Goal: Task Accomplishment & Management: Use online tool/utility

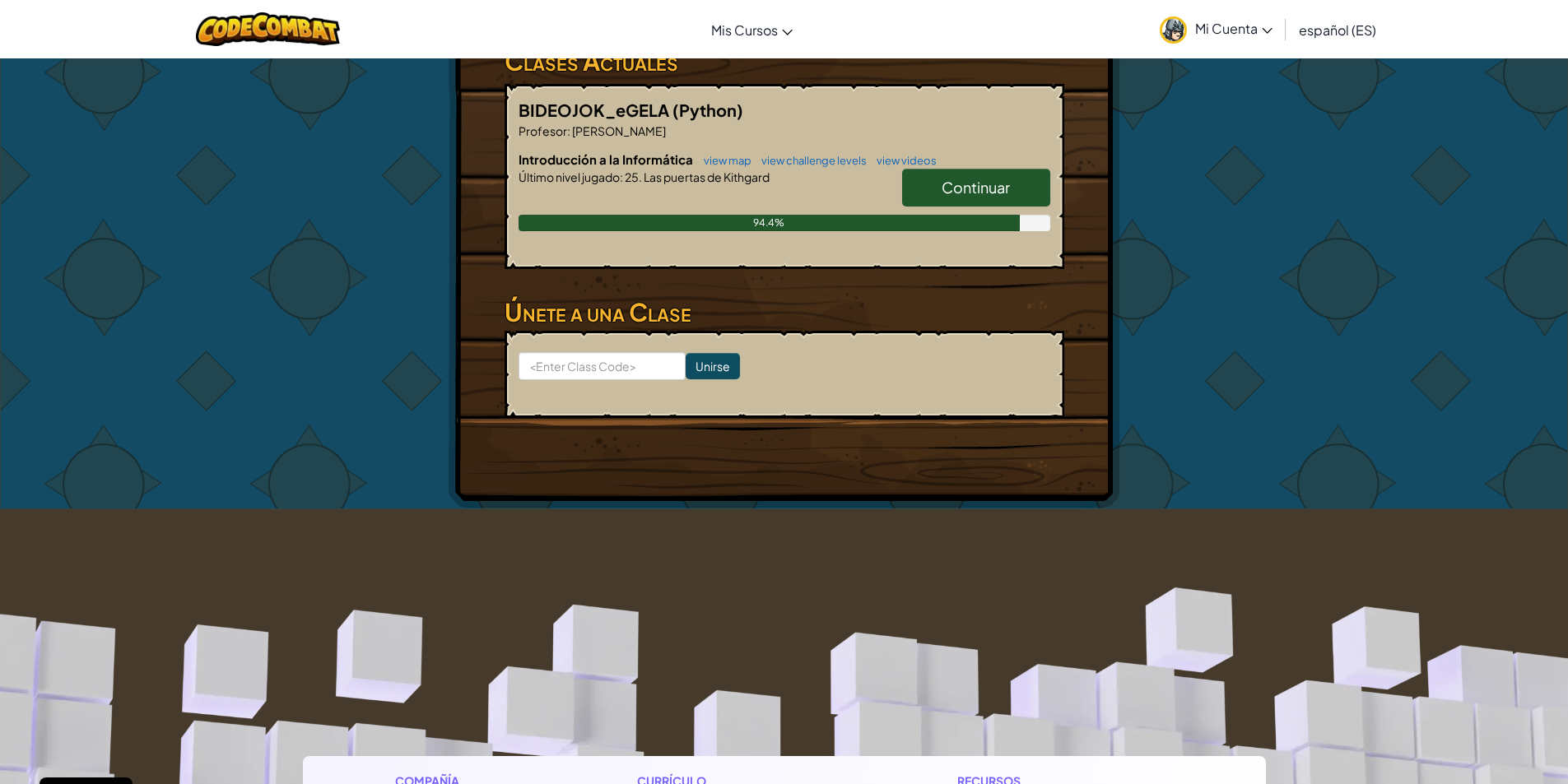
scroll to position [130, 0]
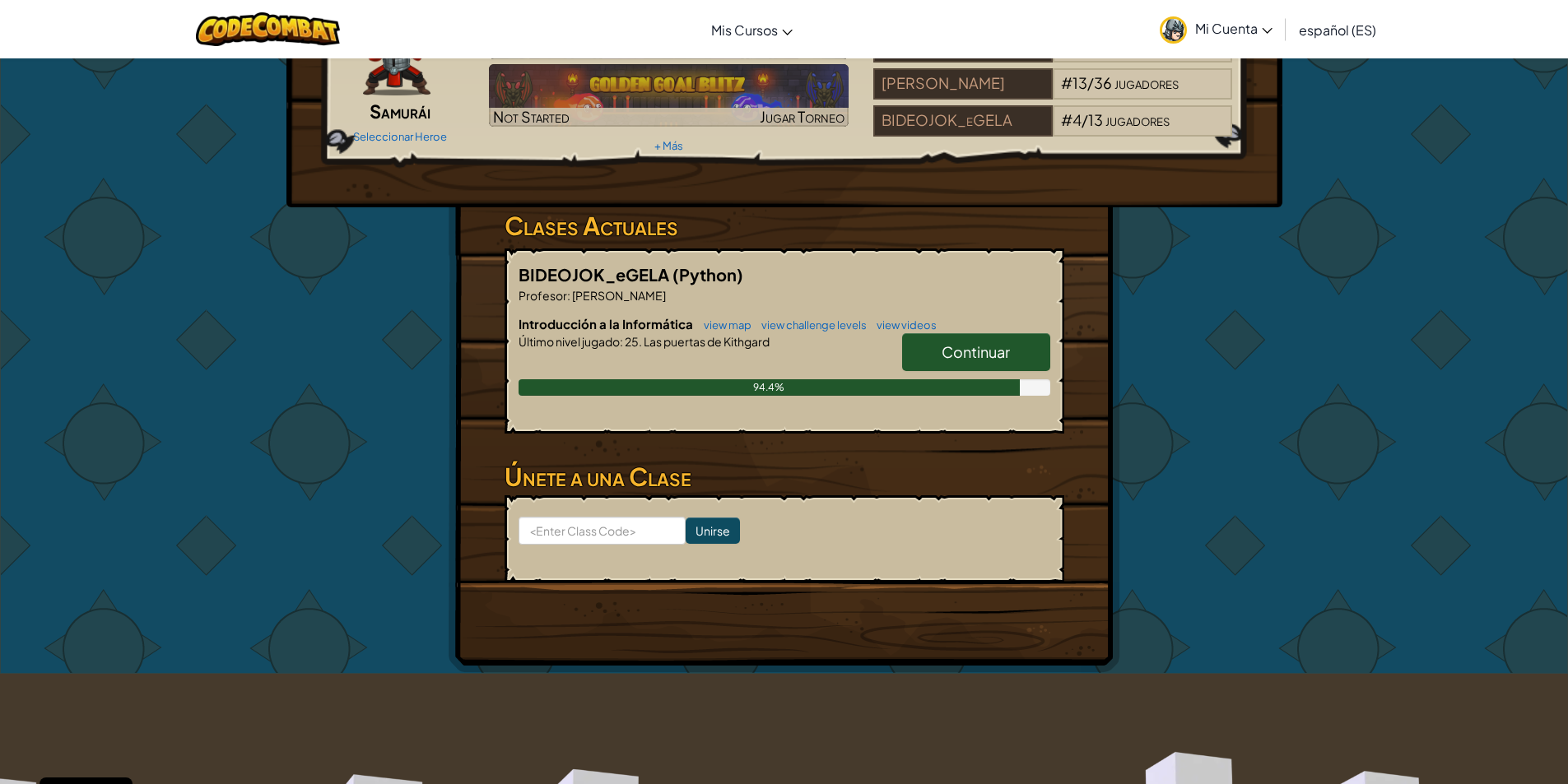
click at [1000, 342] on link "Continuar" at bounding box center [976, 352] width 148 height 38
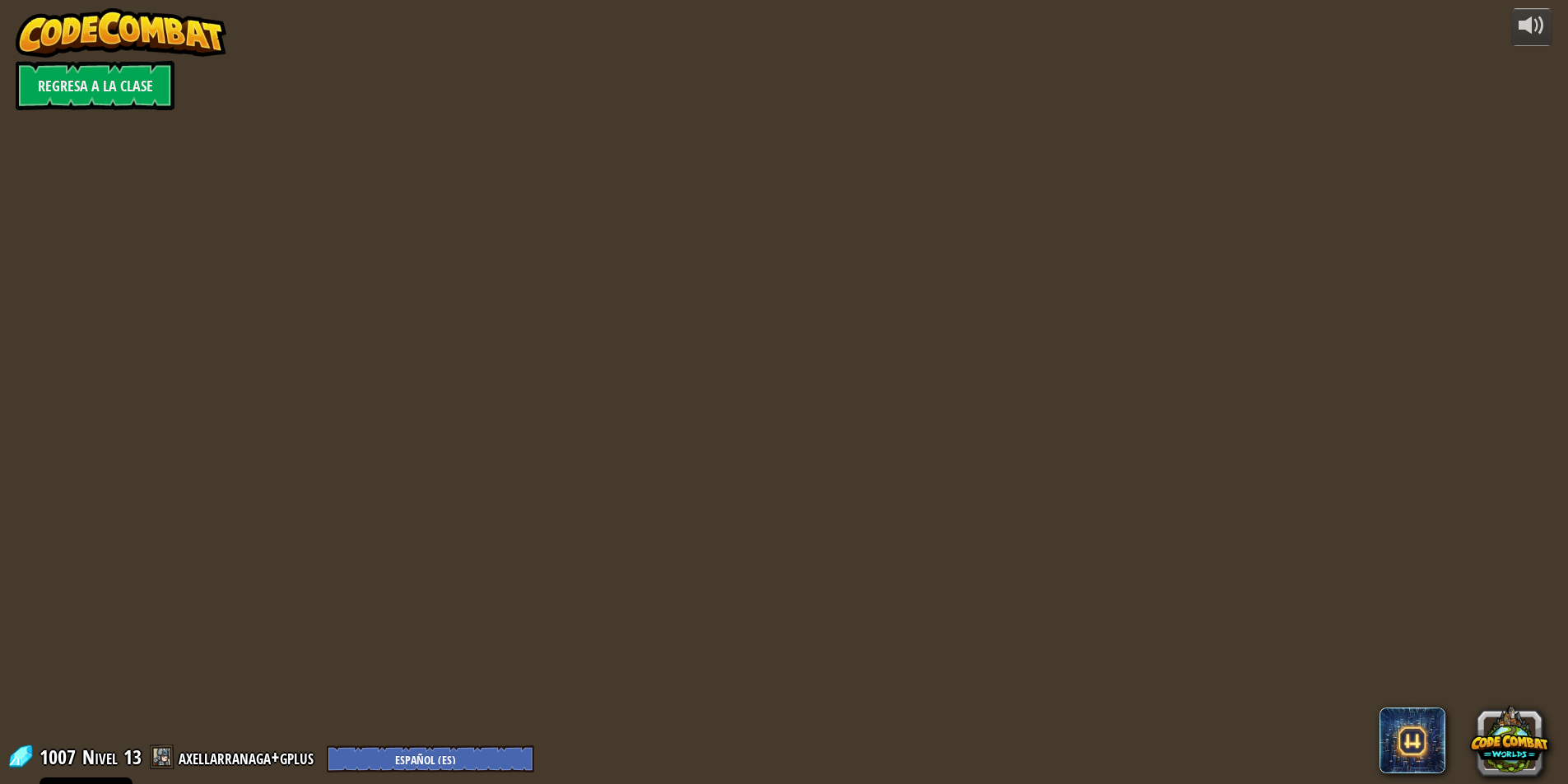
select select "es-ES"
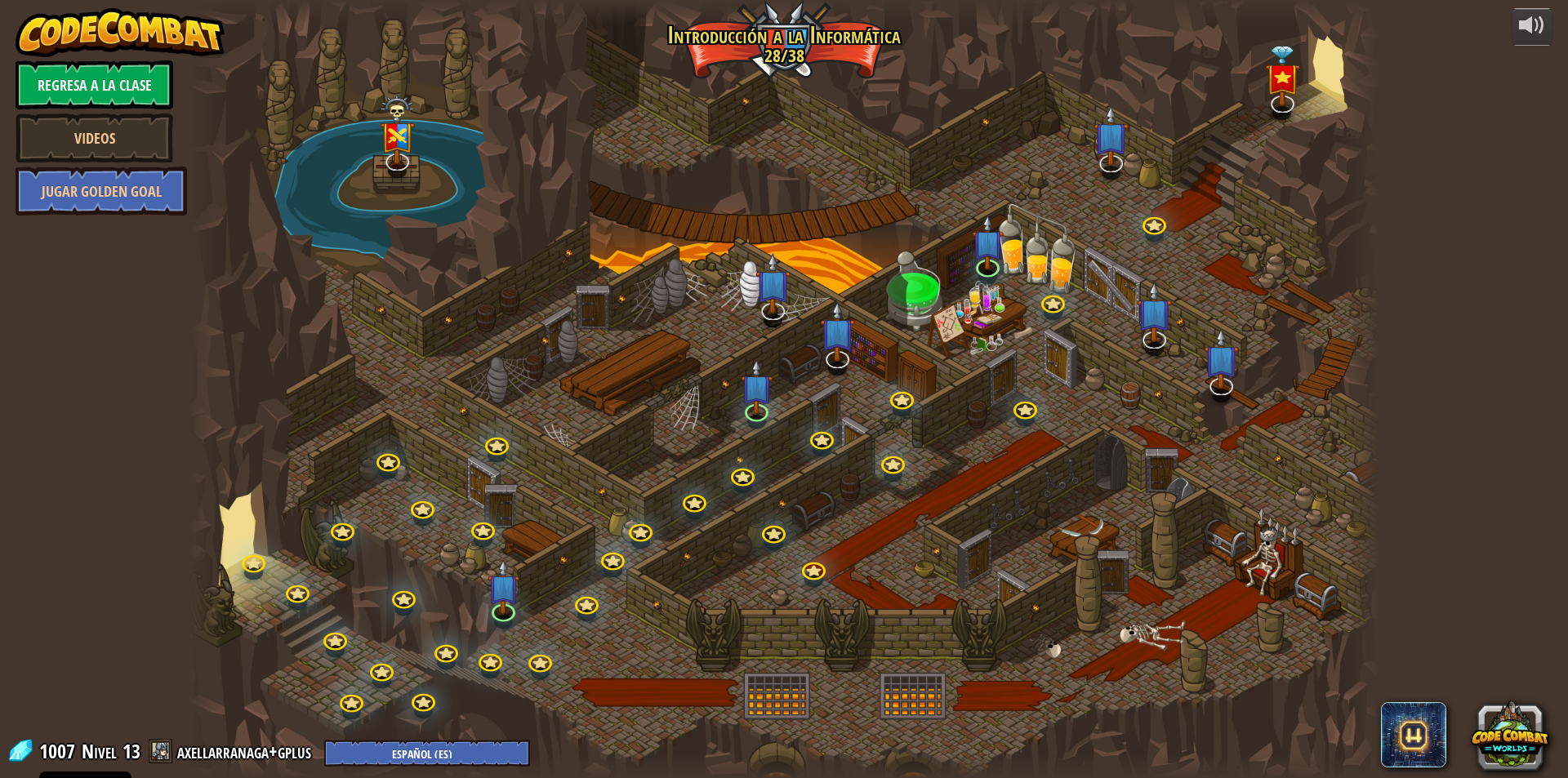
select select "es-ES"
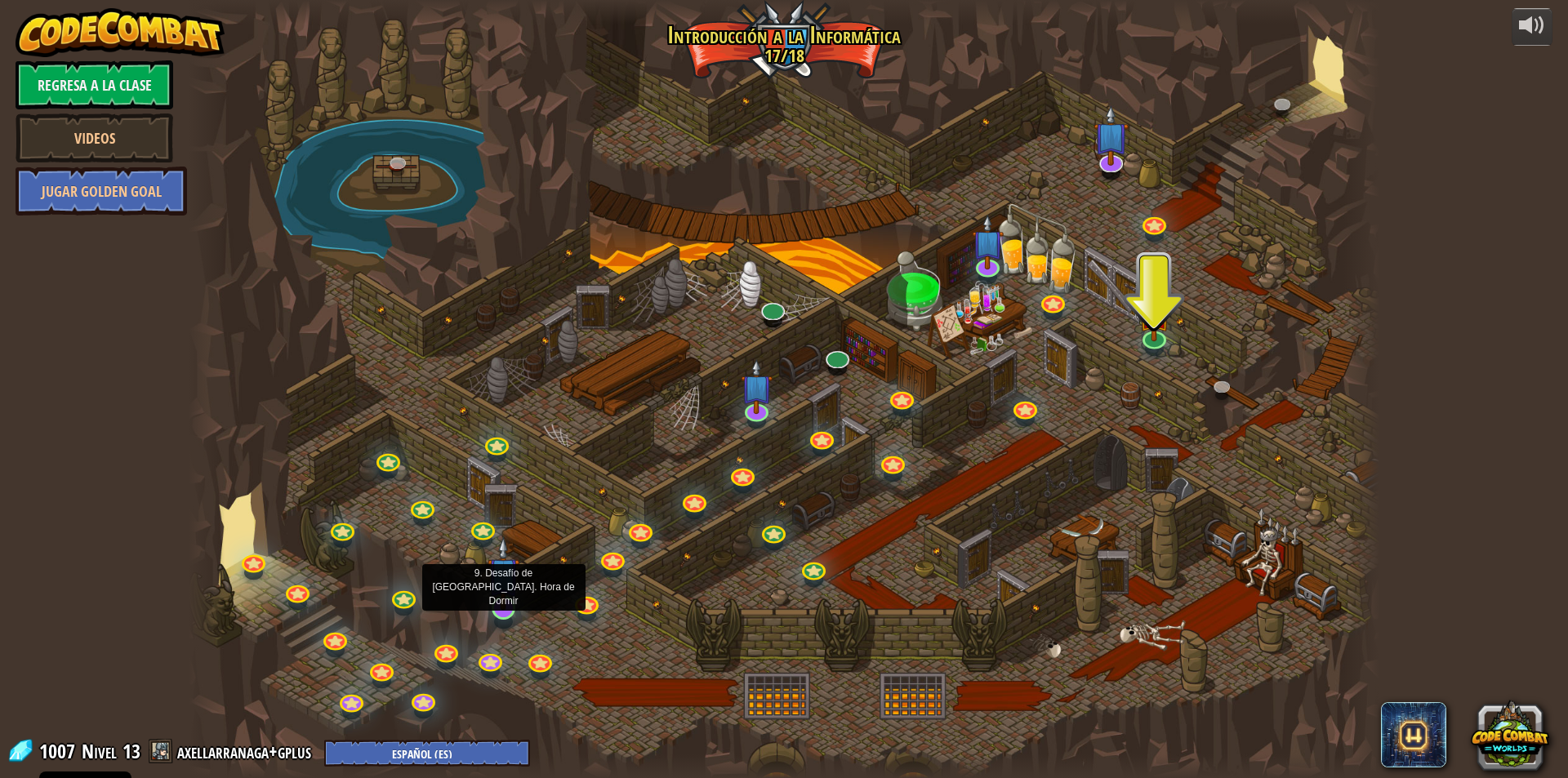
click at [491, 592] on img at bounding box center [504, 573] width 32 height 74
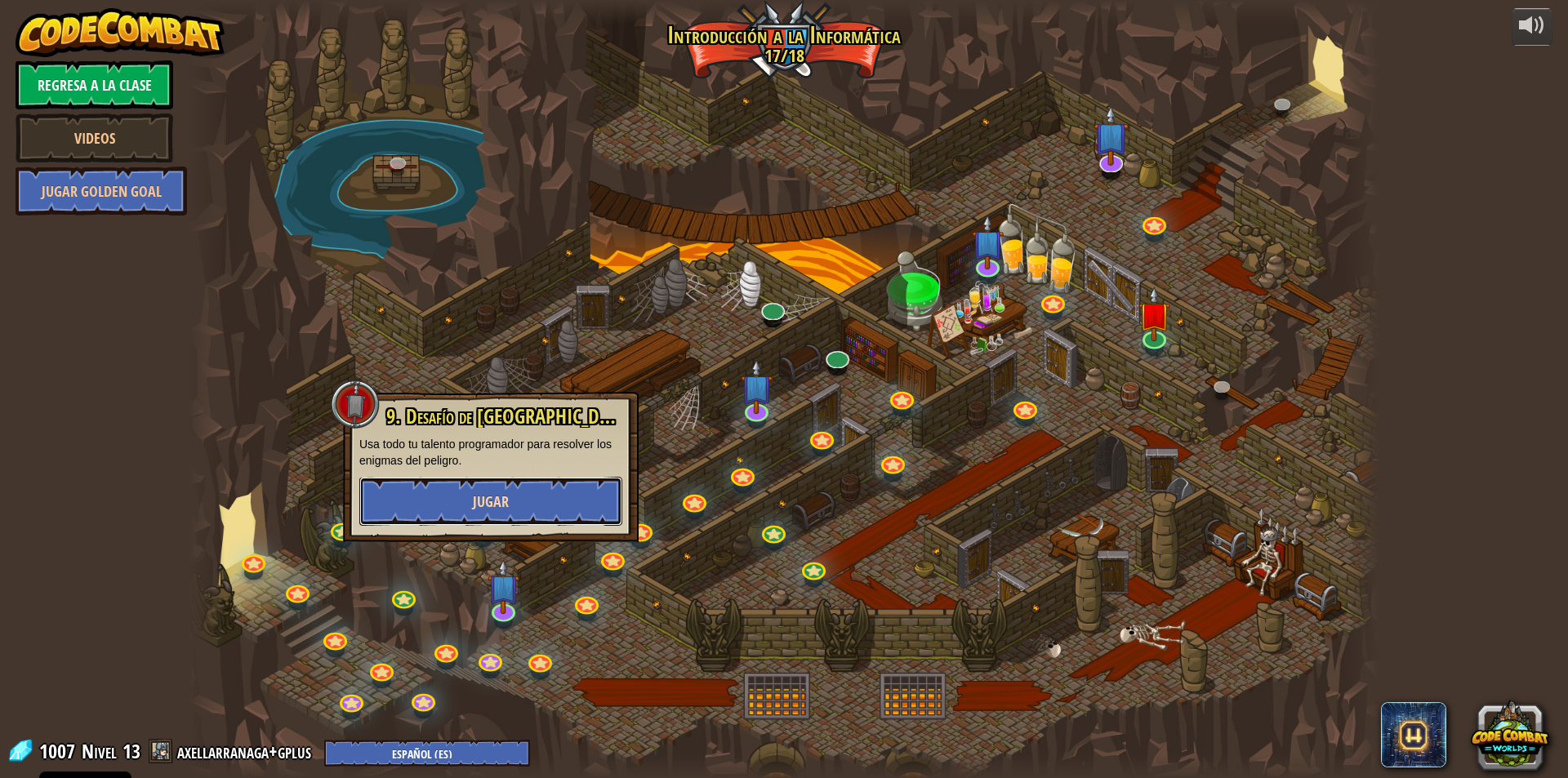
click at [494, 506] on span "Jugar" at bounding box center [491, 502] width 36 height 21
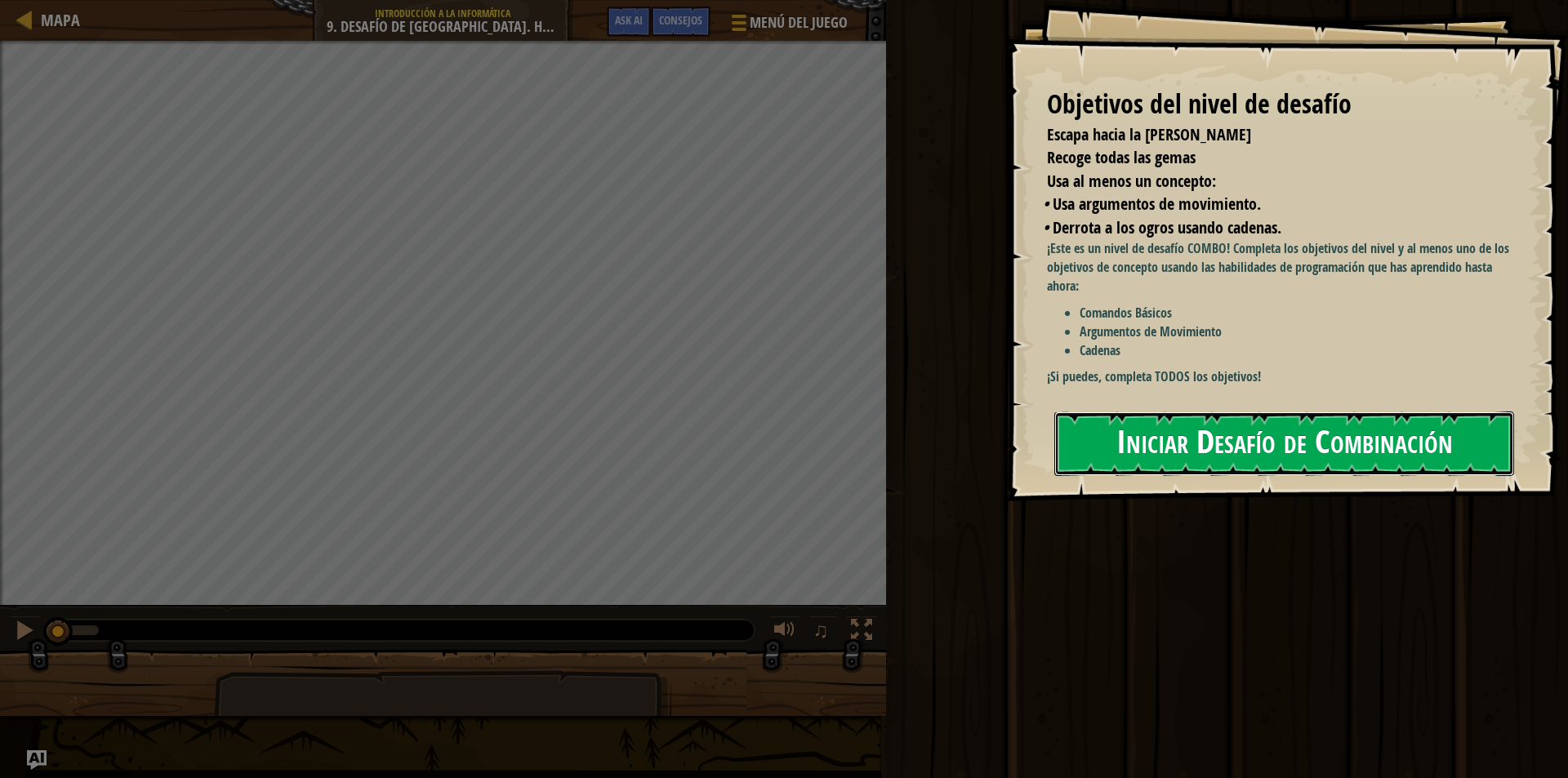
click at [1215, 447] on button "Iniciar Desafío de Combinación" at bounding box center [1284, 443] width 460 height 64
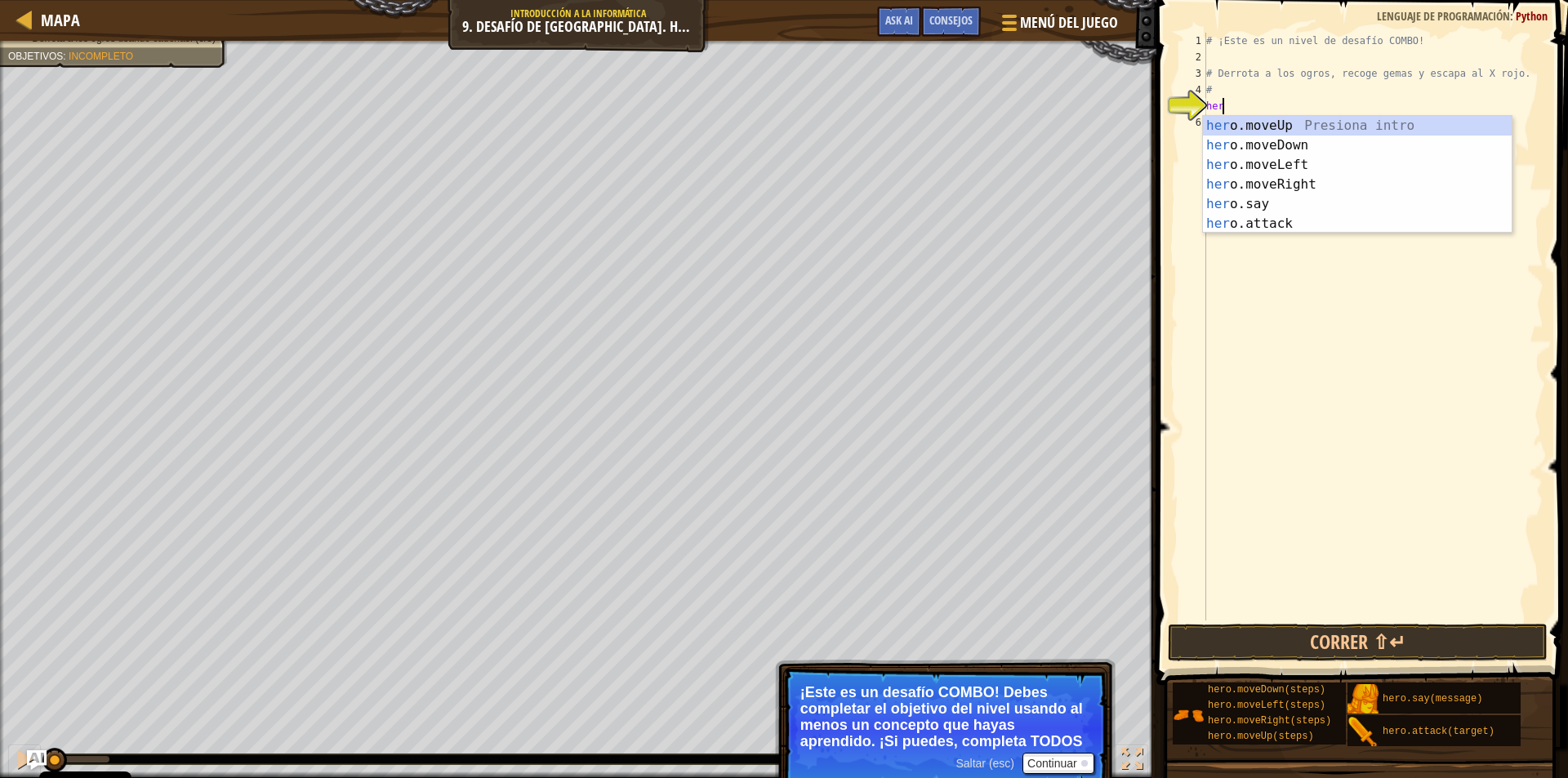
scroll to position [7, 0]
type textarea "h"
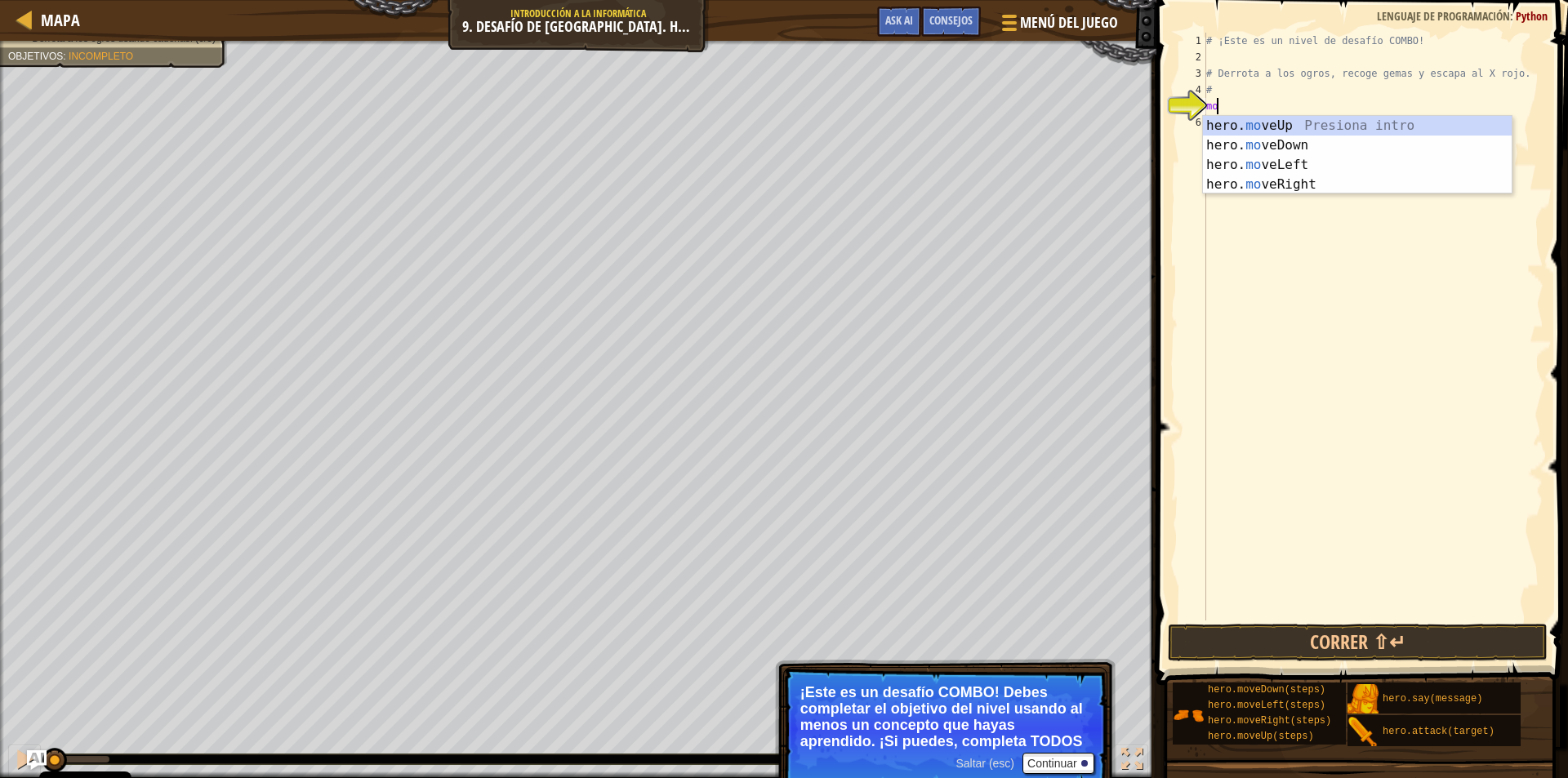
type textarea "move"
click at [1282, 145] on div "hero. move Up Presiona intro hero. move Down Presiona intro hero. move Left Pre…" at bounding box center [1357, 175] width 309 height 117
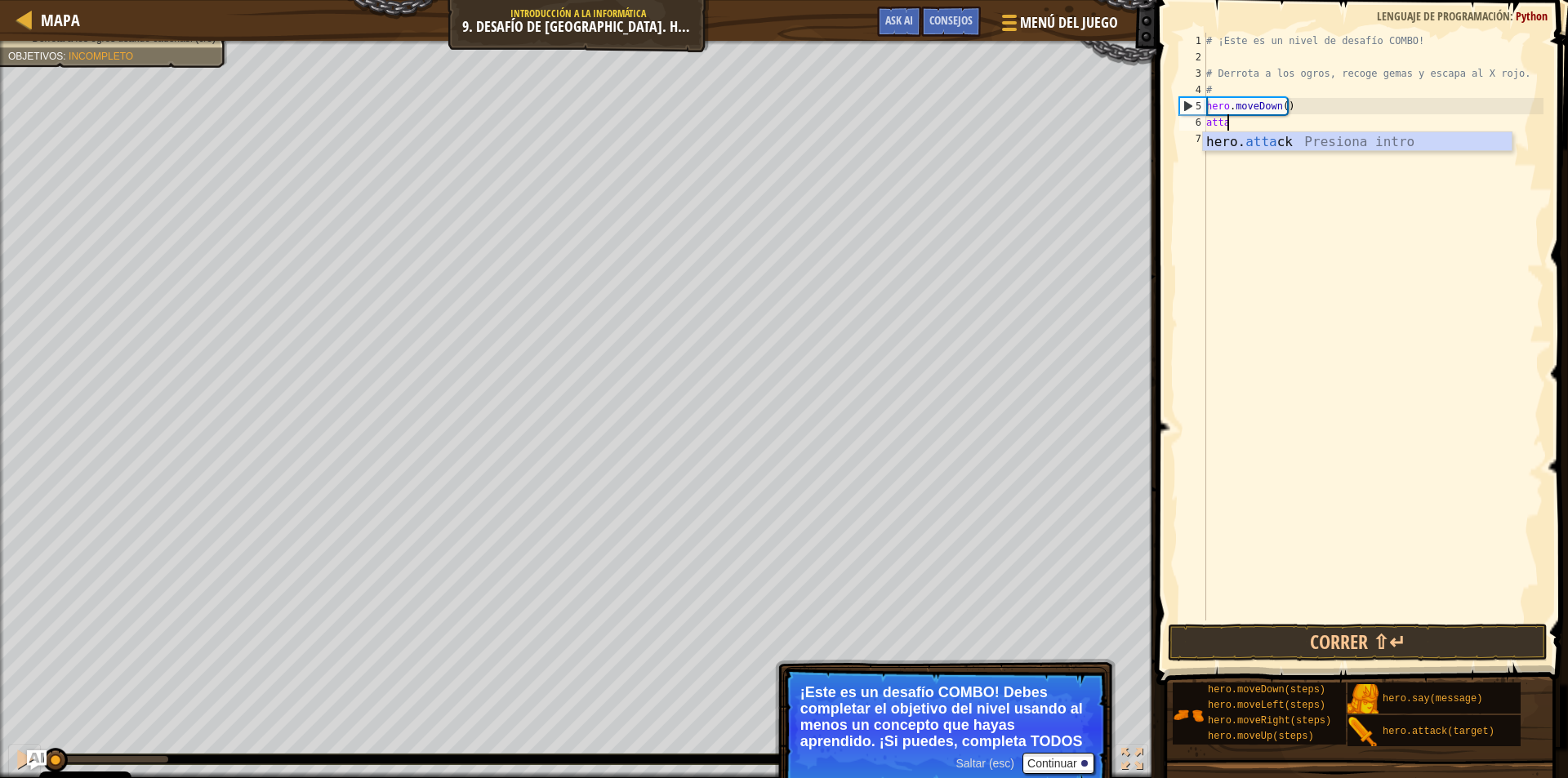
click at [1301, 141] on div "hero. atta ck Presiona intro" at bounding box center [1357, 162] width 309 height 59
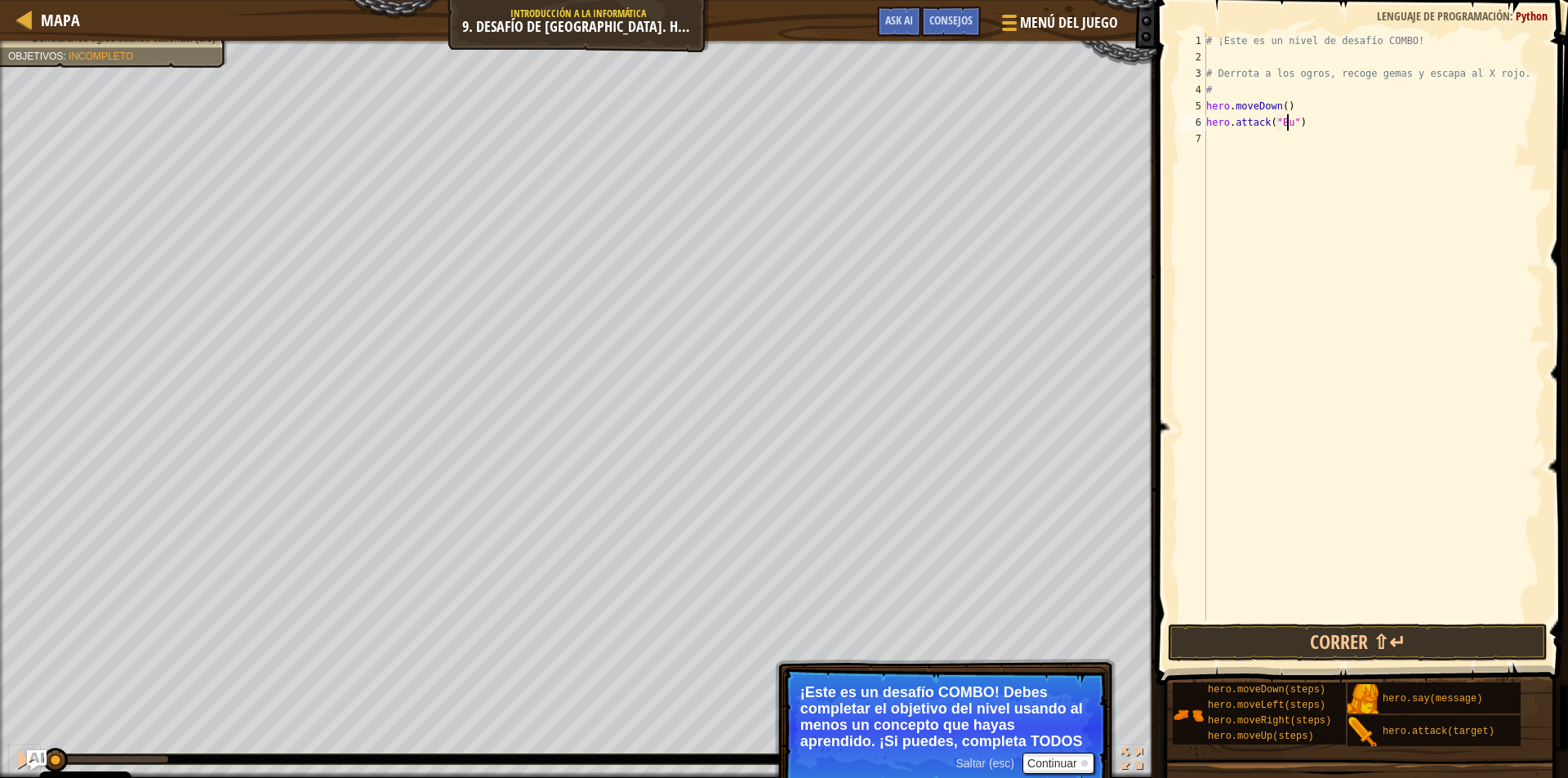
scroll to position [7, 7]
type textarea "hero.attack("Bubble")"
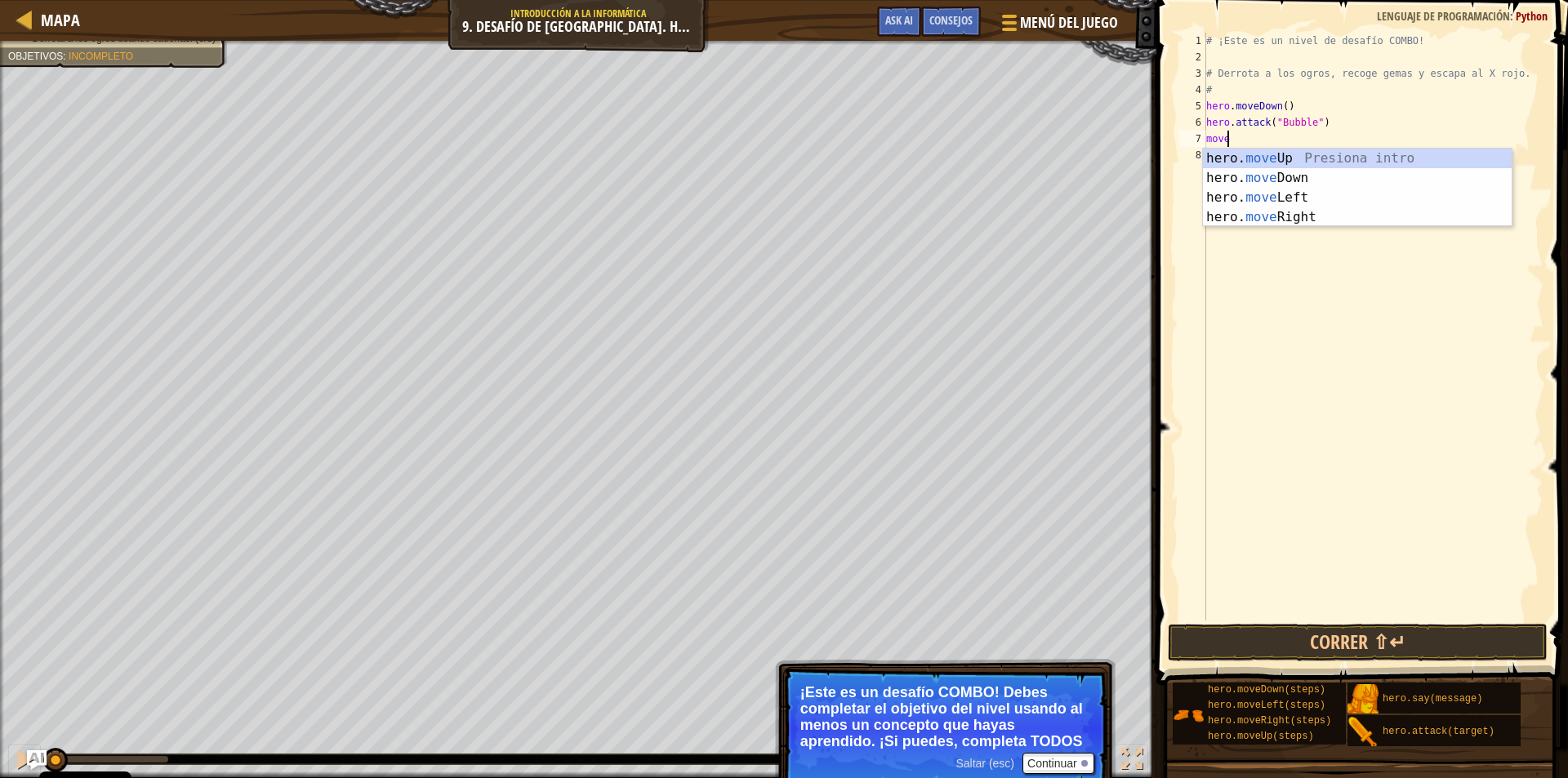
scroll to position [7, 1]
type textarea "mover"
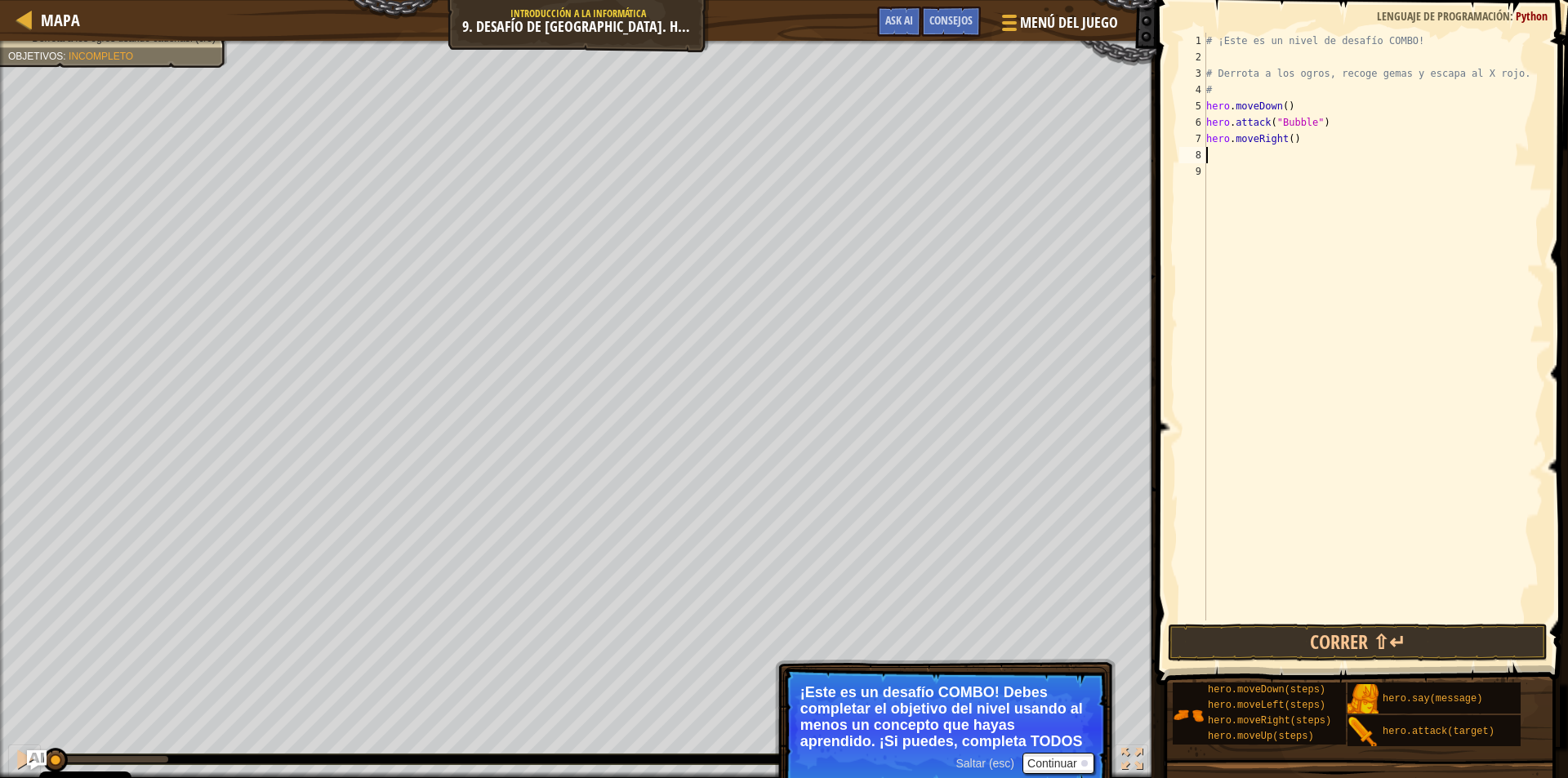
scroll to position [7, 0]
type textarea "hero.moveRight(2)"
type textarea "hero.attack("Dudle")"
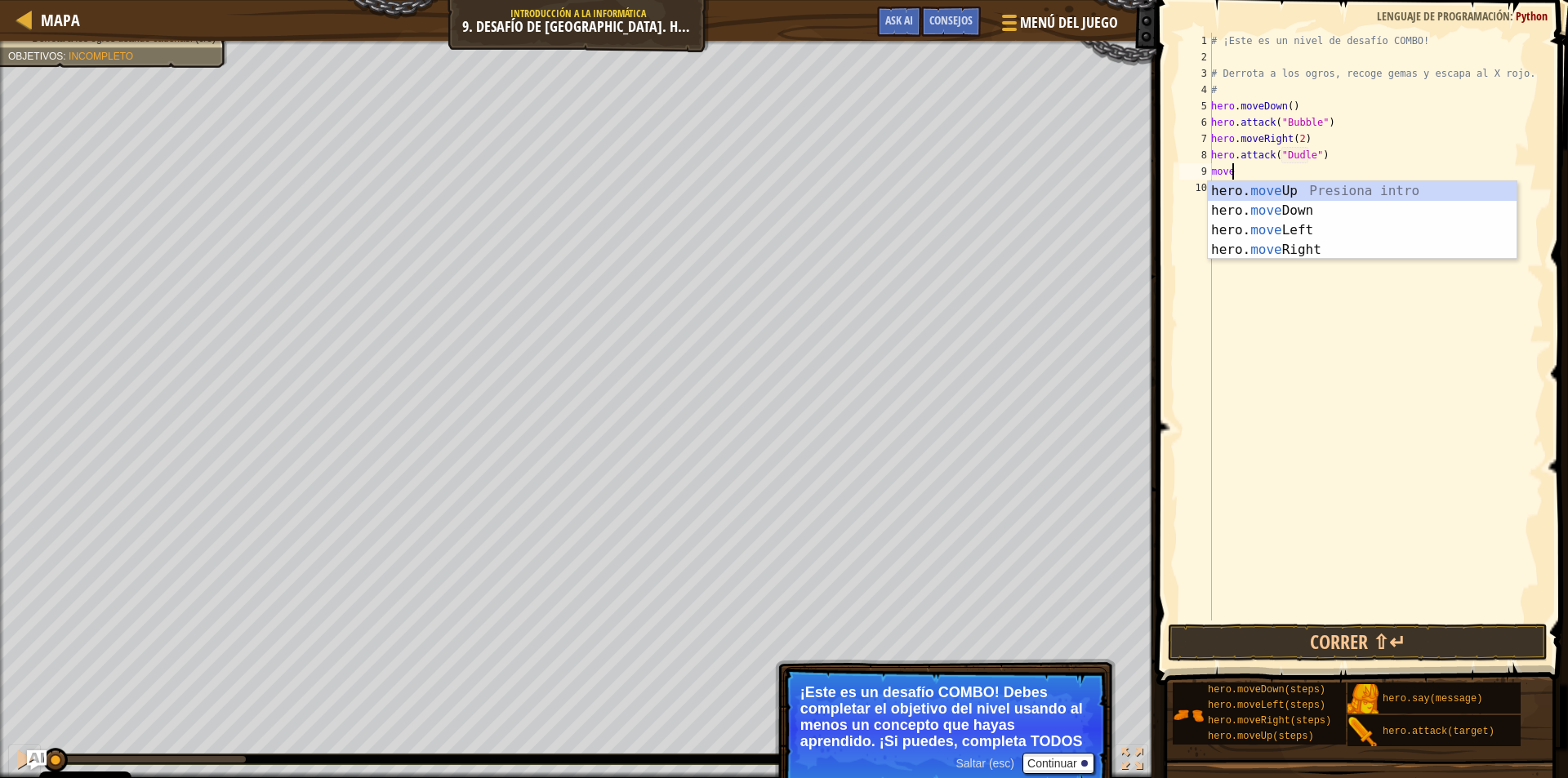
scroll to position [7, 1]
type textarea "moveu"
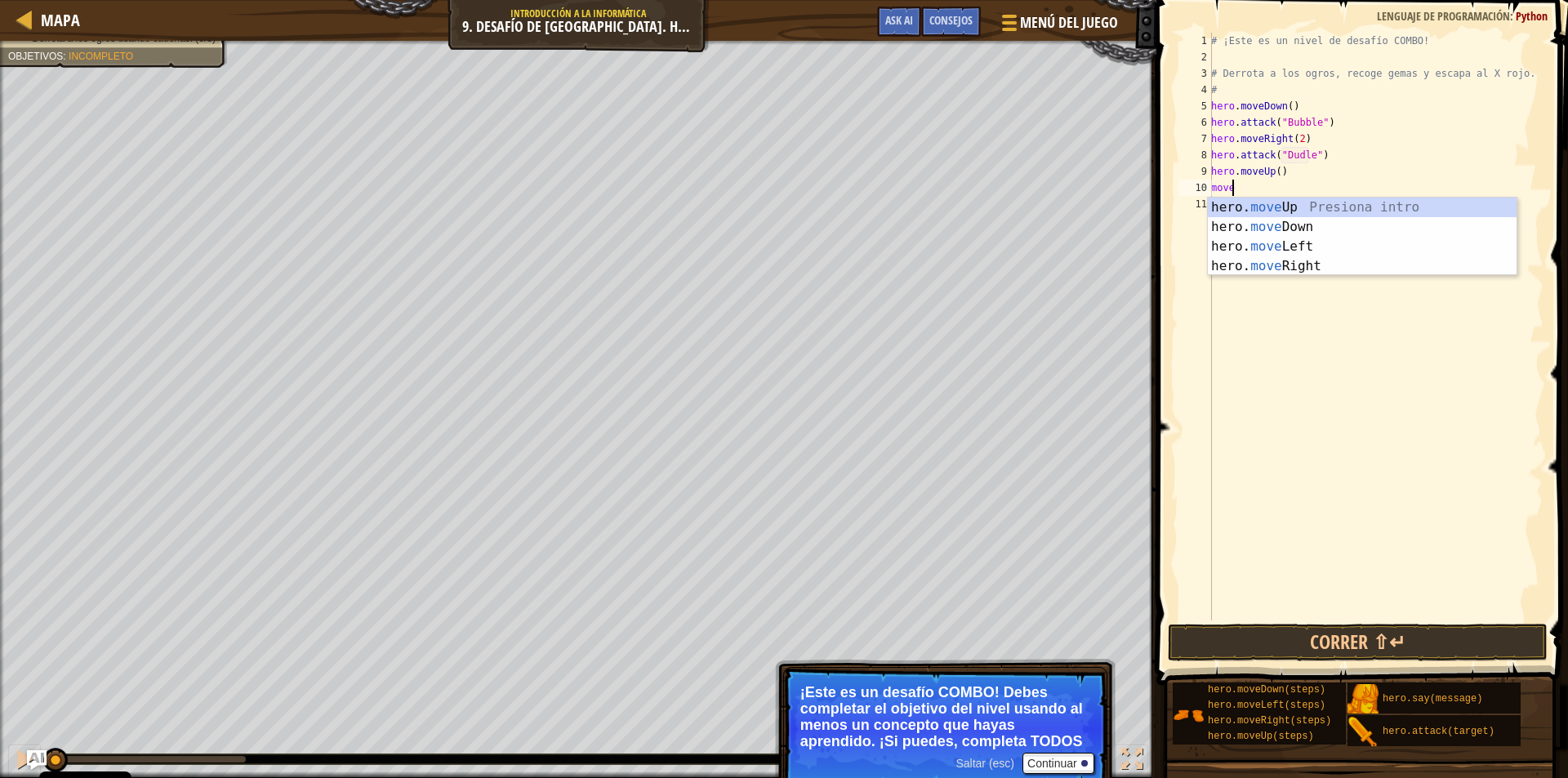
type textarea "movel"
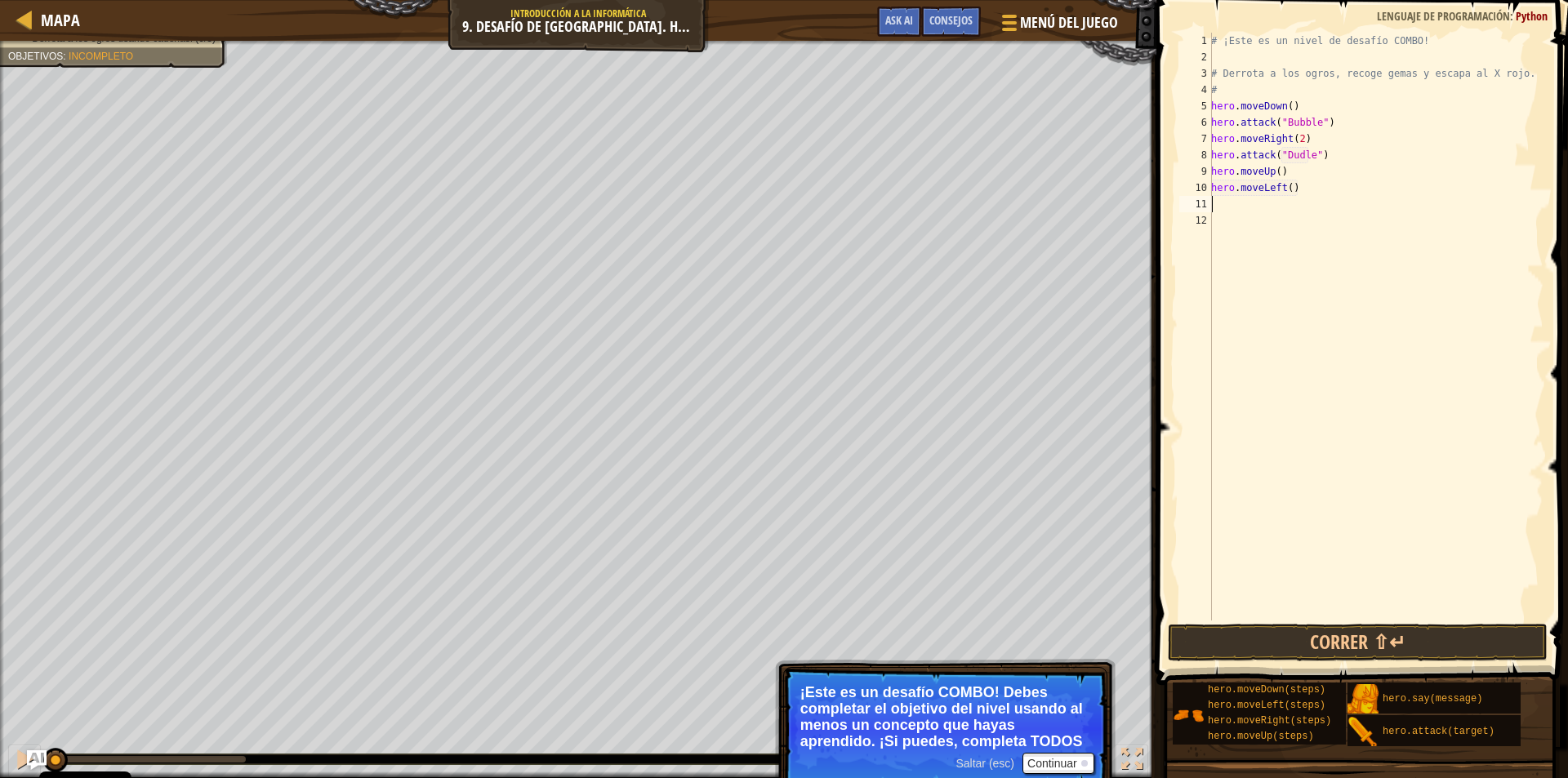
scroll to position [7, 0]
type textarea "hero.moveLeft(2)"
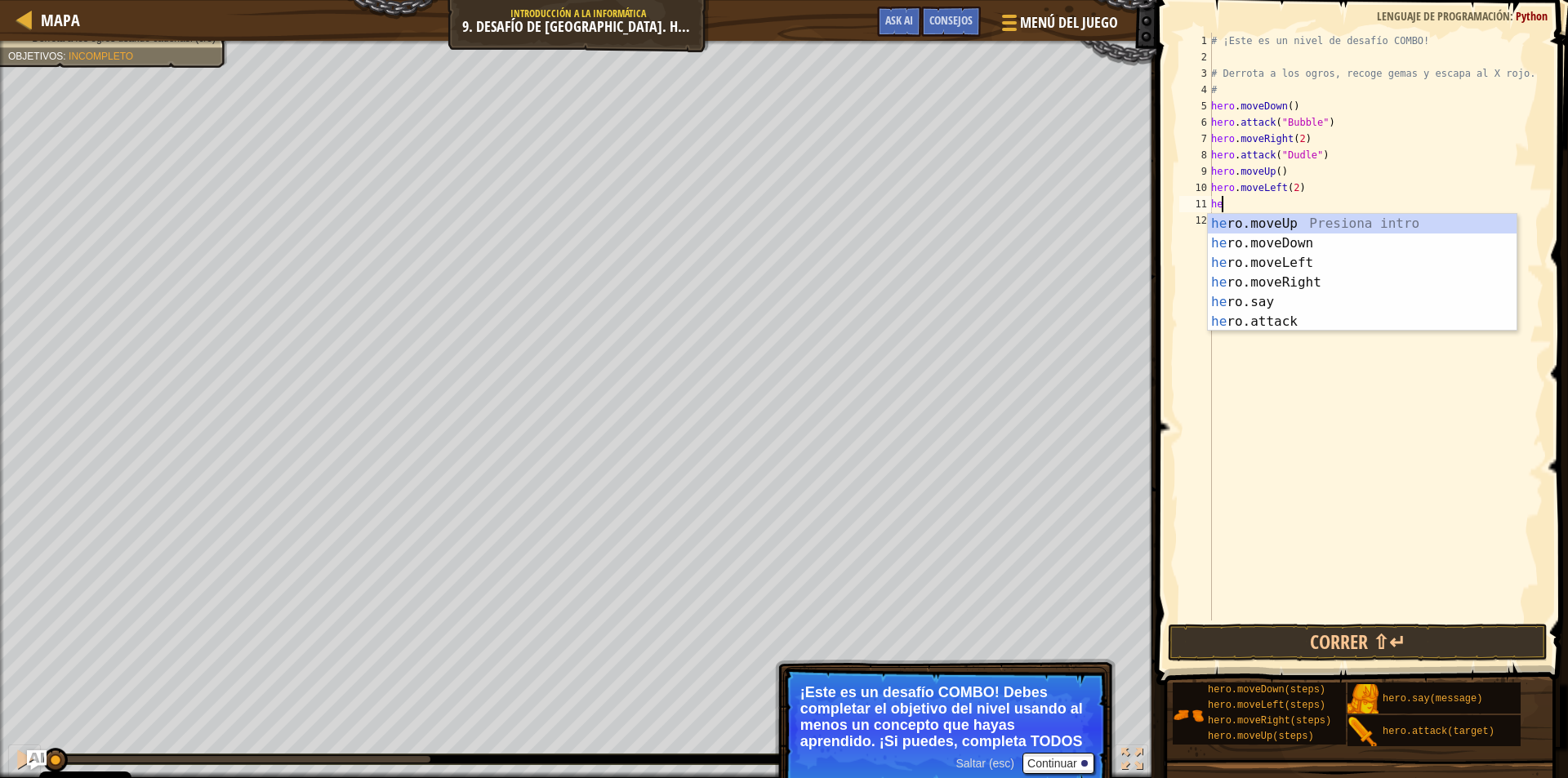
type textarea "h"
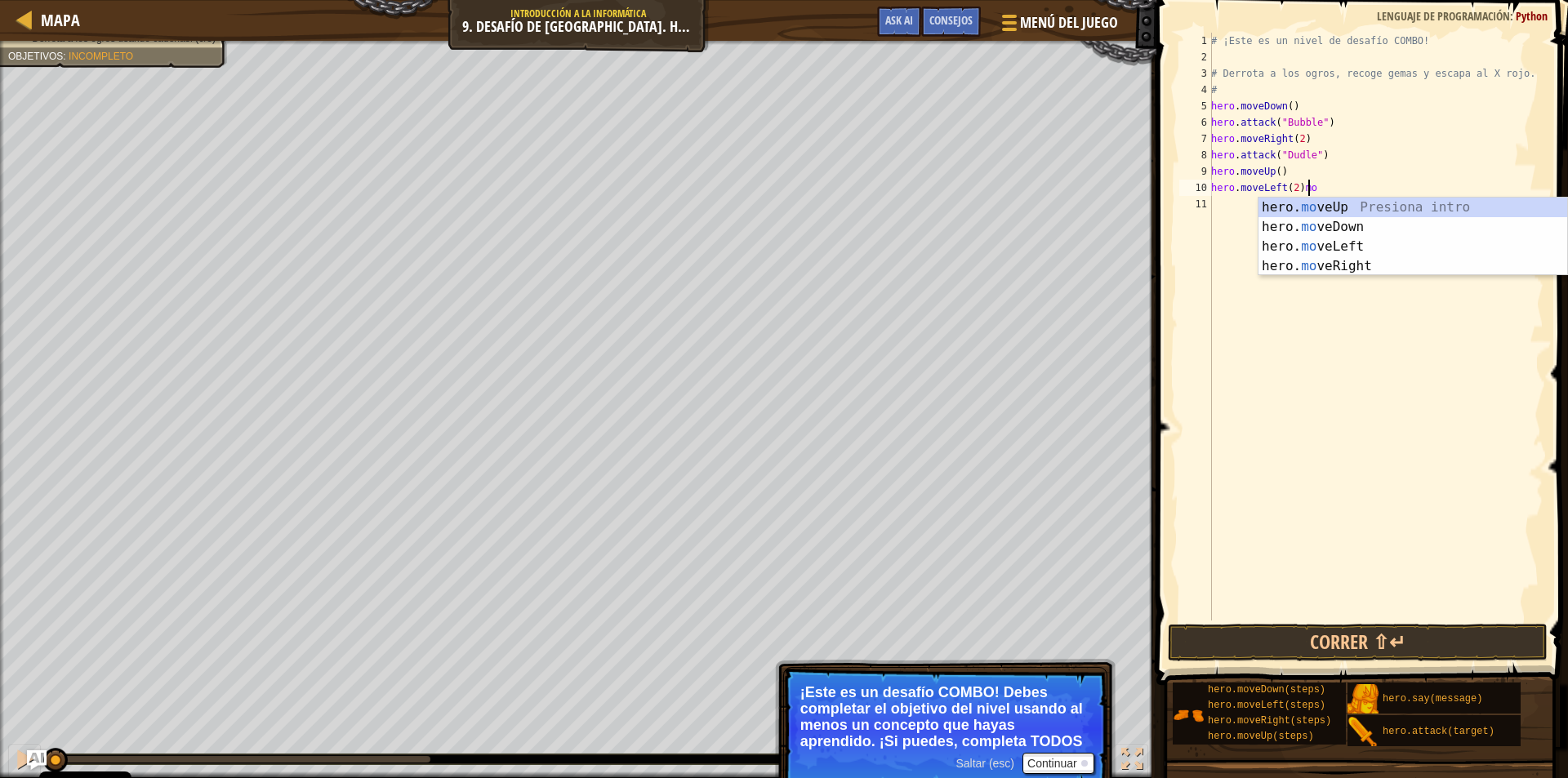
scroll to position [7, 7]
type textarea "hero.moveLeft(2)"
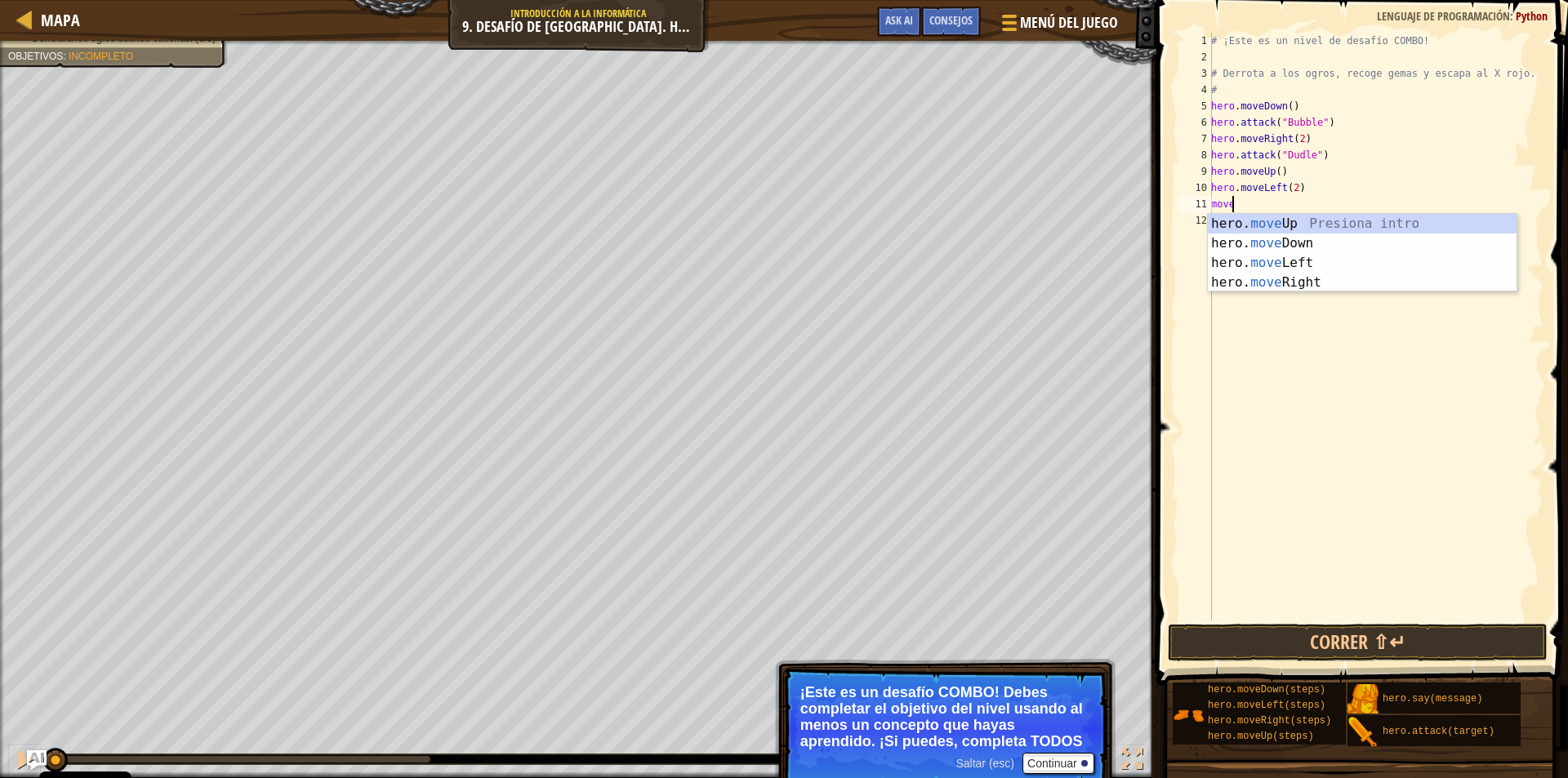
scroll to position [7, 1]
type textarea "moveu"
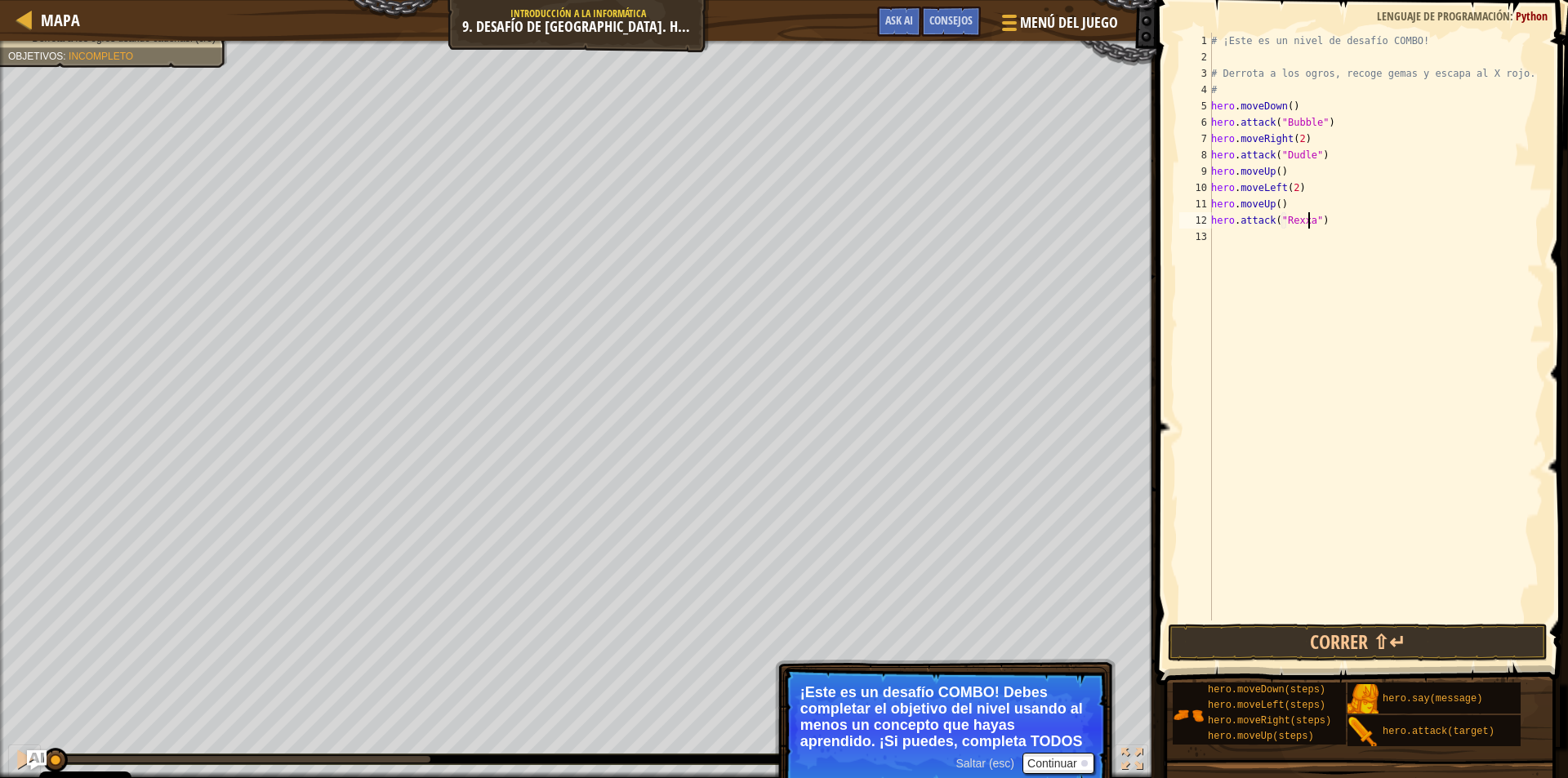
type textarea "hero.attack("Rexxar")"
type textarea "move"
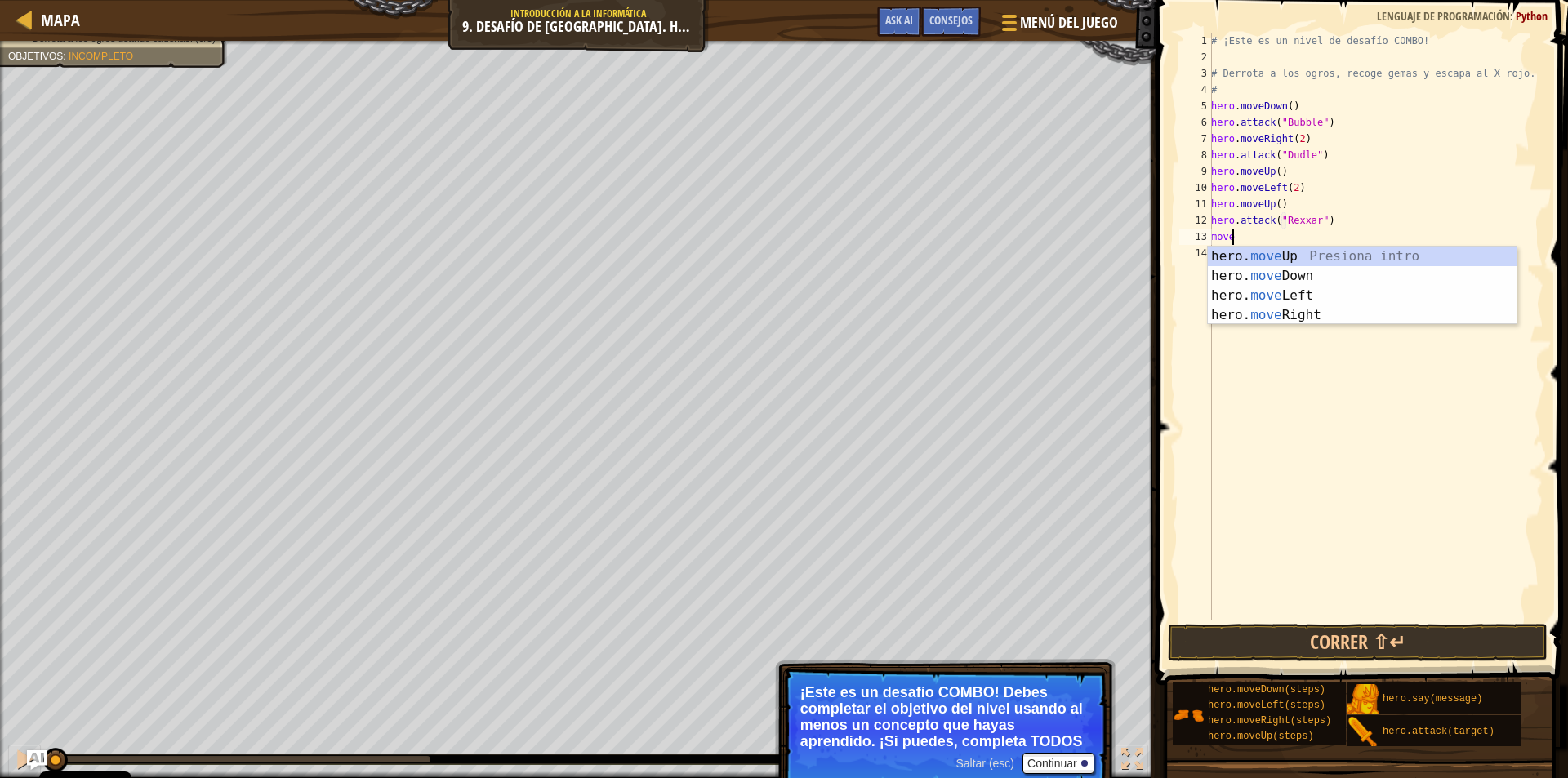
scroll to position [7, 1]
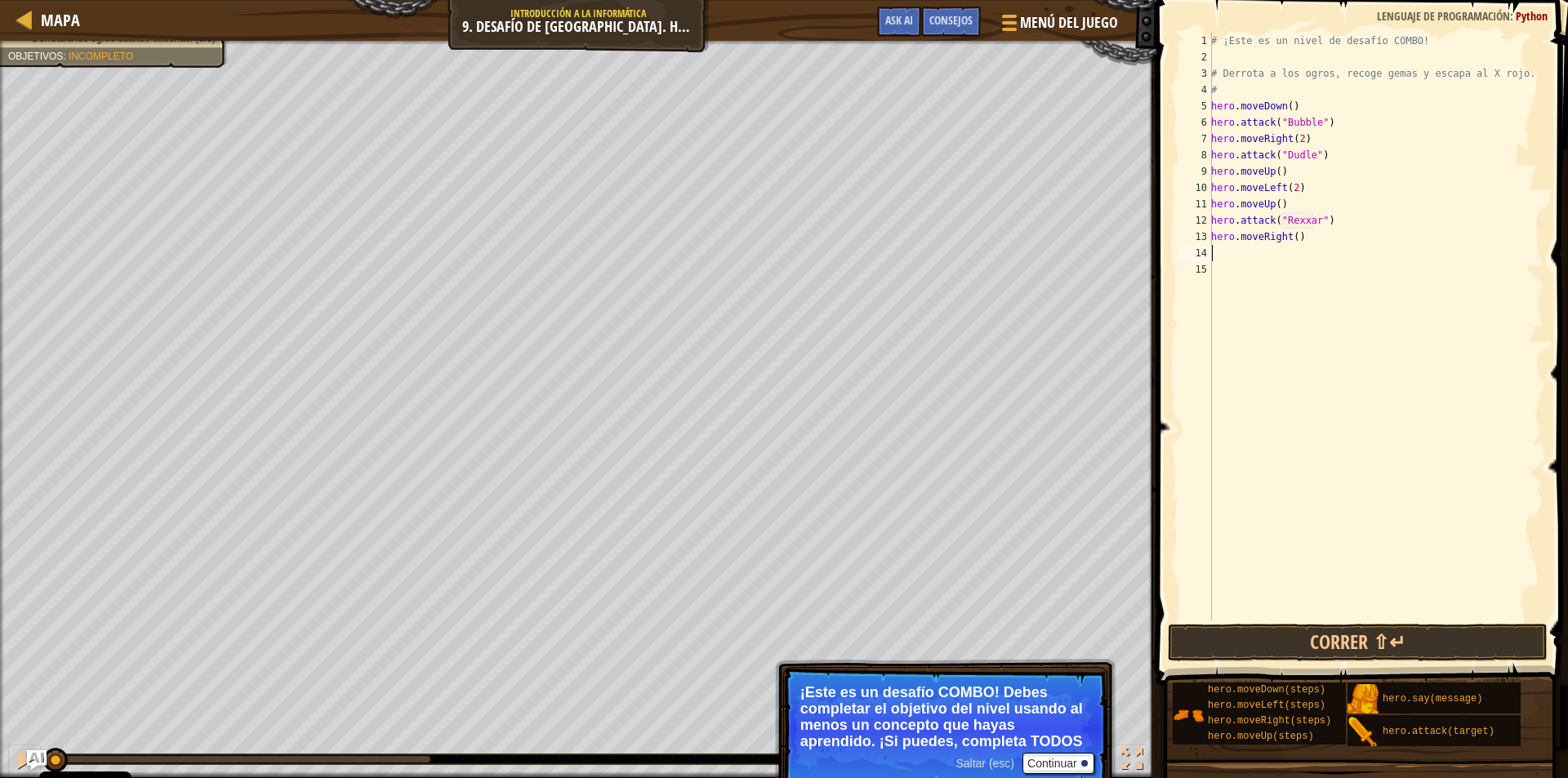
type textarea "hero.moveRight()"
click at [1294, 212] on div "# ¡Este es un nivel de desafío COMBO! # Derrota a los ogros, recoge gemas y esc…" at bounding box center [1376, 343] width 335 height 621
click at [1287, 206] on div "# ¡Este es un nivel de desafío COMBO! # Derrota a los ogros, recoge gemas y esc…" at bounding box center [1376, 343] width 335 height 621
type textarea "hero.moveUp()"
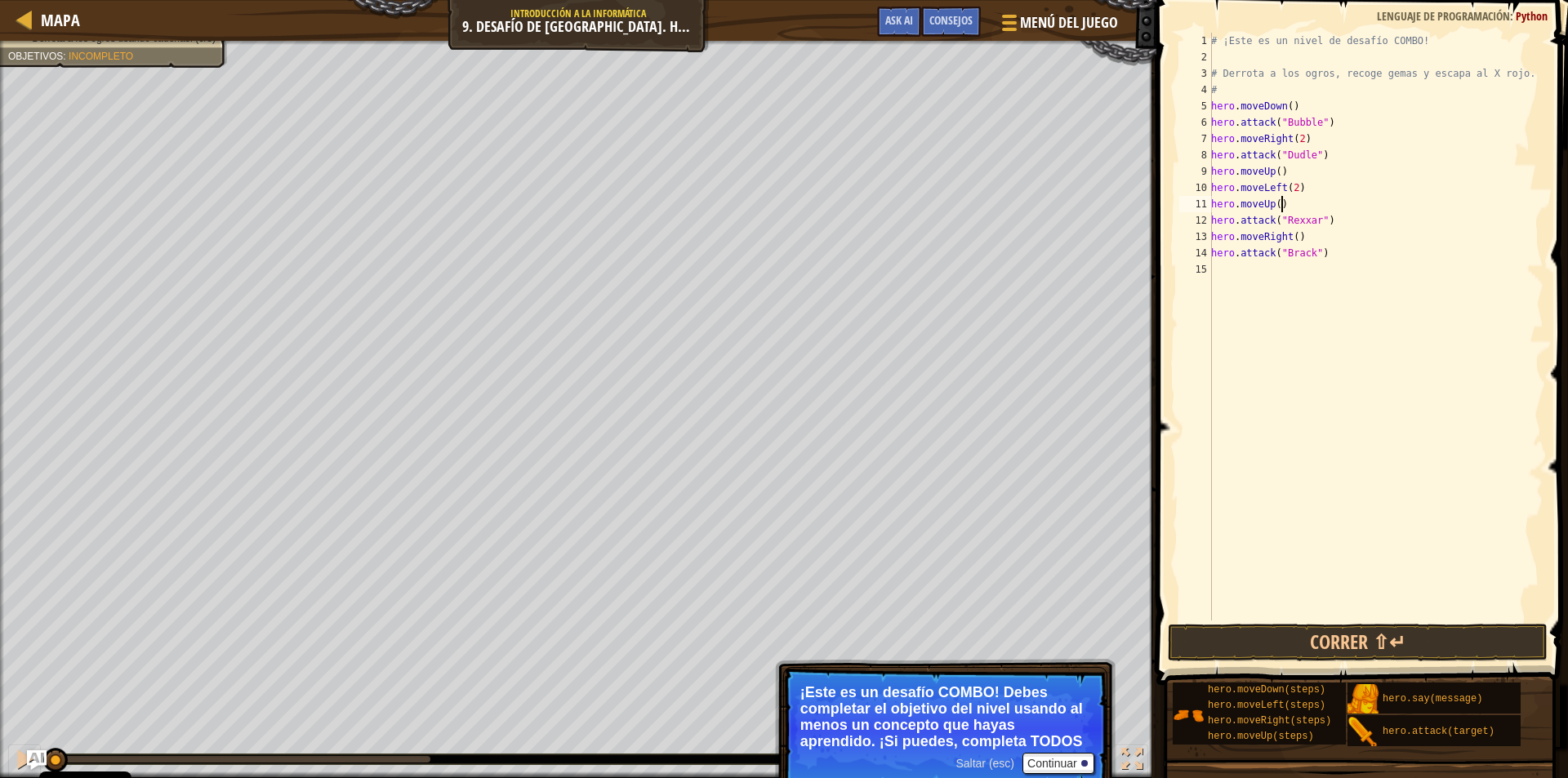
scroll to position [7, 5]
click at [1298, 171] on div "# ¡Este es un nivel de desafío COMBO! # Derrota a los ogros, recoge gemas y esc…" at bounding box center [1376, 343] width 335 height 621
type textarea "hero.attack("Ursa")"
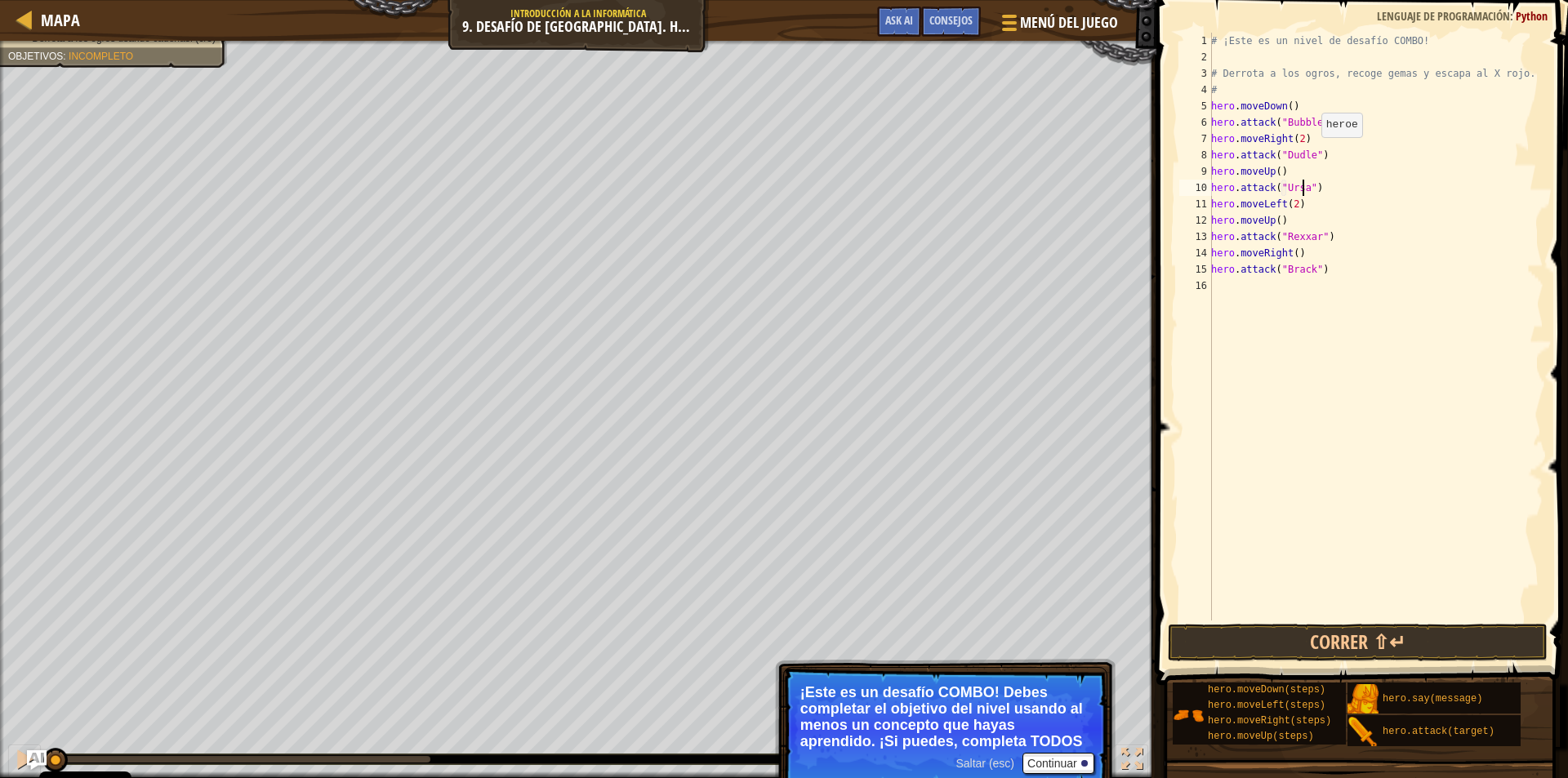
click at [1325, 298] on div "# ¡Este es un nivel de desafío COMBO! # Derrota a los ogros, recoge gemas y esc…" at bounding box center [1376, 343] width 335 height 621
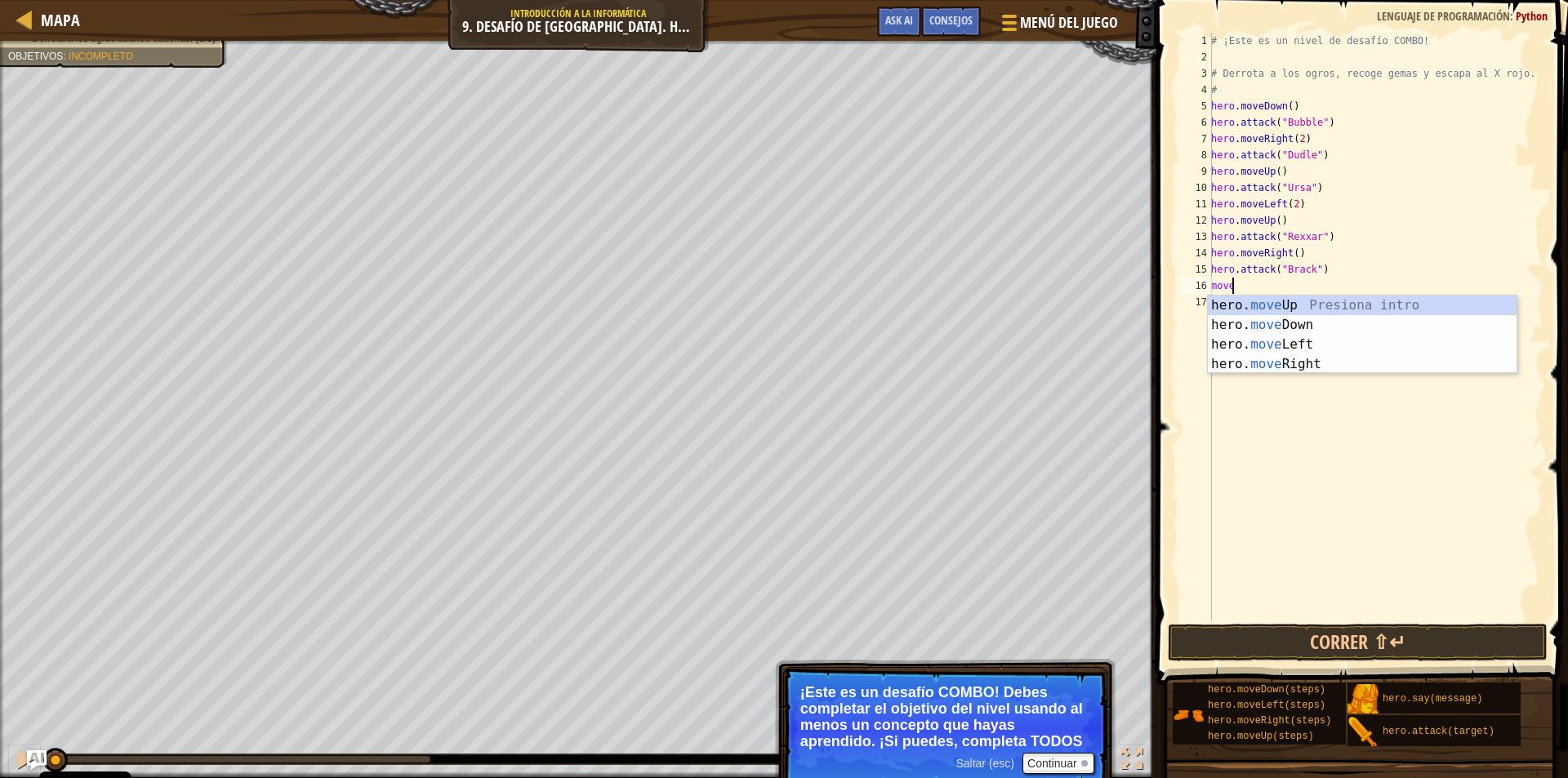
scroll to position [7, 1]
type textarea "moverig"
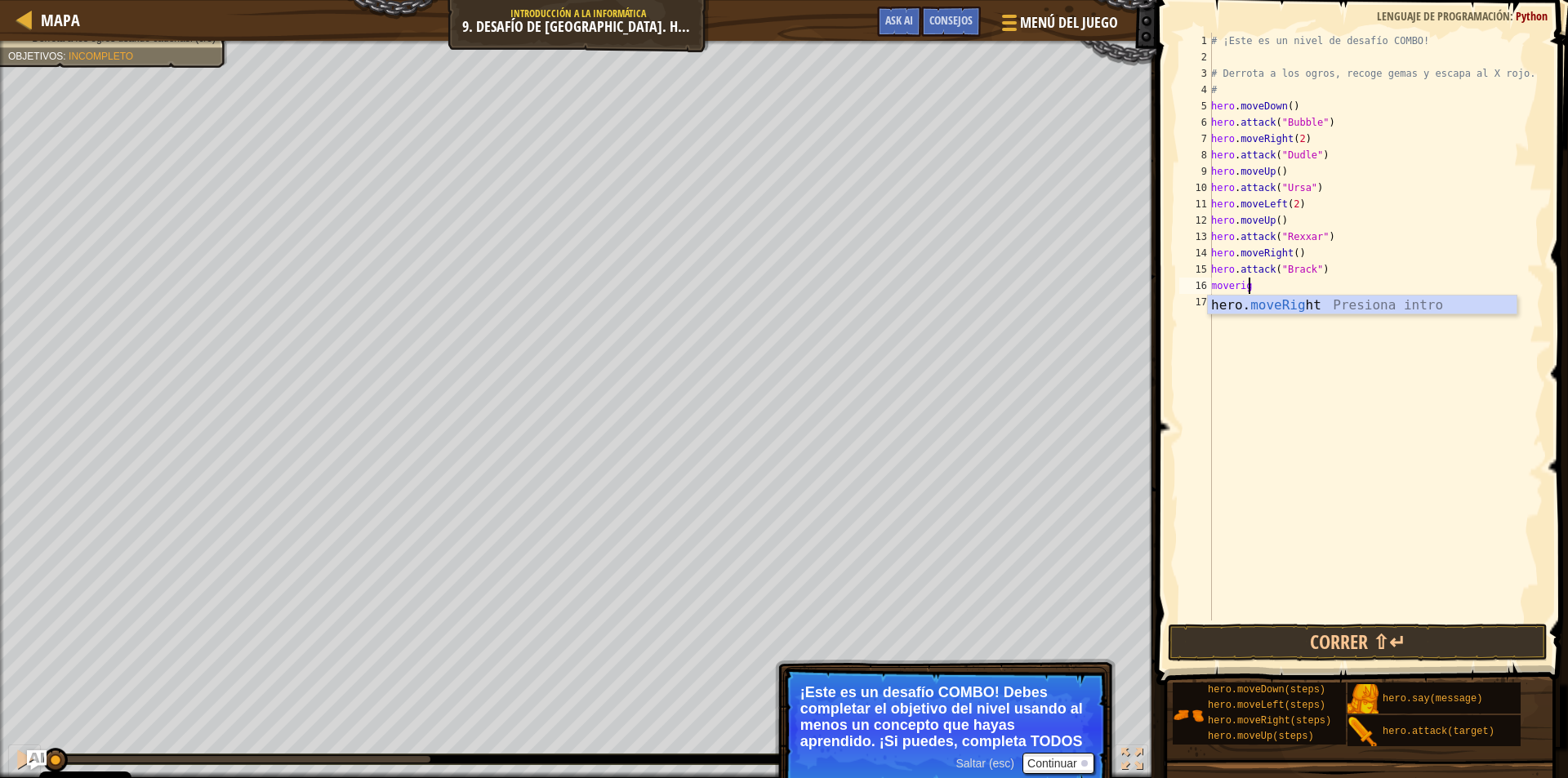
scroll to position [7, 2]
click at [1282, 307] on div "hero. moveRig ht Presiona intro" at bounding box center [1362, 325] width 309 height 59
click at [1292, 281] on div "# ¡Este es un nivel de desafío COMBO! # Derrota a los ogros, recoge gemas y esc…" at bounding box center [1376, 343] width 335 height 621
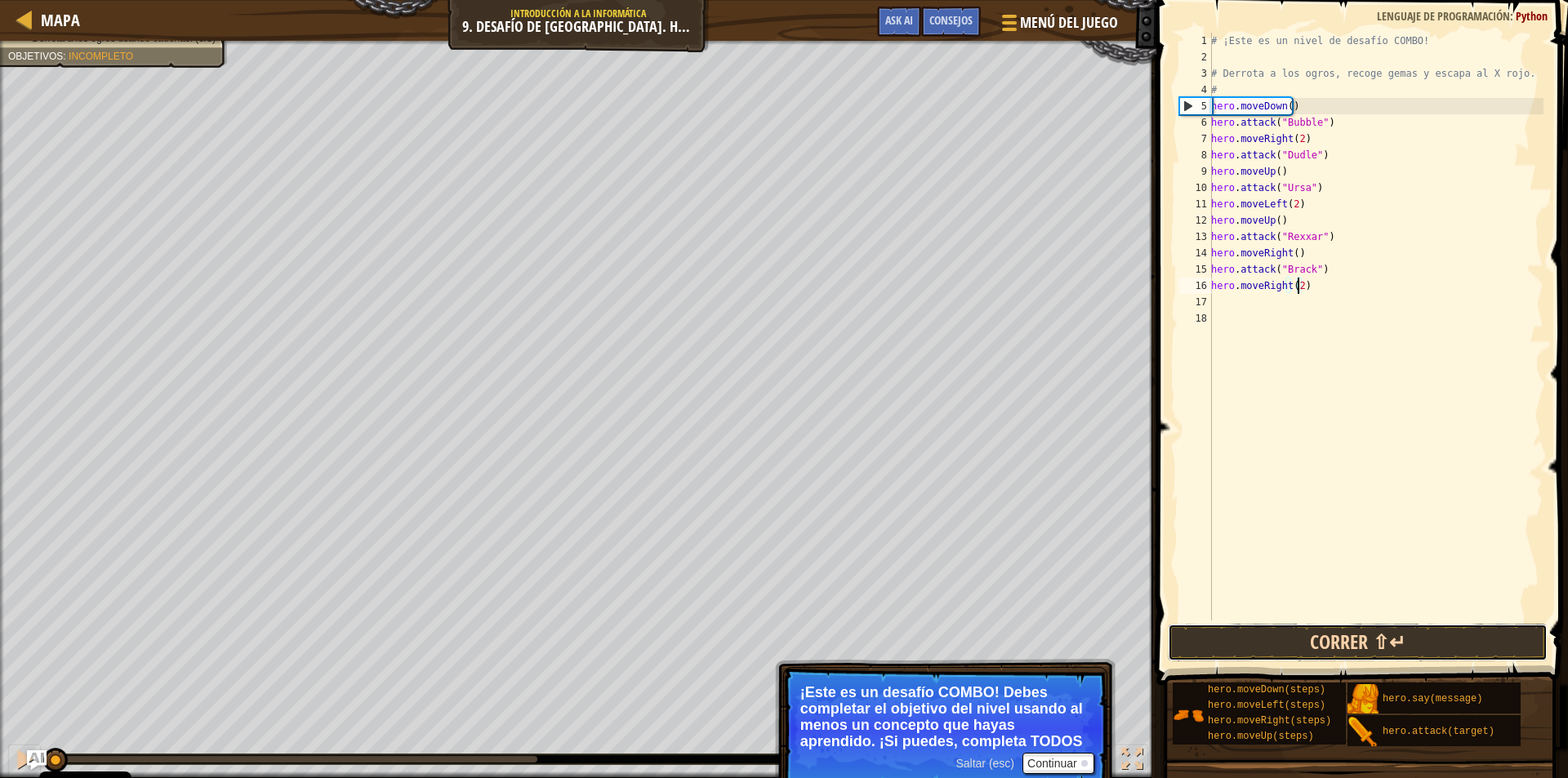
click at [1325, 645] on button "Correr ⇧↵" at bounding box center [1359, 643] width 381 height 37
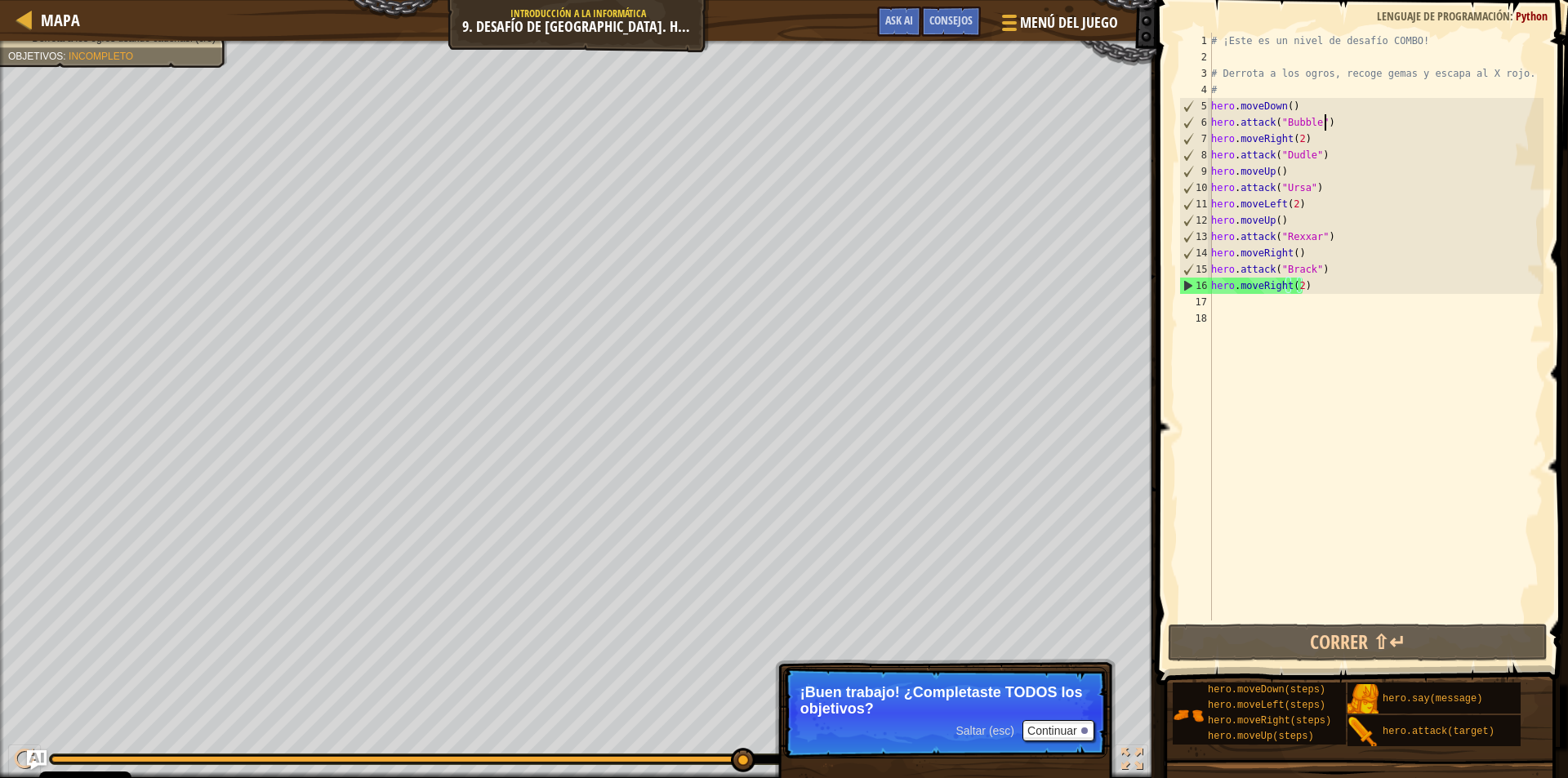
click at [1332, 118] on div "# ¡Este es un nivel de desafío COMBO! # Derrota a los ogros, recoge gemas y esc…" at bounding box center [1376, 343] width 335 height 621
type textarea "hero.attack("Bubble")"
drag, startPoint x: 1332, startPoint y: 118, endPoint x: 1192, endPoint y: 123, distance: 140.1
click at [1192, 123] on div "hero.attack("Bubble") 1 2 3 4 5 6 7 8 9 10 11 12 13 14 15 16 17 18 # ¡Este es u…" at bounding box center [1360, 326] width 368 height 588
click at [1327, 116] on div "# ¡Este es un nivel de desafío COMBO! # Derrota a los ogros, recoge gemas y esc…" at bounding box center [1376, 326] width 335 height 588
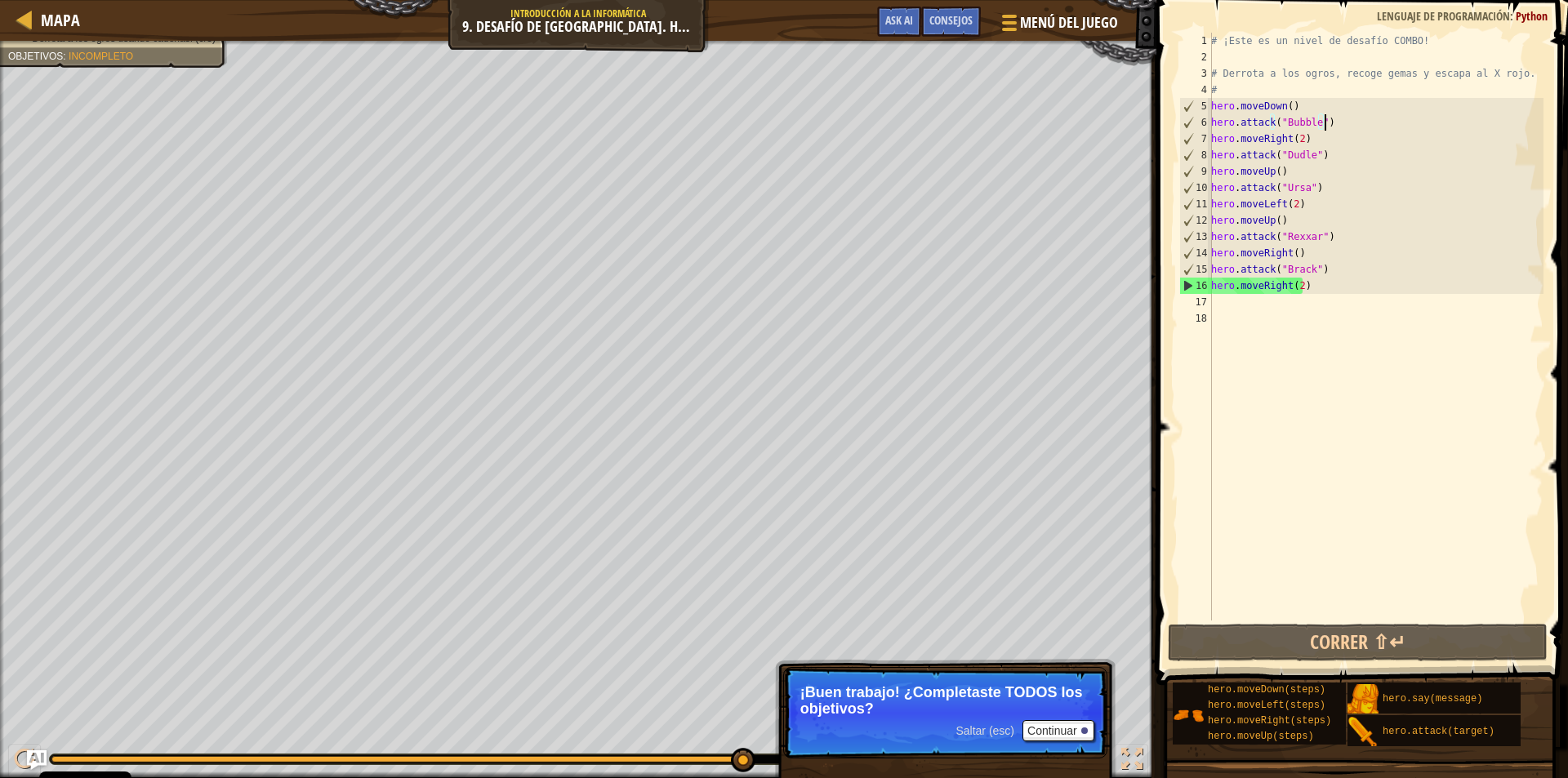
scroll to position [7, 0]
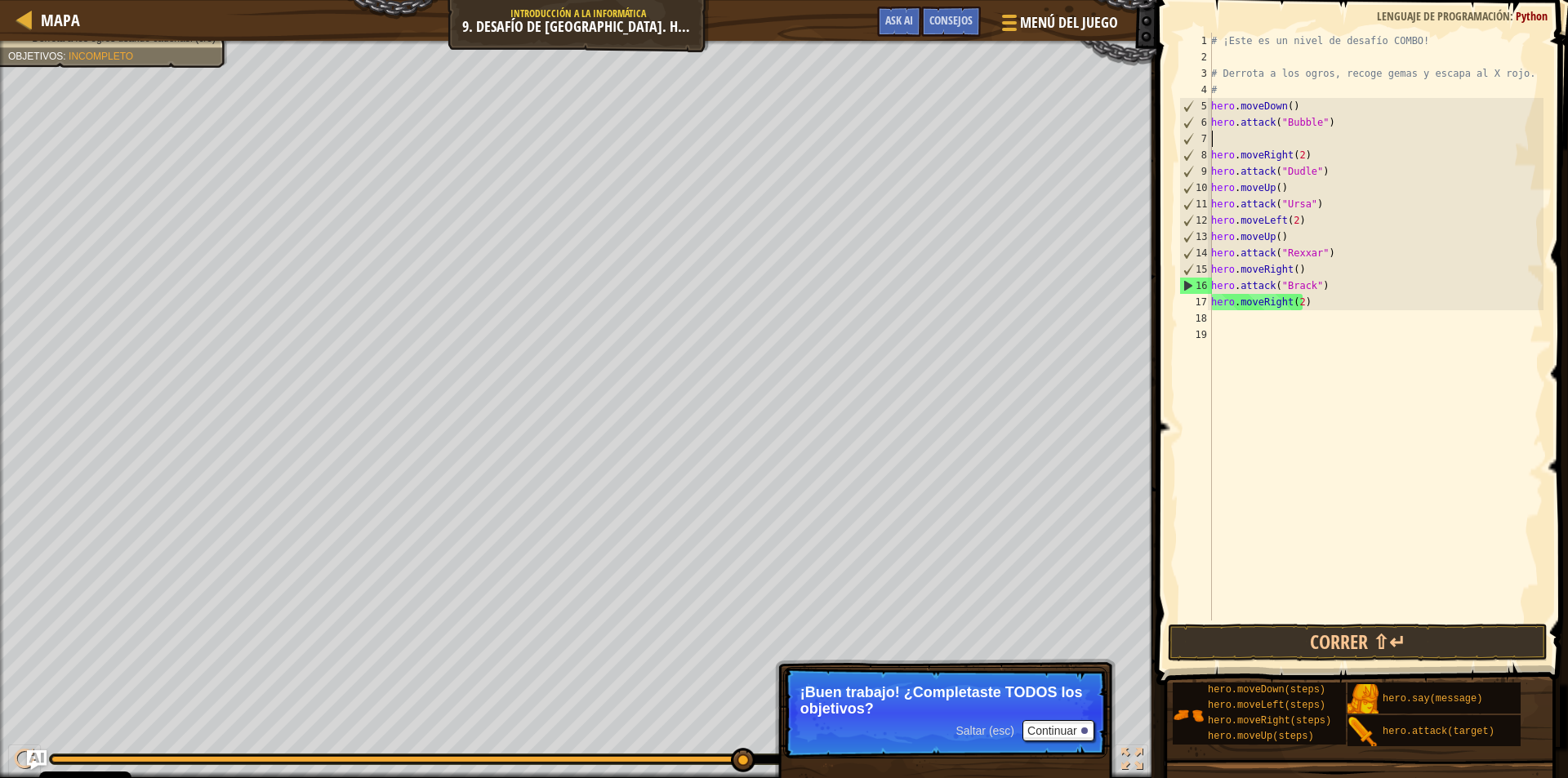
paste textarea "hero.attack("Bubble")"
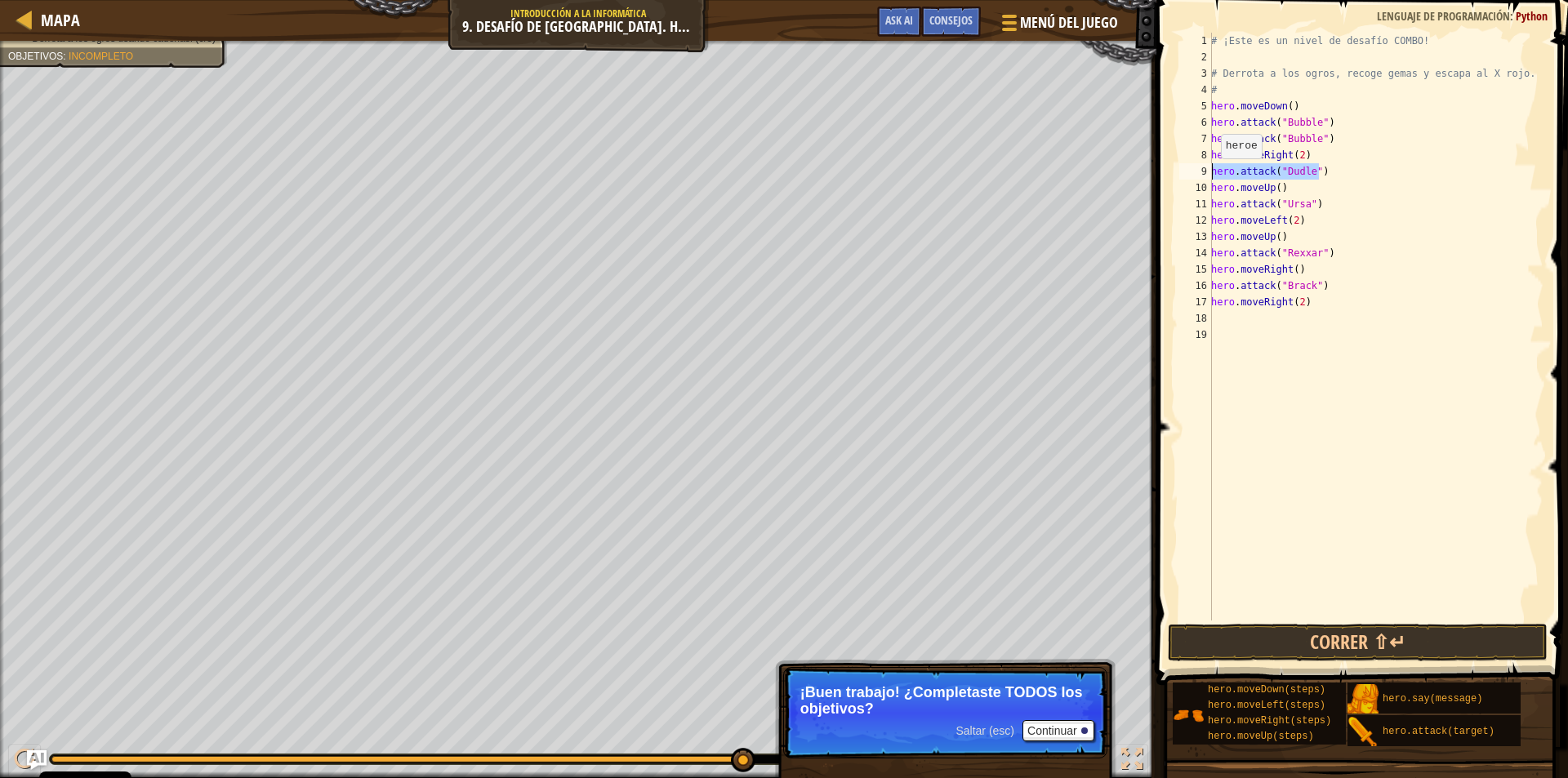
drag, startPoint x: 1319, startPoint y: 164, endPoint x: 1212, endPoint y: 175, distance: 107.6
click at [1212, 175] on div "# ¡Este es un nivel de desafío COMBO! # Derrota a los ogros, recoge gemas y esc…" at bounding box center [1376, 343] width 335 height 621
type textarea "hero.attack("Dudle")"
click at [1334, 177] on div "# ¡Este es un nivel de desafío COMBO! # Derrota a los ogros, recoge gemas y esc…" at bounding box center [1376, 326] width 335 height 588
paste textarea "hero.attack("Dudle")"
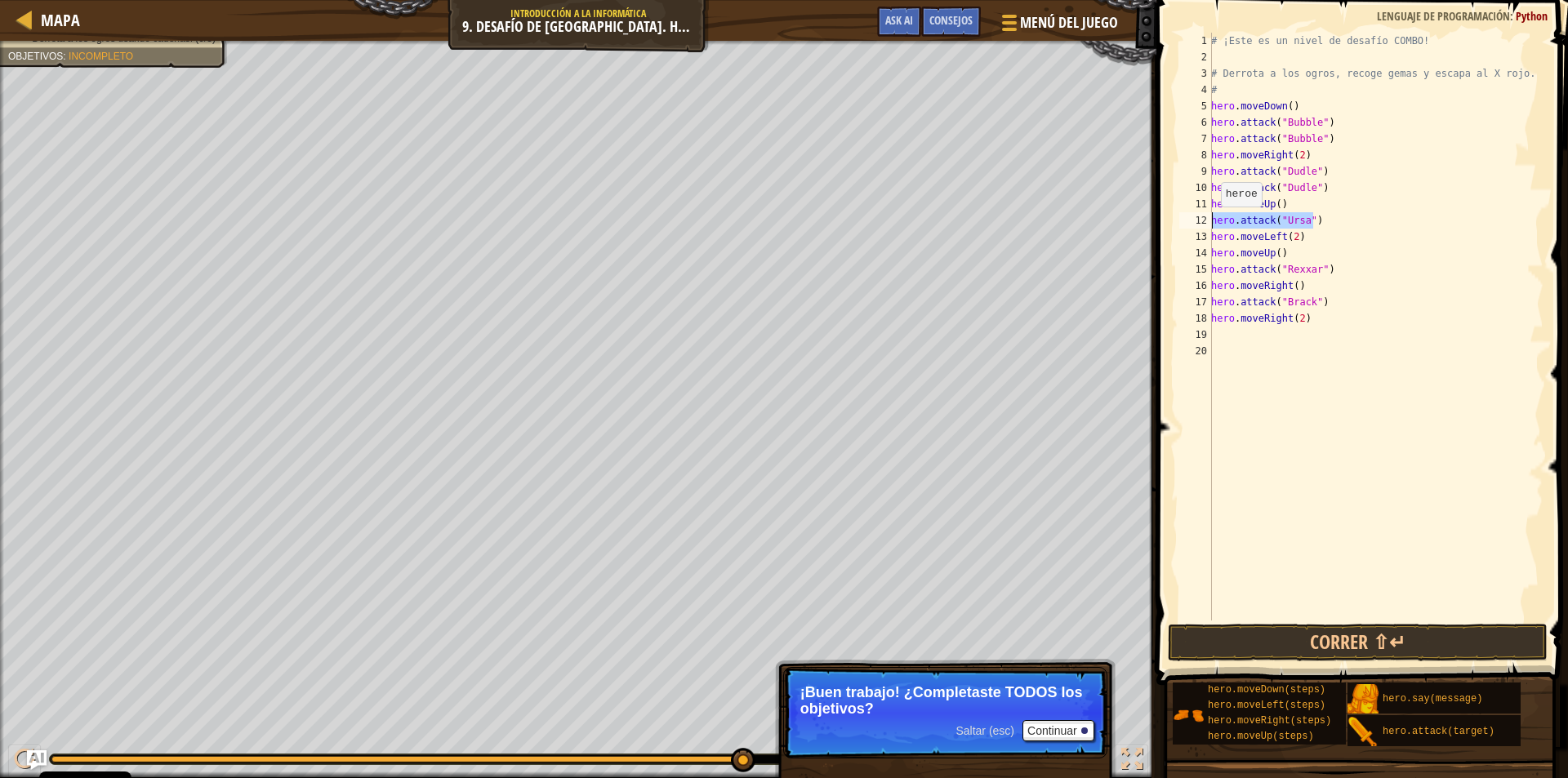
drag, startPoint x: 1317, startPoint y: 222, endPoint x: 1209, endPoint y: 224, distance: 108.0
click at [1209, 224] on div "hero.attack("Dudle") 1 2 3 4 5 6 7 8 9 10 11 12 13 14 15 [PHONE_NUMBER] ¡Este e…" at bounding box center [1360, 326] width 368 height 588
type textarea "hero.attack("Ursa")"
click at [1330, 212] on div "# ¡Este es un nivel de desafío COMBO! # Derrota a los ogros, recoge gemas y esc…" at bounding box center [1376, 326] width 335 height 588
paste textarea "hero.attack("Ursa")"
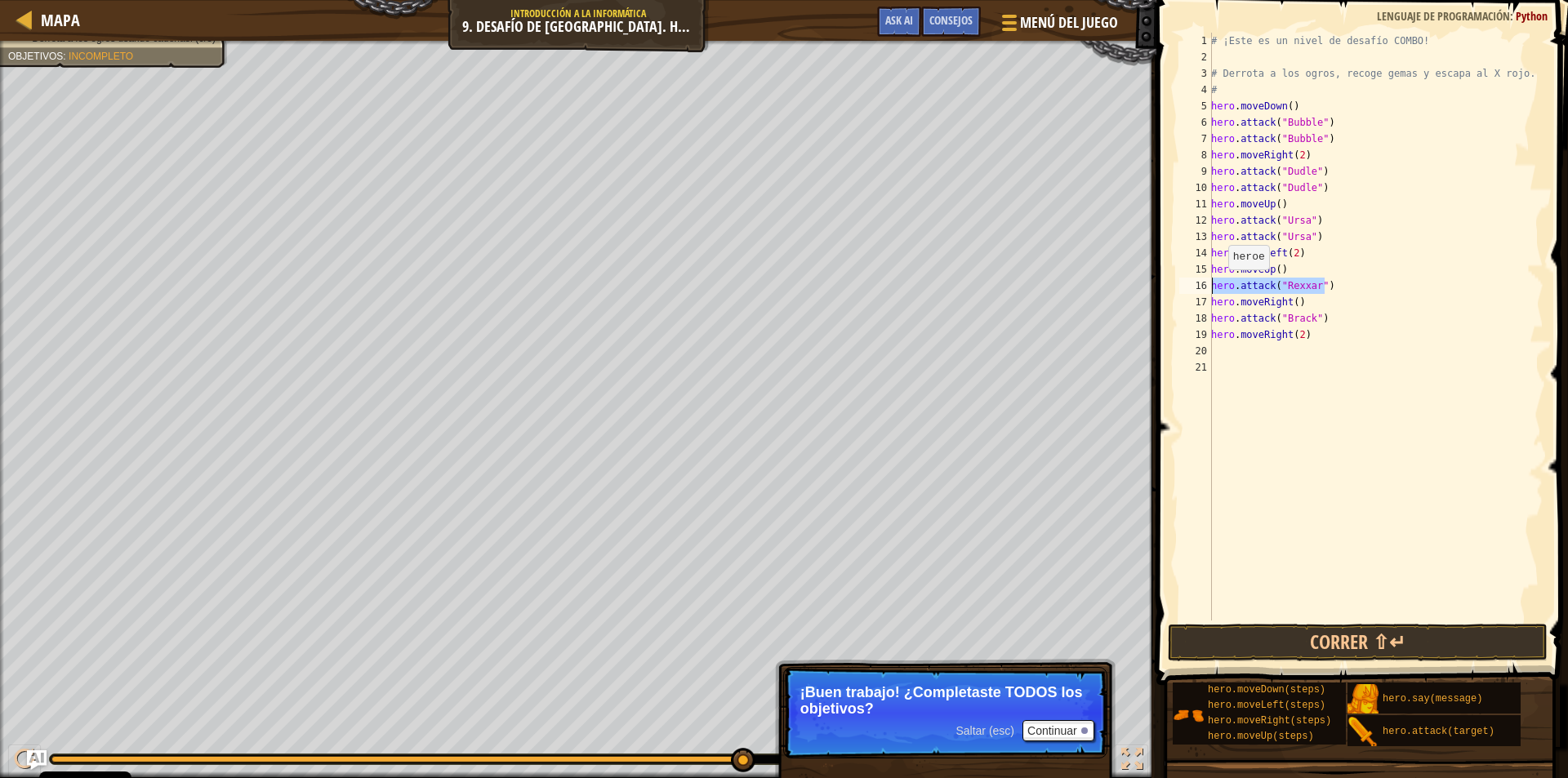
drag, startPoint x: 1336, startPoint y: 282, endPoint x: 1207, endPoint y: 286, distance: 129.1
click at [1207, 286] on div "hero.attack("Ursa") 1 2 3 4 5 6 7 8 9 10 11 12 13 14 15 16 17 18 19 20 21 # ¡Es…" at bounding box center [1360, 326] width 368 height 588
type textarea "hero.attack("Rexxar")"
click at [1334, 291] on div "# ¡Este es un nivel de desafío COMBO! # Derrota a los ogros, recoge gemas y esc…" at bounding box center [1376, 326] width 335 height 588
paste textarea "hero.attack("Rexxar")"
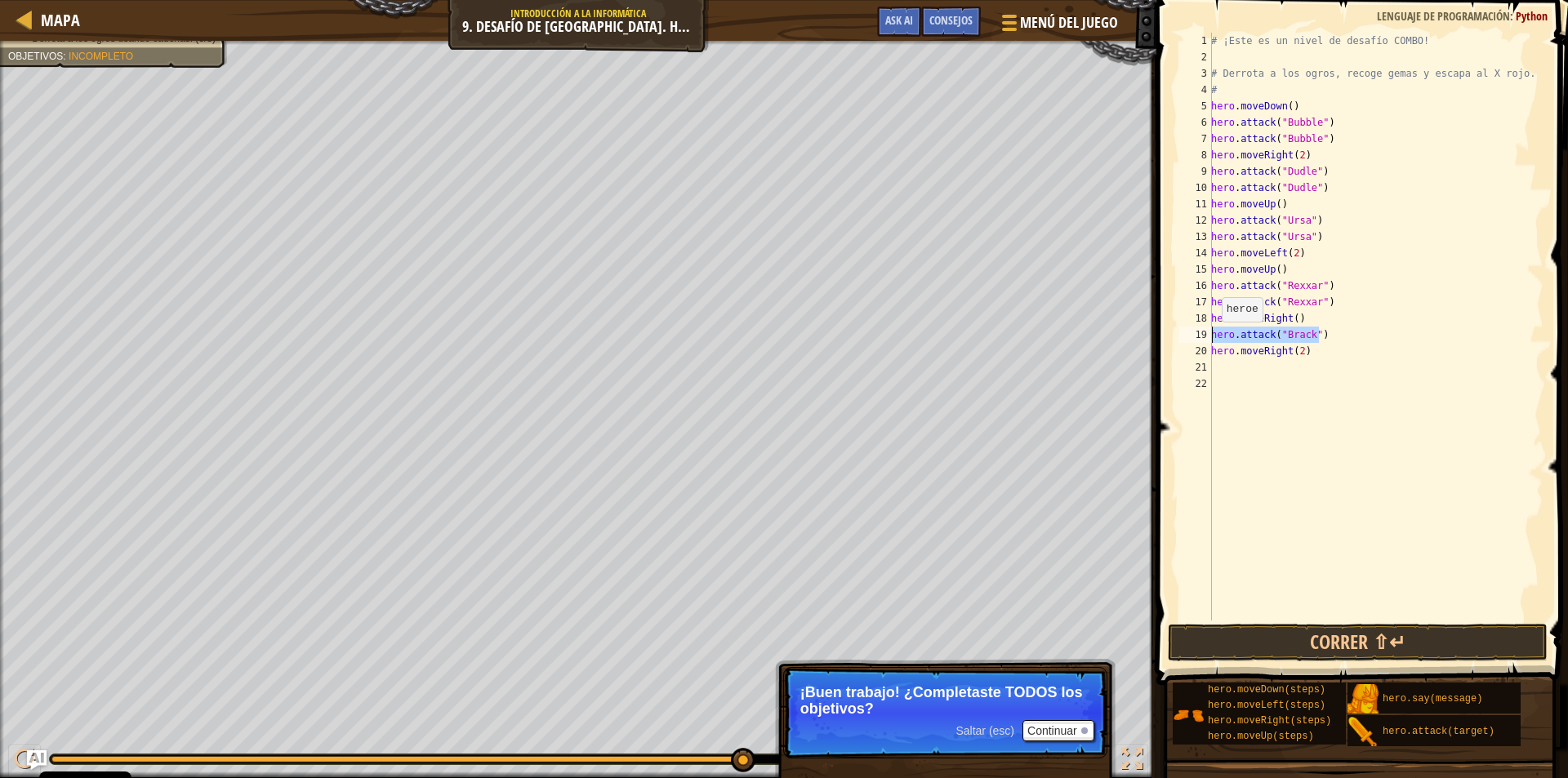
drag, startPoint x: 1308, startPoint y: 333, endPoint x: 1201, endPoint y: 339, distance: 107.2
click at [1201, 339] on div "hero.attack("Rexxar") 1 2 3 4 5 6 7 8 9 10 11 12 13 14 15 16 17 18 19 20 21 22 …" at bounding box center [1360, 326] width 368 height 588
type textarea "hero.attack("Brack")"
click at [1329, 340] on div "# ¡Este es un nivel de desafío COMBO! # Derrota a los ogros, recoge gemas y esc…" at bounding box center [1376, 326] width 335 height 588
paste textarea "hero.attack("Brack")"
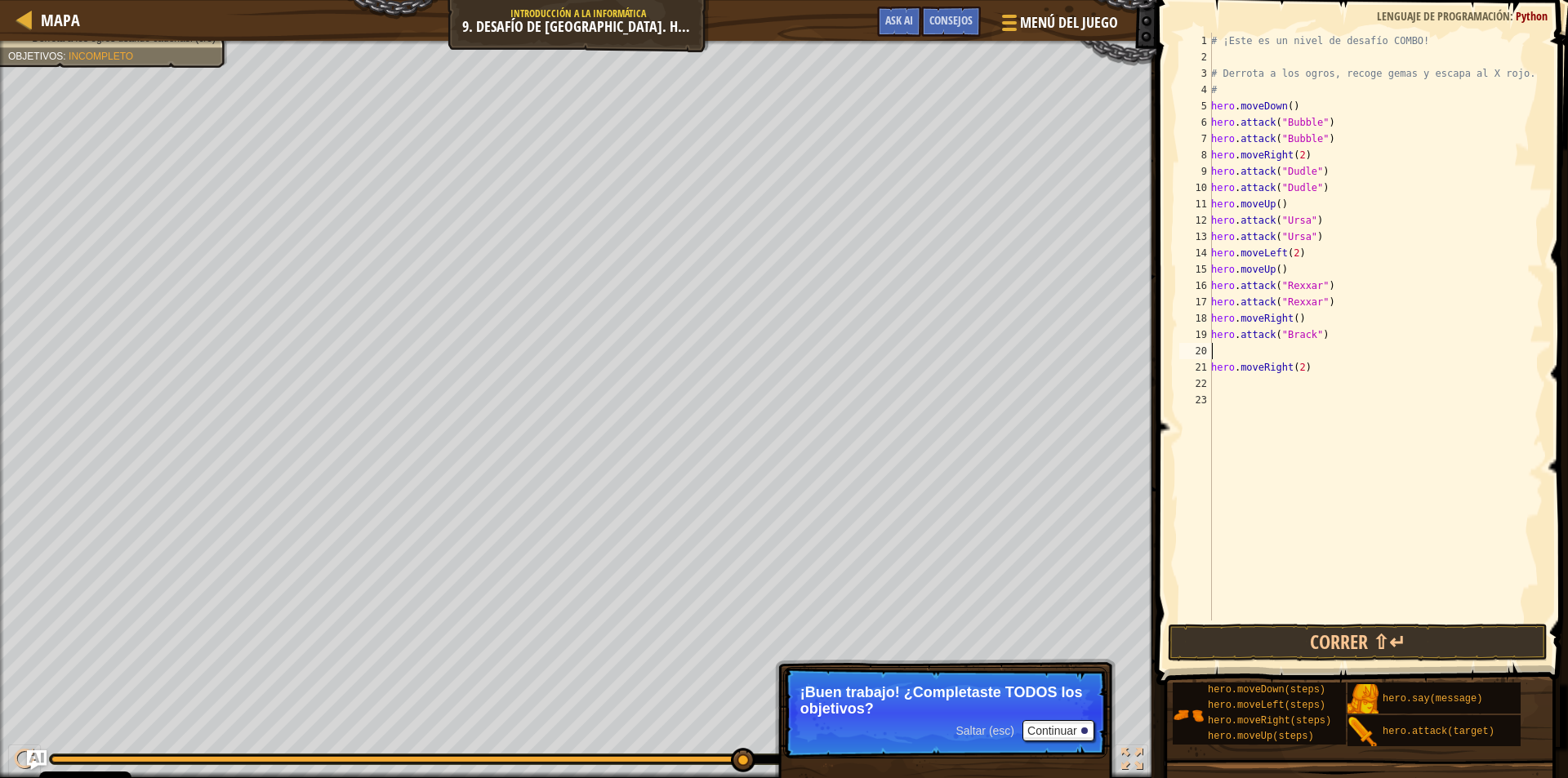
type textarea "hero.attack("Brack")"
click at [1273, 631] on button "Correr ⇧↵" at bounding box center [1359, 643] width 381 height 37
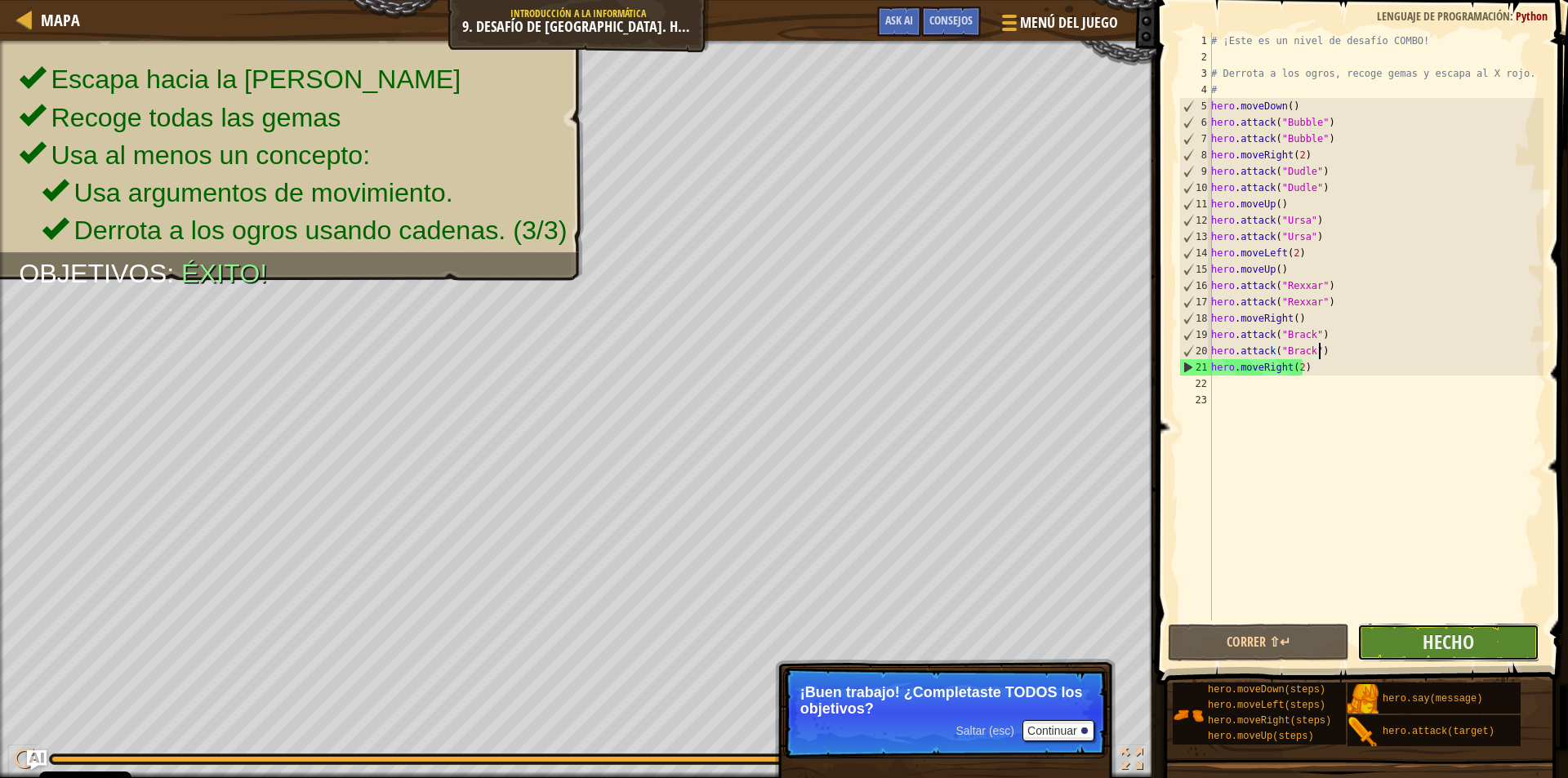
click at [1408, 647] on button "Hecho" at bounding box center [1449, 643] width 182 height 37
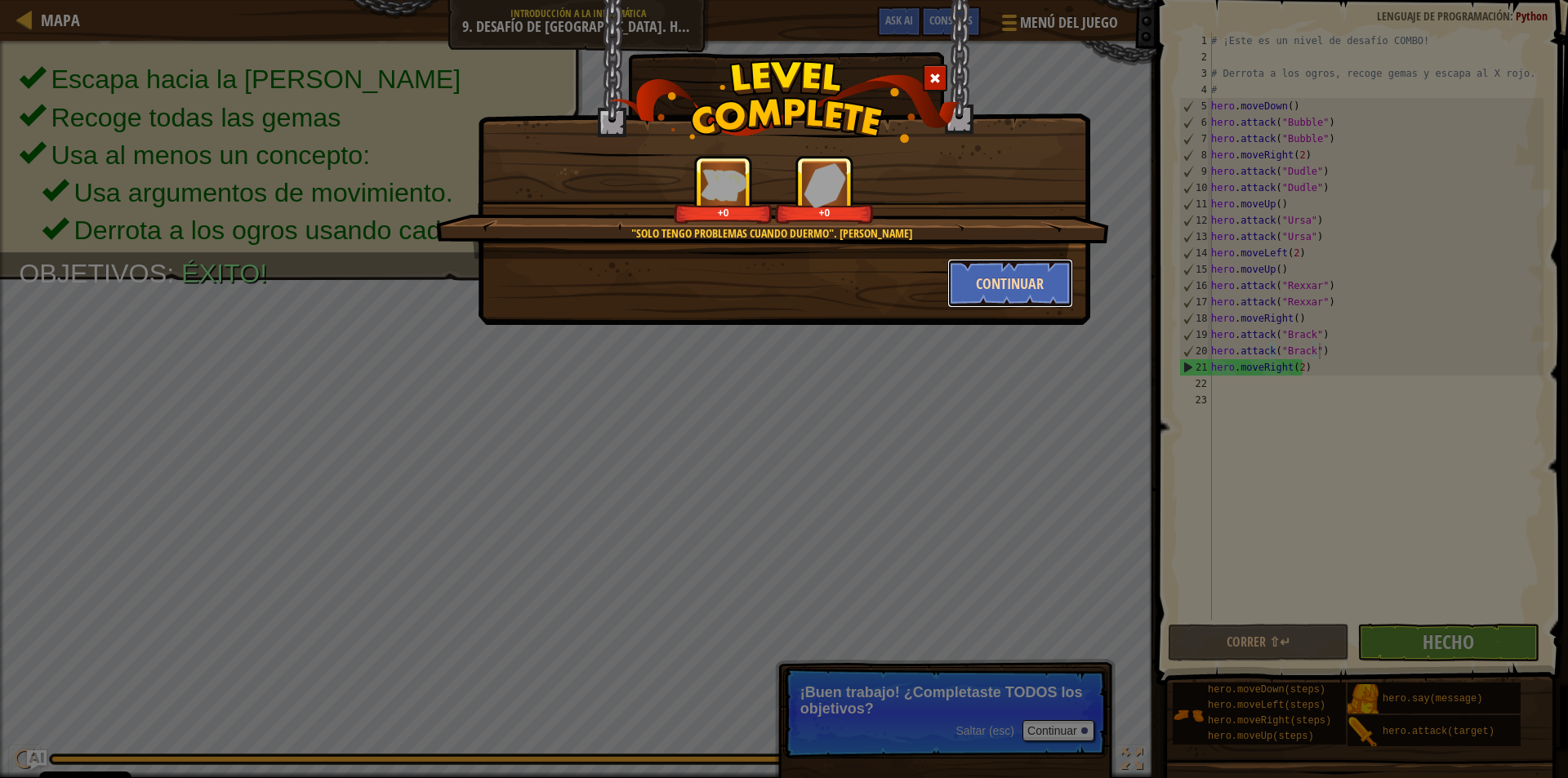
click at [984, 281] on button "Continuar" at bounding box center [1011, 284] width 126 height 49
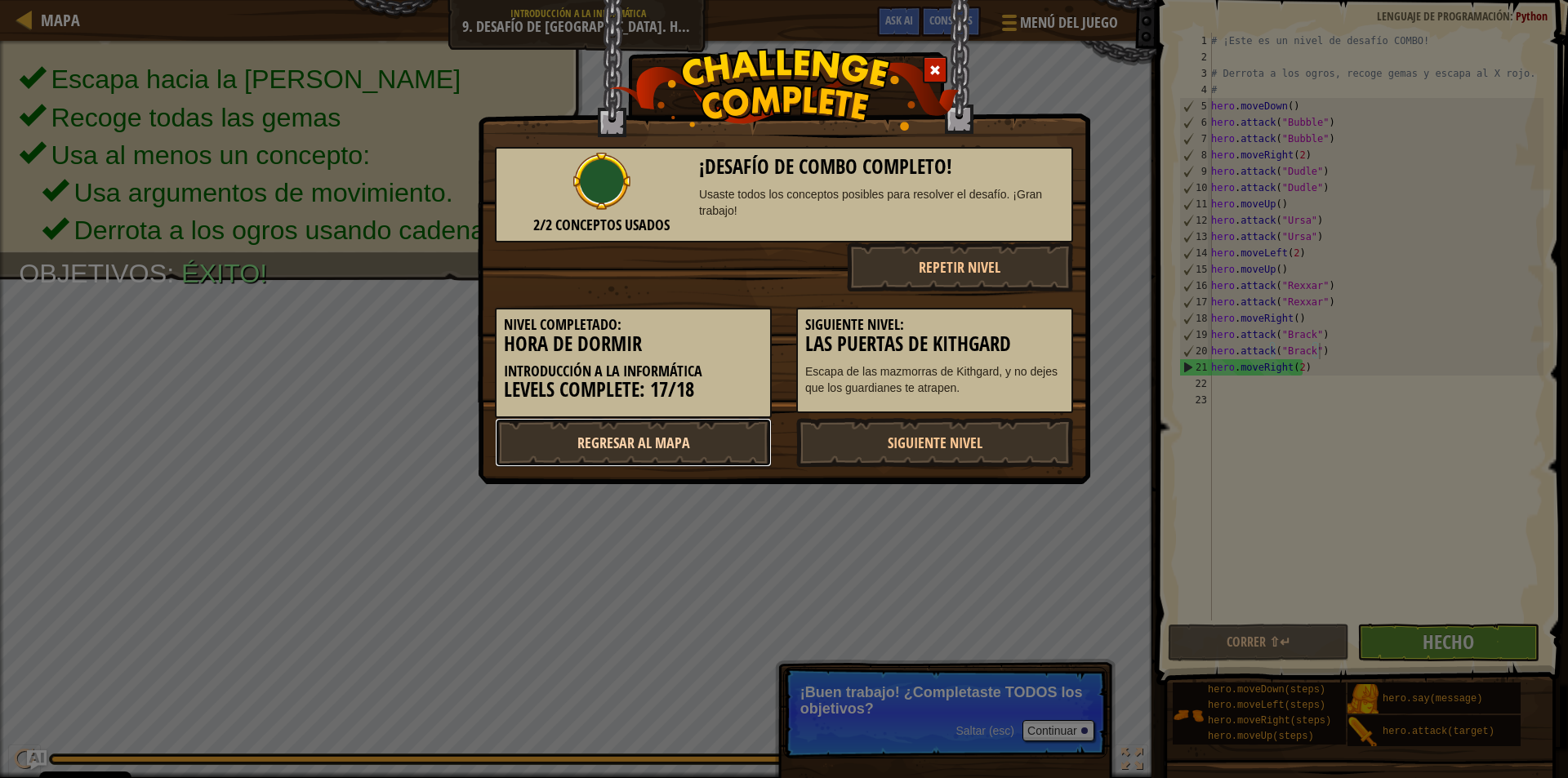
click at [658, 426] on link "Regresar al mapa" at bounding box center [633, 443] width 277 height 49
select select "es-ES"
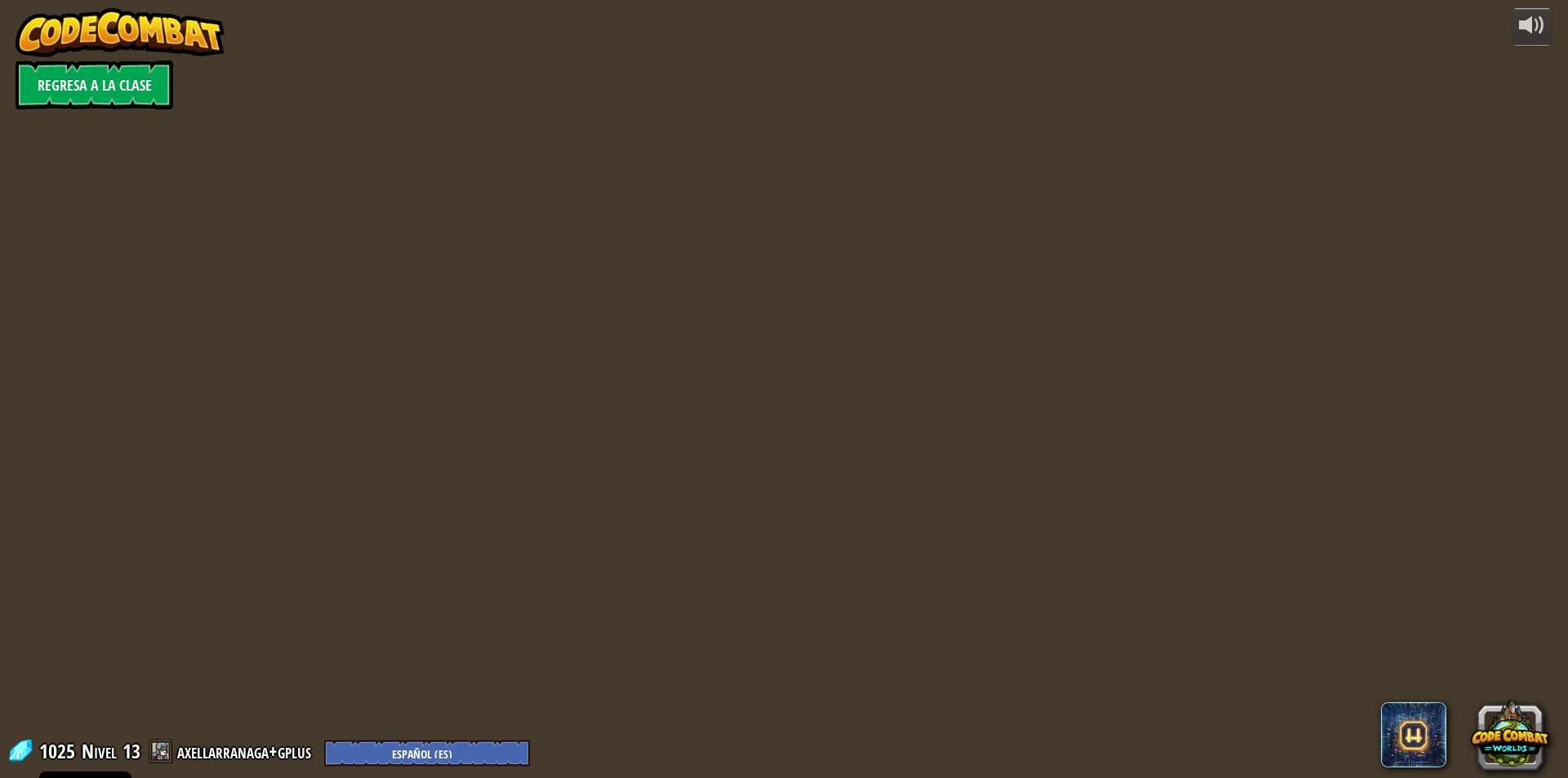
select select "es-ES"
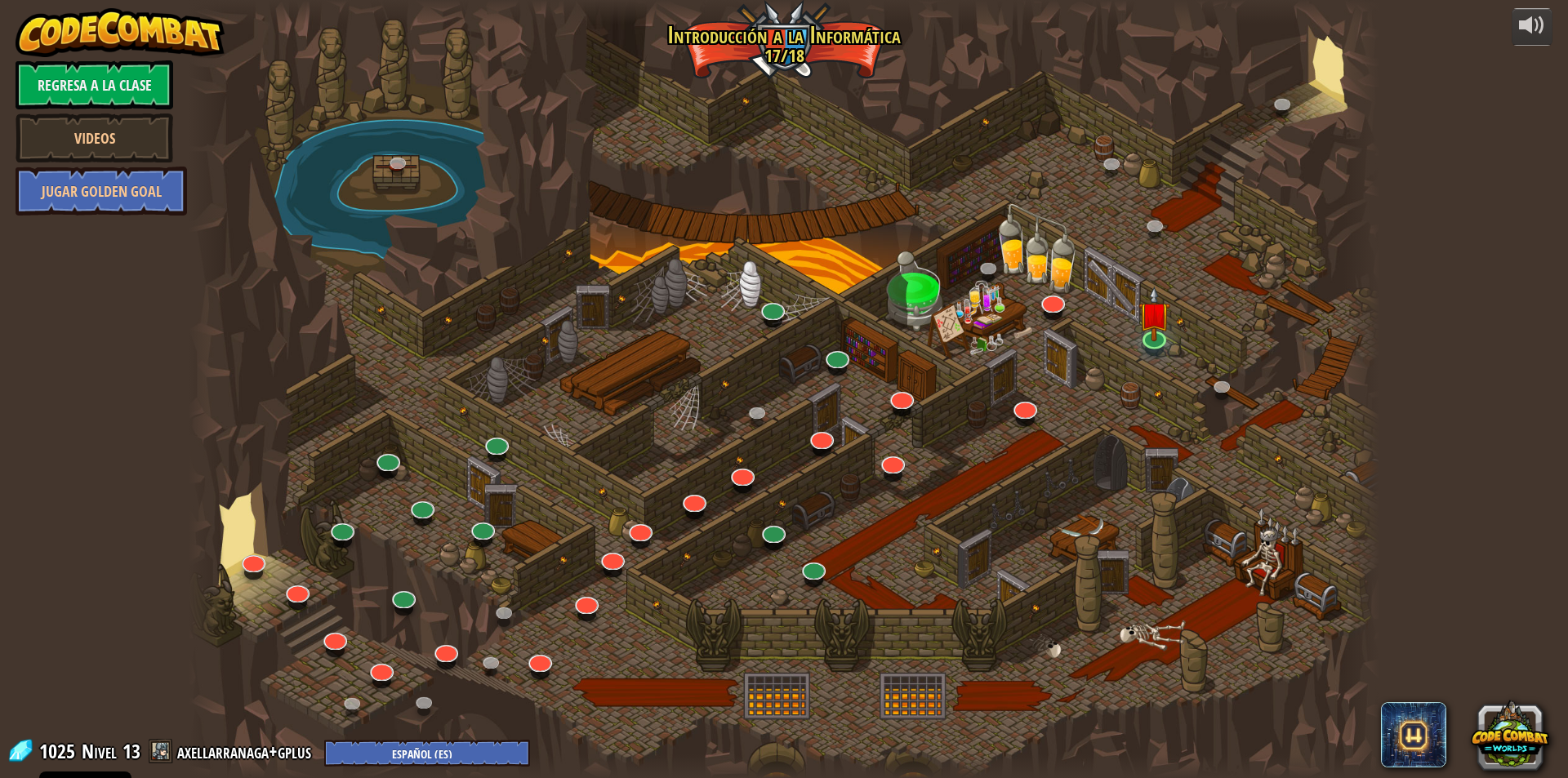
select select "es-ES"
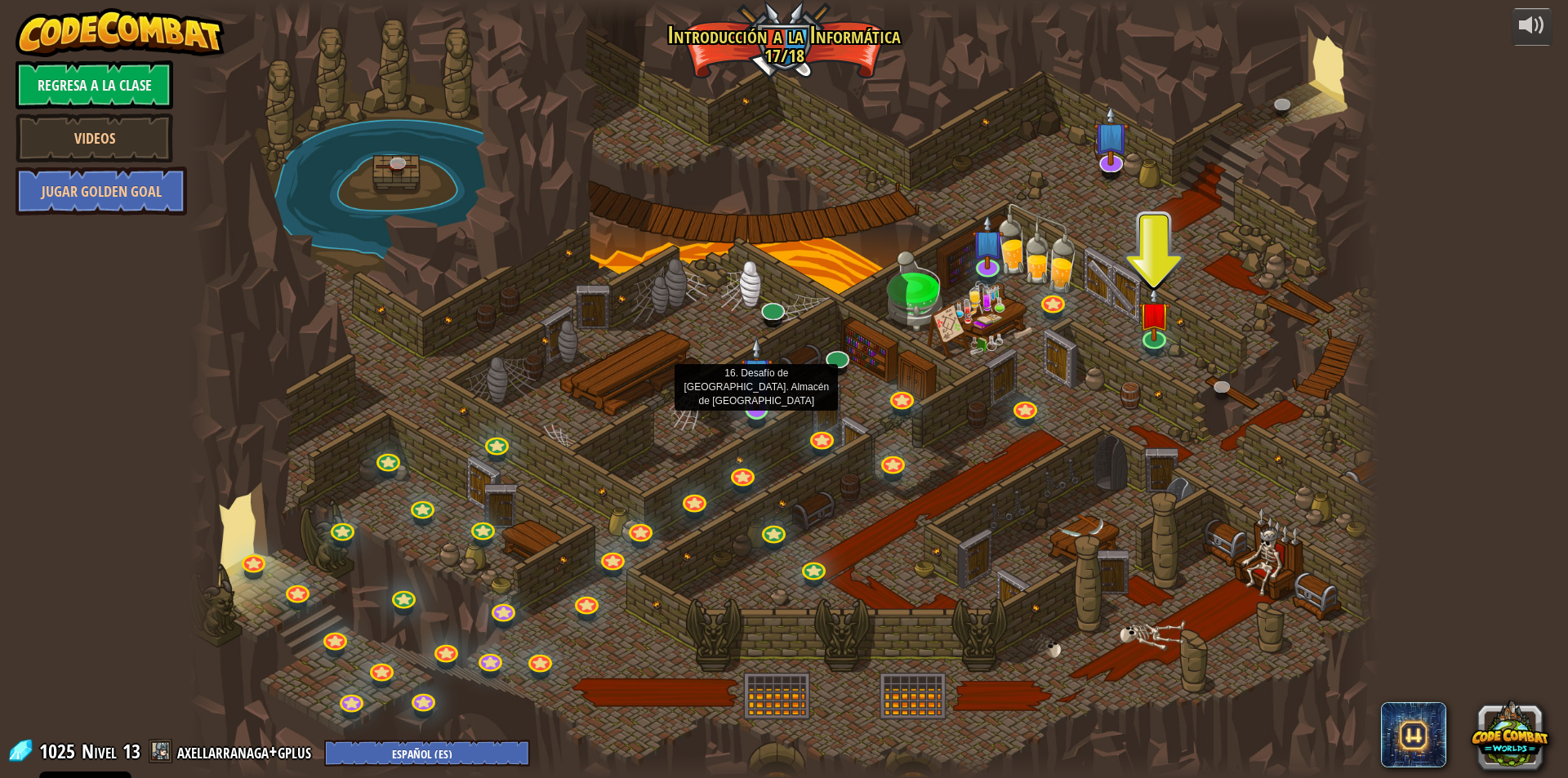
click at [756, 404] on img at bounding box center [756, 373] width 32 height 74
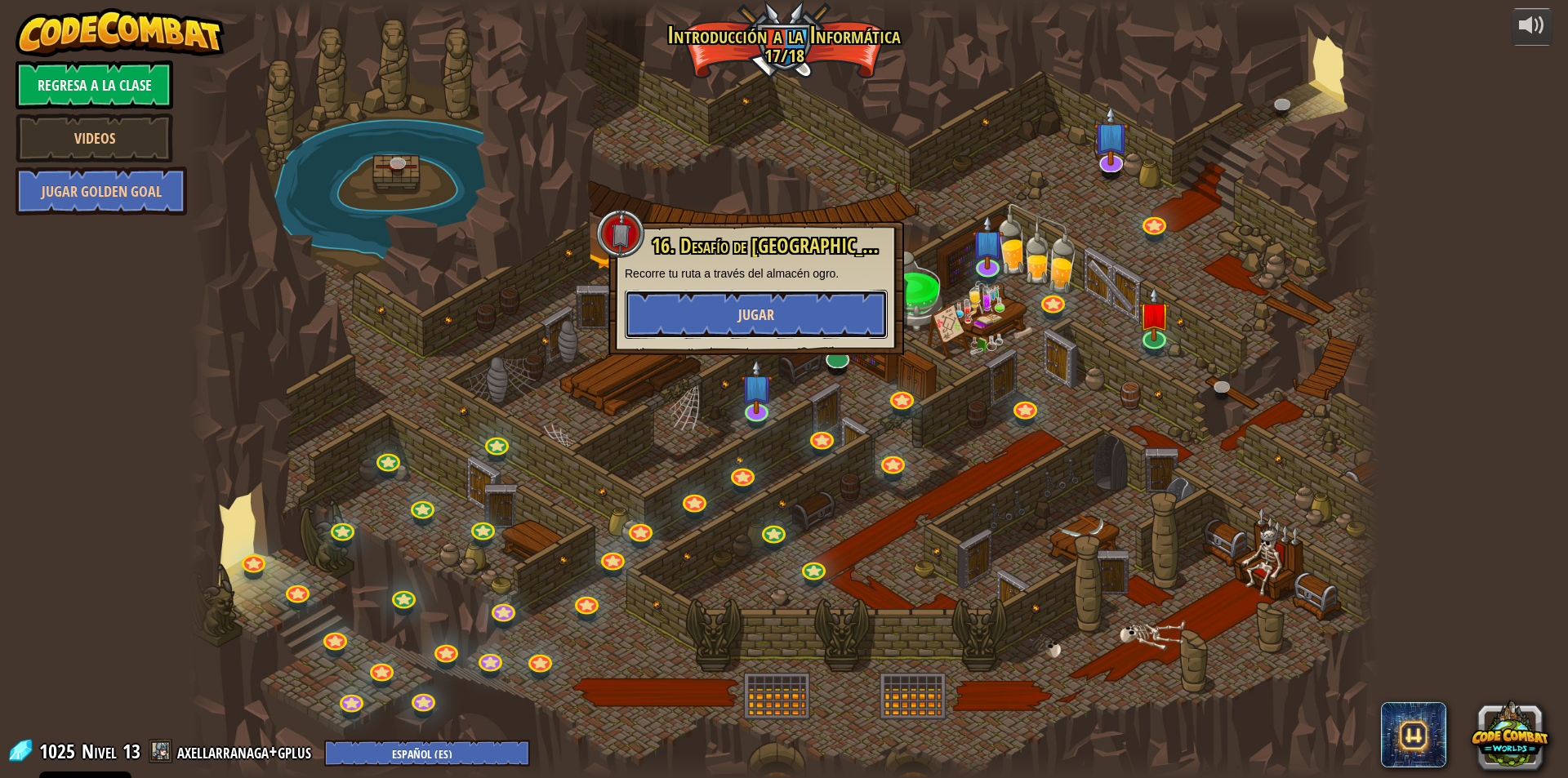
click at [755, 302] on button "Jugar" at bounding box center [756, 315] width 263 height 49
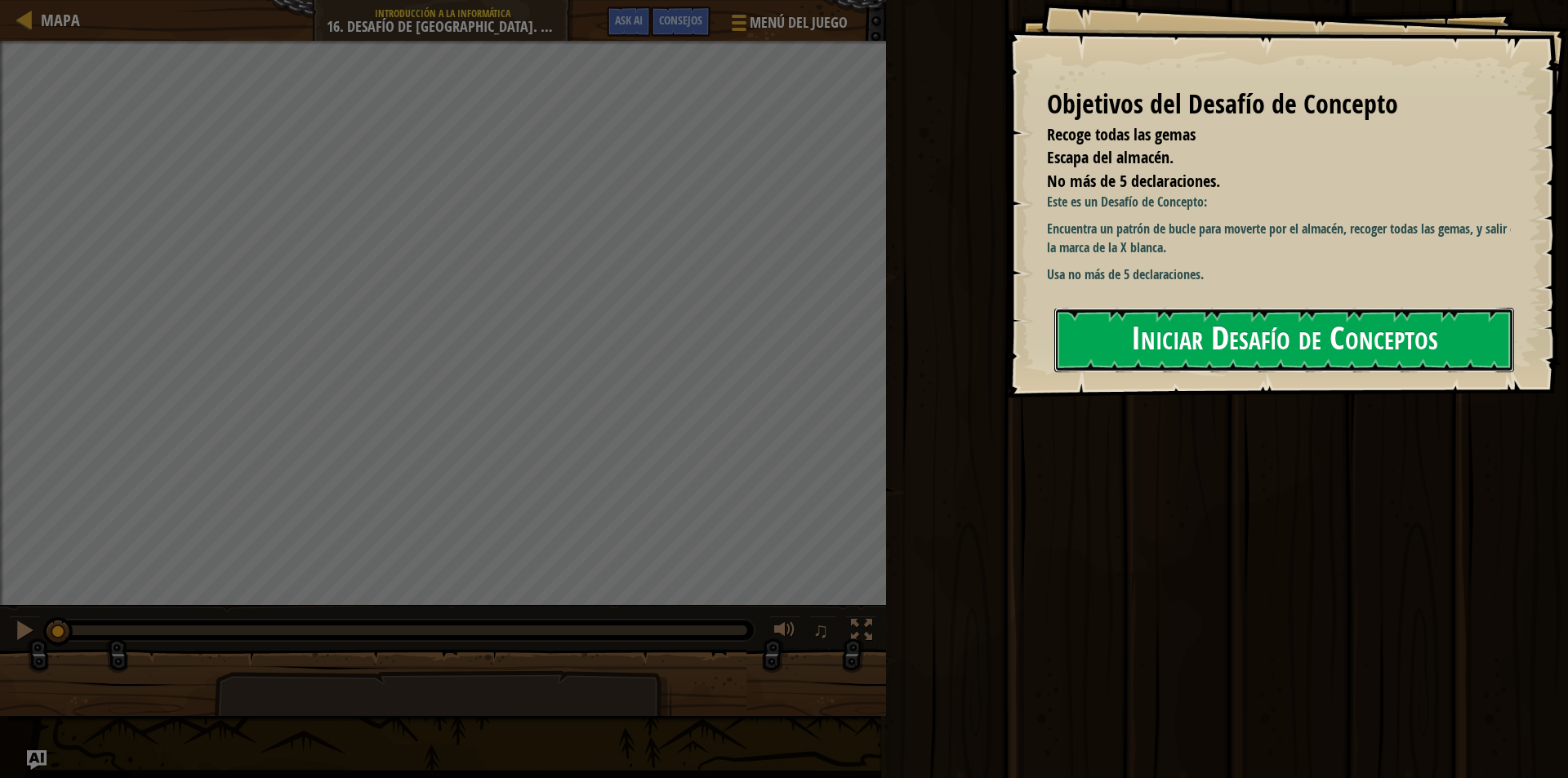
click at [1125, 319] on button "Iniciar Desafío de Conceptos" at bounding box center [1284, 339] width 460 height 64
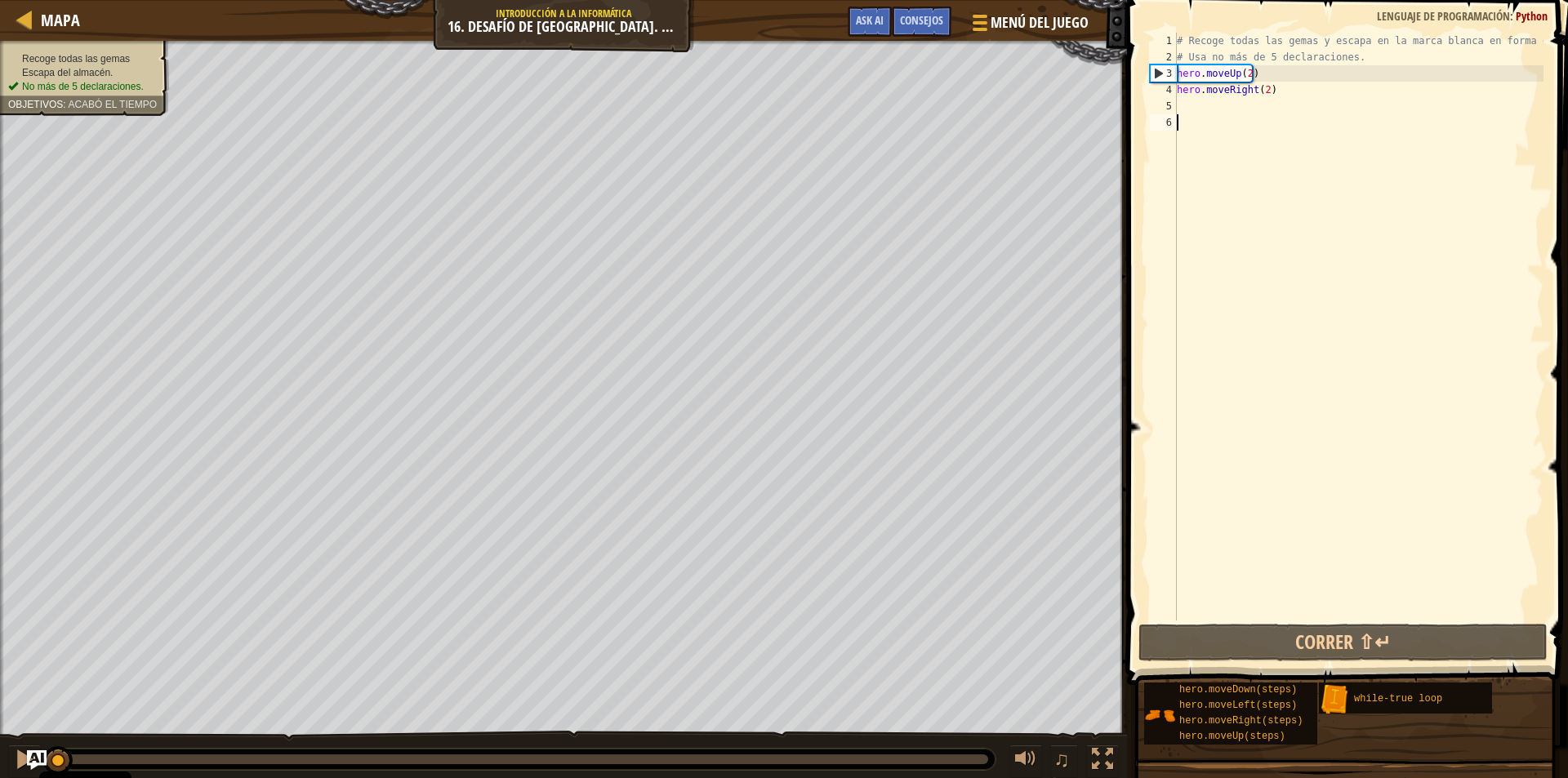
click at [1231, 108] on div "# Recoge todas las gemas y escapa en la marca blanca en forma de X # Usa no más…" at bounding box center [1358, 343] width 370 height 621
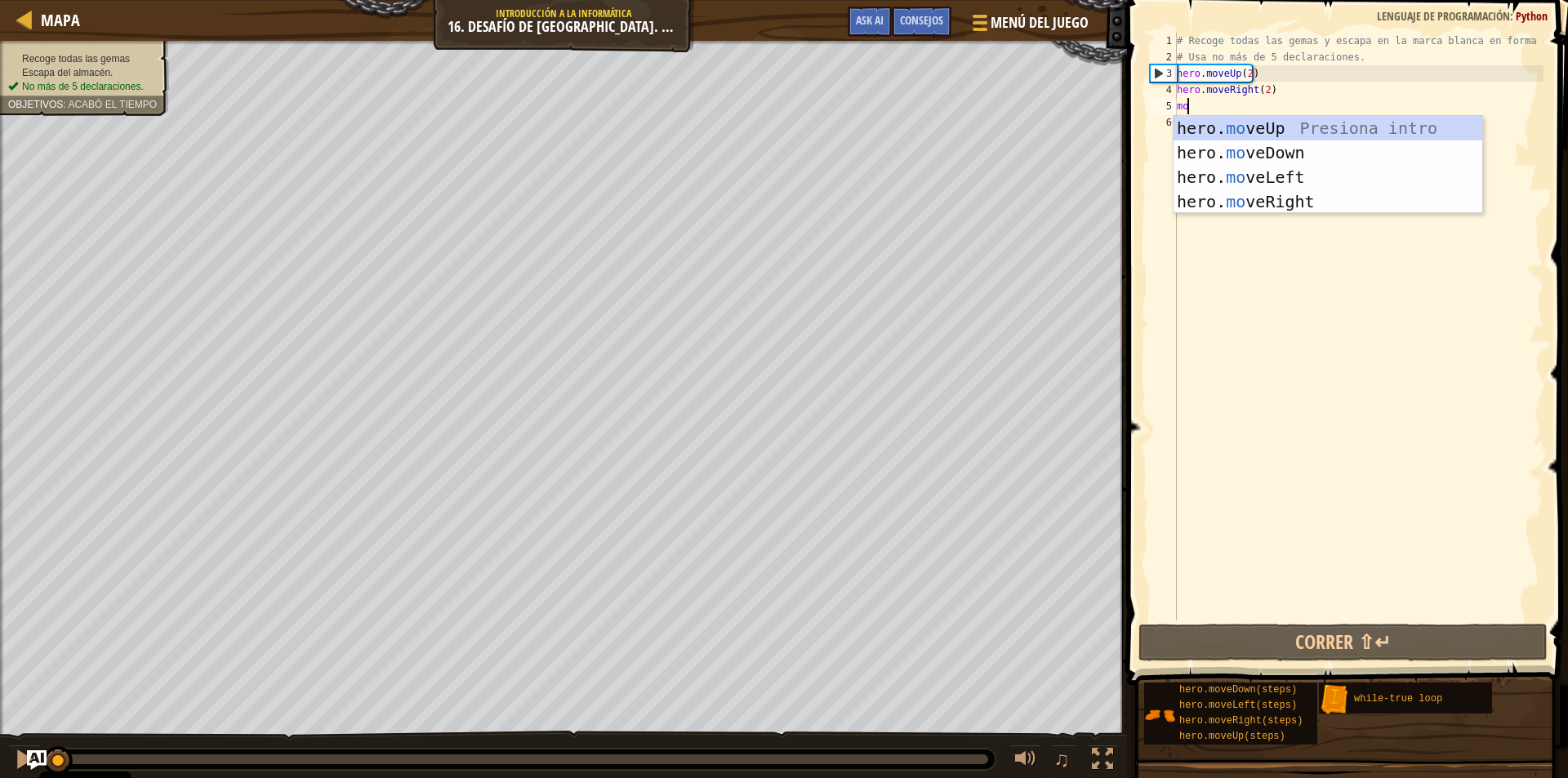
type textarea "moved"
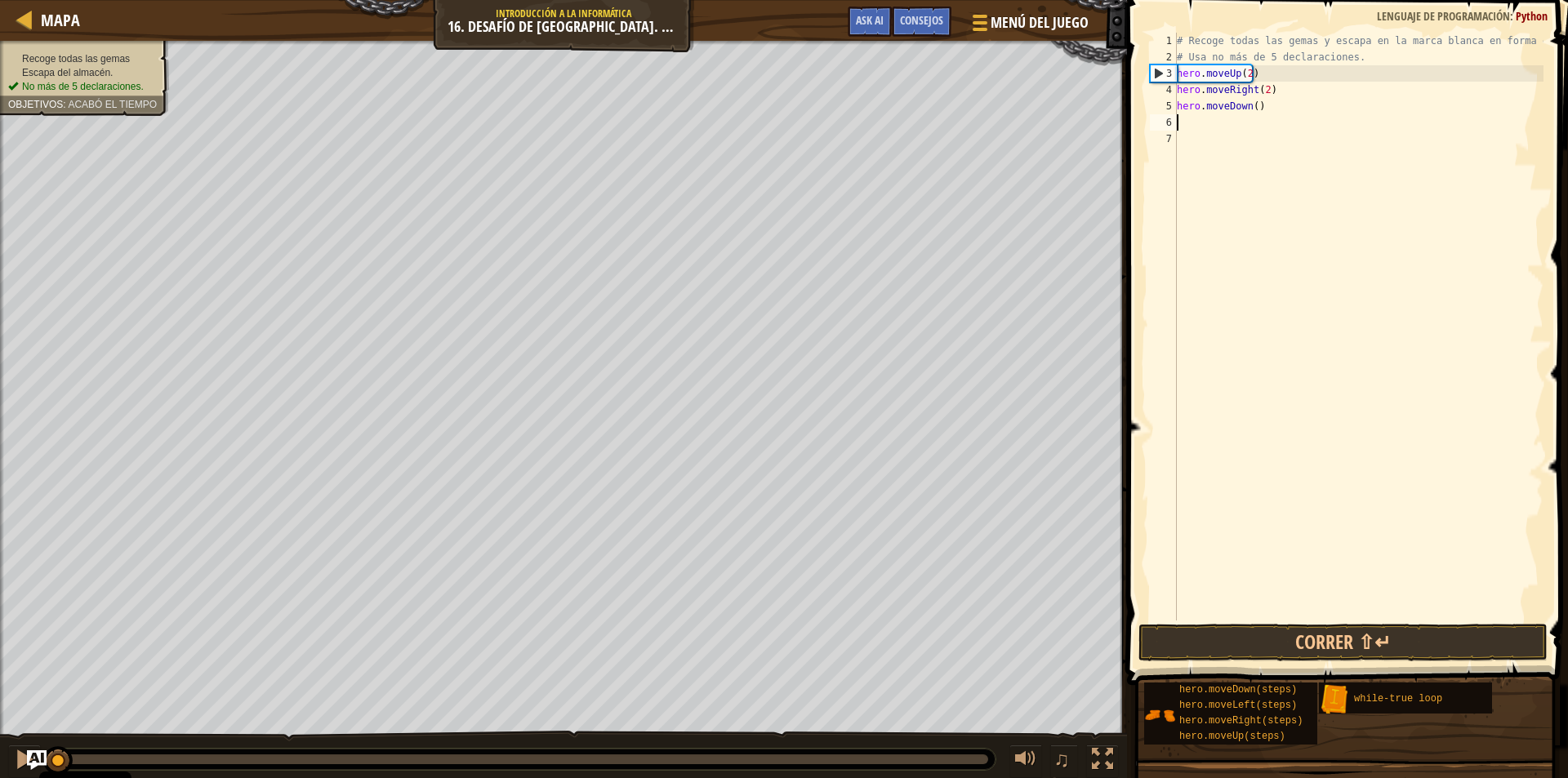
scroll to position [7, 0]
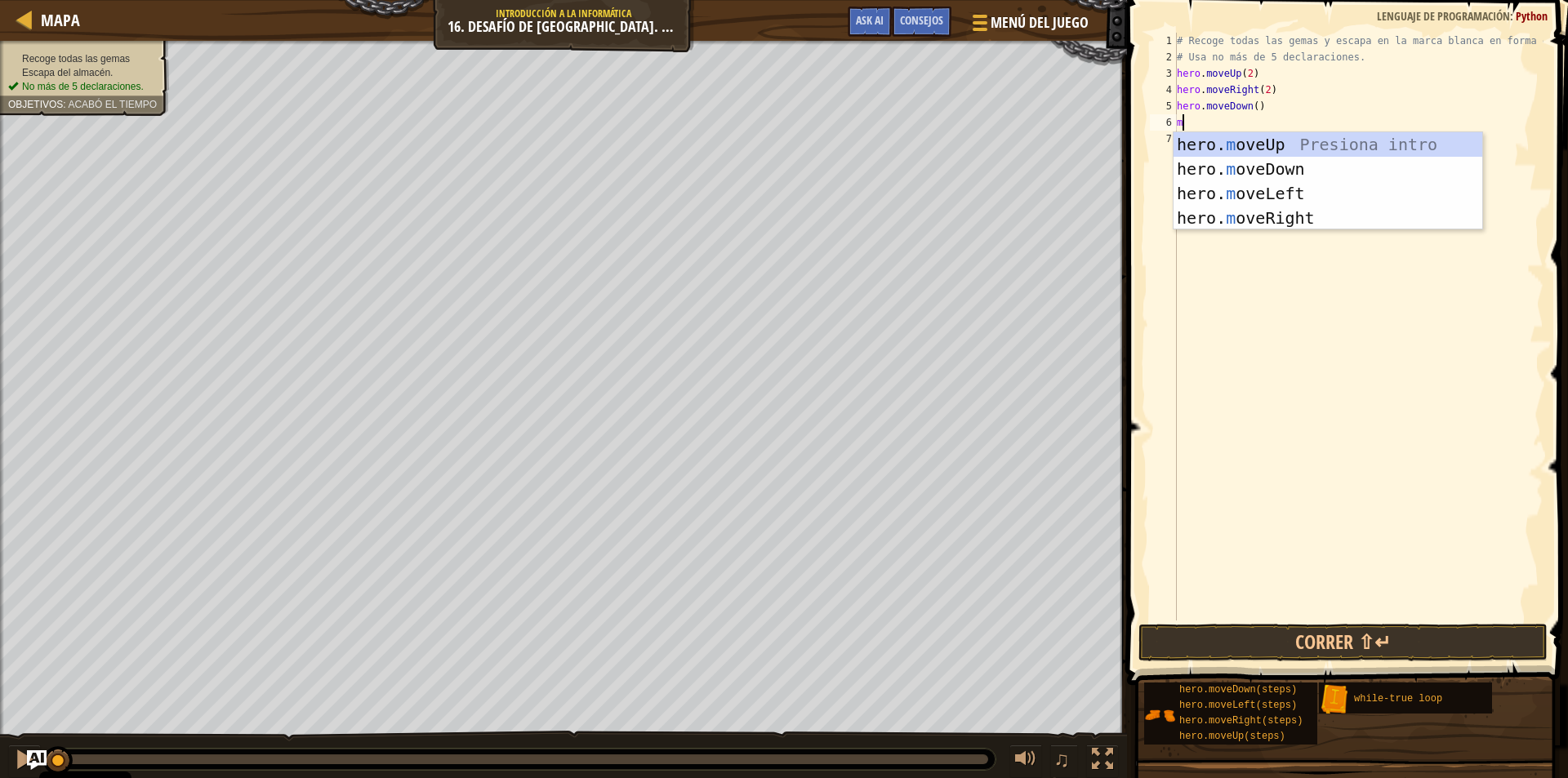
type textarea "movel"
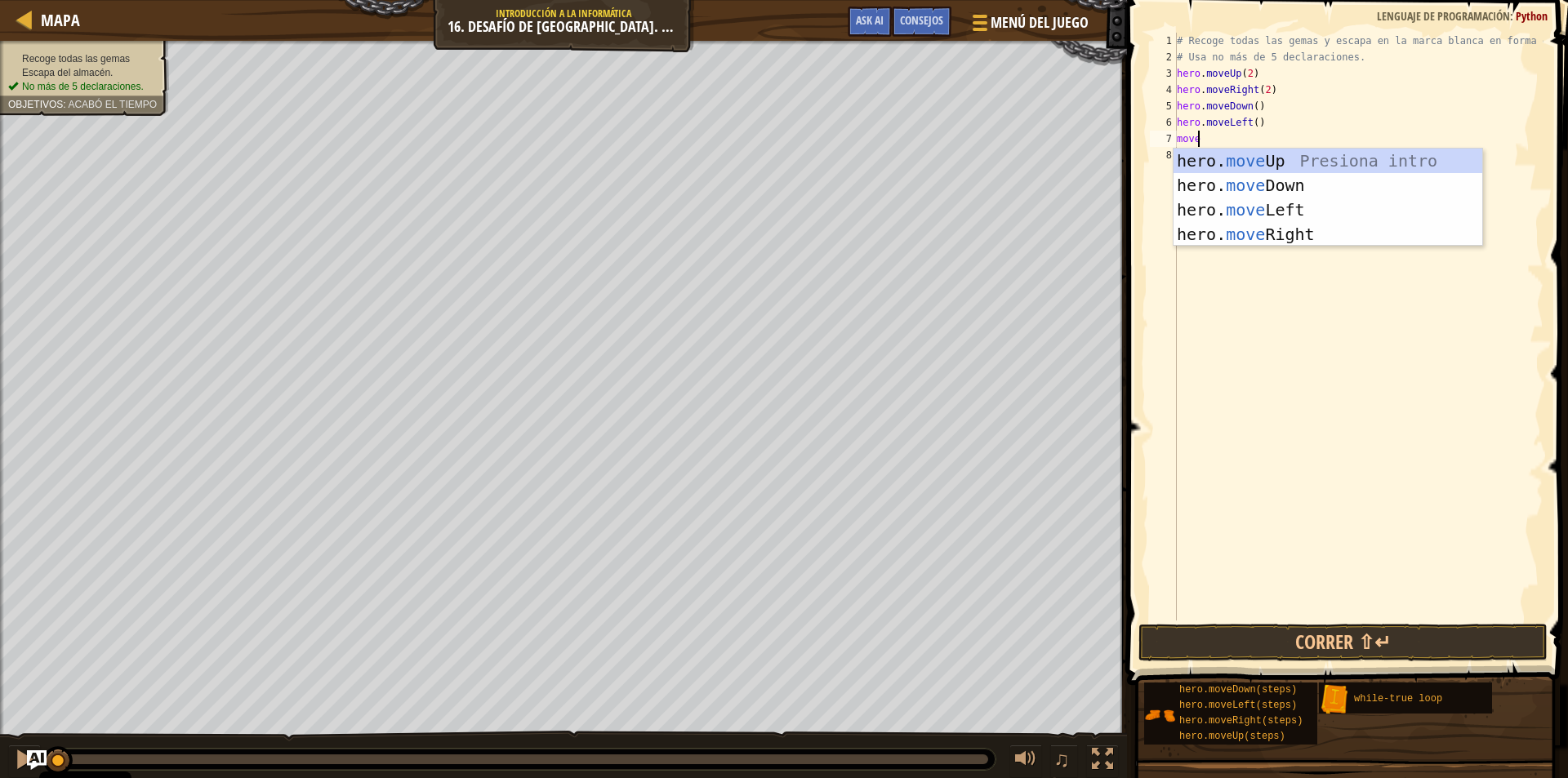
type textarea "moveu"
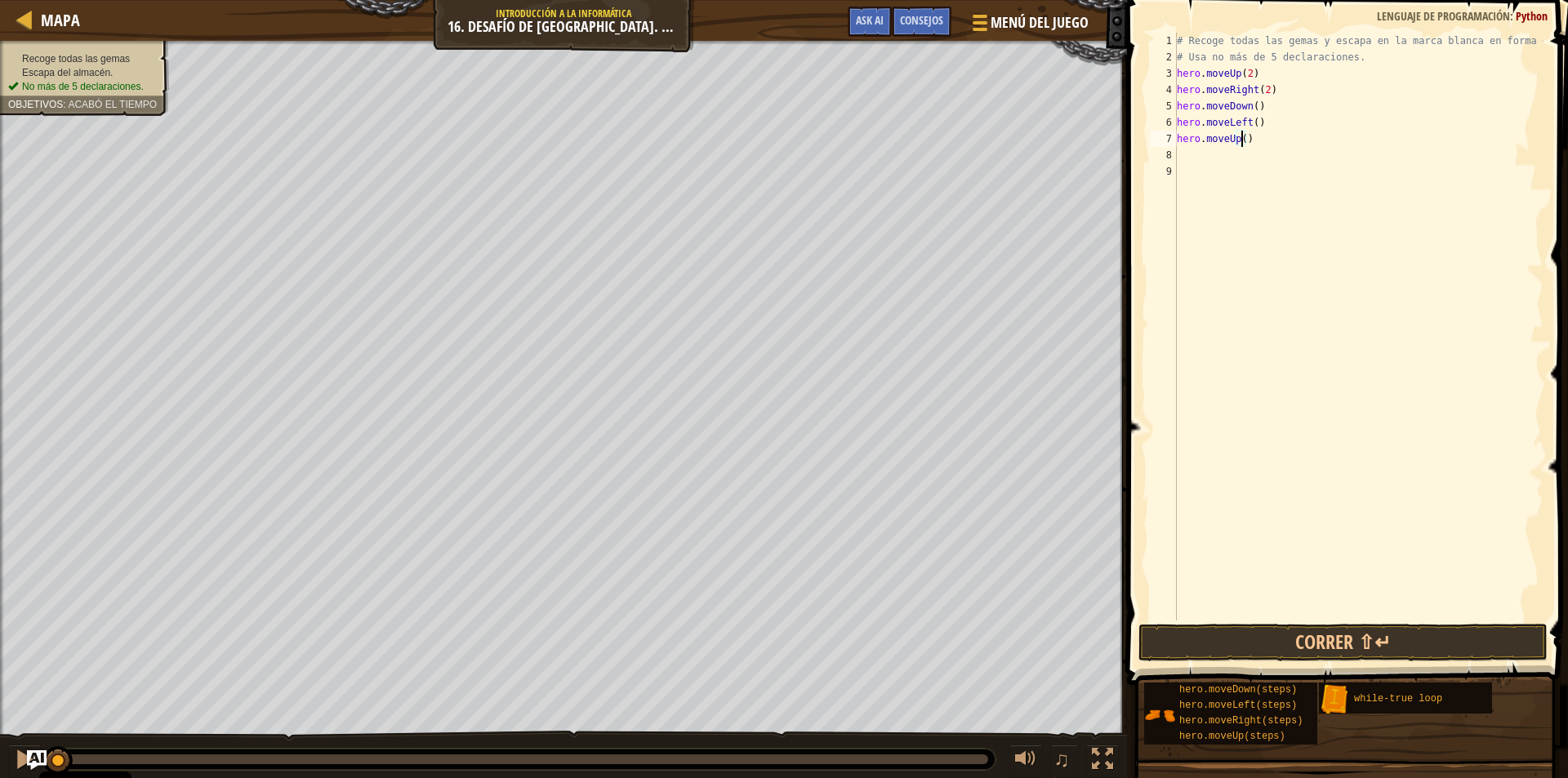
type textarea "hero.moveUp(2)"
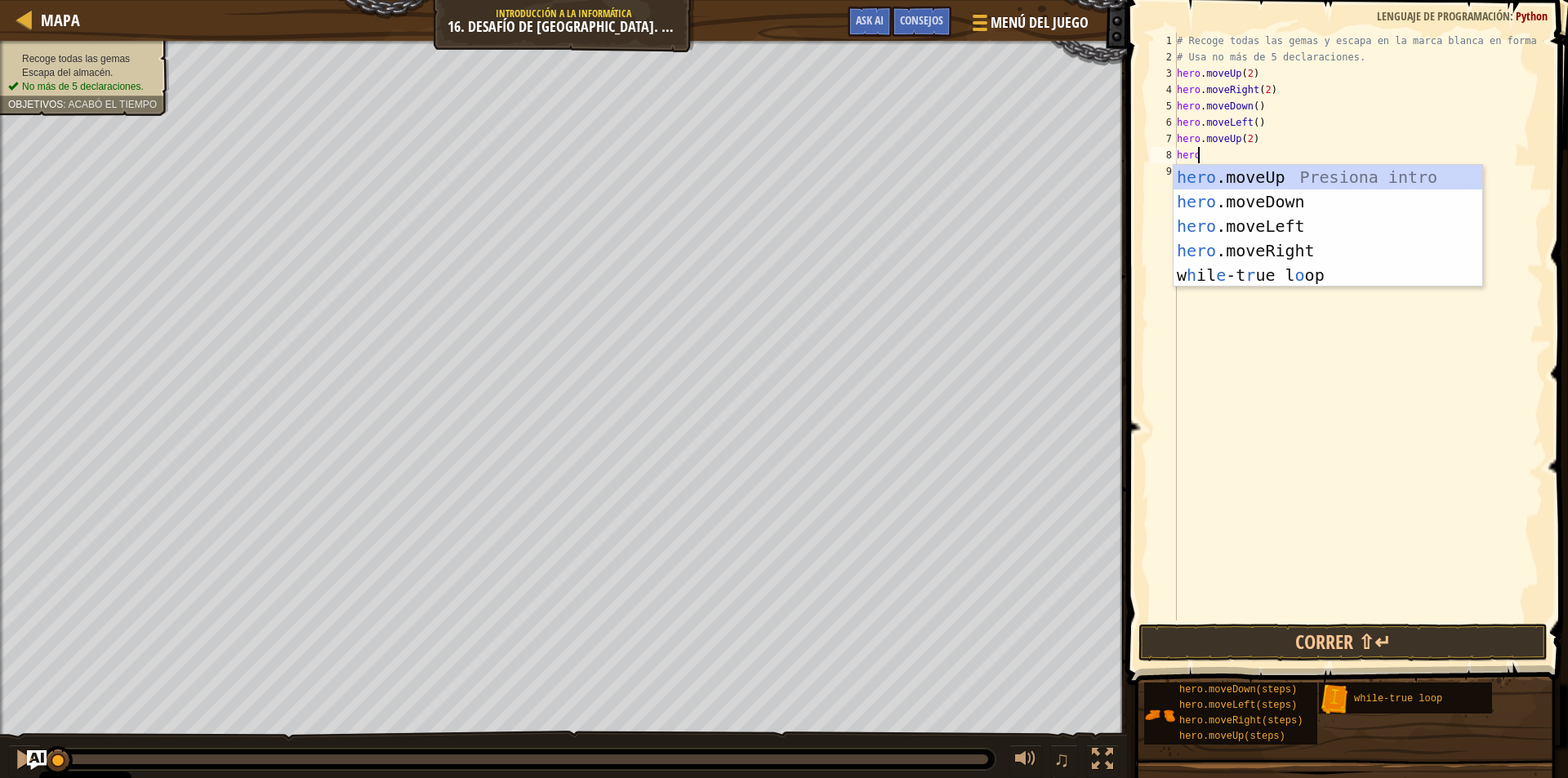
scroll to position [7, 1]
type textarea "h"
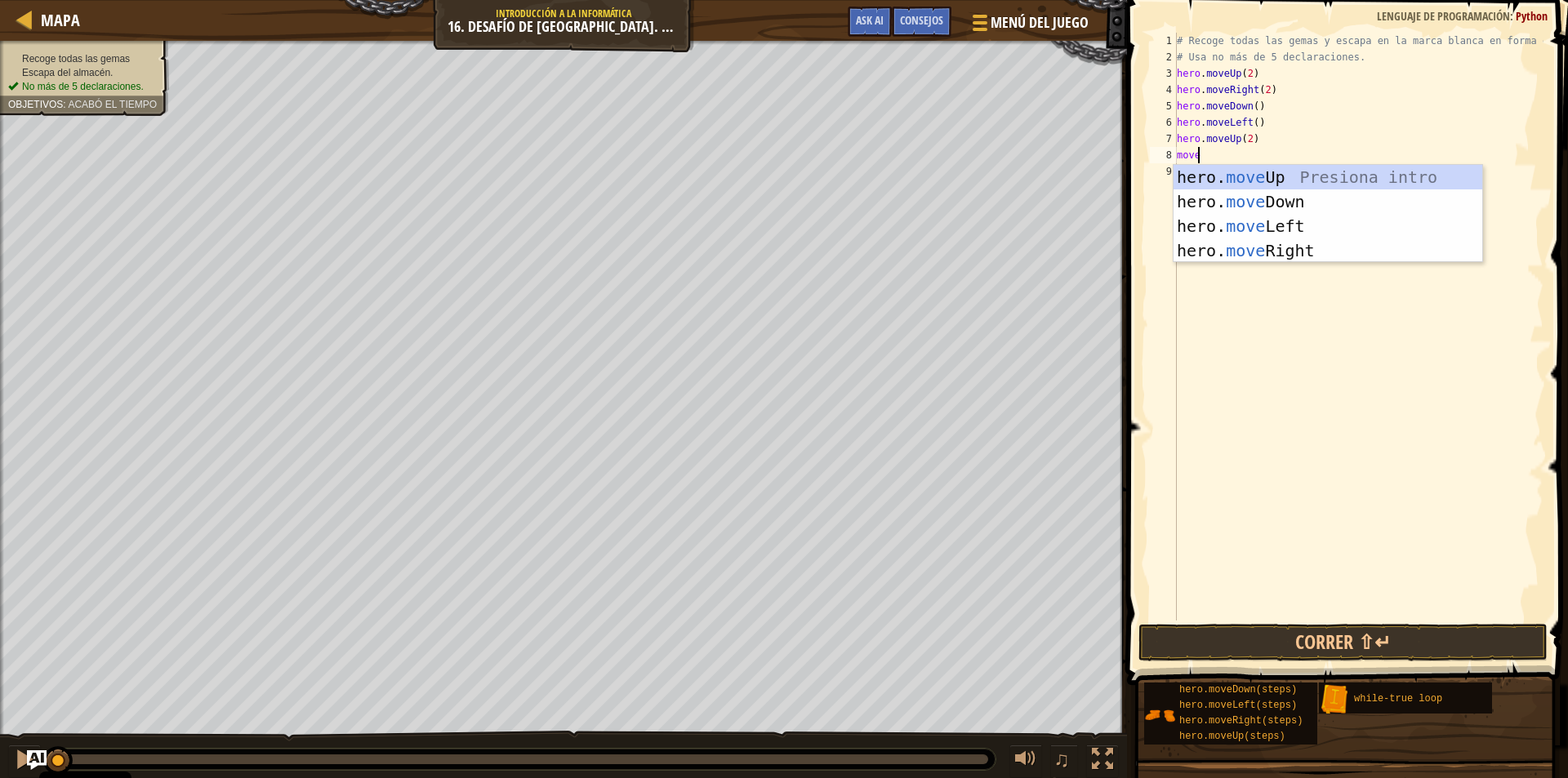
type textarea "moveri"
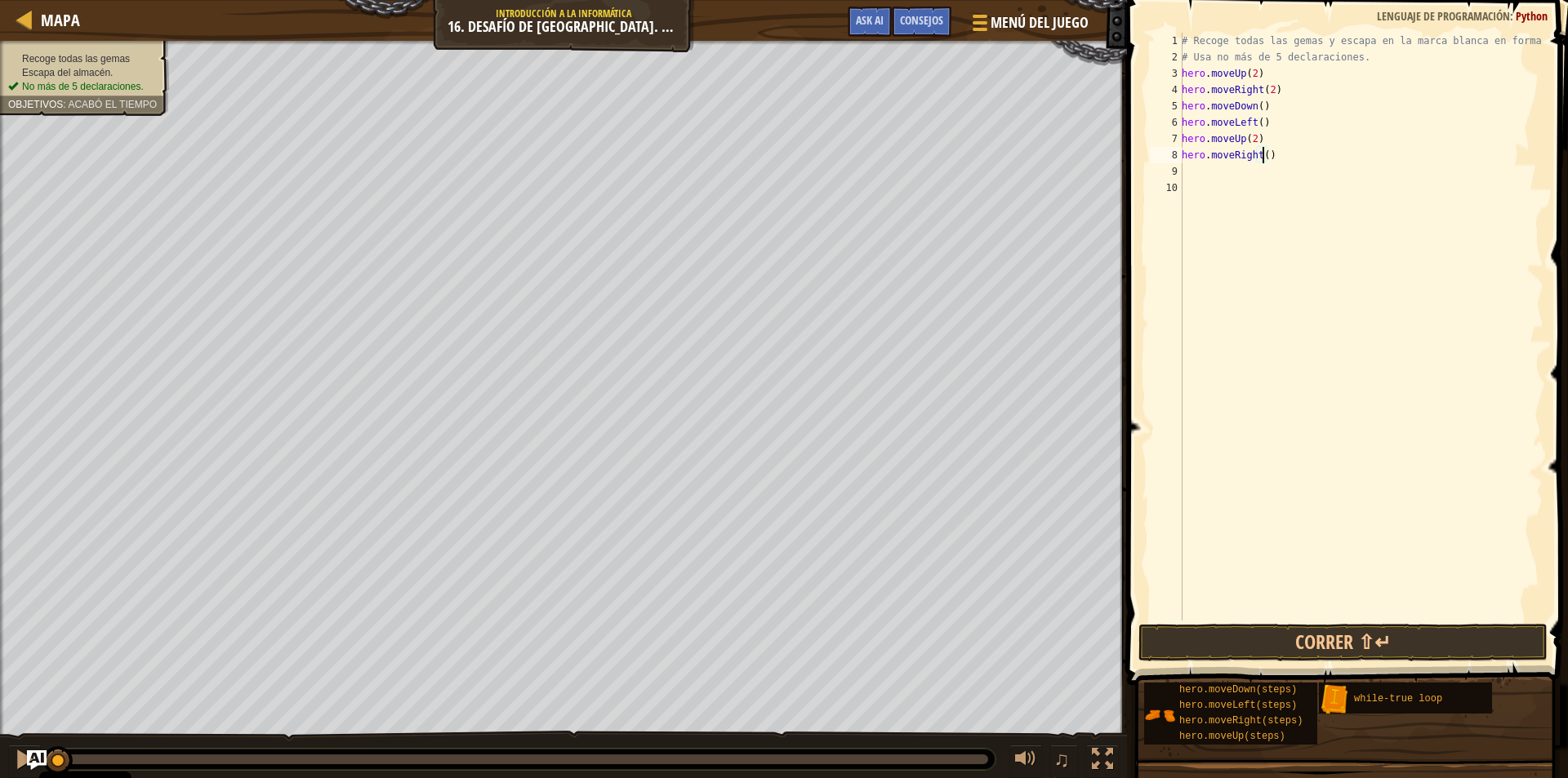
type textarea "hero.moveRight(2)"
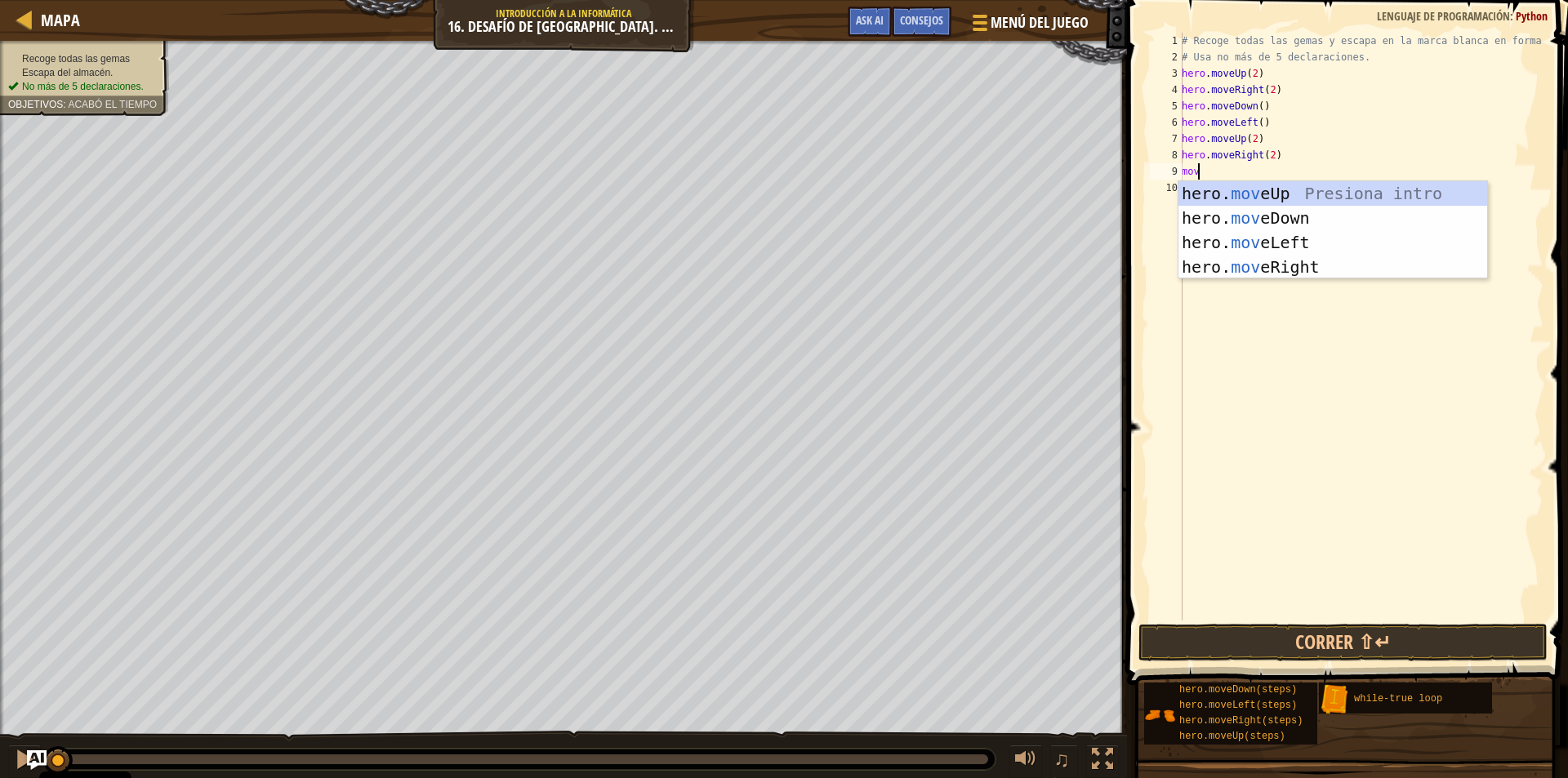
type textarea "movu"
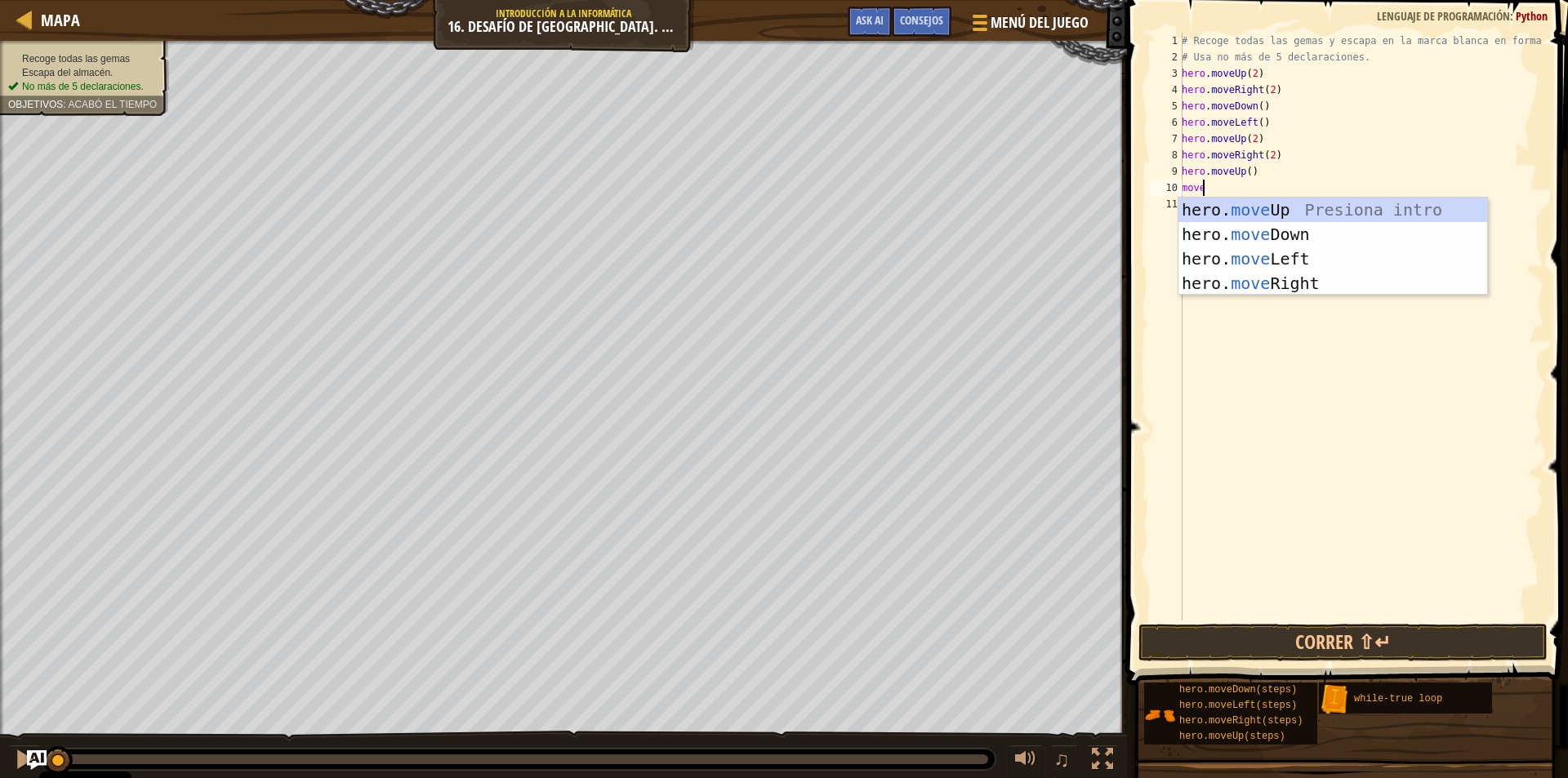
scroll to position [7, 1]
type textarea "movel"
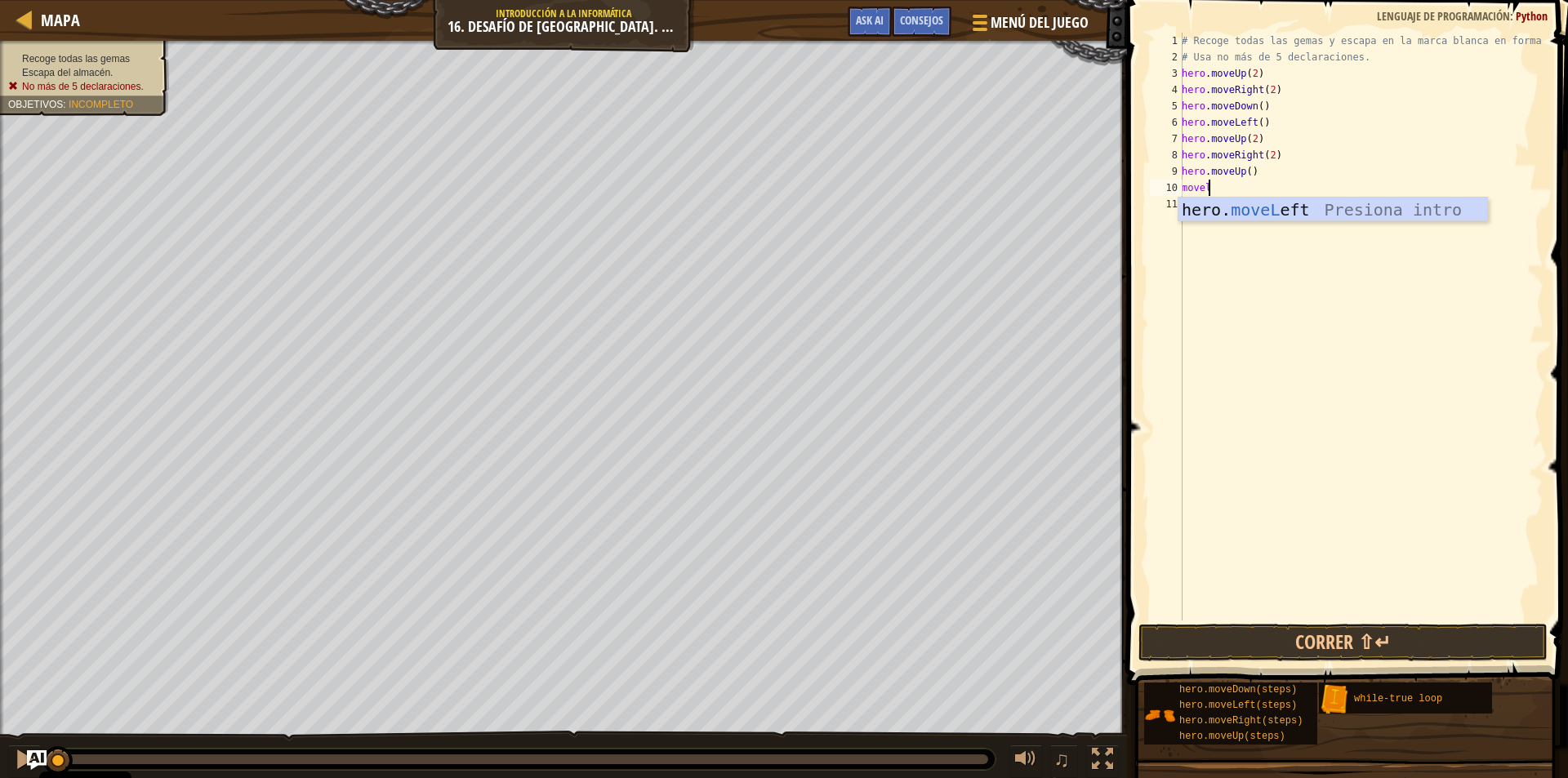
scroll to position [7, 0]
type textarea "hero.moveLeft(2)"
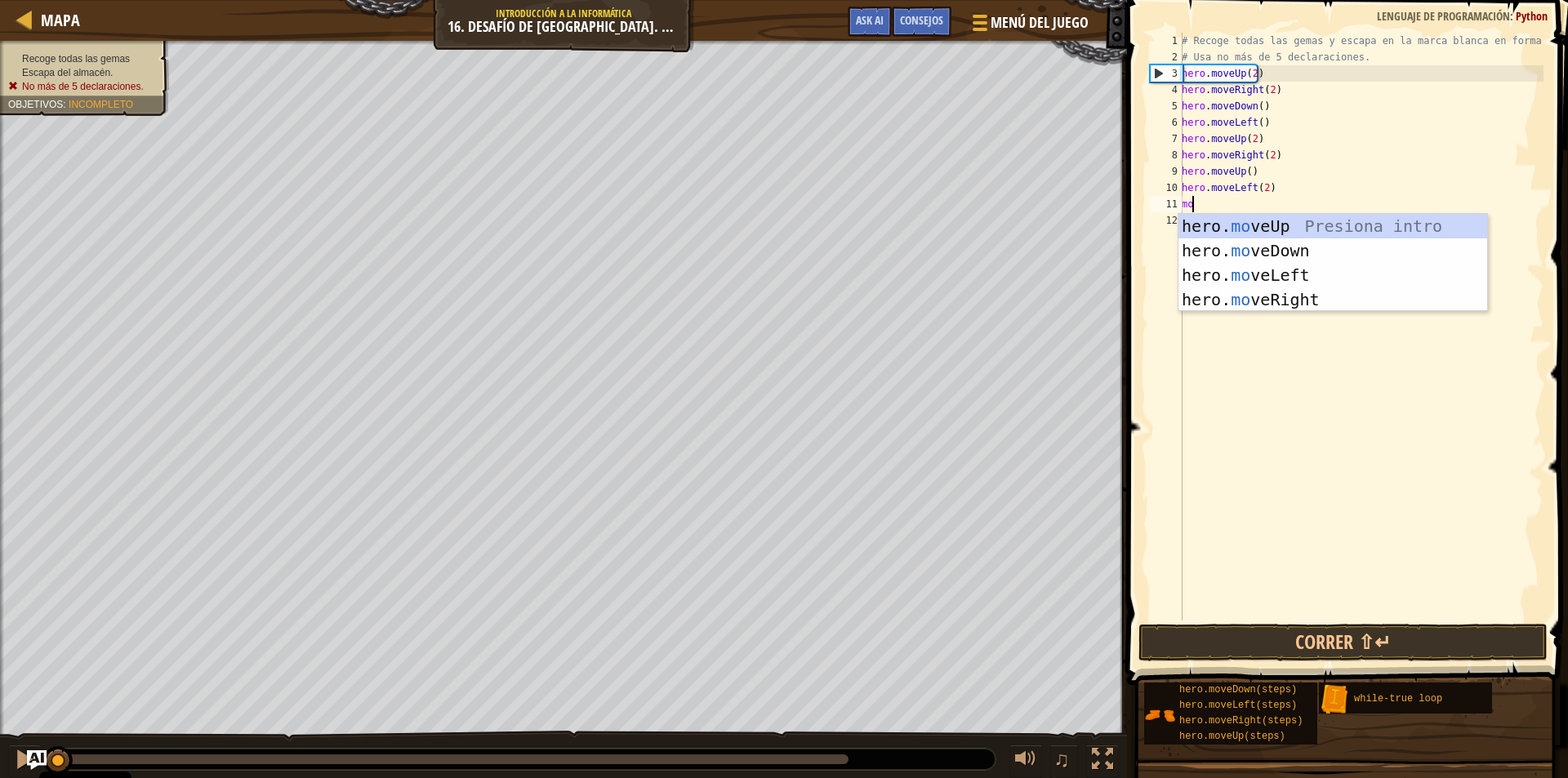
scroll to position [7, 1]
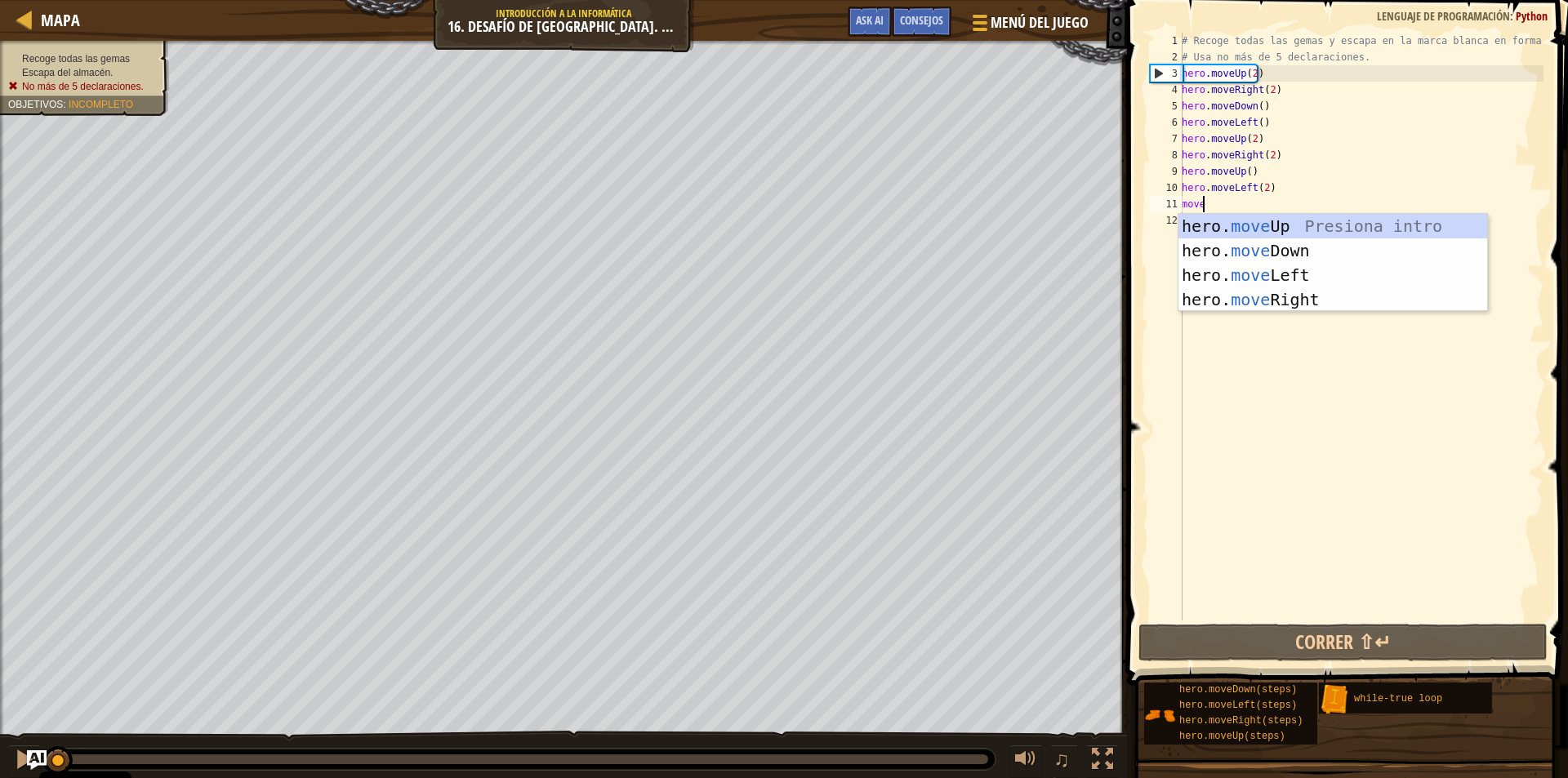
type textarea "moved"
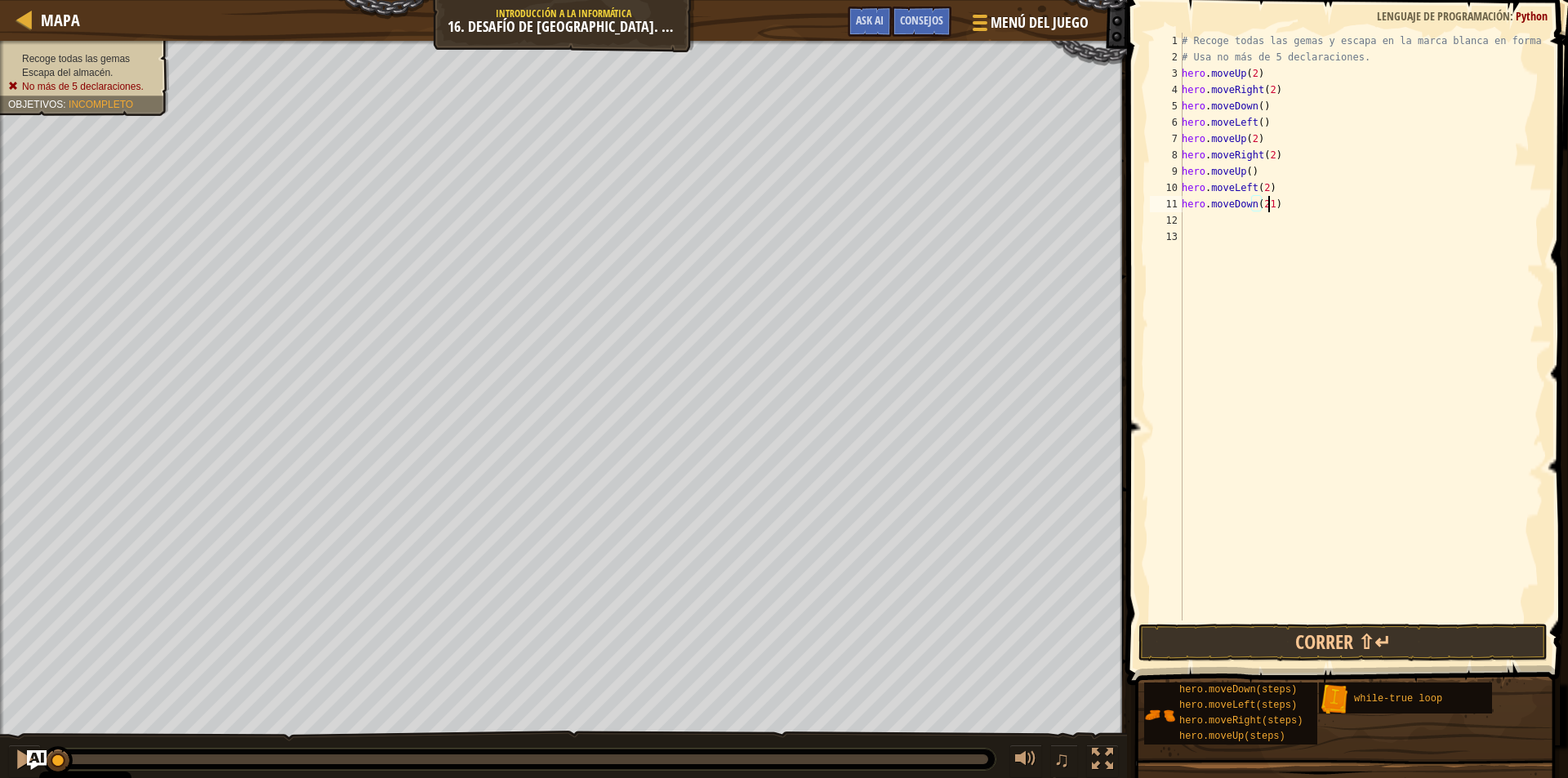
scroll to position [7, 7]
type textarea "hero.moveDown(2)"
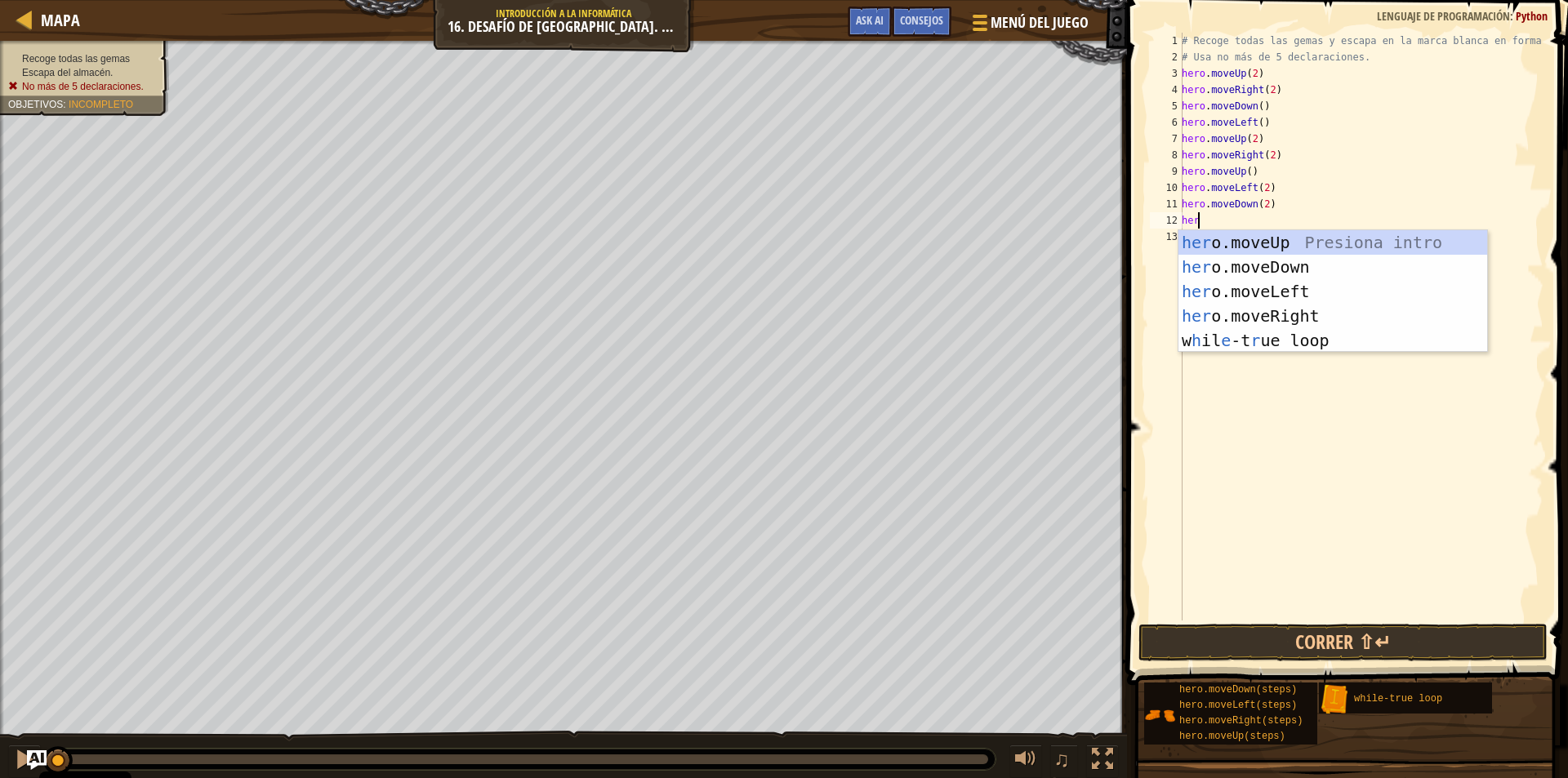
type textarea "h"
type textarea "moverg"
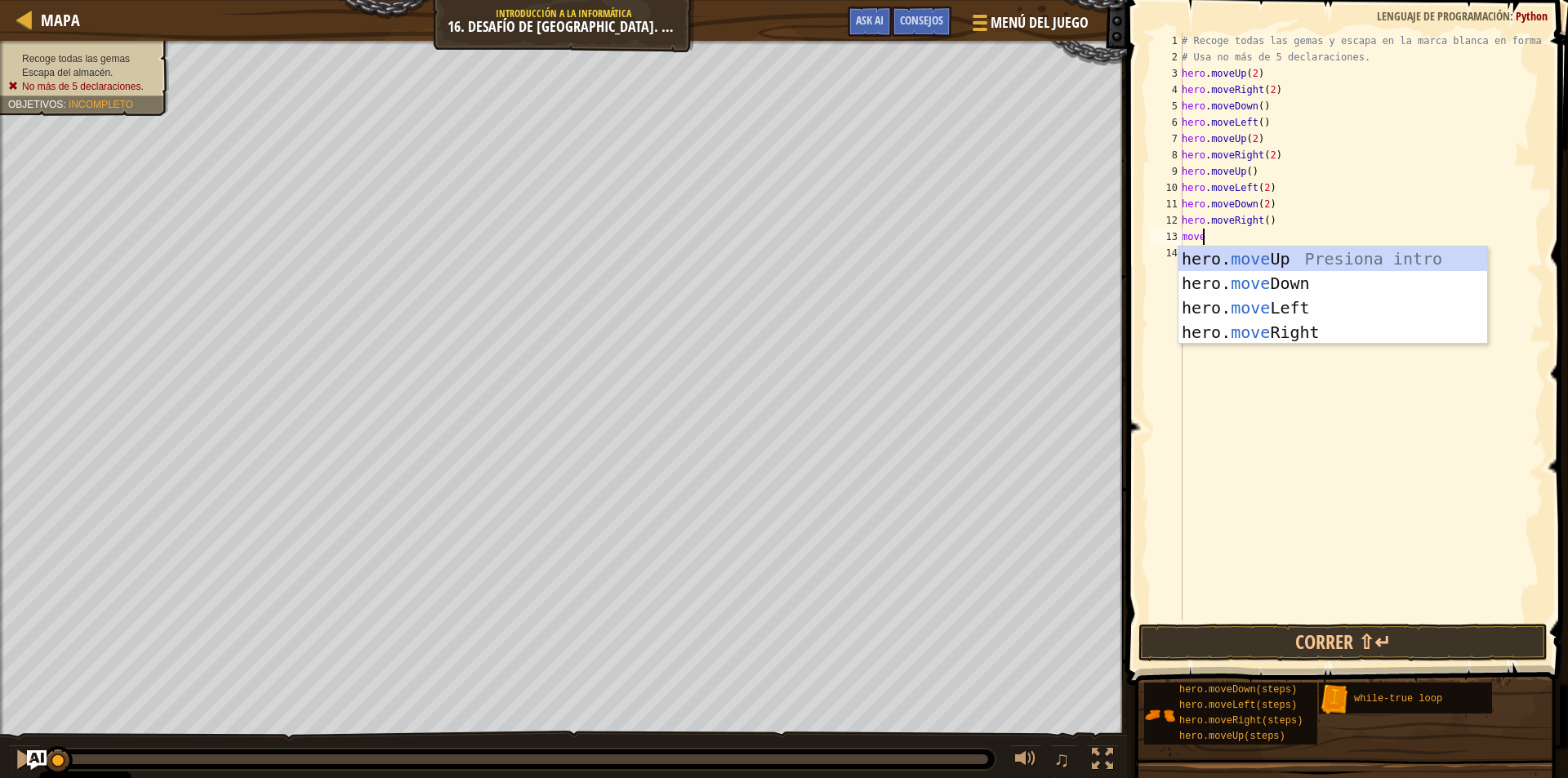
type textarea "moveup"
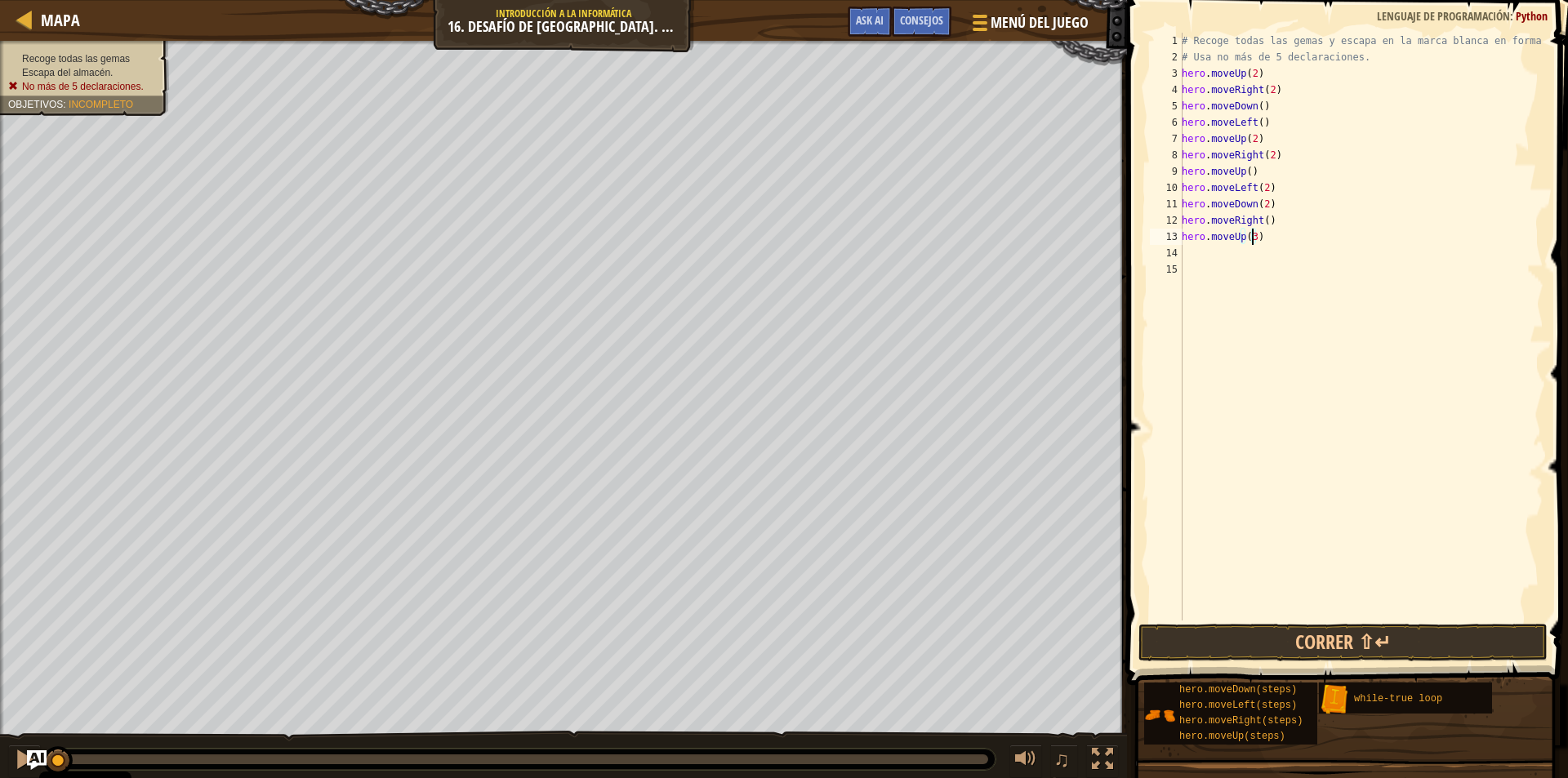
scroll to position [7, 5]
click at [1265, 155] on div "# Recoge todas las gemas y escapa en la marca blanca en forma de X # Usa no más…" at bounding box center [1361, 343] width 365 height 621
type textarea "hero.moveRight(3)"
click at [1258, 254] on div "# Recoge todas las gemas y escapa en la marca blanca en forma de X # Usa no más…" at bounding box center [1361, 343] width 365 height 621
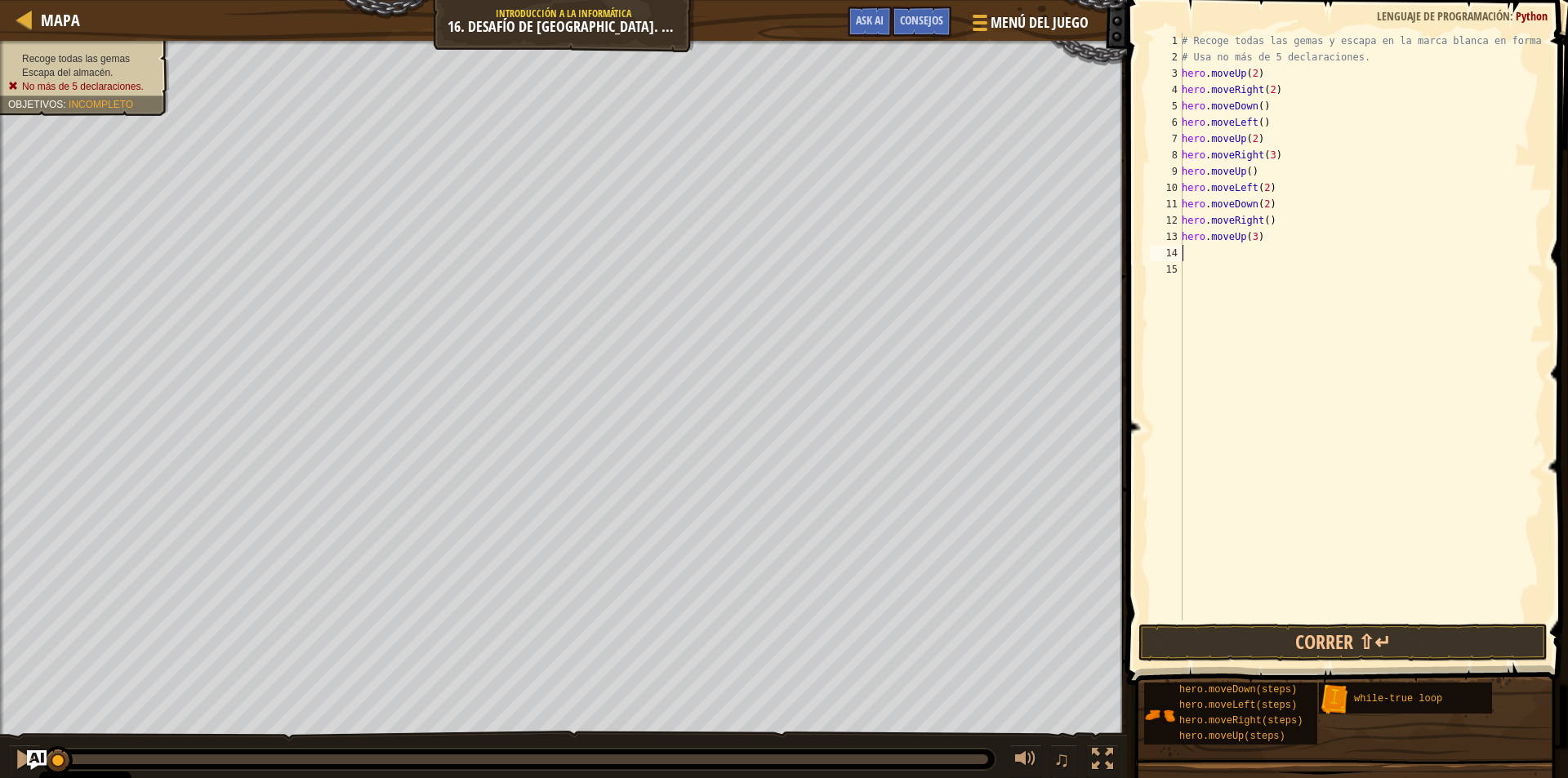
scroll to position [7, 0]
click at [1238, 644] on button "Correr ⇧↵" at bounding box center [1343, 643] width 409 height 37
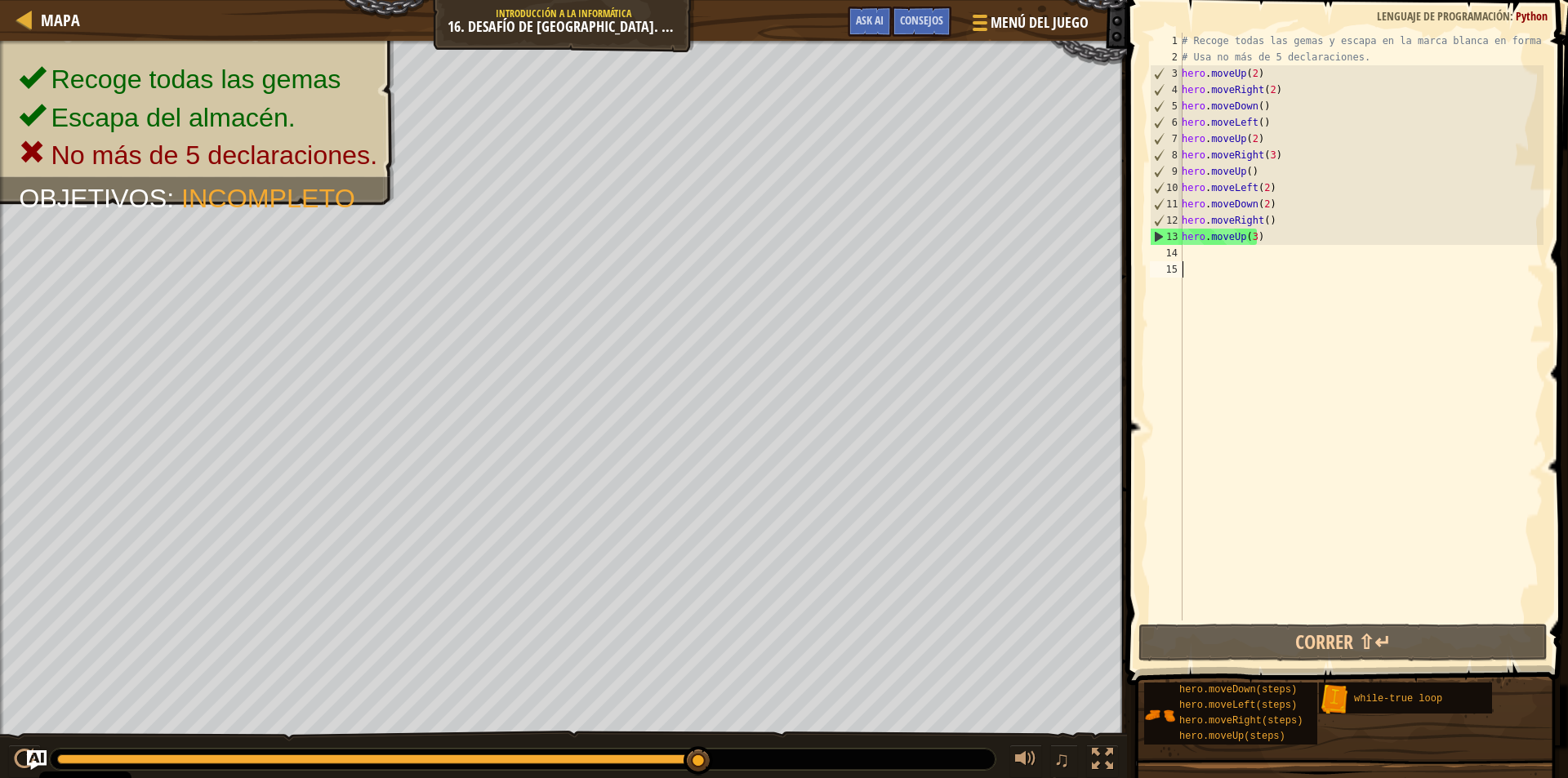
click at [1187, 267] on div "# Recoge todas las gemas y escapa en la marca blanca en forma de X # Usa no más…" at bounding box center [1361, 343] width 365 height 621
click at [1187, 137] on div "# Recoge todas las gemas y escapa en la marca blanca en forma de X # Usa no más…" at bounding box center [1361, 343] width 365 height 621
click at [1185, 136] on div "# Recoge todas las gemas y escapa en la marca blanca en forma de X # Usa no más…" at bounding box center [1361, 343] width 365 height 621
click at [1182, 136] on div "7" at bounding box center [1167, 139] width 32 height 17
click at [1190, 141] on div "# Recoge todas las gemas y escapa en la marca blanca en forma de X # Usa no más…" at bounding box center [1361, 343] width 365 height 621
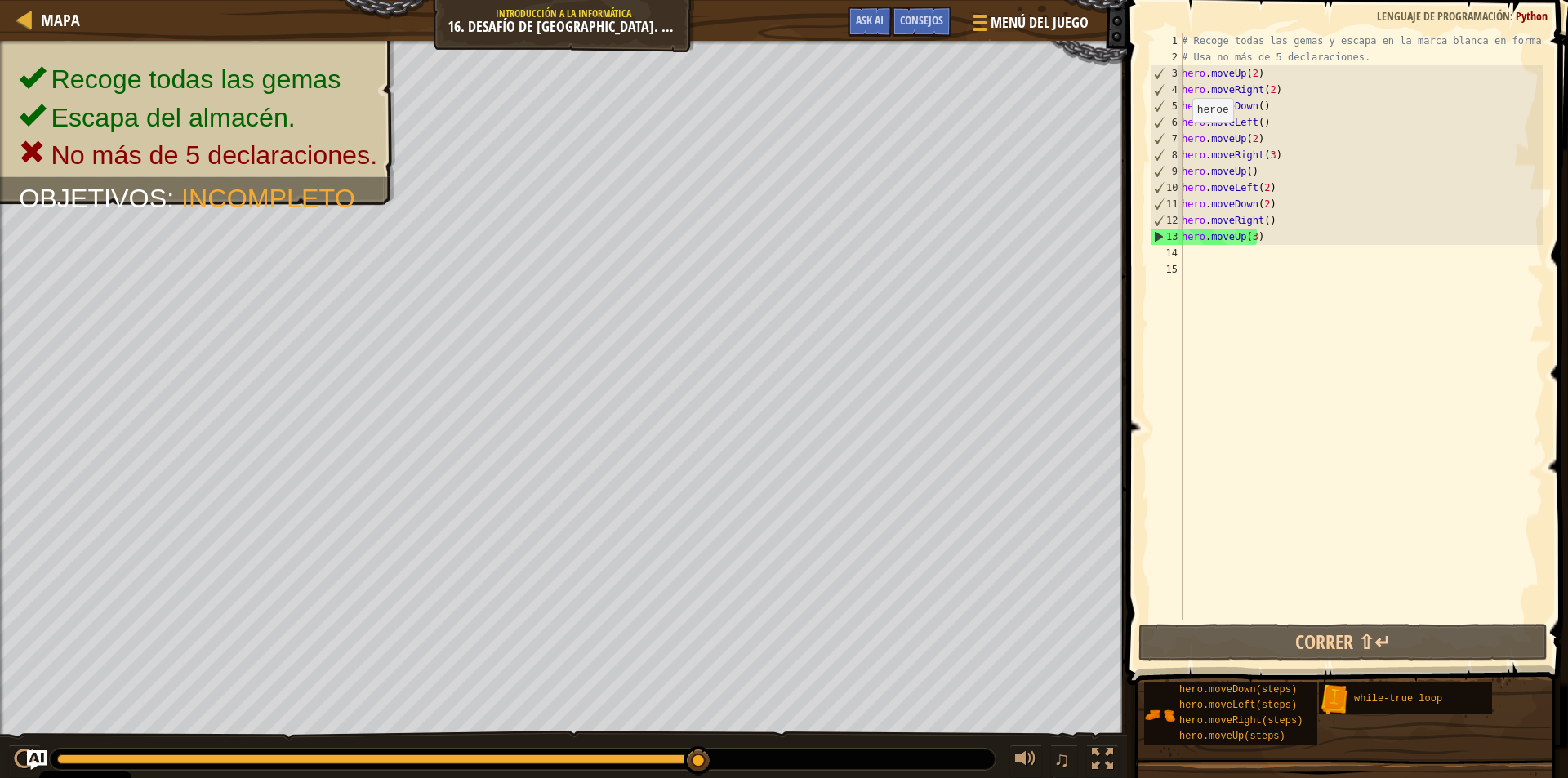
click at [1183, 139] on div "# Recoge todas las gemas y escapa en la marca blanca en forma de X # Usa no más…" at bounding box center [1361, 343] width 365 height 621
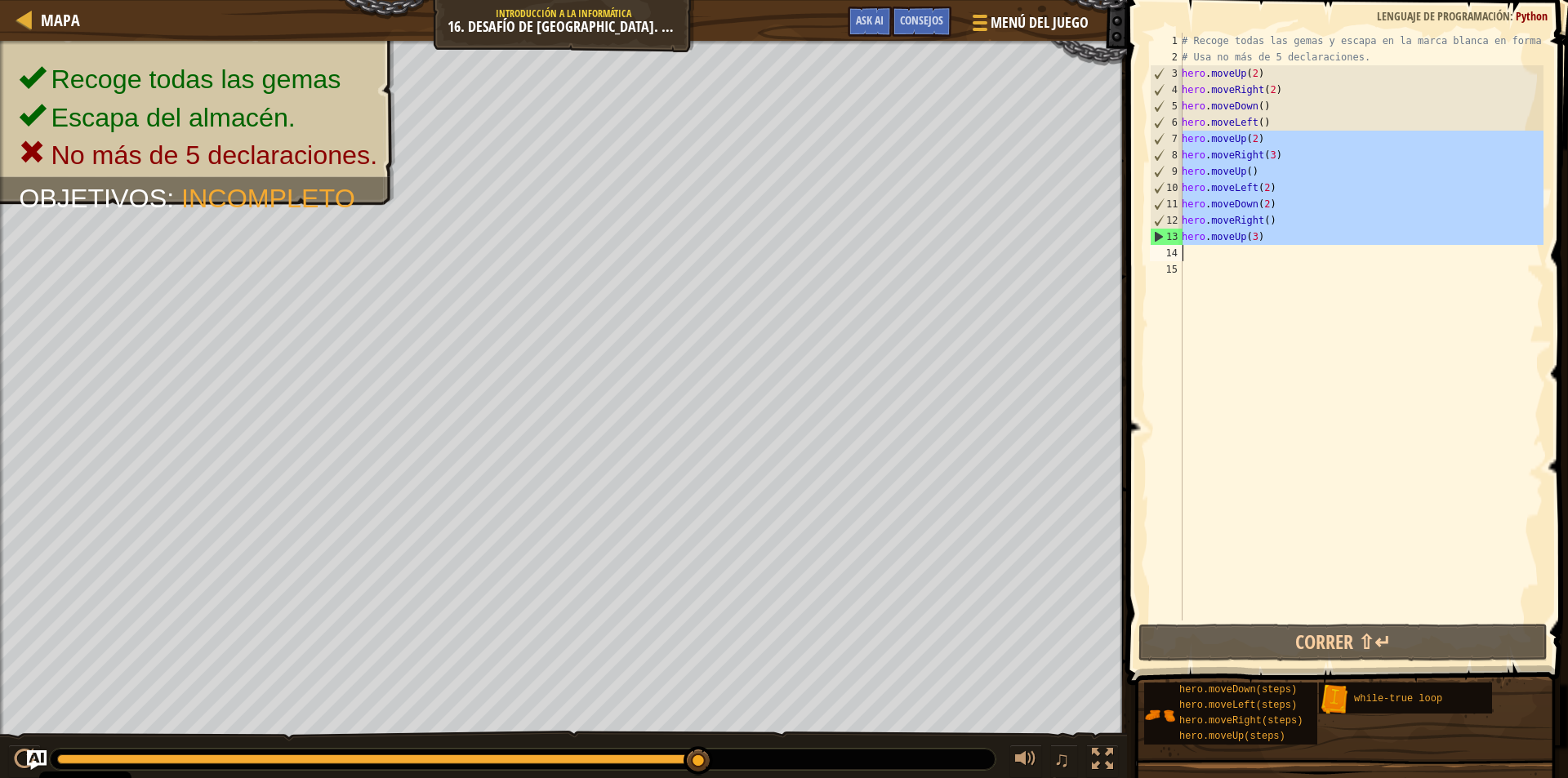
drag, startPoint x: 1183, startPoint y: 139, endPoint x: 1249, endPoint y: 250, distance: 129.1
click at [1249, 250] on div "# Recoge todas las gemas y escapa en la marca blanca en forma de X # Usa no más…" at bounding box center [1361, 343] width 365 height 621
type textarea "hero.moveUp(3)"
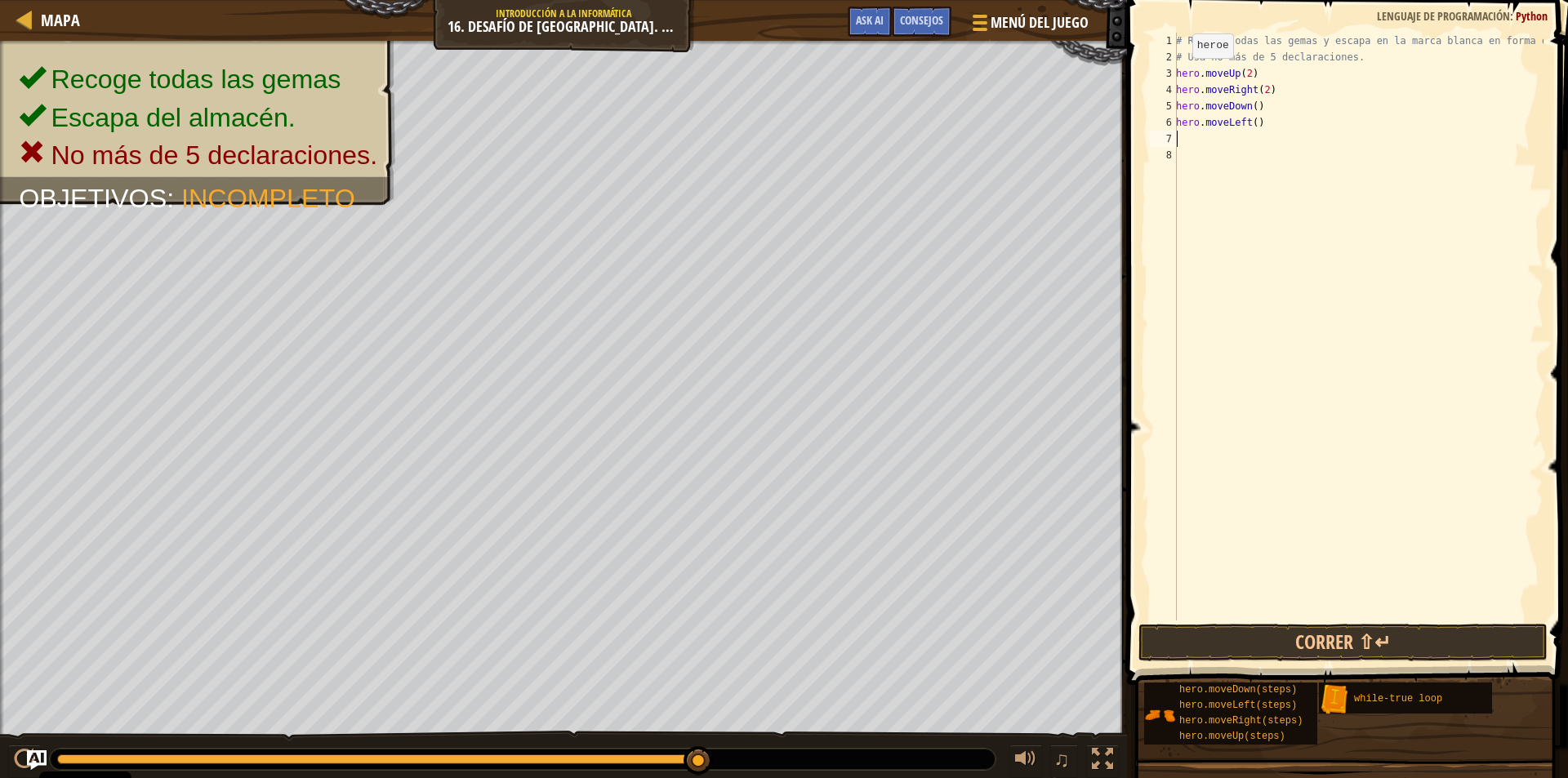
click at [1177, 74] on div "# Recoge todas las gemas y escapa en la marca blanca en forma de X # Usa no más…" at bounding box center [1358, 343] width 371 height 621
type textarea "hero.moveUp(2)"
type textarea "w"
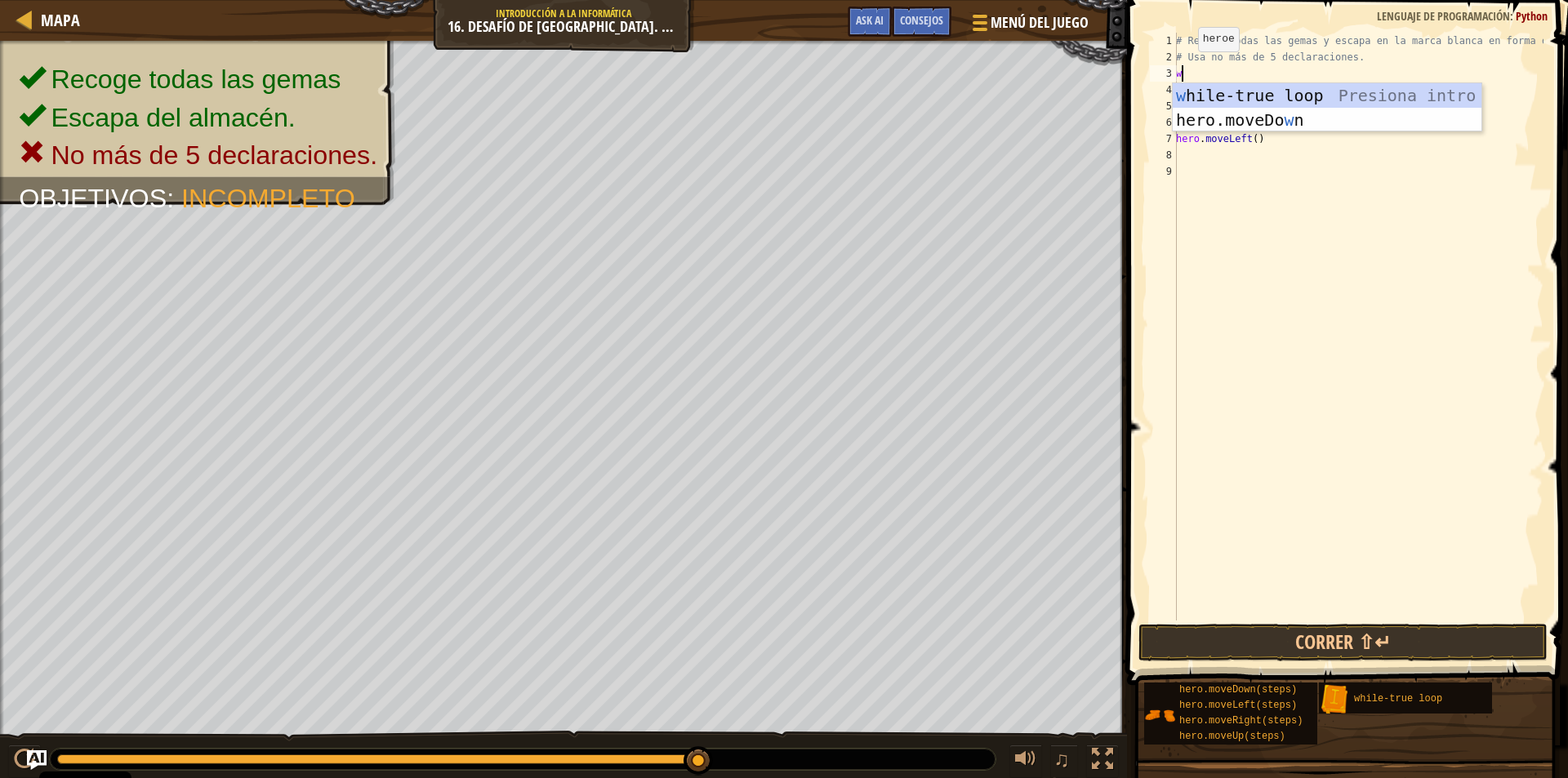
type textarea "wh"
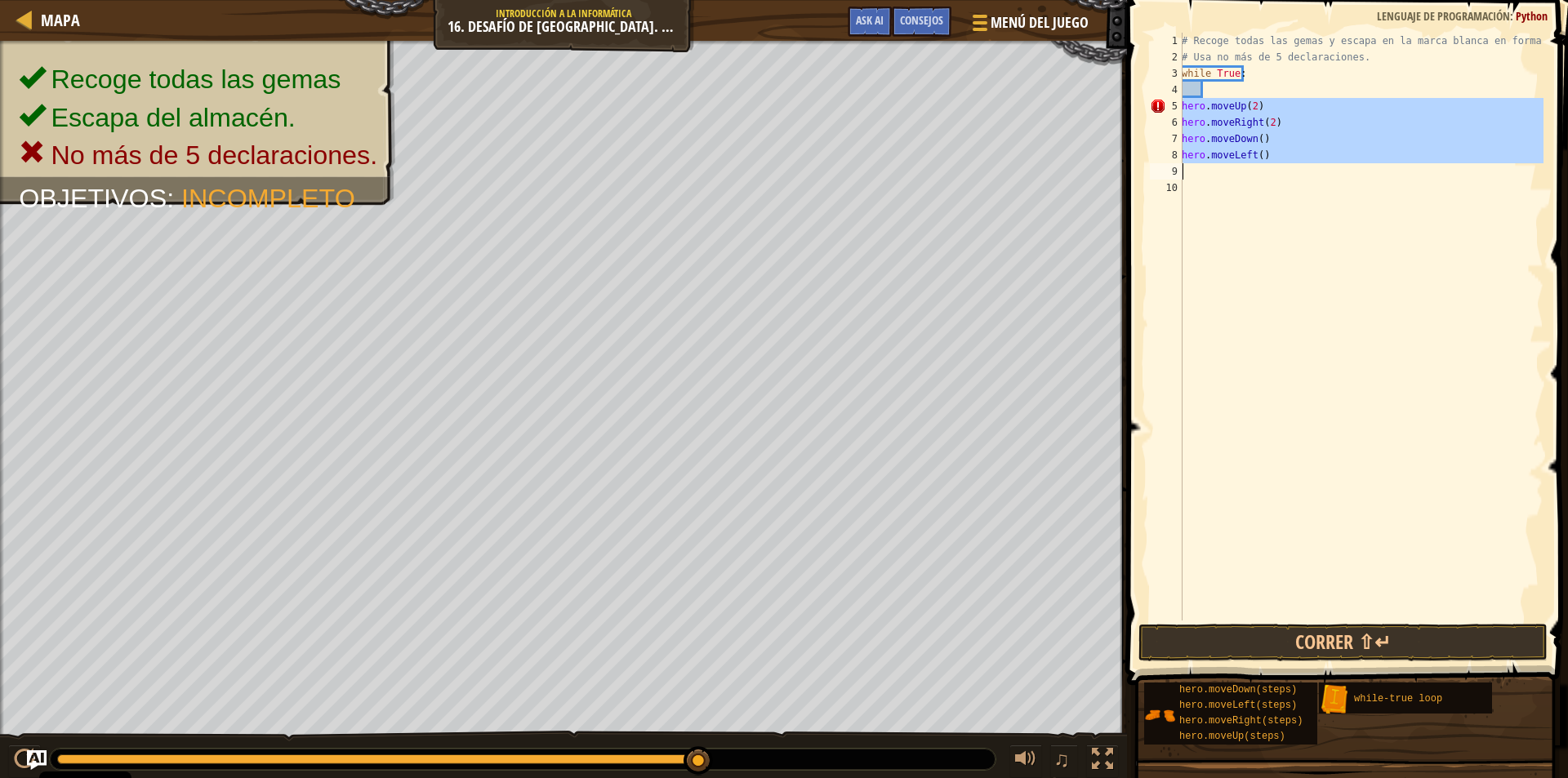
drag, startPoint x: 1184, startPoint y: 101, endPoint x: 1257, endPoint y: 170, distance: 100.4
click at [1257, 170] on div "# Recoge todas las gemas y escapa en la marca blanca en forma de X # Usa no más…" at bounding box center [1361, 343] width 365 height 621
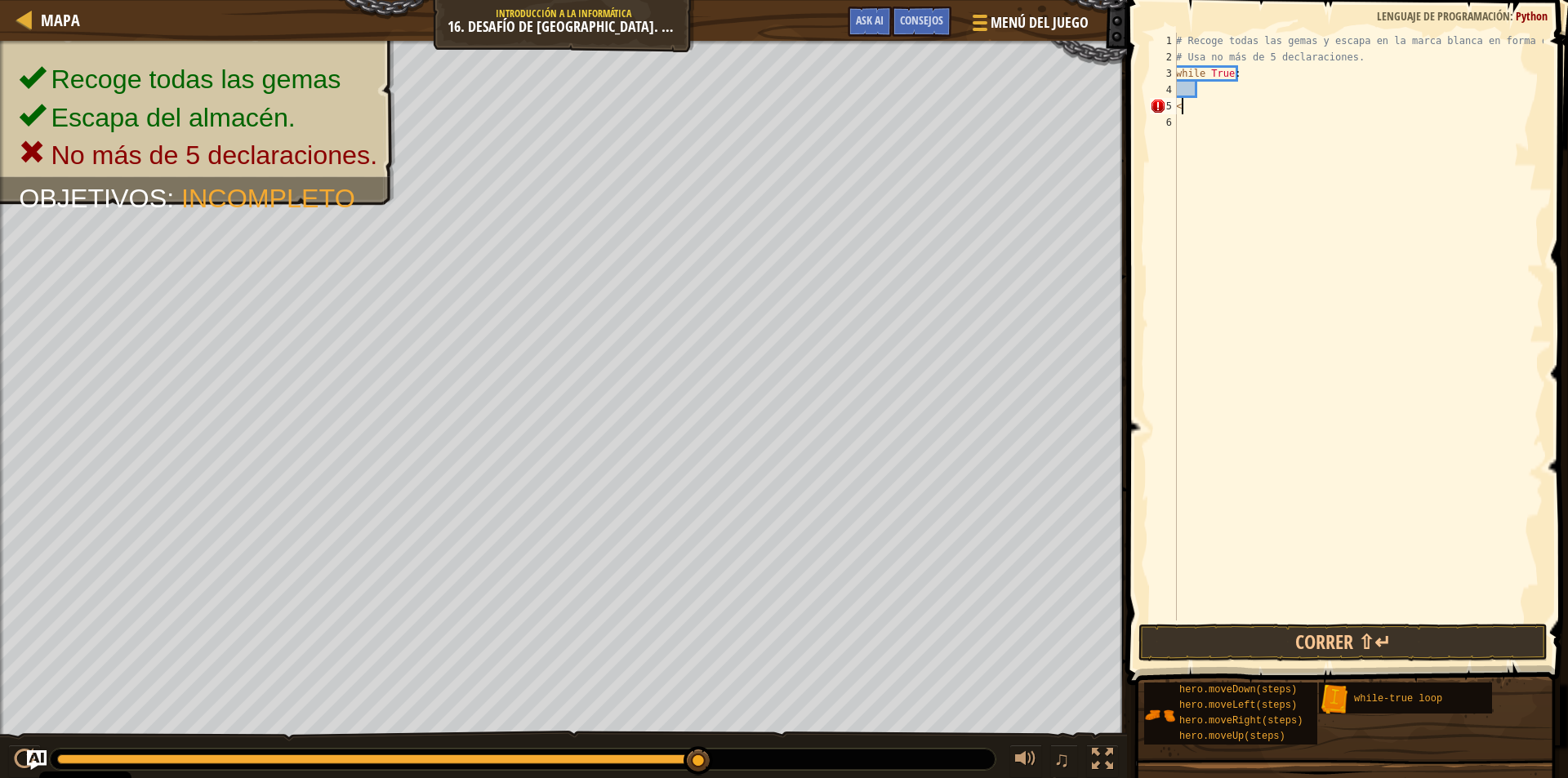
type textarea "hero.moveLeft()"
click at [1214, 92] on div "# Recoge todas las gemas y escapa en la marca blanca en forma de X # Usa no más…" at bounding box center [1358, 343] width 371 height 621
paste textarea
click at [1183, 104] on div "# Recoge todas las gemas y escapa en la marca blanca en forma de X # Usa no más…" at bounding box center [1361, 343] width 365 height 621
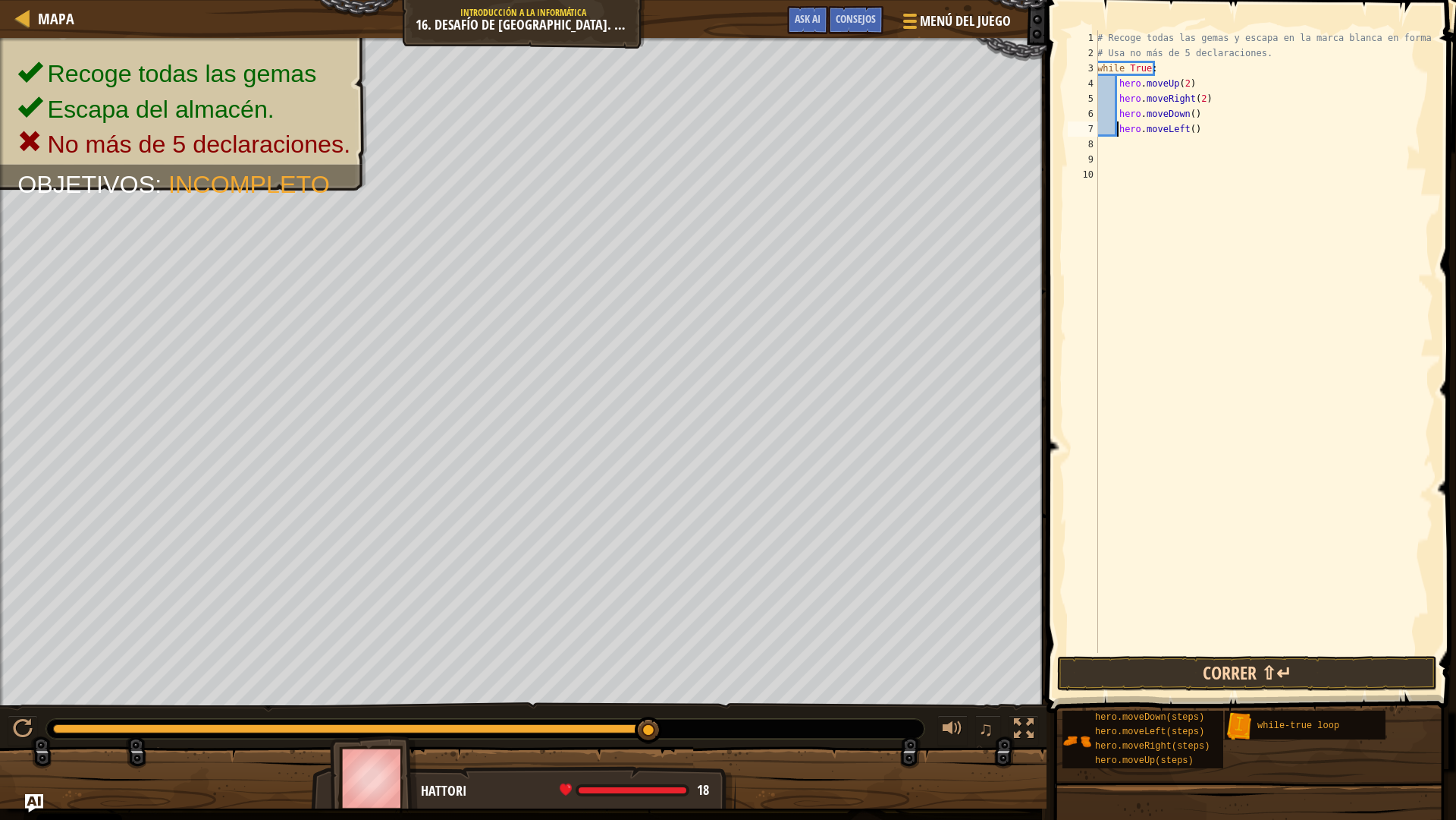
type textarea "hero.moveLeft()"
drag, startPoint x: 1129, startPoint y: 668, endPoint x: 1130, endPoint y: 676, distance: 8.1
click at [1129, 668] on button "Correr ⇧↵" at bounding box center [1247, 673] width 380 height 35
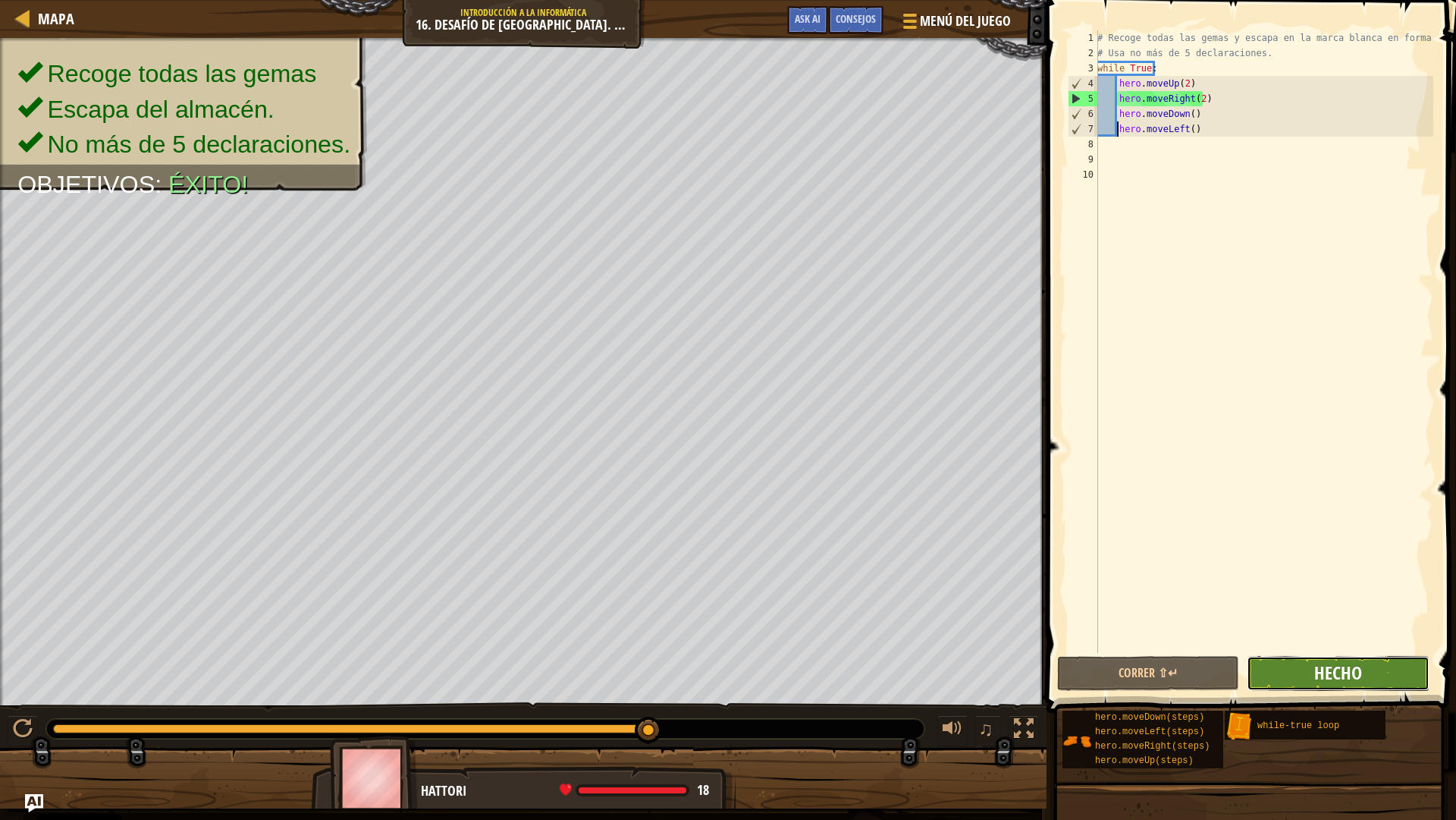
click at [1315, 681] on span "Hecho" at bounding box center [1338, 672] width 48 height 25
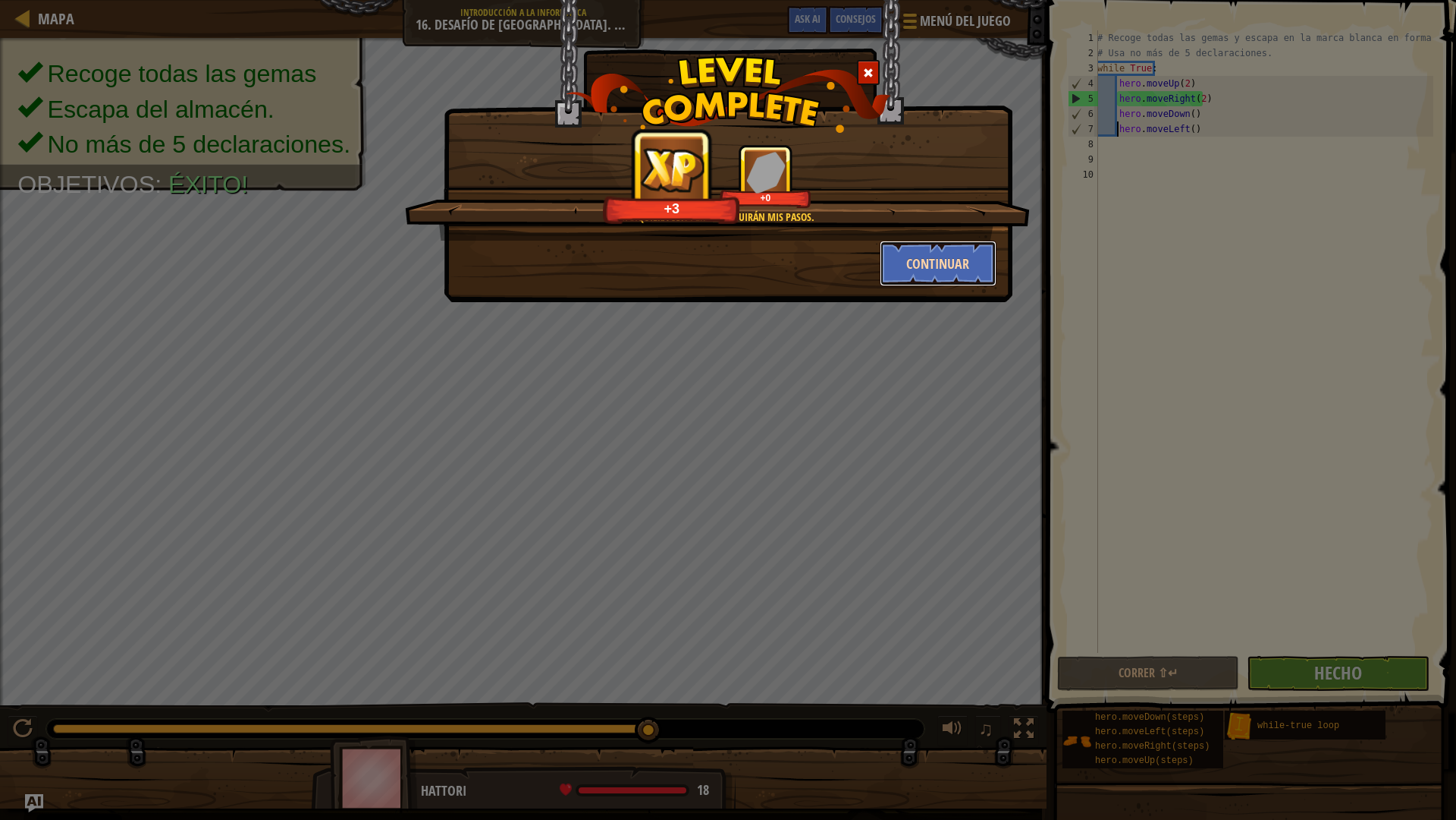
click at [914, 254] on button "Continuar" at bounding box center [939, 264] width 117 height 46
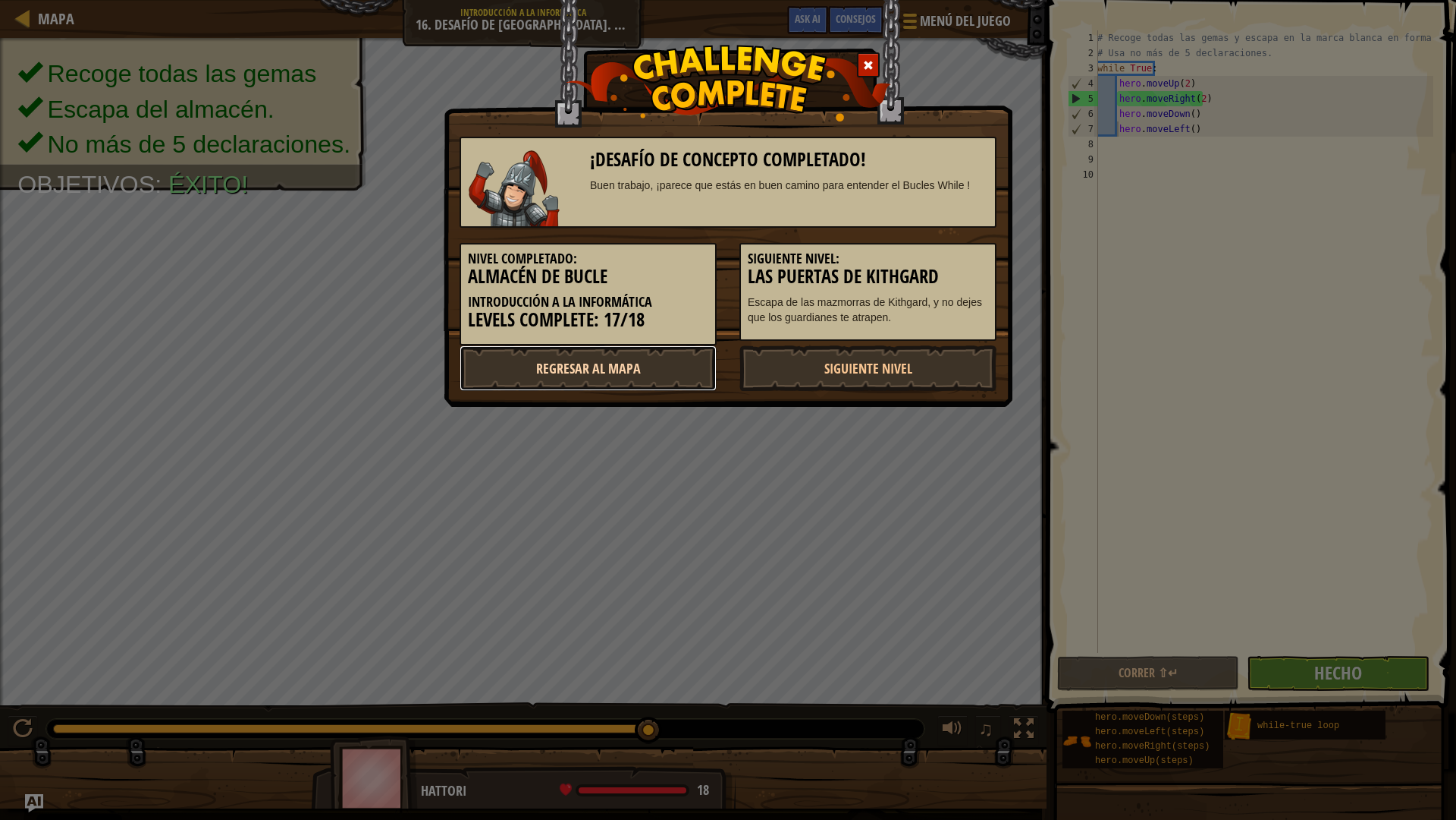
click at [657, 369] on link "Regresar al mapa" at bounding box center [588, 368] width 257 height 46
select select "es-ES"
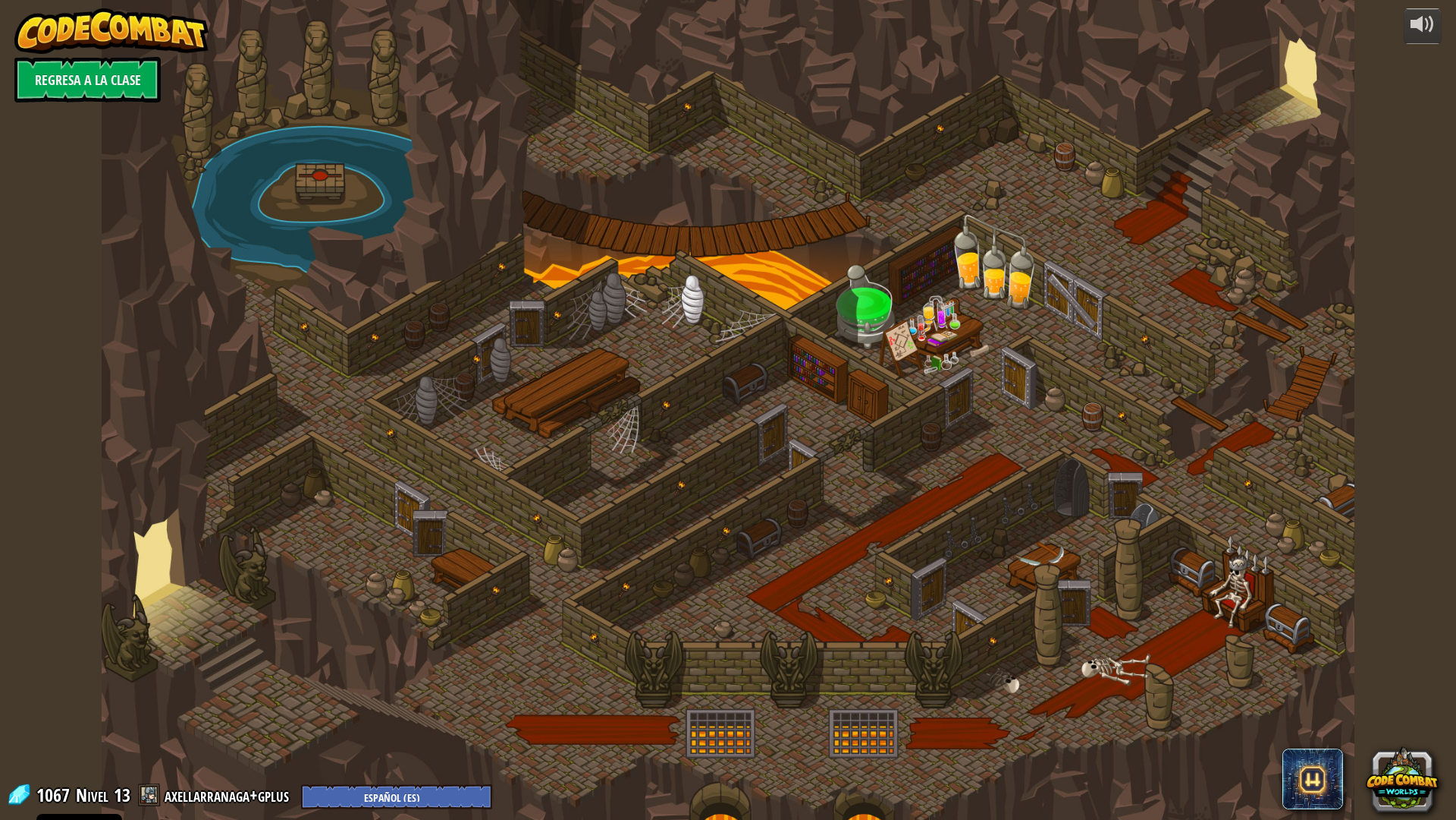
select select "es-ES"
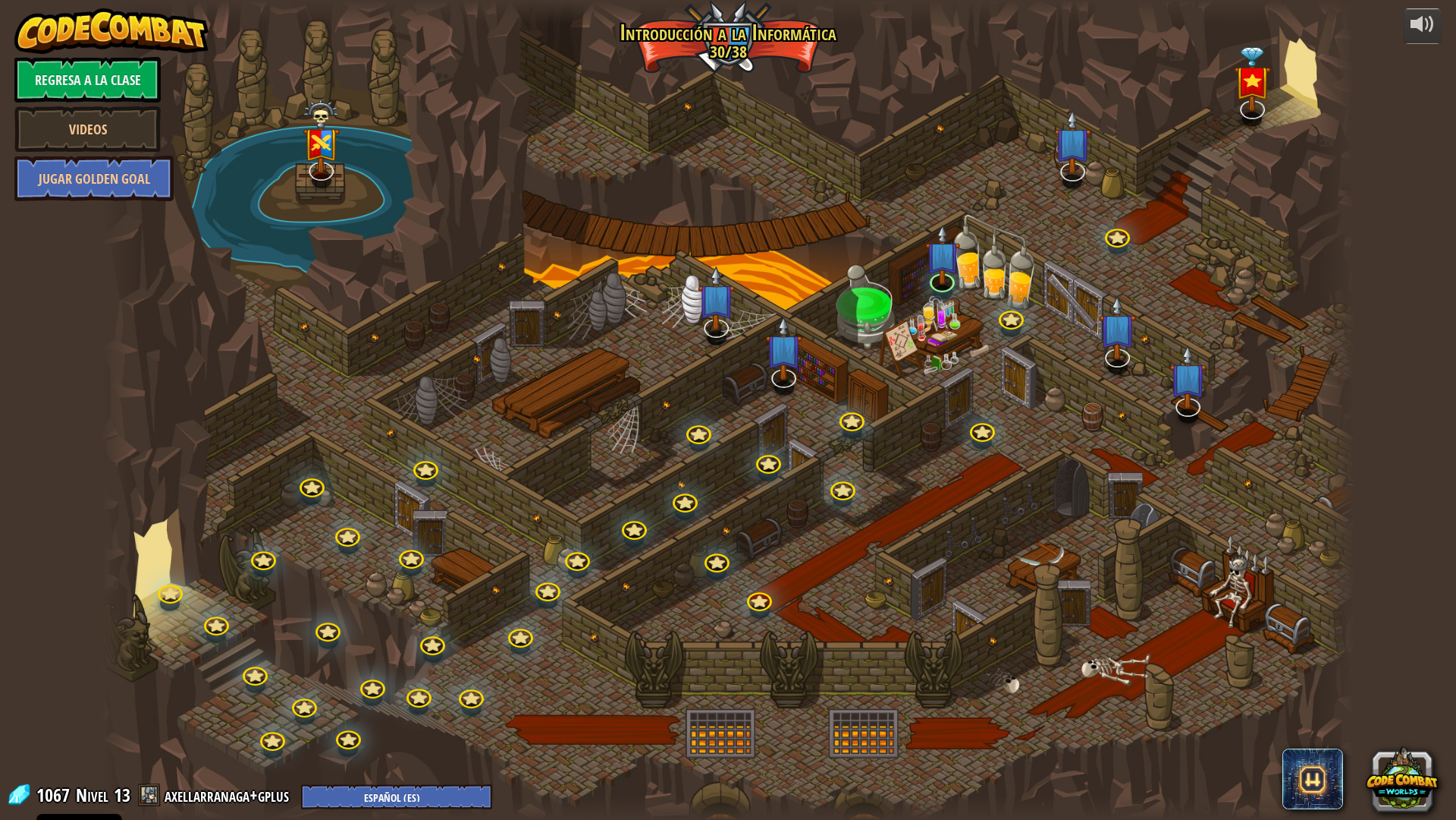
select select "es-ES"
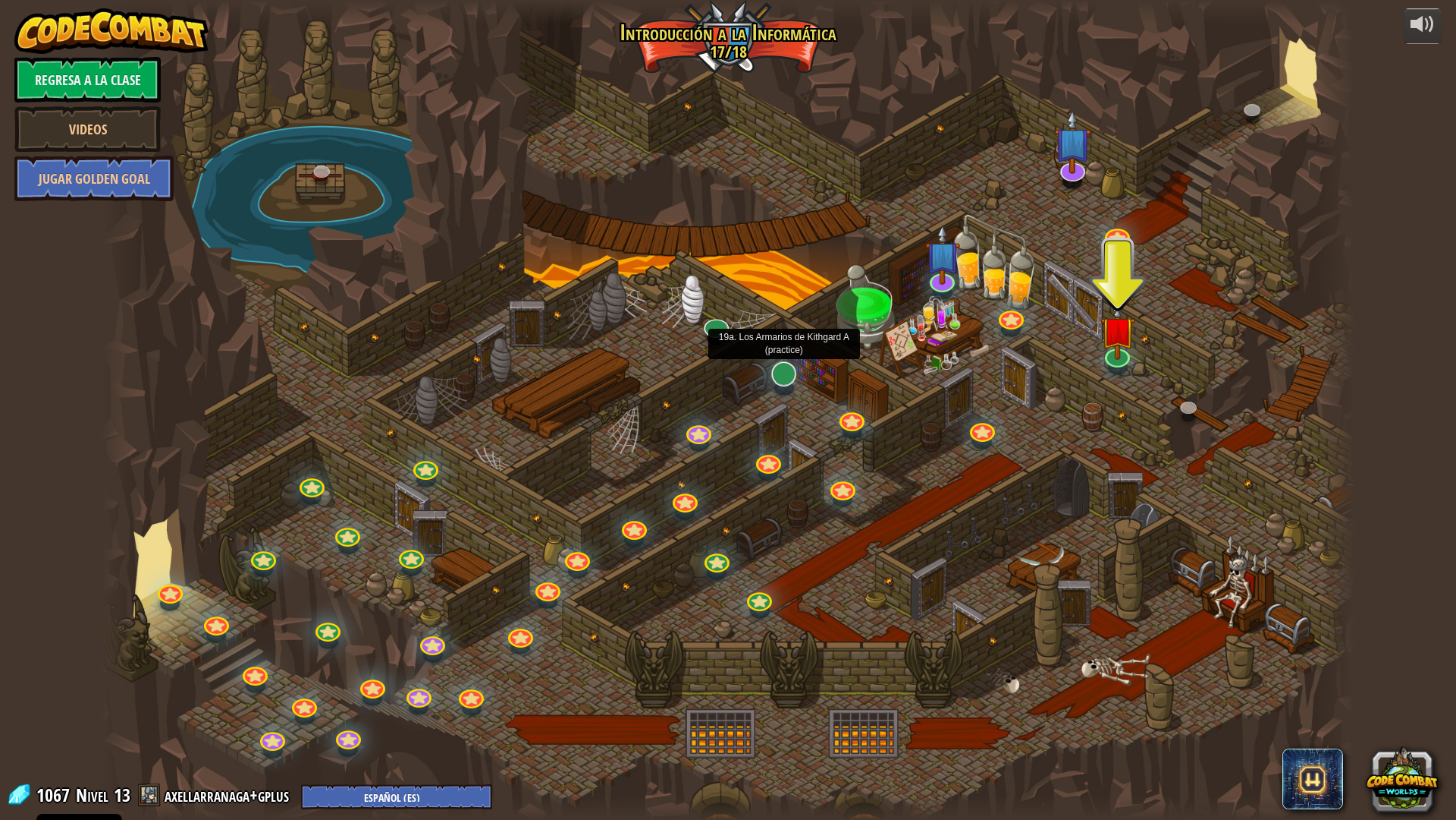
click at [793, 379] on div at bounding box center [783, 373] width 25 height 25
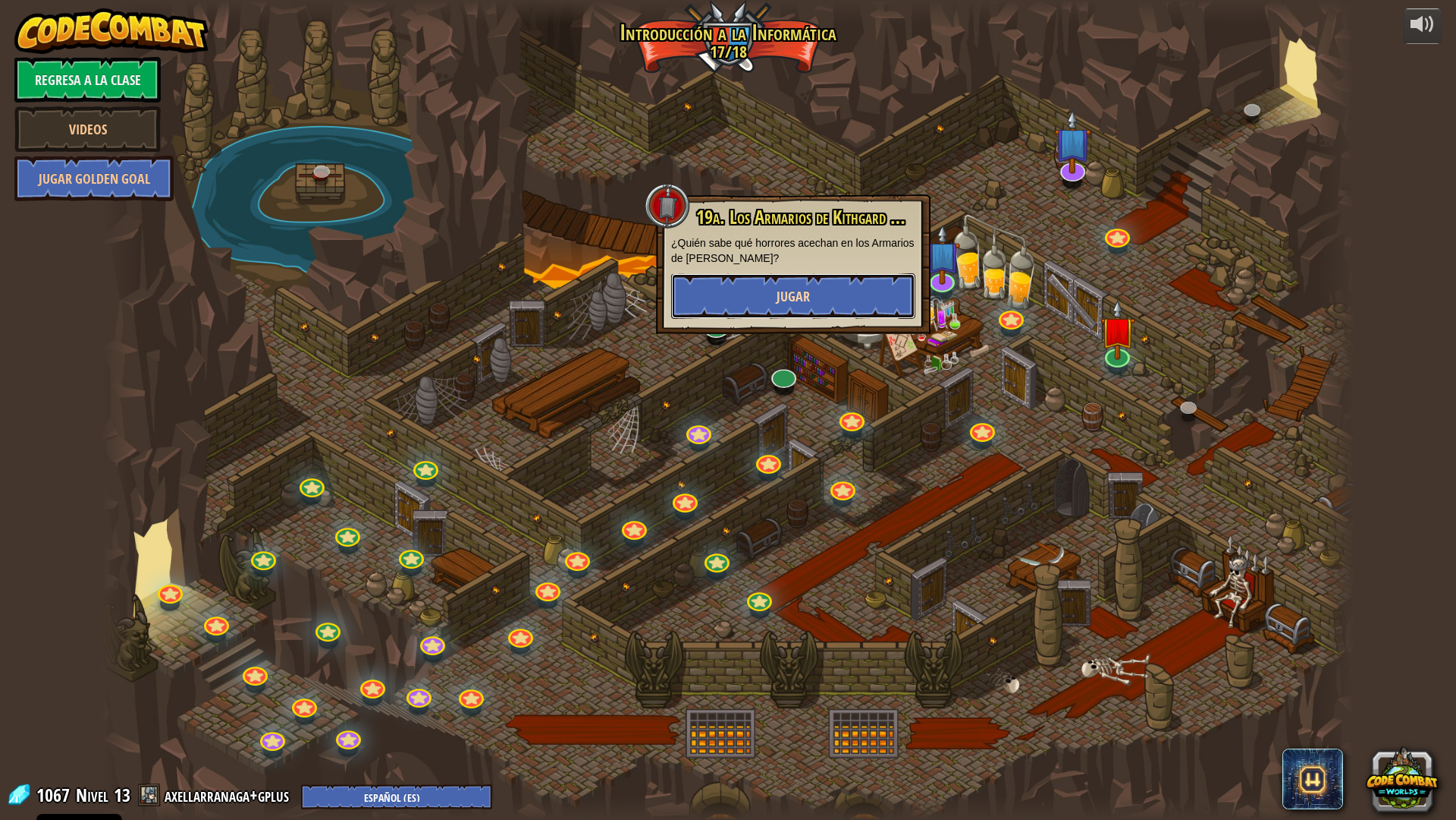
click at [781, 295] on span "Jugar" at bounding box center [793, 296] width 33 height 19
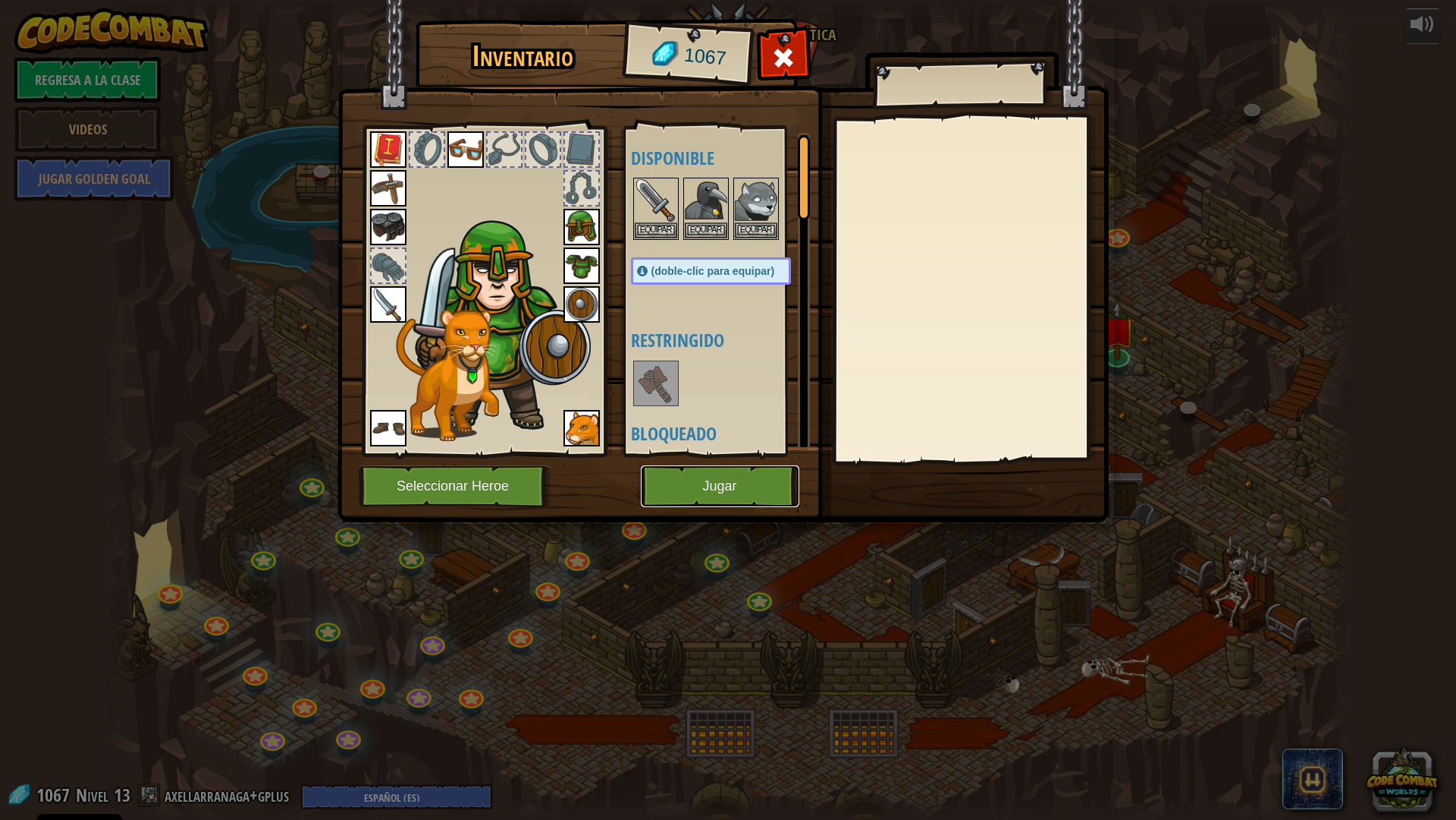
click at [722, 476] on button "Jugar" at bounding box center [720, 487] width 158 height 42
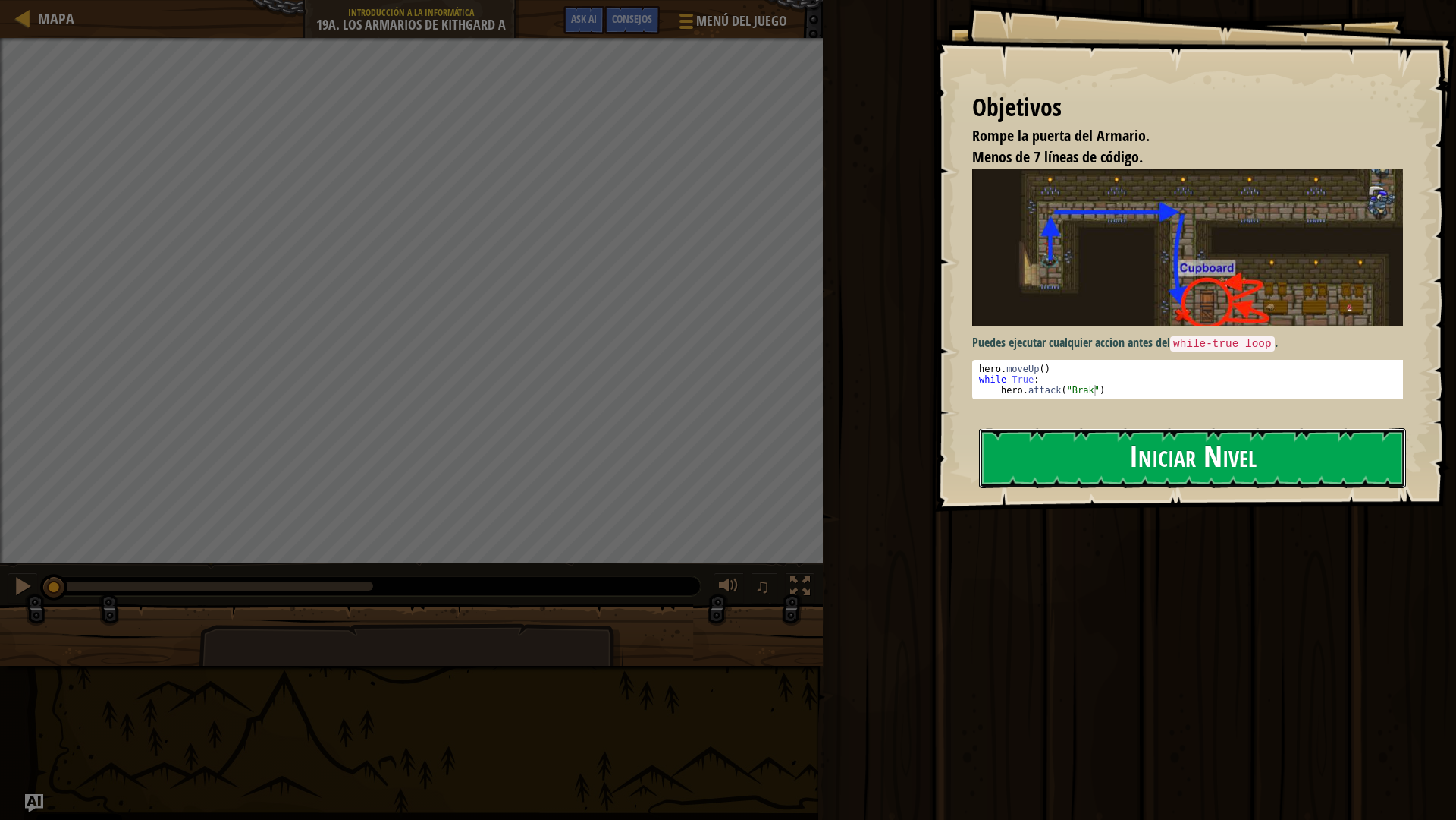
click at [1062, 457] on button "Iniciar Nivel" at bounding box center [1192, 457] width 427 height 60
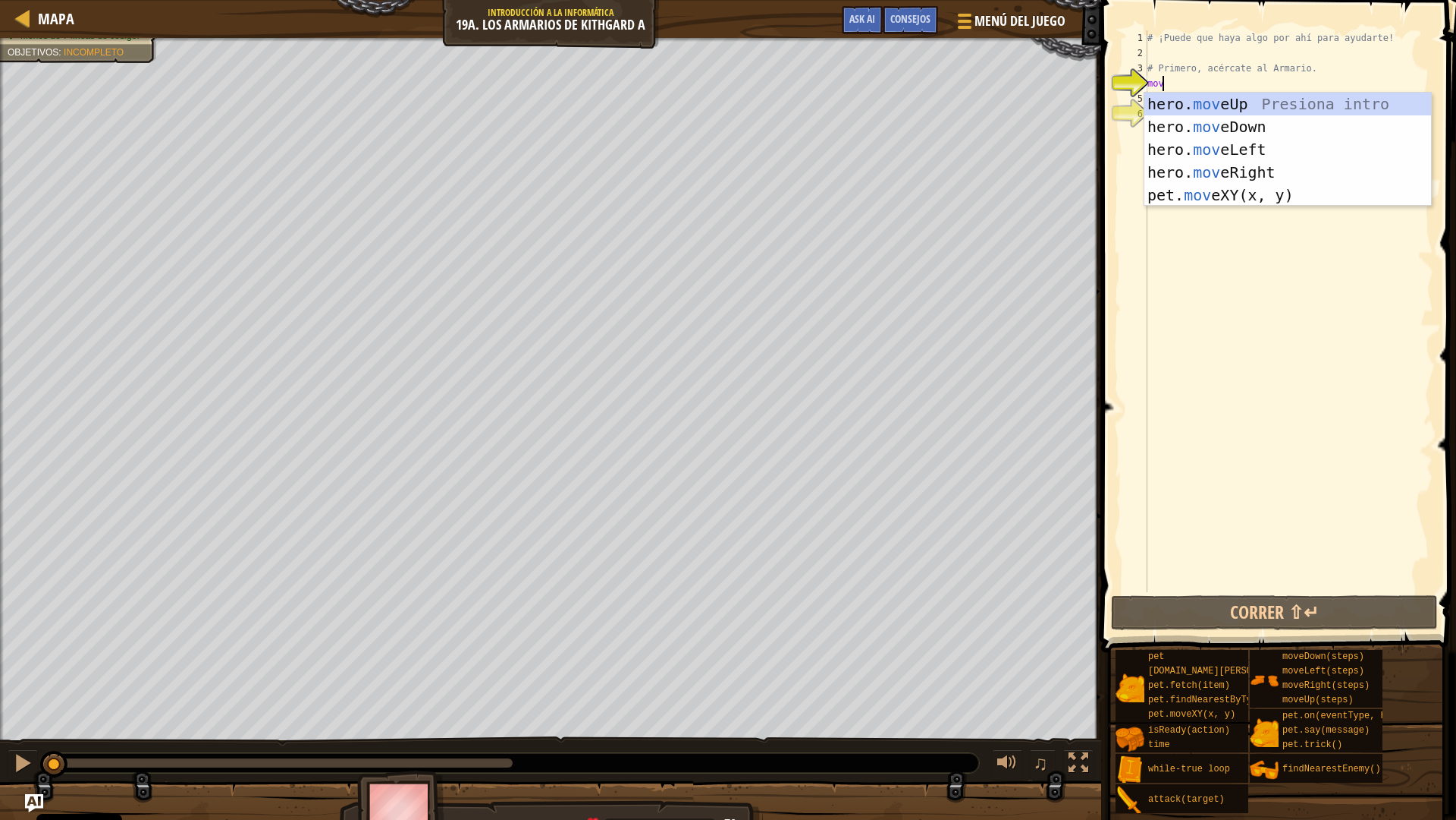
type textarea "moved"
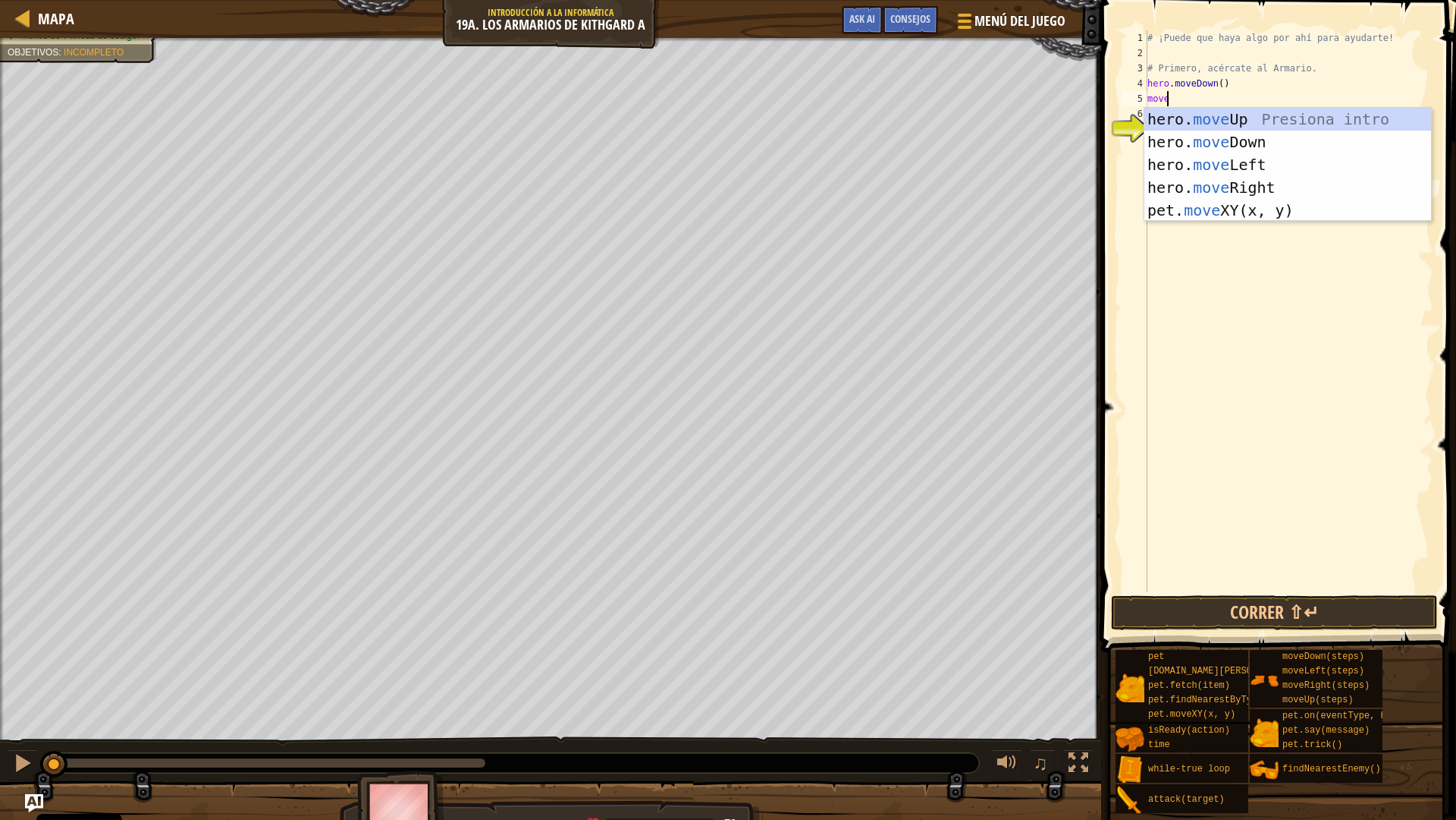
scroll to position [6, 1]
type textarea "movel"
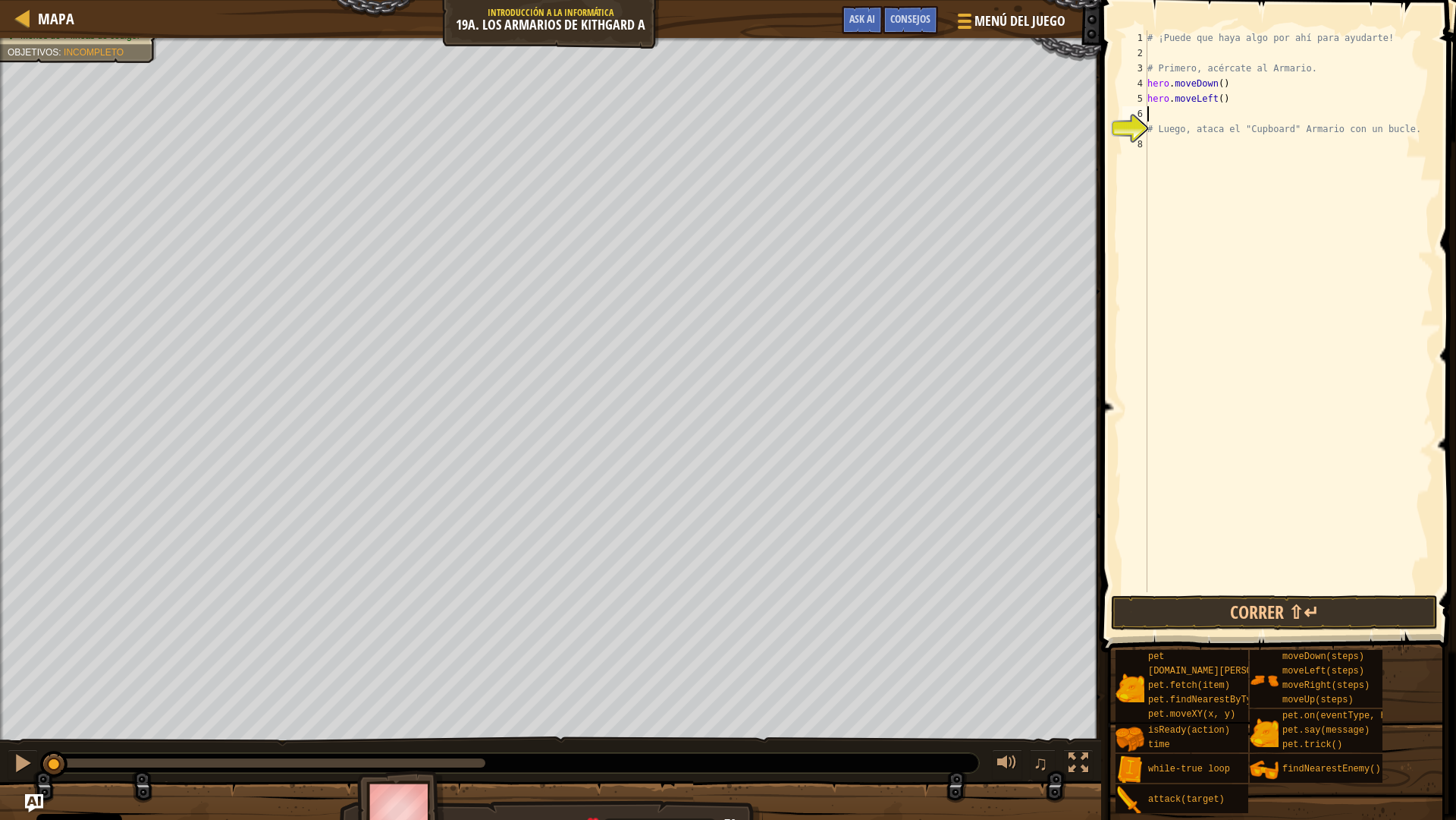
scroll to position [6, 0]
type textarea "hero.moveLeft(2)"
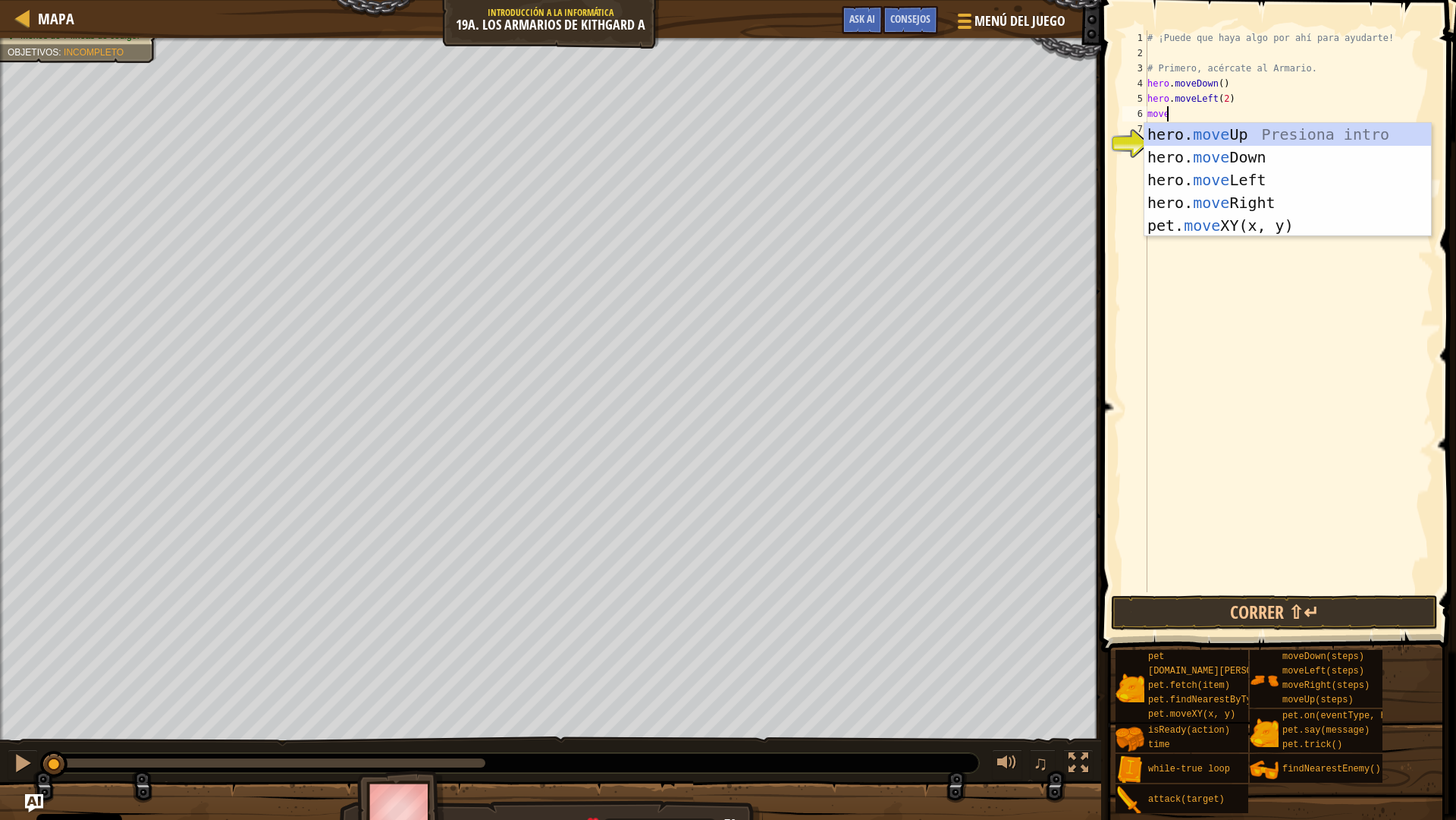
type textarea "moveu"
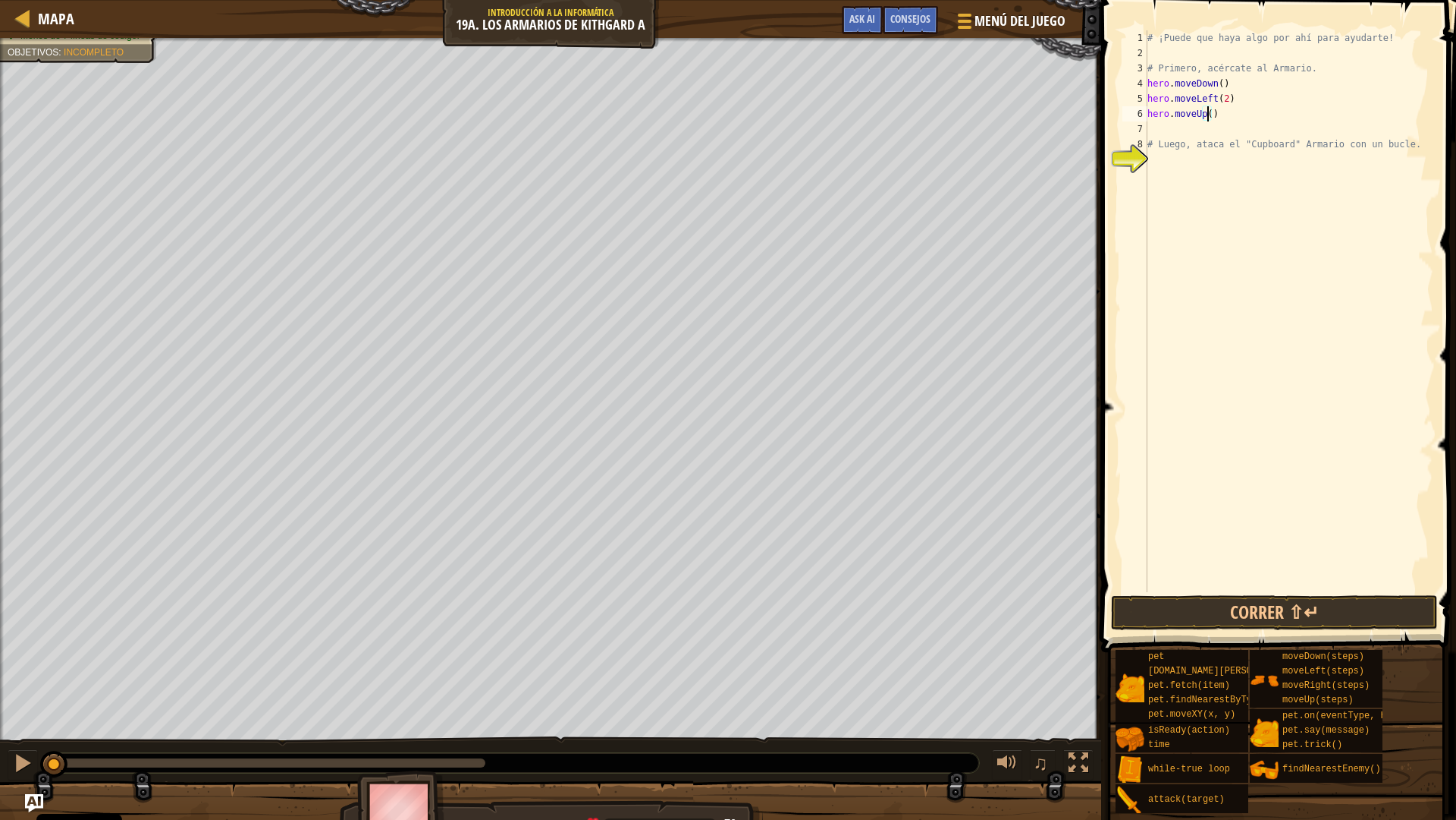
type textarea "hero.moveUp(2)"
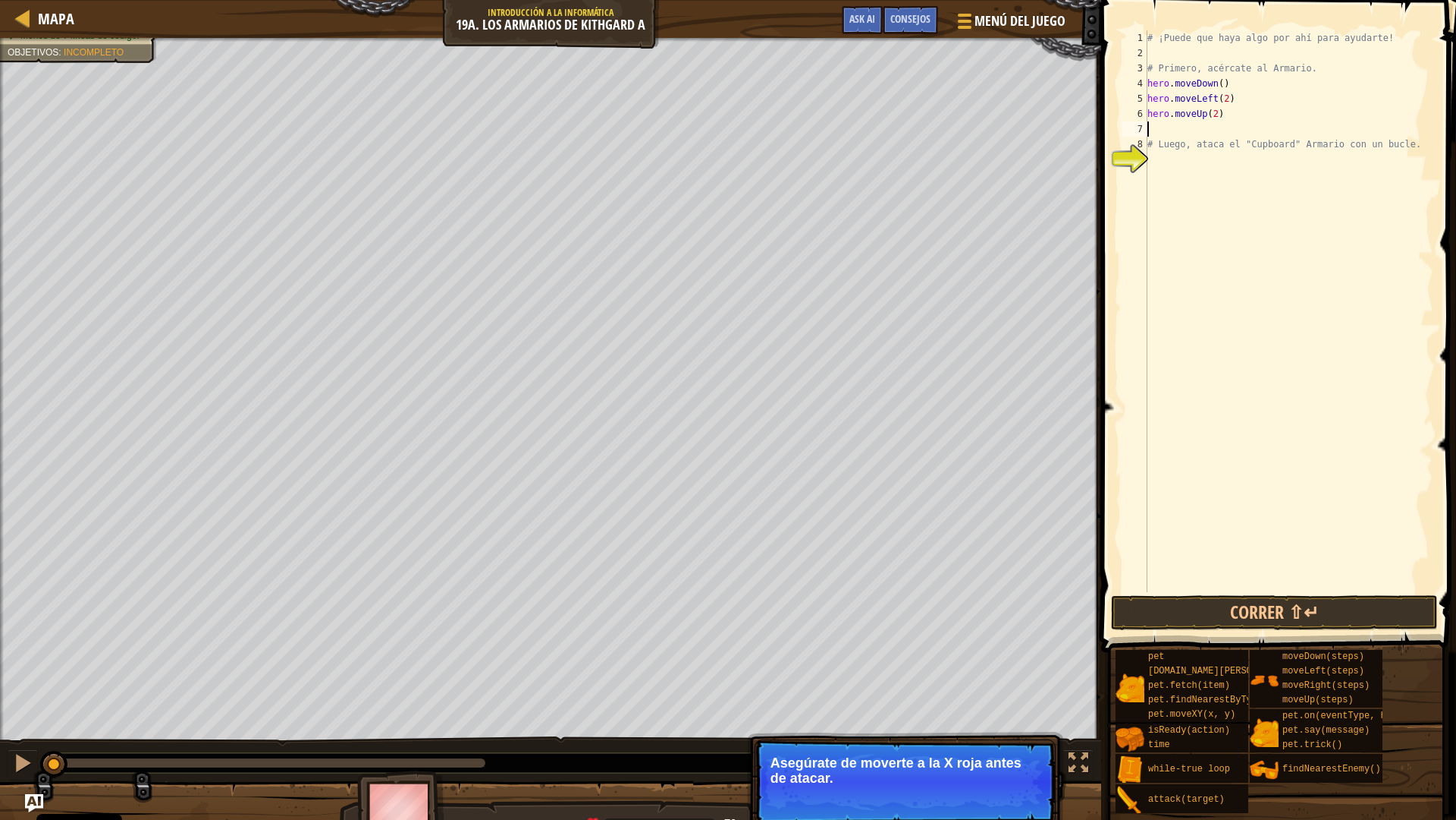
click at [1192, 161] on div "# ¡Puede que haya algo por ahí para ayudarte! # Primero, acércate al Armario. h…" at bounding box center [1289, 326] width 289 height 592
type textarea "hero.attack(Cupboard)"
click at [1231, 355] on div "# ¡Puede que haya algo por ahí para ayudarte! # Primero, acércate al Armario. h…" at bounding box center [1291, 326] width 285 height 592
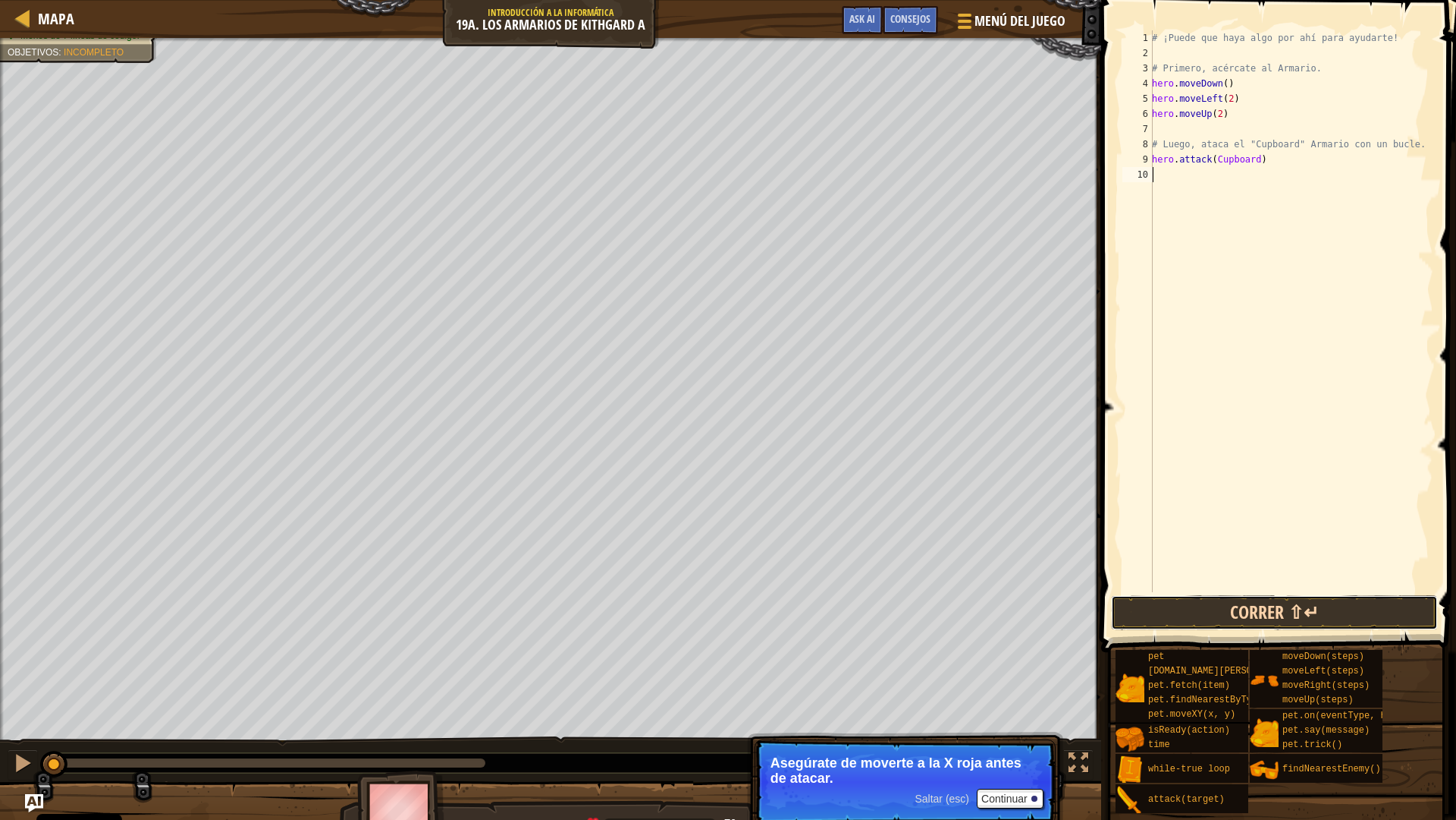
click at [1227, 613] on button "Correr ⇧↵" at bounding box center [1275, 612] width 327 height 35
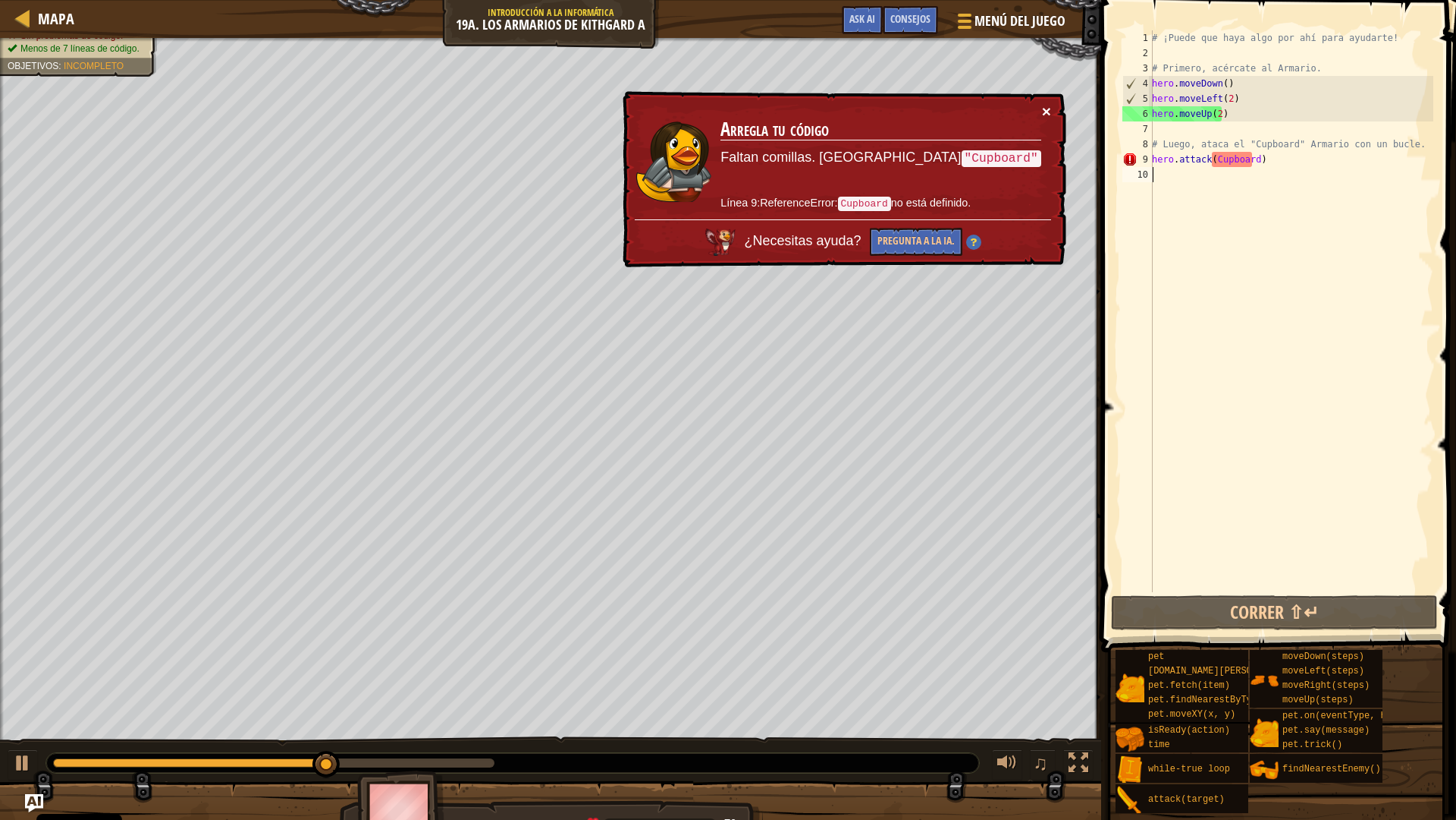
click at [1047, 106] on button "×" at bounding box center [1047, 111] width 9 height 16
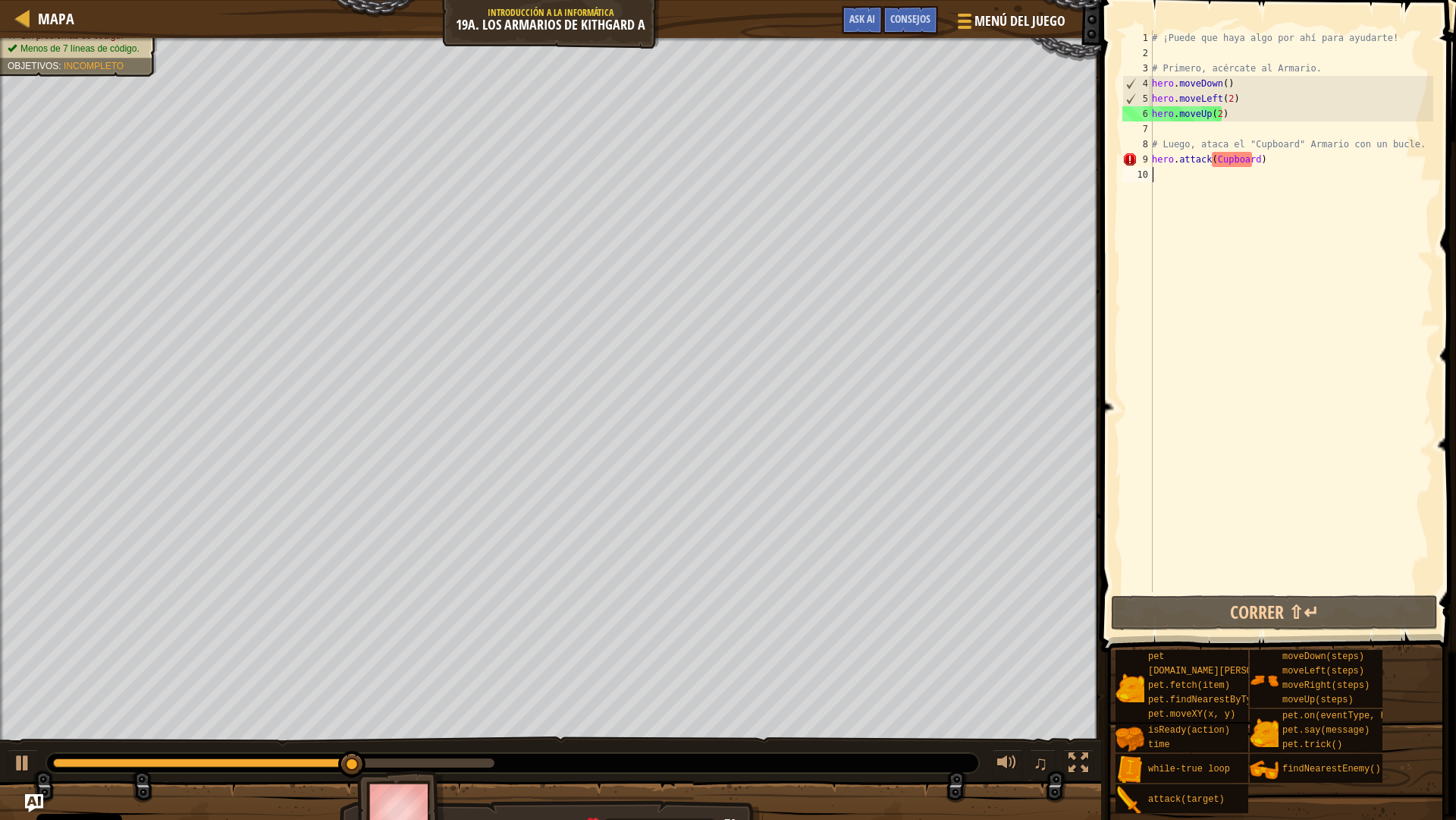
click at [1212, 159] on div "# ¡Puede que haya algo por ahí para ayudarte! # Primero, acércate al Armario. h…" at bounding box center [1291, 326] width 285 height 592
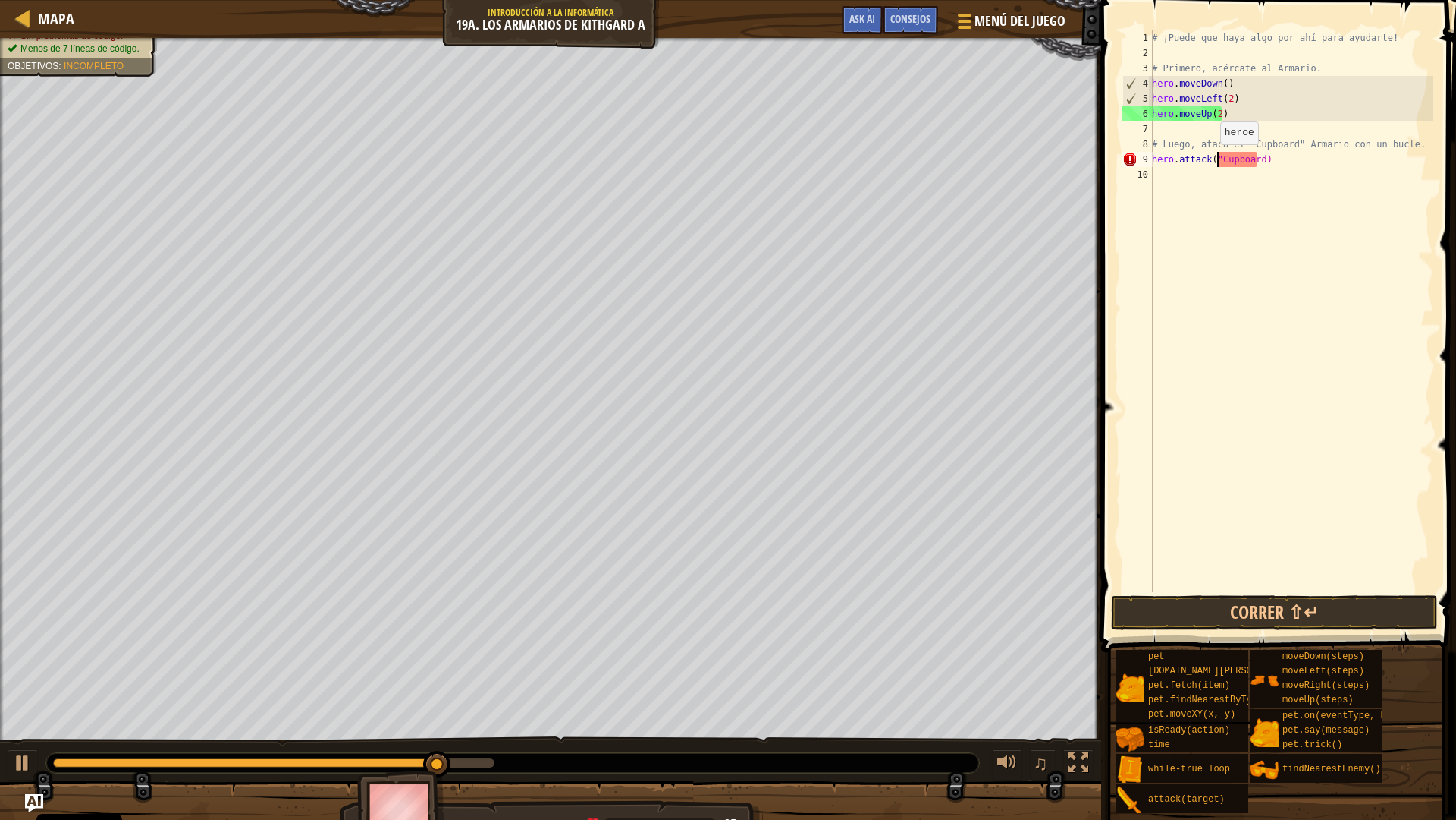
scroll to position [6, 5]
click at [1258, 159] on div "# ¡Puede que haya algo por ahí para ayudarte! # Primero, acércate al Armario. h…" at bounding box center [1291, 326] width 285 height 592
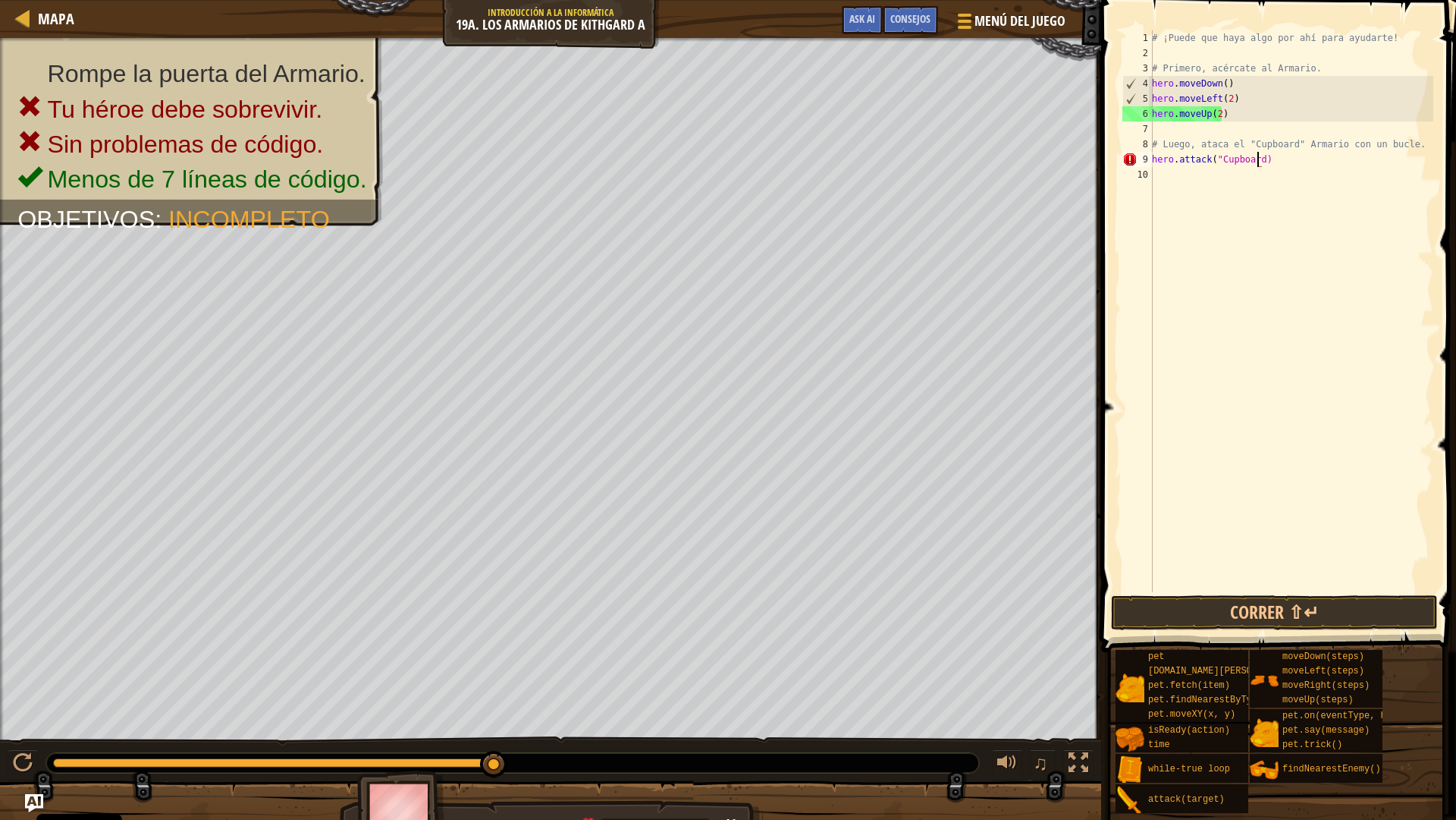
type textarea "hero.attack("Cupboard")"
click at [1252, 437] on div "# ¡Puede que haya algo por ahí para ayudarte! # Primero, acércate al Armario. h…" at bounding box center [1291, 326] width 285 height 592
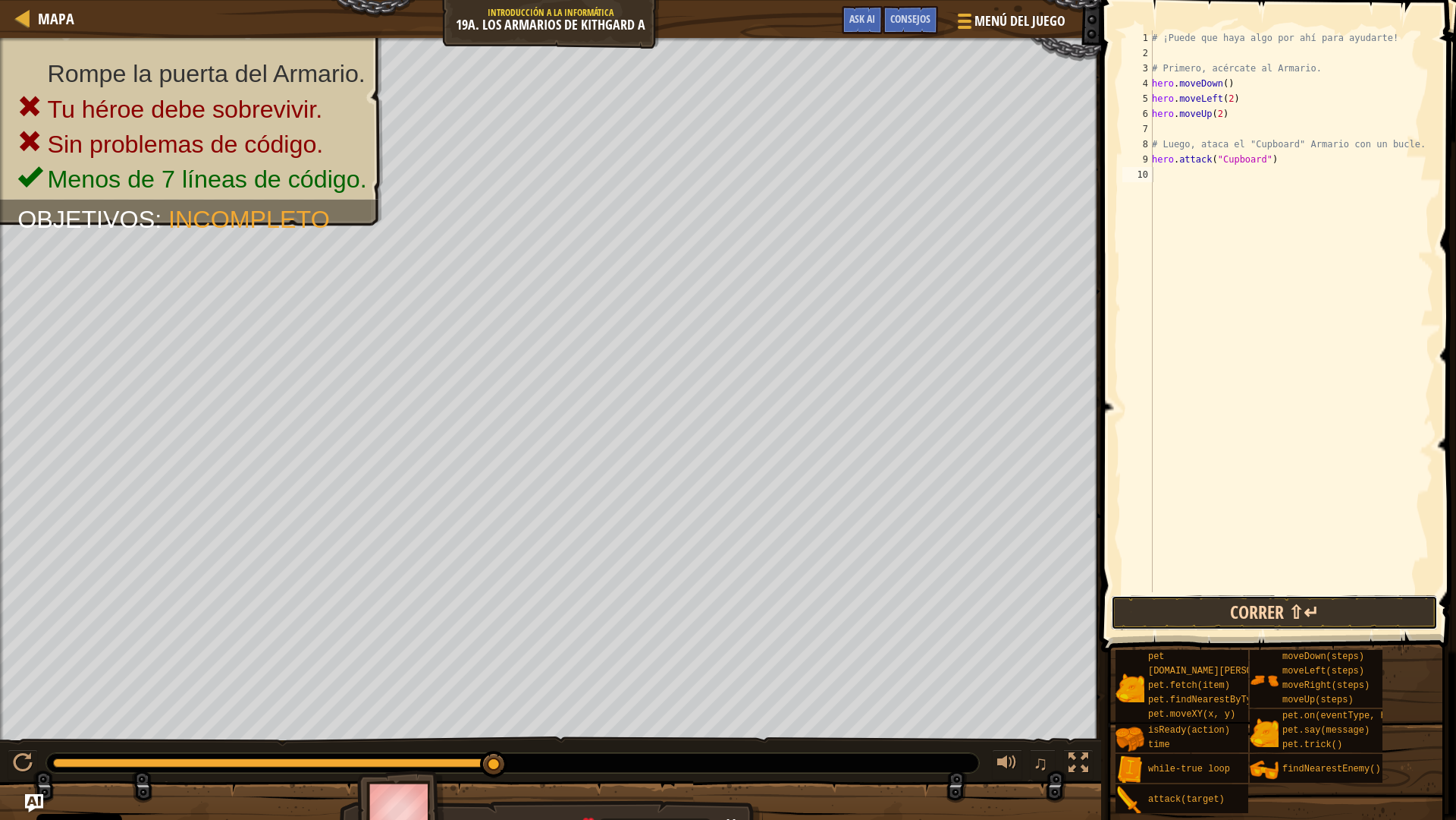
click at [1207, 612] on button "Correr ⇧↵" at bounding box center [1275, 612] width 327 height 35
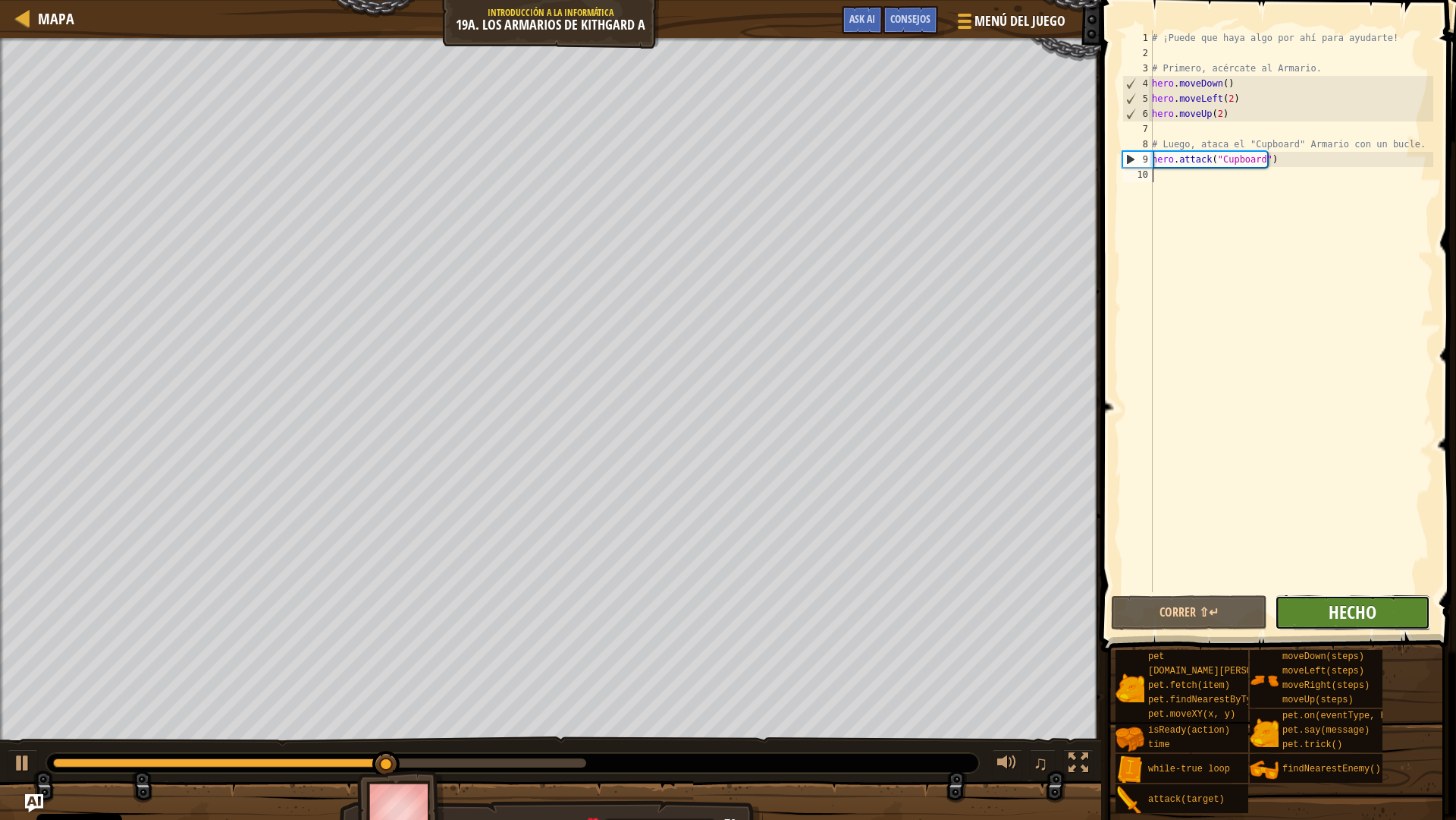
click at [1345, 618] on span "Hecho" at bounding box center [1353, 611] width 48 height 25
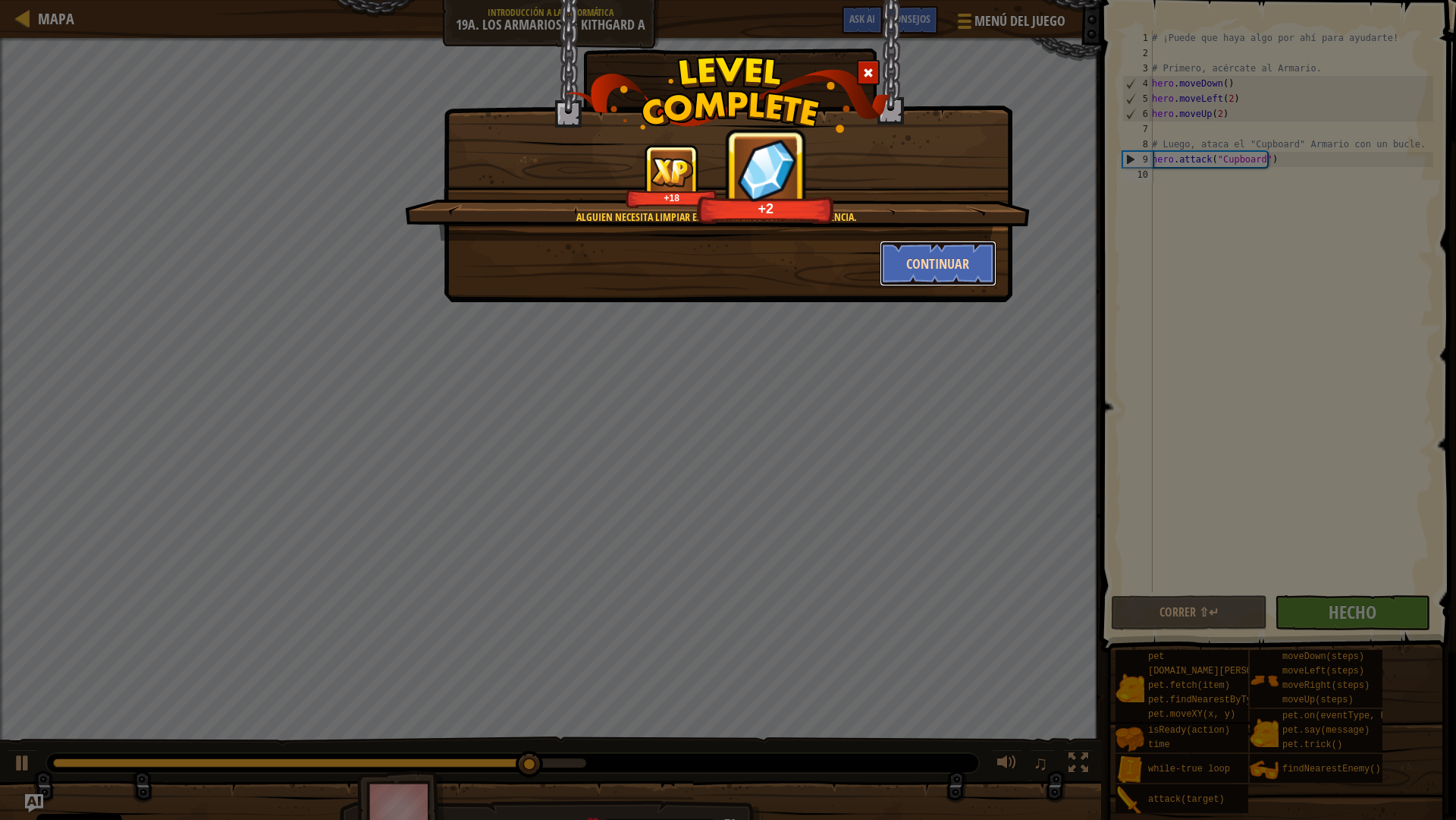
click at [938, 267] on button "Continuar" at bounding box center [939, 264] width 117 height 46
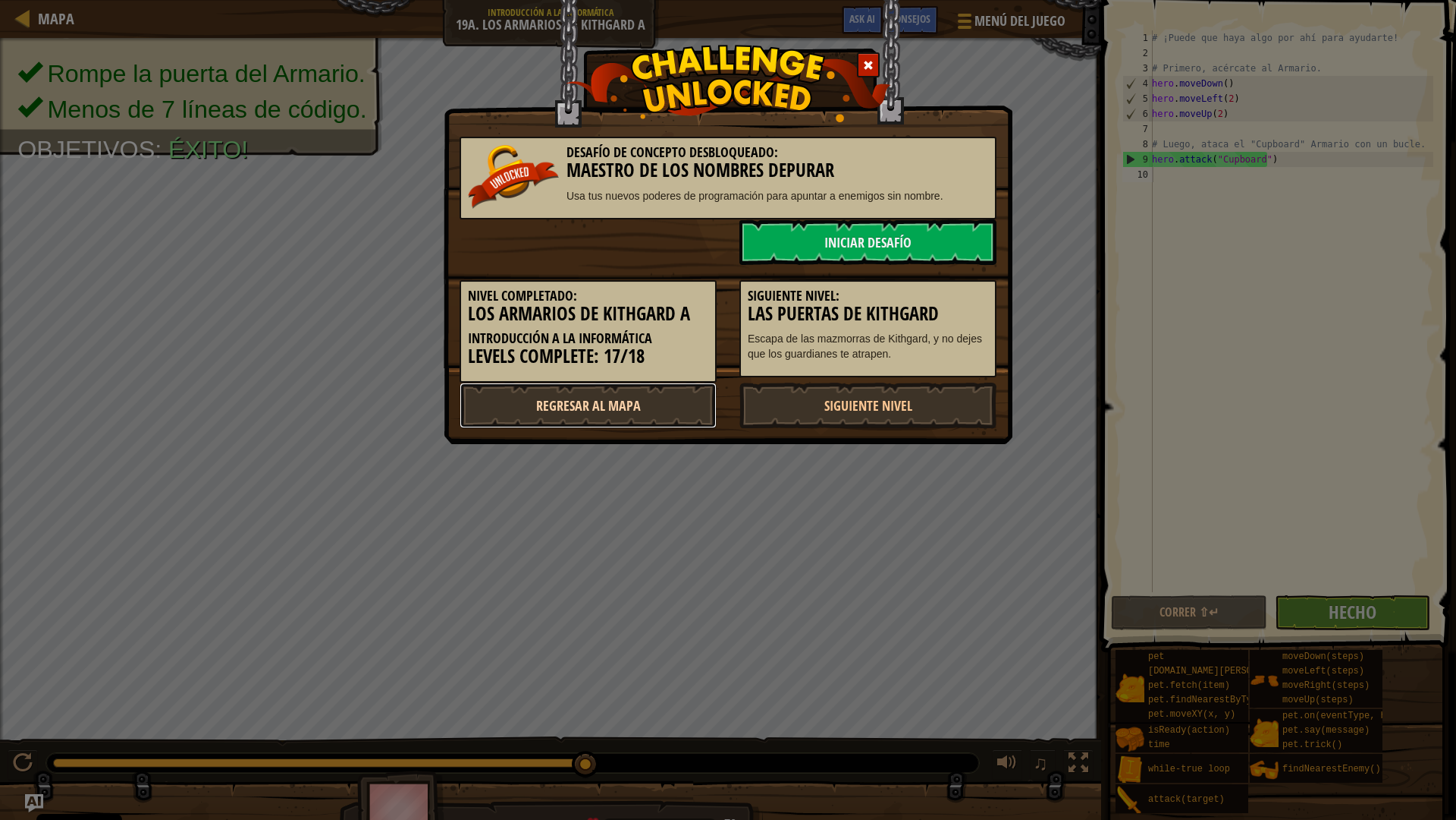
click at [607, 409] on link "Regresar al mapa" at bounding box center [588, 405] width 257 height 46
select select "es-ES"
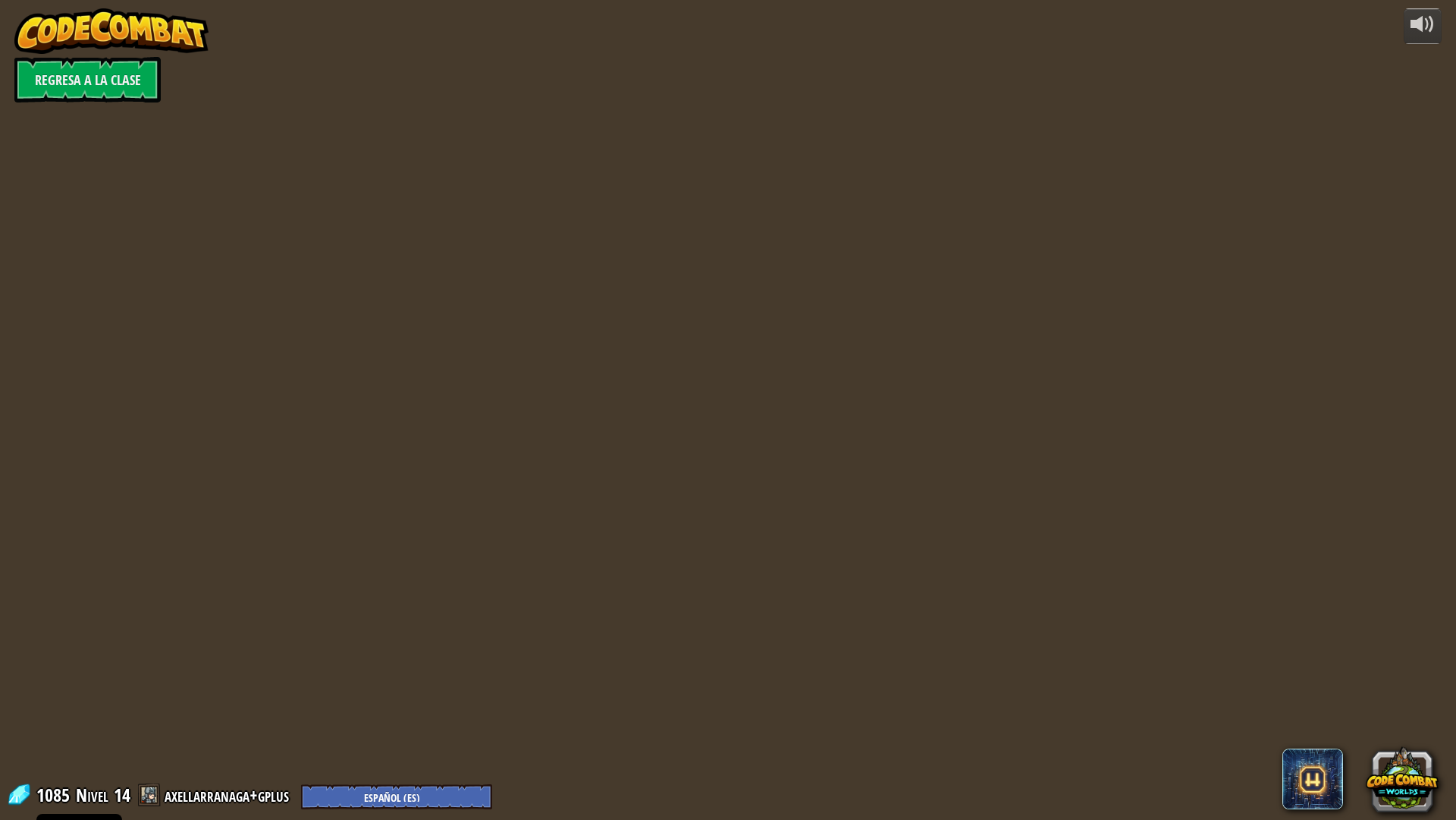
select select "es-ES"
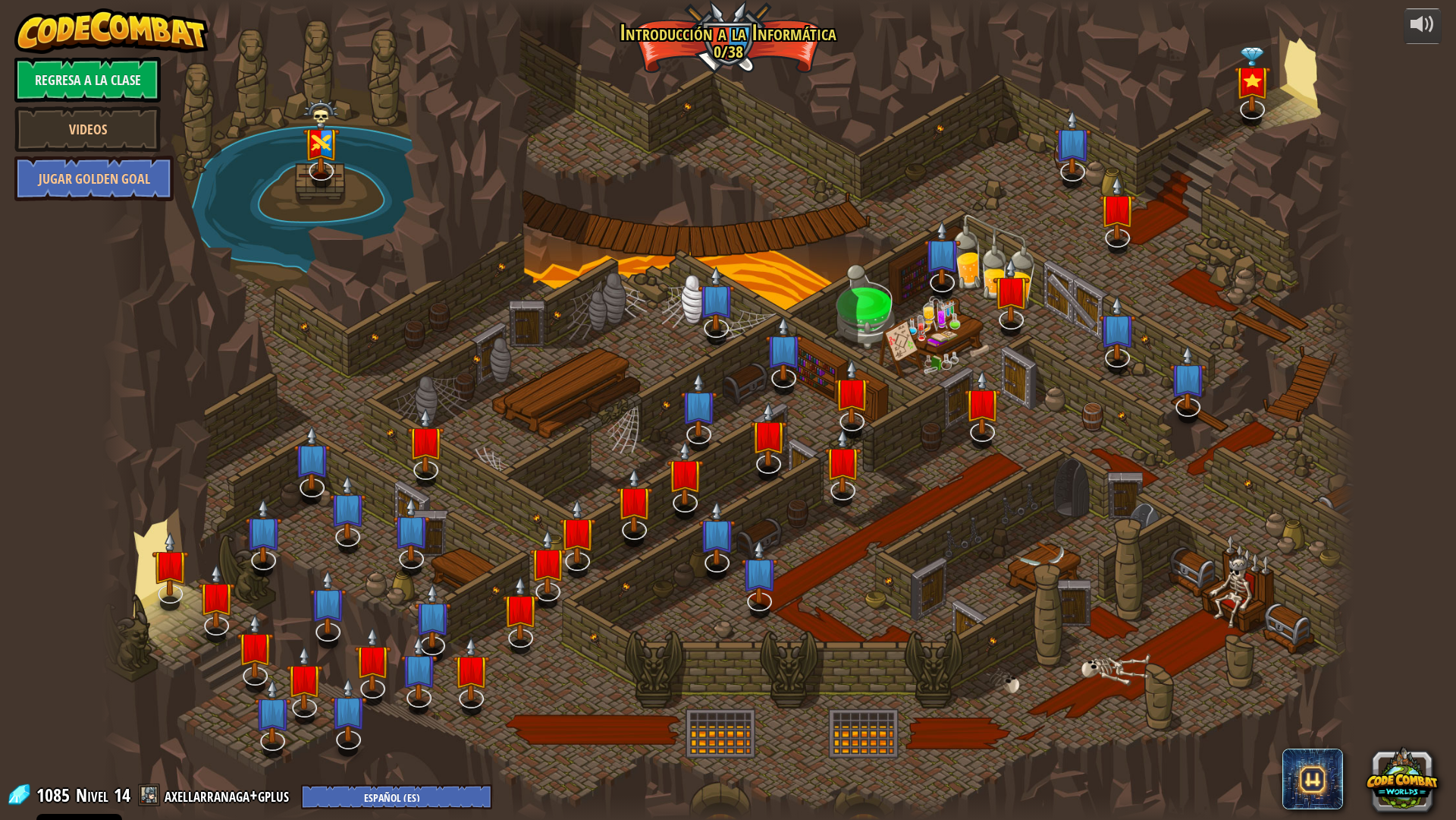
select select "es-ES"
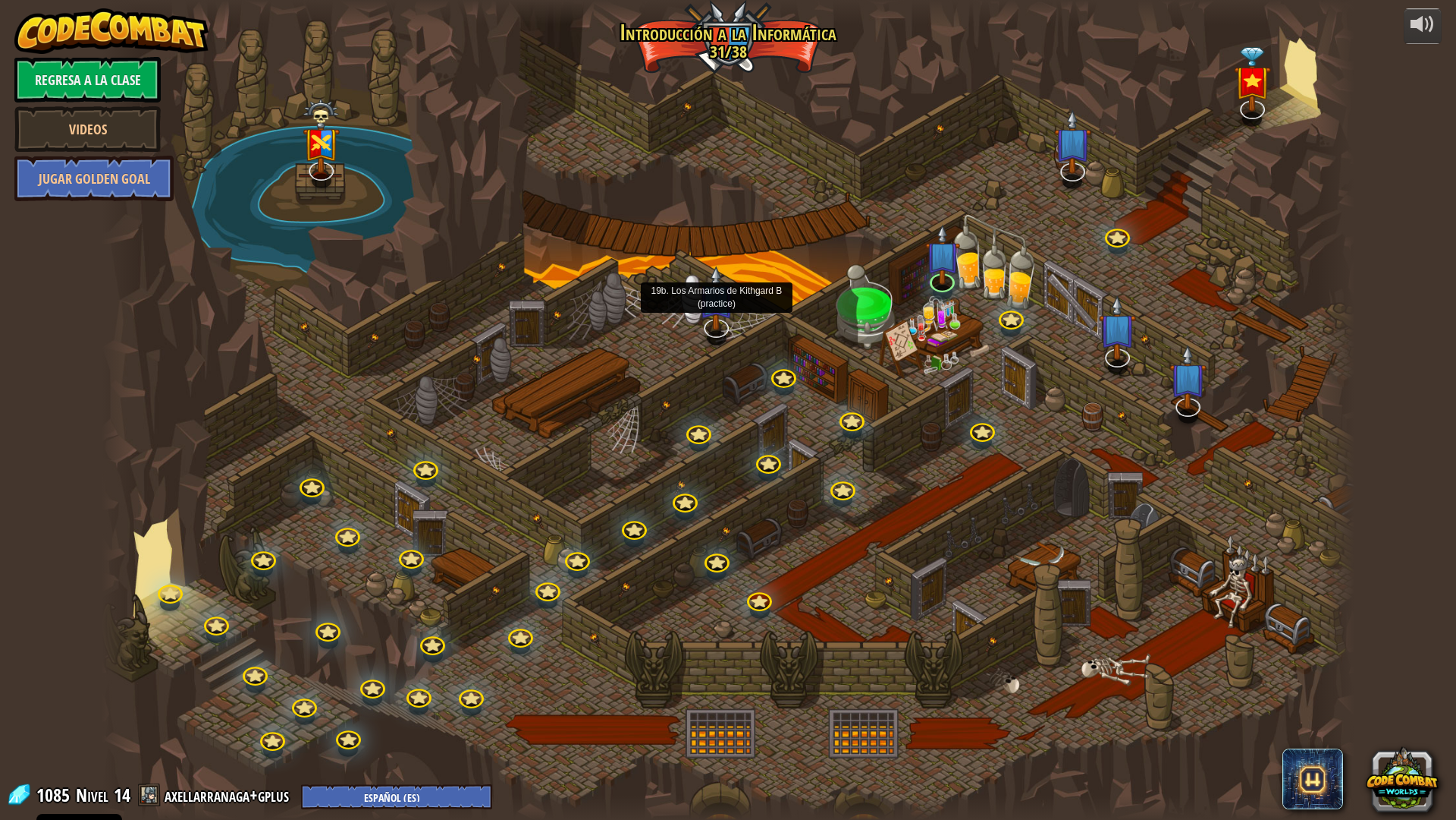
select select "es-ES"
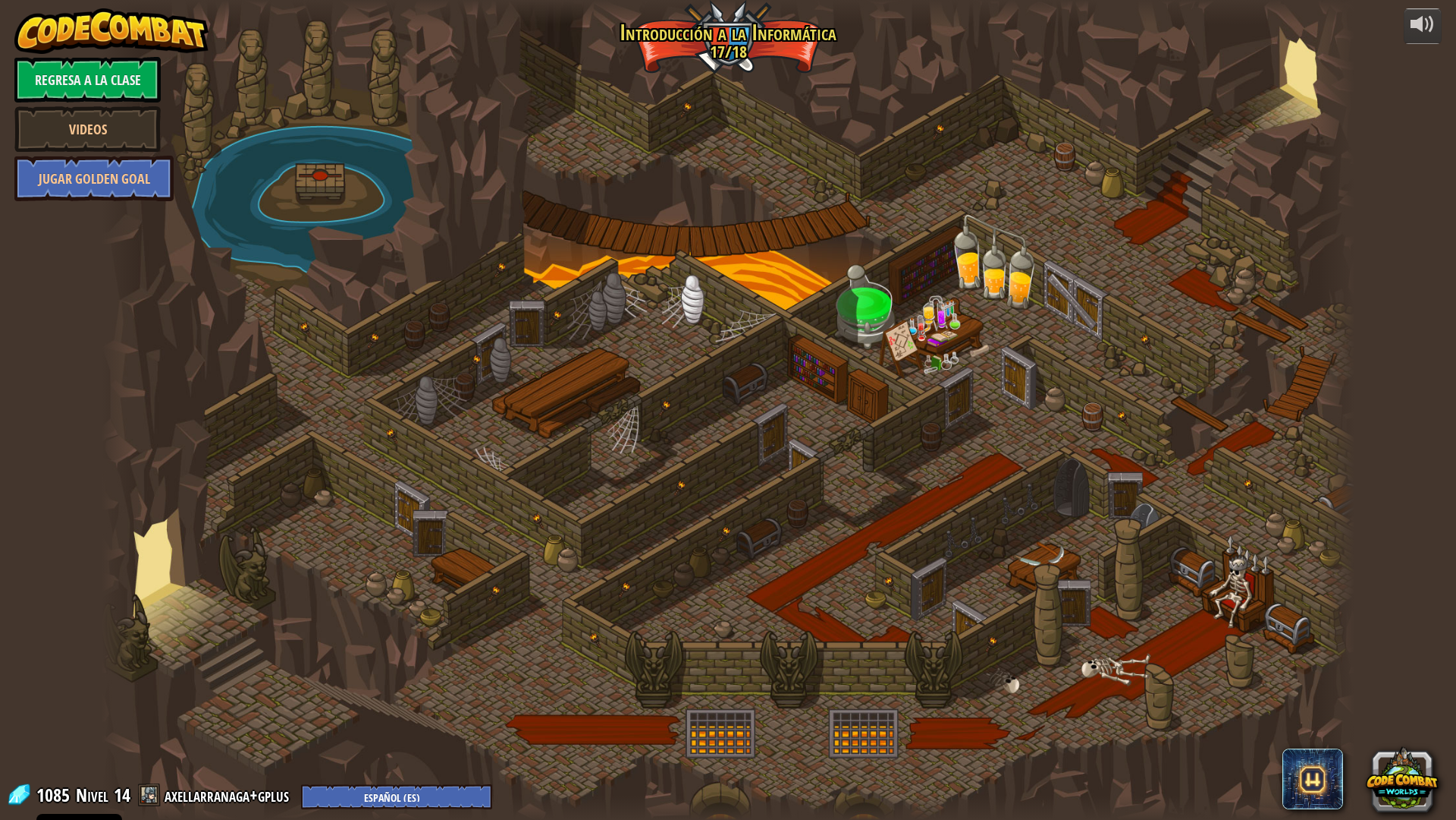
select select "es-ES"
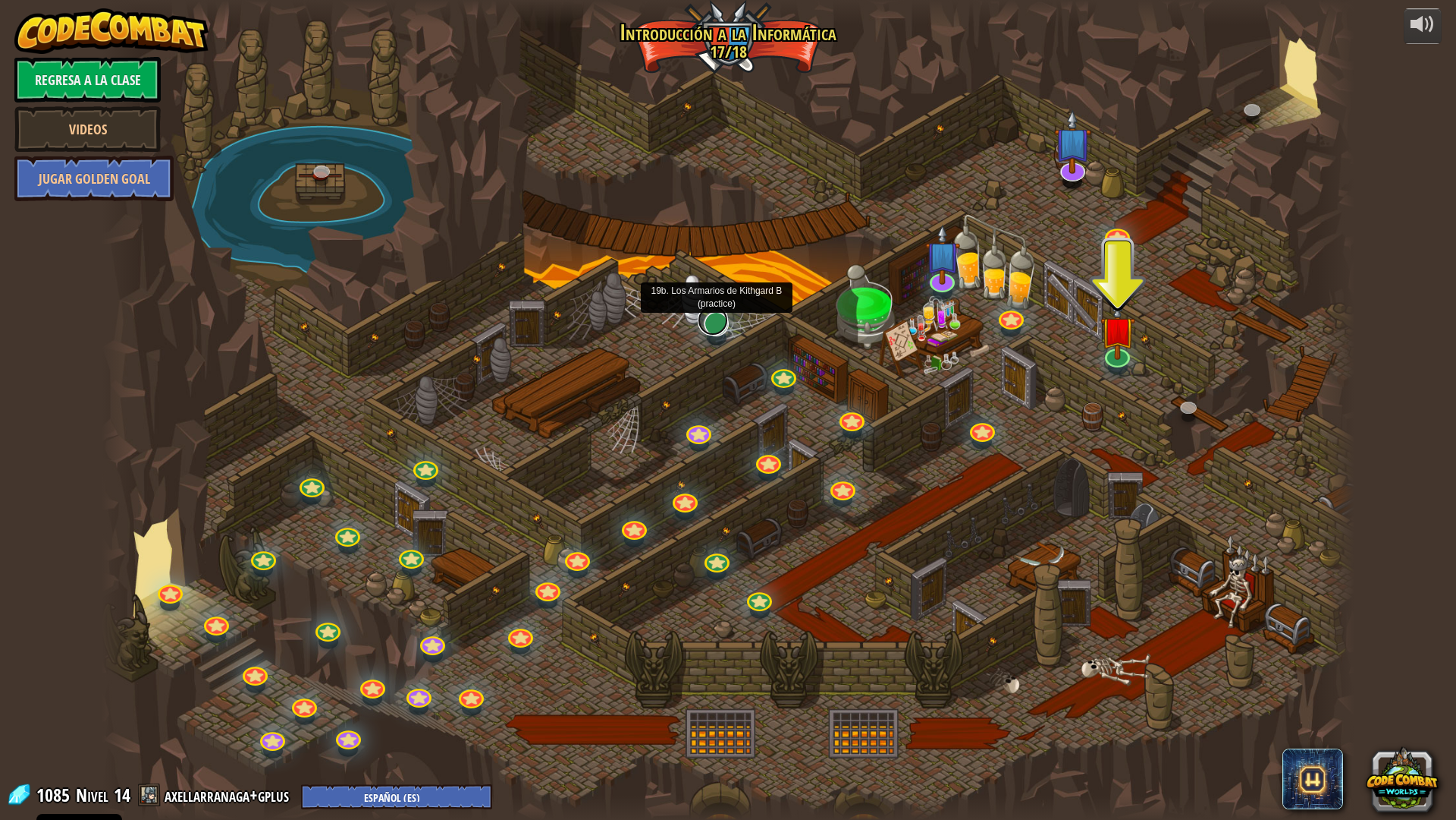
click at [711, 326] on link at bounding box center [712, 320] width 30 height 30
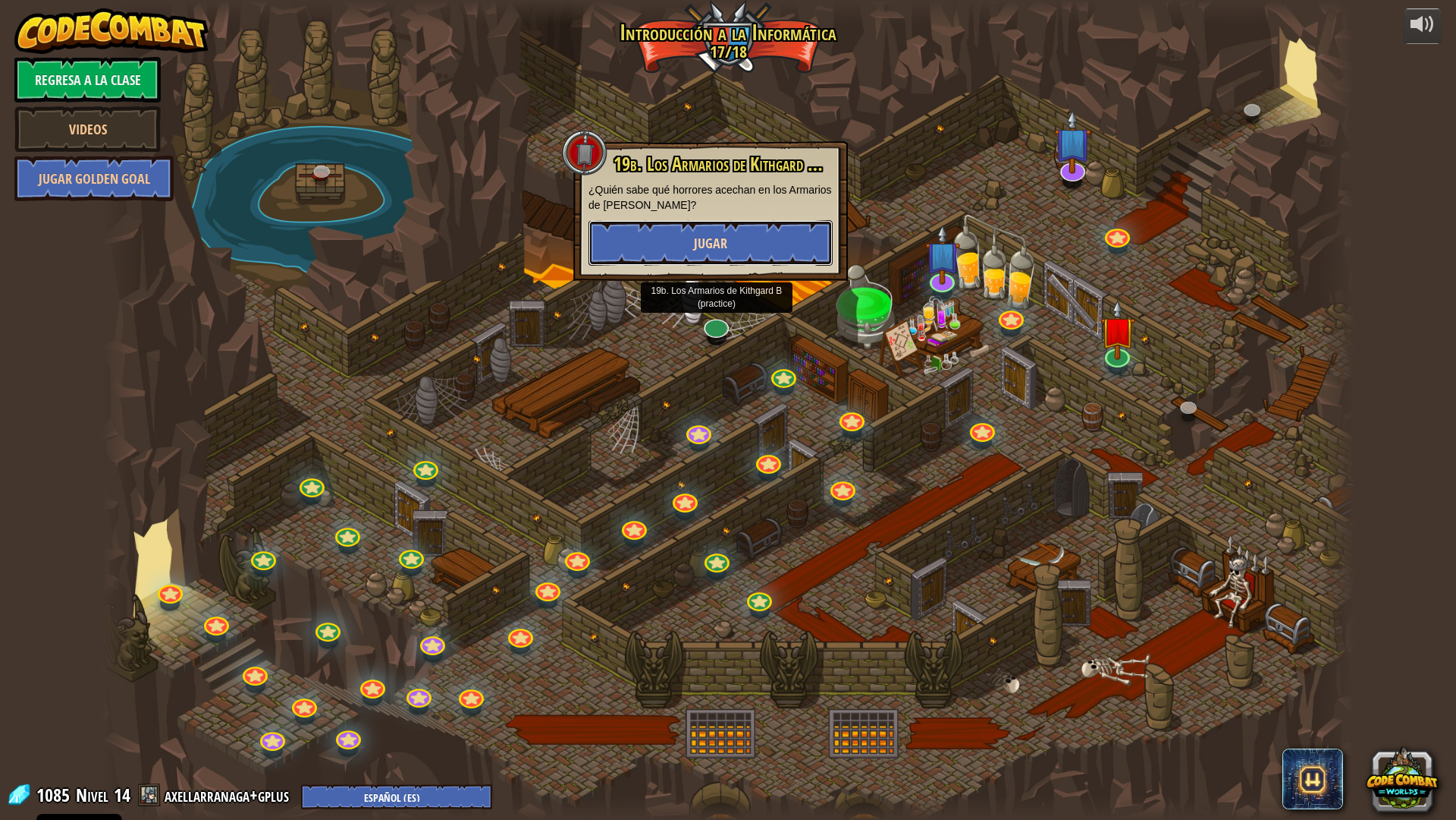
click at [725, 246] on span "Jugar" at bounding box center [711, 243] width 33 height 19
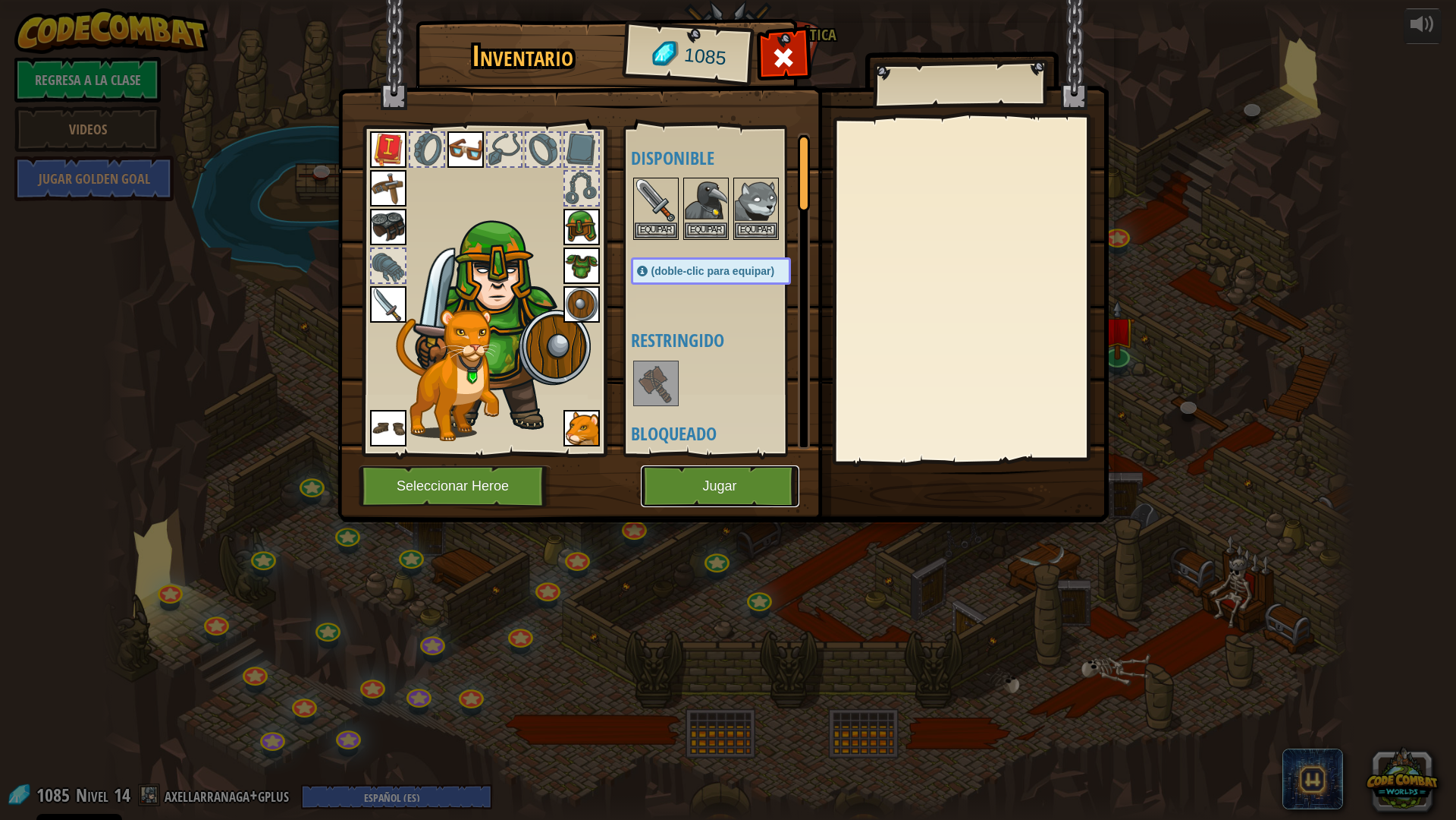
click at [740, 496] on button "Jugar" at bounding box center [720, 487] width 158 height 42
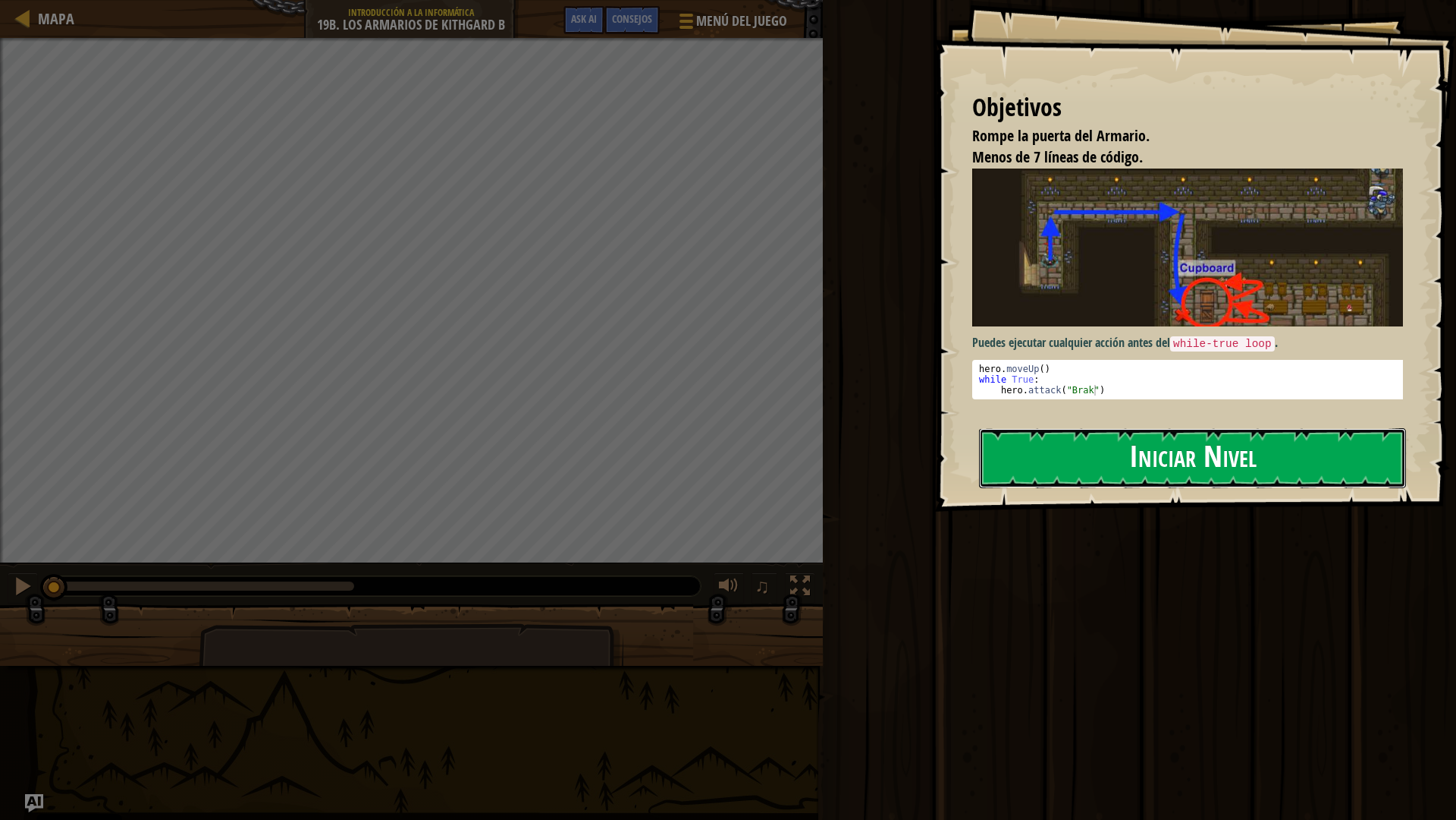
click at [1098, 455] on button "Iniciar Nivel" at bounding box center [1192, 457] width 427 height 60
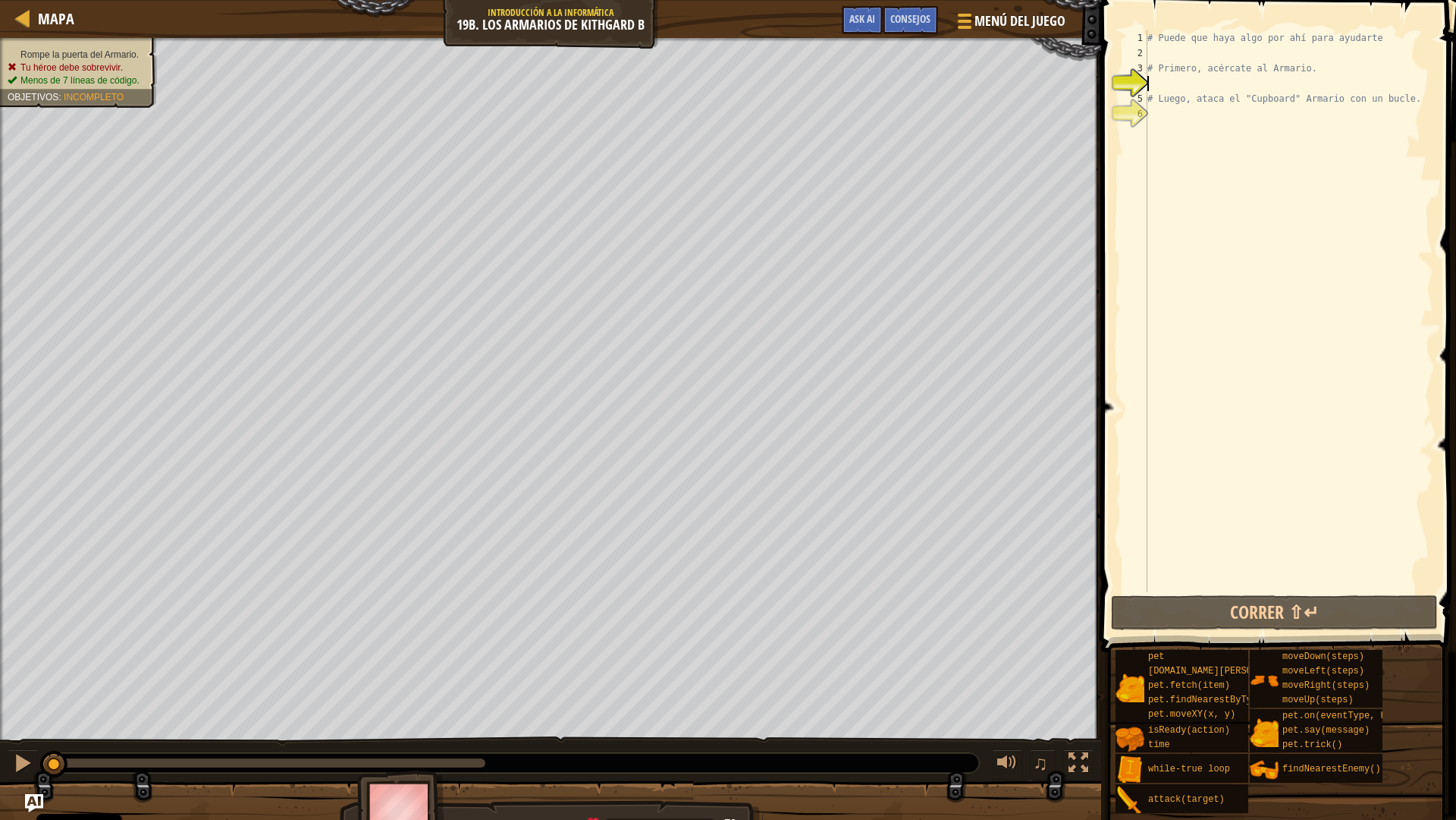
type textarea "w"
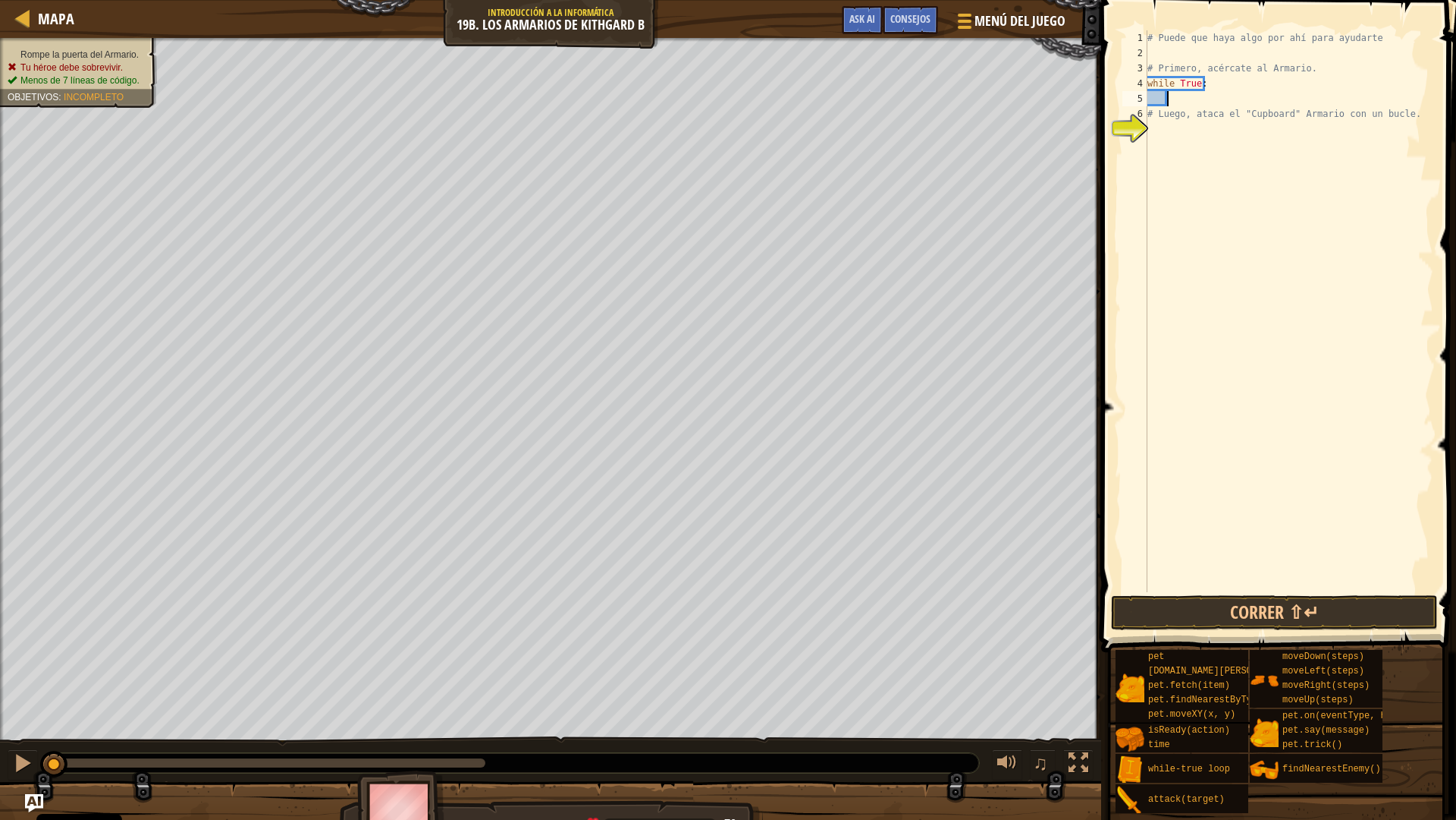
type textarea "move"
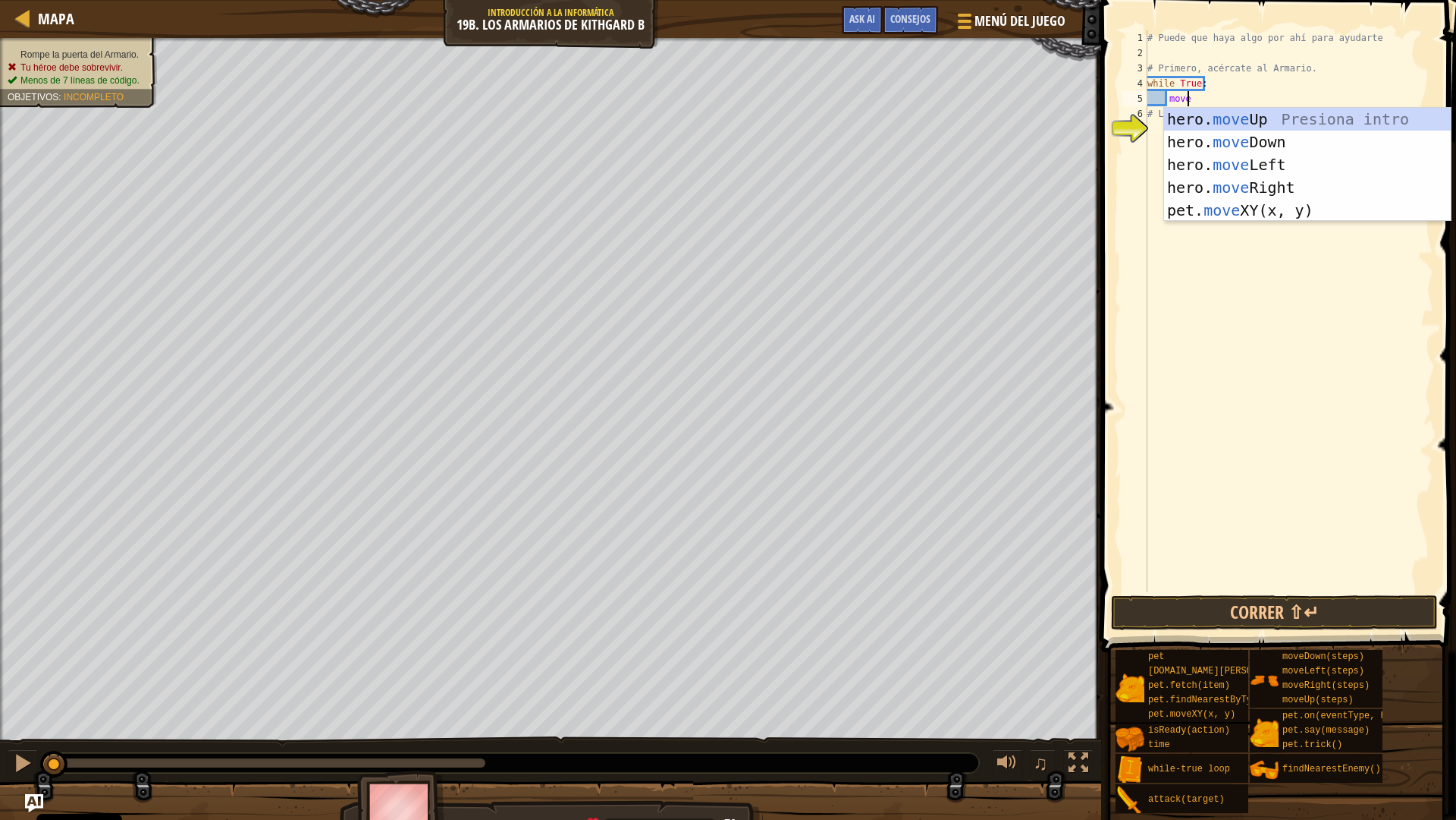
scroll to position [6, 2]
click at [1214, 161] on div "hero. move Up Presiona intro hero. move Down Presiona intro hero. move Left Pre…" at bounding box center [1307, 188] width 287 height 159
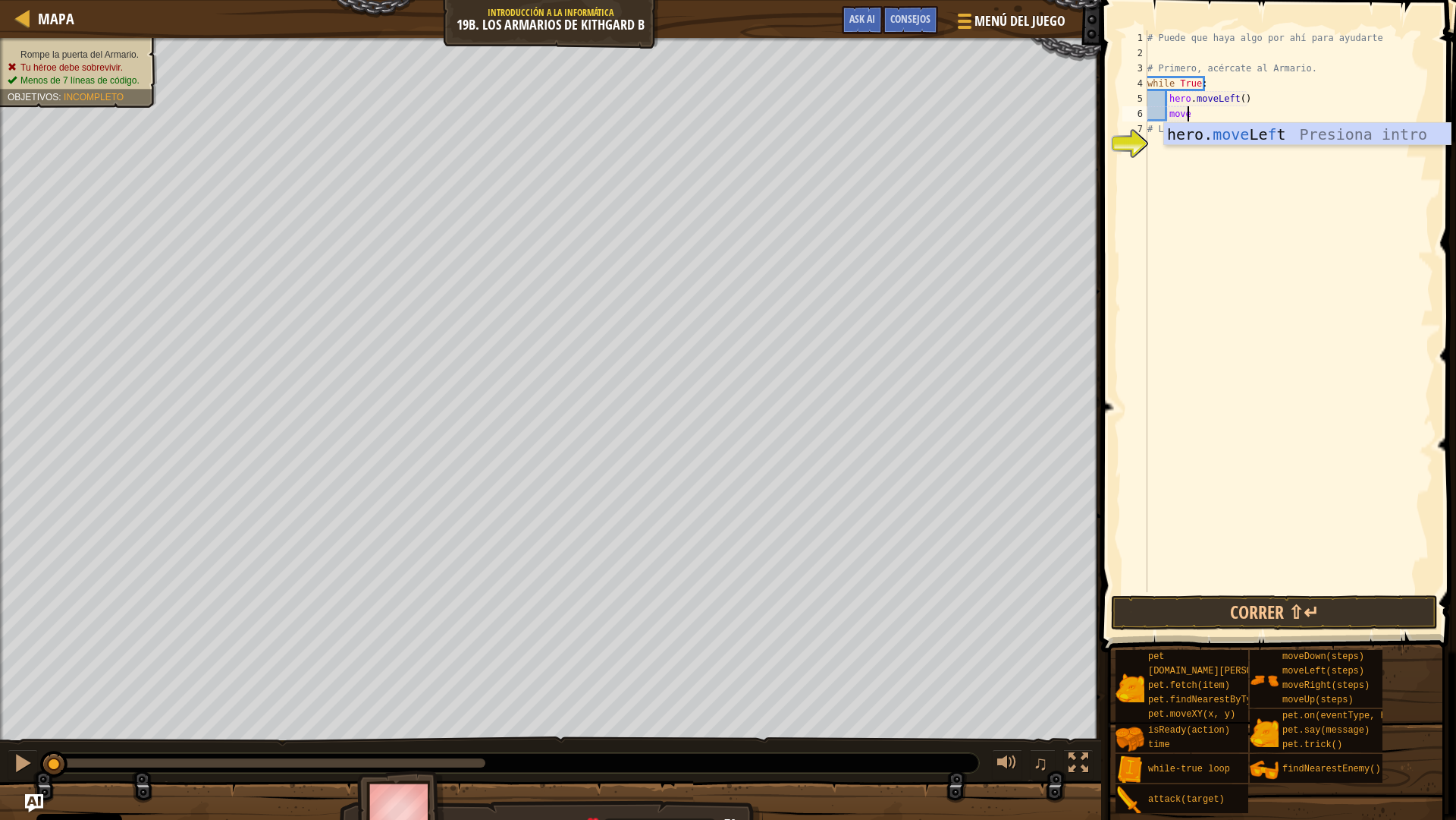
type textarea "moved"
click at [1181, 157] on div "# Puede que haya algo por ahí para ayudarte # Primero, acércate al Armario. whi…" at bounding box center [1289, 326] width 289 height 592
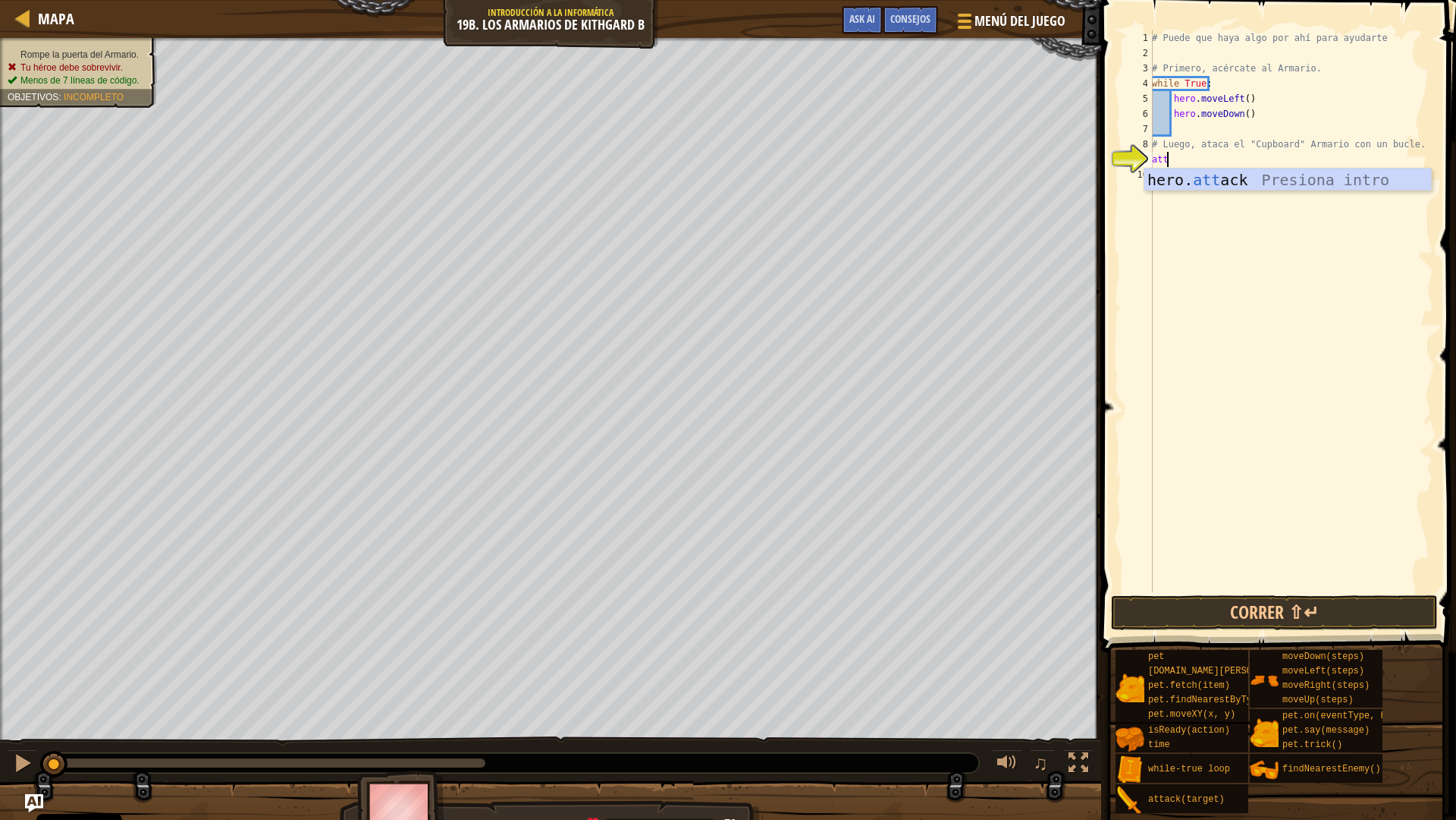
type textarea "a"
type textarea "whi"
click at [1235, 181] on div "# Puede que haya algo por ahí para ayudarte # Primero, acércate al Armario. whi…" at bounding box center [1291, 326] width 285 height 592
type textarea "hero.attack("Cupboard")"
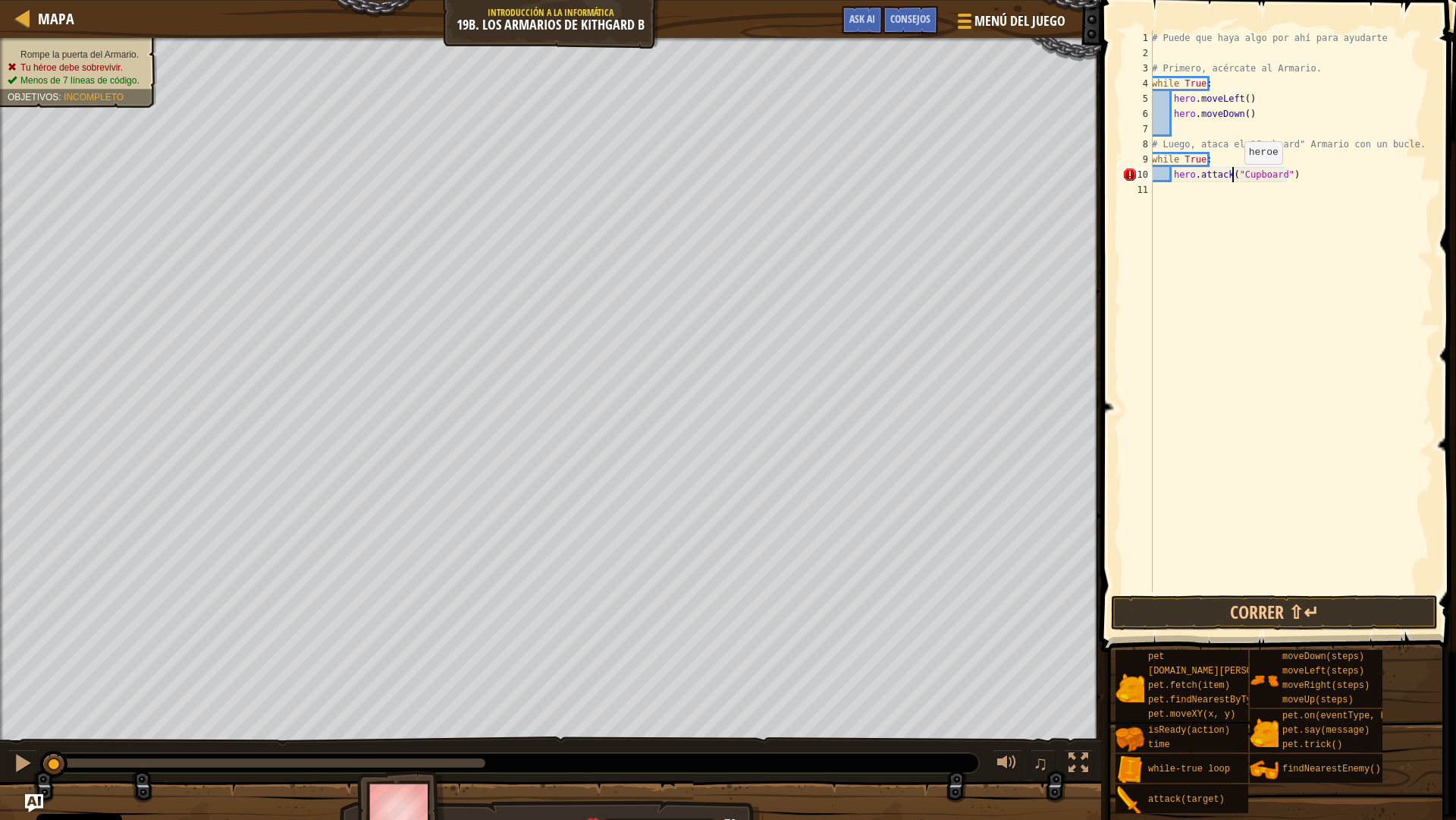
click at [1243, 206] on div "# Puede que haya algo por ahí para ayudarte # Primero, acércate al Armario. whi…" at bounding box center [1291, 326] width 285 height 592
click at [1212, 606] on button "Correr ⇧↵" at bounding box center [1275, 612] width 327 height 35
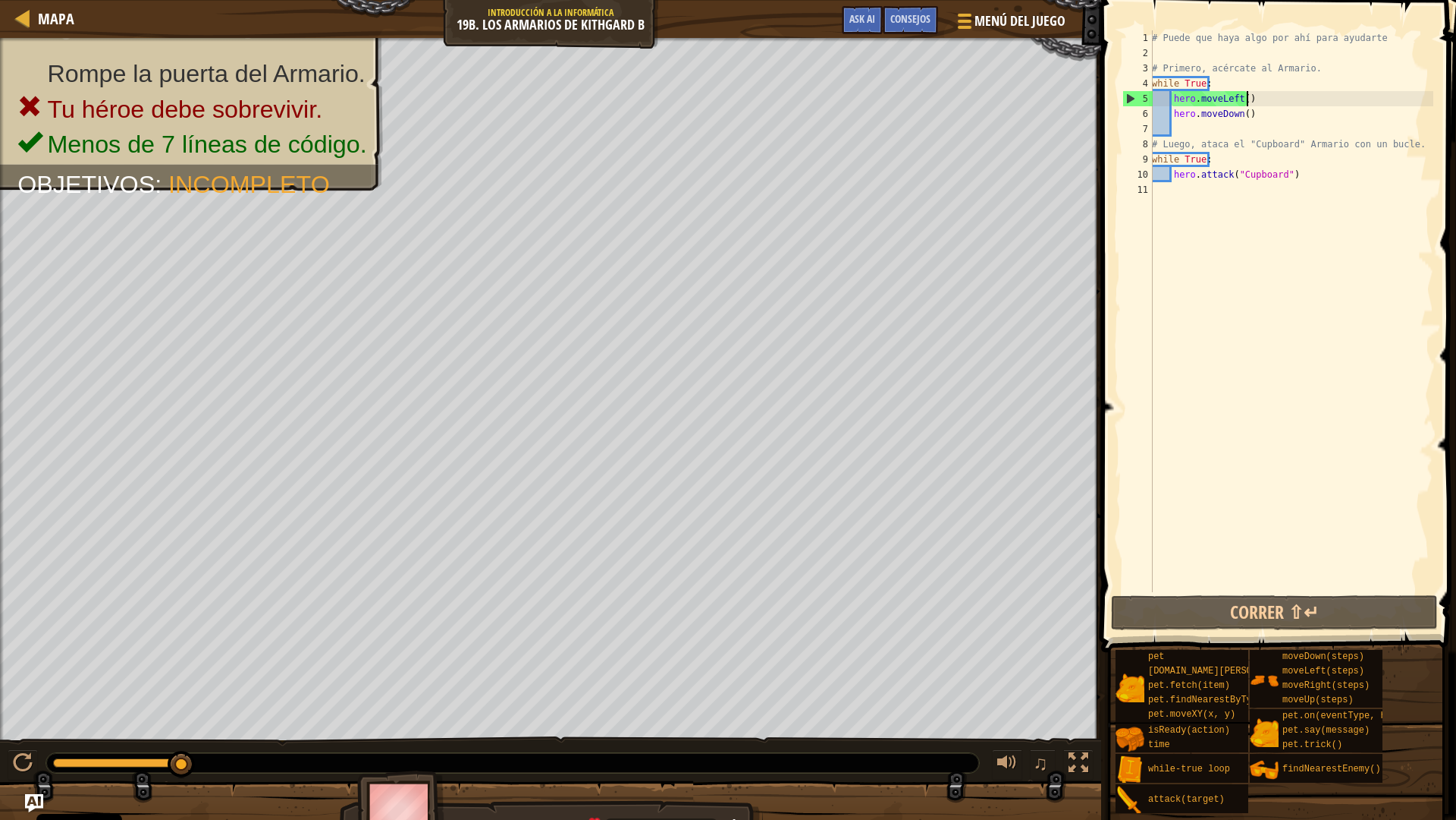
click at [1244, 97] on div "# Puede que haya algo por ahí para ayudarte # Primero, acércate al Armario. whi…" at bounding box center [1291, 326] width 285 height 592
click at [1235, 98] on div "# Puede que haya algo por ahí para ayudarte # Primero, acércate al Armario. whi…" at bounding box center [1291, 326] width 285 height 592
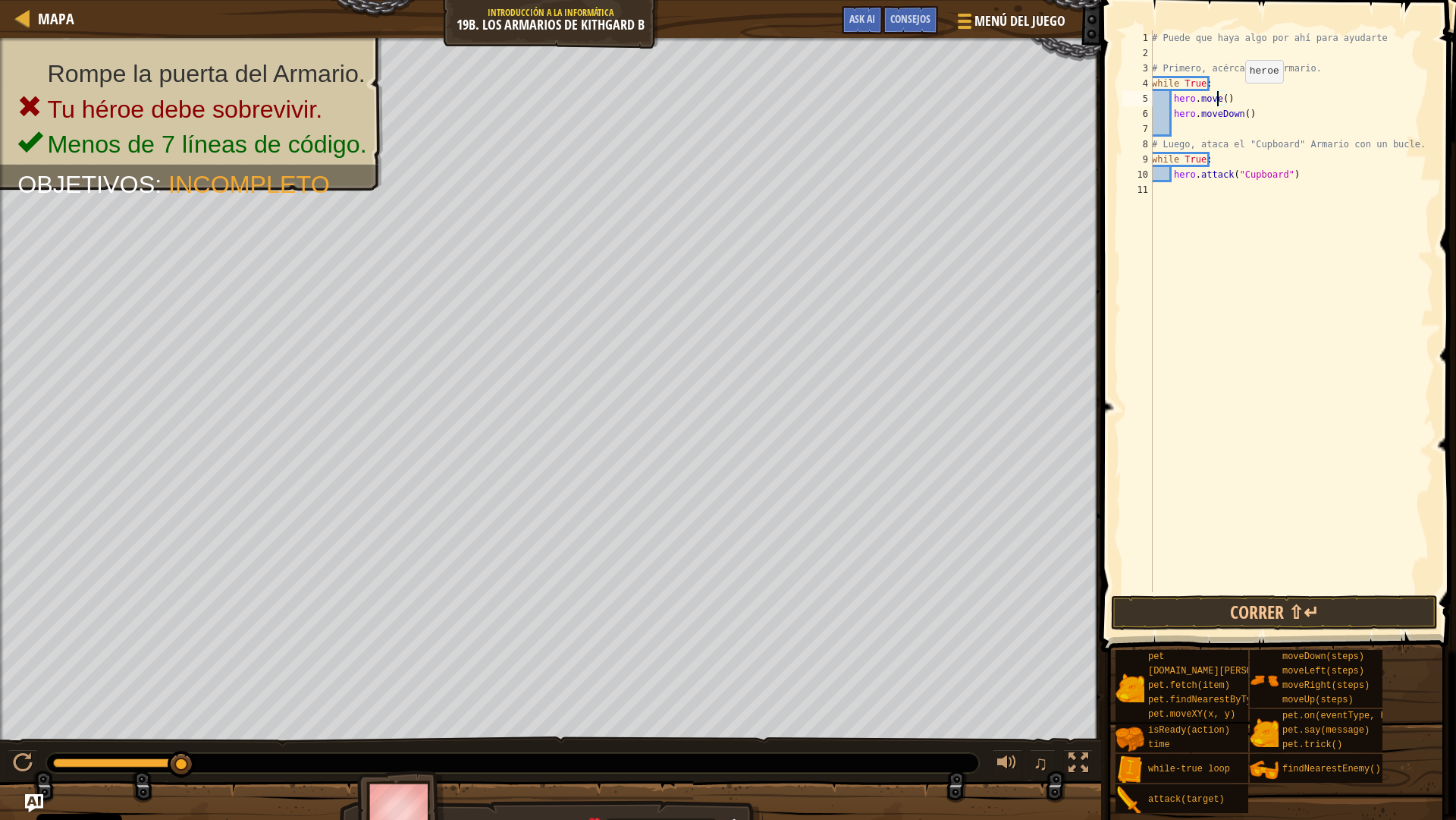
scroll to position [6, 5]
click at [1264, 101] on div "# Puede que haya algo por ahí para ayudarte # Primero, acércate al Armario. whi…" at bounding box center [1291, 326] width 285 height 592
type textarea "hero.moveRight()"
click at [1224, 299] on div "# Puede que haya algo por ahí para ayudarte # Primero, acércate al Armario. whi…" at bounding box center [1291, 326] width 285 height 592
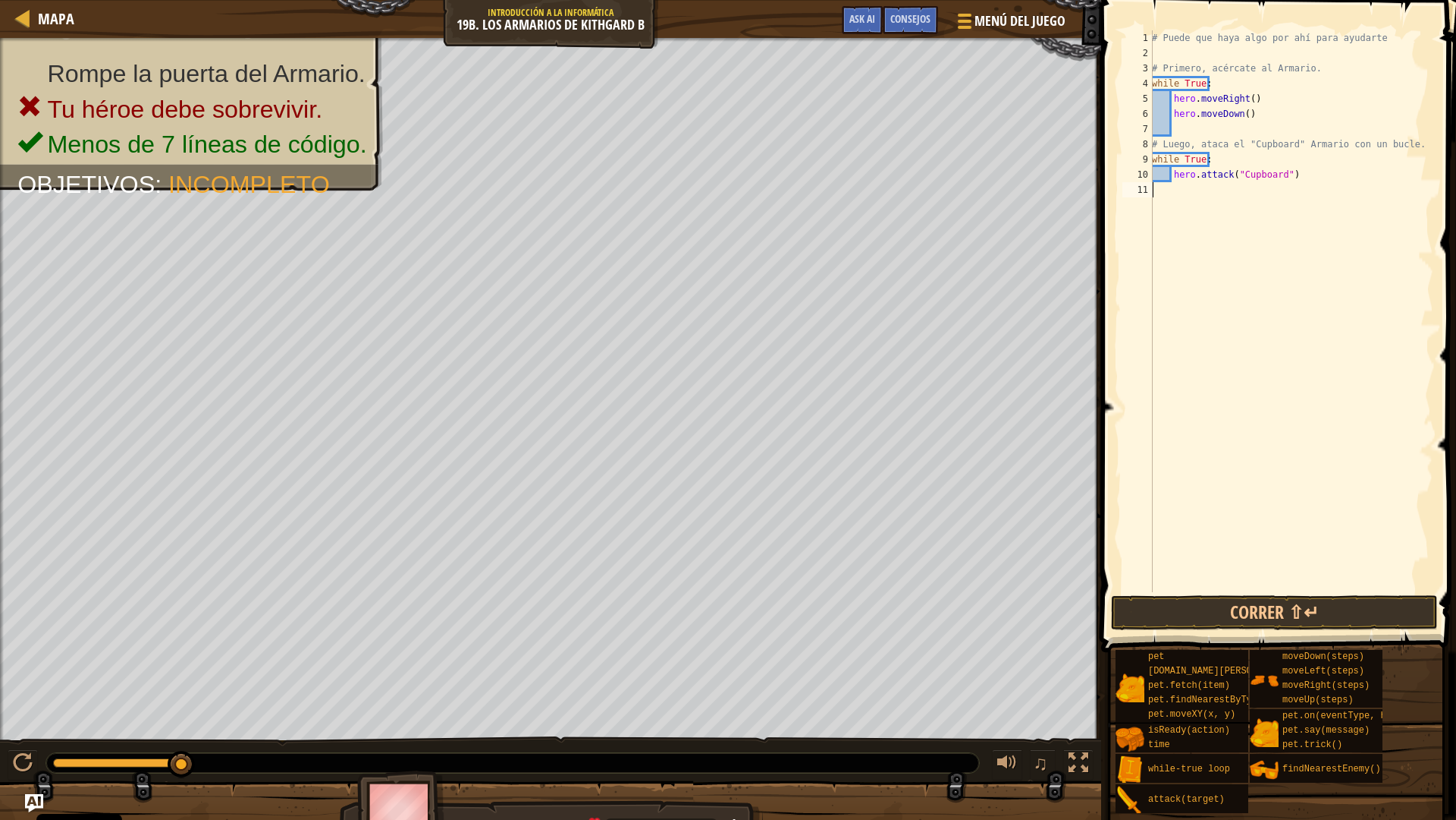
scroll to position [6, 0]
click at [1270, 609] on button "Correr ⇧↵" at bounding box center [1275, 612] width 327 height 35
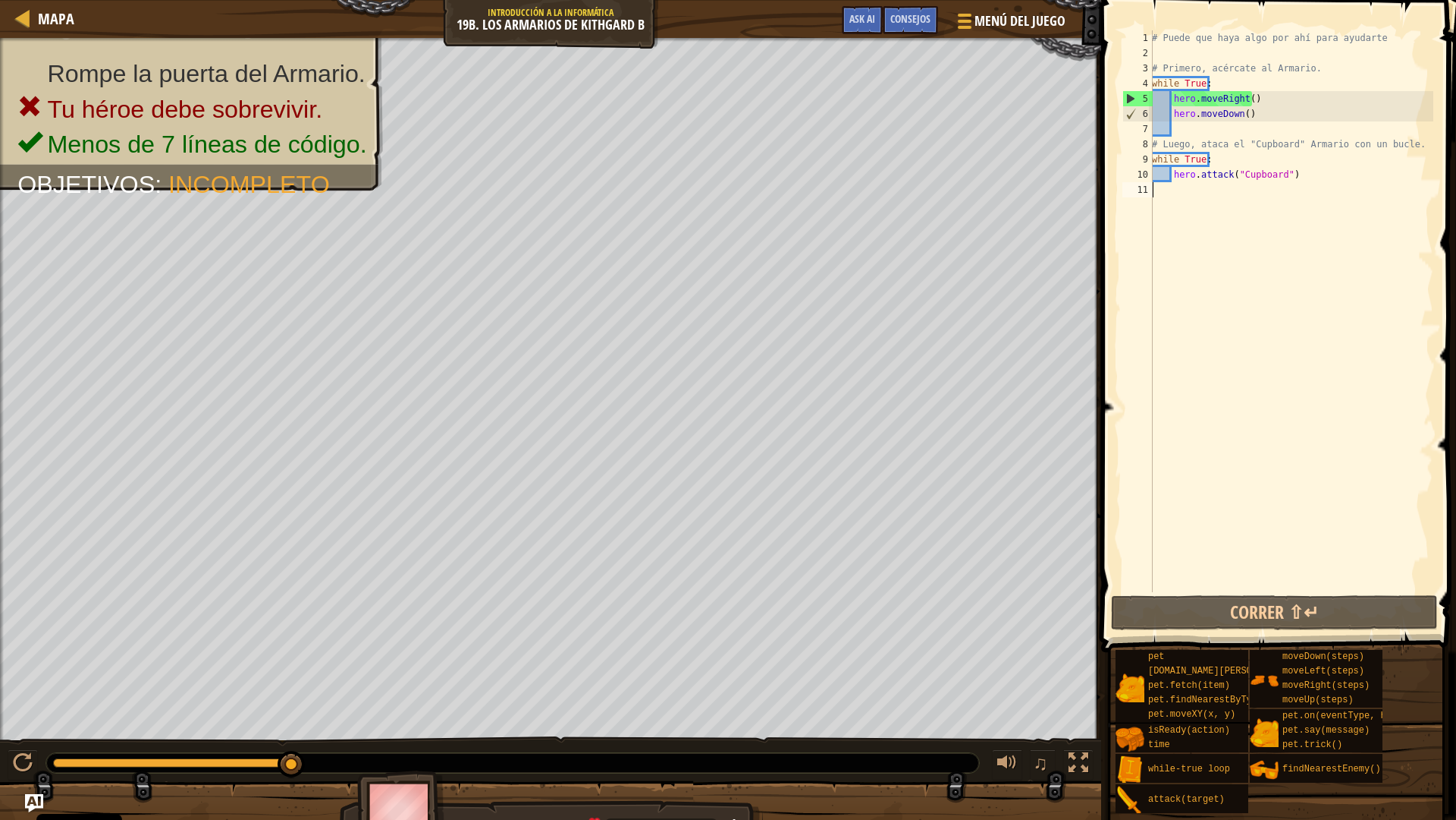
click at [1186, 122] on div "# Puede que haya algo por ahí para ayudarte # Primero, acércate al Armario. whi…" at bounding box center [1291, 326] width 285 height 592
click at [1223, 81] on div "# Puede que haya algo por ahí para ayudarte # Primero, acércate al Armario. whi…" at bounding box center [1291, 326] width 285 height 592
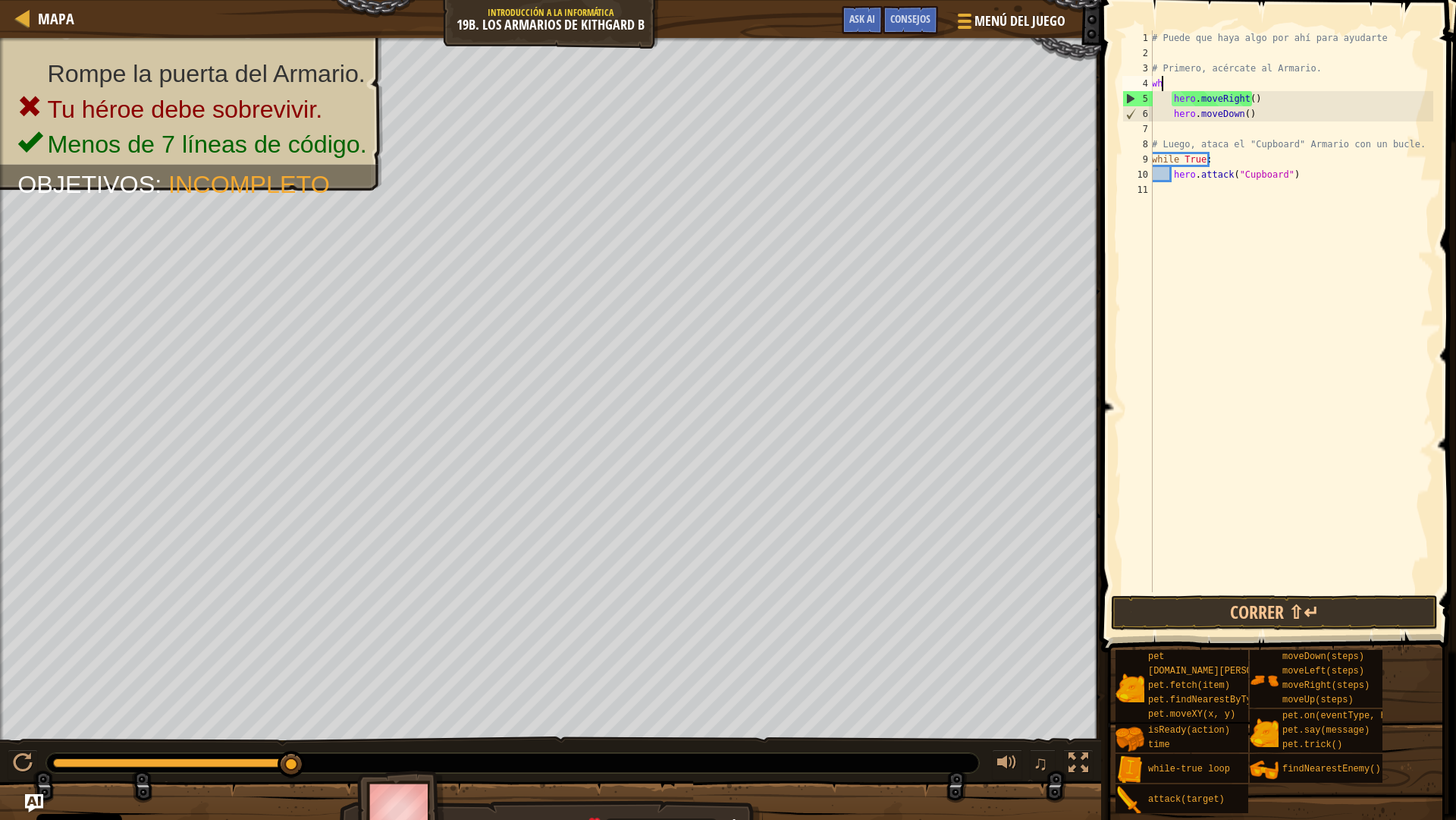
type textarea "w"
click at [1167, 100] on div "# Puede que haya algo por ahí para ayudarte # Primero, acércate al Armario. her…" at bounding box center [1291, 326] width 285 height 592
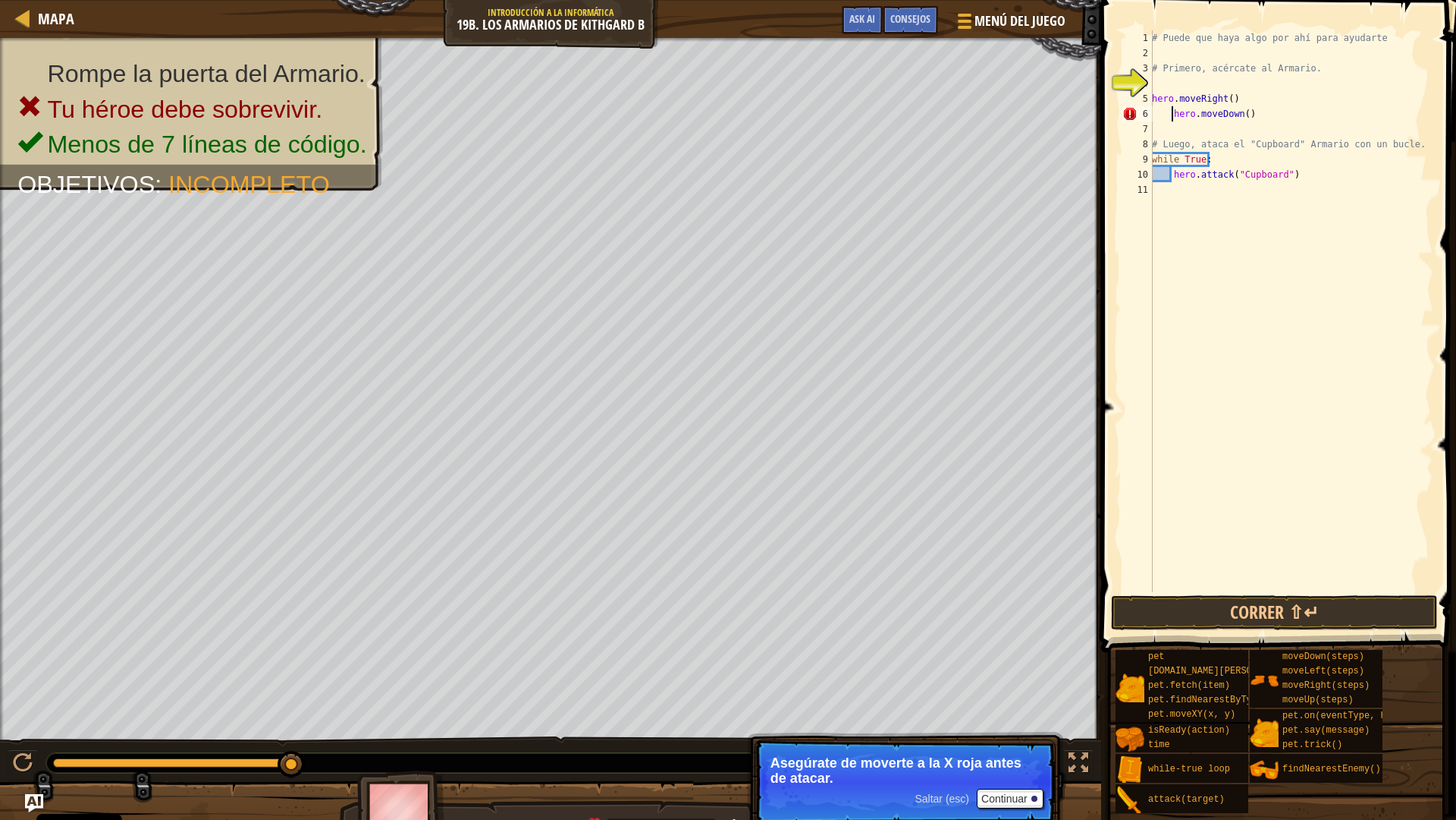
type textarea "hero.moveDown()"
click at [1220, 127] on div "# Puede que haya algo por ahí para ayudarte # Primero, acércate al Armario. her…" at bounding box center [1291, 326] width 285 height 592
type textarea "hero.moveDown()"
type textarea "mo"
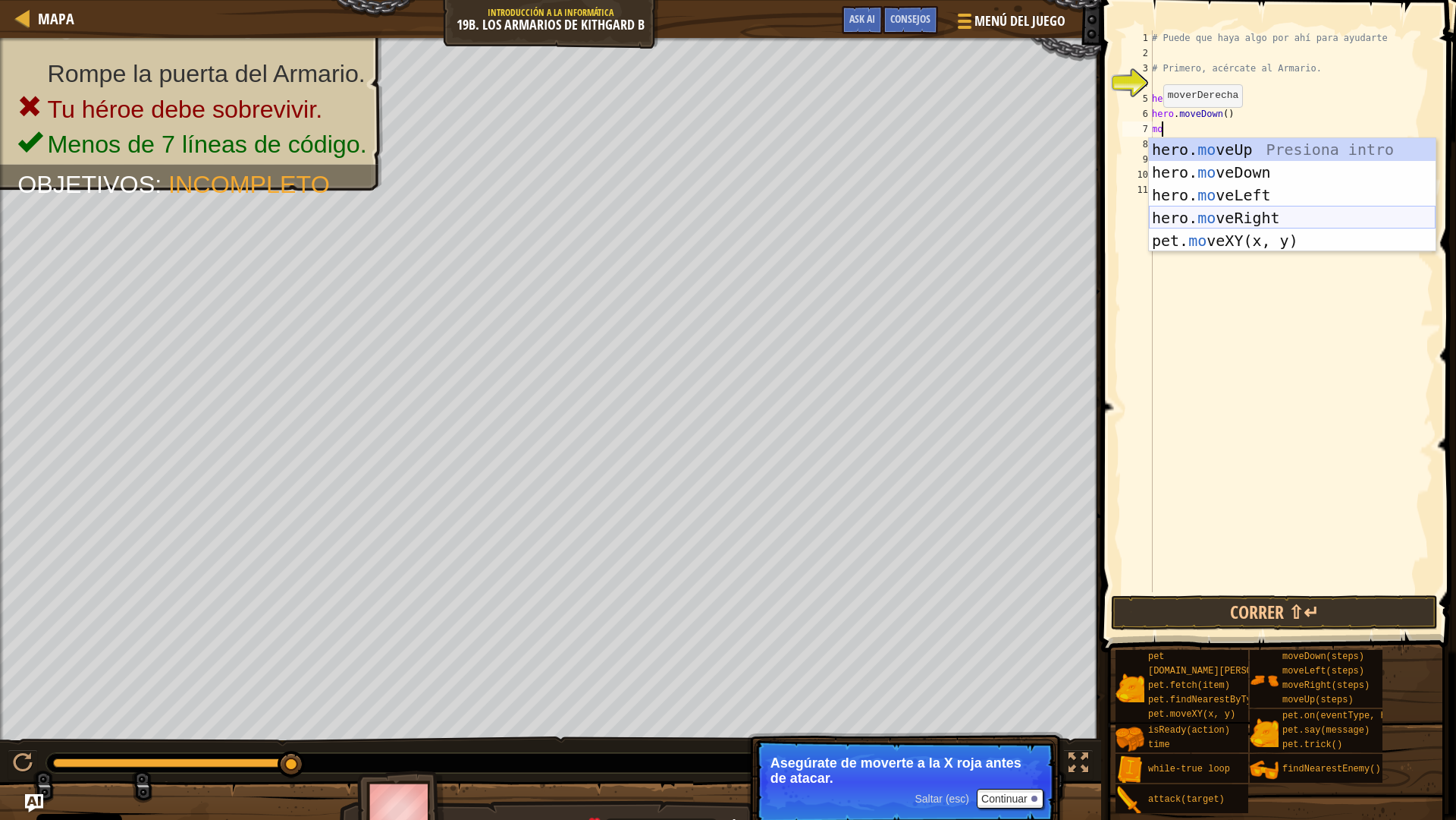
click at [1224, 214] on div "hero. mo veUp Presiona intro hero. mo veDown Presiona intro hero. mo veLeft Pre…" at bounding box center [1292, 218] width 287 height 159
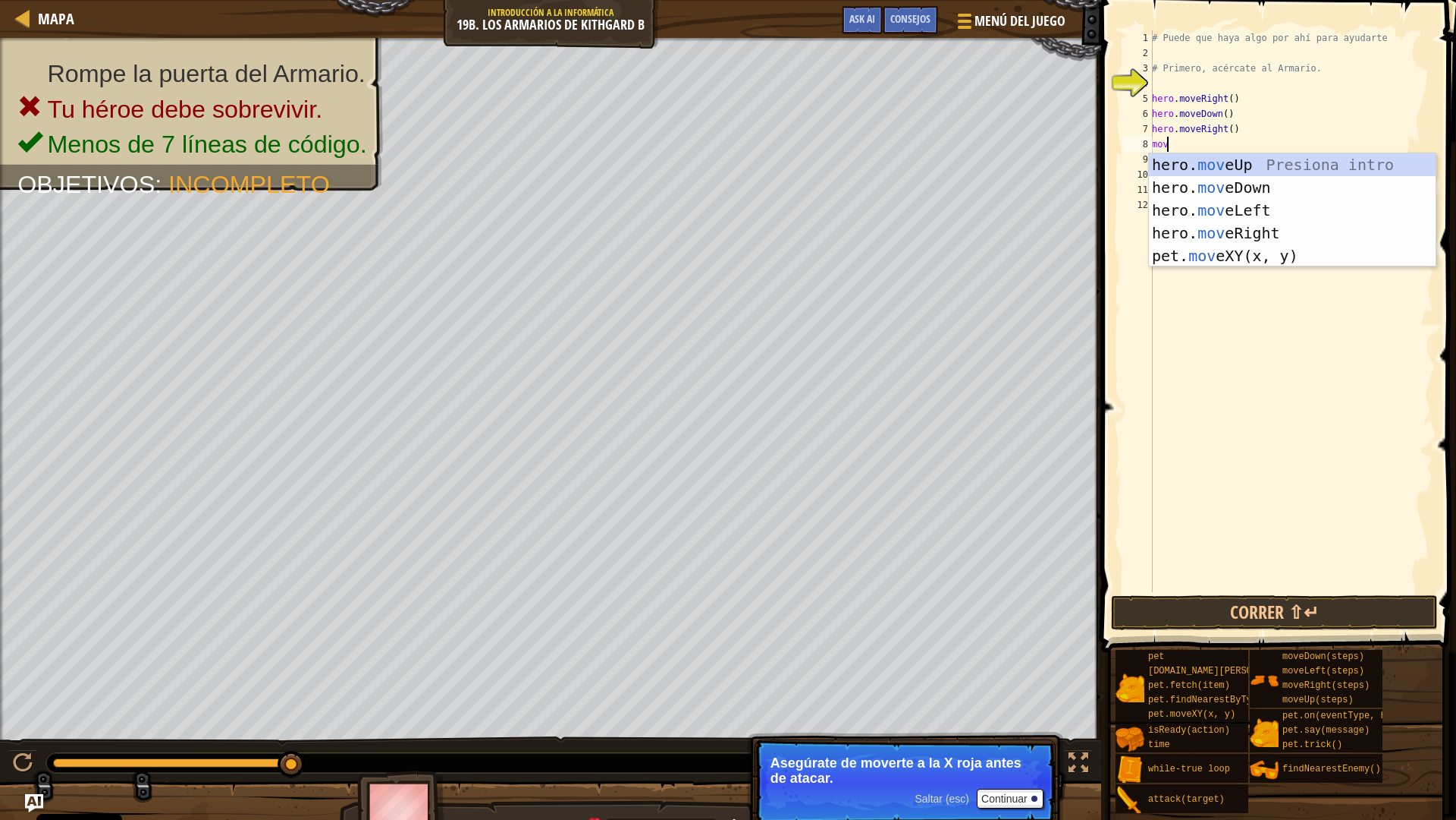
type textarea "mov"
click at [1202, 180] on div "hero. mov eUp Presiona intro hero. mov eDown Presiona intro hero. mov eLeft Pre…" at bounding box center [1292, 233] width 287 height 159
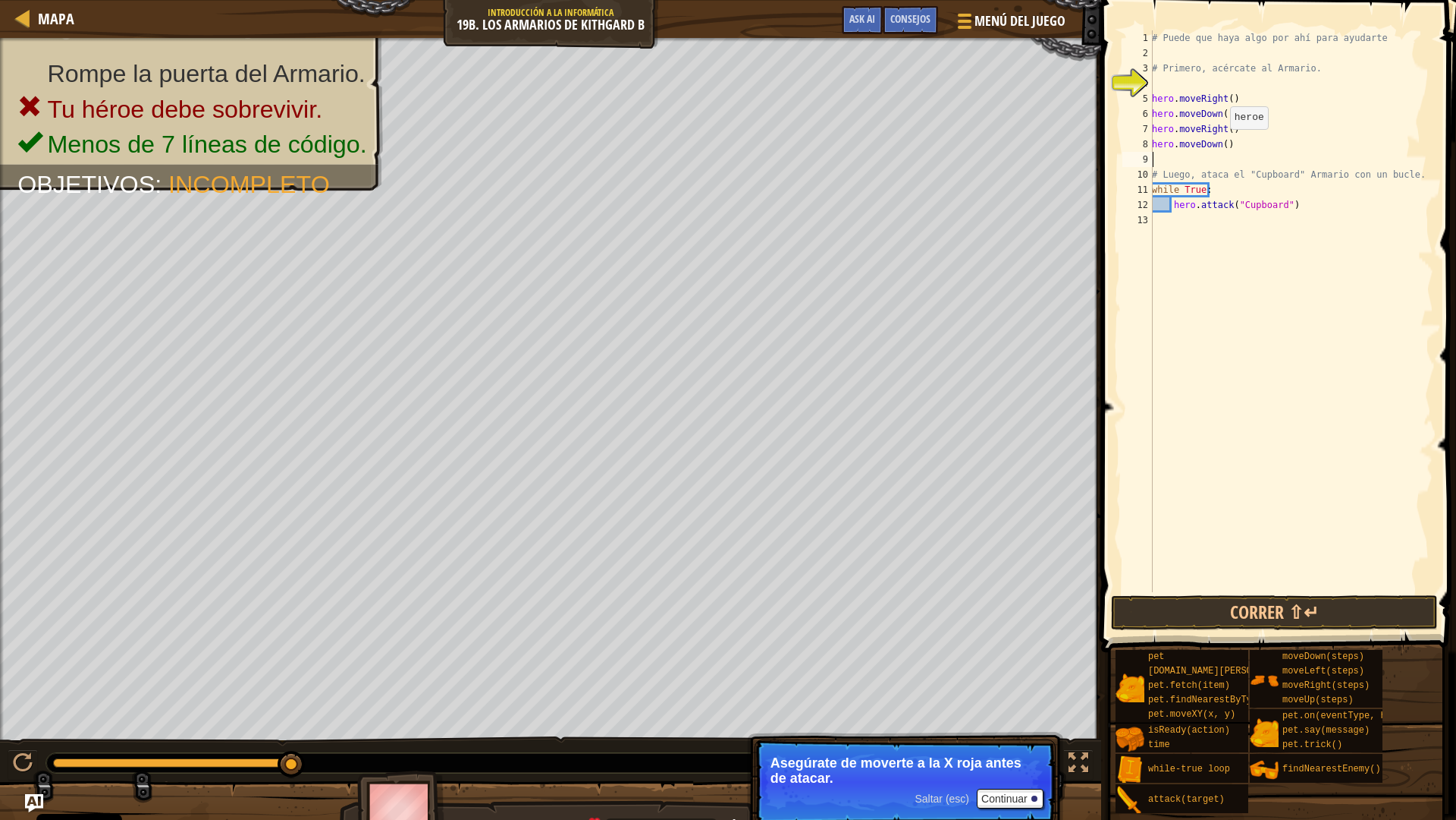
click at [1222, 144] on div "# Puede que haya algo por ahí para ayudarte # Primero, acércate al Armario. her…" at bounding box center [1291, 326] width 285 height 592
type textarea "hero.moveDown(2)"
click at [1207, 613] on button "Correr ⇧↵" at bounding box center [1275, 612] width 327 height 35
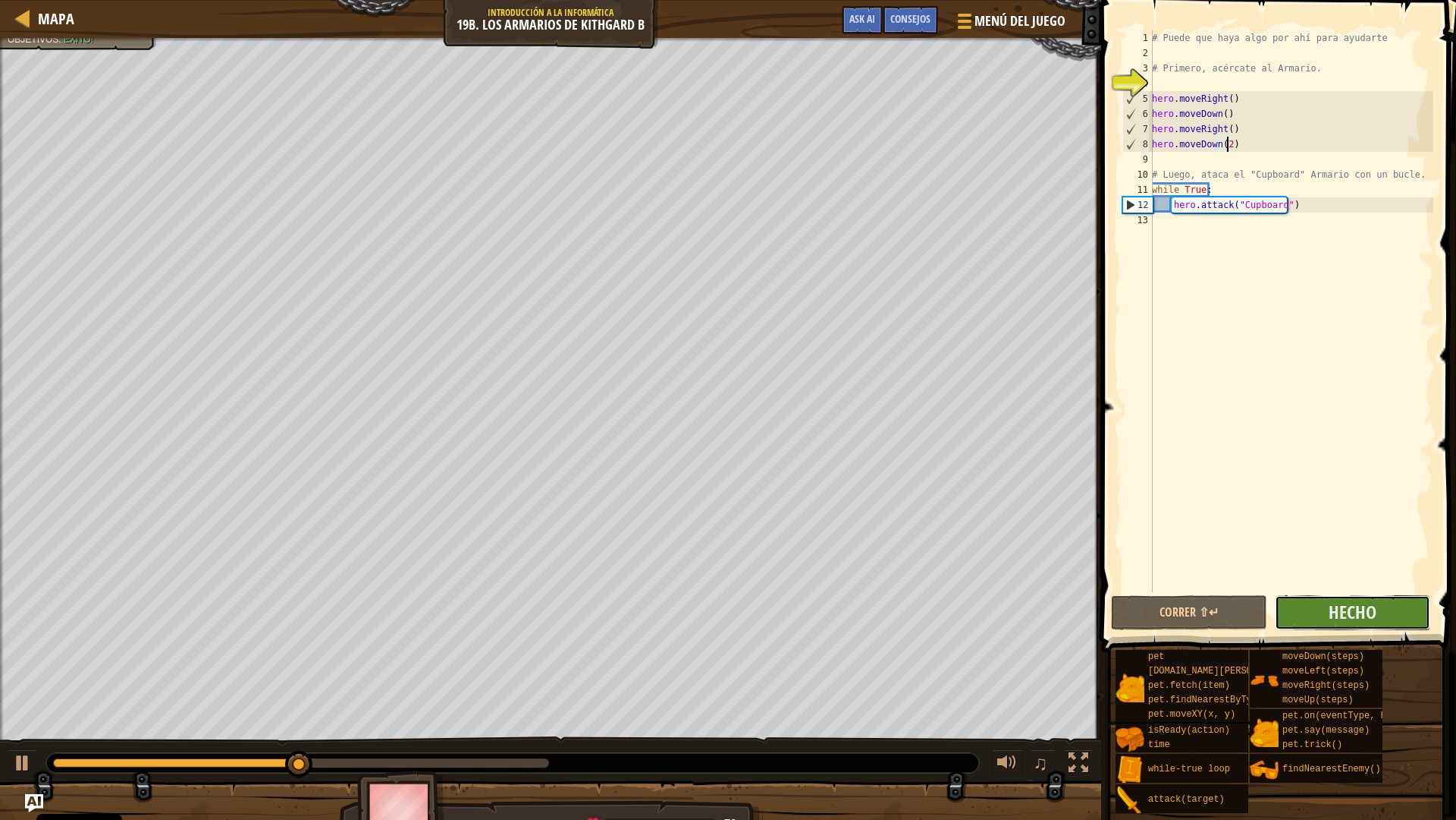
click at [1379, 609] on button "Hecho" at bounding box center [1353, 612] width 156 height 35
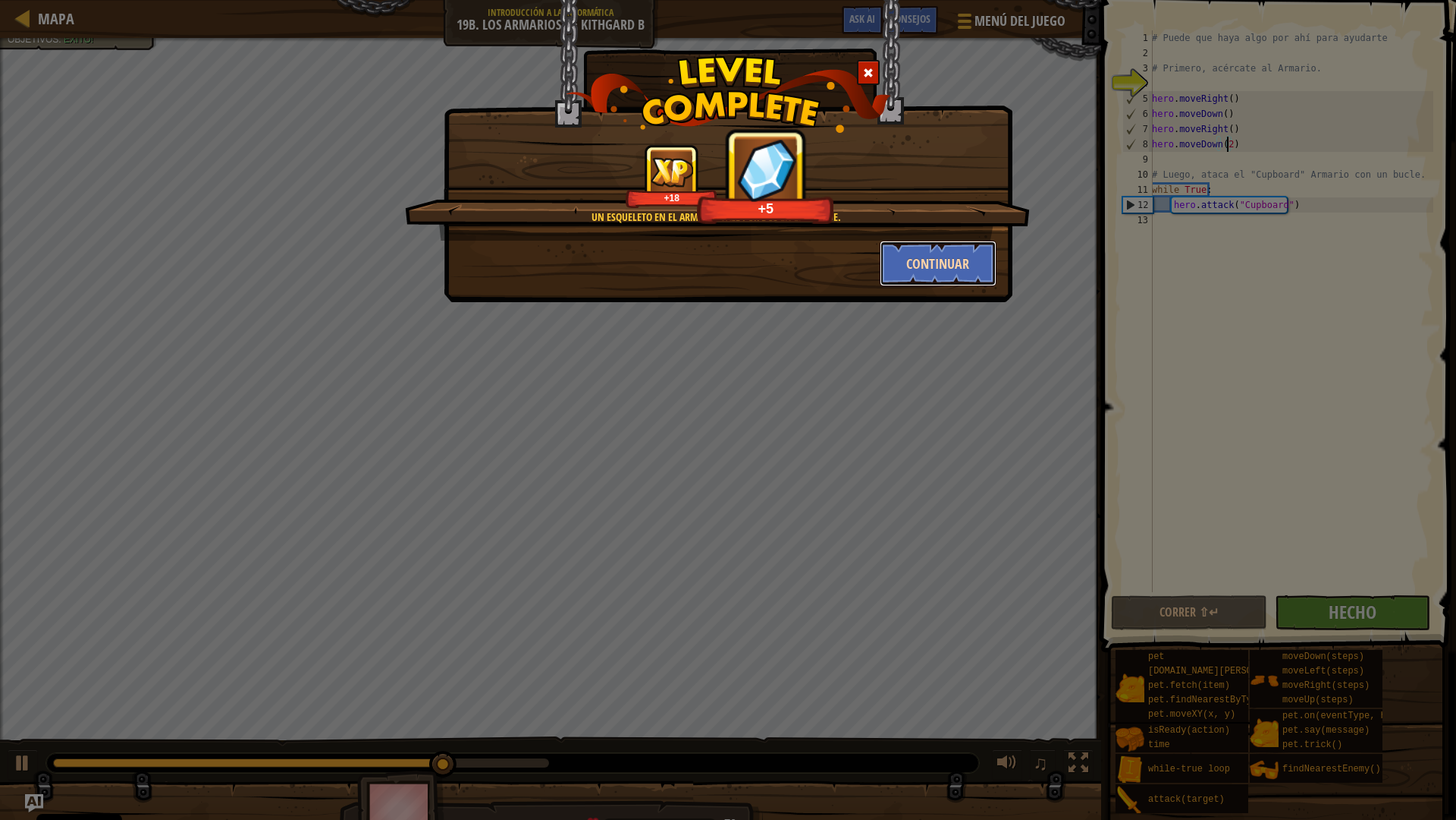
click at [929, 263] on button "Continuar" at bounding box center [939, 264] width 117 height 46
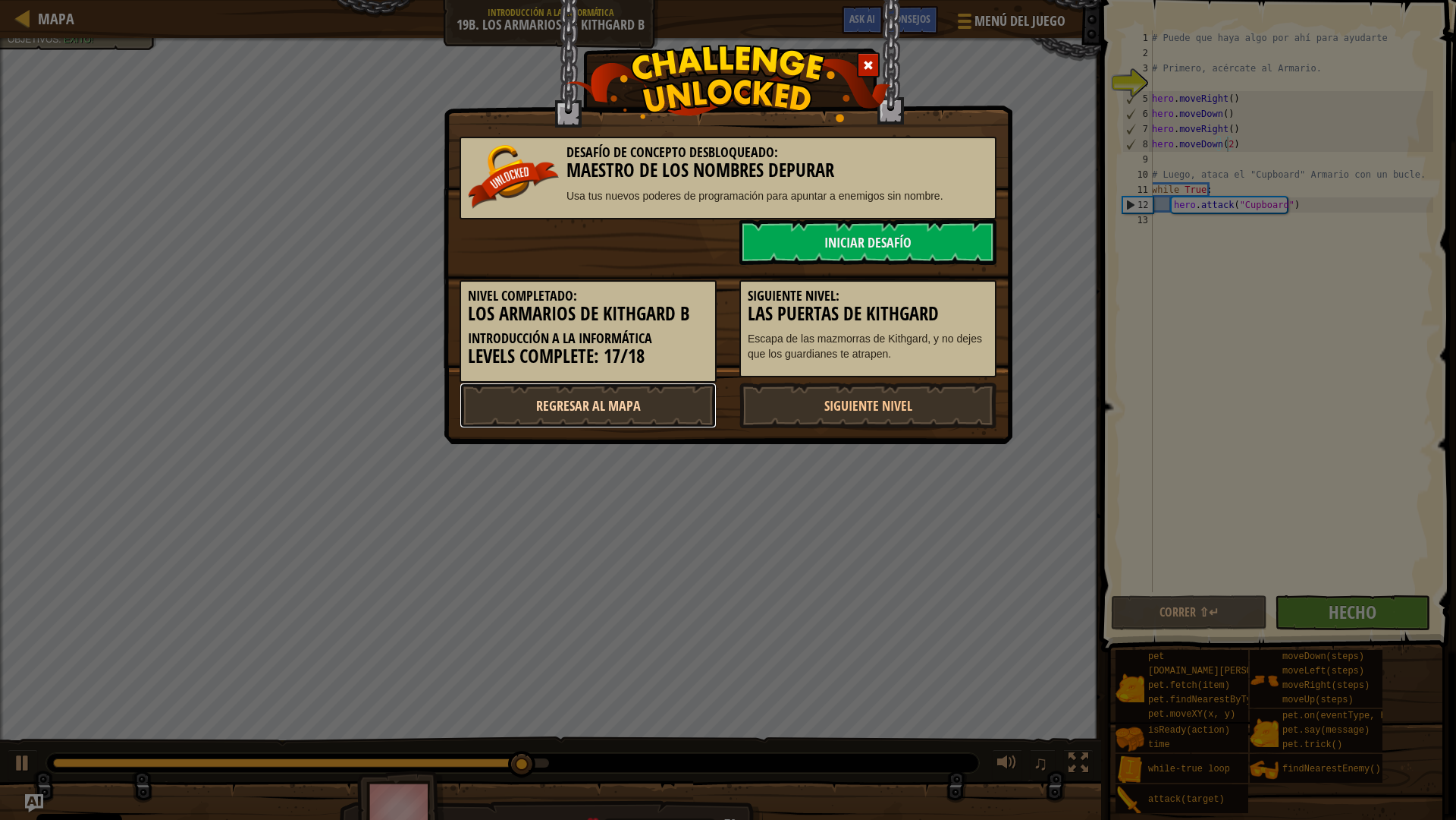
click at [662, 406] on link "Regresar al mapa" at bounding box center [588, 405] width 257 height 46
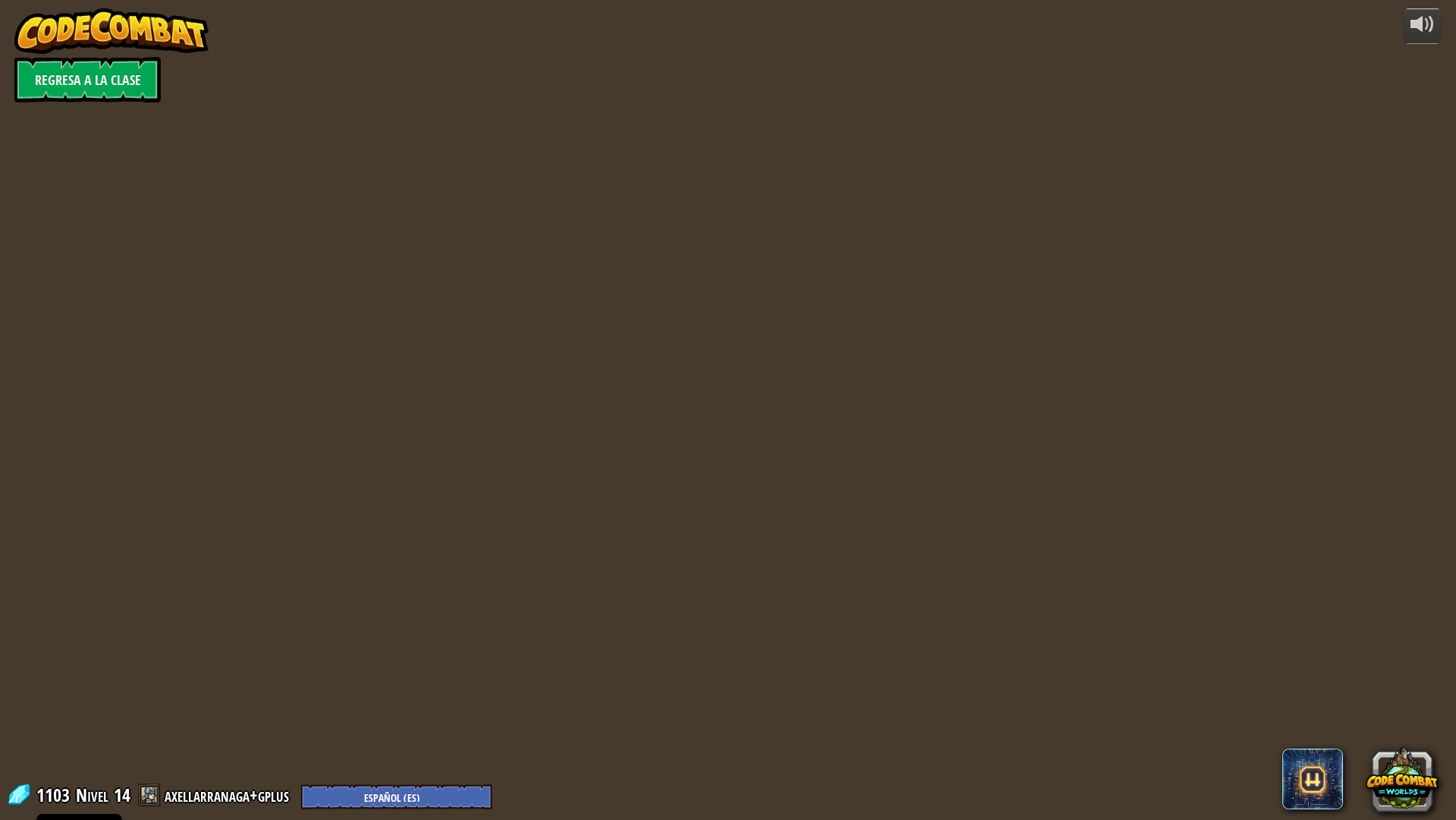
select select "es-ES"
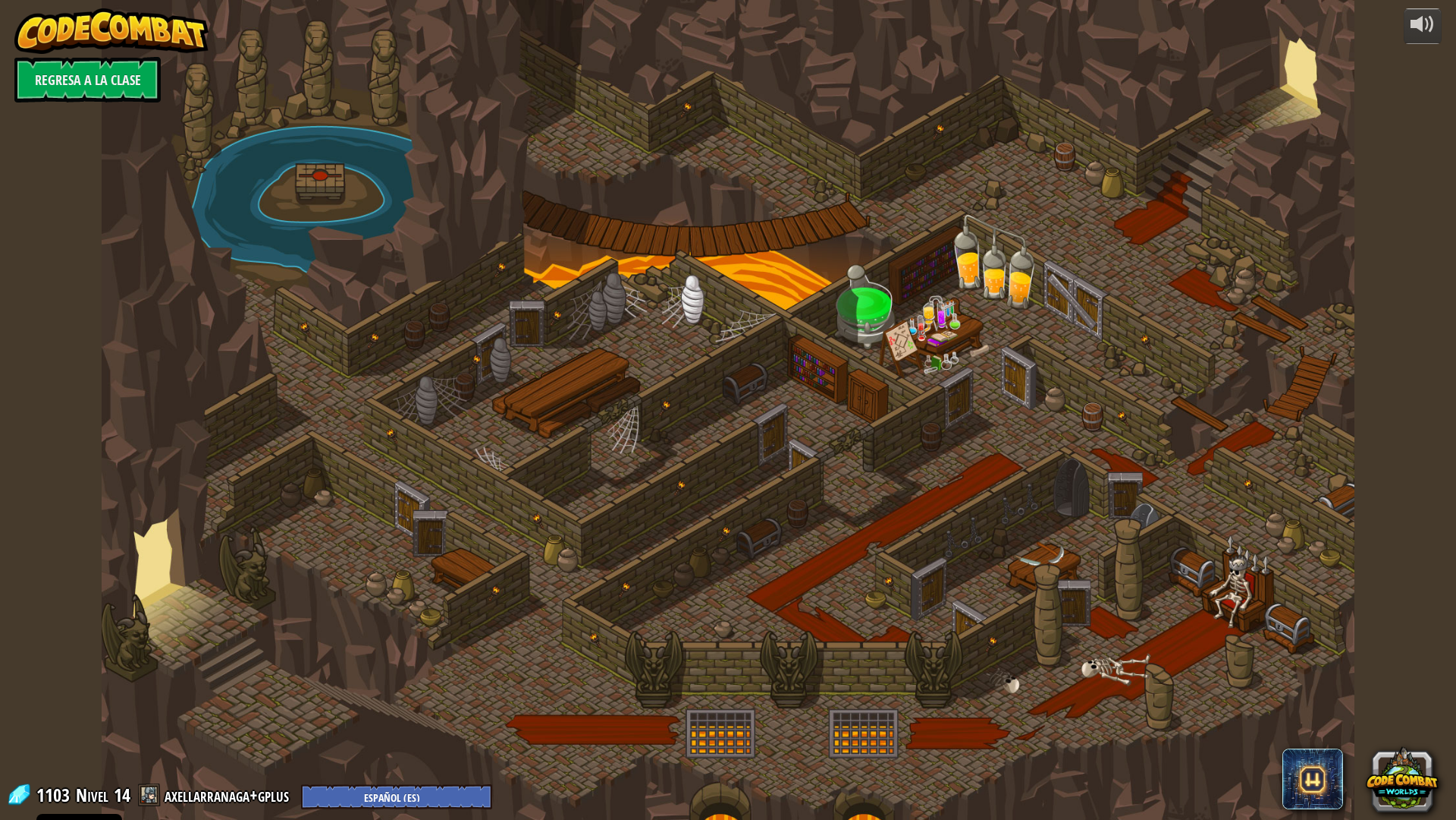
select select "es-ES"
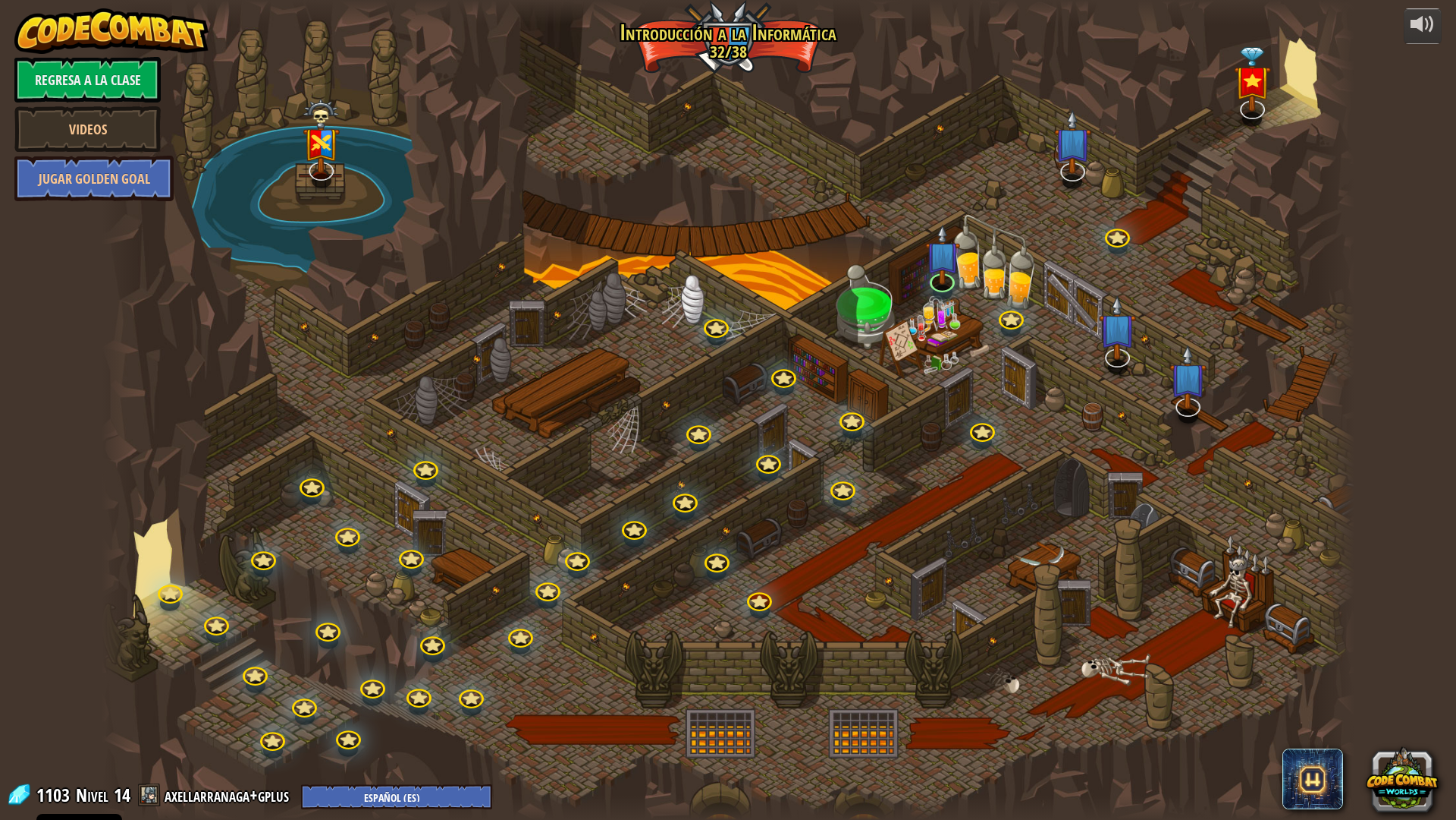
select select "es-ES"
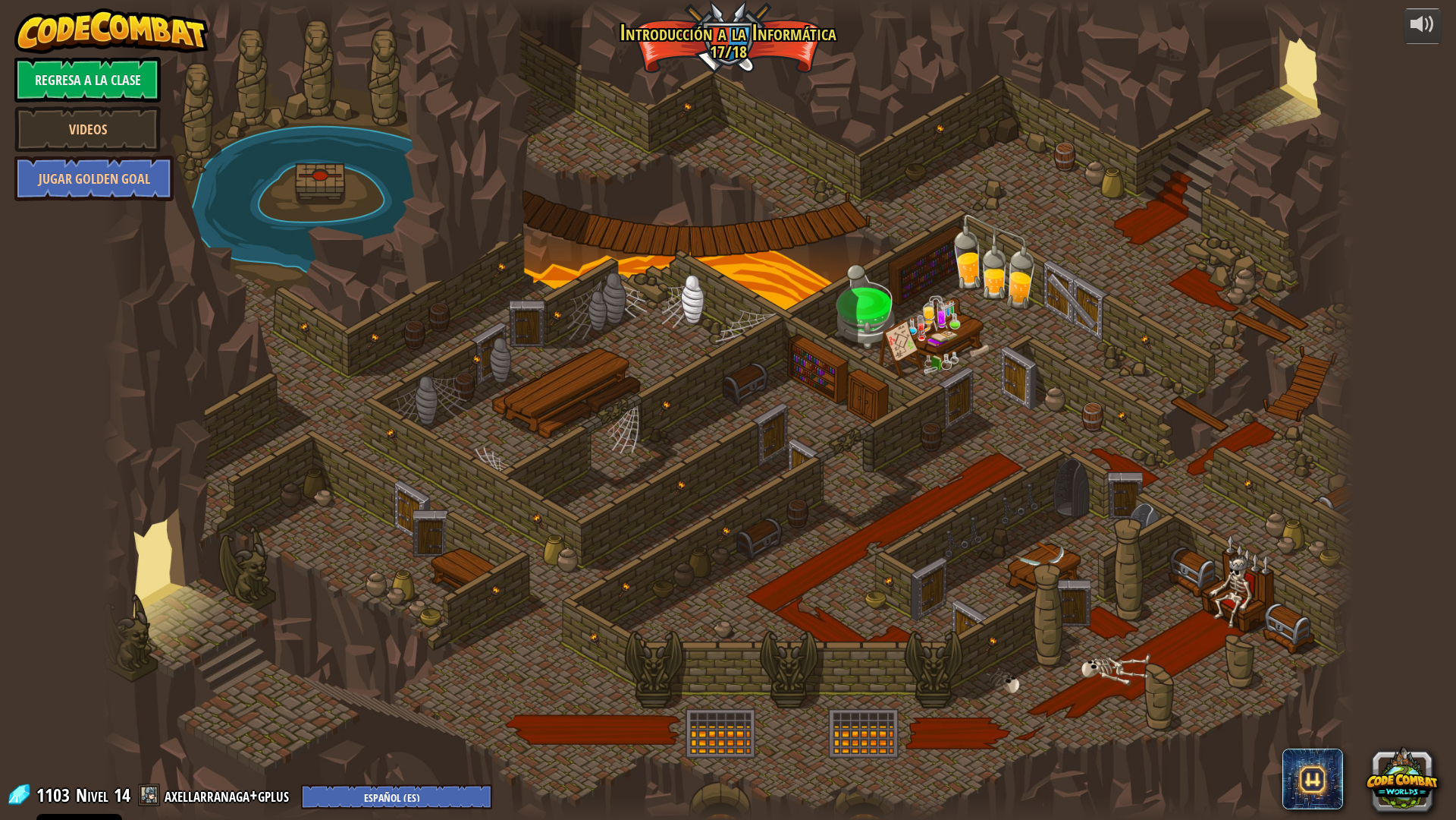
select select "es-ES"
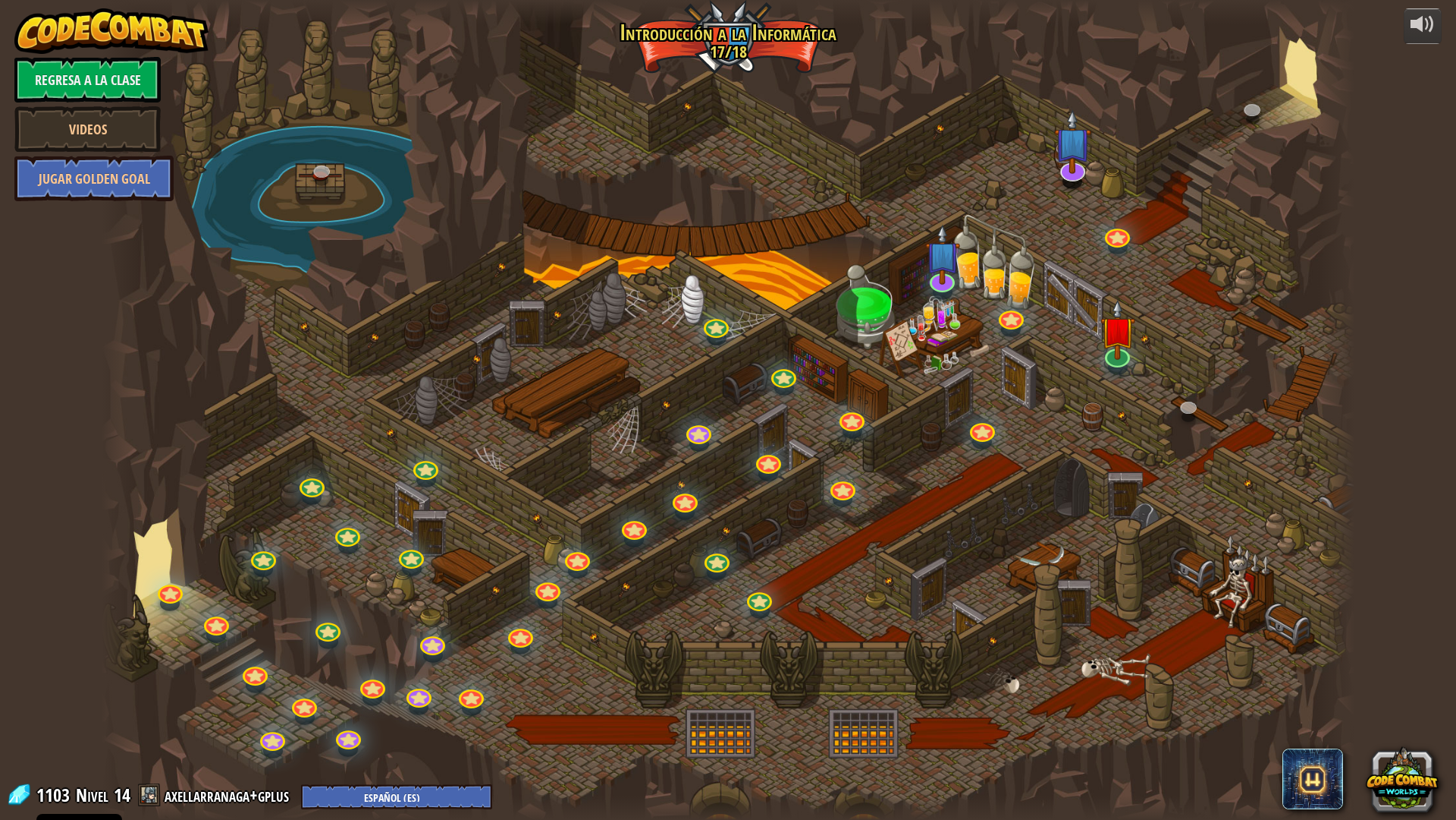
select select "es-ES"
click at [943, 279] on img at bounding box center [943, 240] width 35 height 80
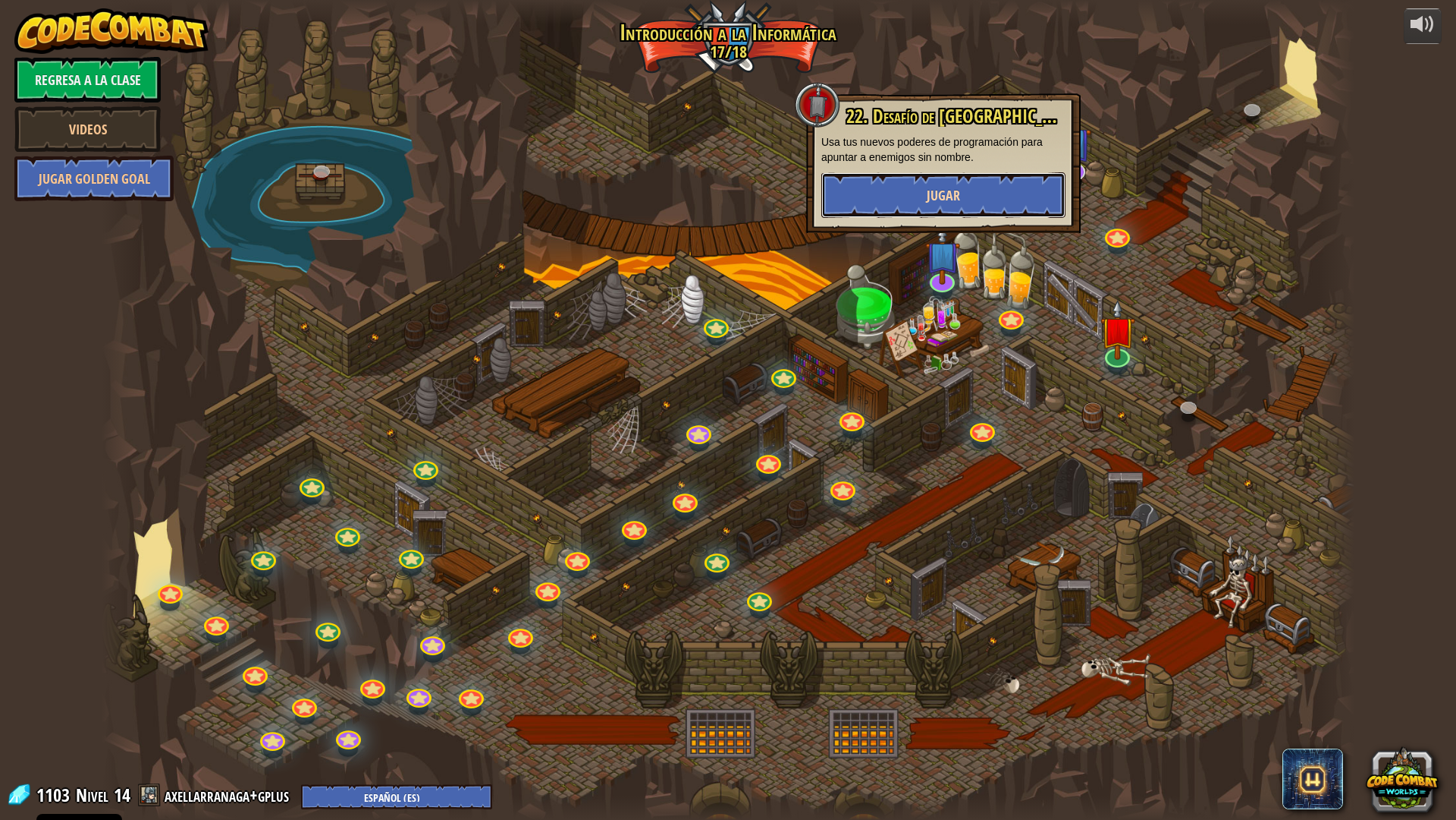
click at [920, 192] on button "Jugar" at bounding box center [943, 195] width 244 height 46
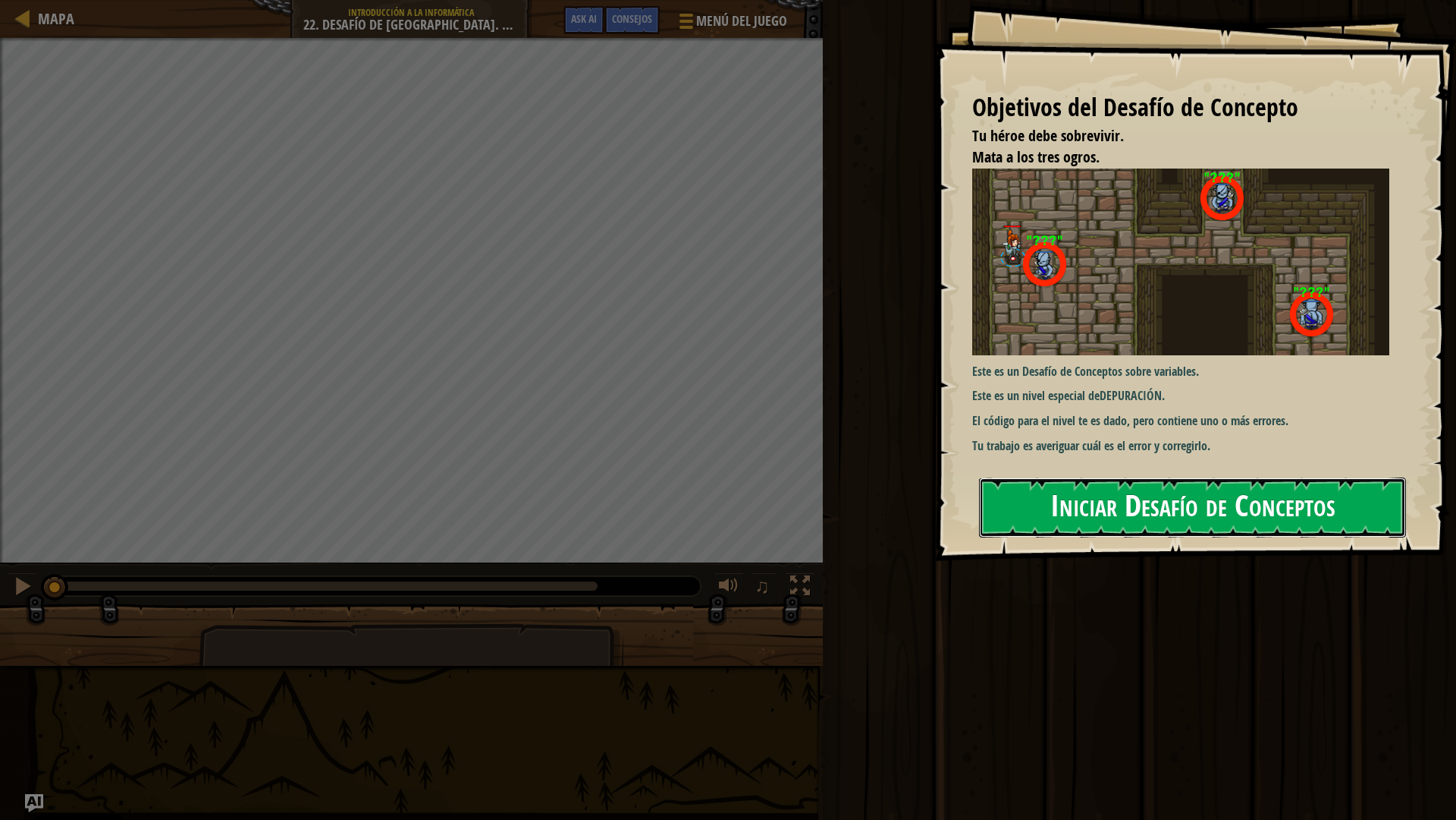
click at [1044, 502] on button "Iniciar Desafío de Conceptos" at bounding box center [1192, 507] width 427 height 60
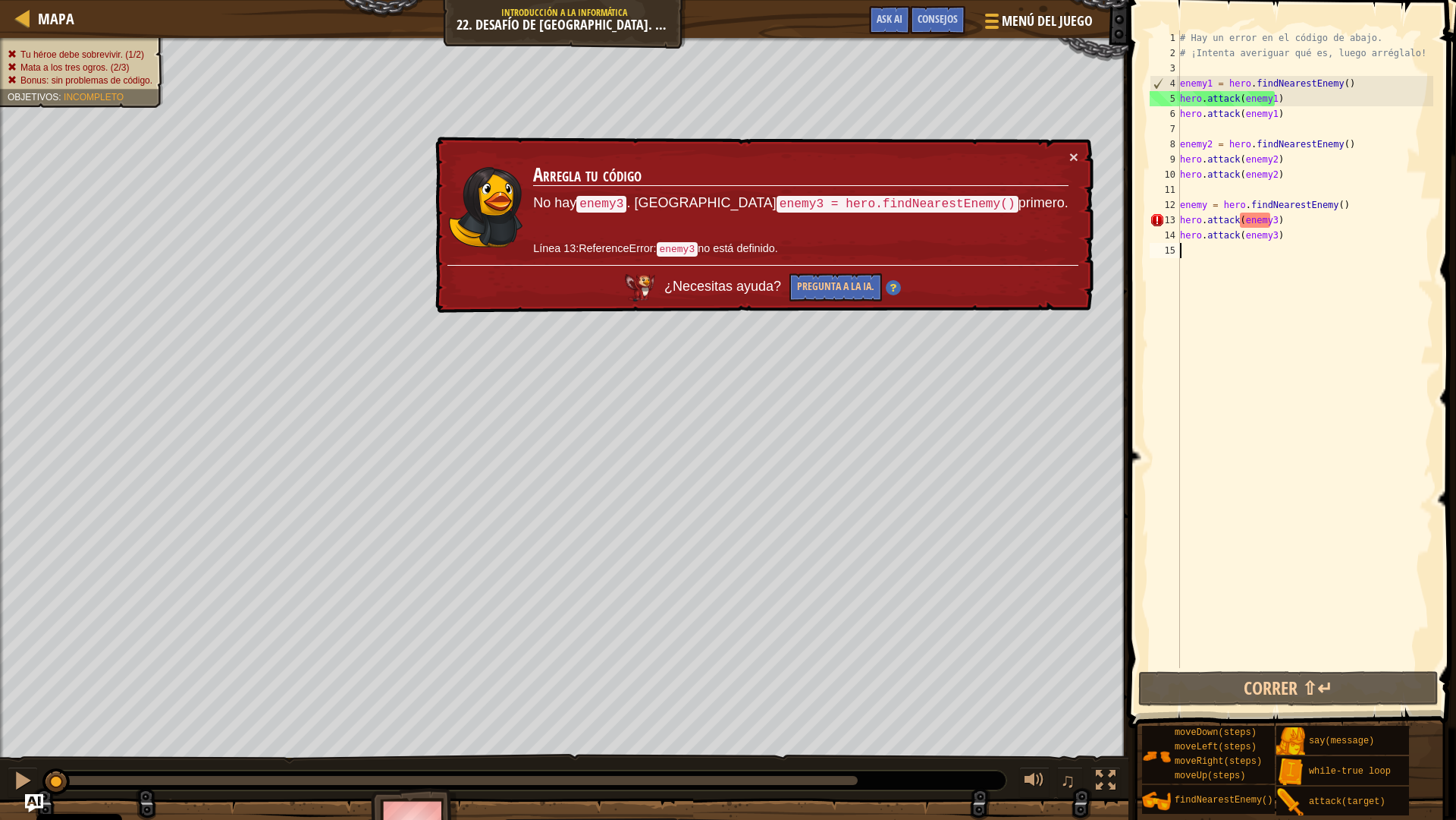
click at [1206, 207] on div "# Hay un error en el código de abajo. # ¡Intenta averiguar qué es, luego arrégl…" at bounding box center [1306, 364] width 256 height 668
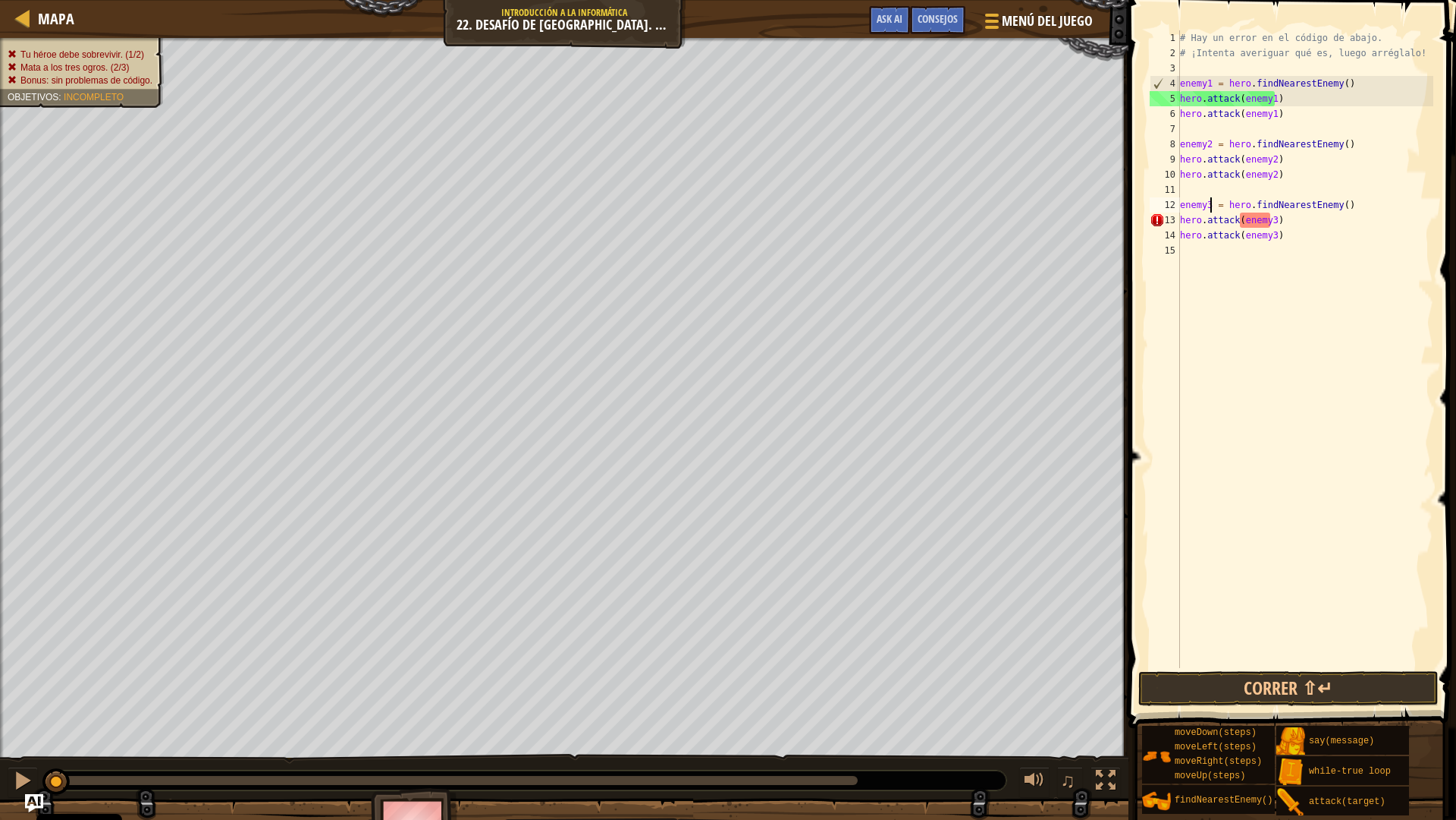
scroll to position [6, 2]
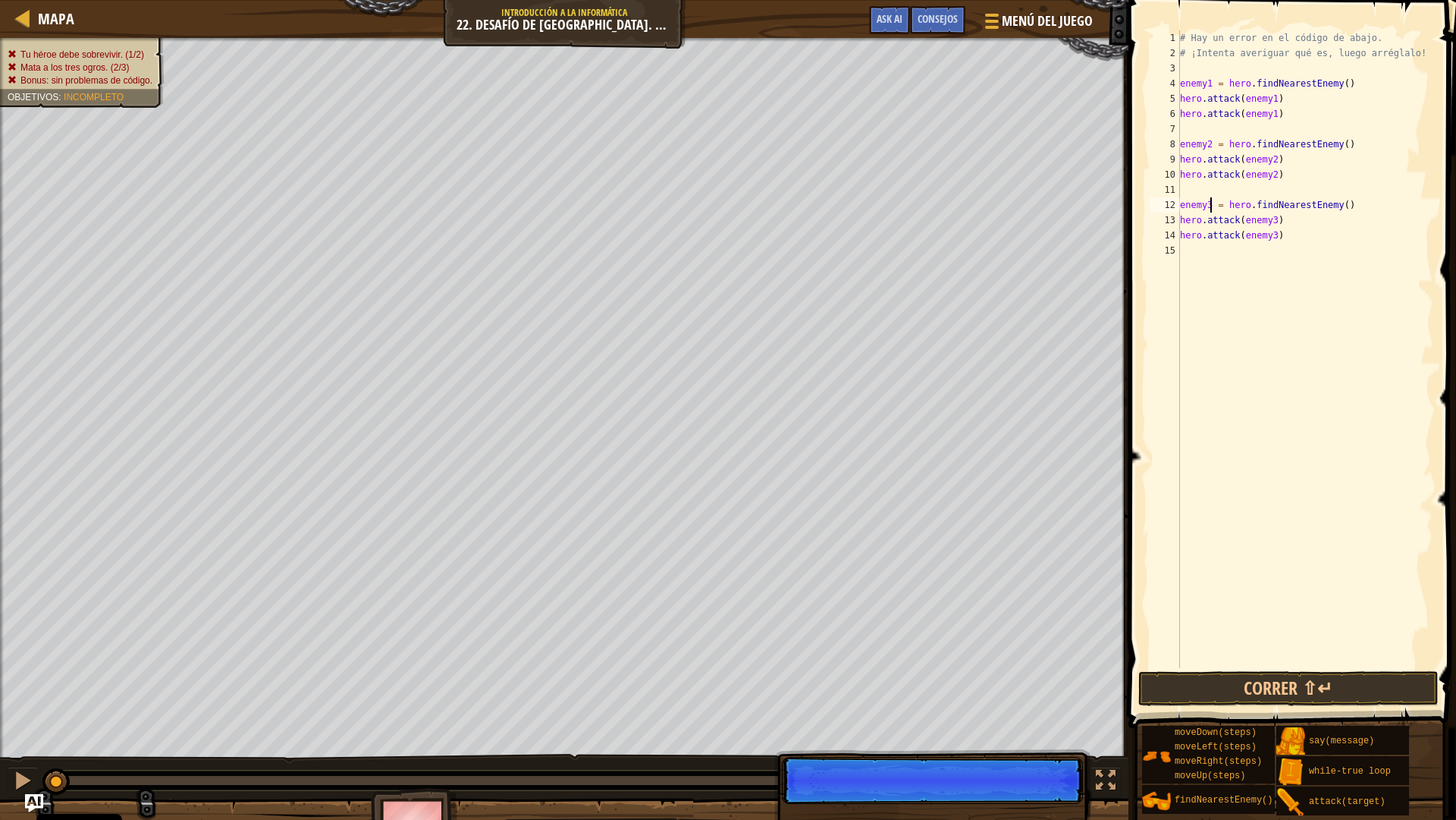
click at [1298, 234] on div "# Hay un error en el código de abajo. # ¡Intenta averiguar qué es, luego arrégl…" at bounding box center [1306, 364] width 256 height 668
type textarea "hero.attack(enemy3)"
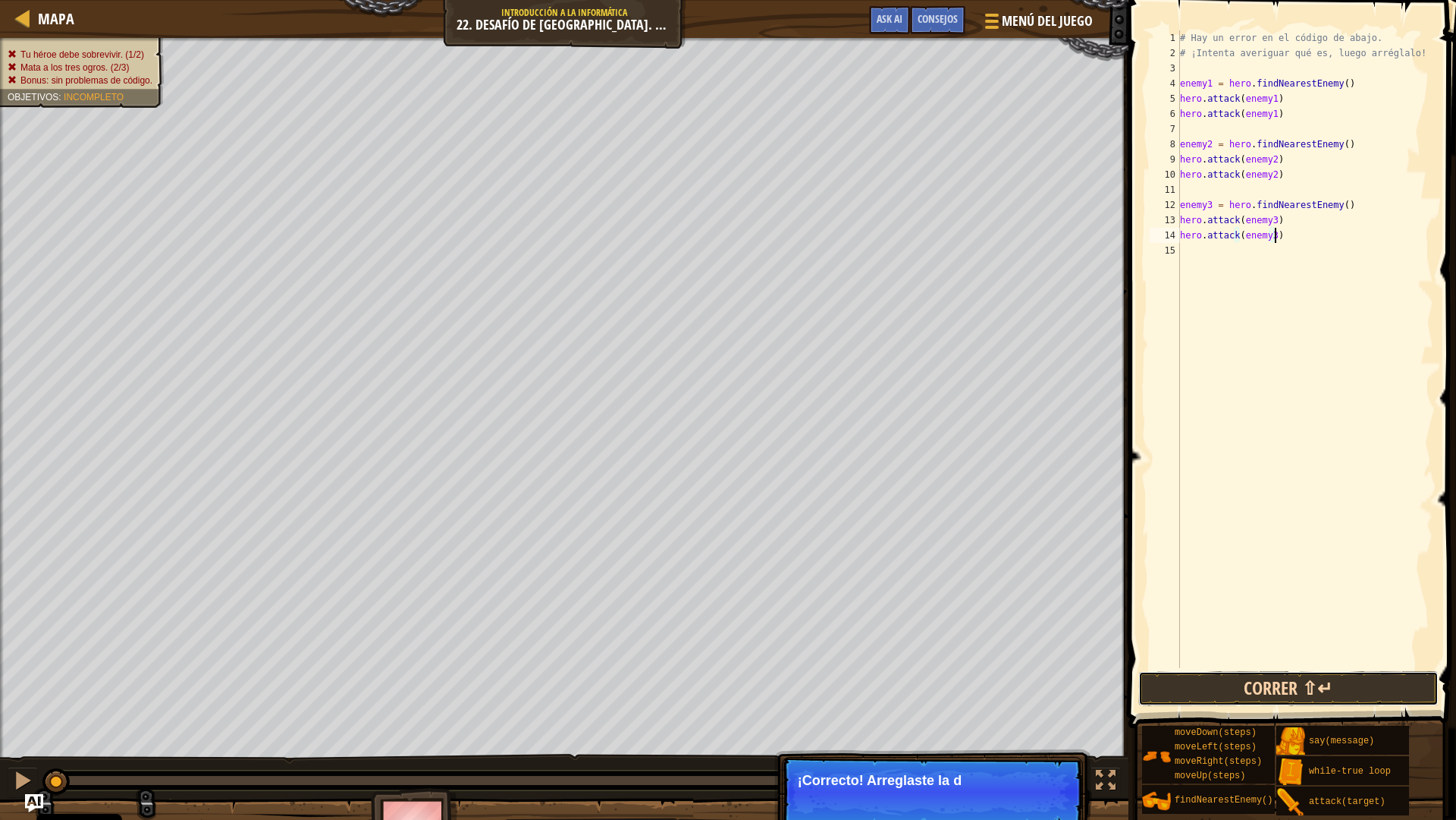
click at [1237, 679] on button "Correr ⇧↵" at bounding box center [1288, 688] width 300 height 35
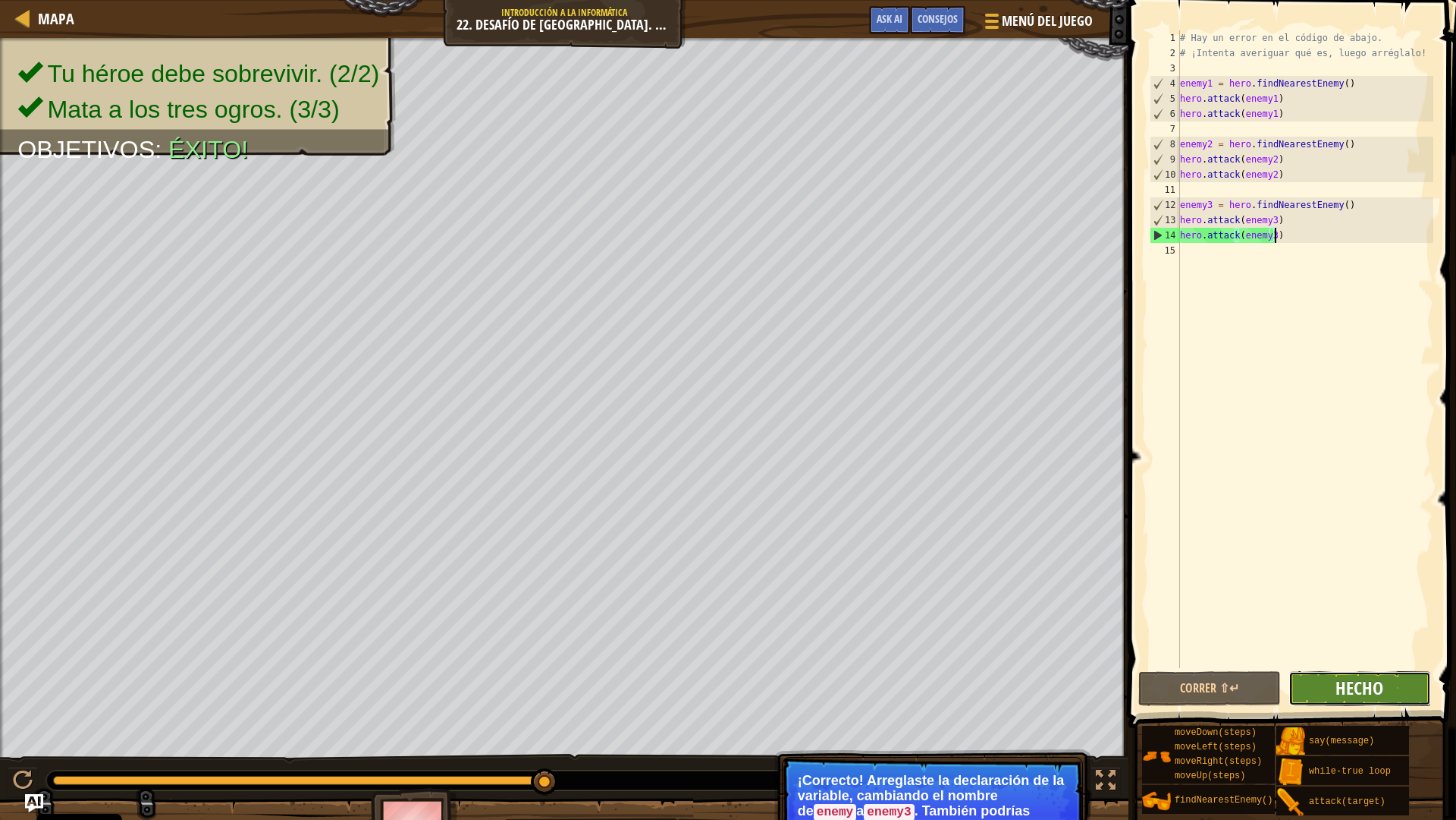
click at [1341, 686] on span "Hecho" at bounding box center [1360, 687] width 48 height 25
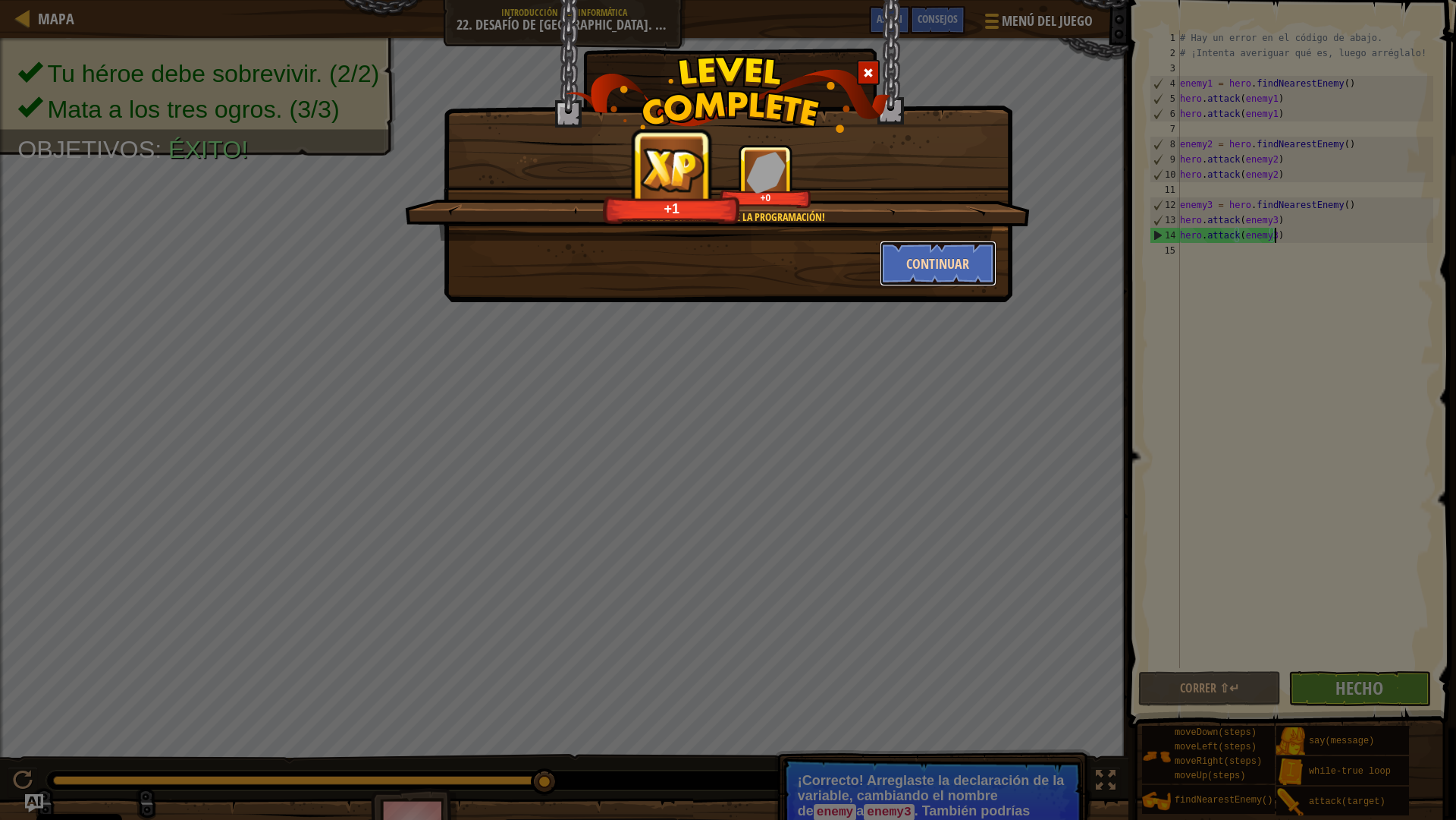
click at [921, 257] on button "Continuar" at bounding box center [939, 264] width 117 height 46
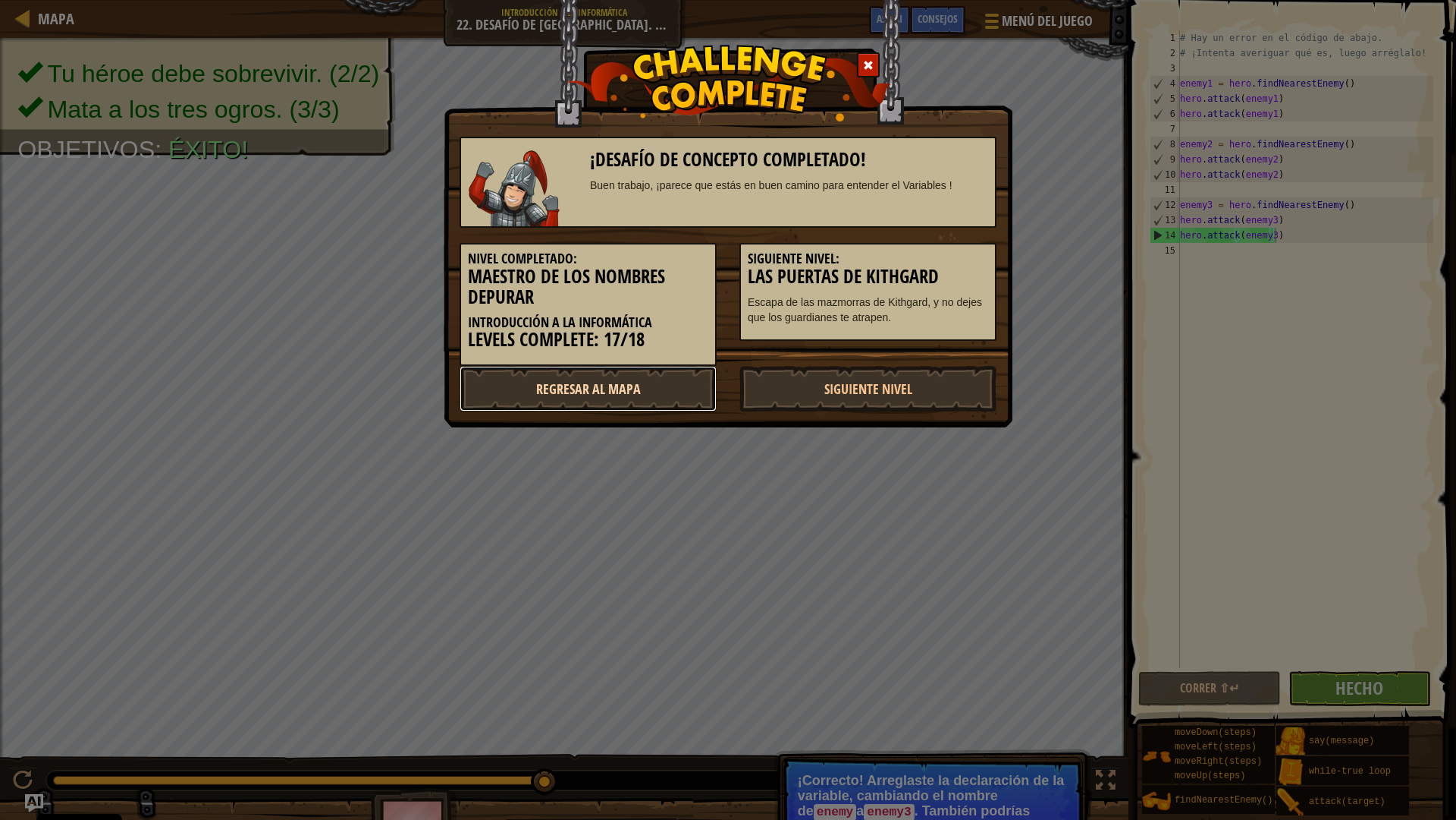
click at [662, 379] on link "Regresar al mapa" at bounding box center [588, 388] width 257 height 46
select select "es-ES"
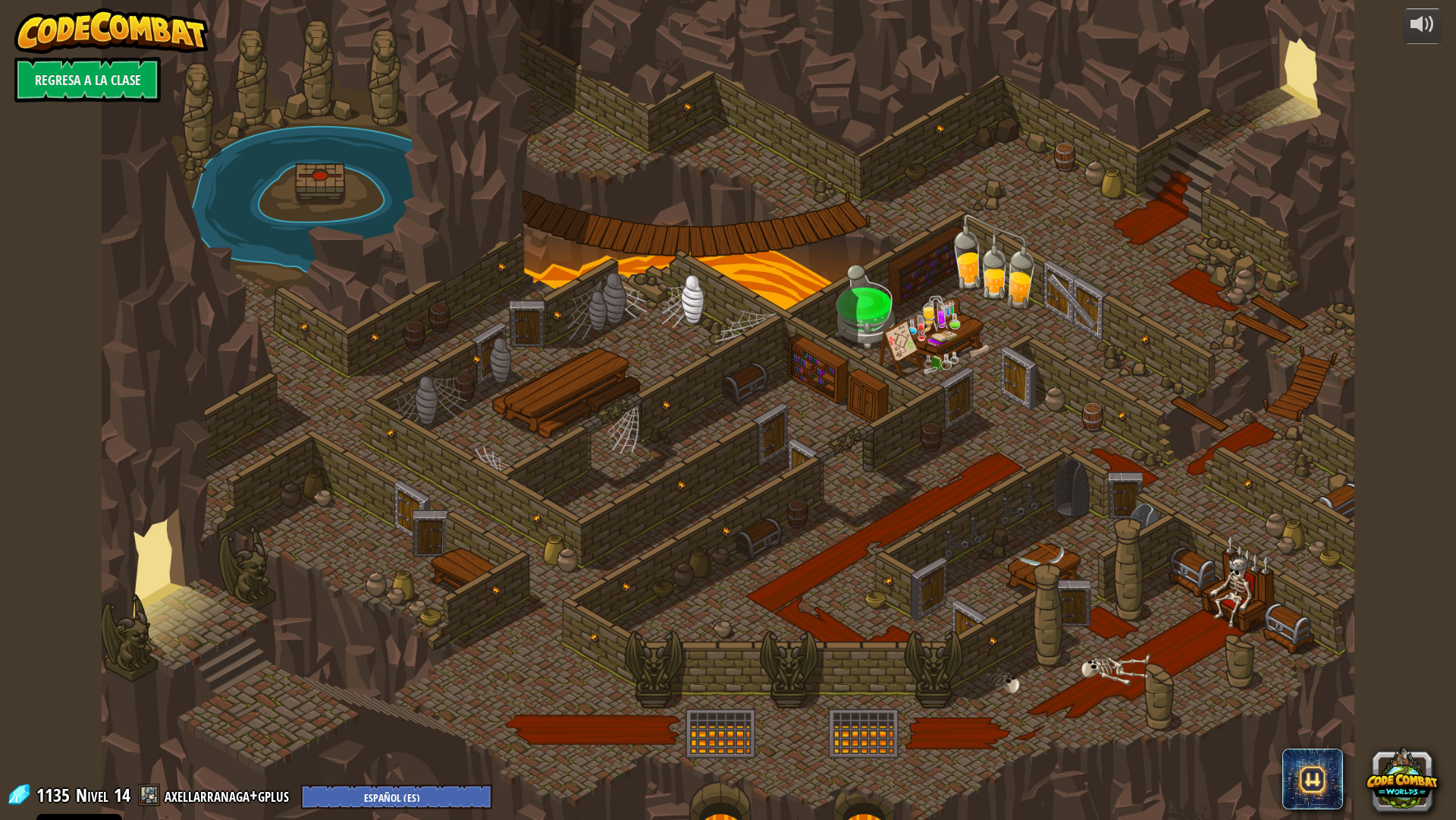
select select "es-ES"
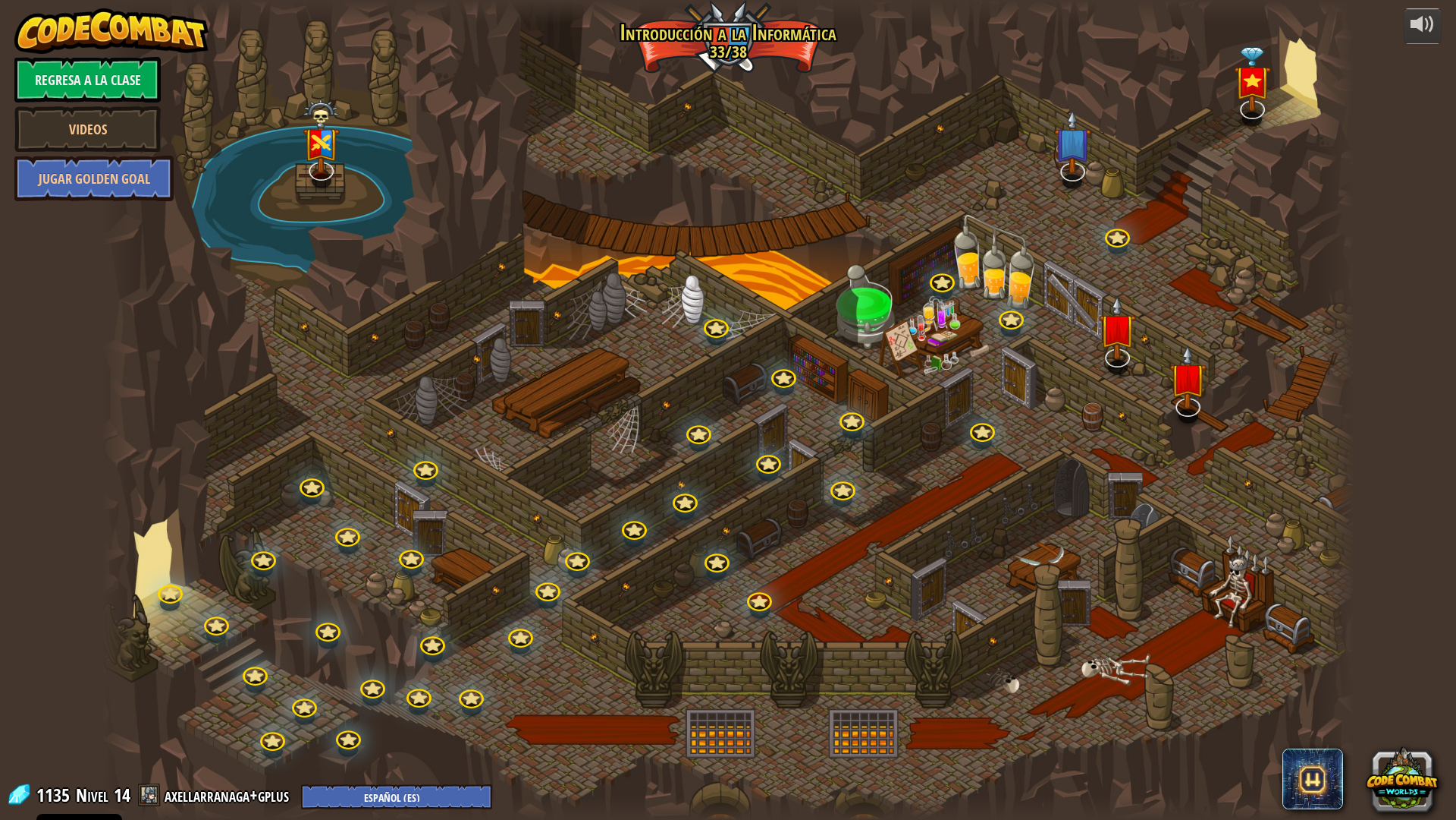
select select "es-ES"
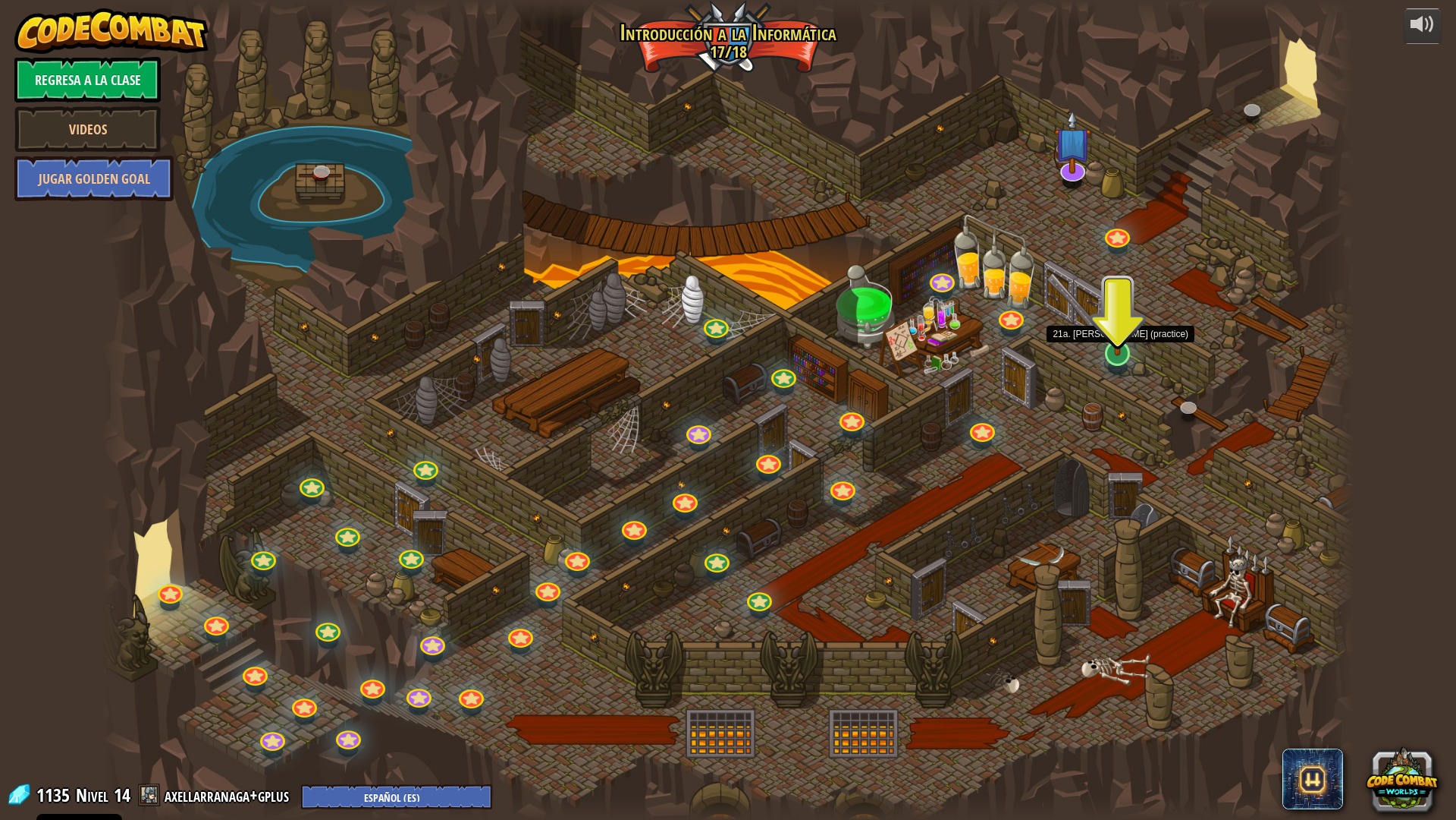
click at [1119, 354] on img at bounding box center [1118, 315] width 35 height 80
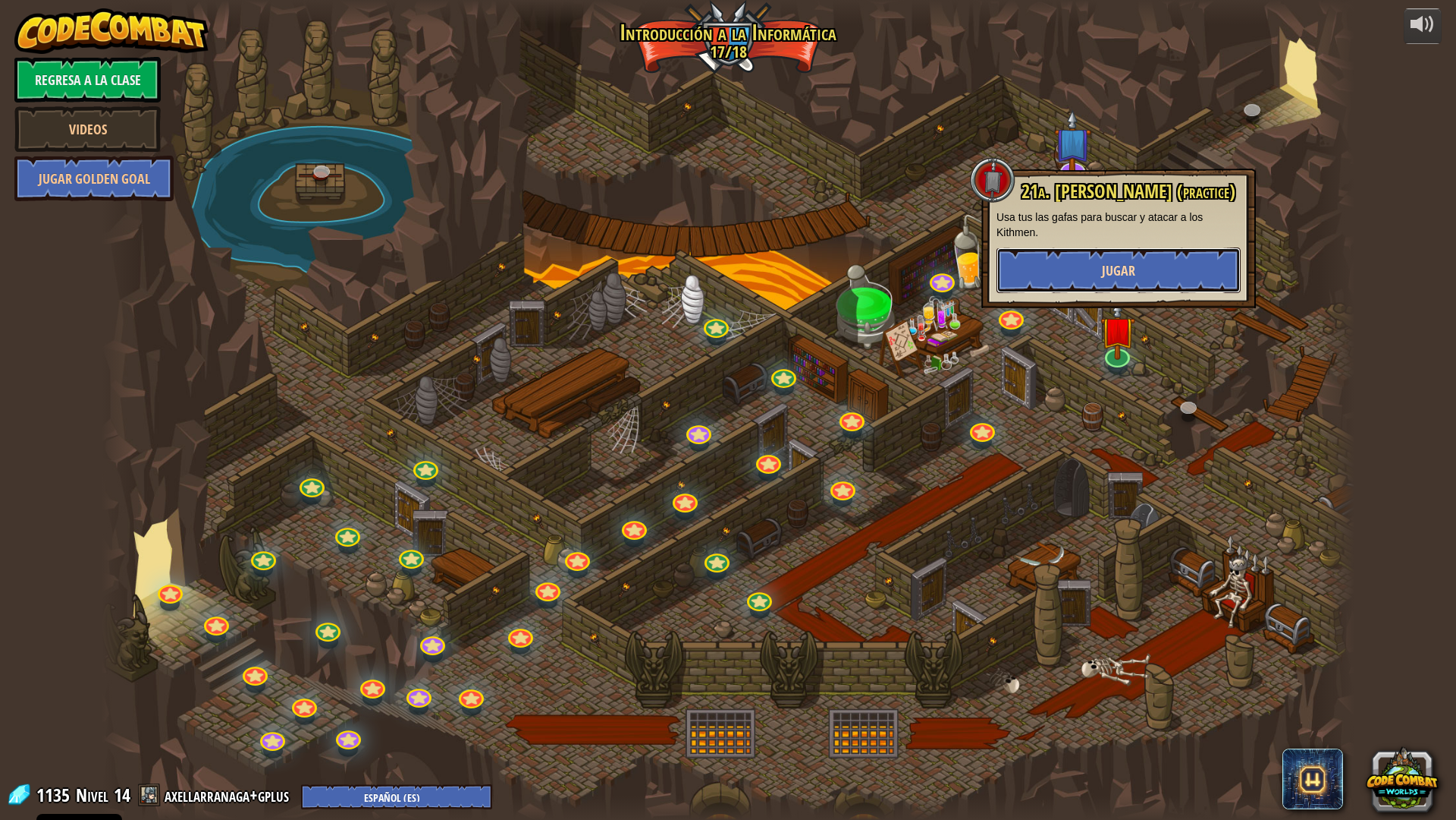
click at [1059, 277] on button "Jugar" at bounding box center [1118, 270] width 244 height 46
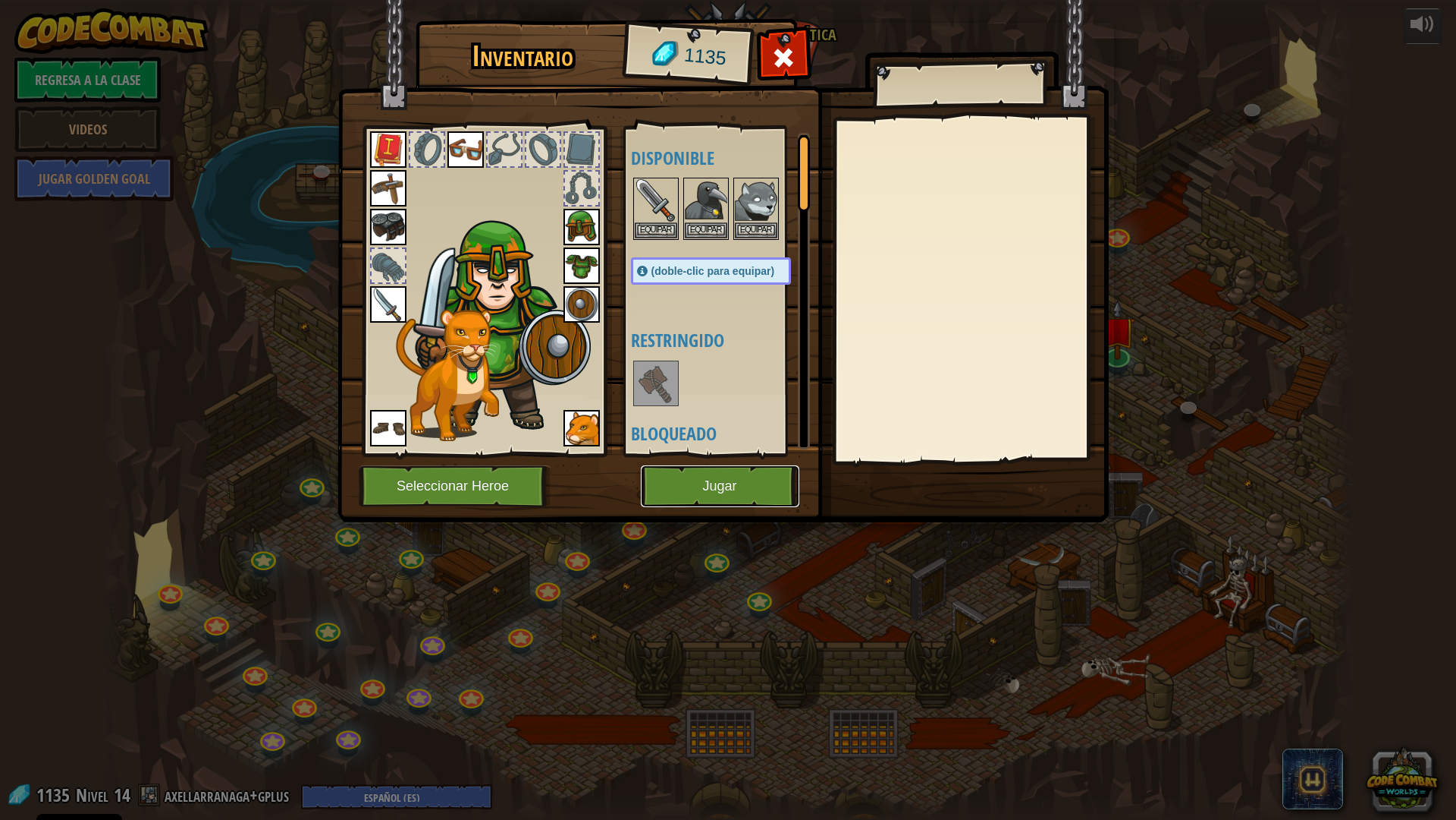
click at [733, 488] on button "Jugar" at bounding box center [720, 487] width 158 height 42
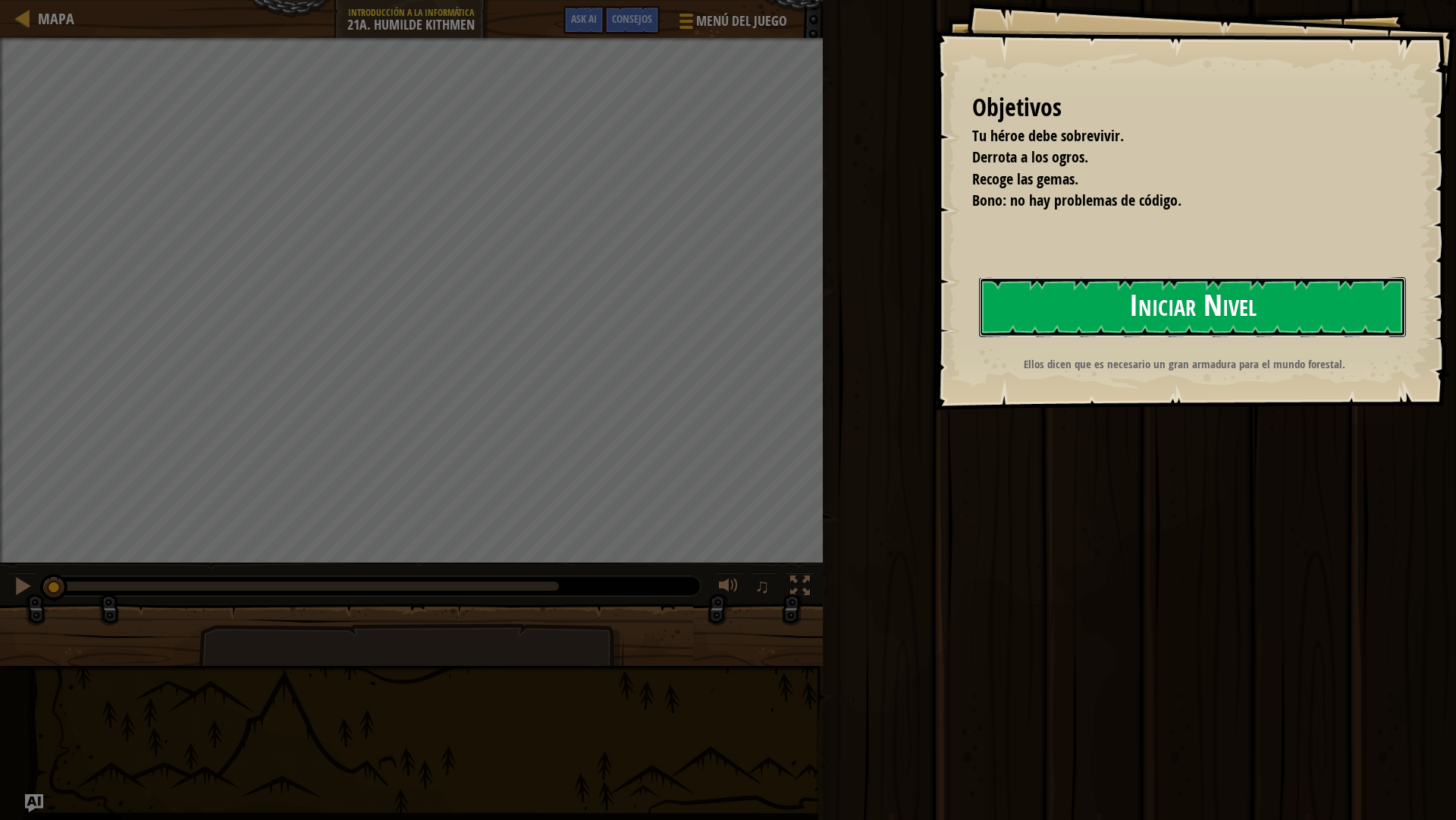
click at [1068, 294] on button "Iniciar Nivel" at bounding box center [1192, 306] width 427 height 60
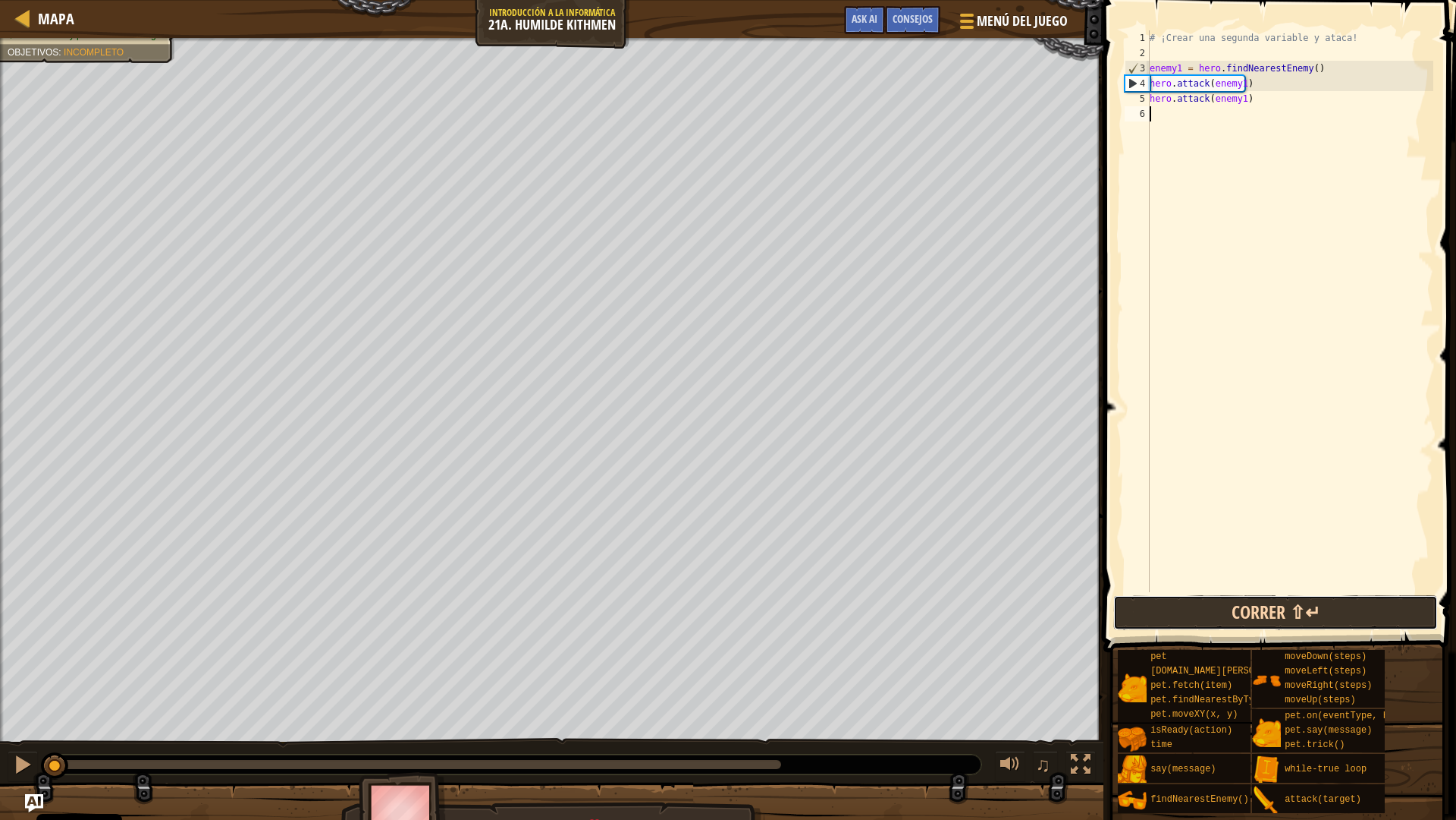
click at [1257, 607] on button "Correr ⇧↵" at bounding box center [1276, 612] width 325 height 35
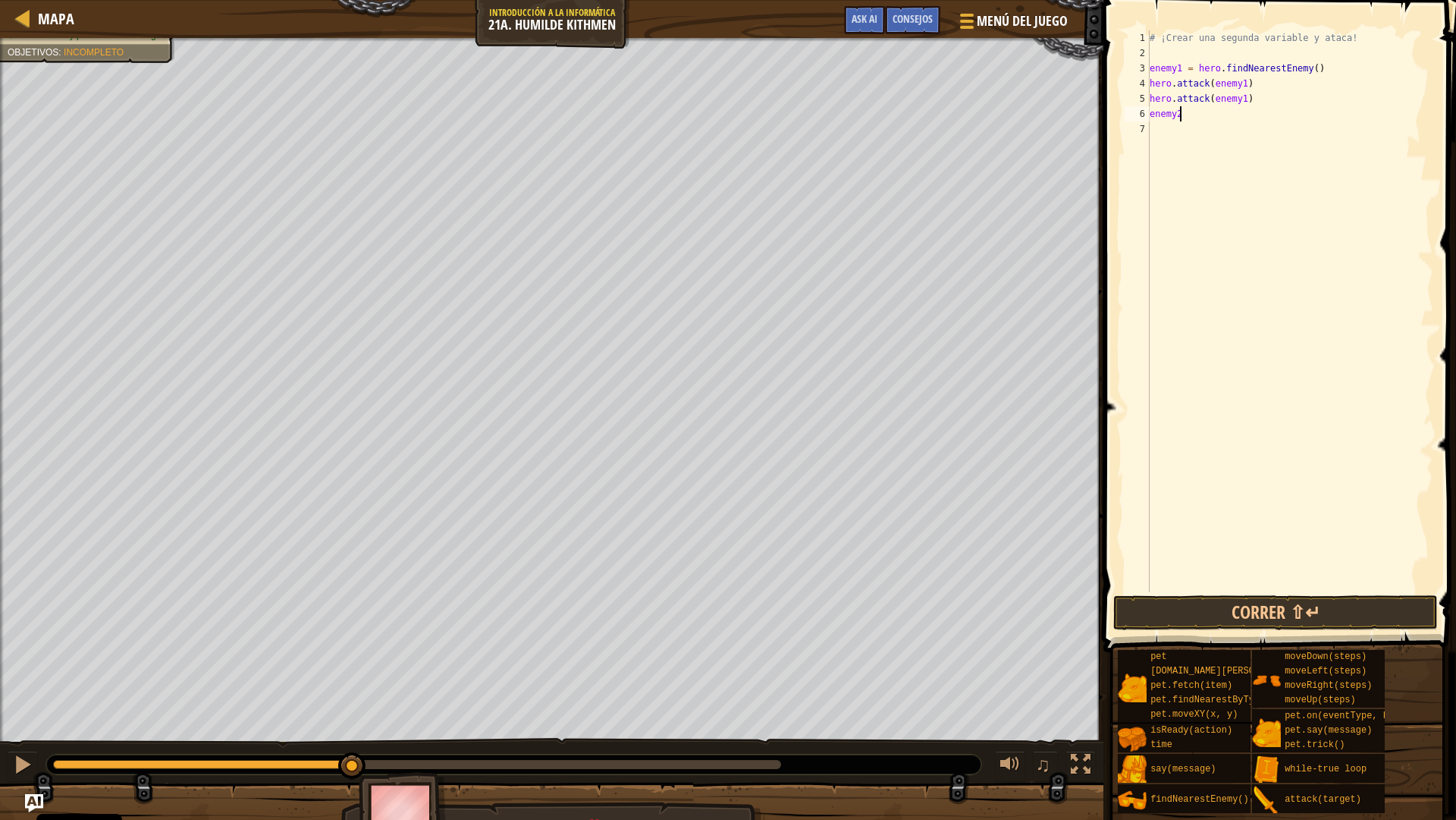
scroll to position [6, 2]
type textarea "enemy2 ="
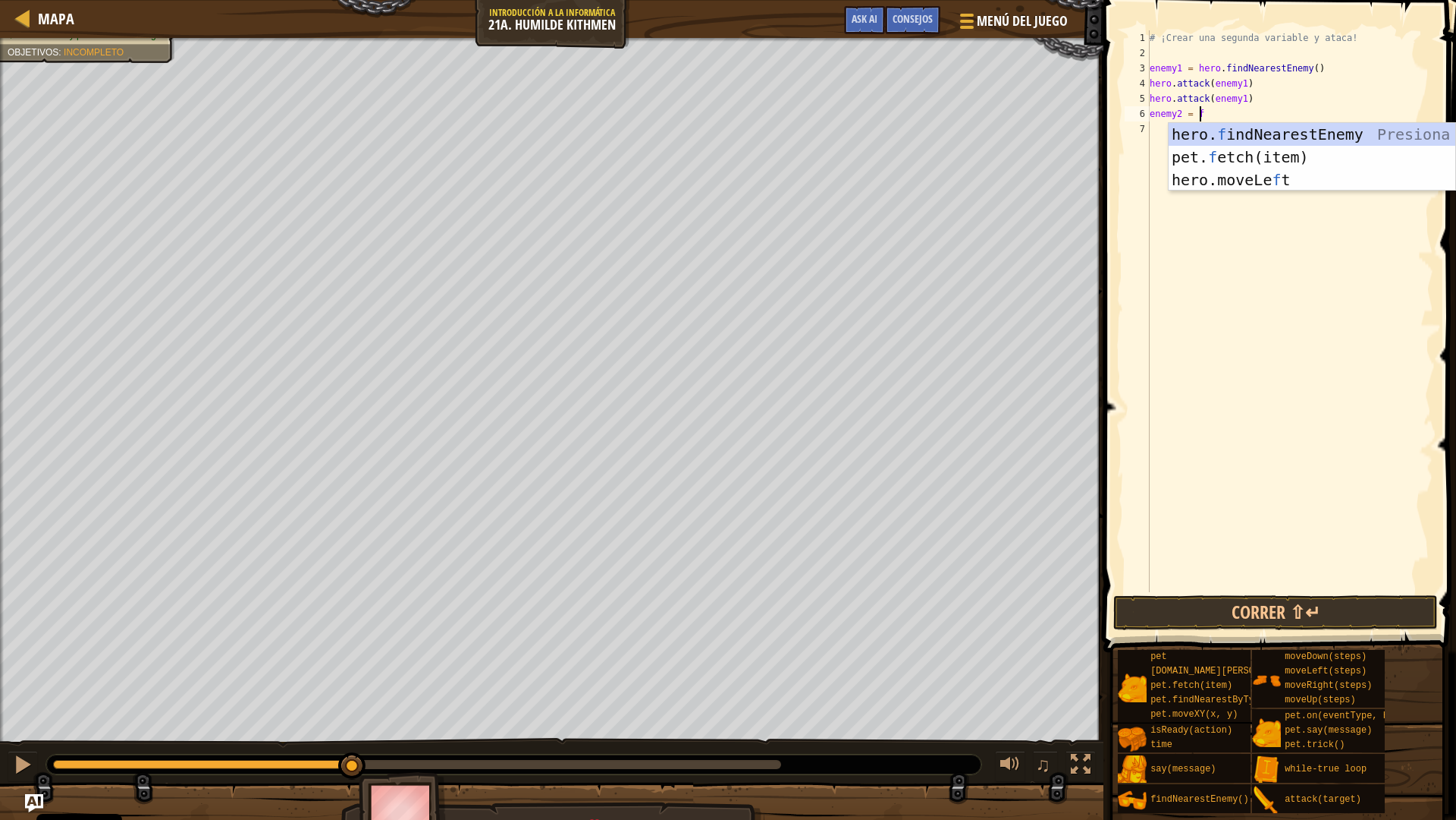
type textarea "enemy2 = find"
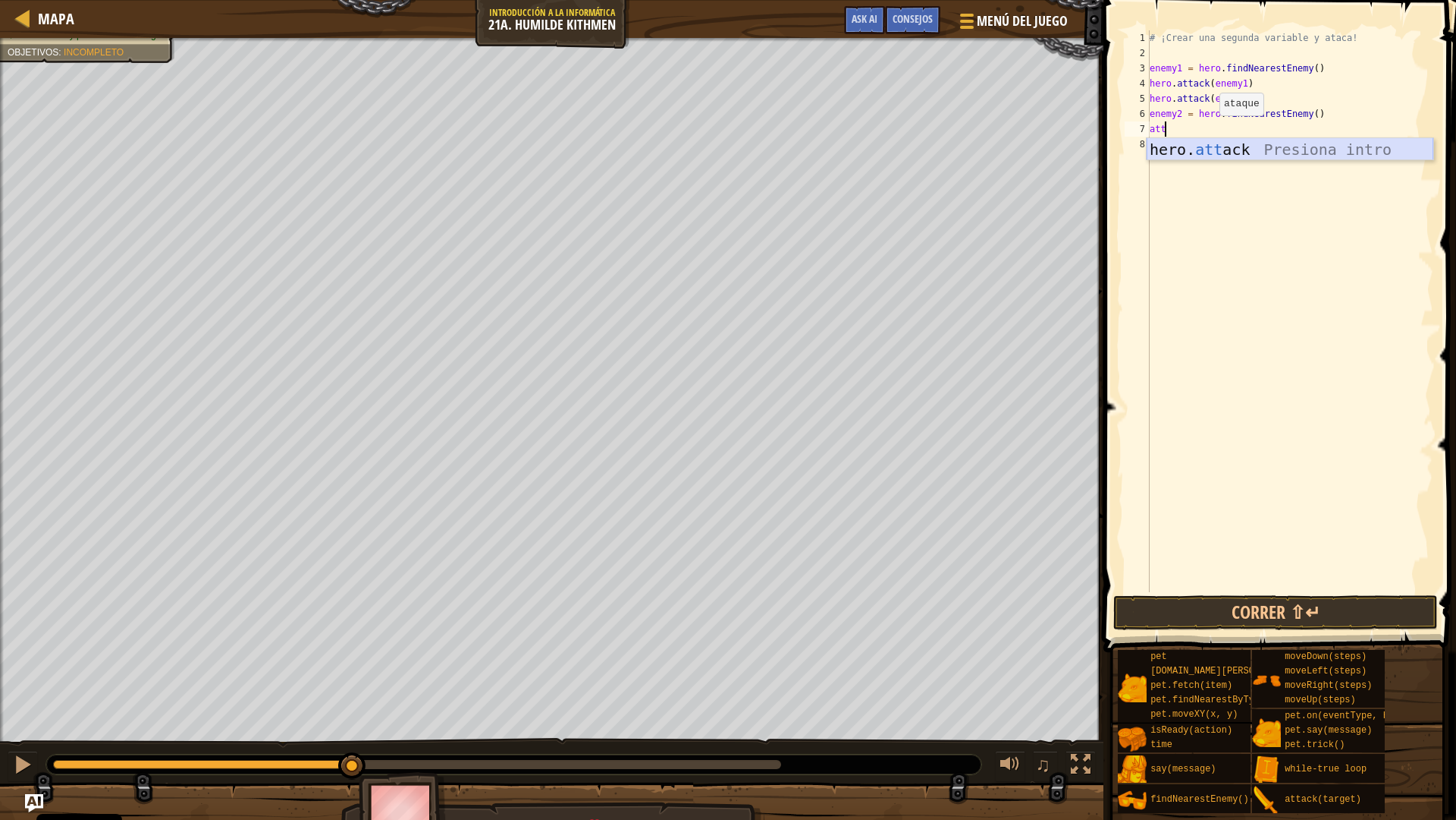
click at [1205, 148] on div "hero. att ack Presiona intro" at bounding box center [1289, 172] width 287 height 69
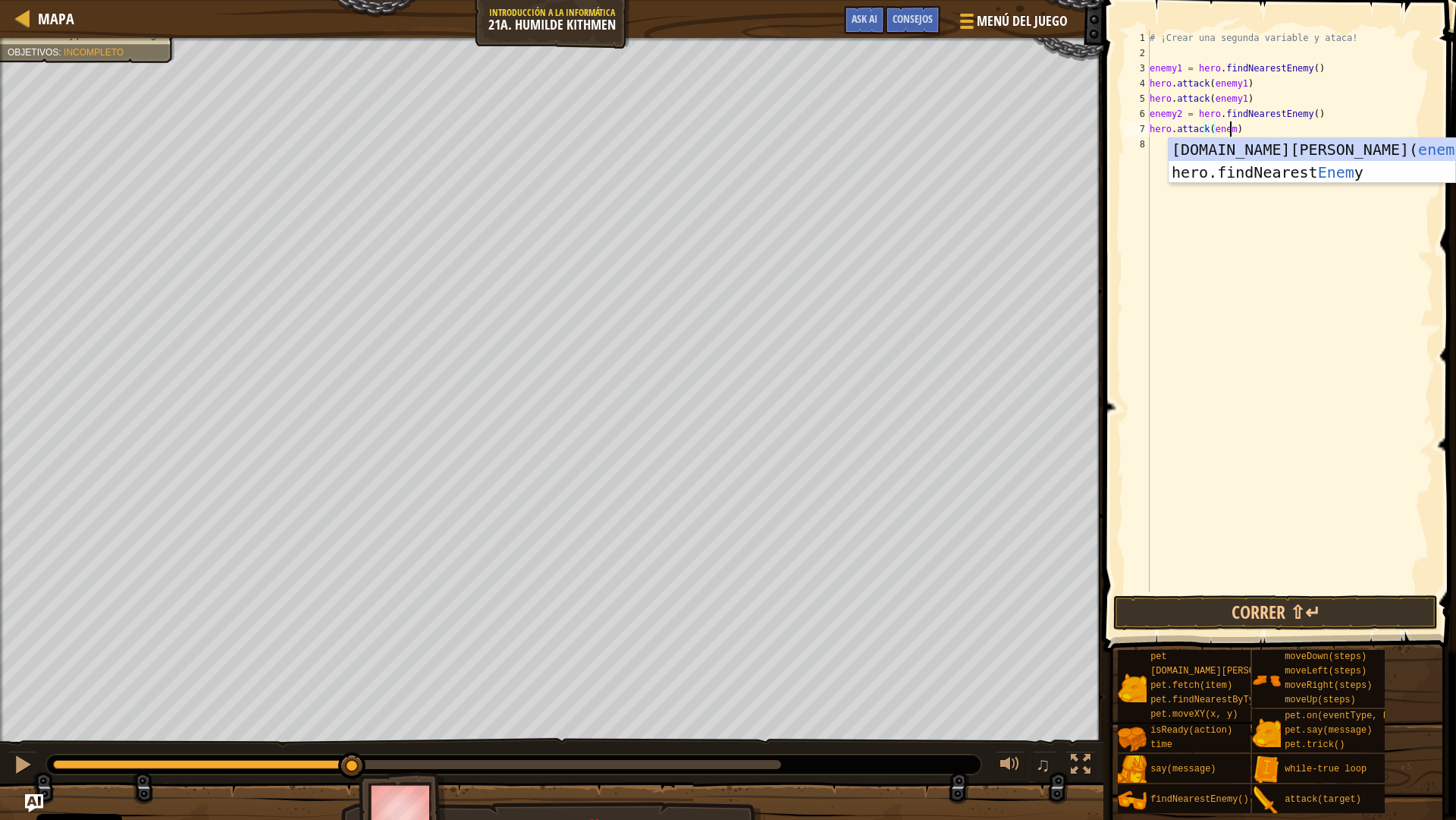
scroll to position [6, 6]
type textarea "hero.attack(enemy2)"
click at [1254, 138] on div "# ¡Crear una segunda variable y ataca! enemy1 = hero . findNearestEnemy ( ) her…" at bounding box center [1289, 326] width 287 height 592
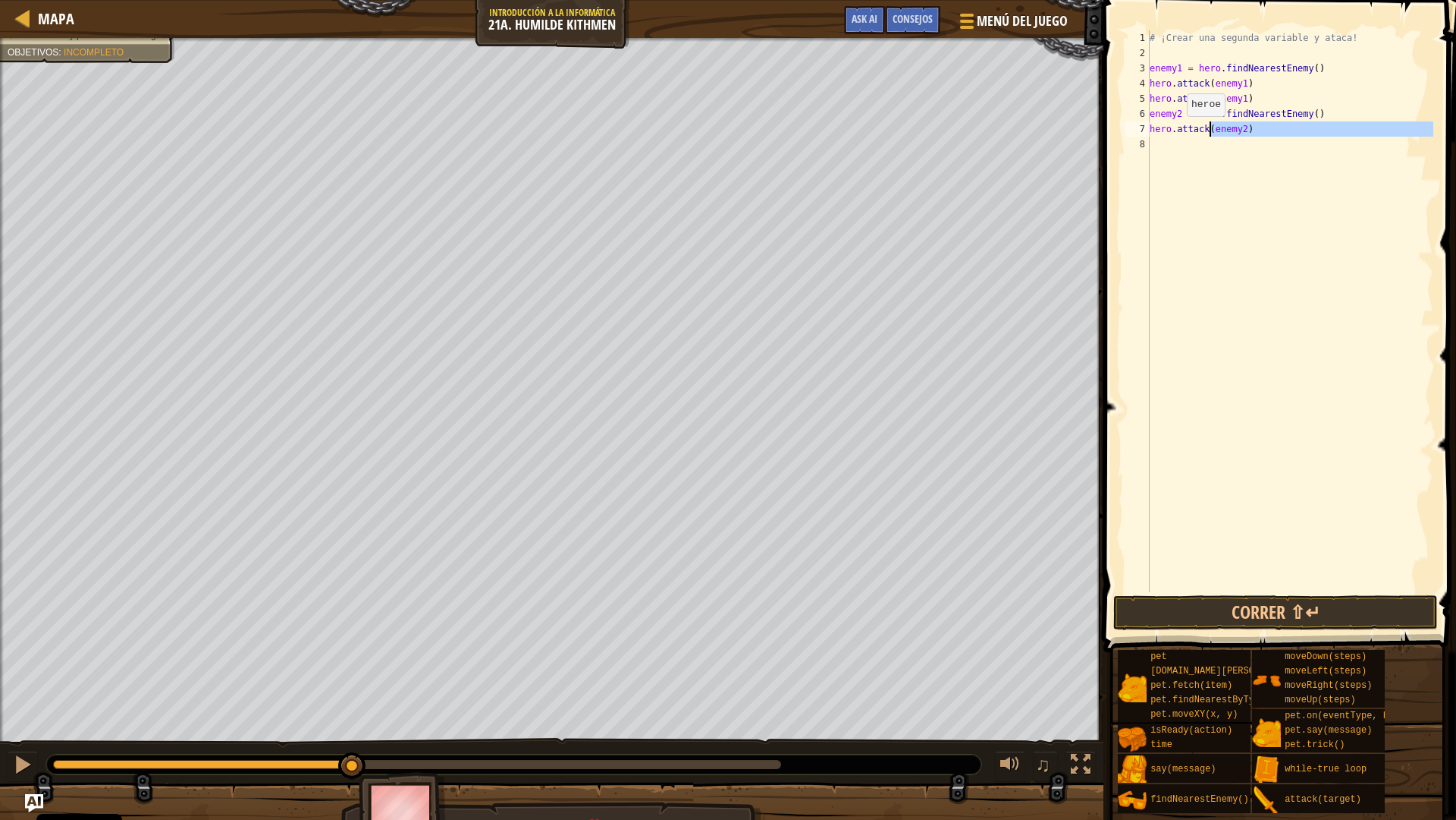
scroll to position [6, 0]
drag, startPoint x: 1254, startPoint y: 138, endPoint x: 1146, endPoint y: 133, distance: 108.1
click at [1146, 133] on div "[PHONE_NUMBER] ¡Crear una segunda variable y ataca! enemy1 = hero . findNearest…" at bounding box center [1277, 311] width 311 height 562
type textarea "hero.attack(enemy2)"
click at [1170, 149] on div "# ¡Crear una segunda variable y ataca! enemy1 = hero . findNearestEnemy ( ) her…" at bounding box center [1289, 311] width 287 height 562
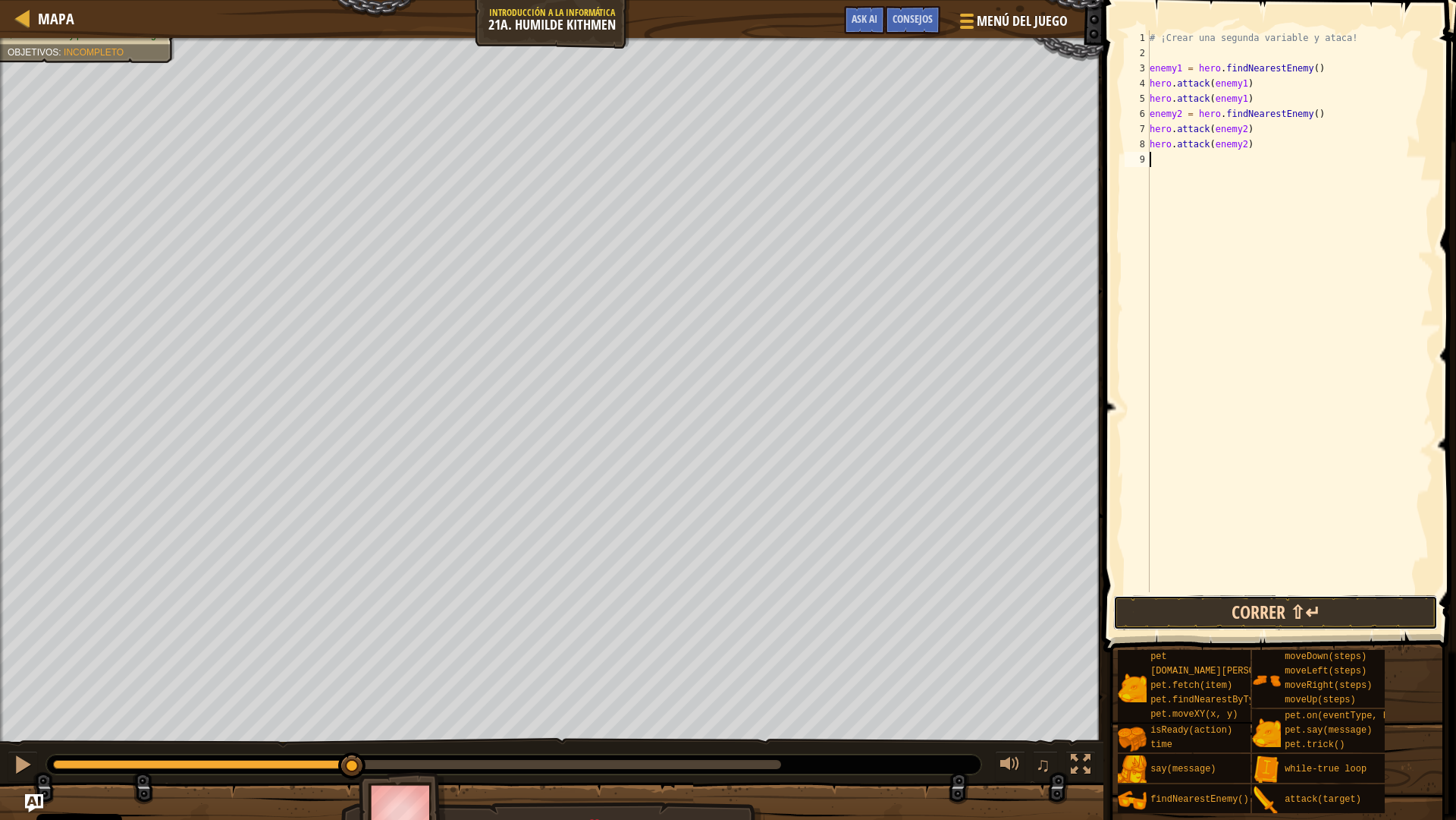
click at [1283, 603] on button "Correr ⇧↵" at bounding box center [1276, 612] width 325 height 35
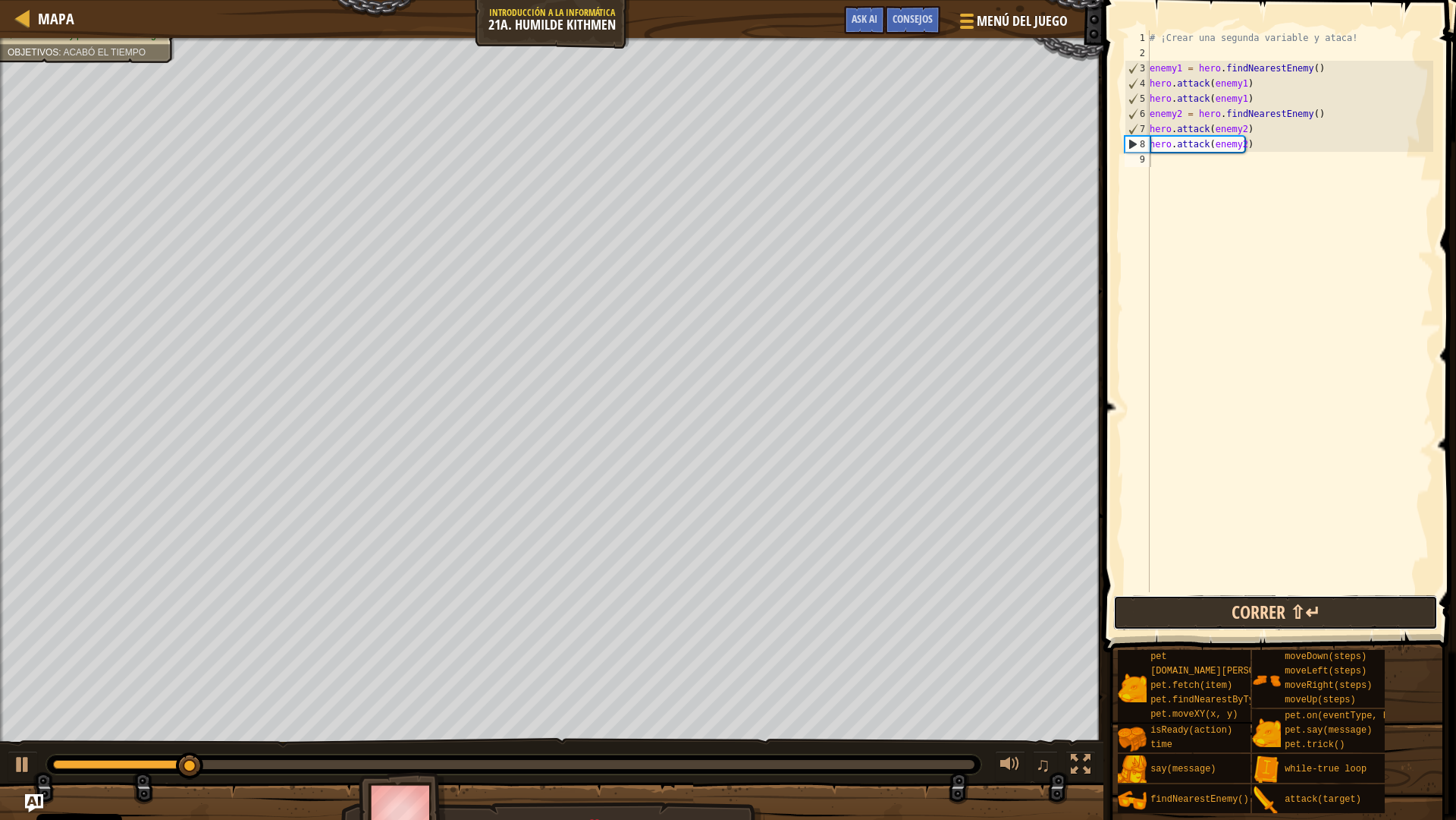
click at [1283, 603] on button "Correr ⇧↵" at bounding box center [1276, 612] width 325 height 35
type textarea "mover"
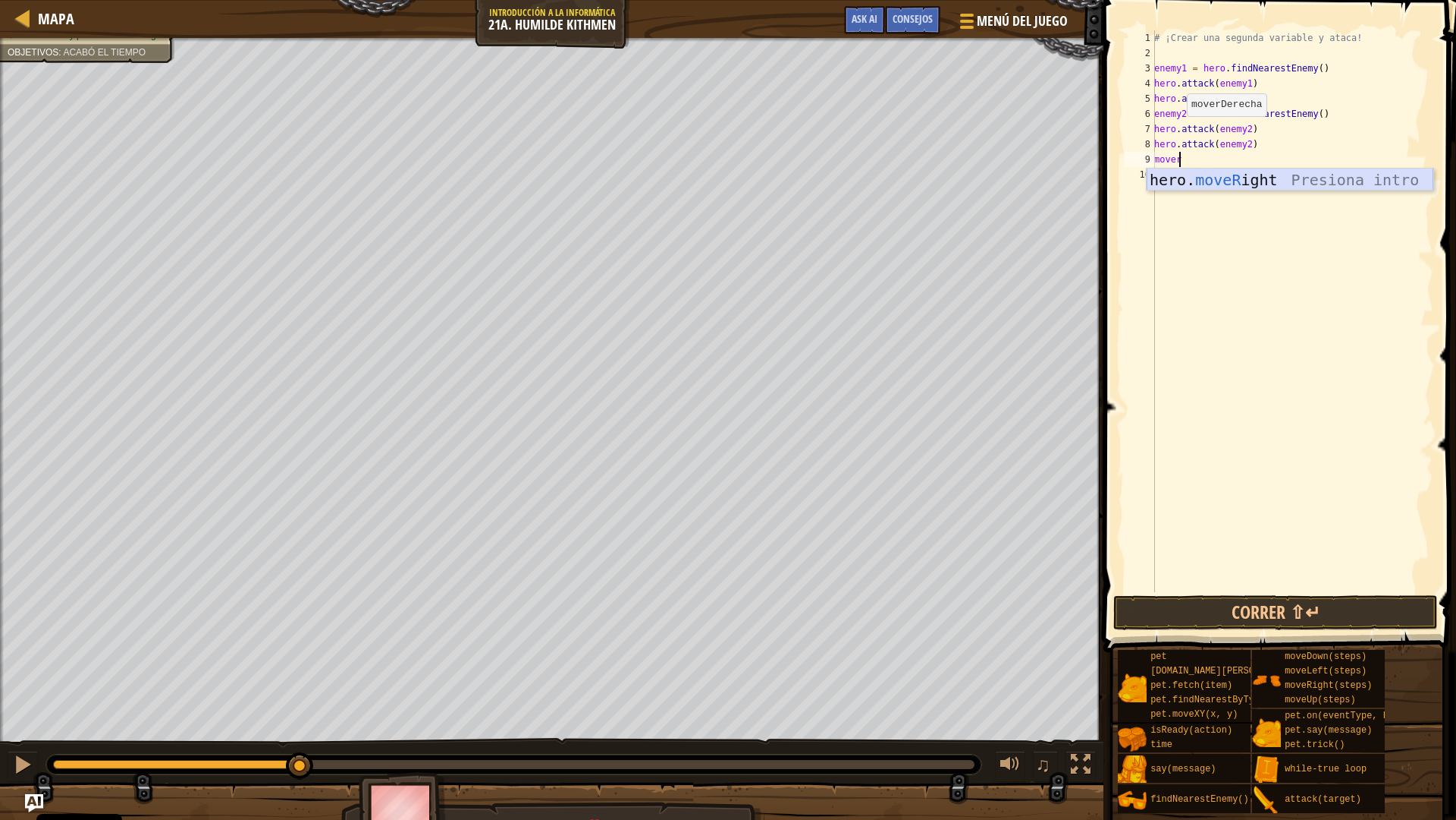
click at [1180, 180] on div "hero. moveR ight Presiona intro" at bounding box center [1289, 202] width 287 height 69
click at [1231, 165] on div "# ¡Crear una segunda variable y ataca! enemy1 = hero . findNearestEnemy ( ) her…" at bounding box center [1292, 326] width 282 height 592
type textarea "hero.moveRight(2)"
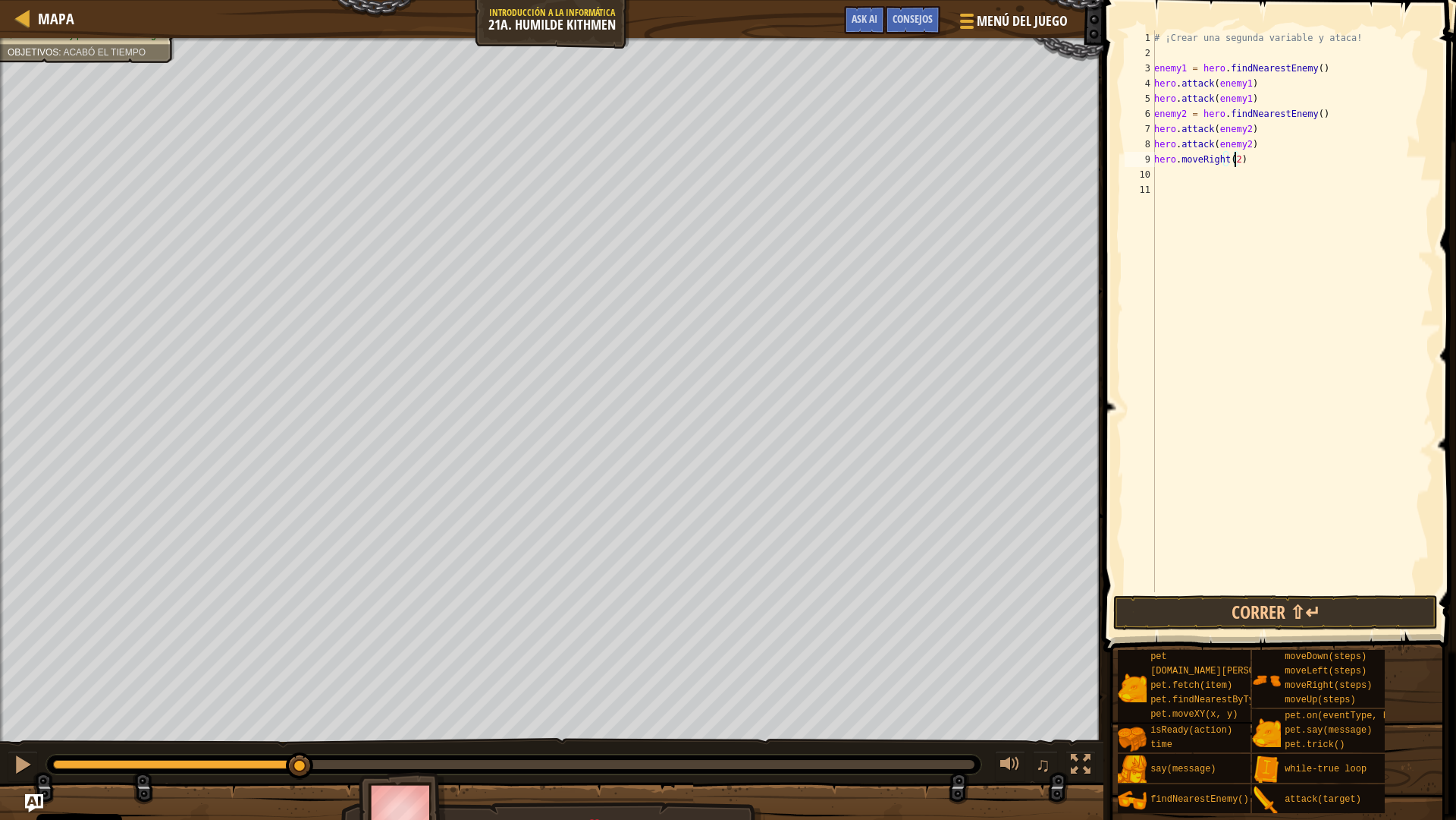
click at [1186, 174] on div "# ¡Crear una segunda variable y ataca! enemy1 = hero . findNearestEnemy ( ) her…" at bounding box center [1292, 326] width 282 height 592
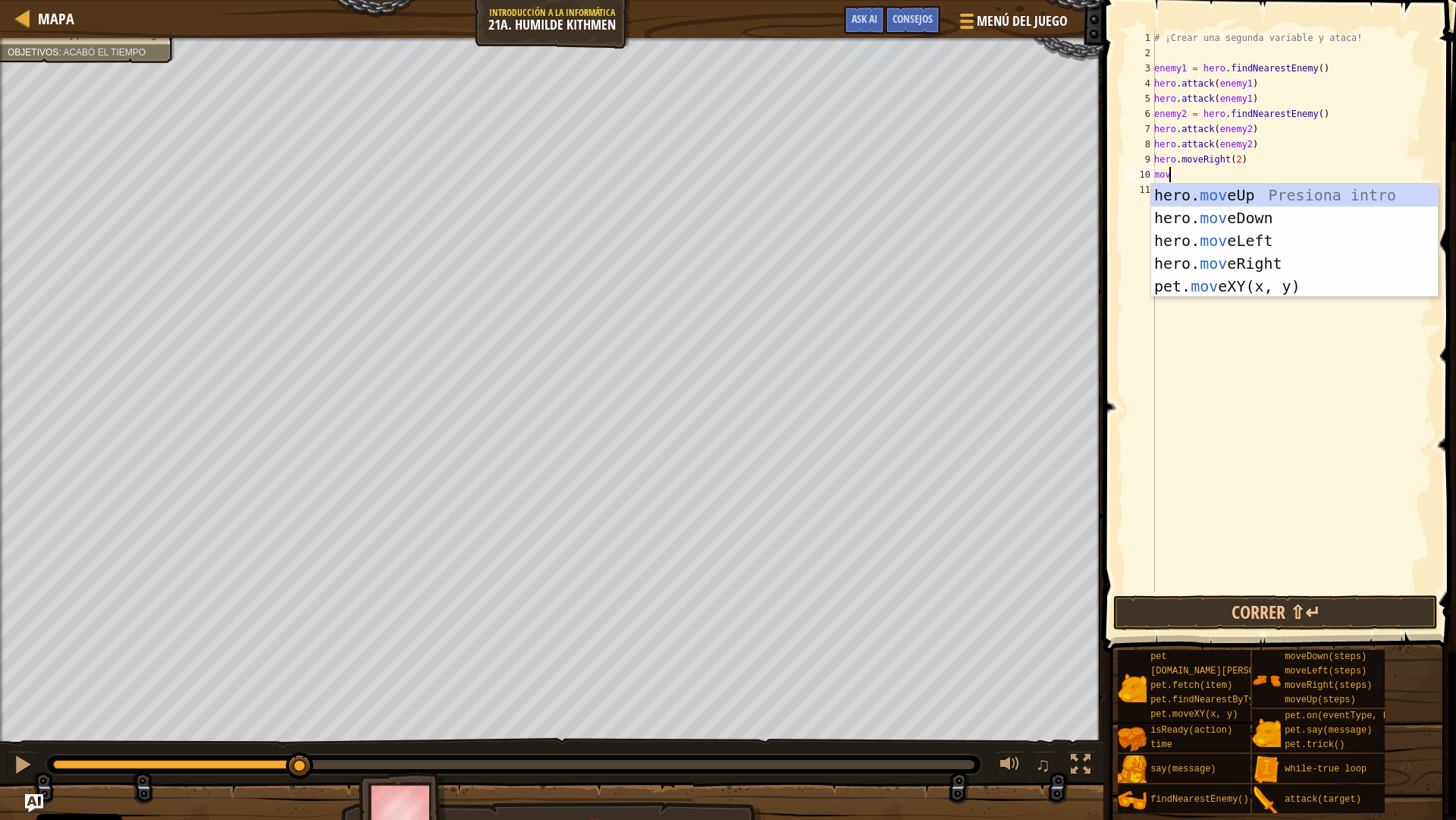
type textarea "moved"
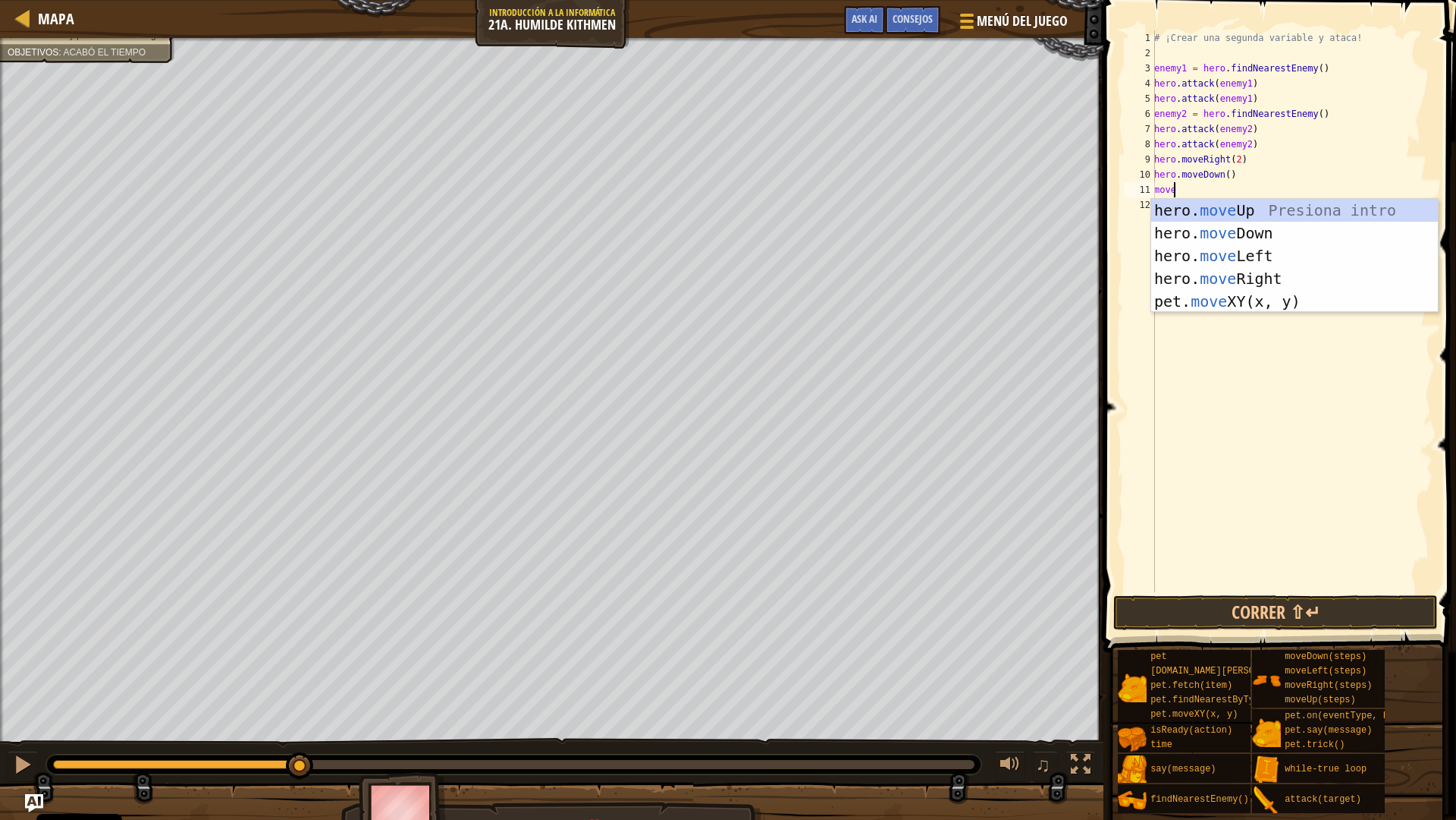
type textarea "movel"
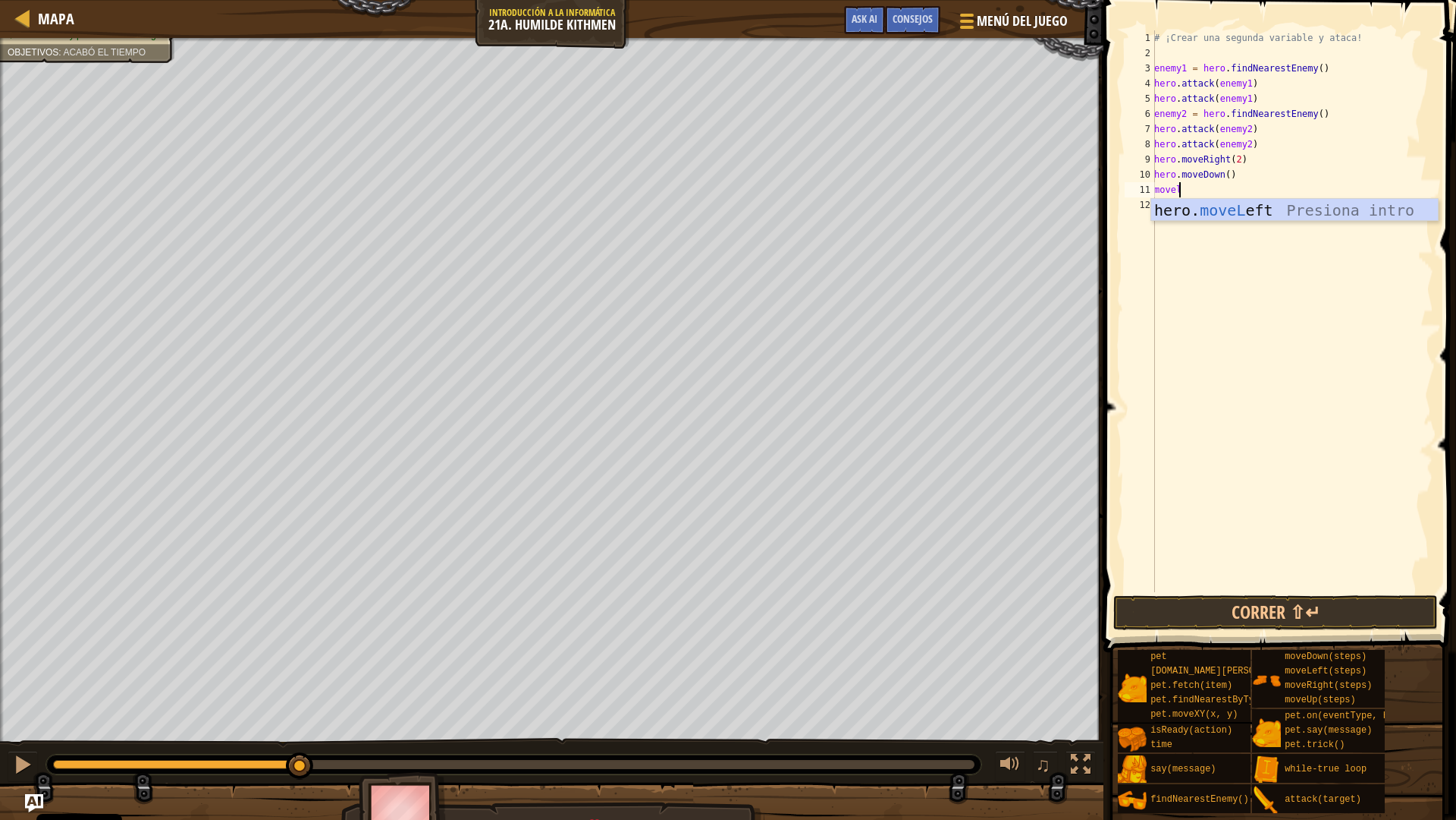
click at [1187, 207] on div "hero. moveL eft Presiona intro" at bounding box center [1294, 233] width 287 height 69
click at [1224, 183] on div "# ¡Crear una segunda variable y ataca! enemy1 = hero . findNearestEnemy ( ) her…" at bounding box center [1292, 326] width 282 height 592
type textarea "hero.moveLeft(2)"
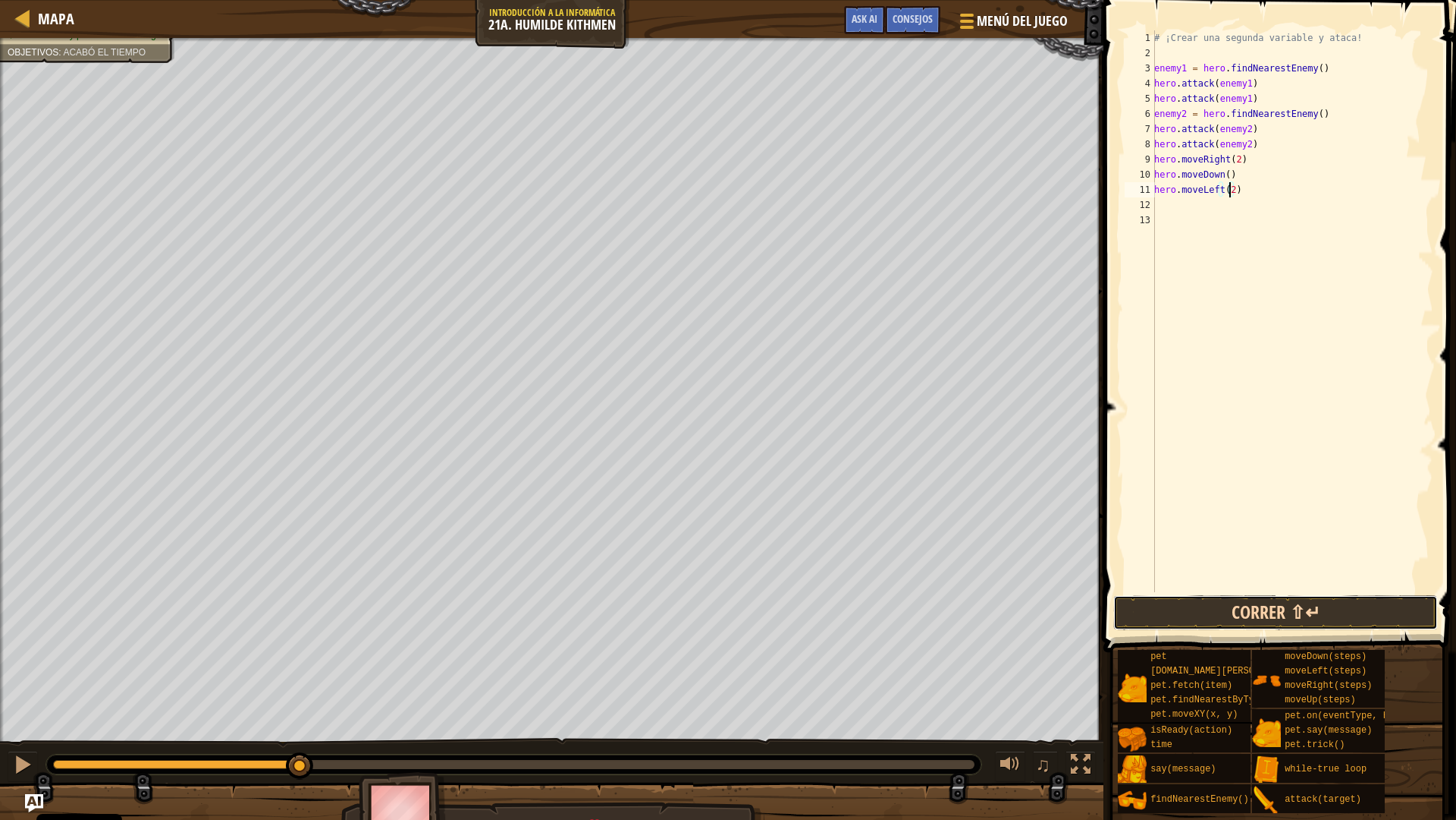
click at [1270, 612] on button "Correr ⇧↵" at bounding box center [1276, 612] width 325 height 35
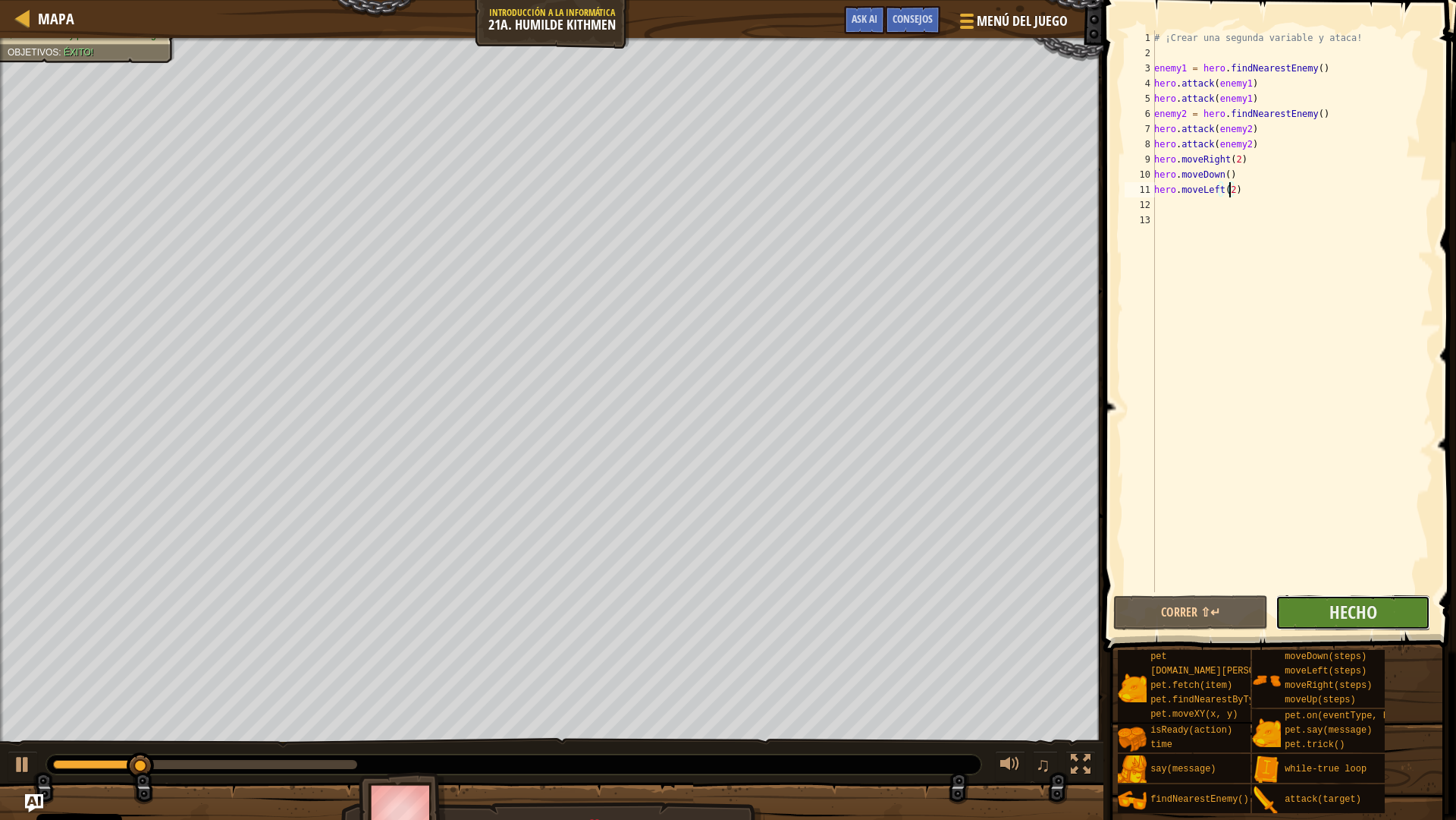
click at [1319, 600] on button "Hecho" at bounding box center [1353, 612] width 155 height 35
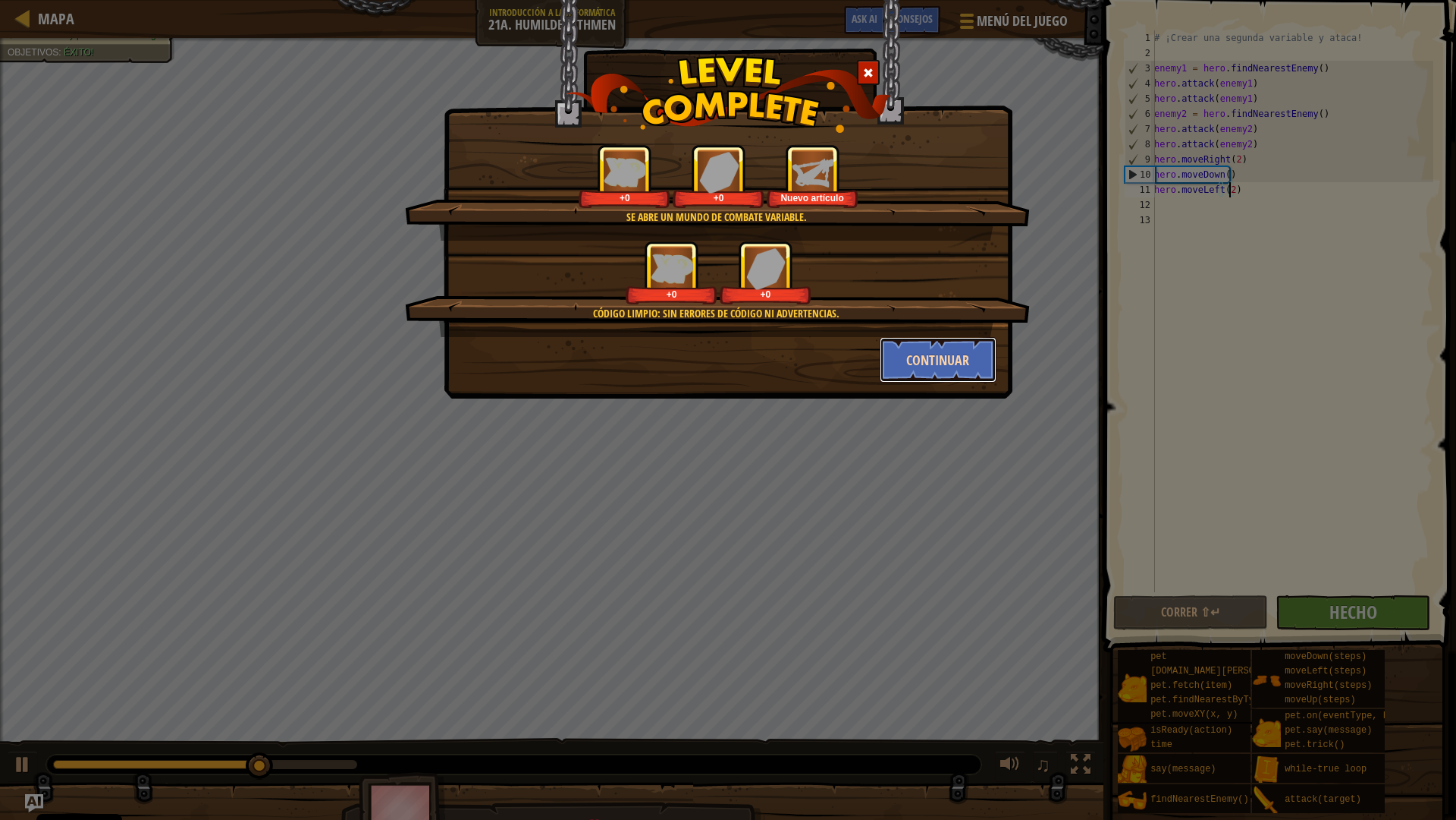
click at [922, 360] on button "Continuar" at bounding box center [939, 360] width 117 height 46
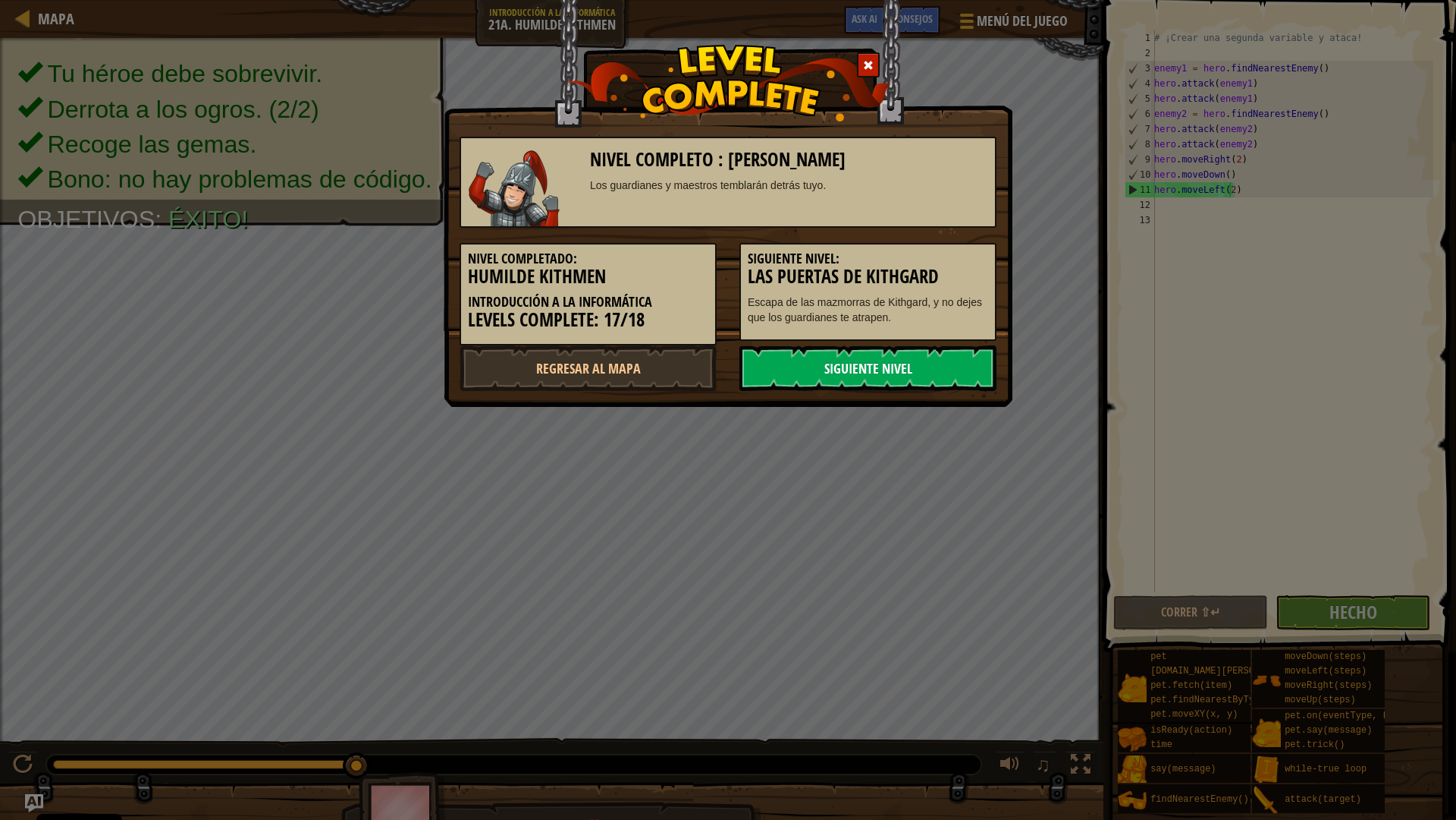
click at [808, 371] on link "Siguiente nivel" at bounding box center [868, 368] width 257 height 46
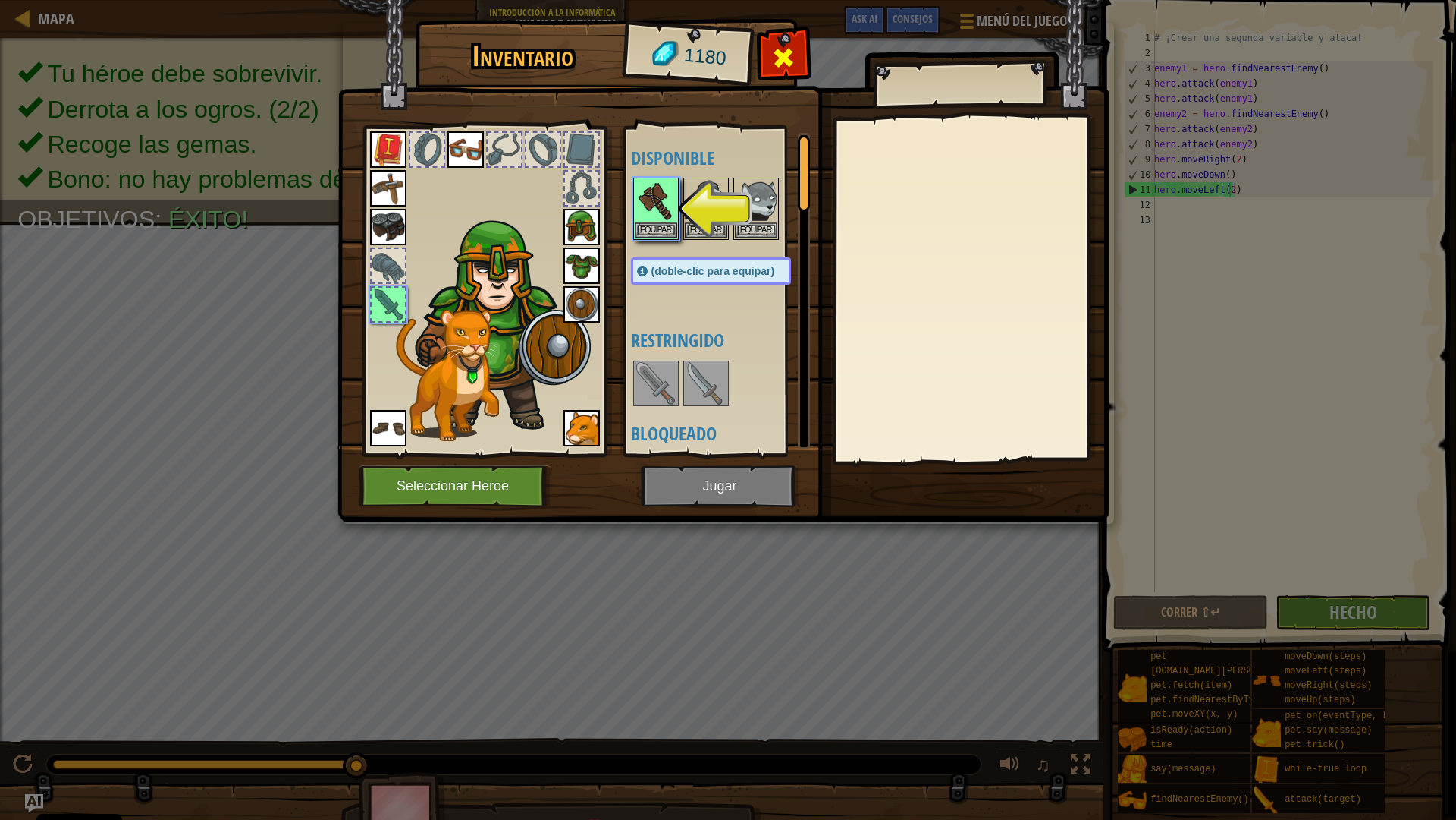
click at [777, 60] on span at bounding box center [783, 58] width 25 height 25
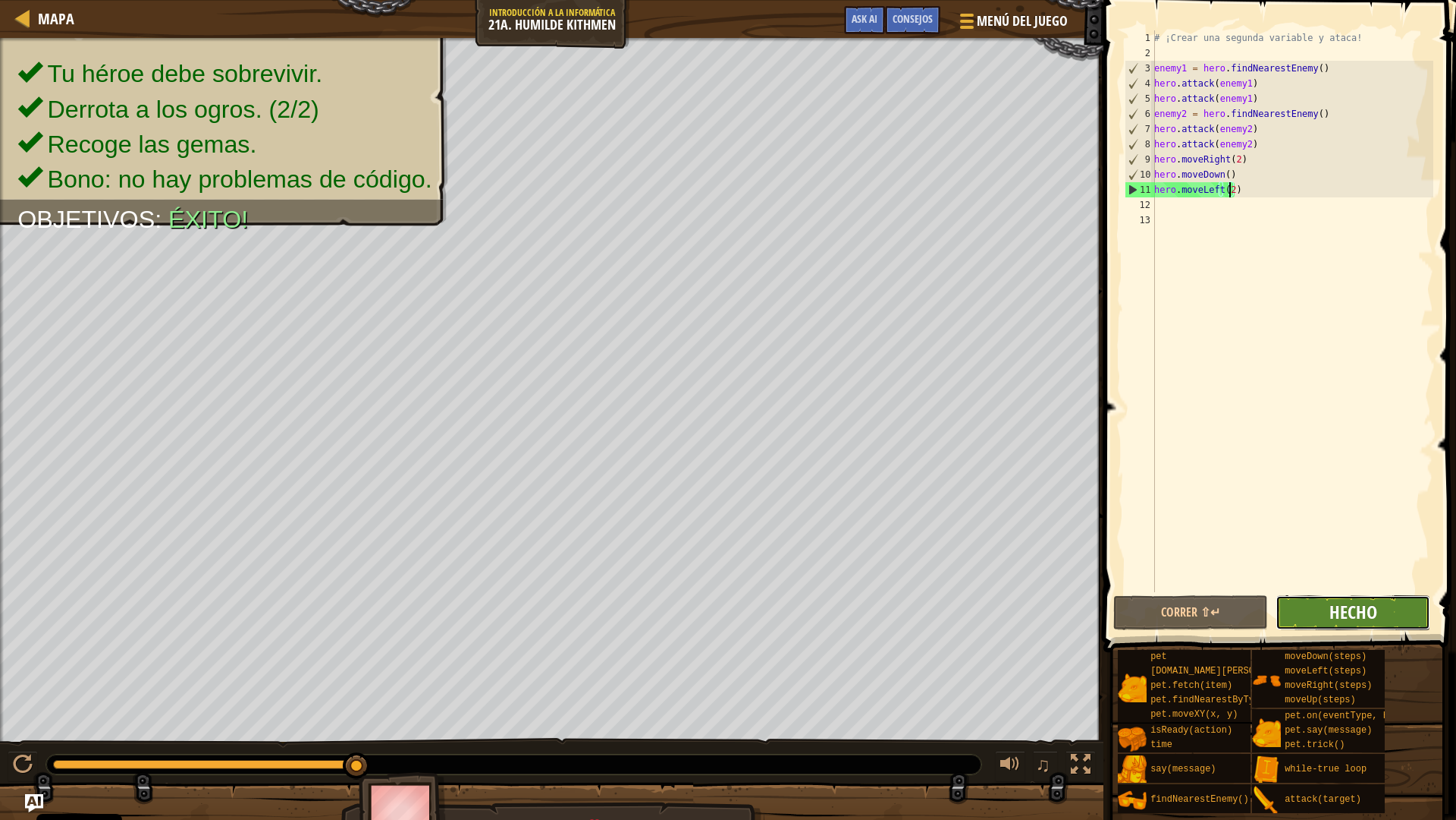
click at [1332, 609] on span "Hecho" at bounding box center [1353, 611] width 48 height 25
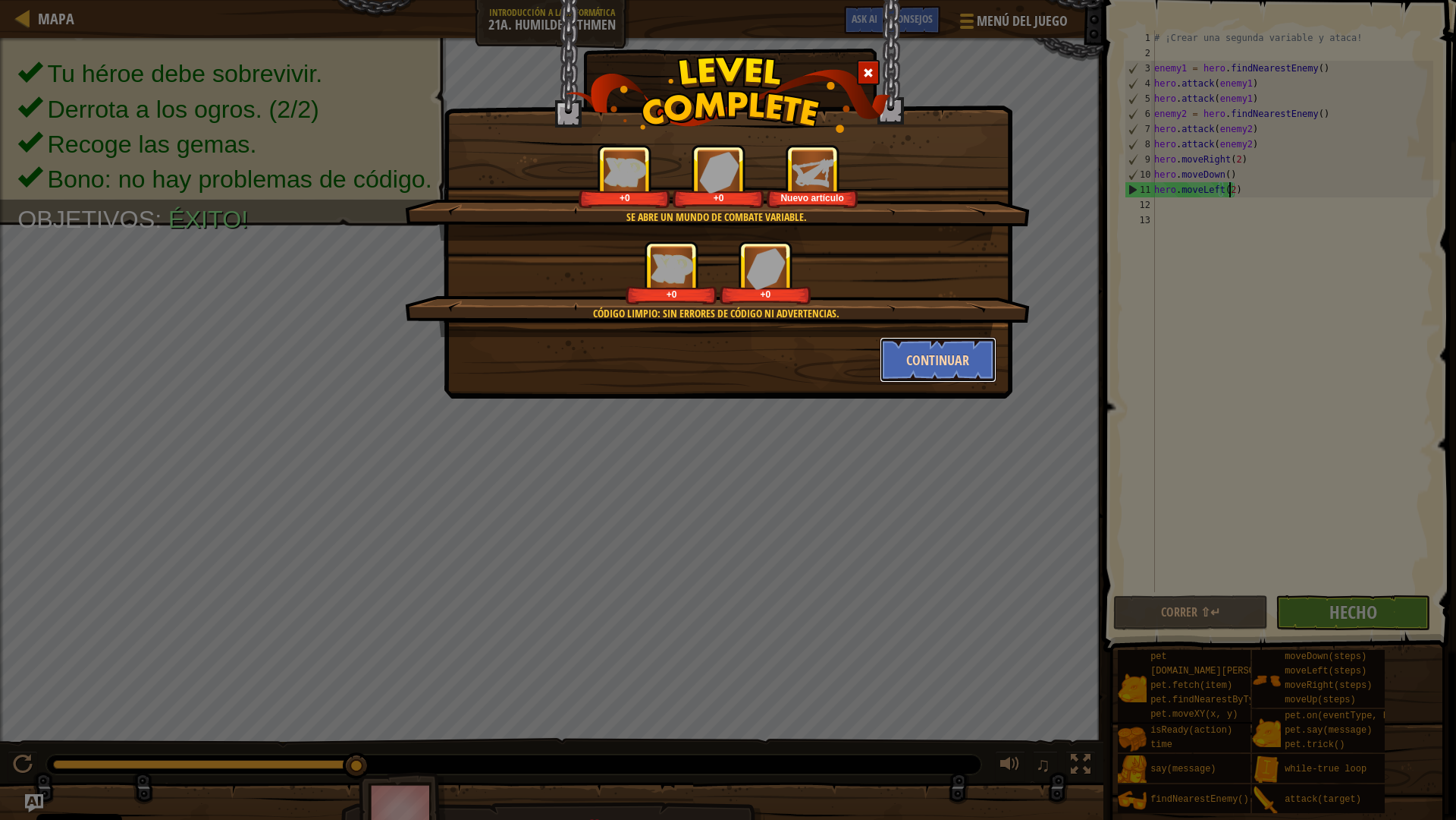
click at [939, 360] on button "Continuar" at bounding box center [939, 360] width 117 height 46
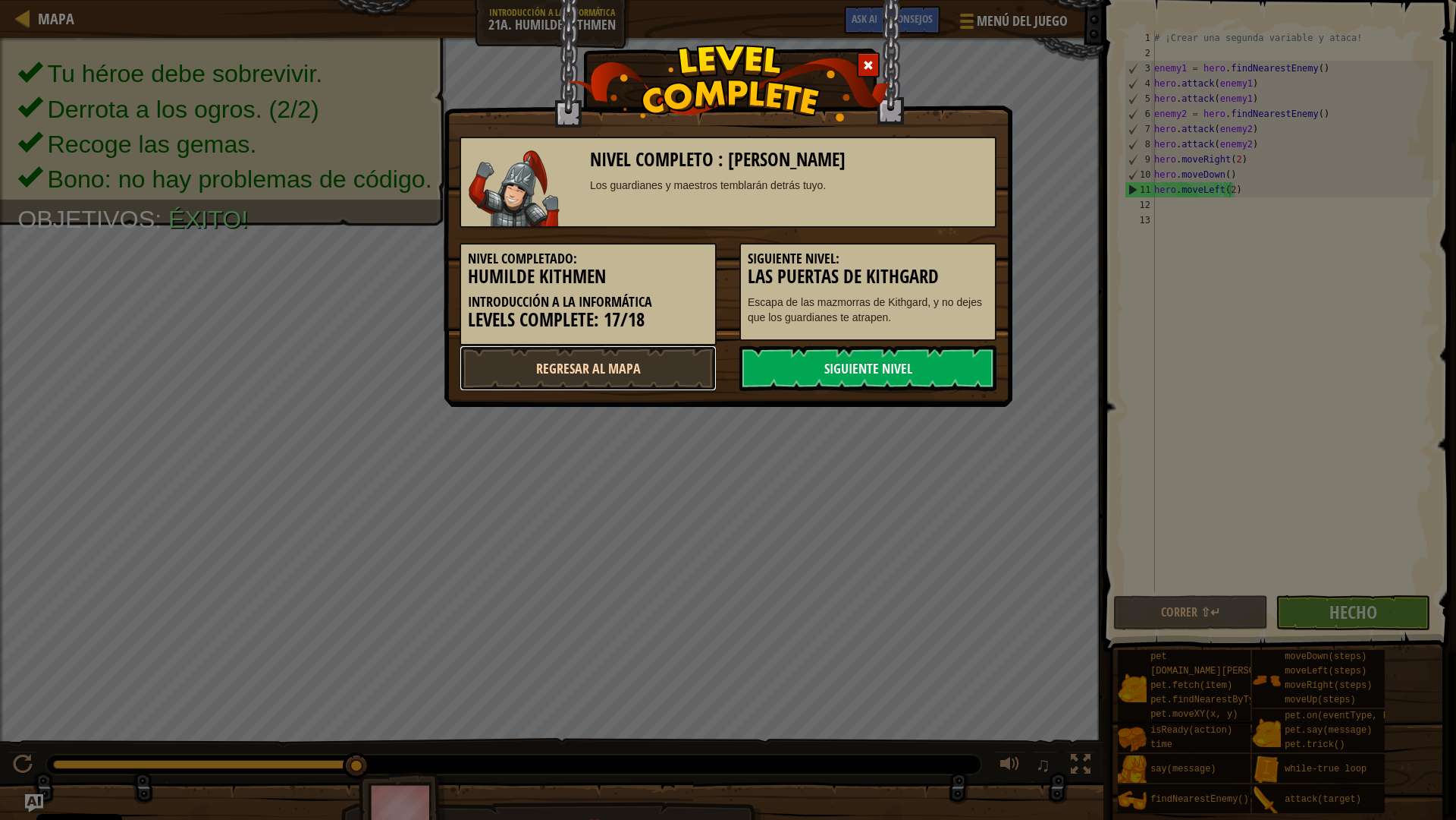
click at [638, 370] on link "Regresar al mapa" at bounding box center [588, 368] width 257 height 46
select select "es-ES"
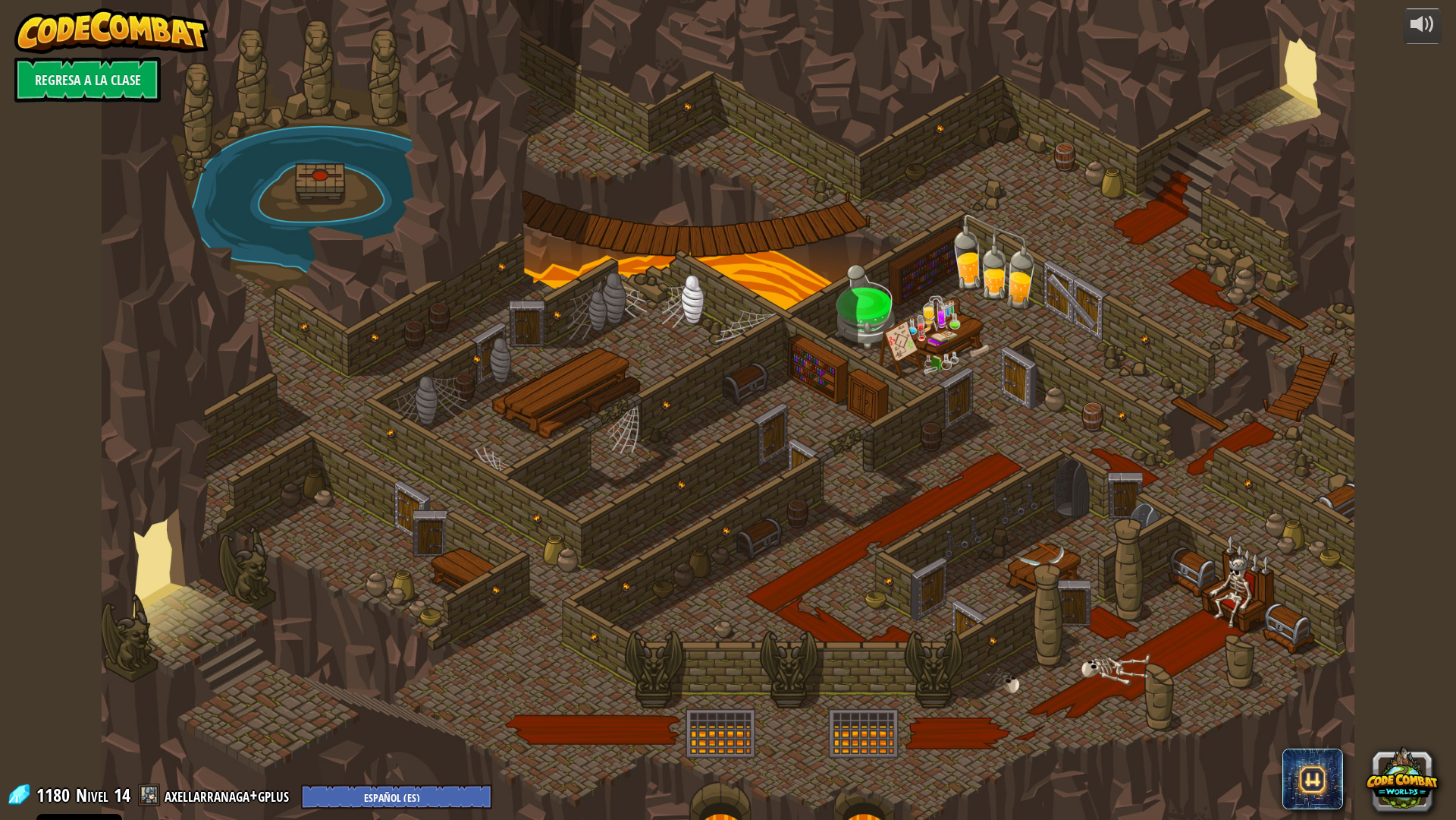
select select "es-ES"
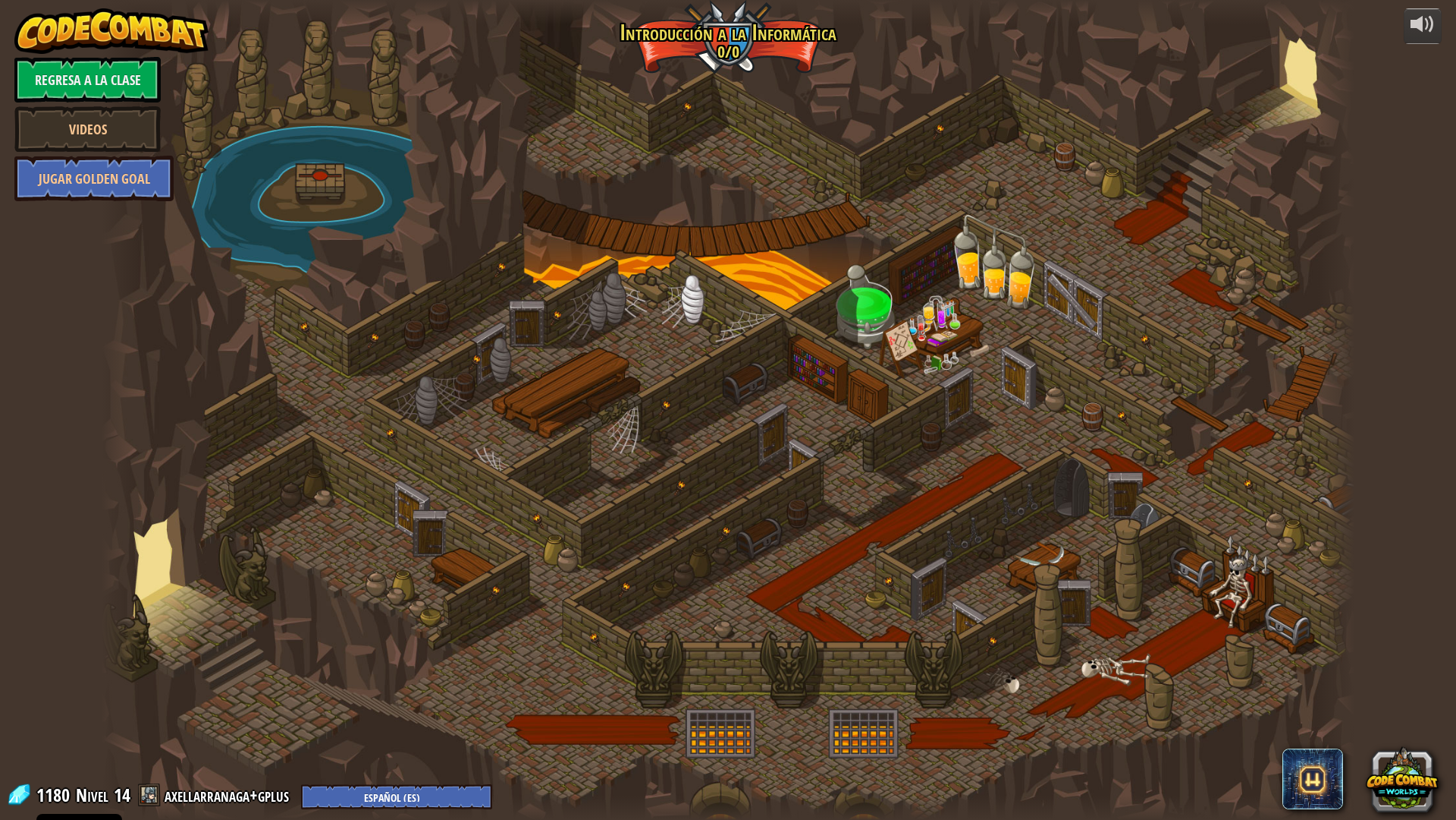
select select "es-ES"
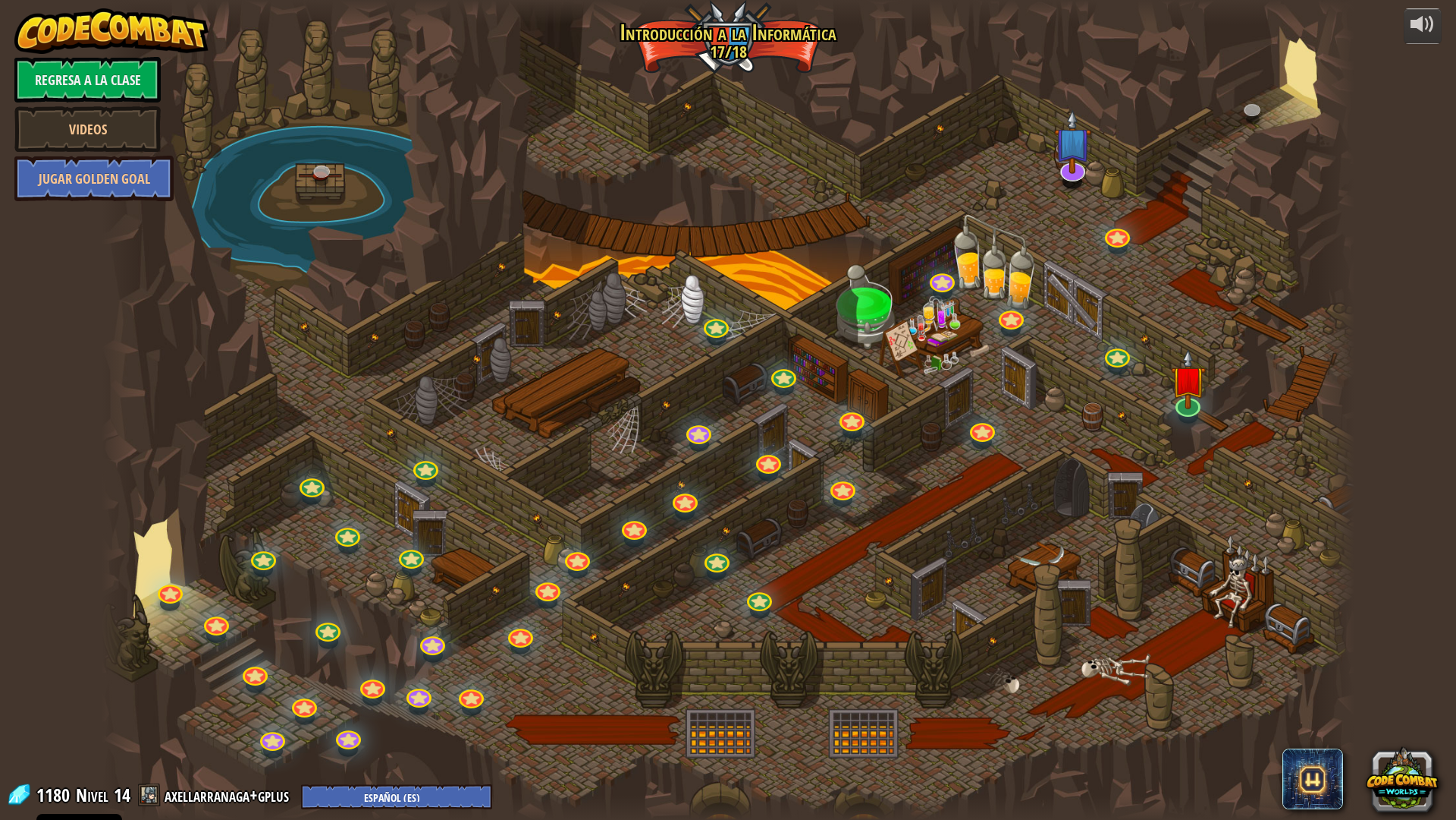
select select "es-ES"
click at [1066, 162] on img at bounding box center [1072, 127] width 38 height 86
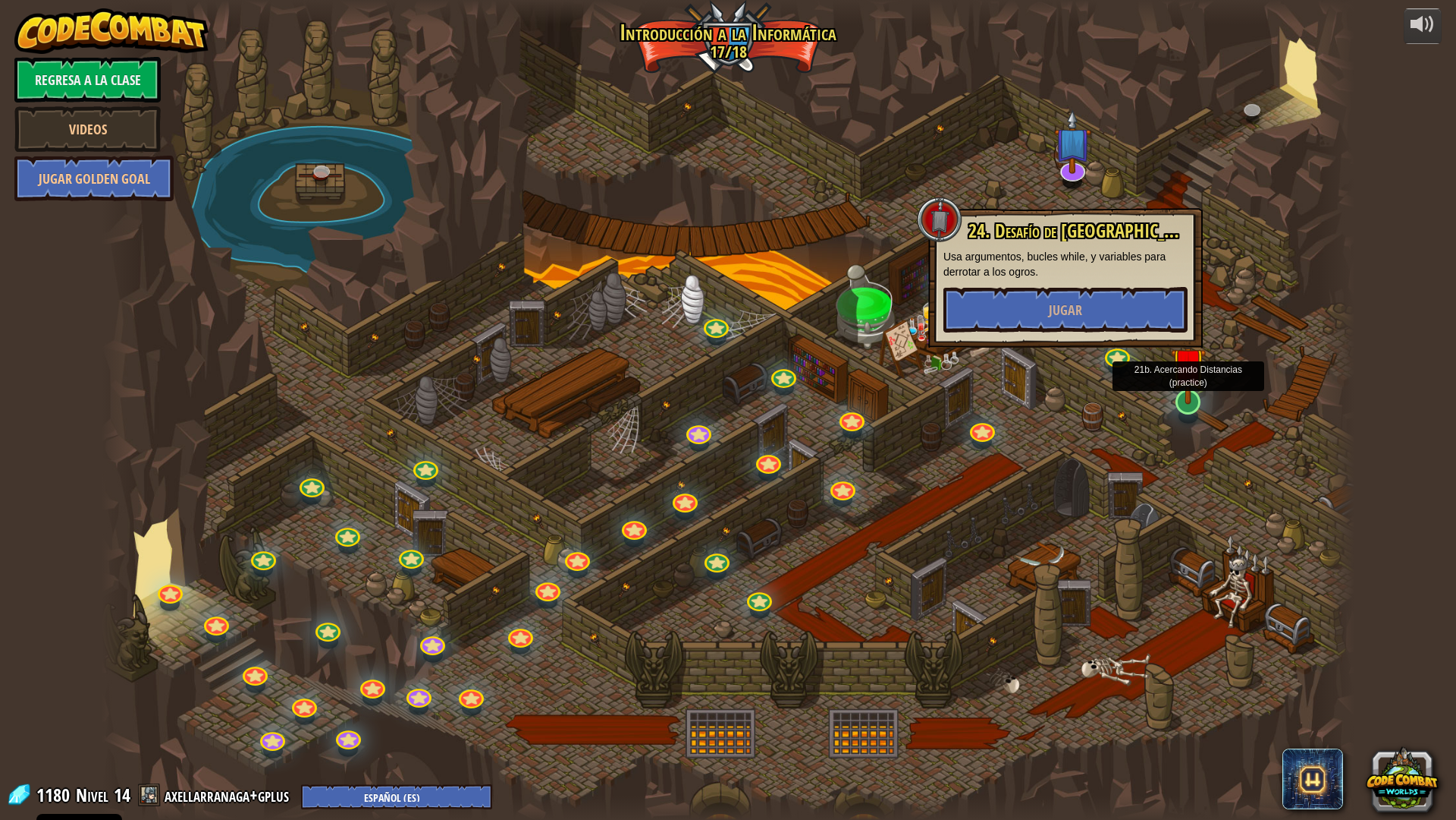
click at [1195, 400] on img at bounding box center [1189, 365] width 35 height 80
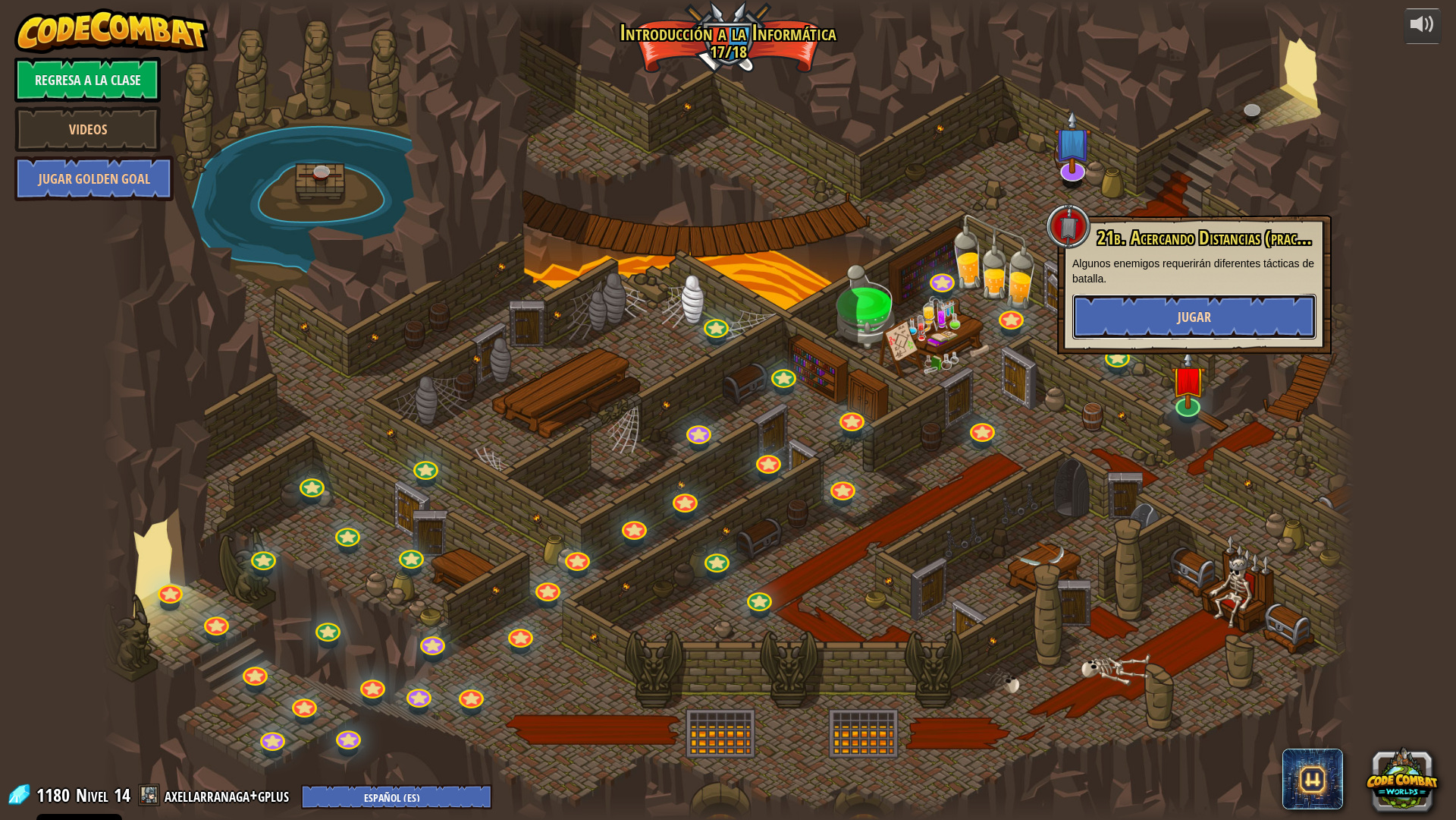
click at [1172, 324] on button "Jugar" at bounding box center [1194, 317] width 244 height 46
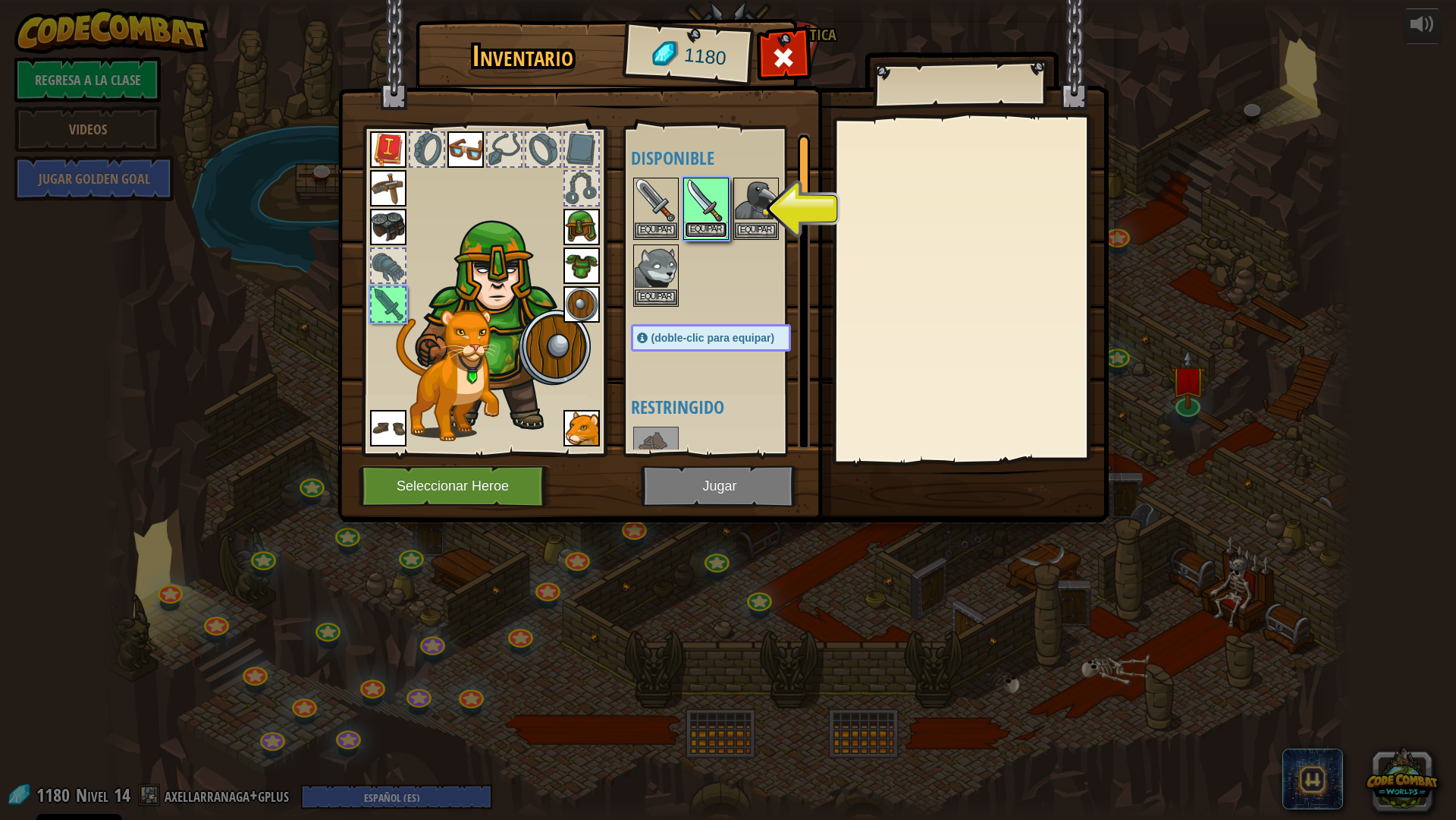
click at [698, 230] on button "Equipar" at bounding box center [706, 229] width 42 height 16
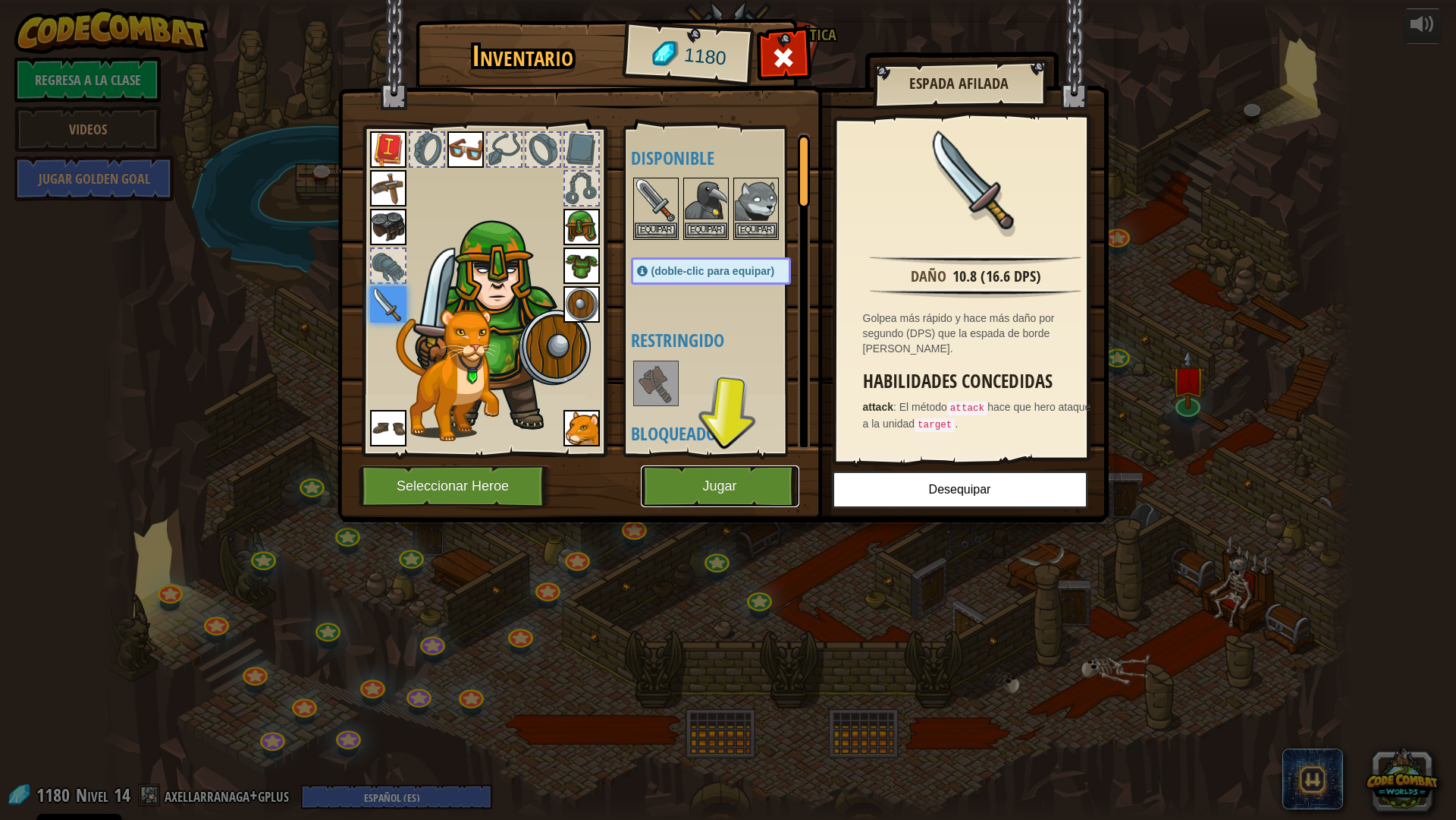
click at [723, 476] on button "Jugar" at bounding box center [720, 487] width 158 height 42
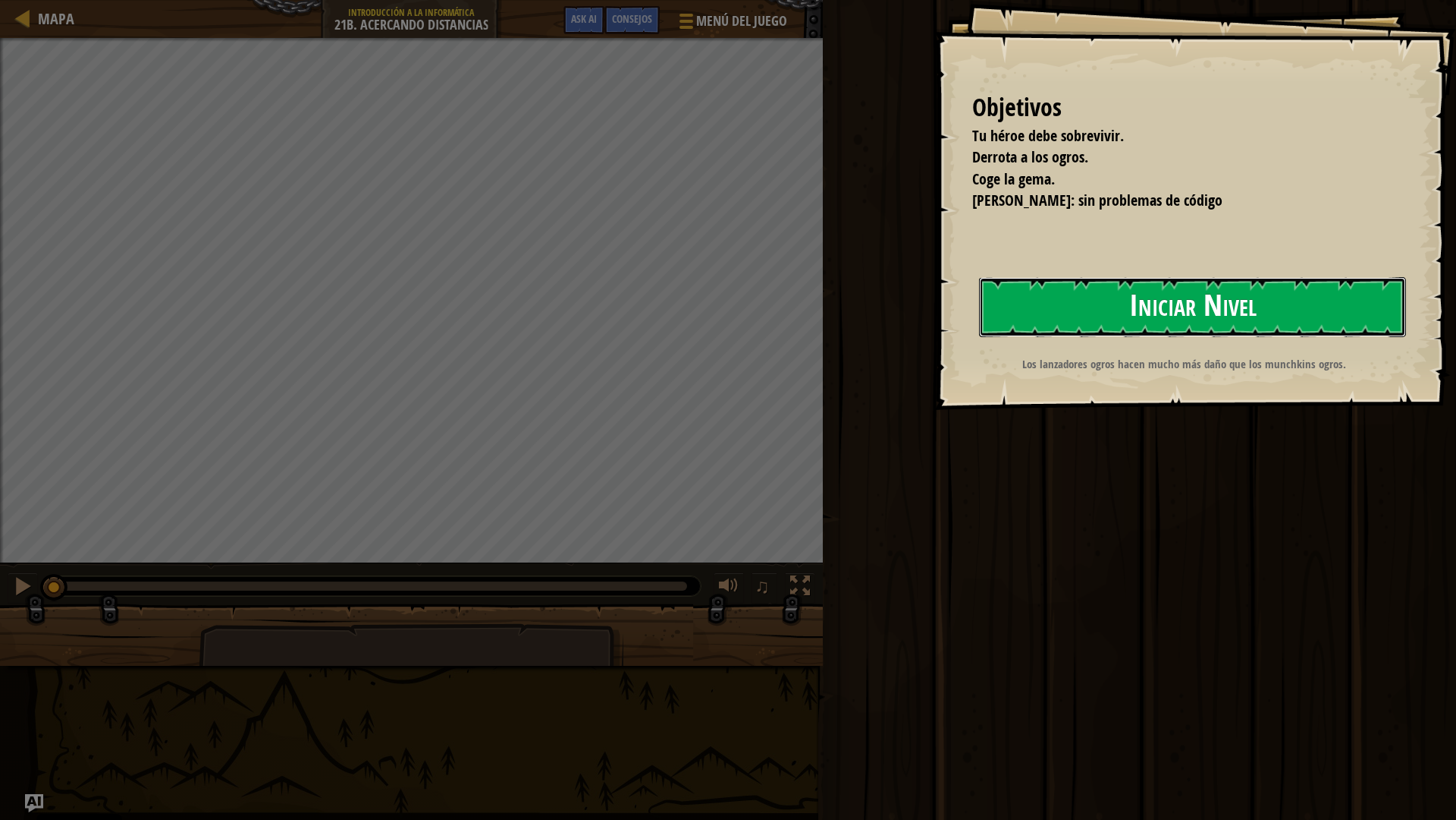
click at [1194, 310] on button "Iniciar Nivel" at bounding box center [1192, 306] width 427 height 60
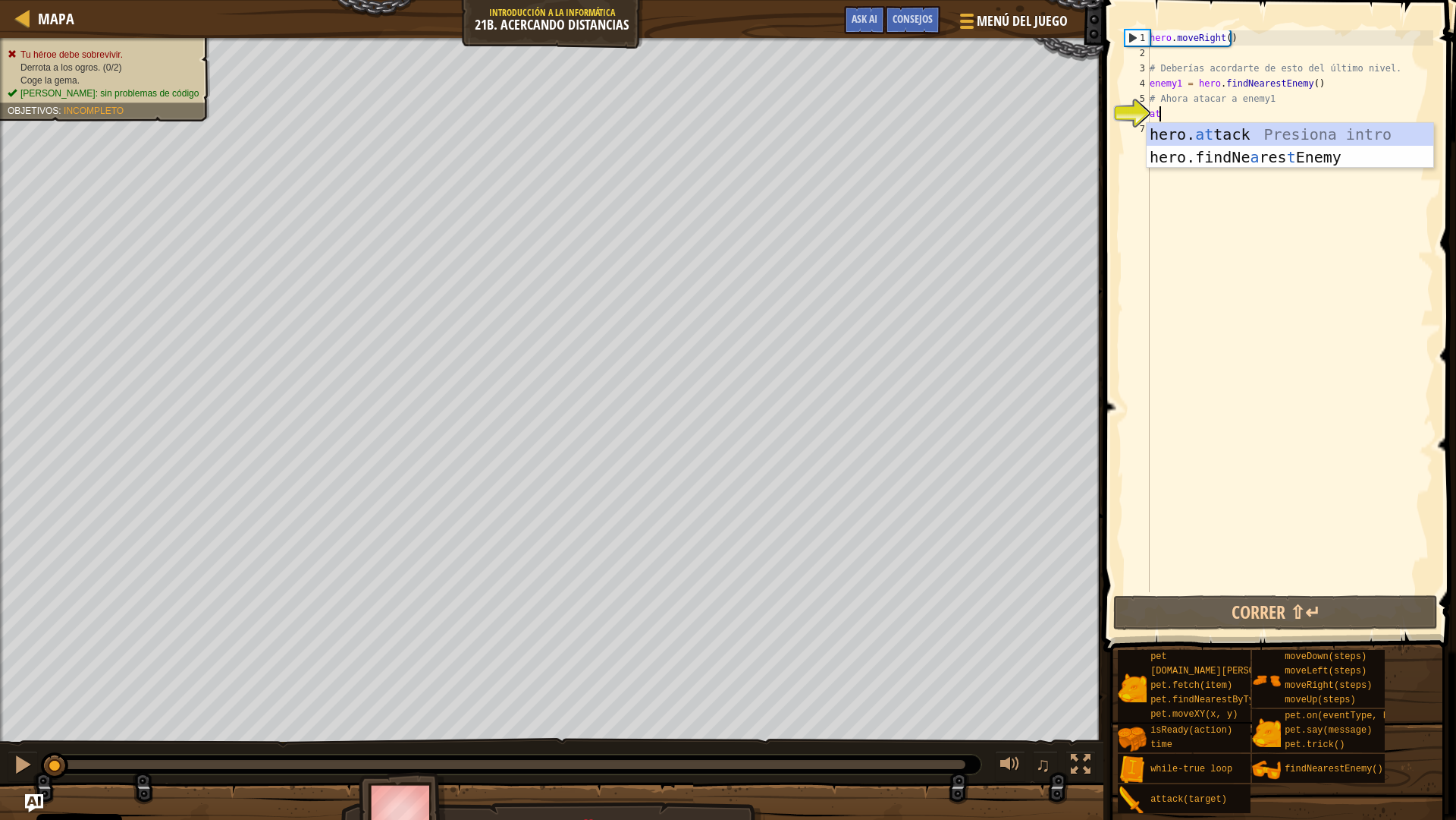
scroll to position [6, 0]
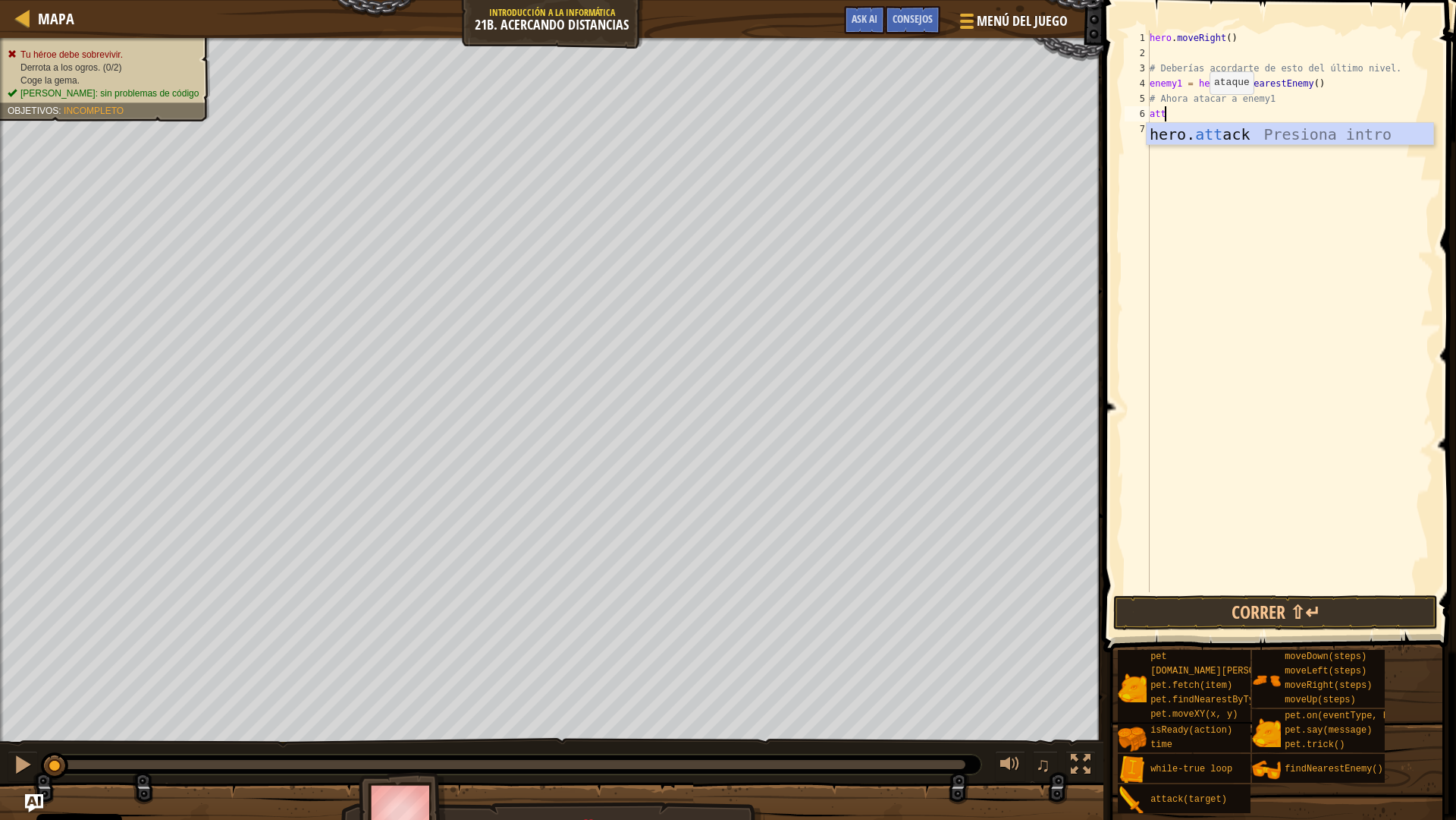
click at [1206, 140] on div "hero. att ack Presiona intro" at bounding box center [1289, 157] width 287 height 69
click at [1232, 120] on div "hero . moveRight ( ) # Deberías acordarte de esto del último nivel. enemy1 = he…" at bounding box center [1289, 311] width 287 height 562
click at [1233, 117] on div "hero . moveRight ( ) # Deberías acordarte de esto del último nivel. enemy1 = he…" at bounding box center [1289, 326] width 287 height 592
type textarea "hero.attack(enemy1)"
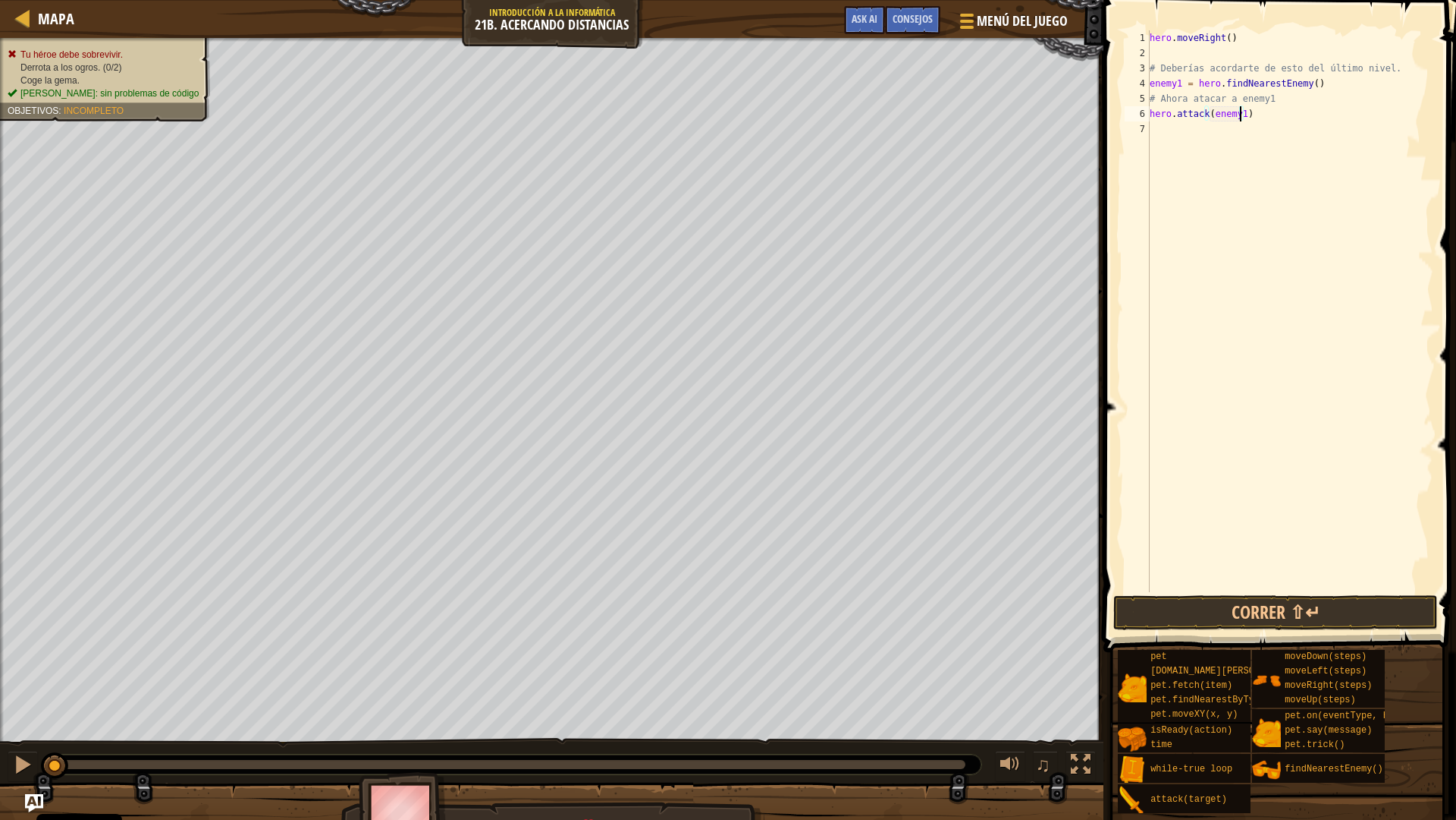
click at [1256, 125] on div "hero . moveRight ( ) # Deberías acordarte de esto del último nivel. enemy1 = he…" at bounding box center [1289, 326] width 287 height 592
drag, startPoint x: 1256, startPoint y: 125, endPoint x: 1233, endPoint y: 119, distance: 23.8
click at [1179, 119] on div "hero . moveRight ( ) # Deberías acordarte de esto del último nivel. enemy1 = he…" at bounding box center [1289, 326] width 287 height 592
type textarea "hero.attack(enemy1)"
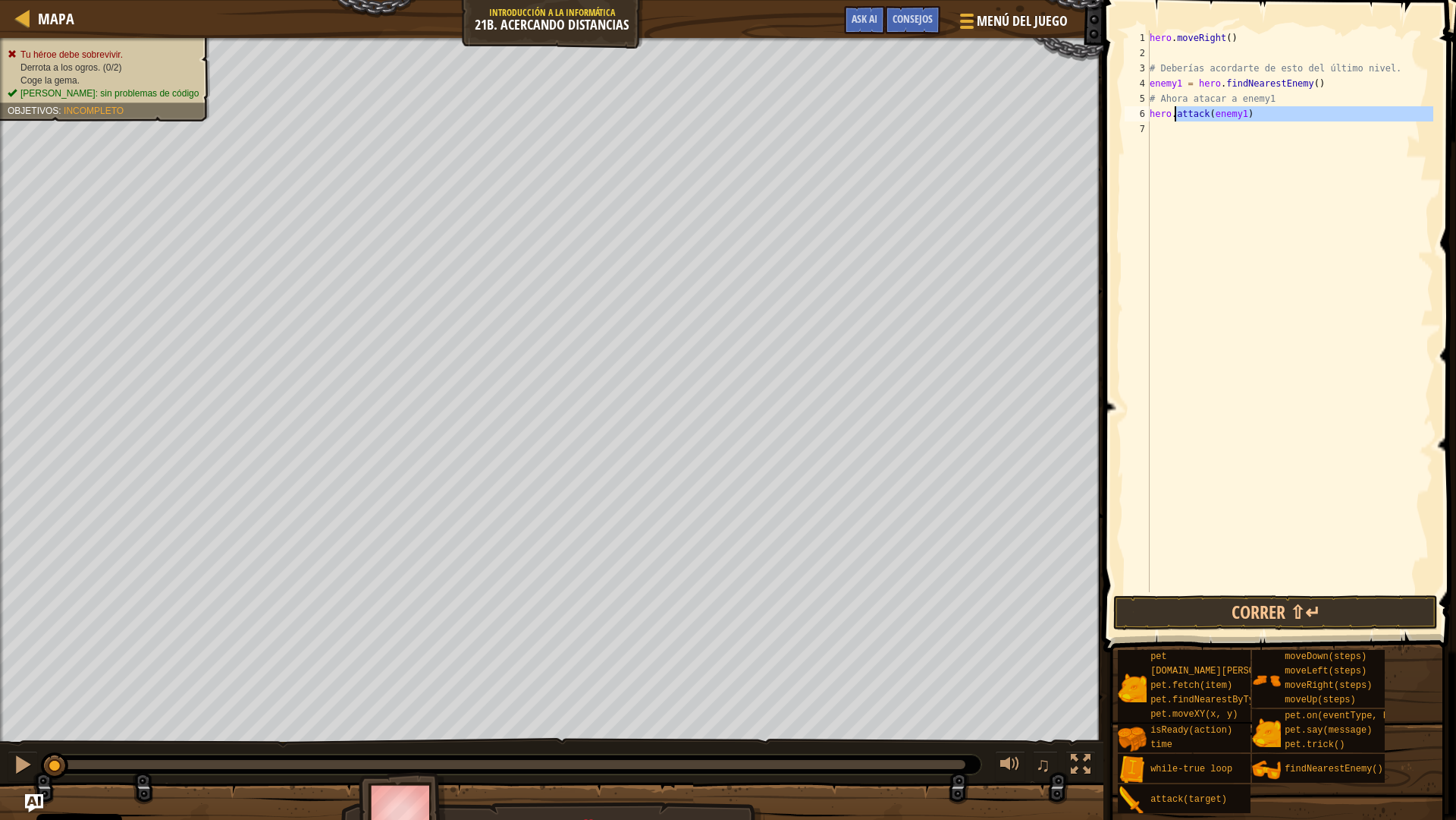
click at [1249, 122] on div "hero . moveRight ( ) # Deberías acordarte de esto del último nivel. enemy1 = he…" at bounding box center [1289, 311] width 287 height 562
drag, startPoint x: 1249, startPoint y: 118, endPoint x: 1151, endPoint y: 117, distance: 98.0
click at [1151, 117] on div "hero . moveRight ( ) # Deberías acordarte de esto del último nivel. enemy1 = he…" at bounding box center [1289, 326] width 287 height 592
type textarea "hero.attack(enemy1)"
click at [1168, 136] on div "hero . moveRight ( ) # Deberías acordarte de esto del último nivel. enemy1 = he…" at bounding box center [1289, 326] width 287 height 592
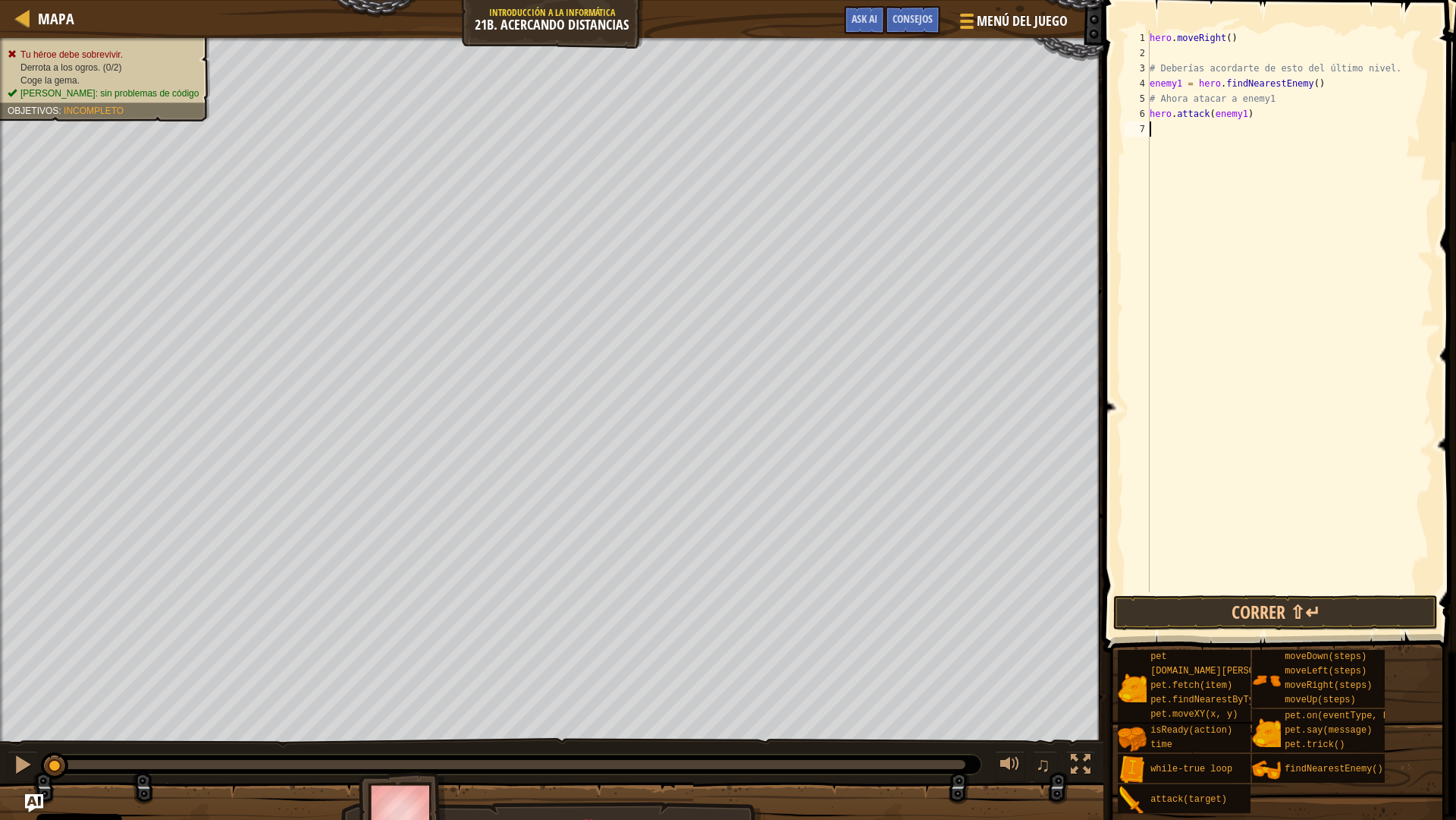
paste textarea "hero.attack(enemy1)"
type textarea "hero.attack(enemy1)"
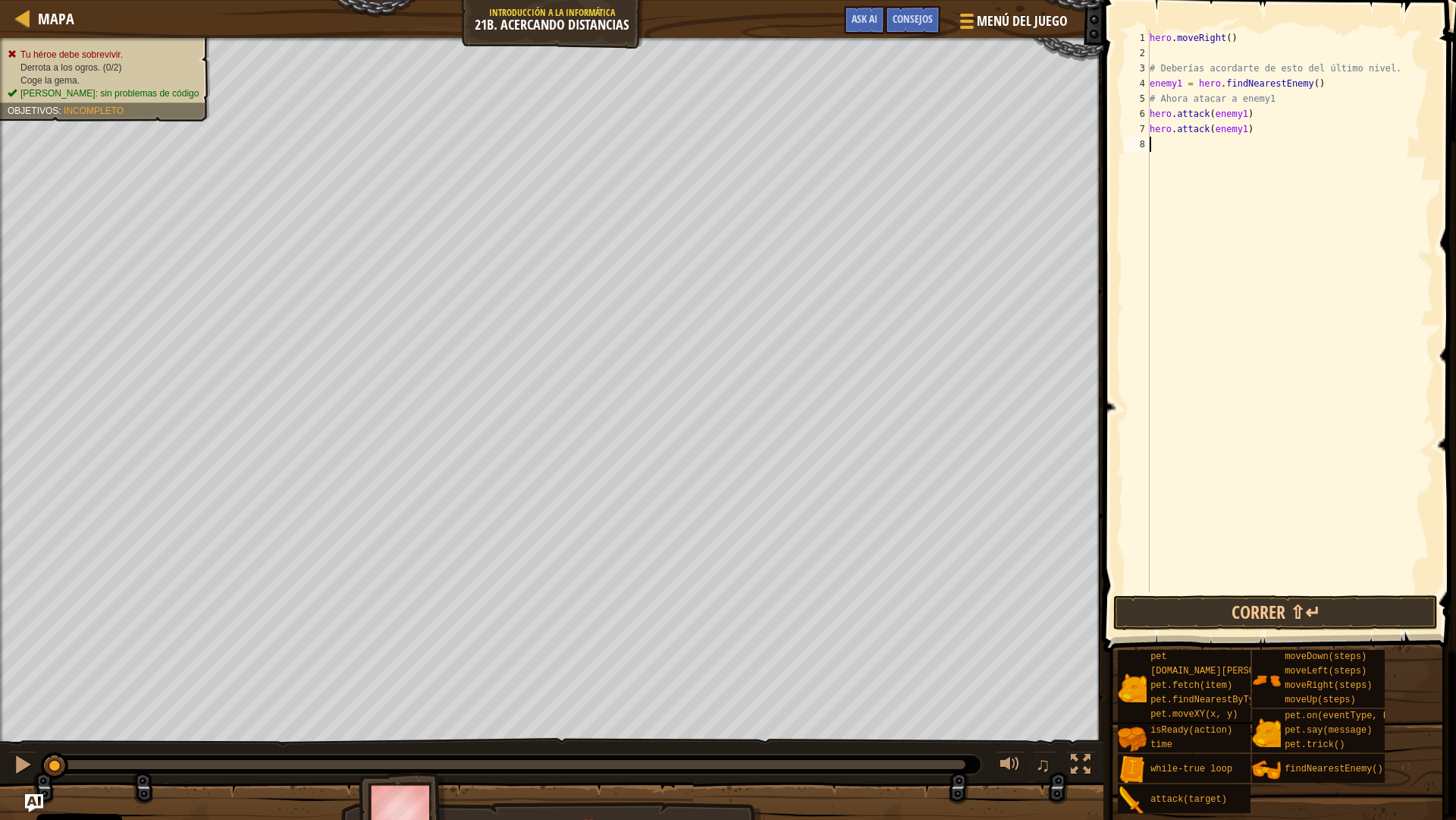
type textarea "move"
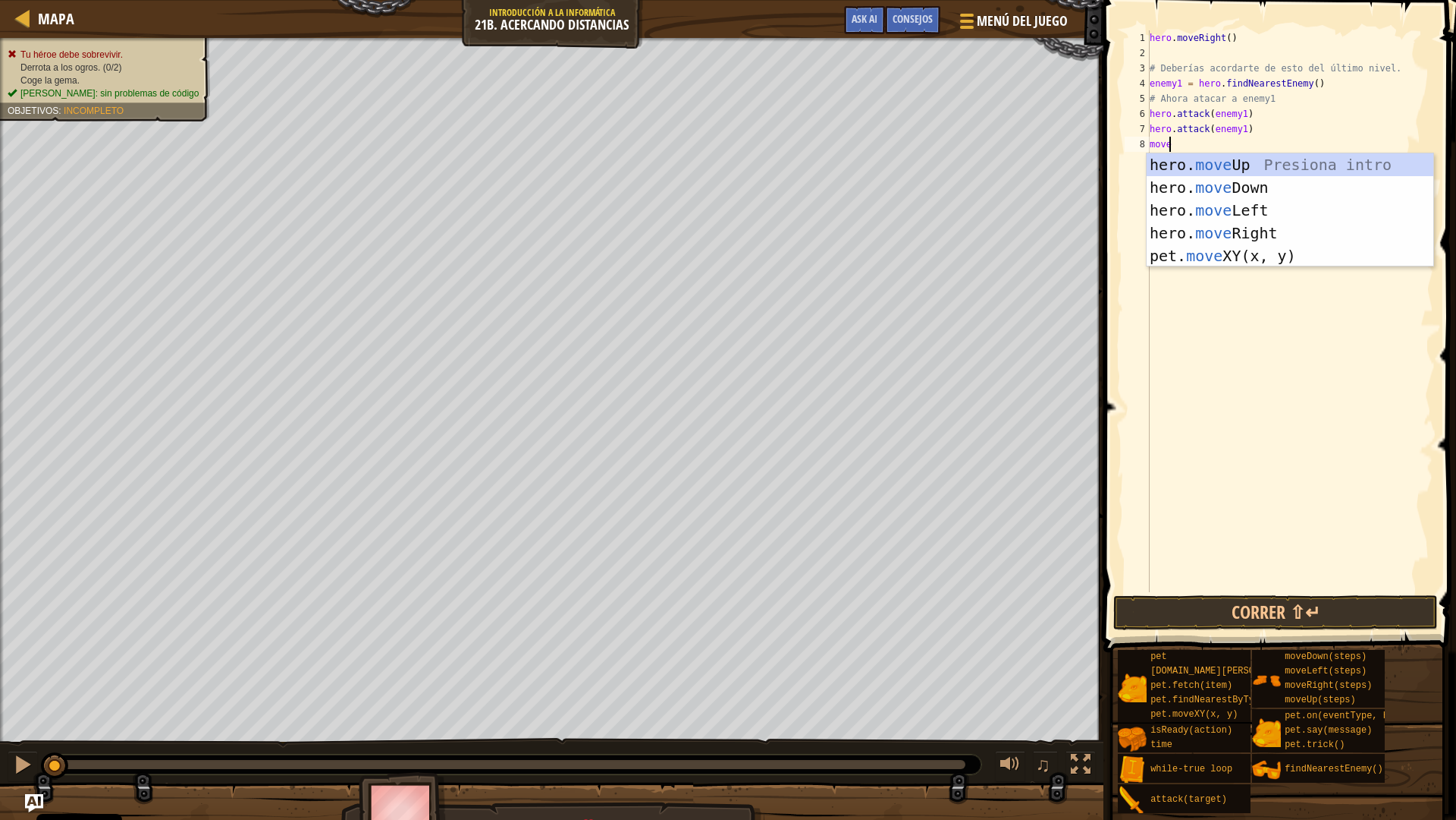
scroll to position [6, 1]
click at [1216, 225] on div "hero. move Up Presiona intro hero. move Down Presiona intro hero. move Left Pre…" at bounding box center [1289, 233] width 287 height 159
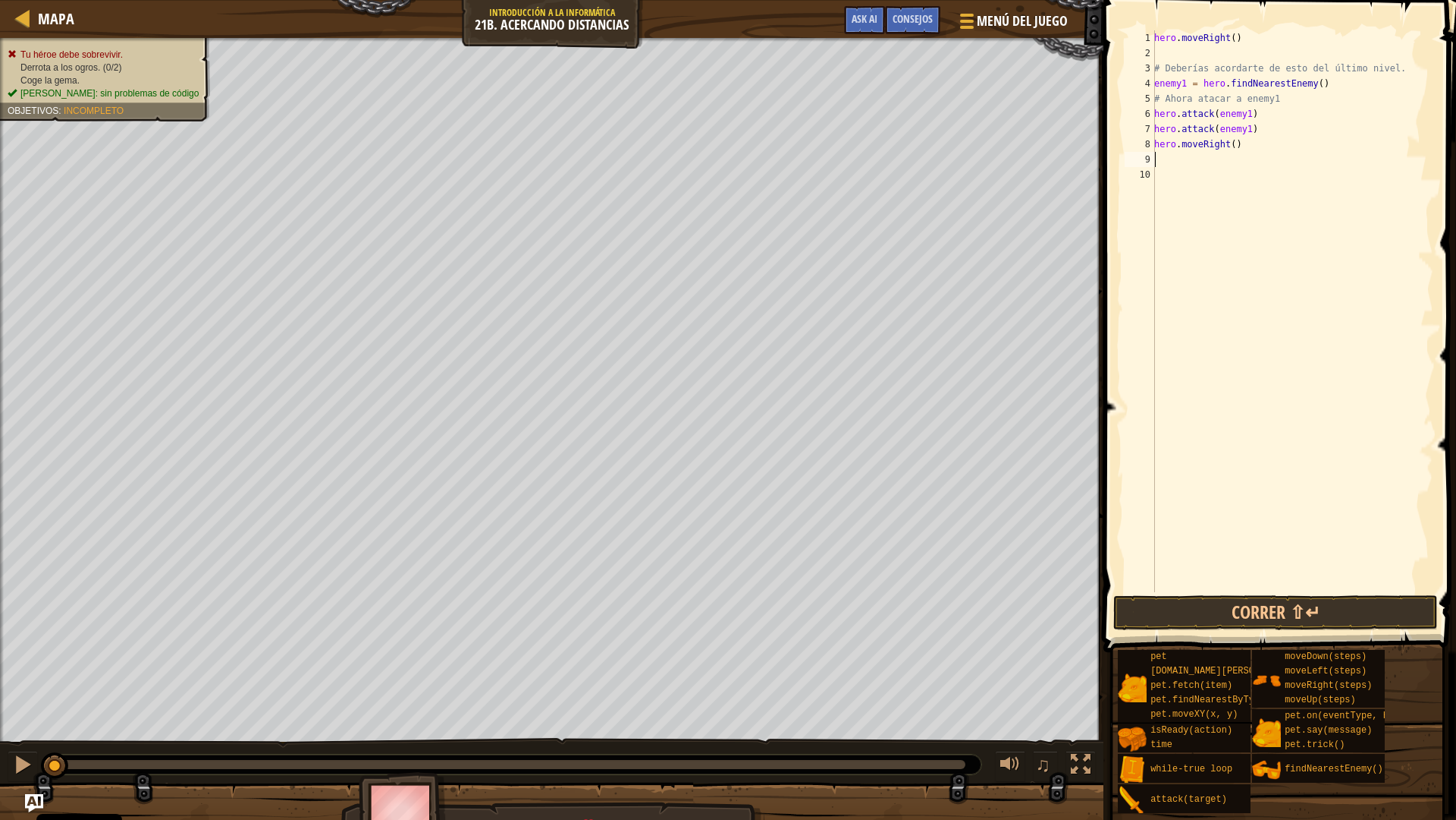
scroll to position [6, 0]
click at [1227, 146] on div "hero . moveRight ( ) # Deberías acordarte de esto del último nivel. enemy1 = he…" at bounding box center [1292, 326] width 282 height 592
type textarea "hero.moveRight(2)"
click at [1185, 157] on div "hero . moveRight ( ) # Deberías acordarte de esto del último nivel. enemy1 = he…" at bounding box center [1292, 326] width 282 height 592
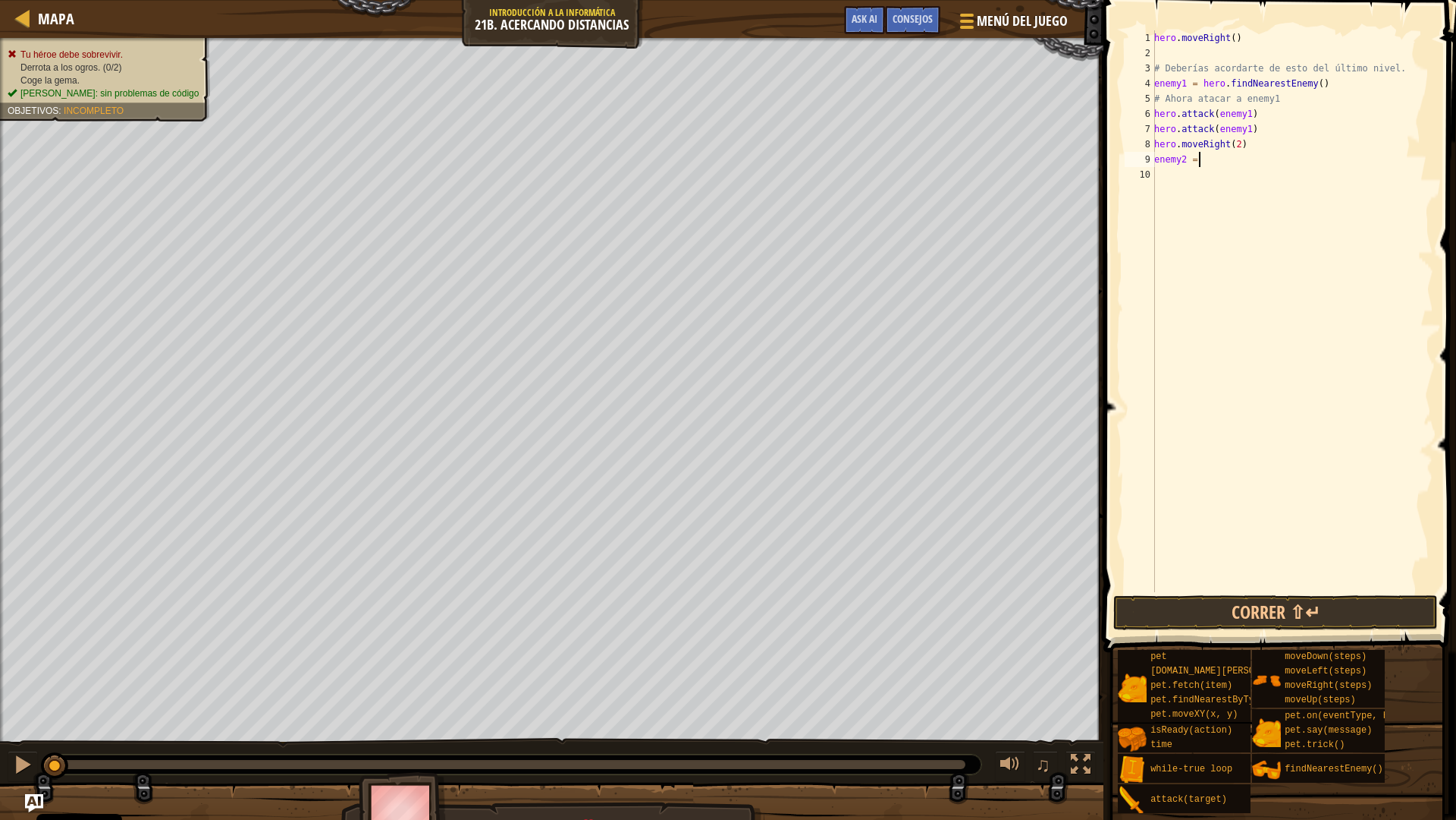
scroll to position [6, 2]
type textarea "enemy2 = hero.findNearestEnemy()"
click at [1309, 161] on div "hero . moveRight ( ) # Deberías acordarte de esto del último nivel. enemy1 = he…" at bounding box center [1292, 326] width 282 height 592
click at [1285, 172] on div "hero . moveRight ( ) # Deberías acordarte de esto del último nivel. enemy1 = he…" at bounding box center [1292, 326] width 282 height 592
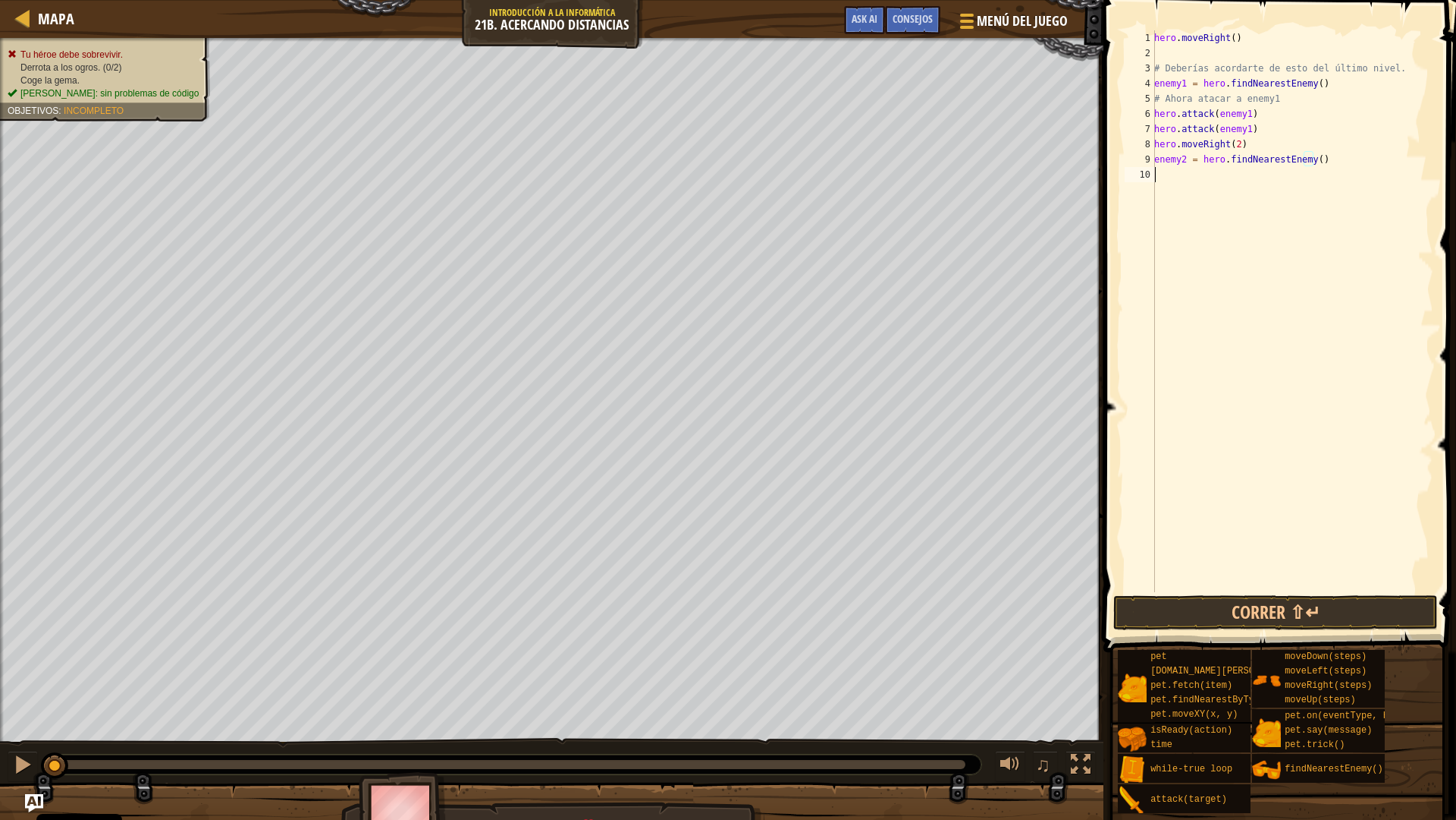
scroll to position [6, 0]
click at [1225, 193] on div "hero. att ack Presiona intro" at bounding box center [1294, 217] width 287 height 69
click at [1239, 173] on div "hero . moveRight ( ) # Deberías acordarte de esto del último nivel. enemy1 = he…" at bounding box center [1292, 311] width 282 height 562
click at [1253, 179] on div "hero . moveRight ( ) # Deberías acordarte de esto del último nivel. enemy1 = he…" at bounding box center [1292, 326] width 282 height 592
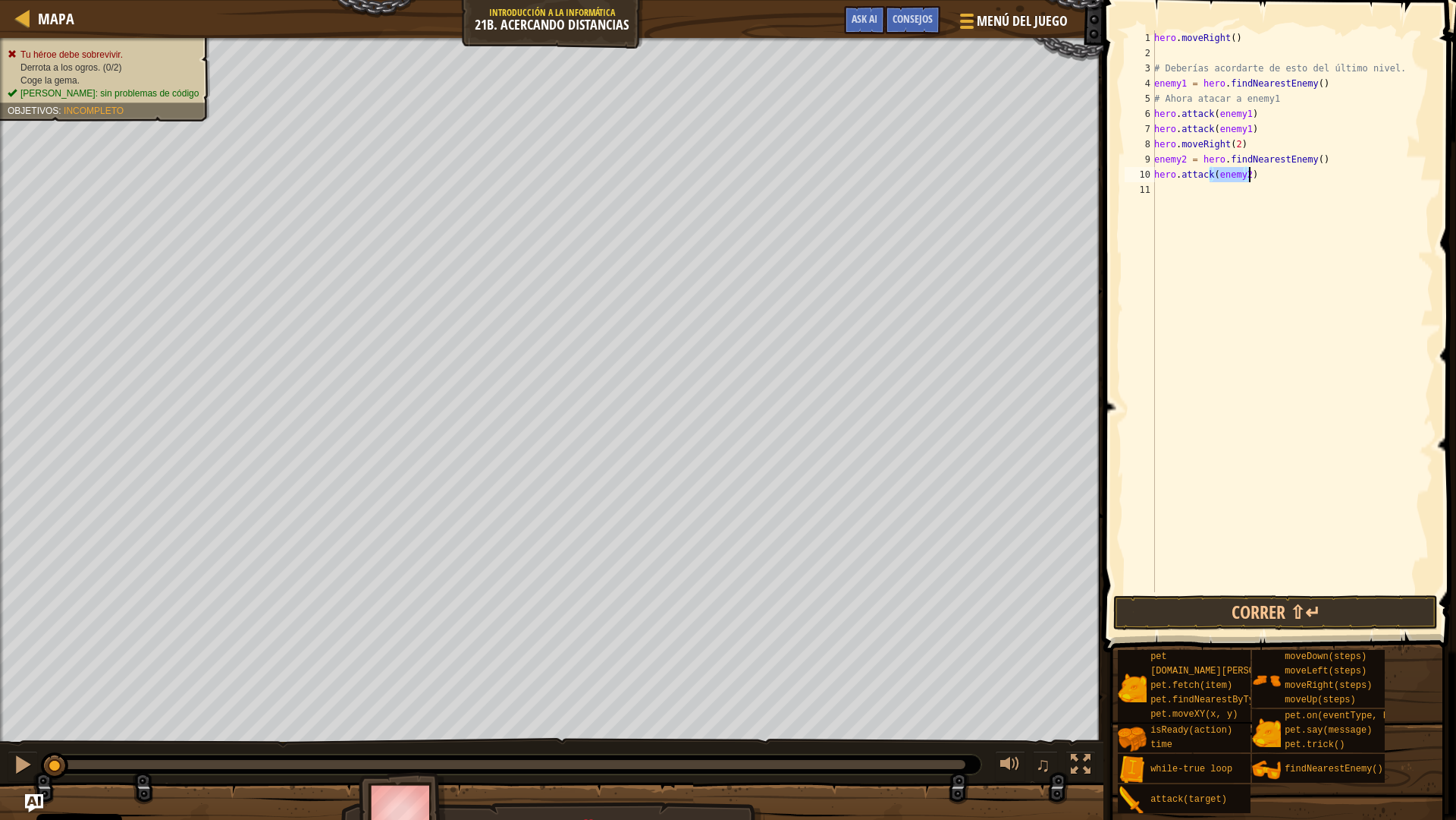
scroll to position [6, 6]
click at [1253, 179] on div "hero . moveRight ( ) # Deberías acordarte de esto del último nivel. enemy1 = he…" at bounding box center [1292, 311] width 282 height 562
click at [1253, 179] on div "hero . moveRight ( ) # Deberías acordarte de esto del último nivel. enemy1 = he…" at bounding box center [1292, 326] width 282 height 592
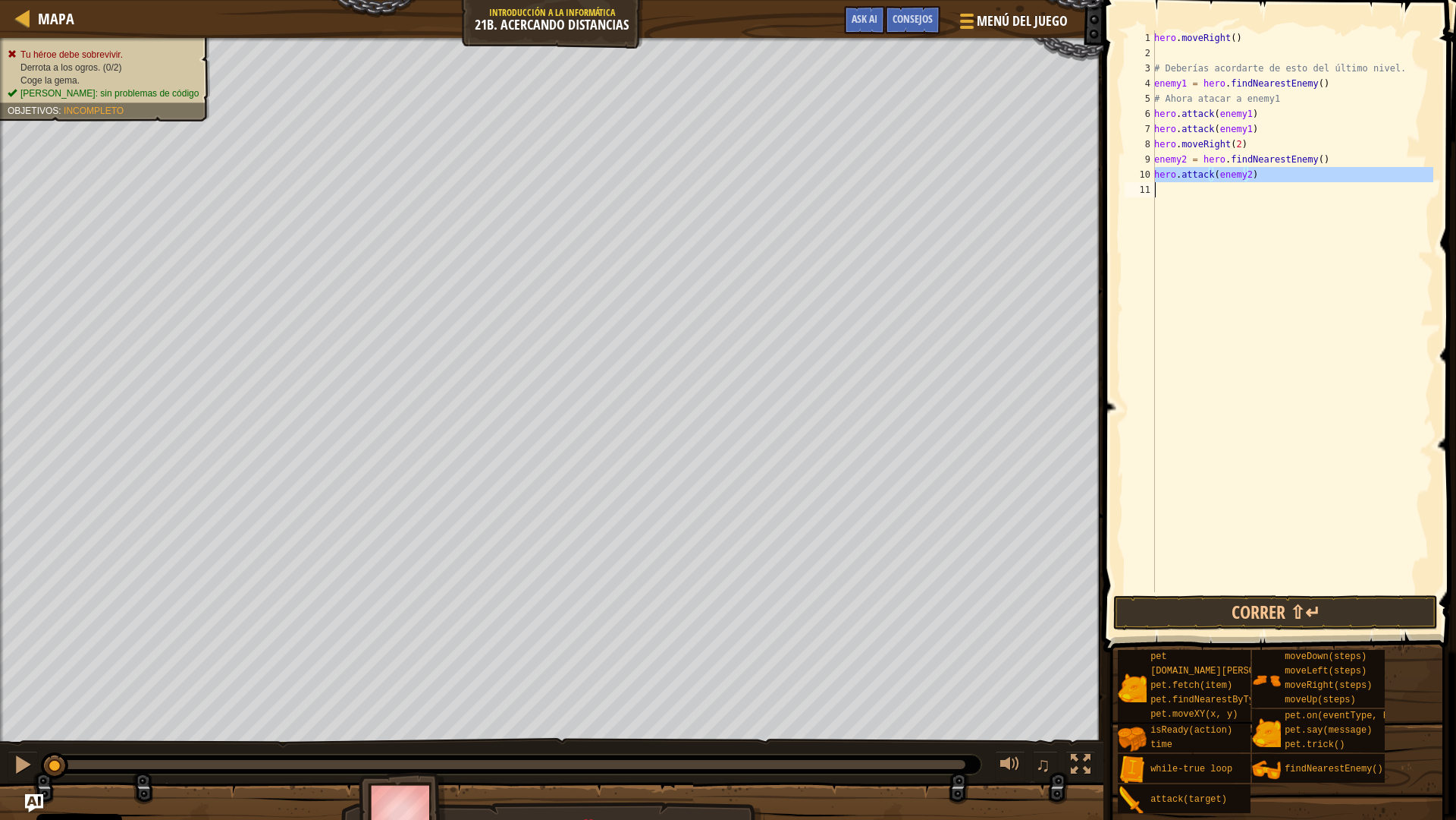
type textarea "hero.attack(enemy2)"
click at [1209, 185] on div "hero . moveRight ( ) # Deberías acordarte de esto del último nivel. enemy1 = he…" at bounding box center [1292, 311] width 282 height 562
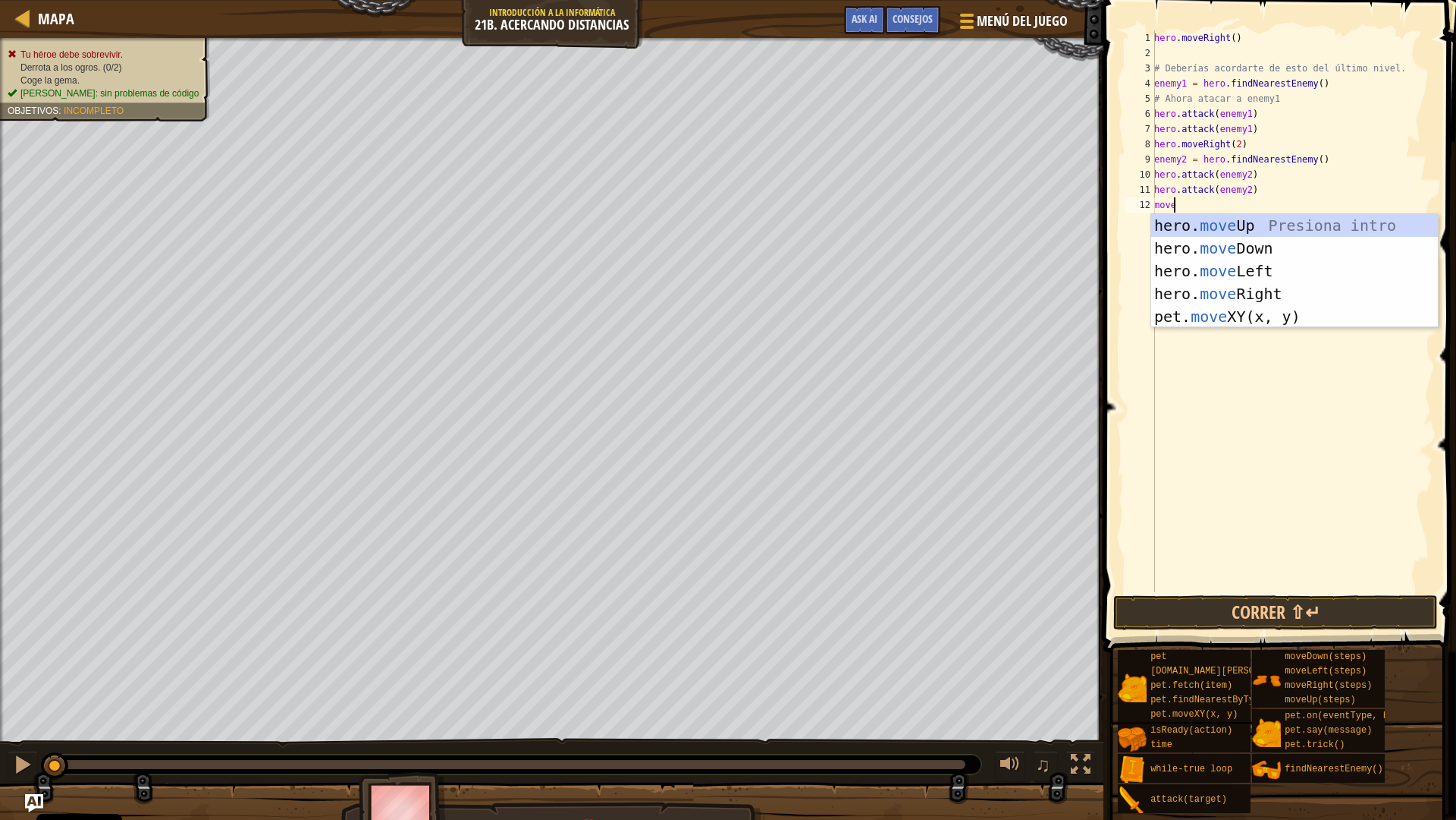
type textarea "mover"
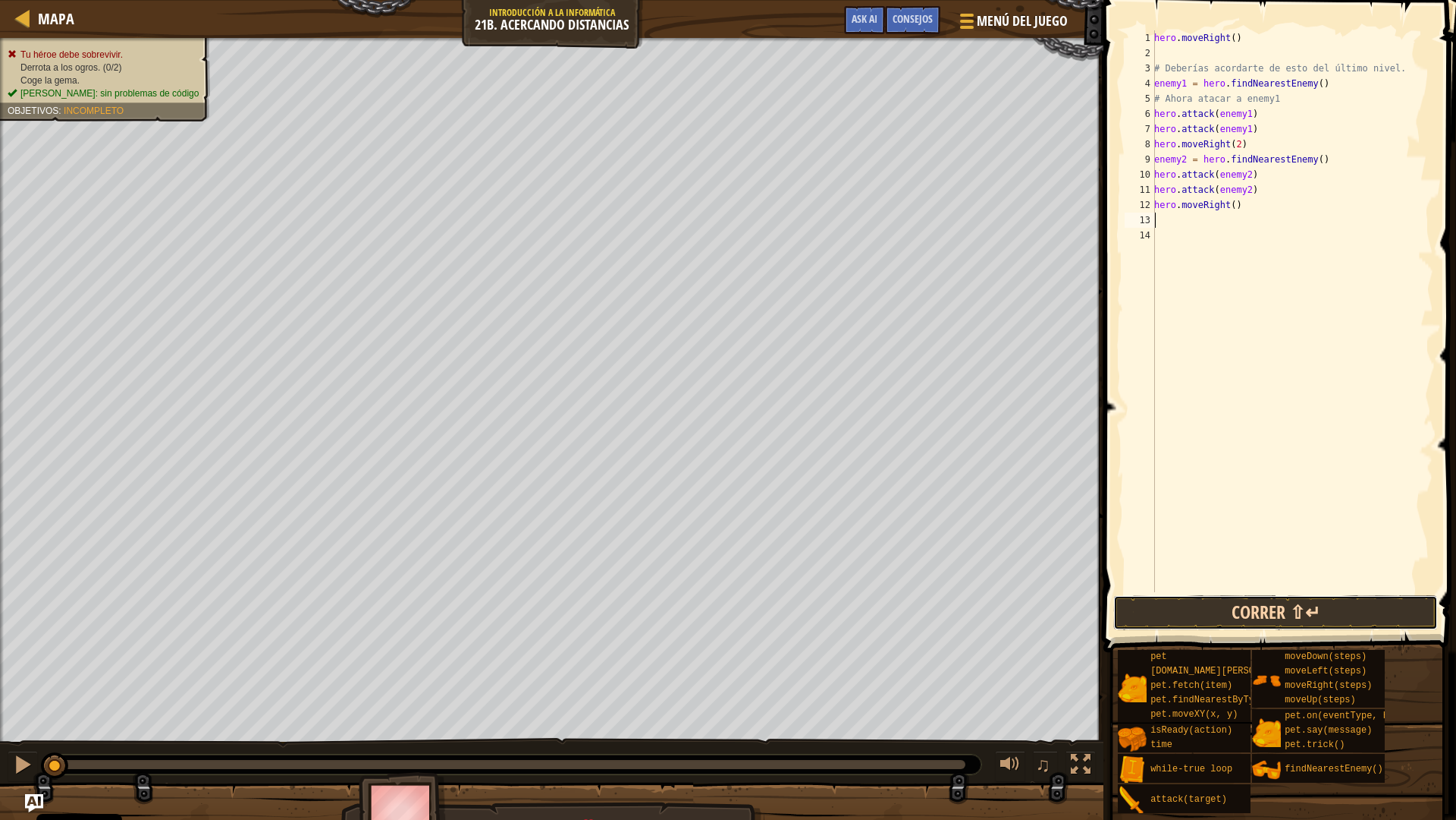
click at [1257, 610] on button "Correr ⇧↵" at bounding box center [1276, 612] width 325 height 35
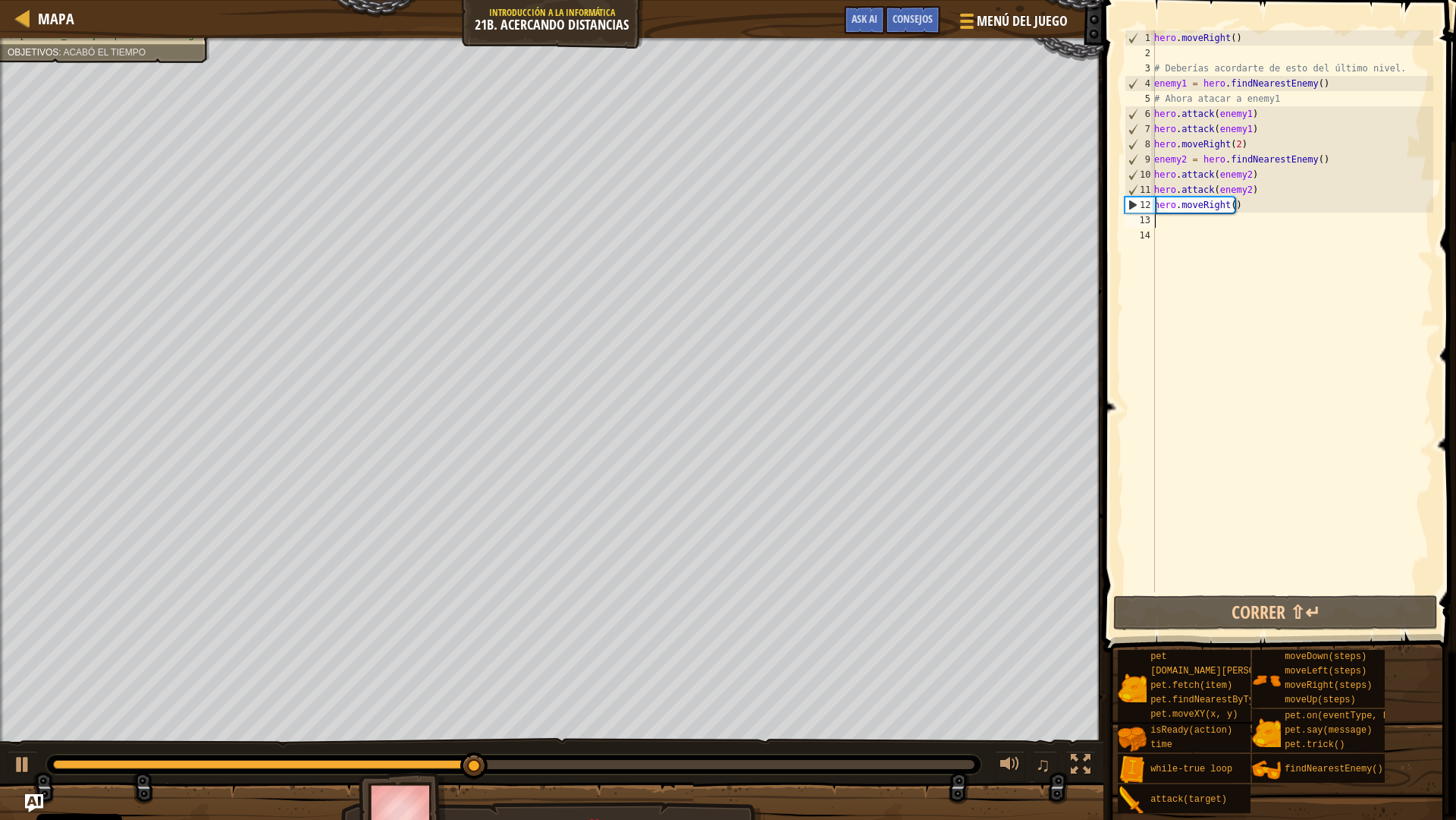
click at [1249, 189] on div "hero . moveRight ( ) # Deberías acordarte de esto del último nivel. enemy1 = he…" at bounding box center [1292, 326] width 282 height 592
type textarea "hero.attack(enemy2)"
drag, startPoint x: 1249, startPoint y: 189, endPoint x: 1146, endPoint y: 190, distance: 103.0
click at [1146, 190] on div "hero.attack(enemy2) 1 2 3 4 5 6 7 8 9 10 11 12 13 14 hero . moveRight ( ) # Deb…" at bounding box center [1277, 311] width 311 height 562
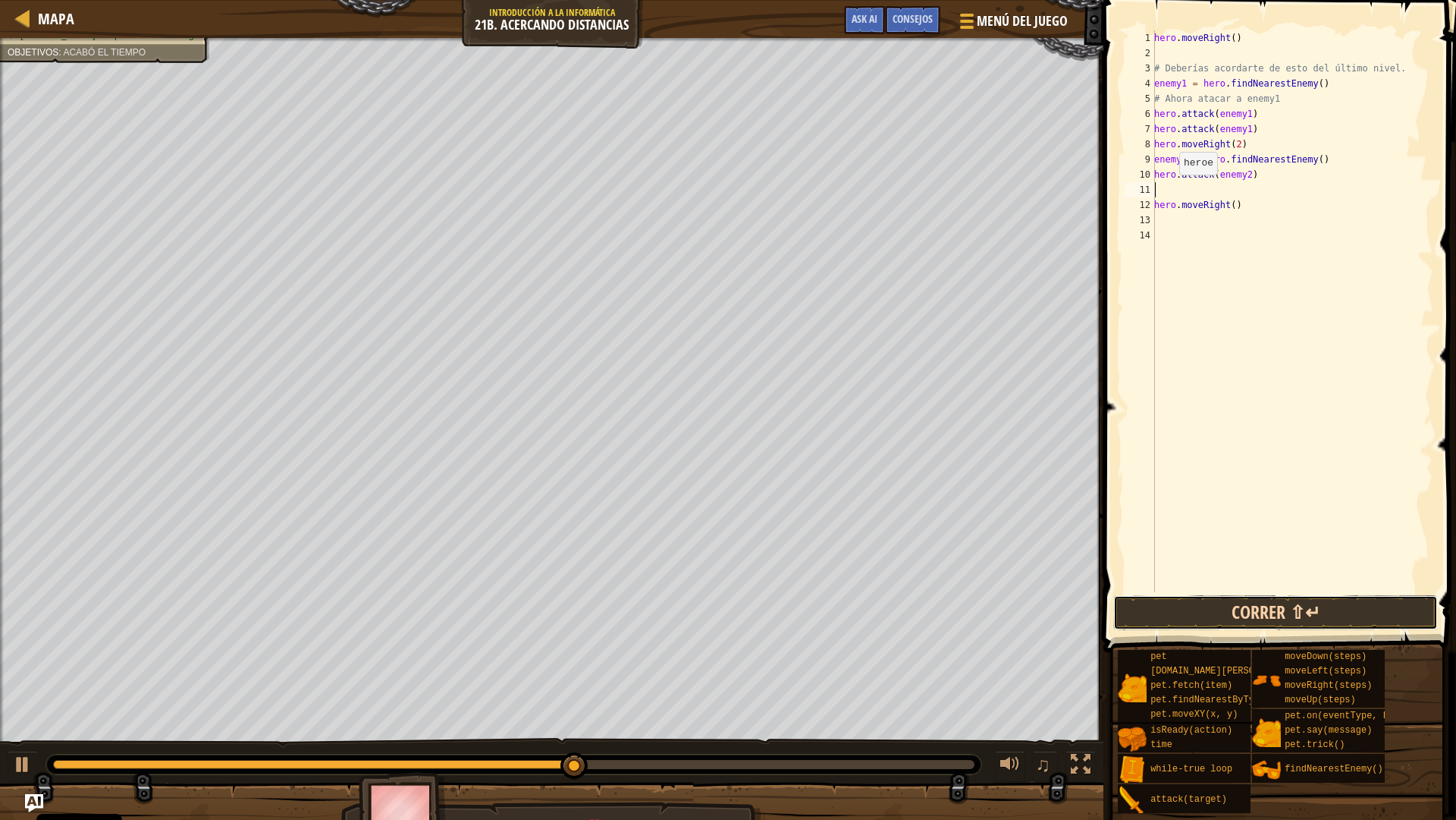
click at [1200, 621] on button "Correr ⇧↵" at bounding box center [1276, 612] width 325 height 35
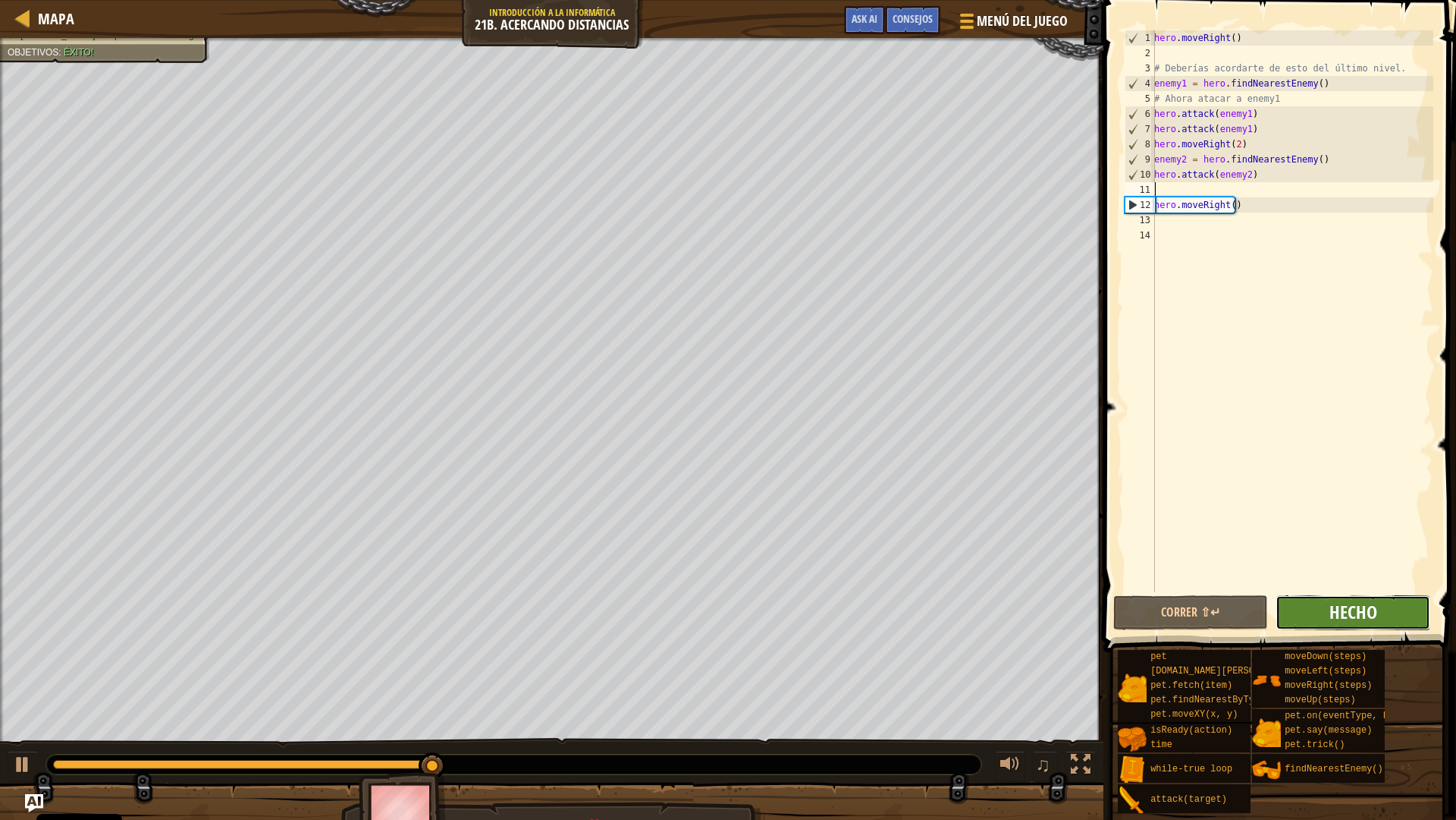
click at [1369, 616] on span "Hecho" at bounding box center [1353, 611] width 48 height 25
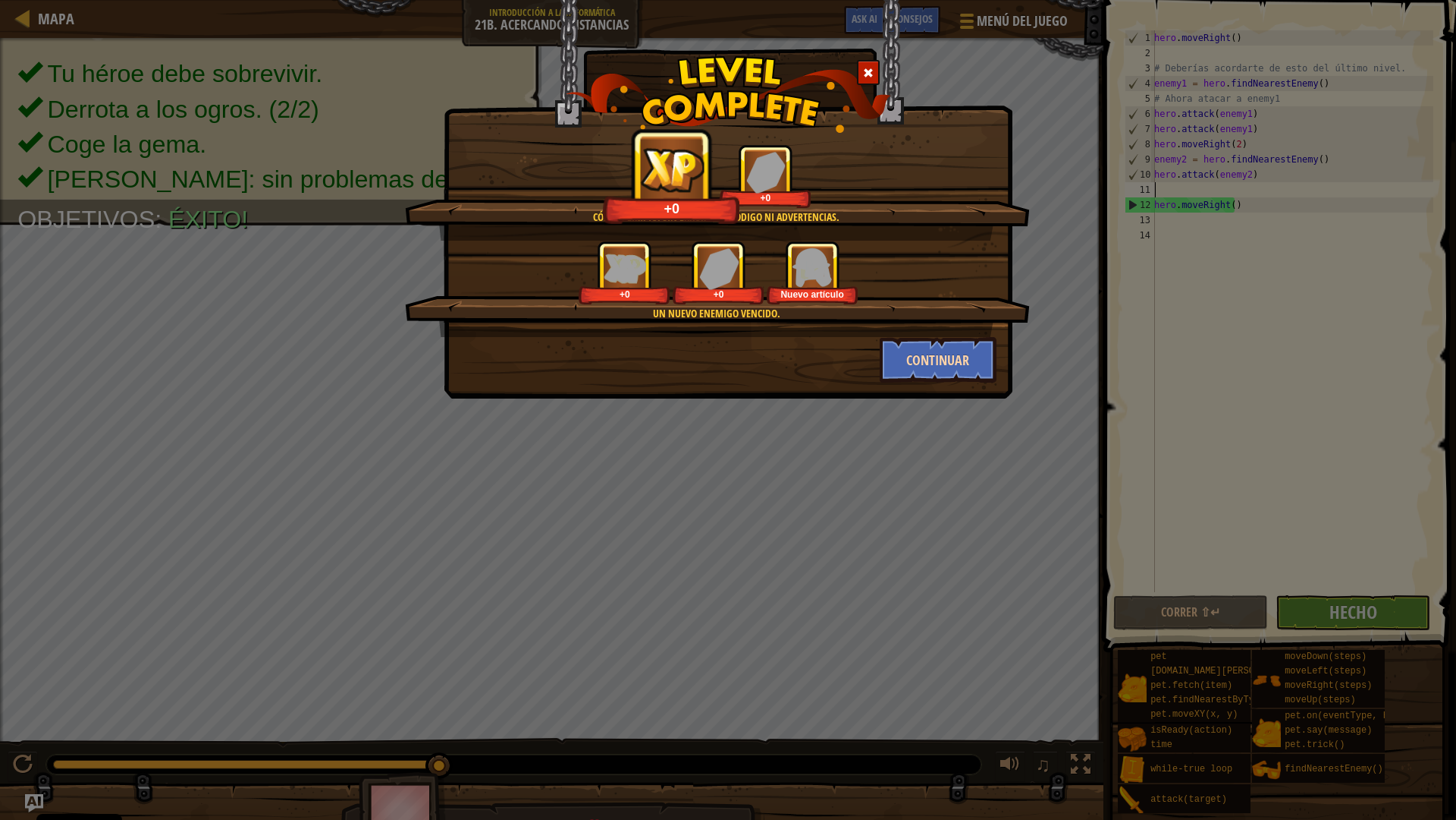
click at [883, 337] on div "Código limpio: sin errores de código ni advertencias. +0 +0 Un nuevo enemigo ve…" at bounding box center [728, 263] width 537 height 238
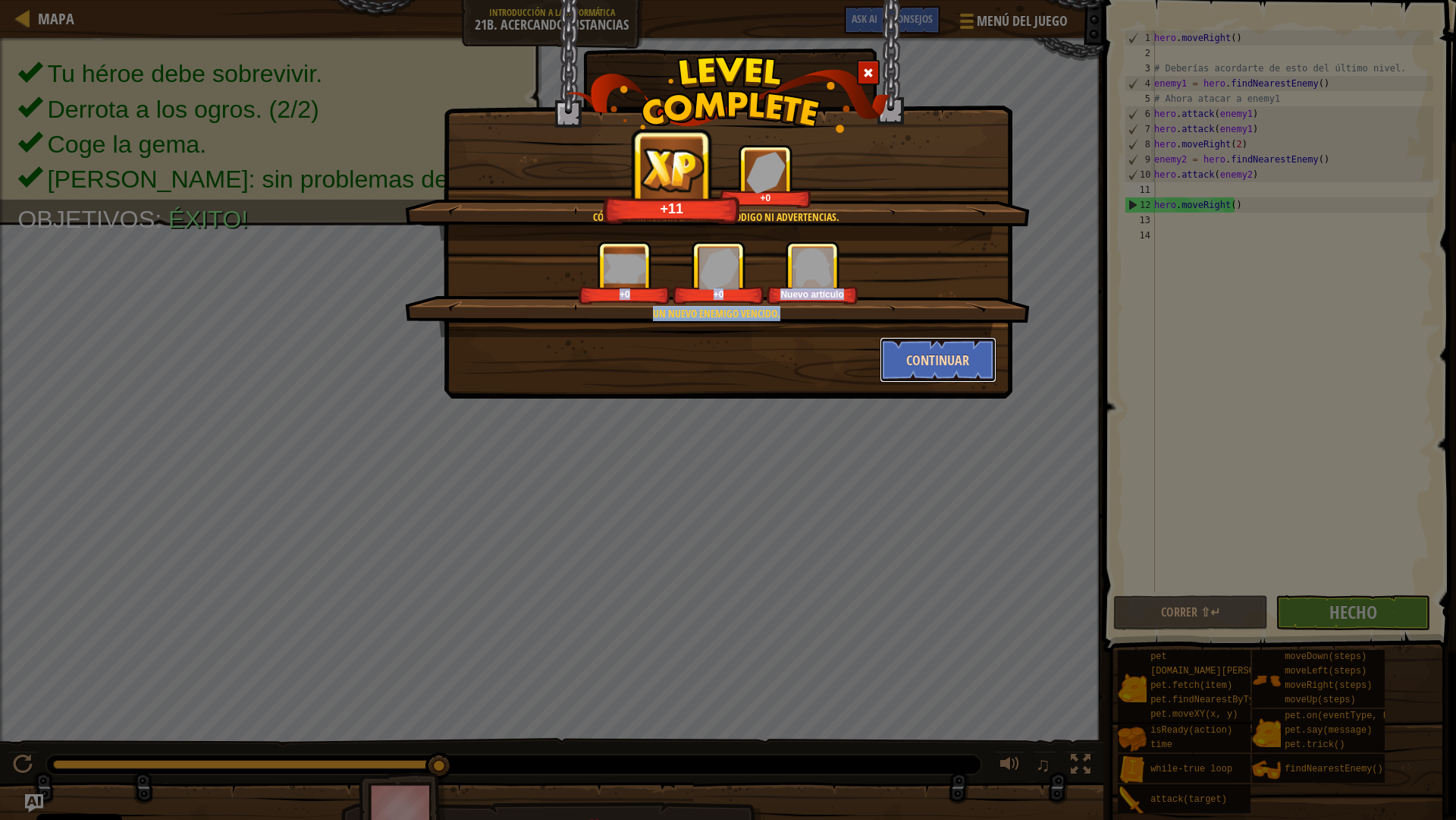
click at [891, 347] on button "Continuar" at bounding box center [939, 360] width 117 height 46
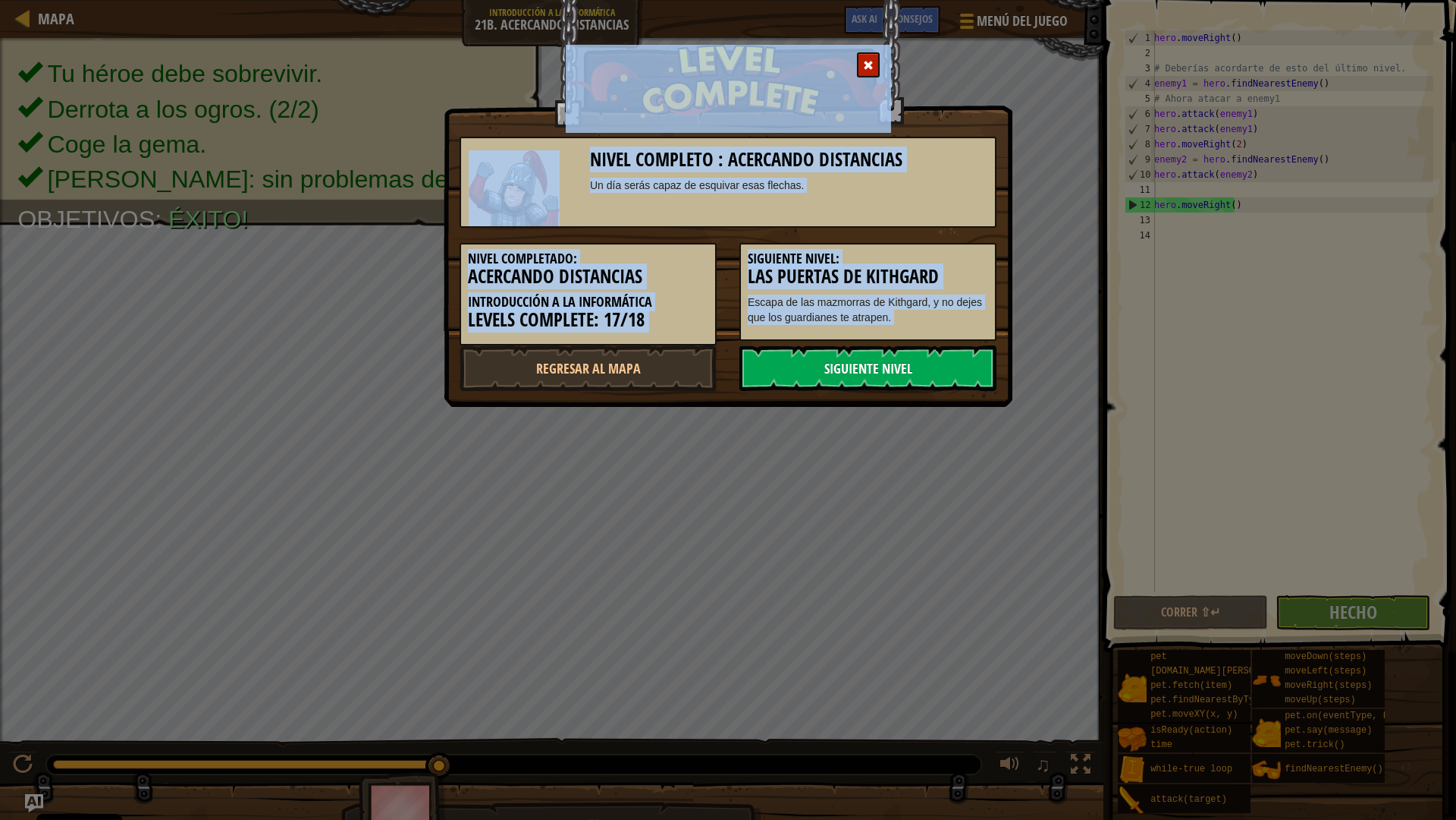
click at [777, 353] on link "Siguiente nivel" at bounding box center [868, 368] width 257 height 46
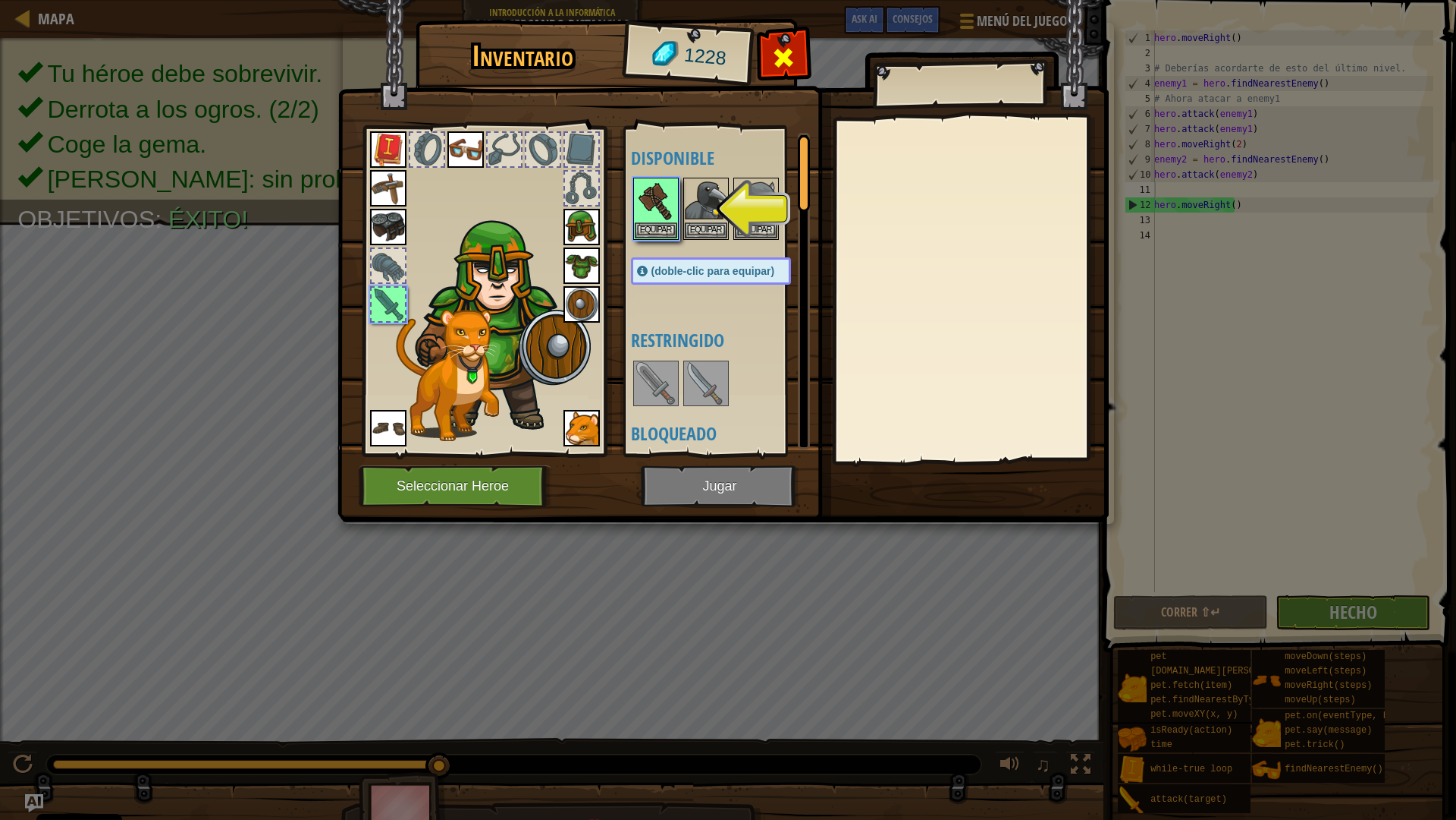
click at [767, 55] on div at bounding box center [784, 61] width 48 height 48
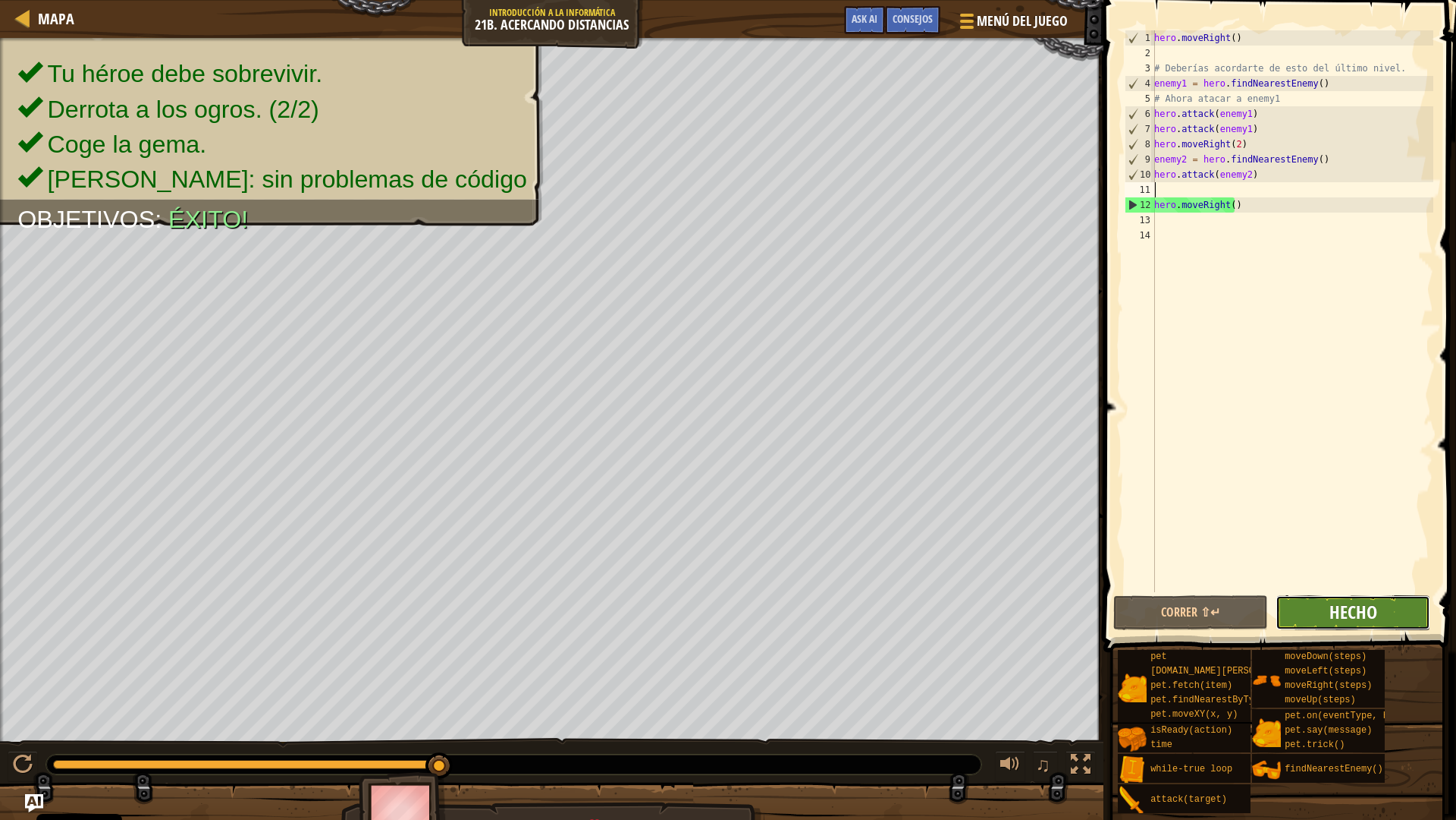
click at [1354, 623] on span "Hecho" at bounding box center [1353, 611] width 48 height 25
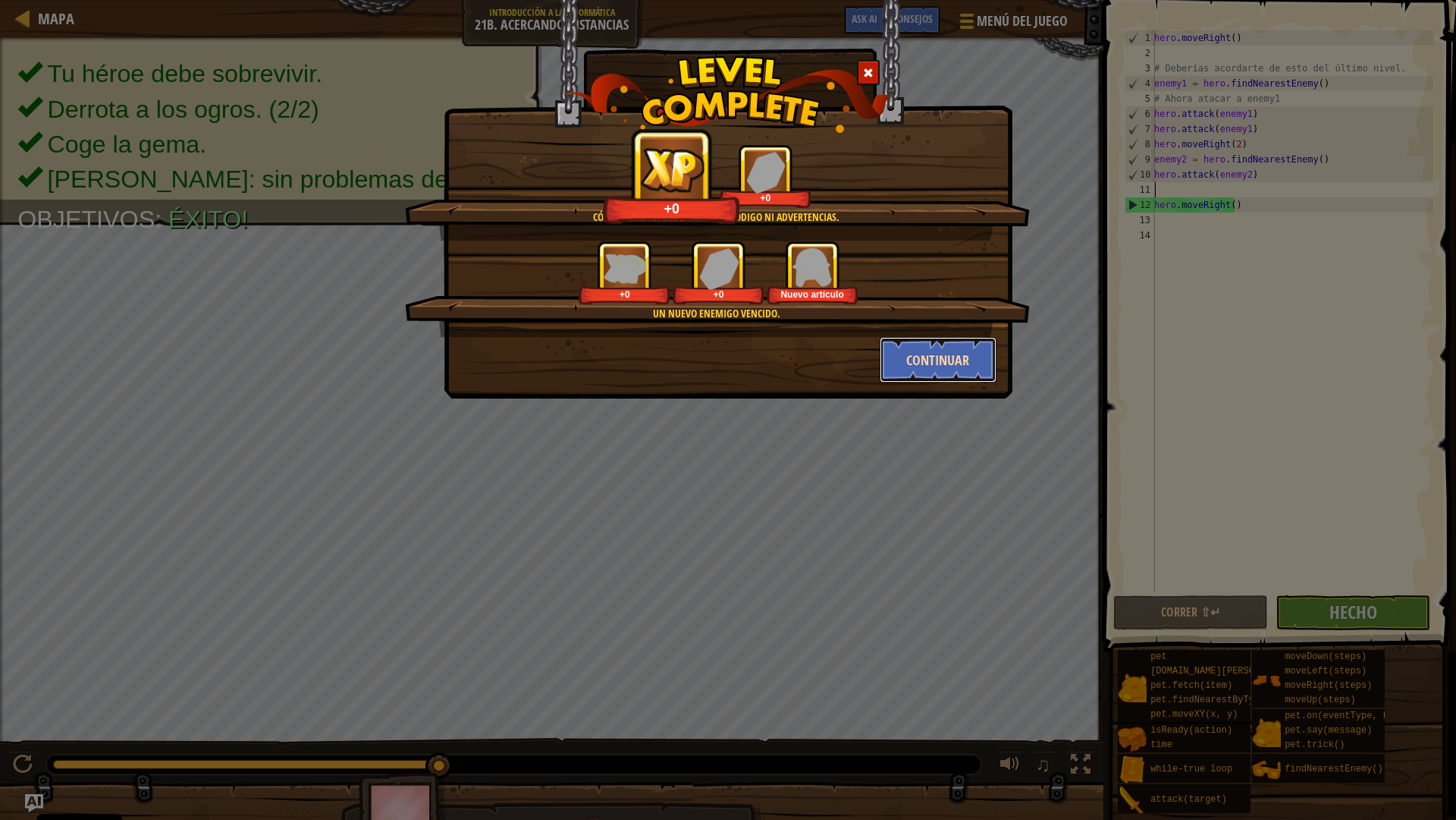
click at [901, 362] on button "Continuar" at bounding box center [939, 360] width 117 height 46
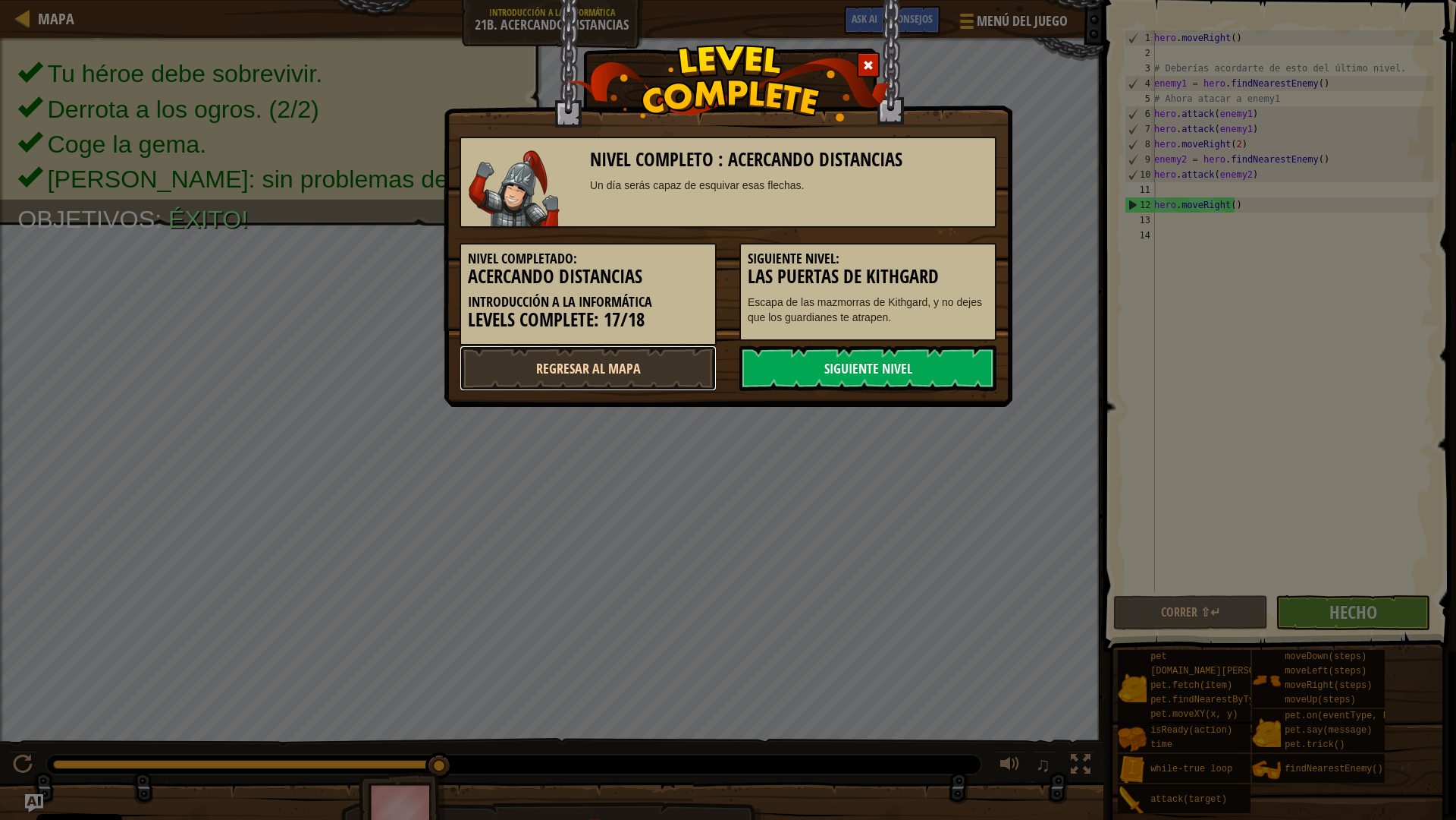
click at [624, 366] on link "Regresar al mapa" at bounding box center [588, 368] width 257 height 46
select select "es-ES"
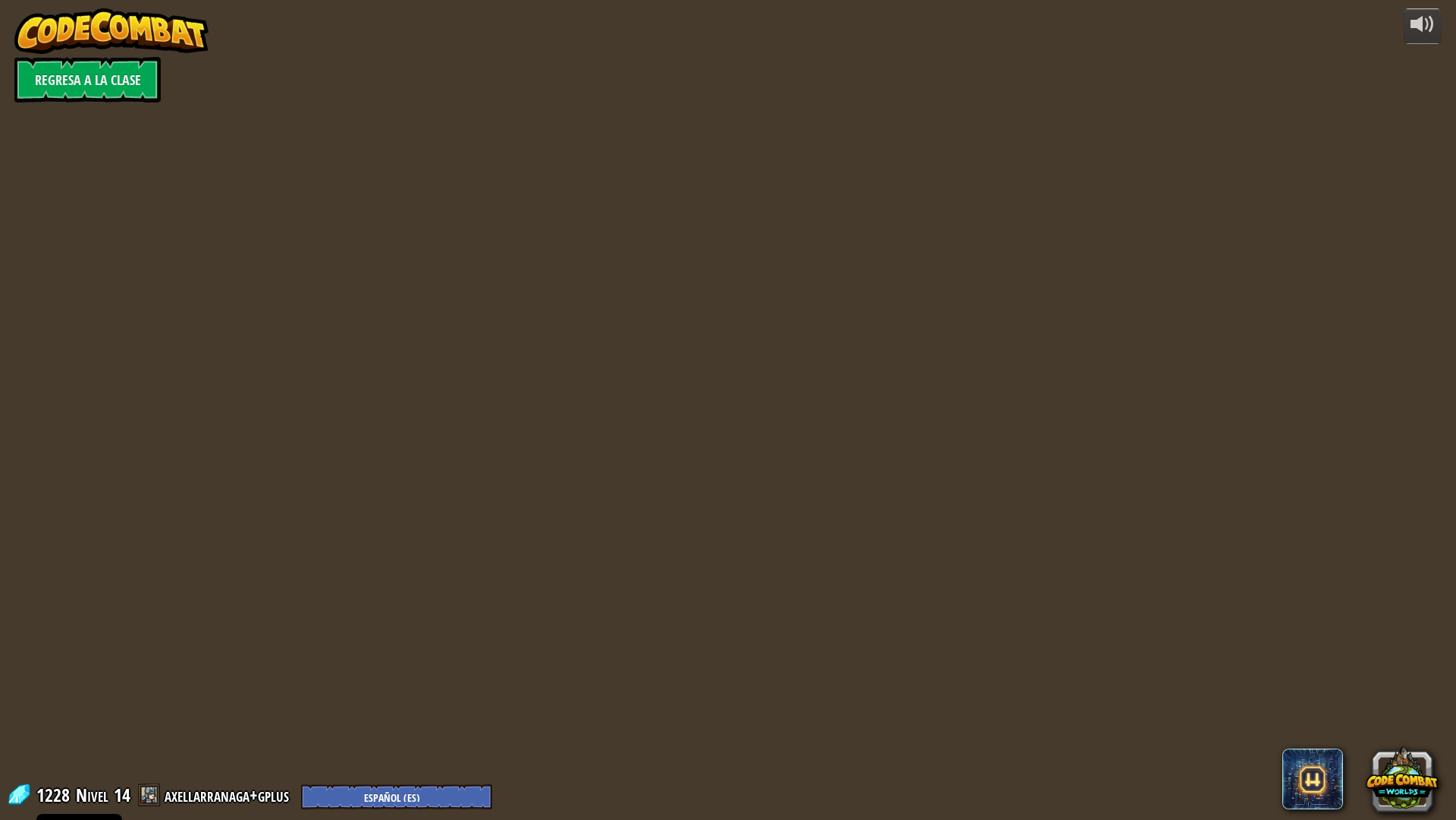
select select "es-ES"
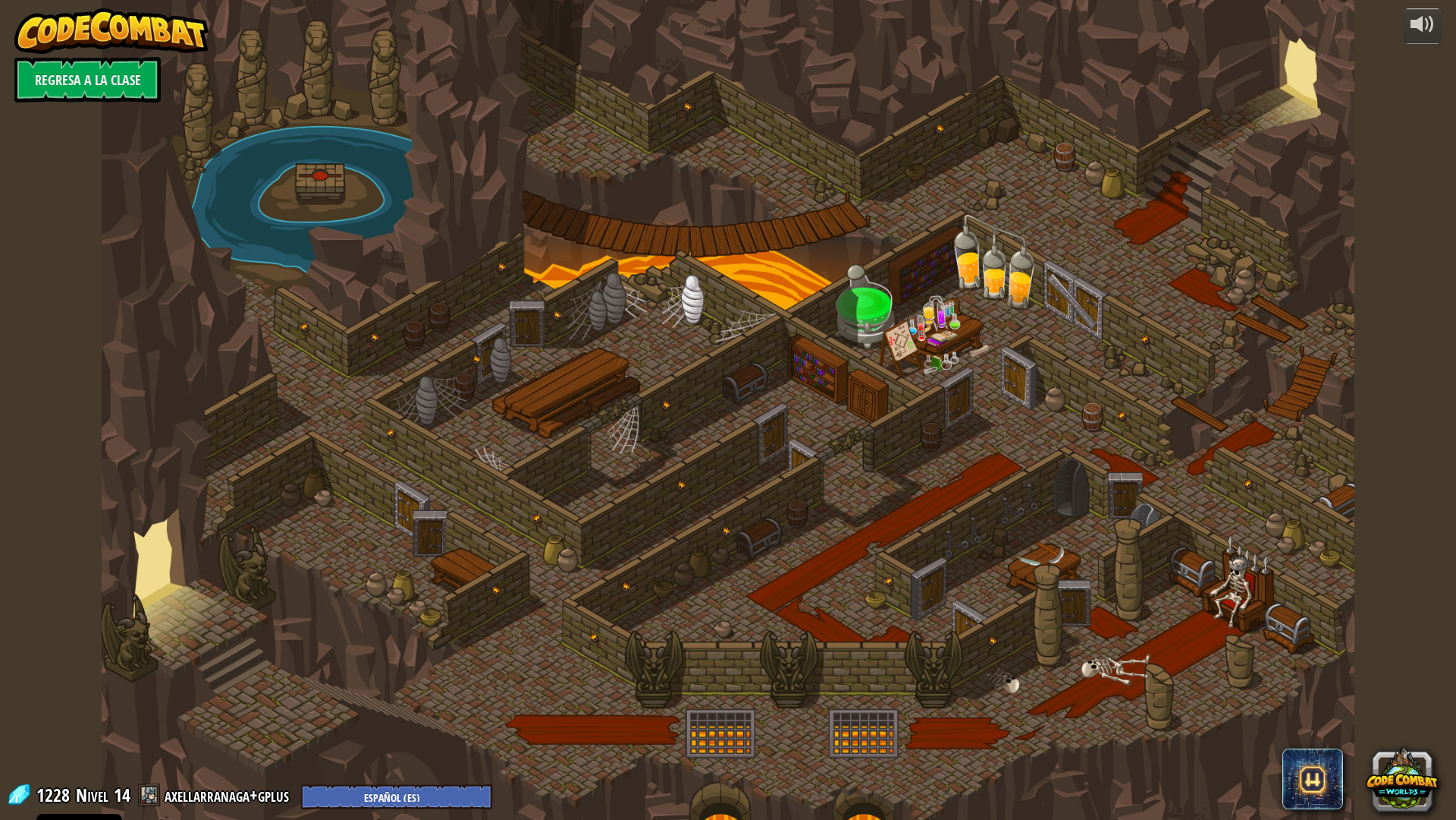
select select "es-ES"
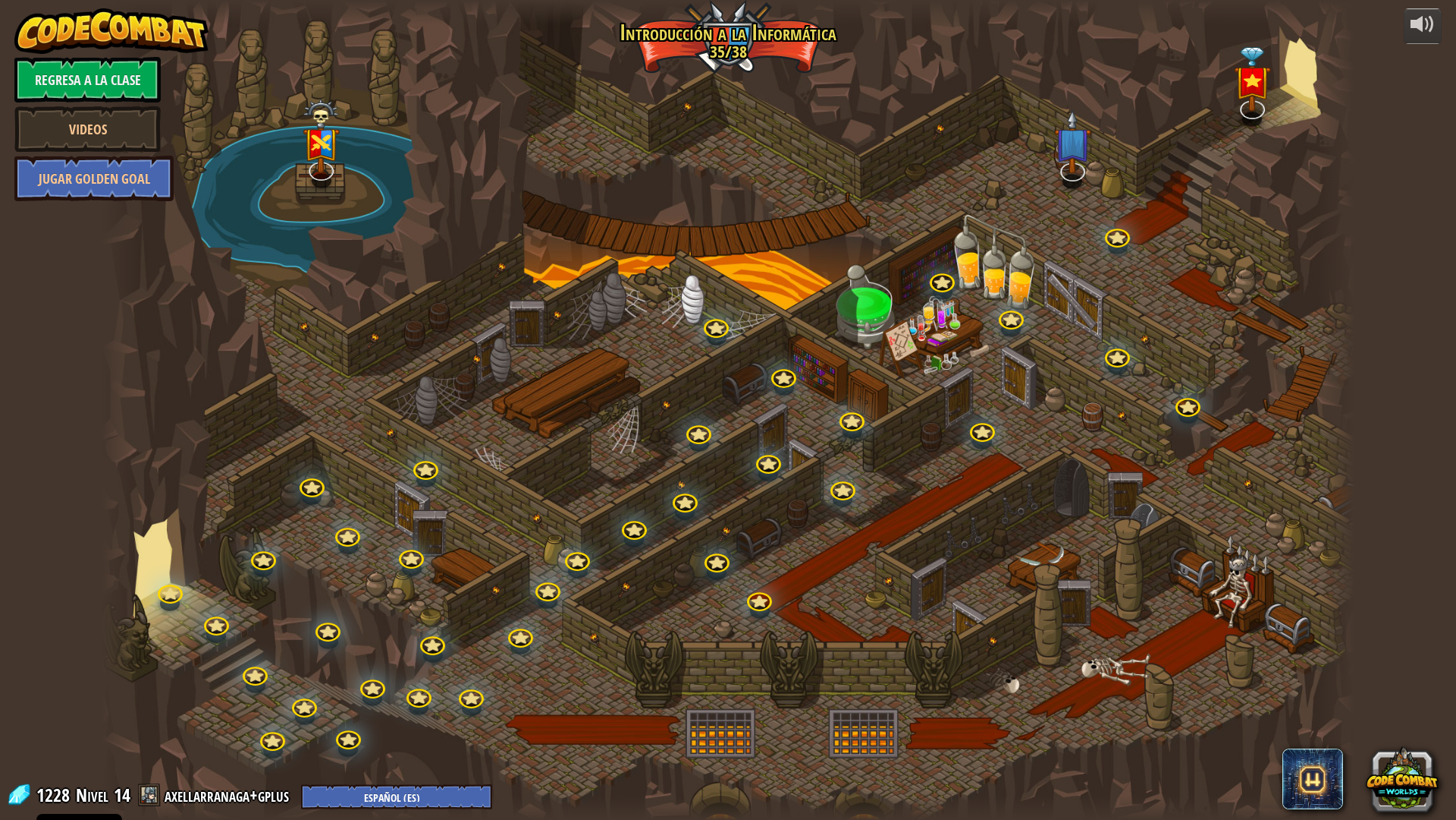
select select "es-ES"
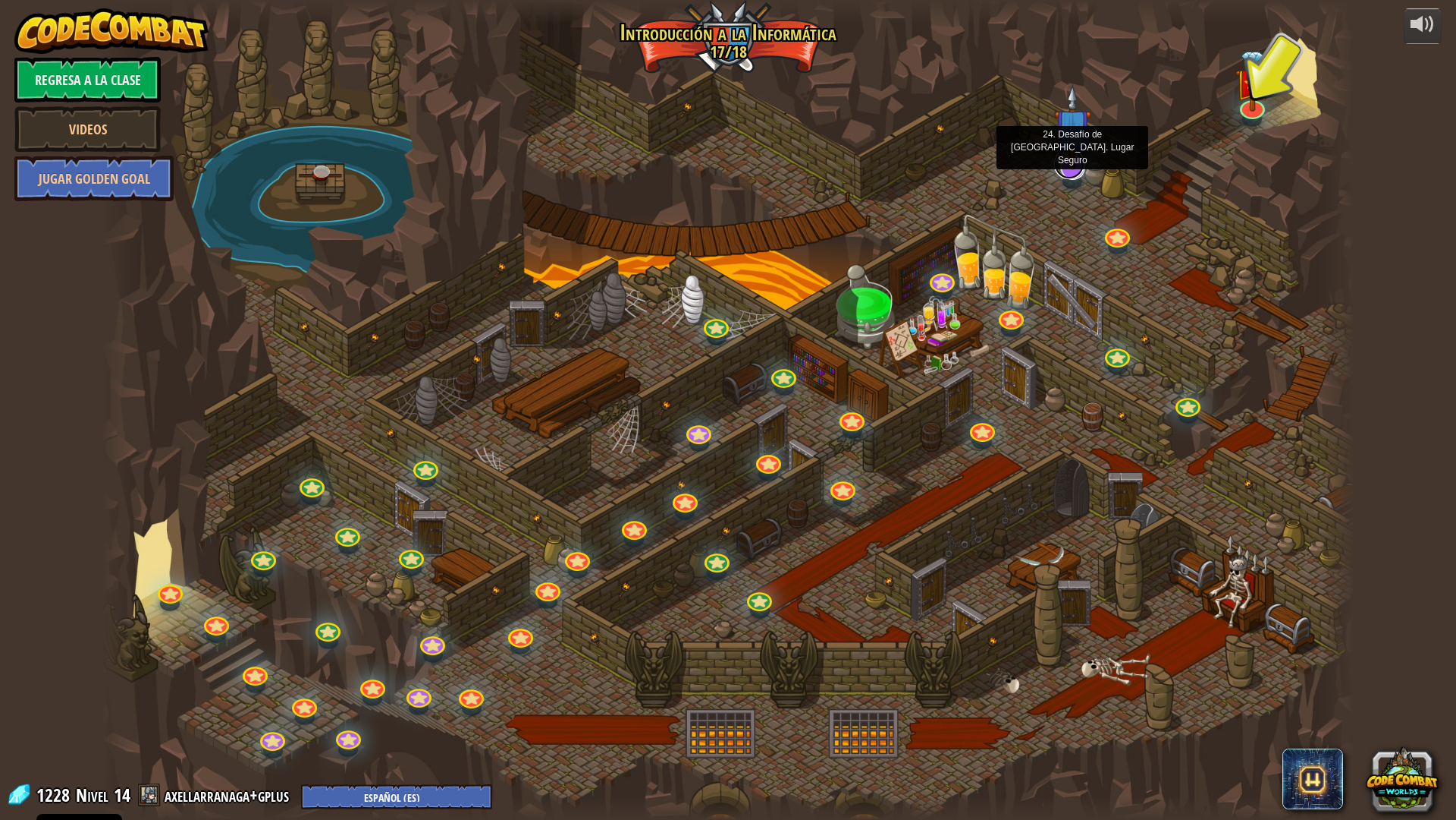
click at [1067, 175] on link at bounding box center [1069, 163] width 30 height 30
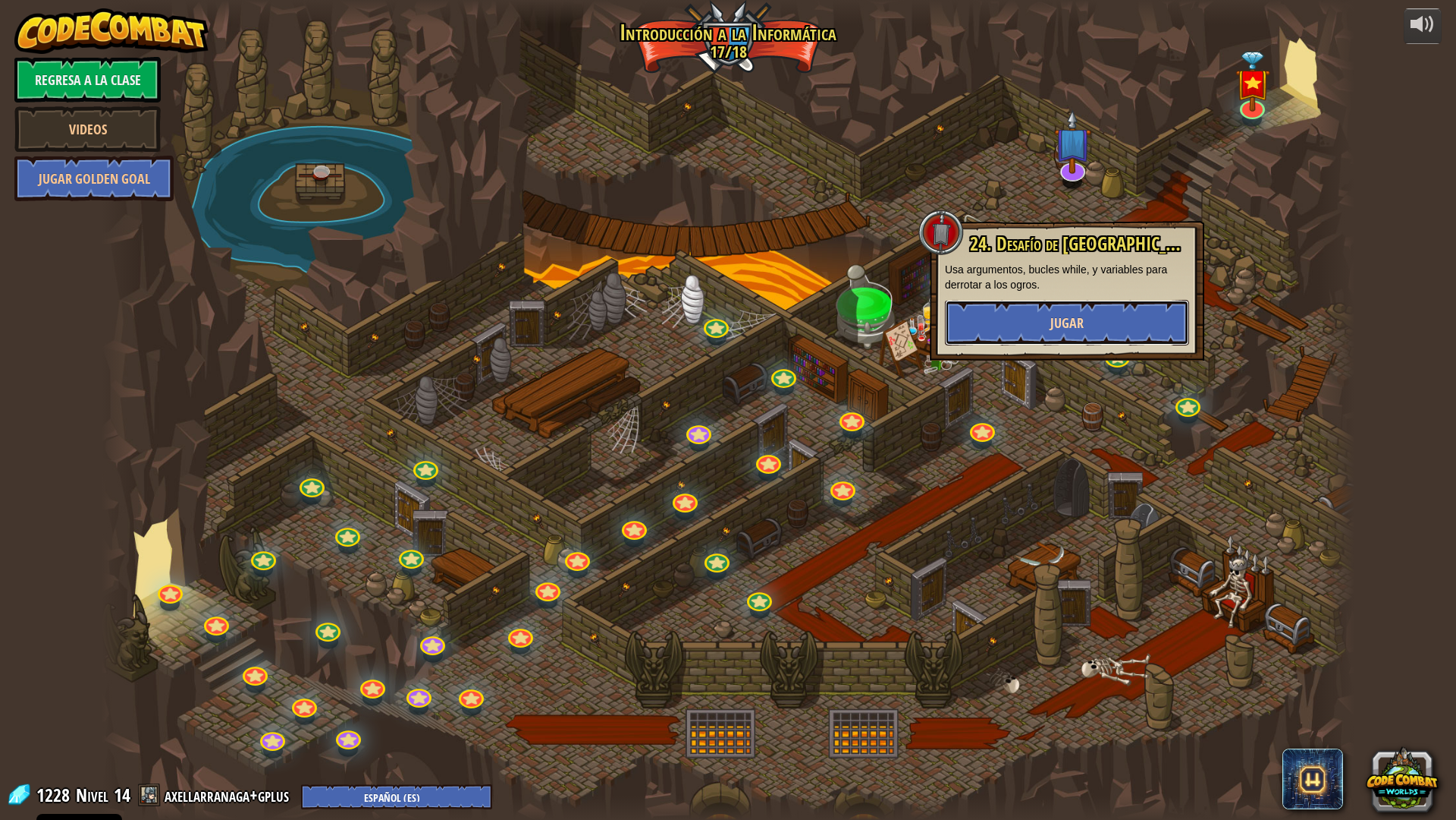
click at [1076, 323] on span "Jugar" at bounding box center [1067, 323] width 33 height 19
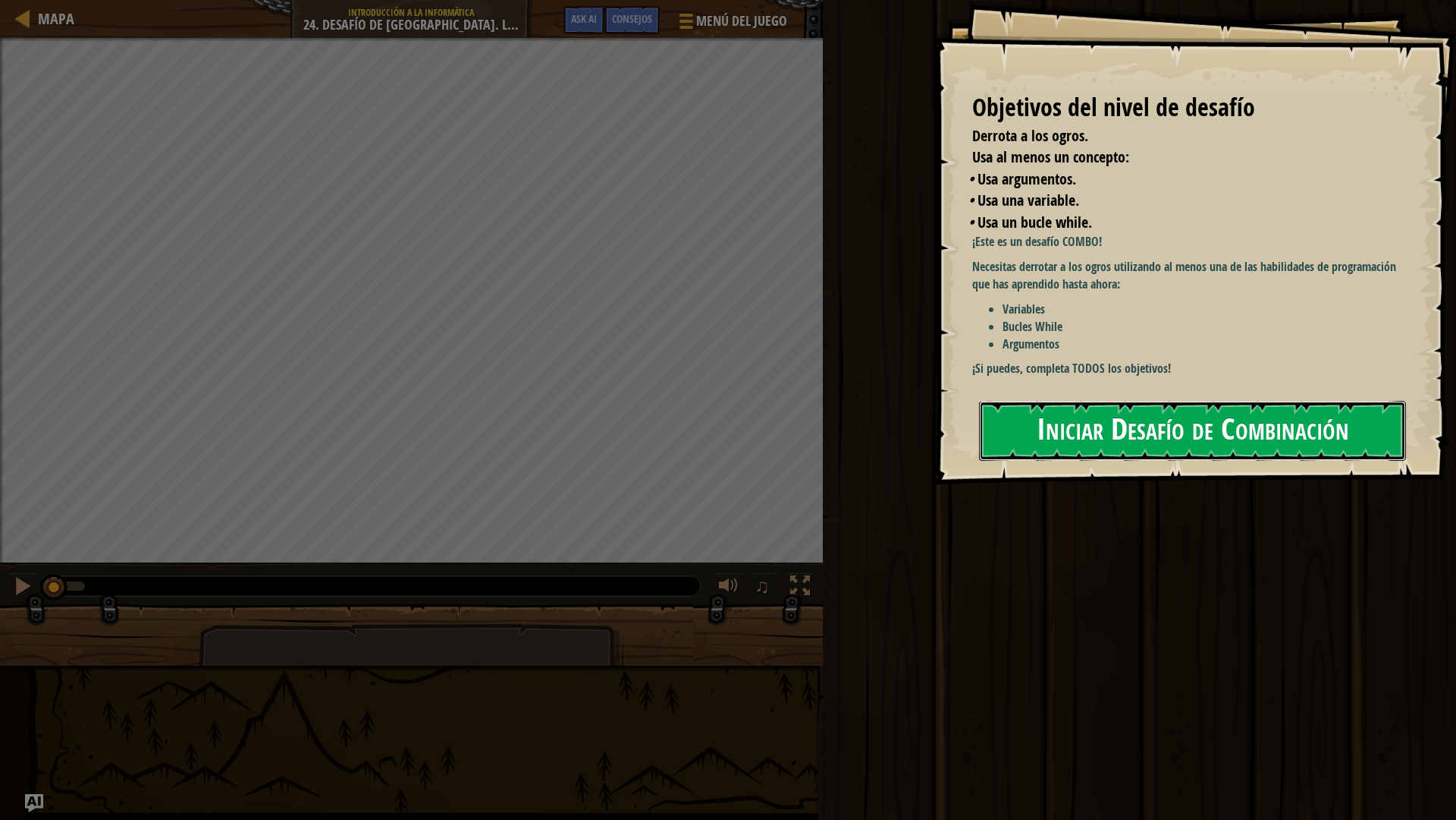
click at [1164, 441] on button "Iniciar Desafío de Combinación" at bounding box center [1192, 430] width 427 height 60
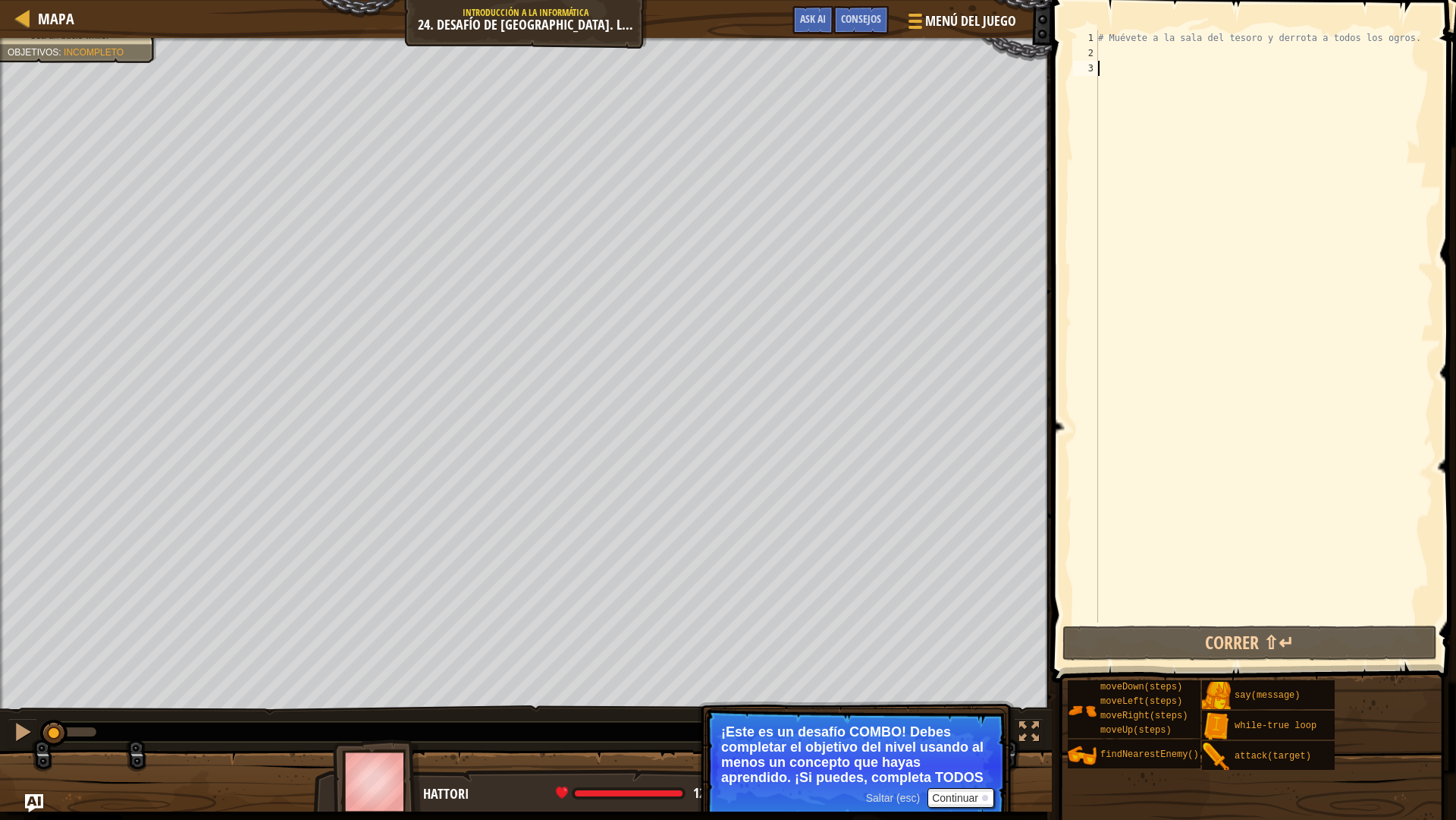
click at [1172, 56] on div "# Muévete a la sala del tesoro y derrota a todos los ogros." at bounding box center [1264, 341] width 338 height 622
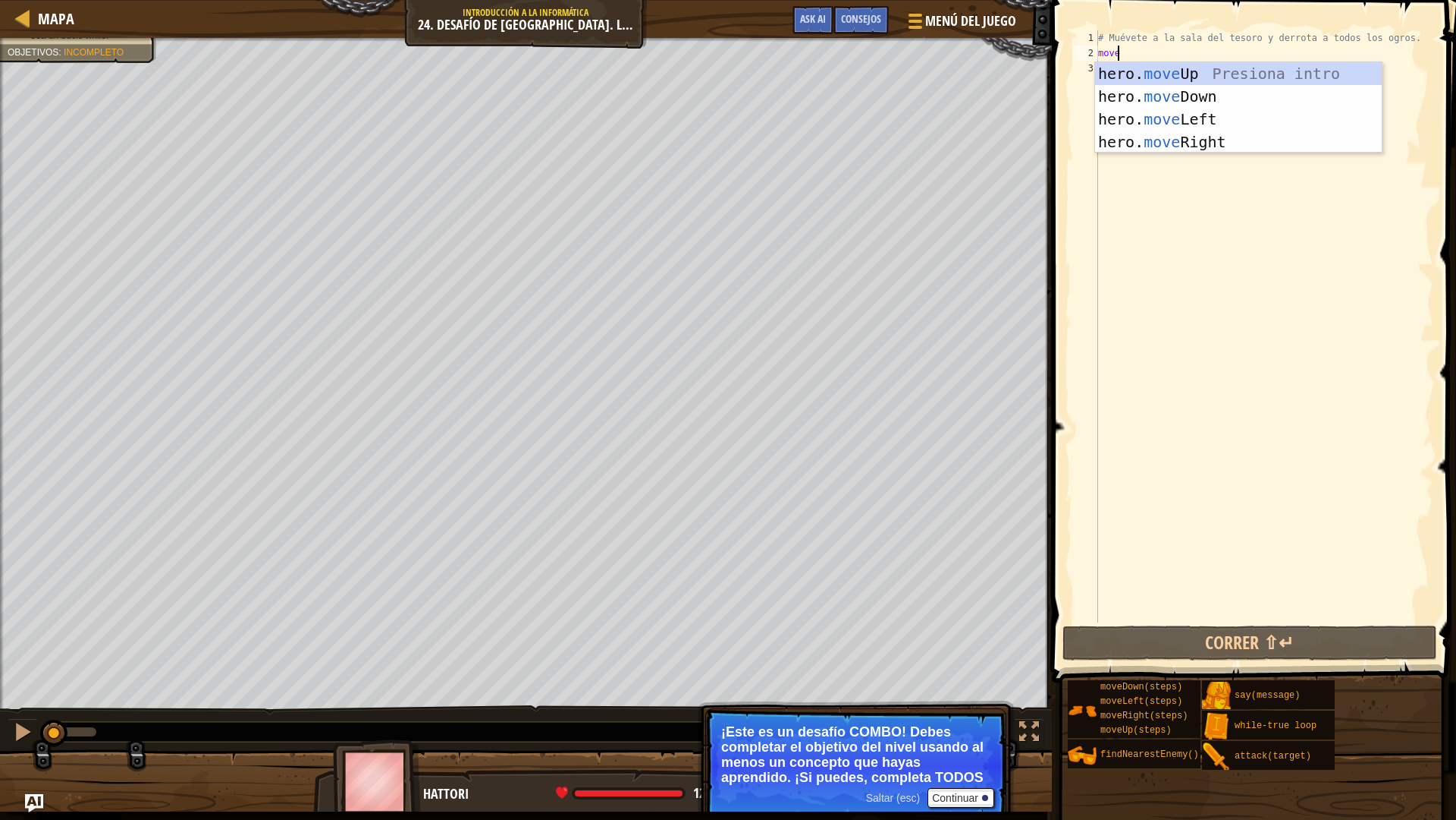
scroll to position [6, 1]
type textarea "moveu"
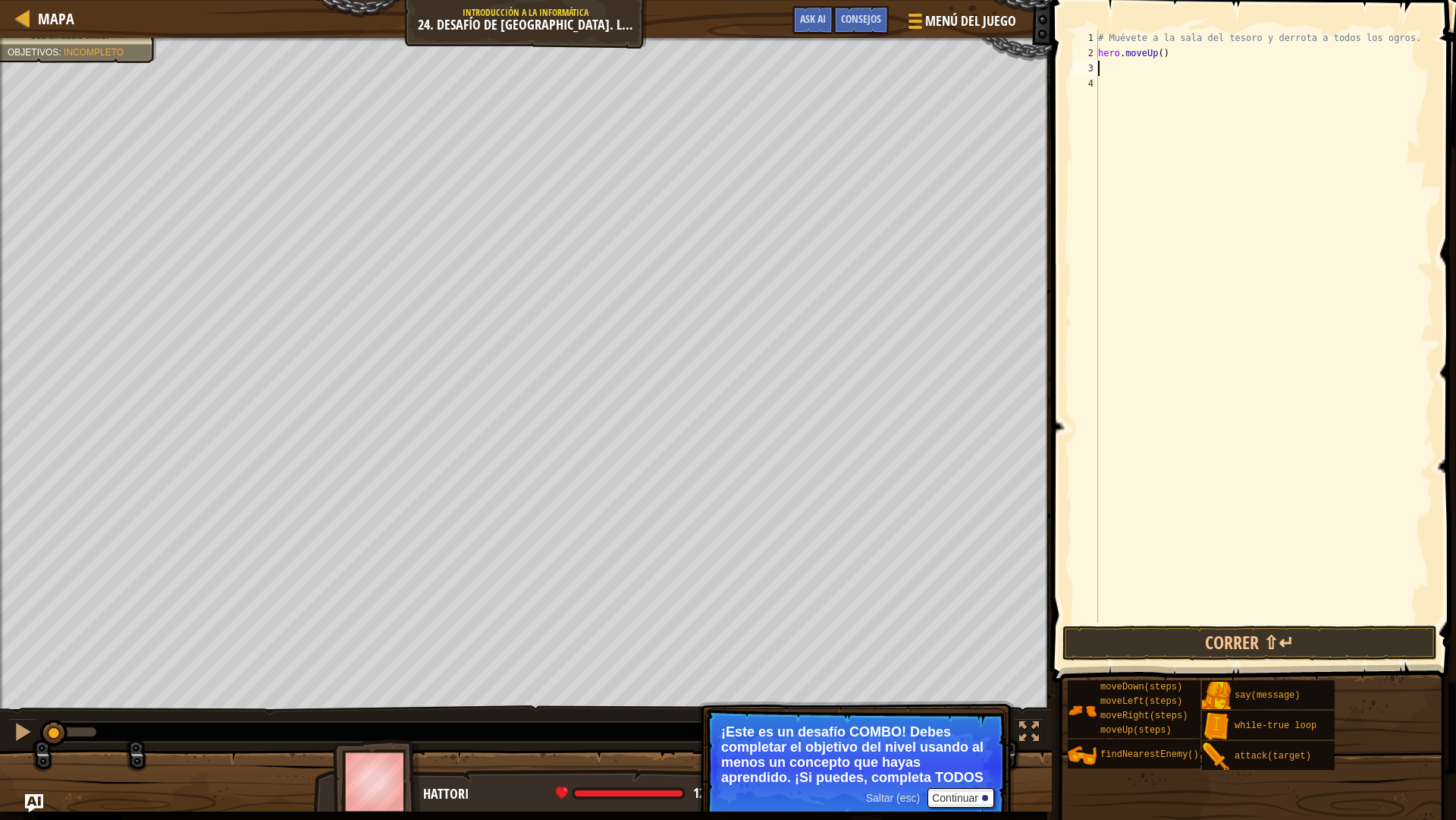
scroll to position [6, 0]
click at [1158, 54] on div "# Muévete a la [PERSON_NAME] y derrota a todos los ogros. hero . moveUp ( )" at bounding box center [1264, 341] width 338 height 622
type textarea "hero.moveUp(4)"
click at [1138, 64] on div "# Muévete a la [PERSON_NAME] y derrota a todos los ogros. hero . moveUp ( 4 )" at bounding box center [1264, 341] width 338 height 622
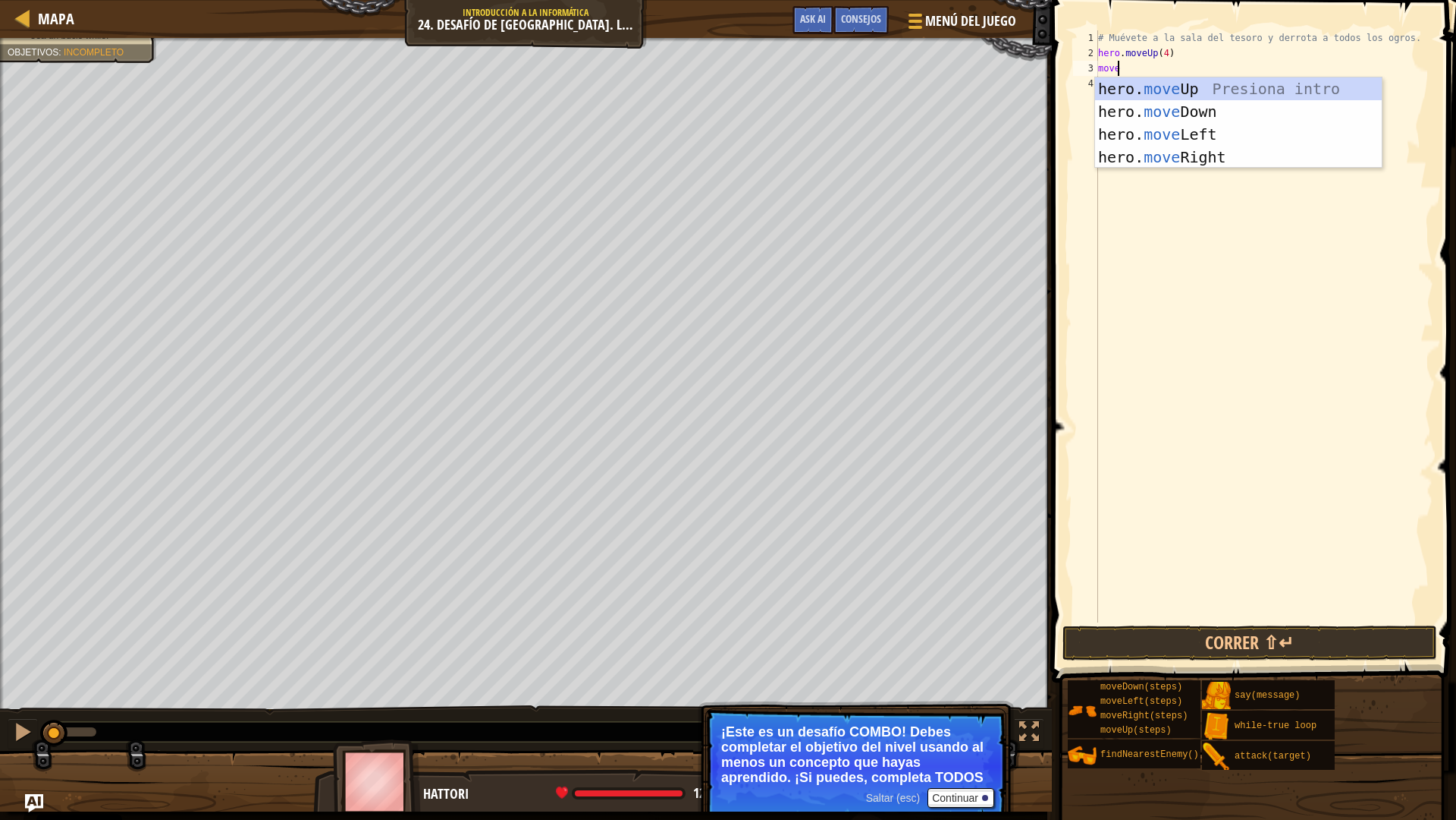
scroll to position [6, 1]
type textarea "mover"
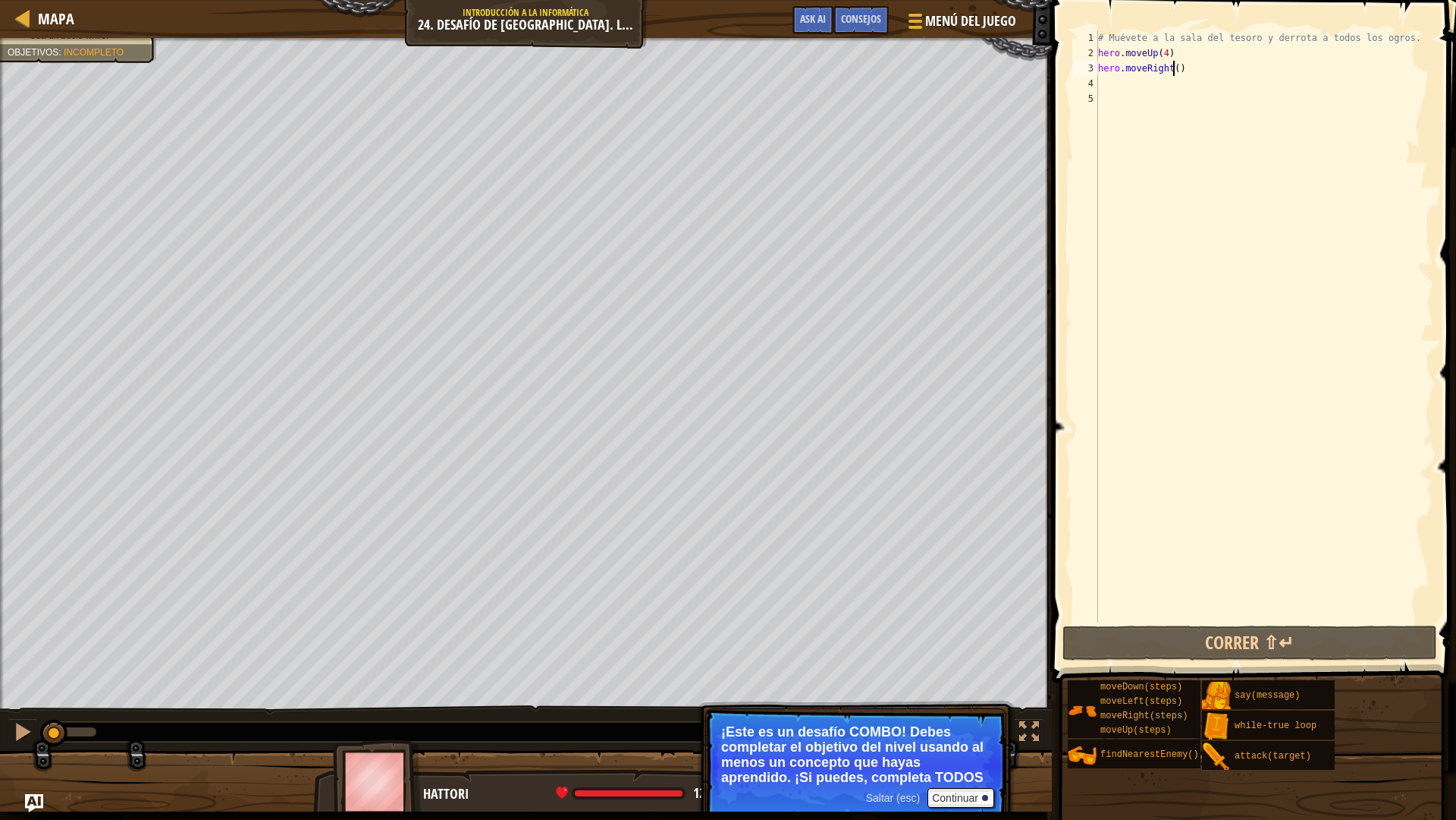
scroll to position [6, 0]
type textarea "hero.moveRight(4)"
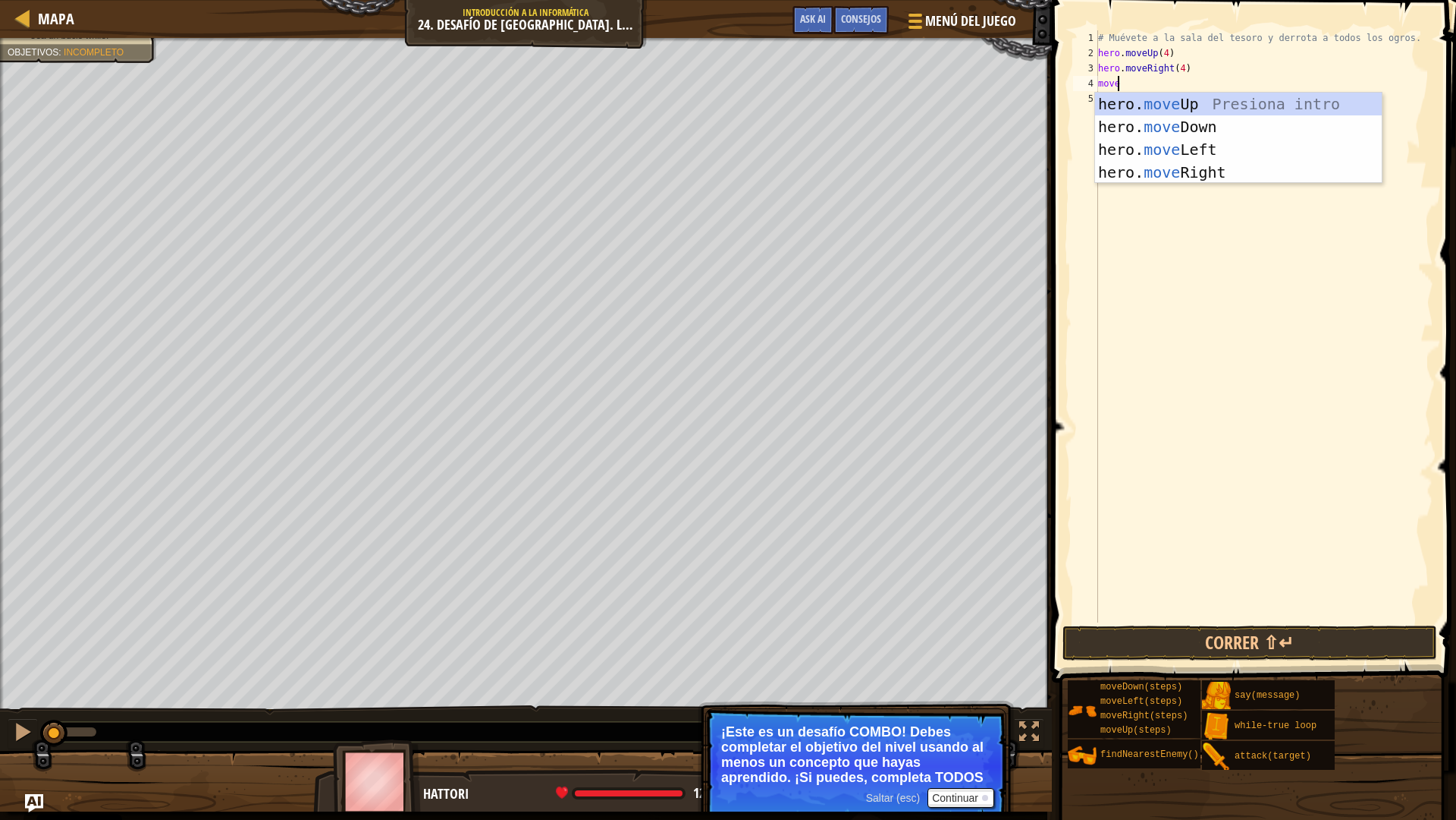
scroll to position [6, 1]
type textarea "movedo"
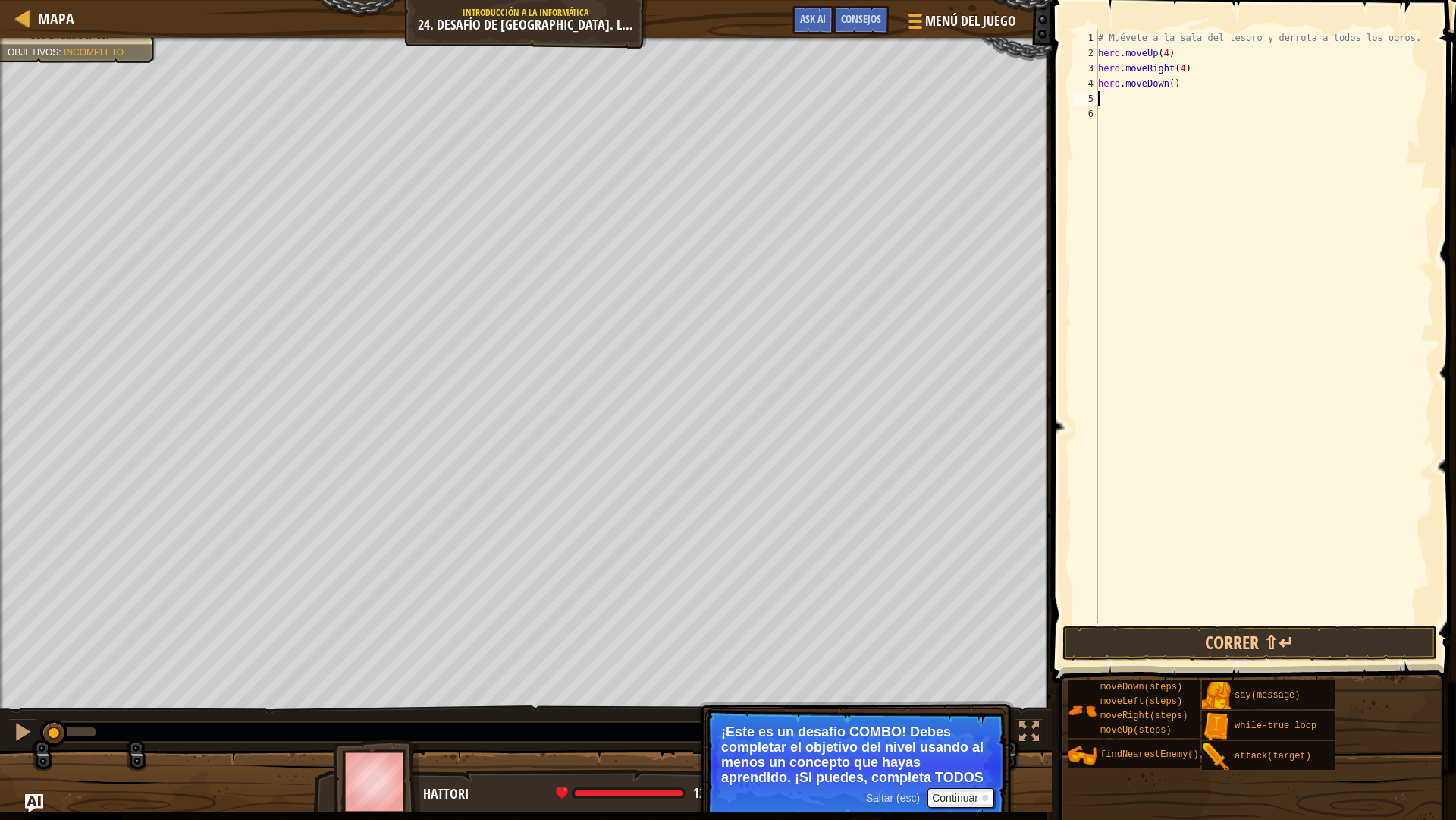
scroll to position [6, 0]
type textarea "hero.moveDown(3)"
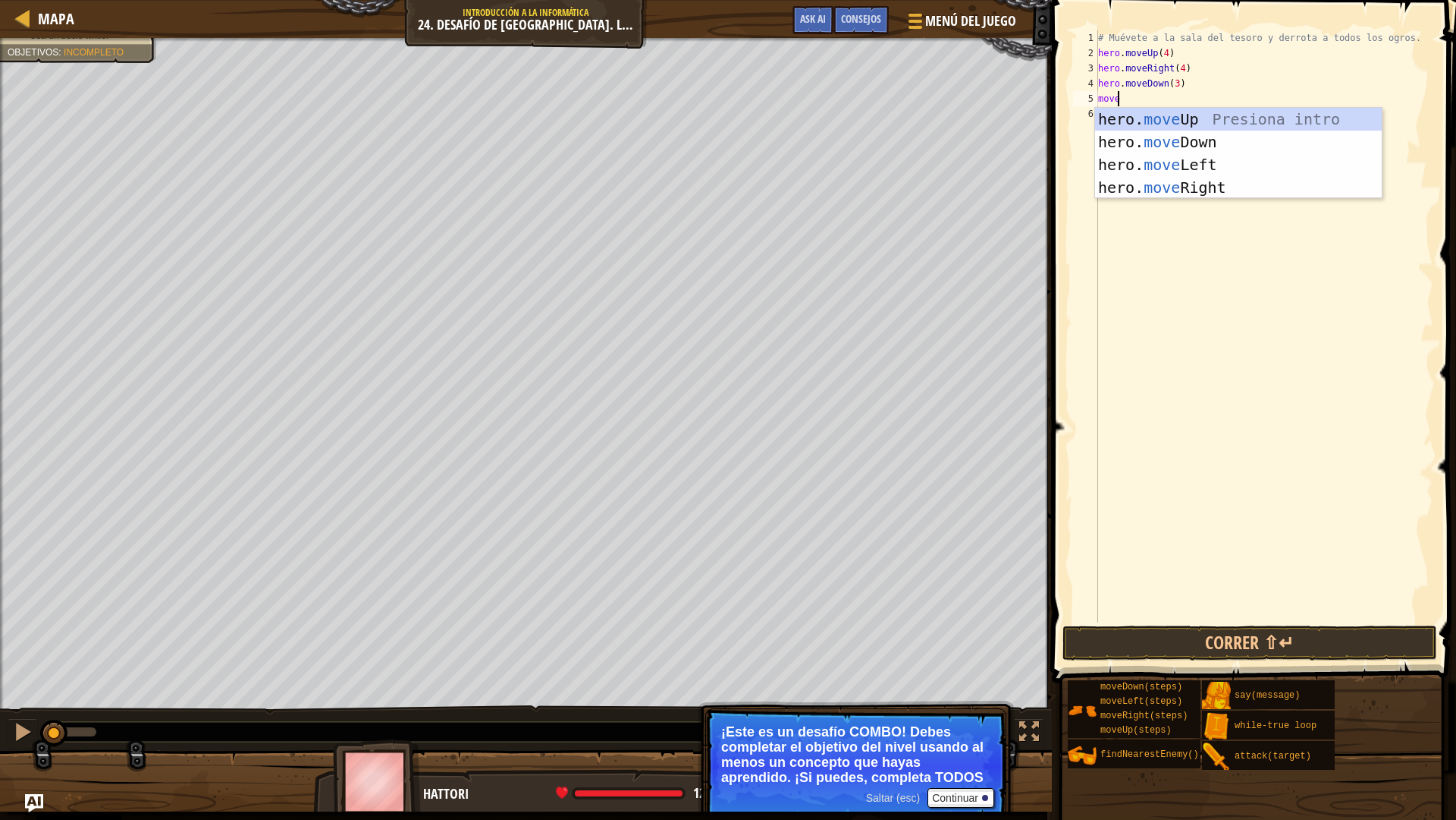
scroll to position [6, 1]
type textarea "movel"
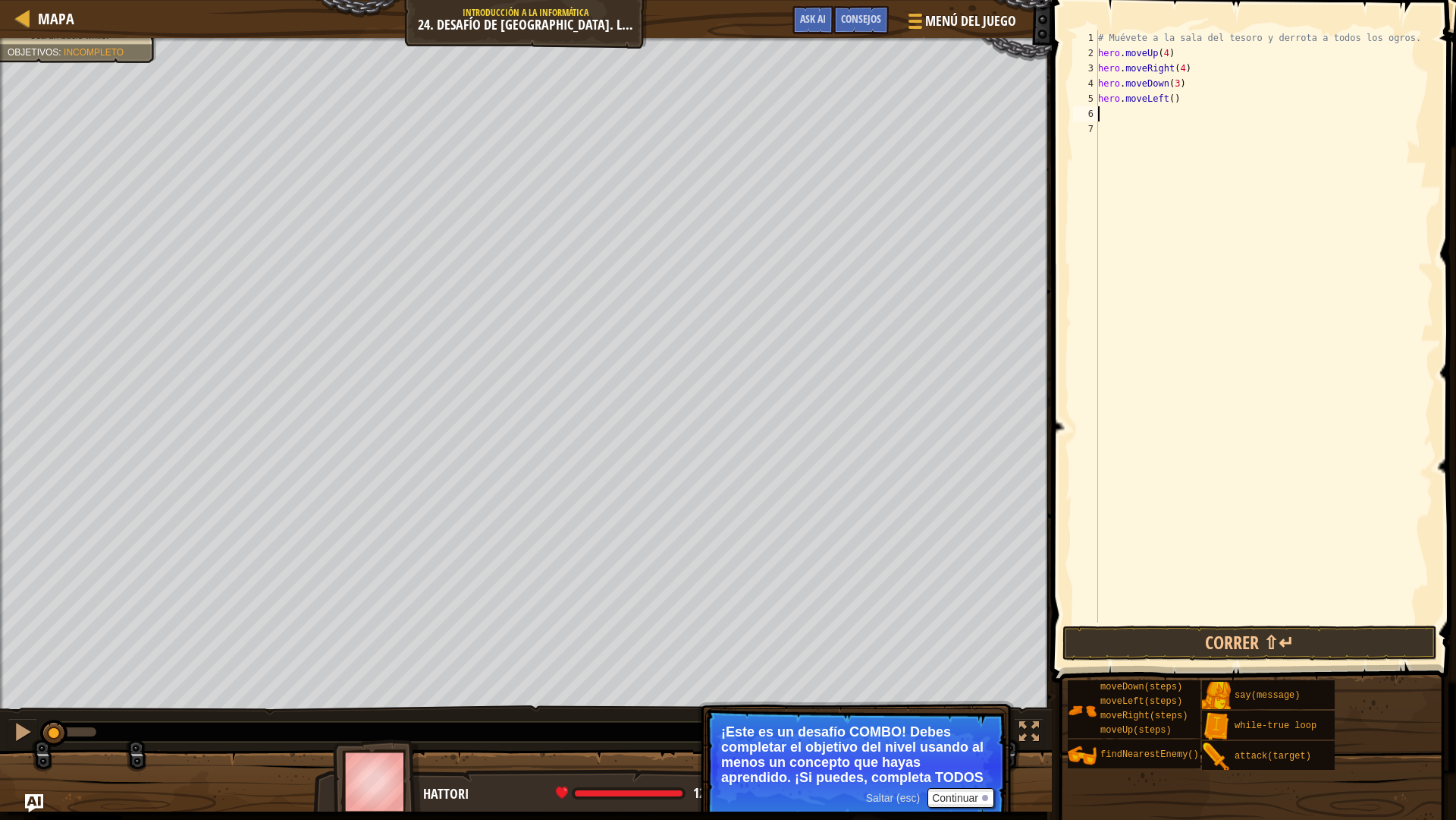
scroll to position [6, 0]
type textarea "hero.moveLeft(2)"
type textarea "enemy1 = fin"
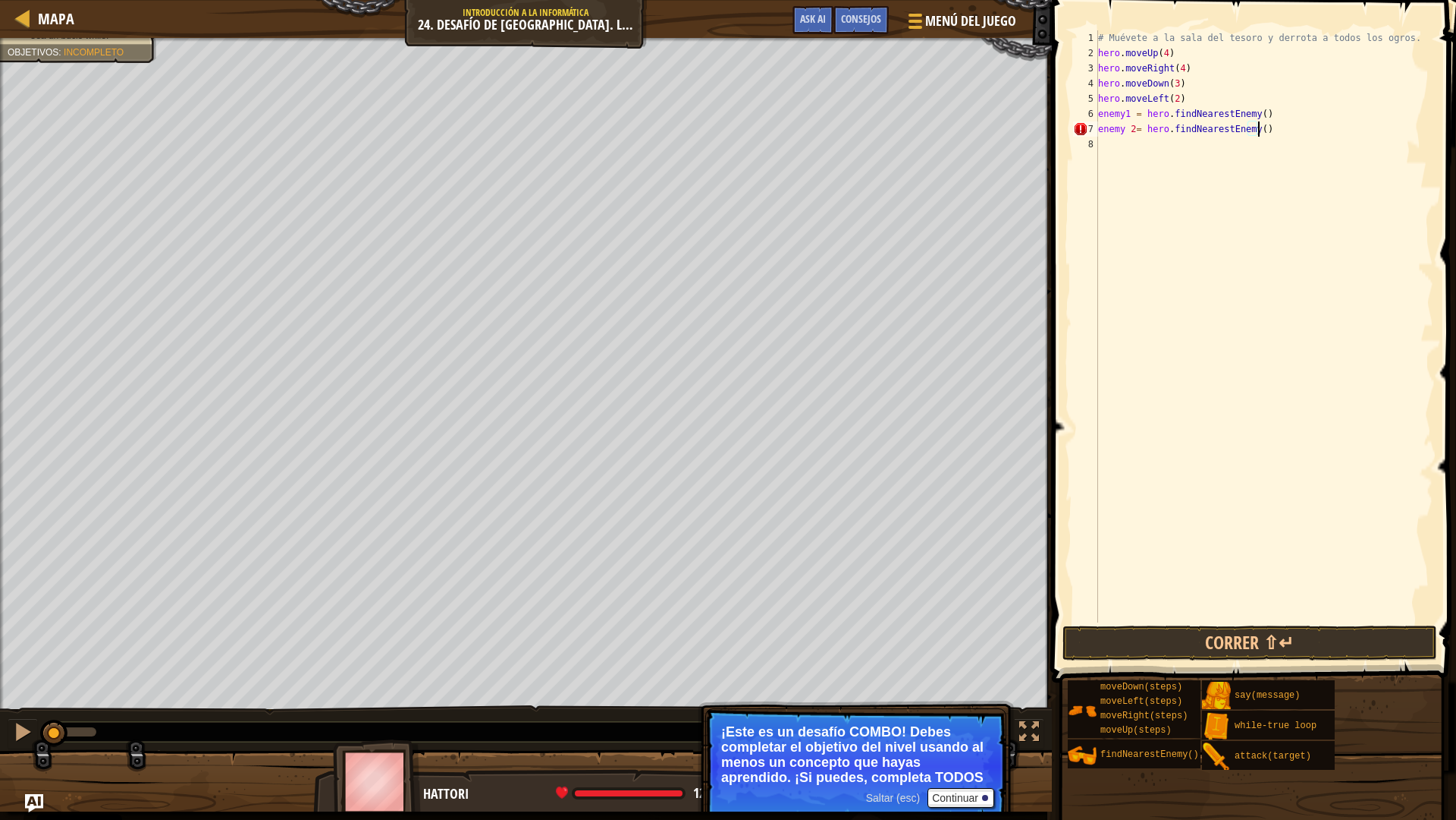
click at [1131, 130] on div "# Muévete a la [PERSON_NAME] y derrota a todos los ogros. hero . moveUp ( 4 ) h…" at bounding box center [1264, 341] width 338 height 622
type textarea "enemy2 = hero.findNearestEnemy()"
click at [1110, 144] on div "# Muévete a la [PERSON_NAME] y derrota a todos los ogros. hero . moveUp ( 4 ) h…" at bounding box center [1264, 341] width 338 height 622
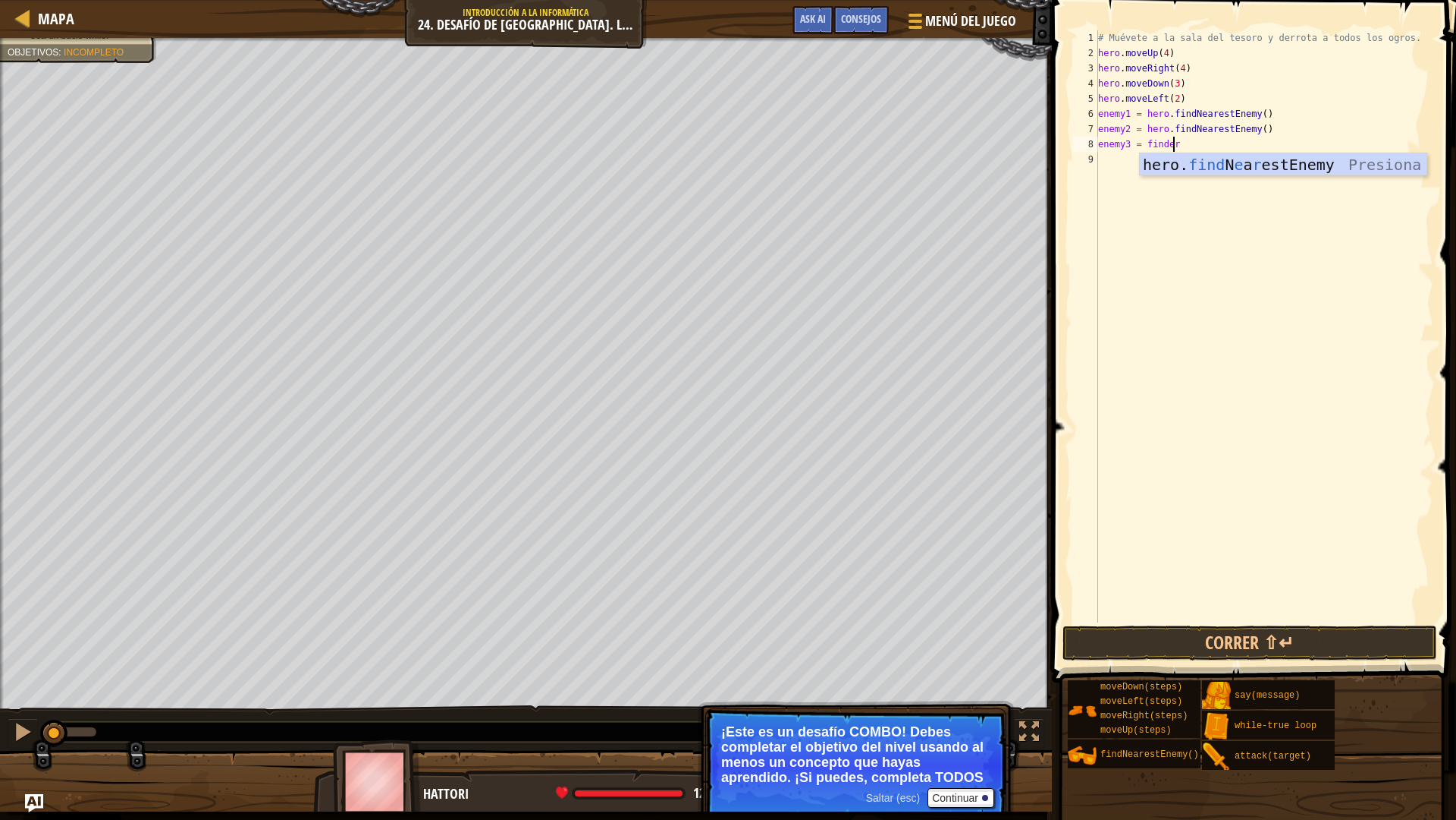
type textarea "enemy3 = hero.findNearestEnemy()"
click at [1114, 157] on div "# Muévete a la [PERSON_NAME] y derrota a todos los ogros. hero . moveUp ( 4 ) h…" at bounding box center [1264, 341] width 338 height 622
type textarea "enemy4 = hero.findNearestEnemy()"
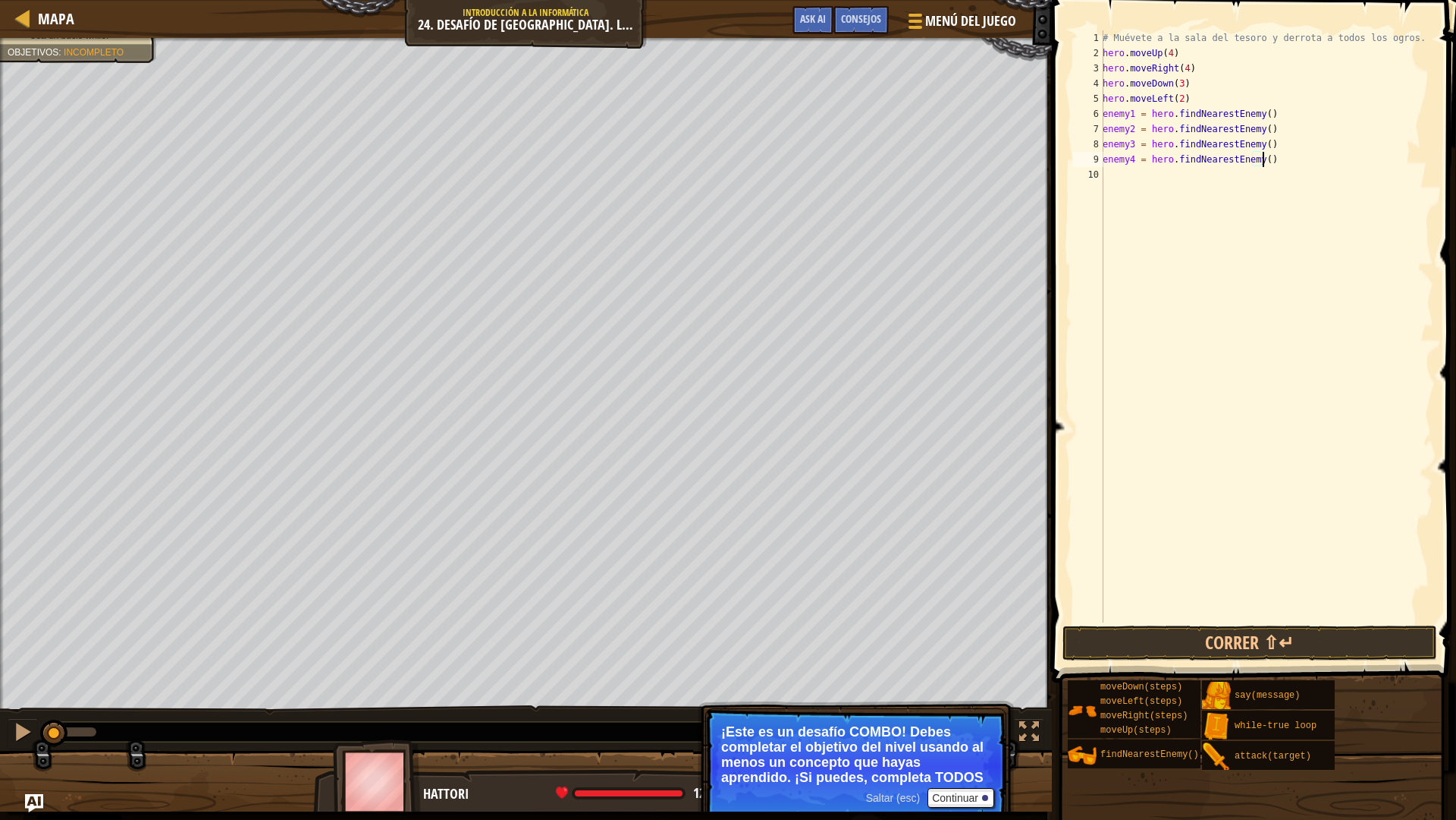
click at [1132, 175] on div "# Muévete a la [PERSON_NAME] y derrota a todos los ogros. hero . moveUp ( 4 ) h…" at bounding box center [1266, 341] width 333 height 622
click at [1139, 202] on div "hero. atta ck Presiona intro" at bounding box center [1243, 217] width 287 height 69
click at [1189, 171] on div "# Muévete a la [PERSON_NAME] y derrota a todos los ogros. hero . moveUp ( 4 ) h…" at bounding box center [1266, 326] width 333 height 592
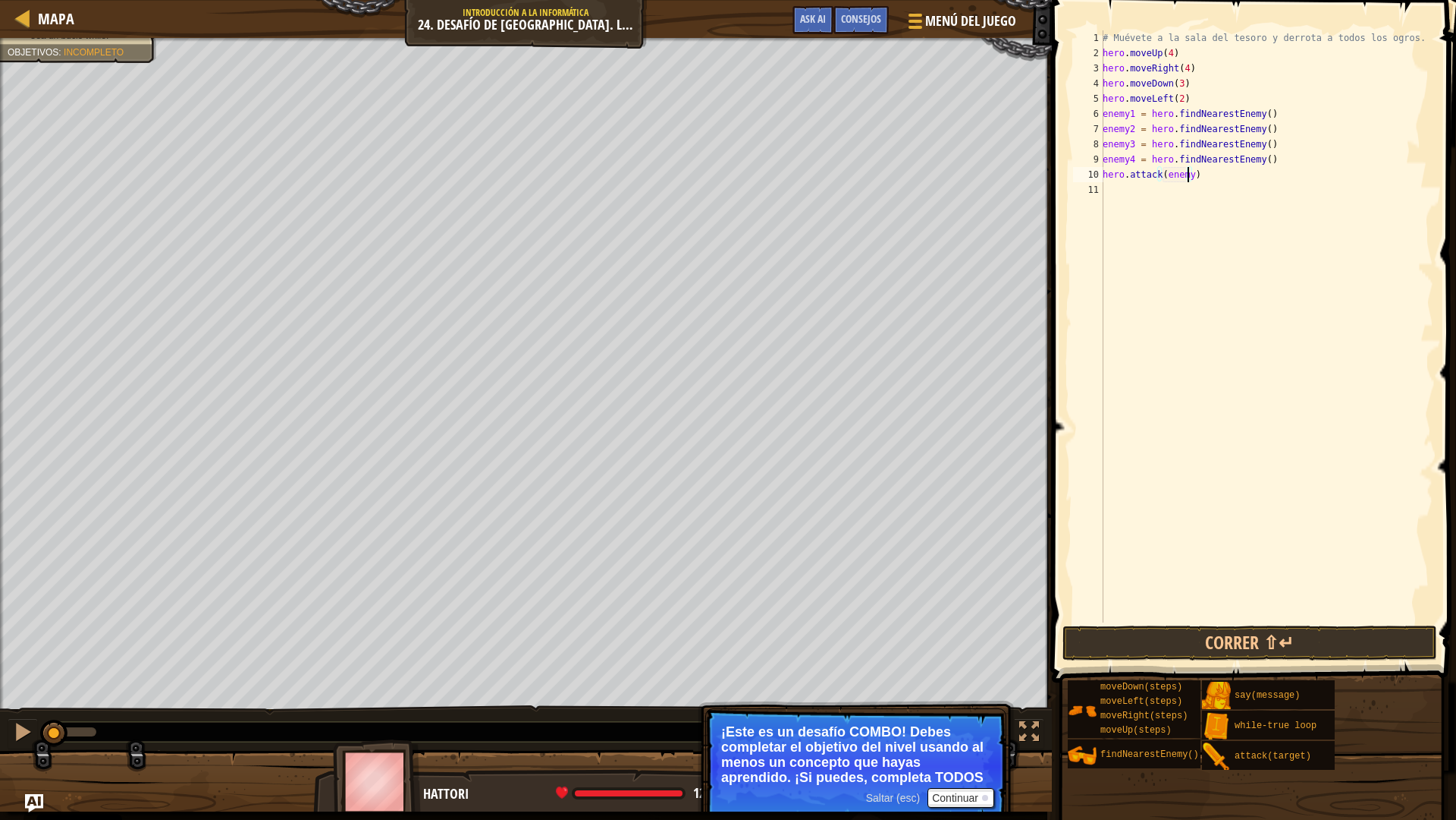
type textarea "hero.attack(enemy1)"
click at [1202, 180] on div "# Muévete a la [PERSON_NAME] y derrota a todos los ogros. hero . moveUp ( 4 ) h…" at bounding box center [1266, 341] width 333 height 622
drag, startPoint x: 1190, startPoint y: 180, endPoint x: 1103, endPoint y: 179, distance: 87.0
click at [1103, 179] on div "hero.attack(enemy1) 1 2 3 4 5 6 7 8 9 10 11 # Muévete a la [PERSON_NAME] y derr…" at bounding box center [1252, 326] width 364 height 592
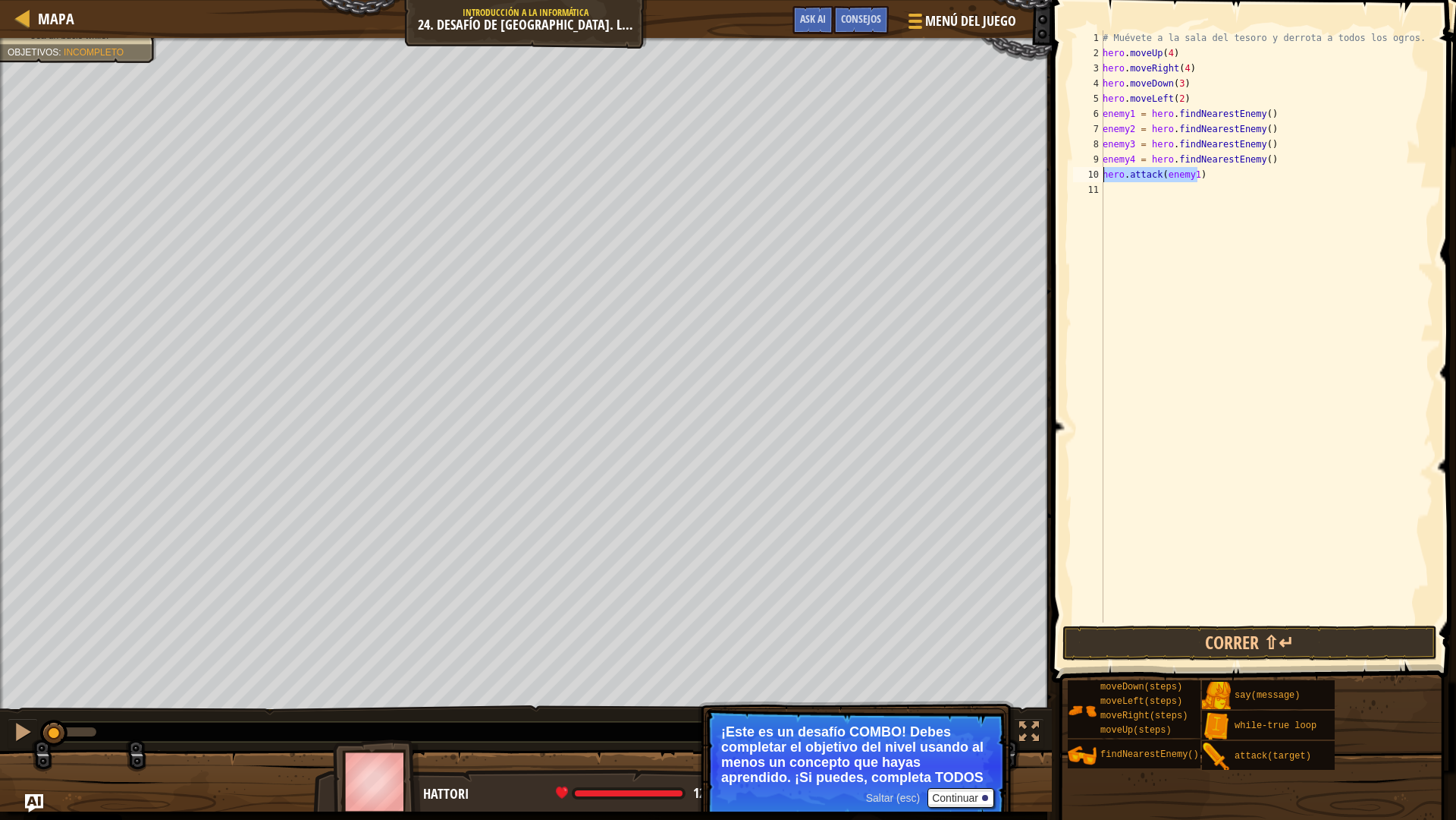
click at [1116, 188] on div "# Muévete a la [PERSON_NAME] y derrota a todos los ogros. hero . moveUp ( 4 ) h…" at bounding box center [1266, 341] width 333 height 622
paste textarea "hero.attack(enemy1)"
type textarea "hero.attack(enemy1)"
click at [1116, 198] on div "# Muévete a la [PERSON_NAME] y derrota a todos los ogros. hero . moveUp ( 4 ) h…" at bounding box center [1266, 341] width 333 height 622
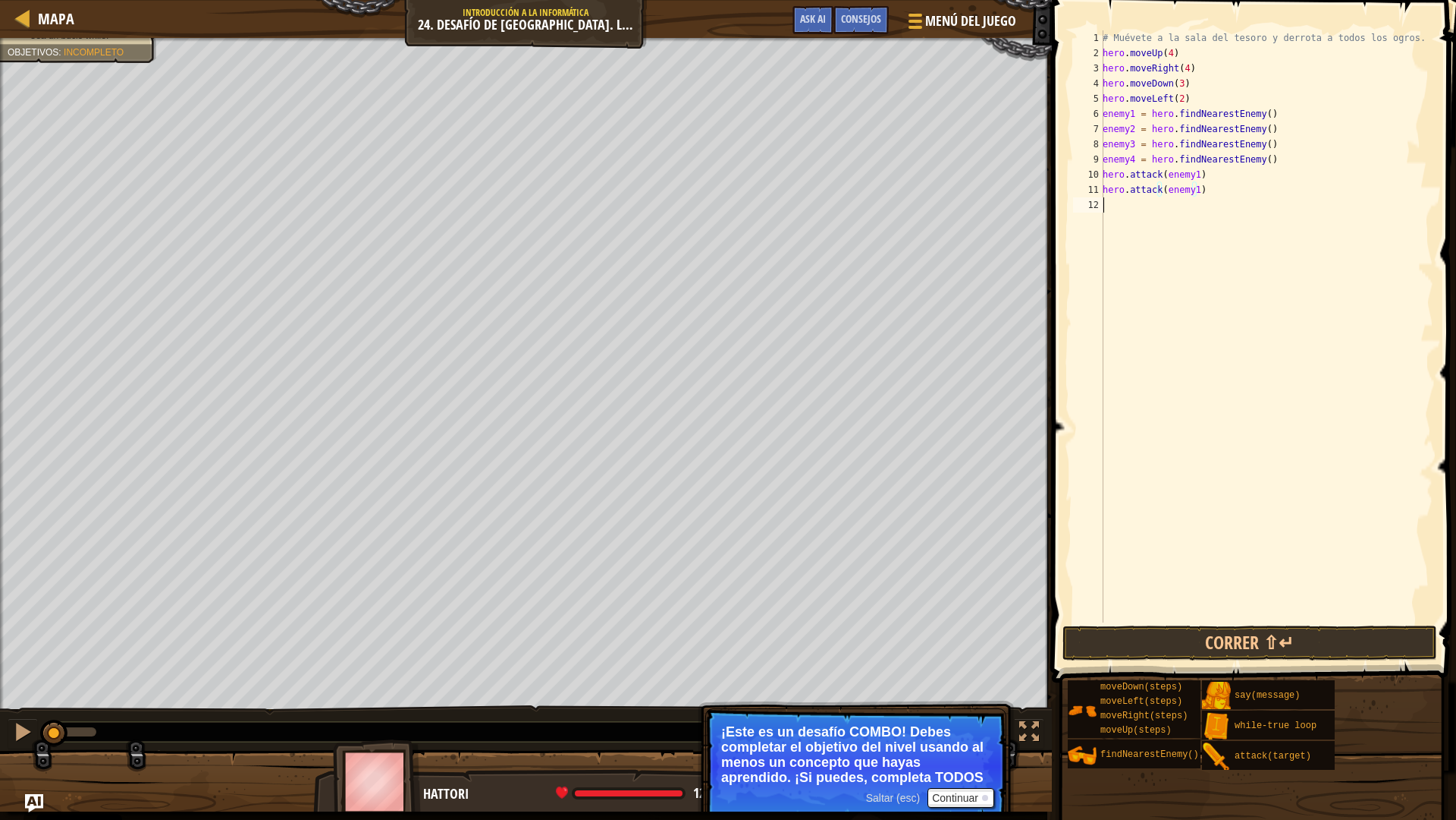
paste textarea "hero.attack(enemy1)"
type textarea "hero.attack(enemy1)"
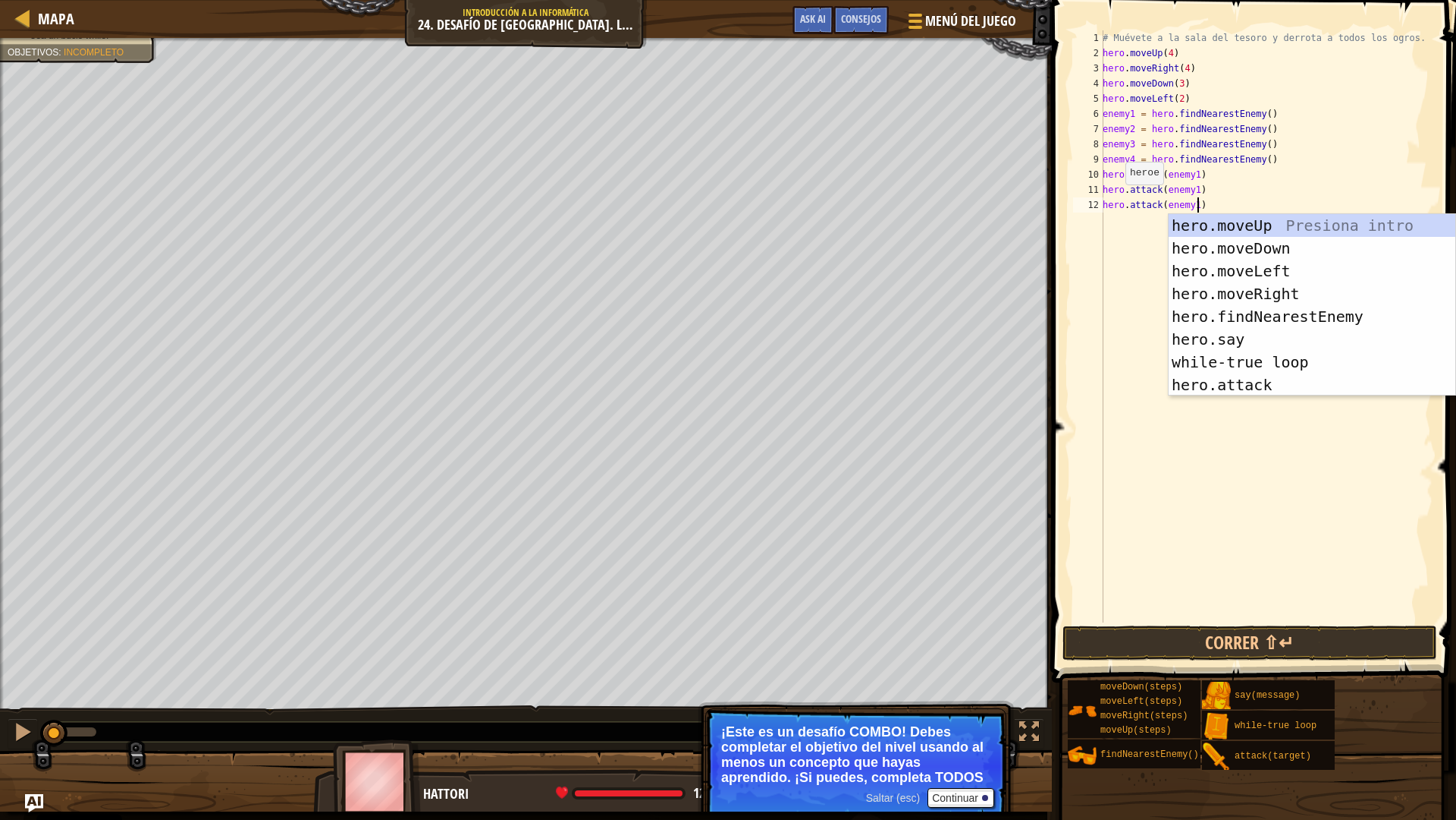
click at [1120, 213] on div "# Muévete a la [PERSON_NAME] y derrota a todos los ogros. hero . moveUp ( 4 ) h…" at bounding box center [1266, 341] width 333 height 622
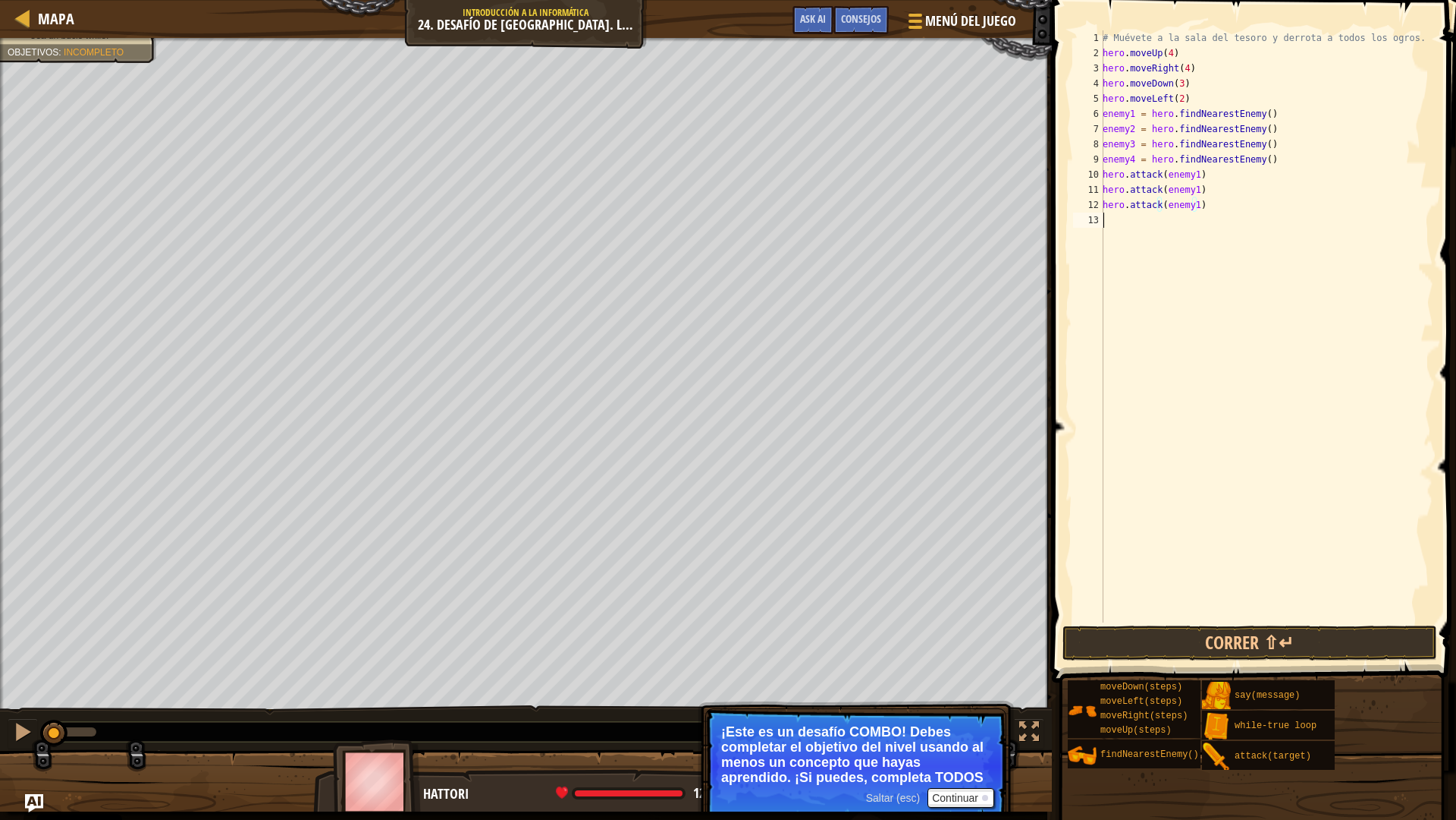
paste textarea "hero.attack(enemy1)"
type textarea "hero.attack(enemy1)"
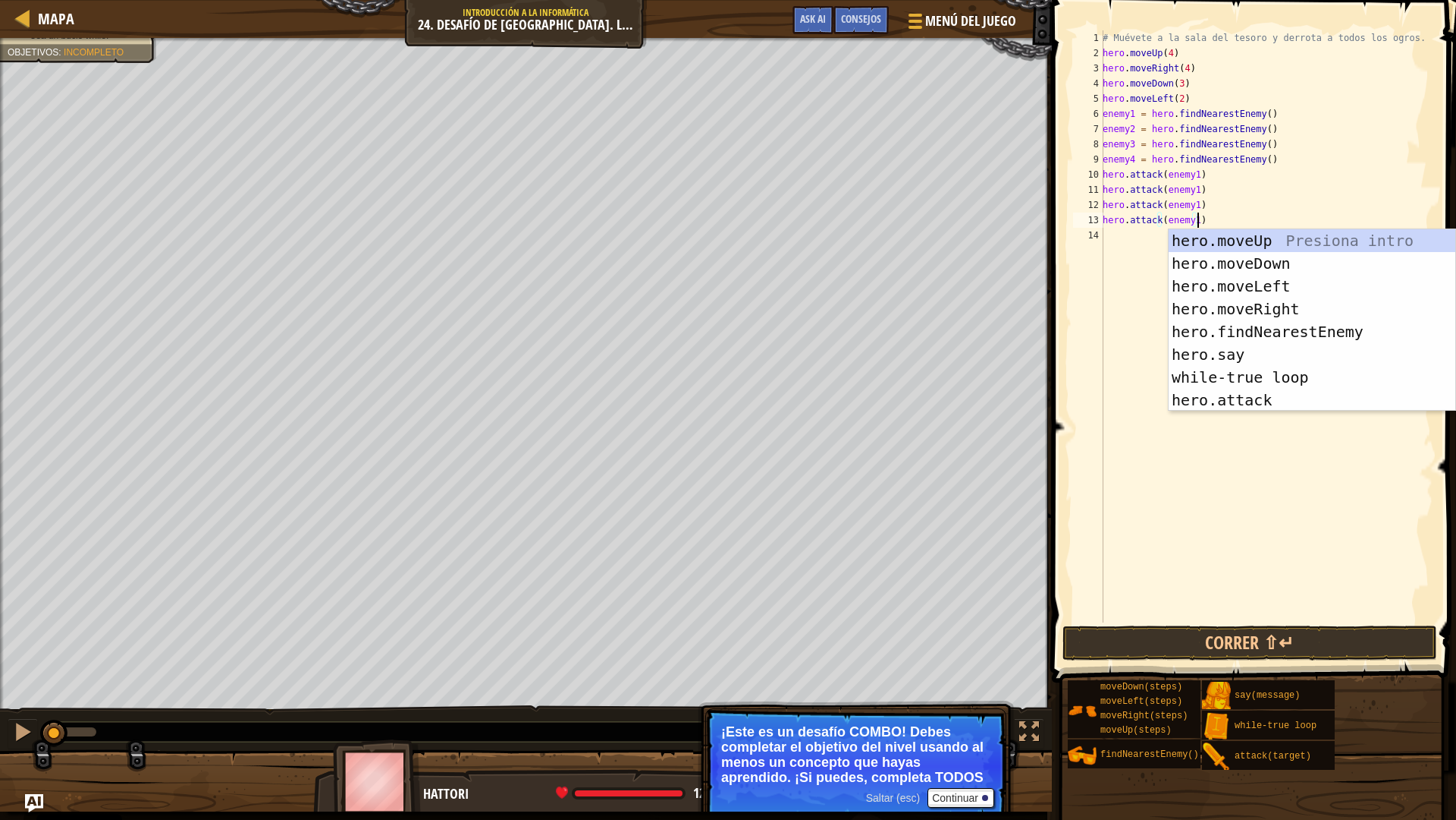
click at [1118, 229] on div "# Muévete a la [PERSON_NAME] y derrota a todos los ogros. hero . moveUp ( 4 ) h…" at bounding box center [1266, 341] width 333 height 622
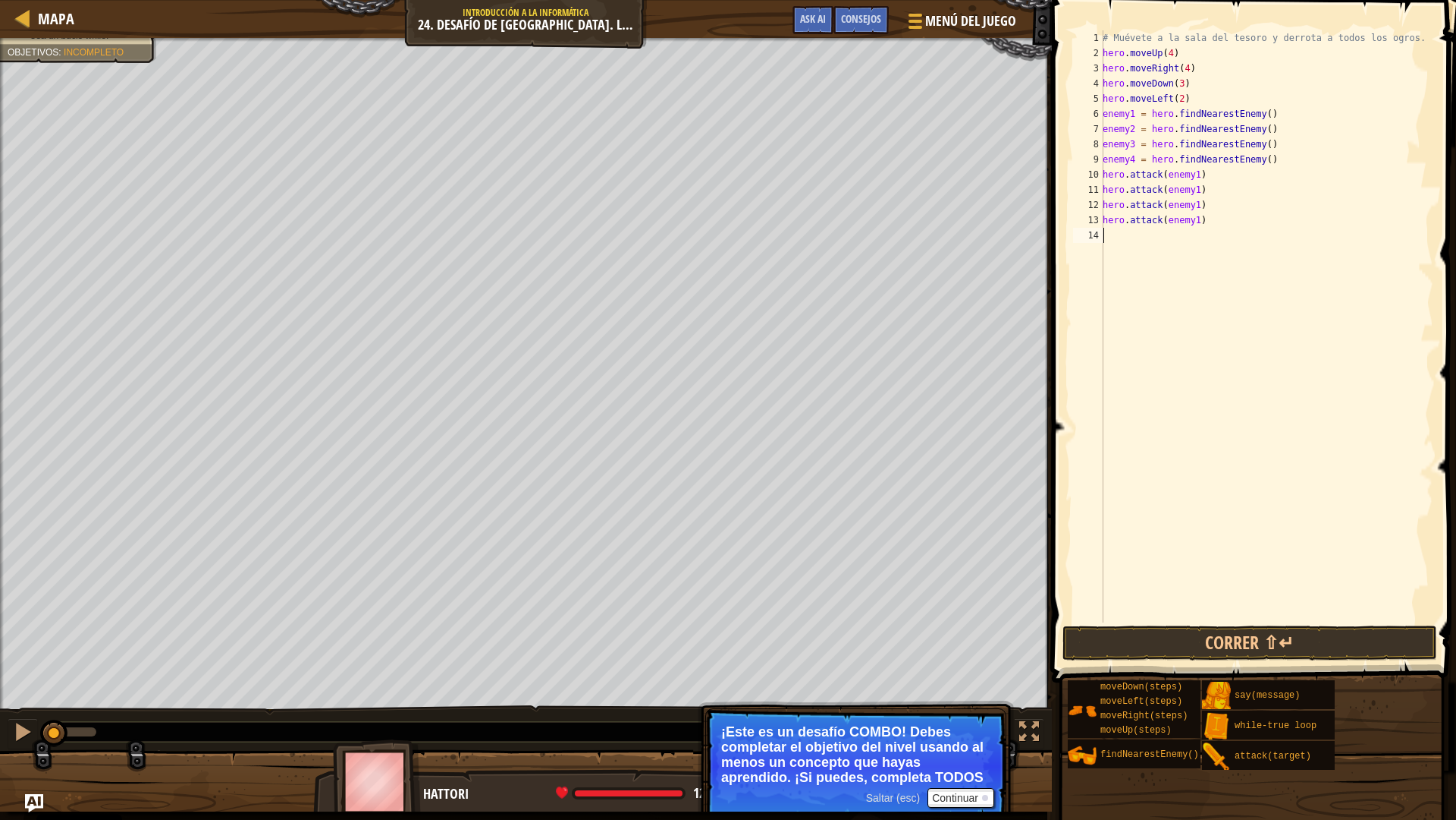
click at [1191, 188] on div "# Muévete a la [PERSON_NAME] y derrota a todos los ogros. hero . moveUp ( 4 ) h…" at bounding box center [1266, 341] width 333 height 622
type textarea "hero.attack(enemy4)"
click at [1192, 640] on button "Correr ⇧↵" at bounding box center [1249, 643] width 375 height 35
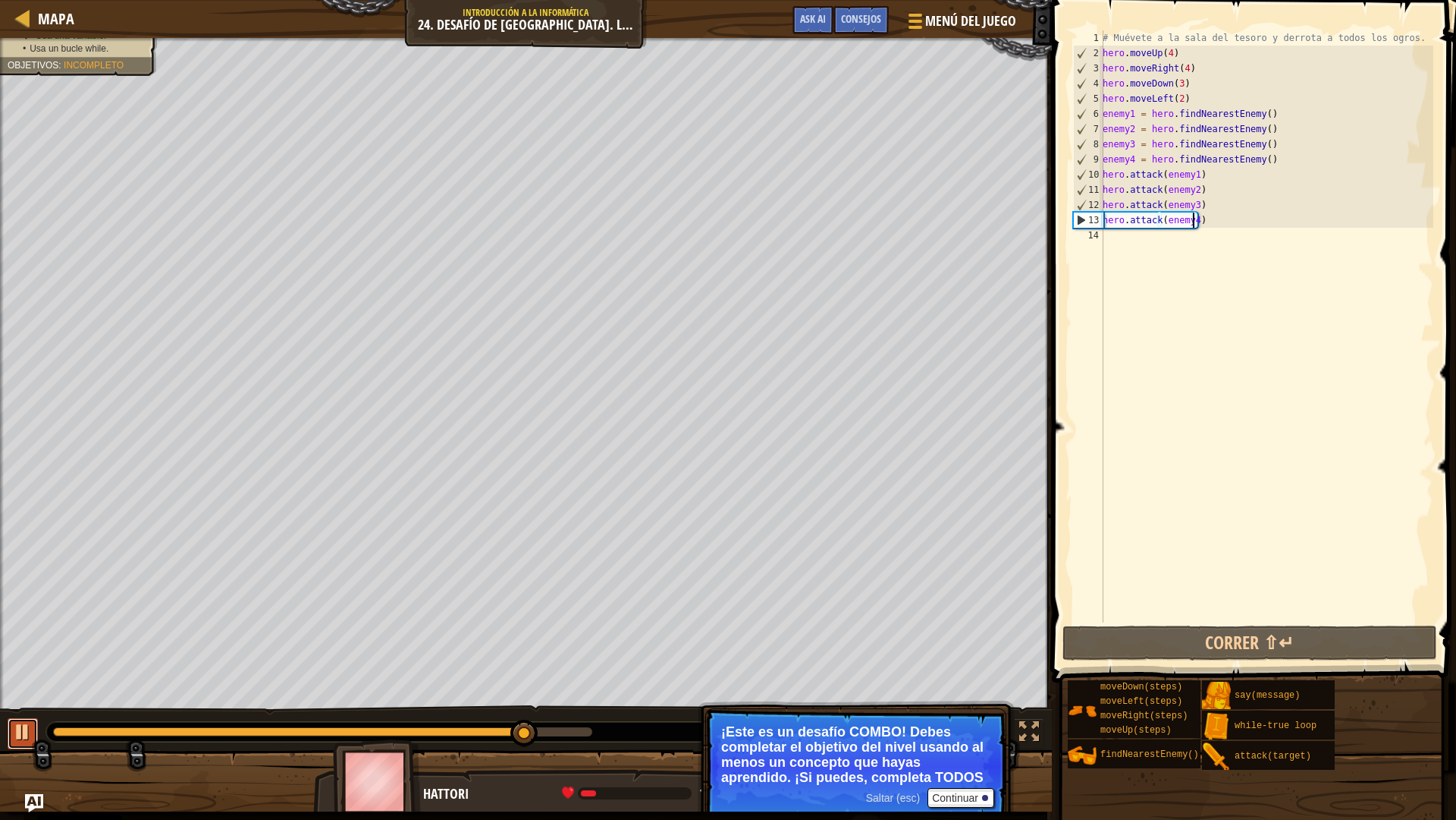
click at [16, 723] on div at bounding box center [23, 732] width 20 height 20
click at [1209, 231] on div "# Muévete a la [PERSON_NAME] y derrota a todos los ogros. hero . moveUp ( 4 ) h…" at bounding box center [1266, 341] width 333 height 622
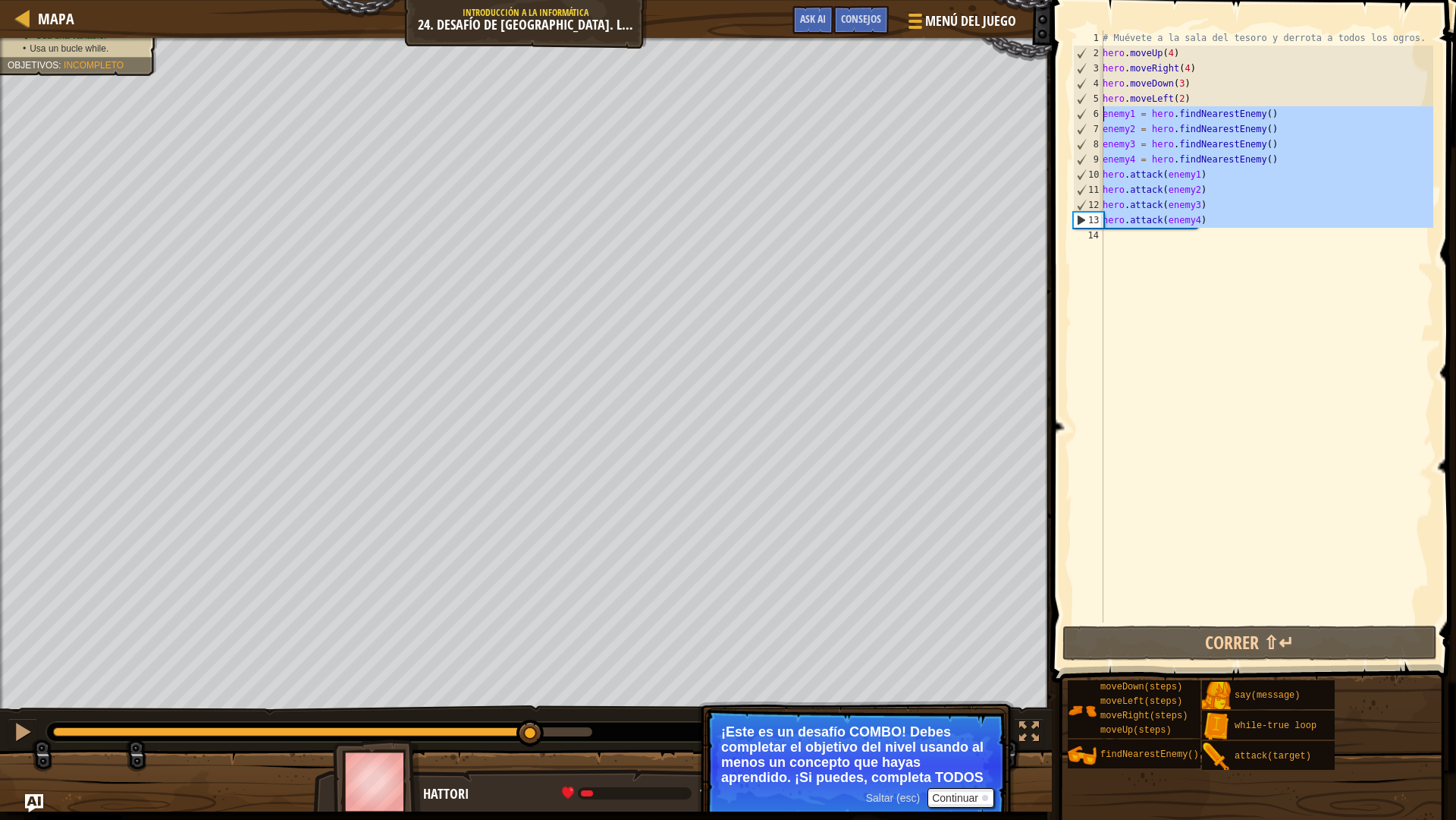
drag, startPoint x: 1205, startPoint y: 229, endPoint x: 1103, endPoint y: 118, distance: 150.7
click at [1103, 118] on div "1 2 3 4 5 6 7 8 9 10 11 12 13 14 # Muévete a la [PERSON_NAME] y derrota a todos…" at bounding box center [1252, 326] width 364 height 592
type textarea "enemy1 = hero.findNearestEnemy() enemy2 = hero.findNearestEnemy()"
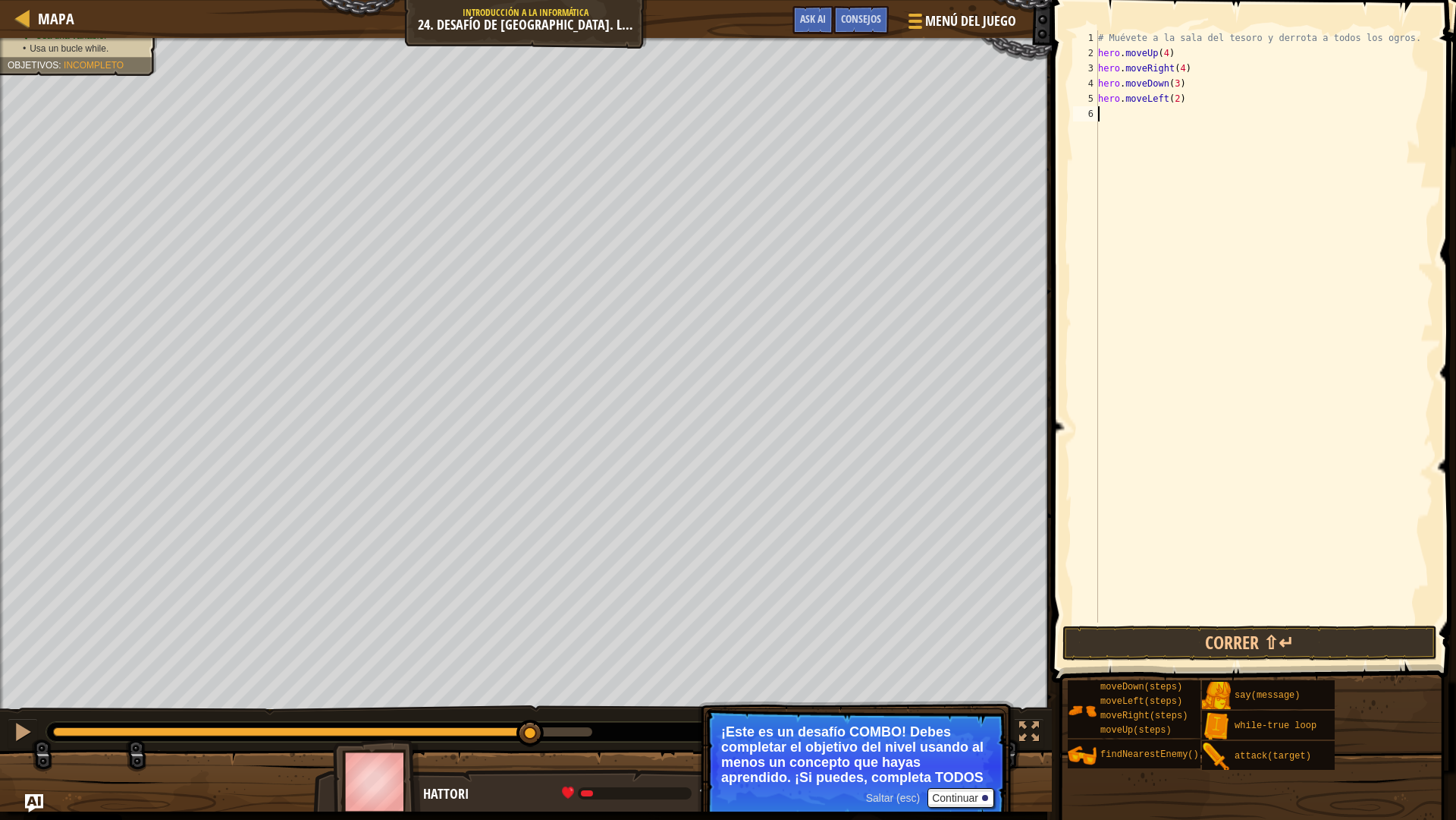
type textarea "whi"
click at [1121, 134] on div "whi le-true loop Presiona intro" at bounding box center [1238, 157] width 287 height 69
type textarea "fin"
click at [1170, 149] on div "hero. fin dNearestEnemy Presiona intro" at bounding box center [1258, 172] width 287 height 69
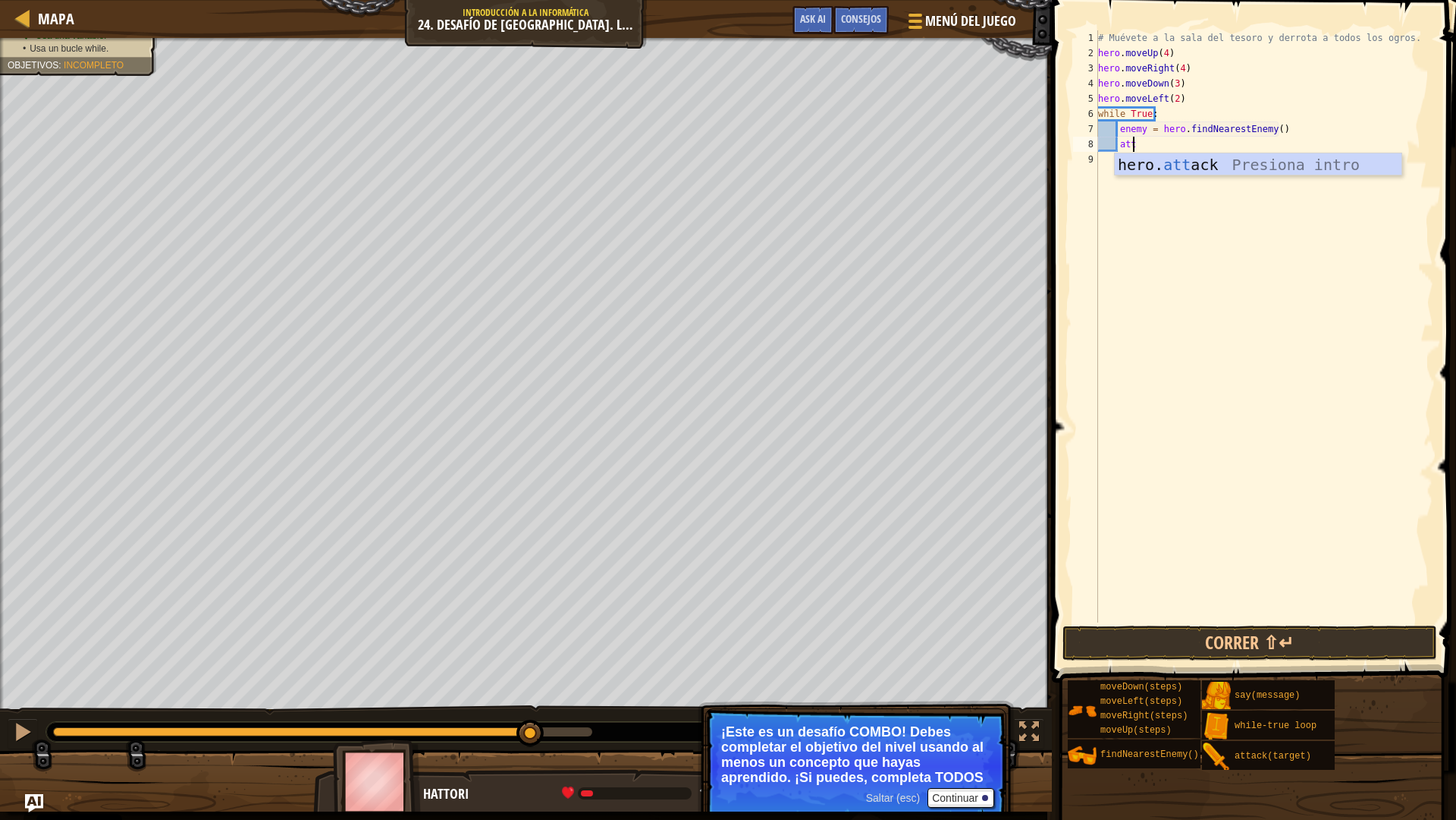
click at [1172, 161] on div "hero. att ack Presiona intro" at bounding box center [1258, 187] width 287 height 69
type textarea "hero.attack(enemy)"
click at [1146, 218] on div "# Muévete a la sala del tesoro y derrota a todos los ogros. hero . moveUp ( 4 )…" at bounding box center [1264, 341] width 338 height 622
click at [1255, 636] on button "Correr ⇧↵" at bounding box center [1249, 643] width 375 height 35
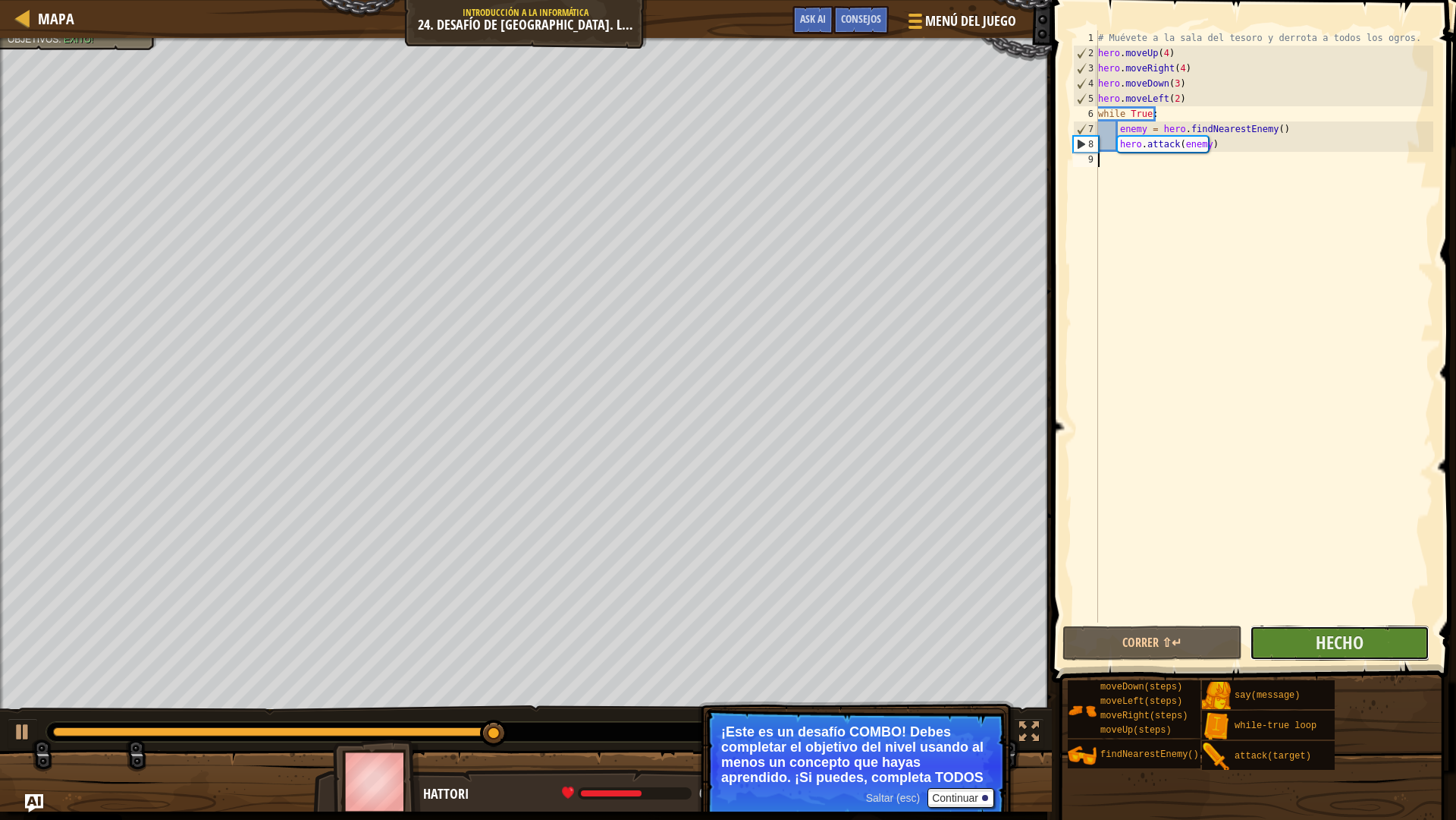
click at [1374, 644] on button "Hecho" at bounding box center [1340, 643] width 179 height 35
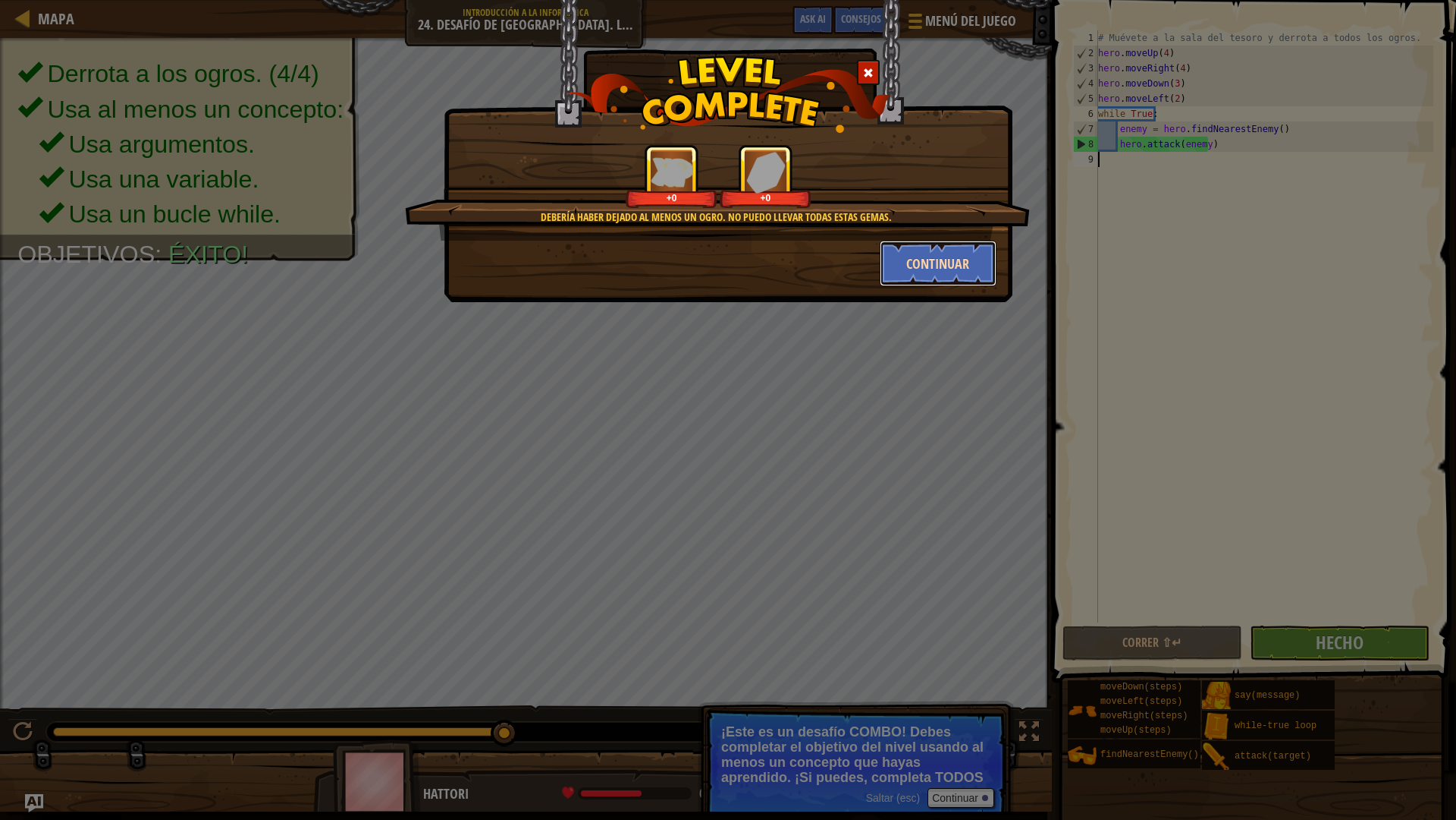
click at [928, 263] on button "Continuar" at bounding box center [939, 264] width 117 height 46
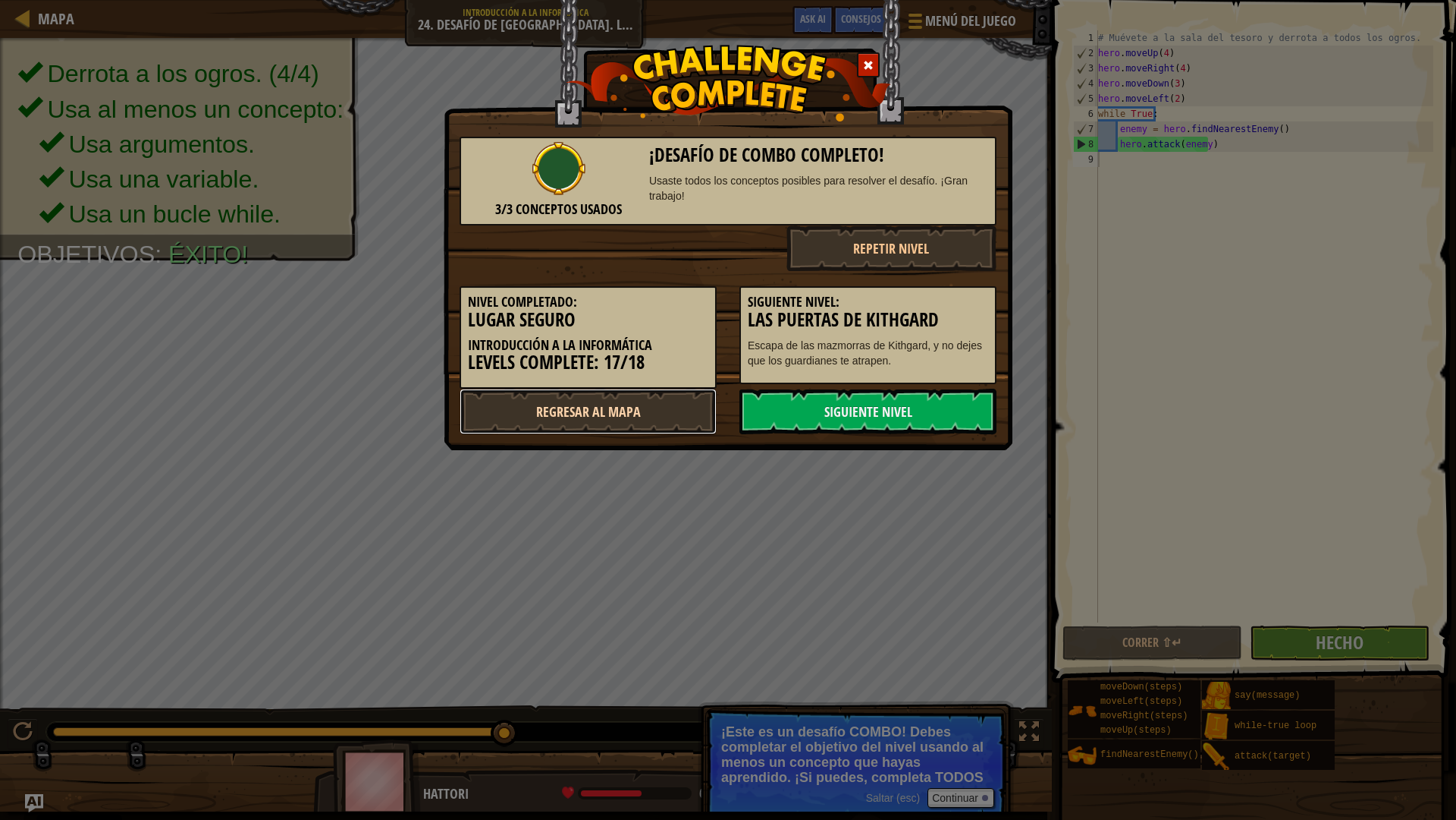
click at [614, 418] on link "Regresar al mapa" at bounding box center [588, 411] width 257 height 46
select select "es-ES"
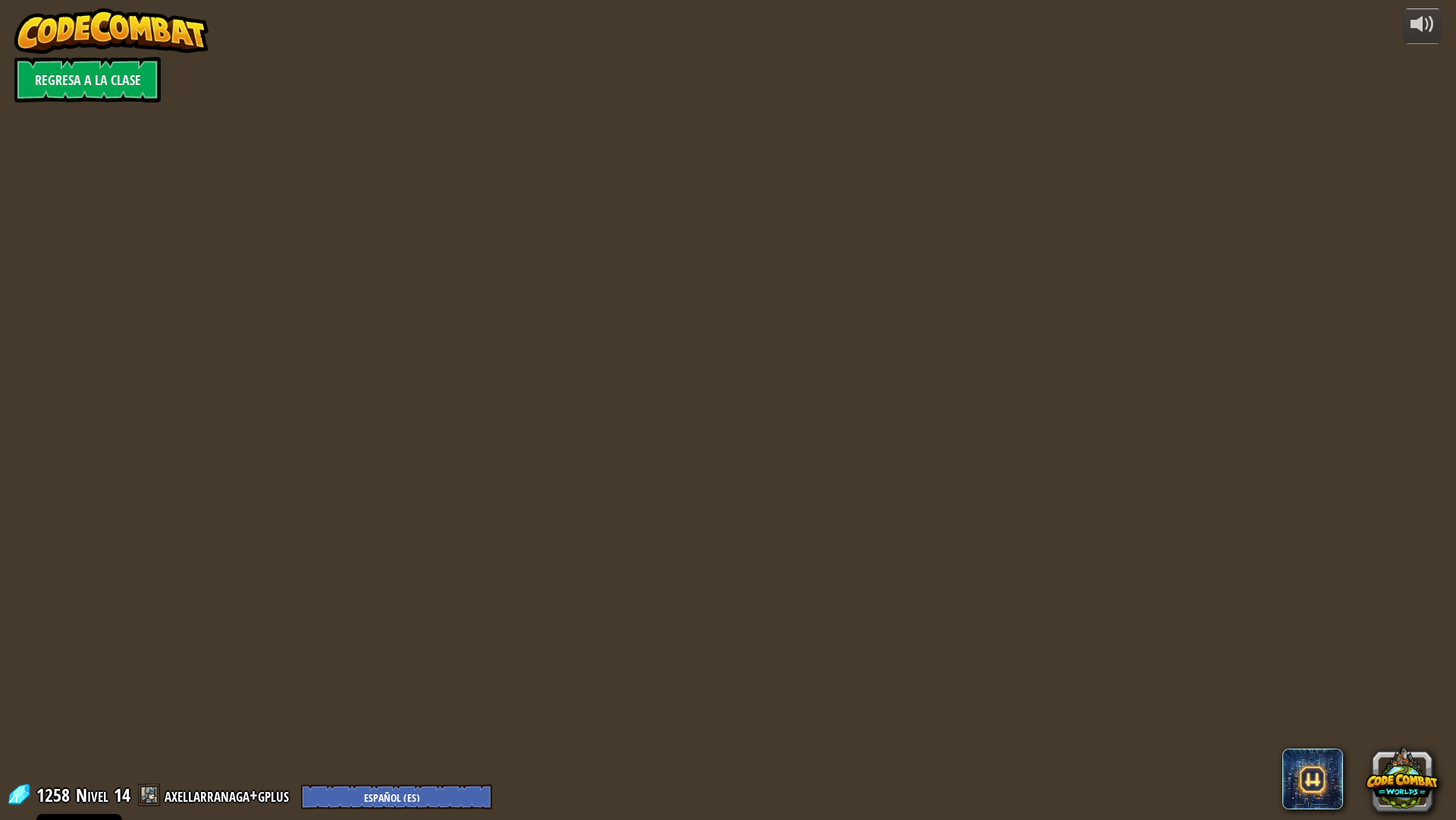
select select "es-ES"
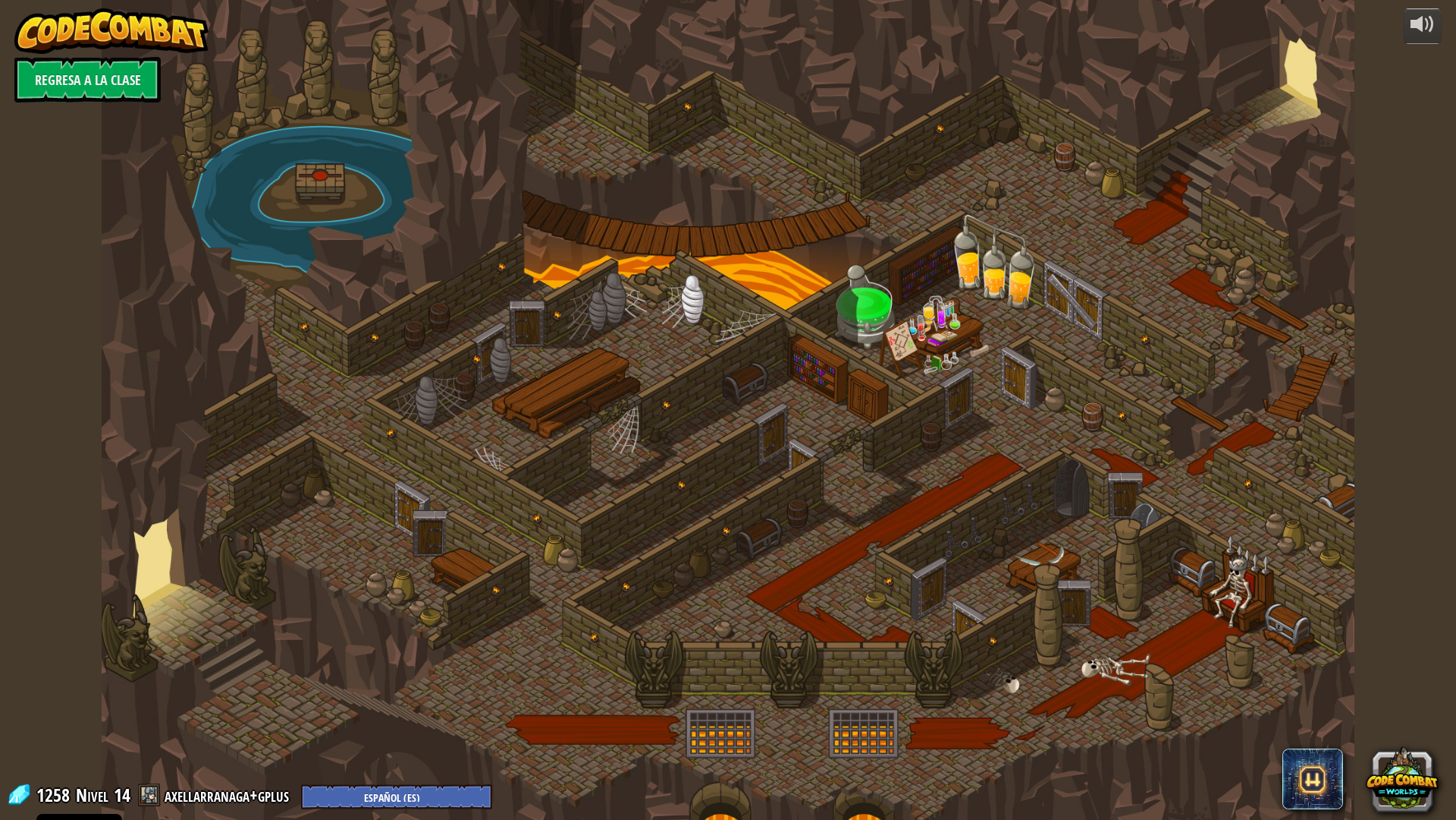
select select "es-ES"
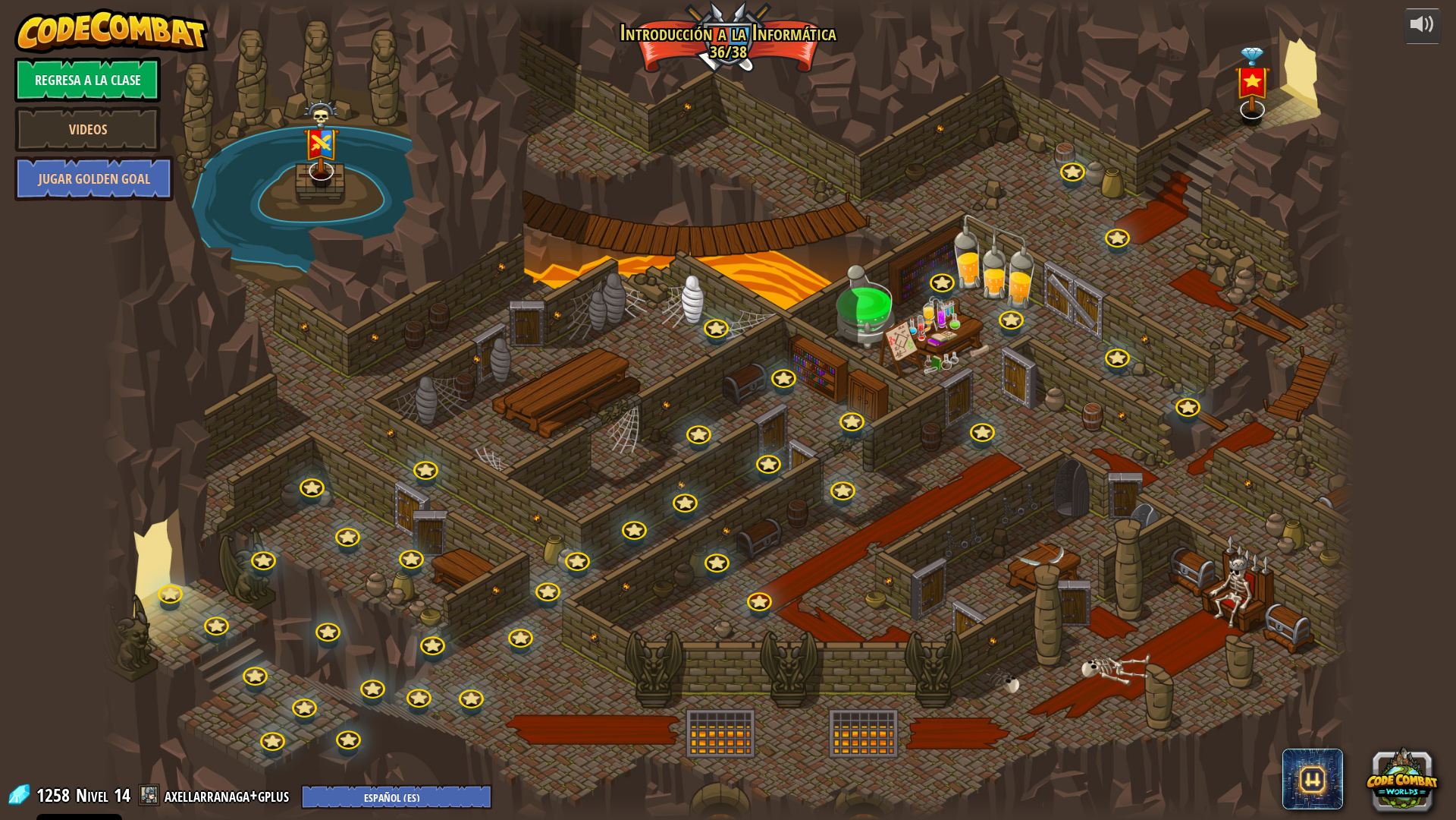
select select "es-ES"
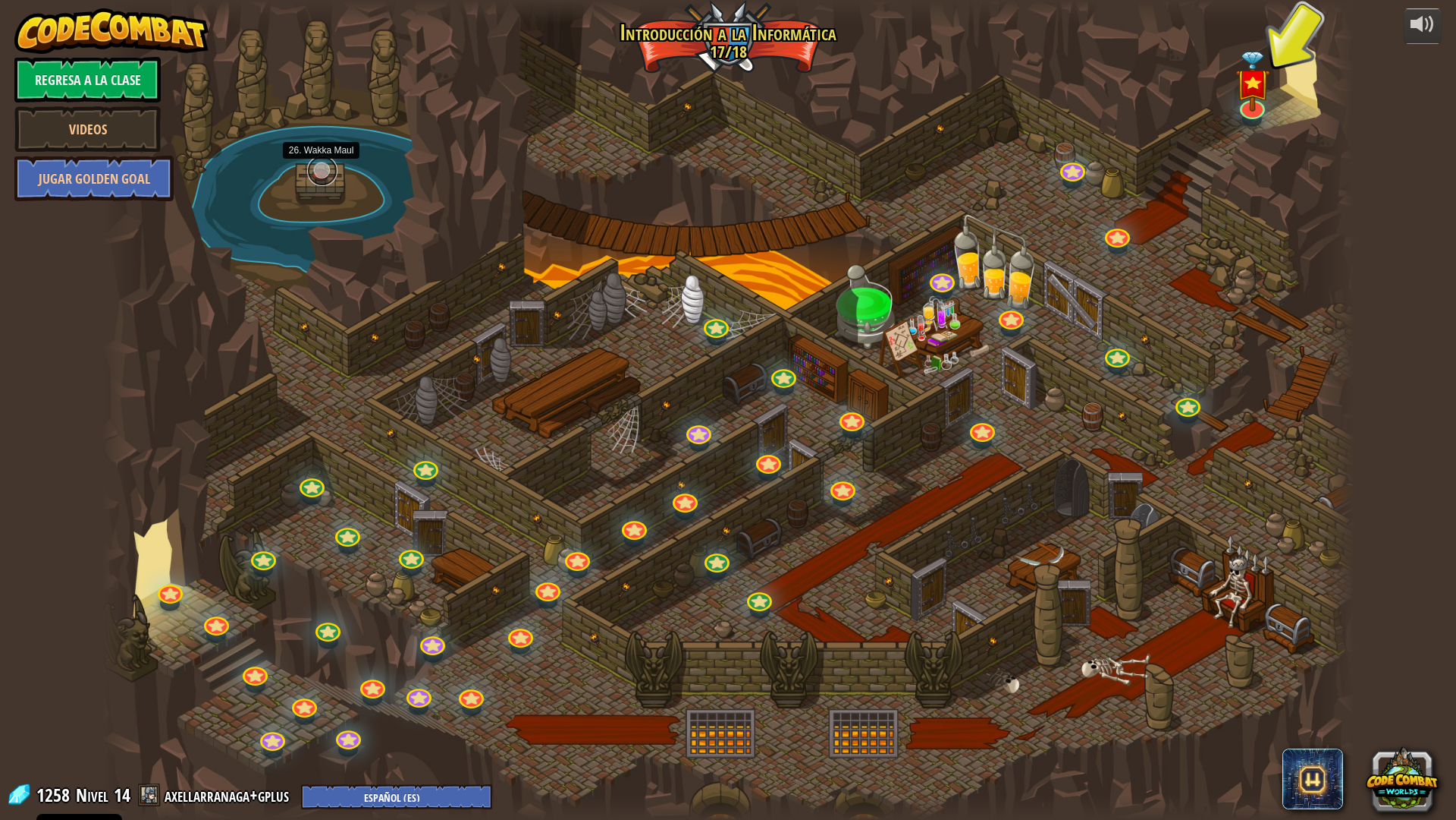
click at [327, 161] on link at bounding box center [321, 170] width 30 height 30
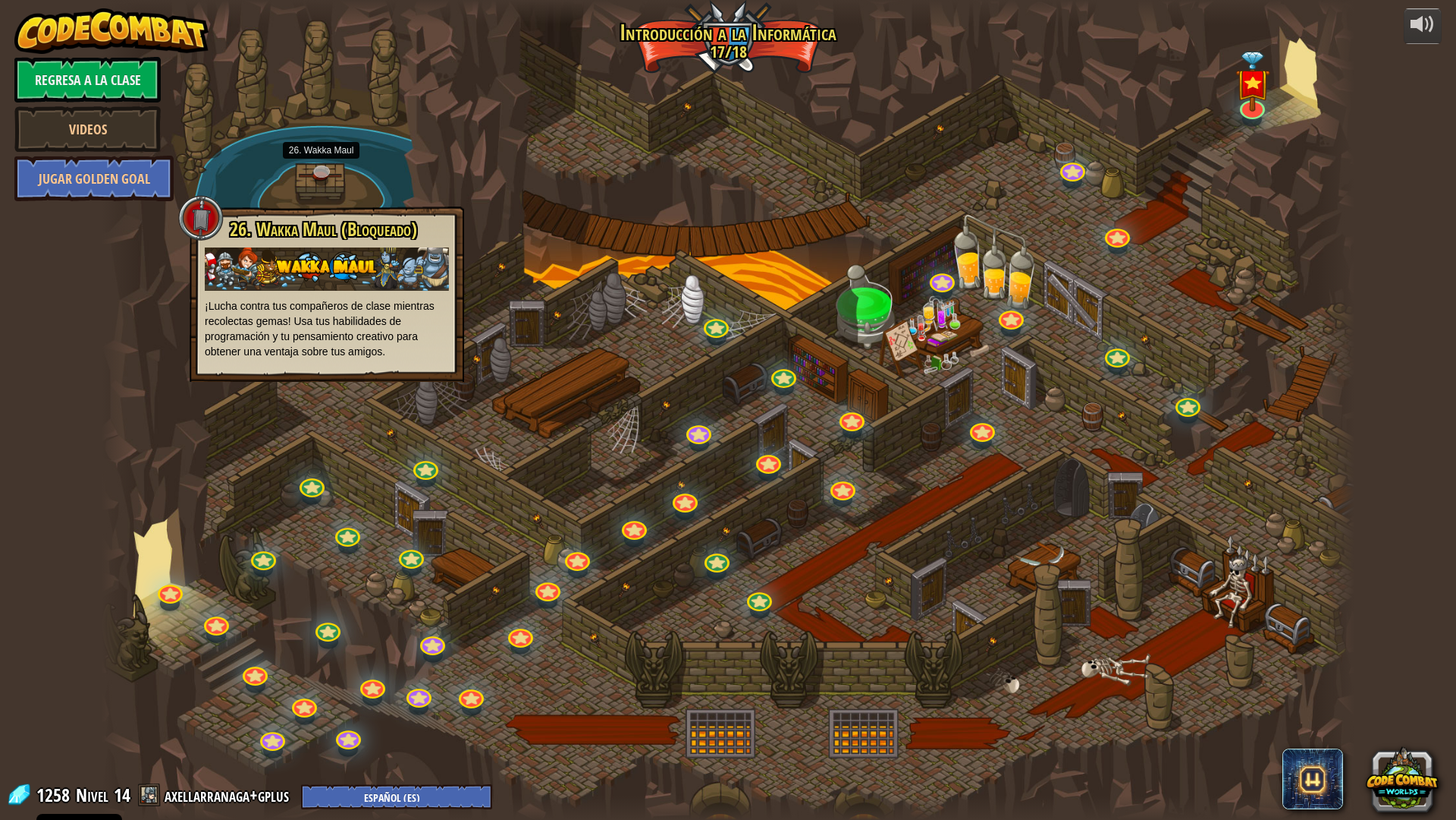
click at [179, 202] on div at bounding box center [201, 218] width 46 height 46
click at [195, 213] on div at bounding box center [201, 218] width 46 height 46
click at [904, 254] on div at bounding box center [728, 410] width 1253 height 820
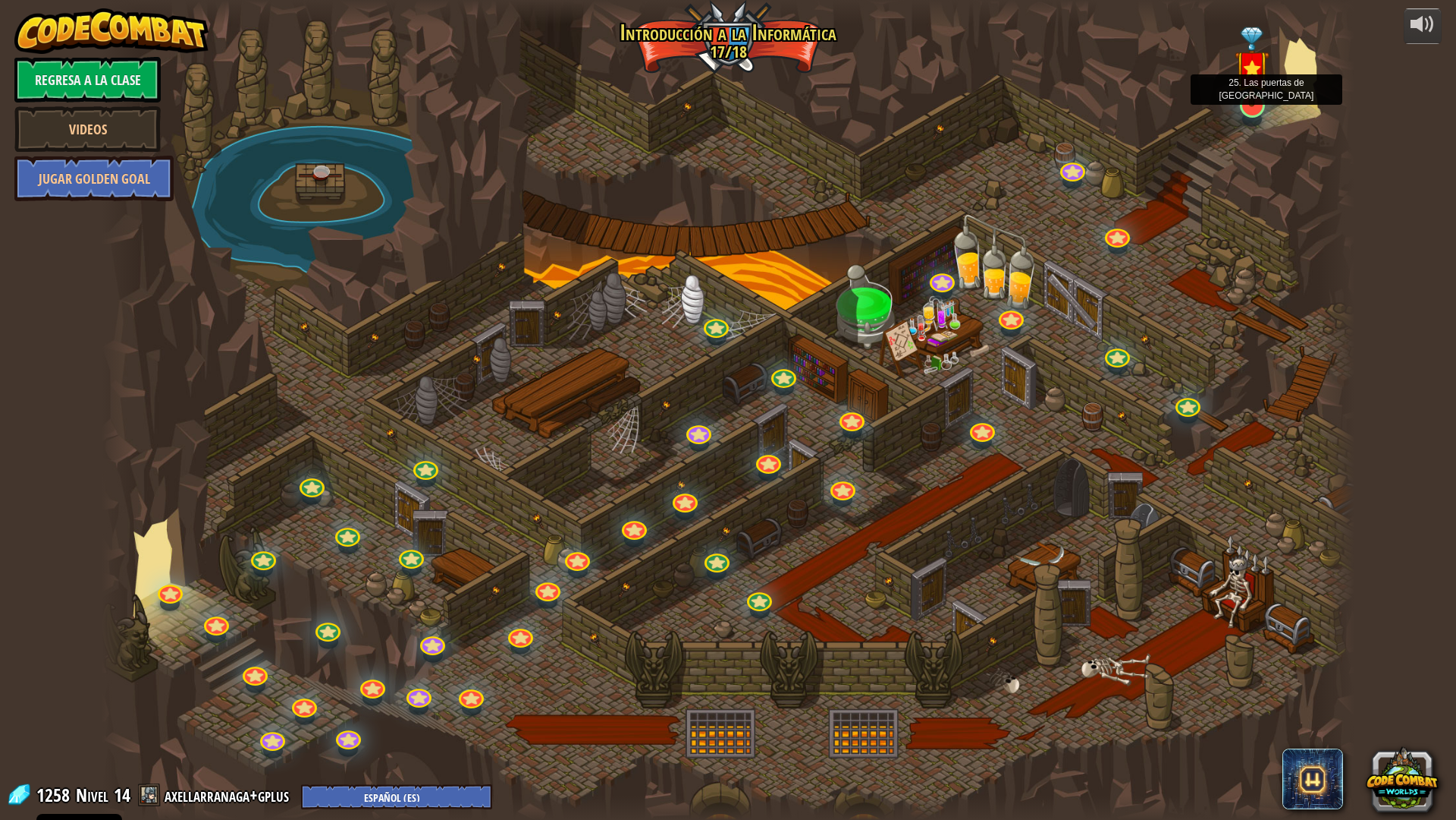
click at [1259, 106] on img at bounding box center [1253, 67] width 35 height 81
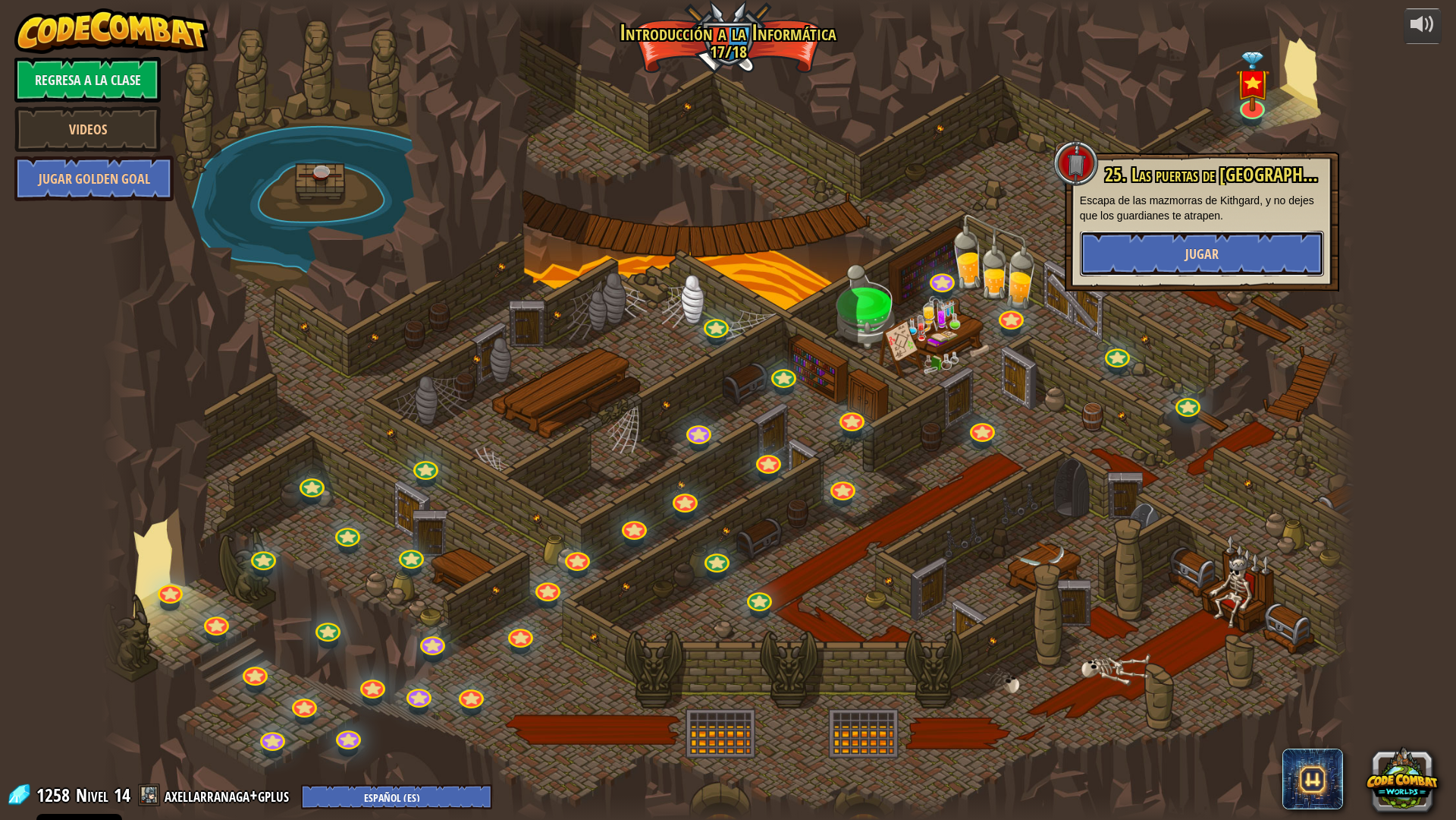
click at [1182, 246] on button "Jugar" at bounding box center [1202, 254] width 244 height 46
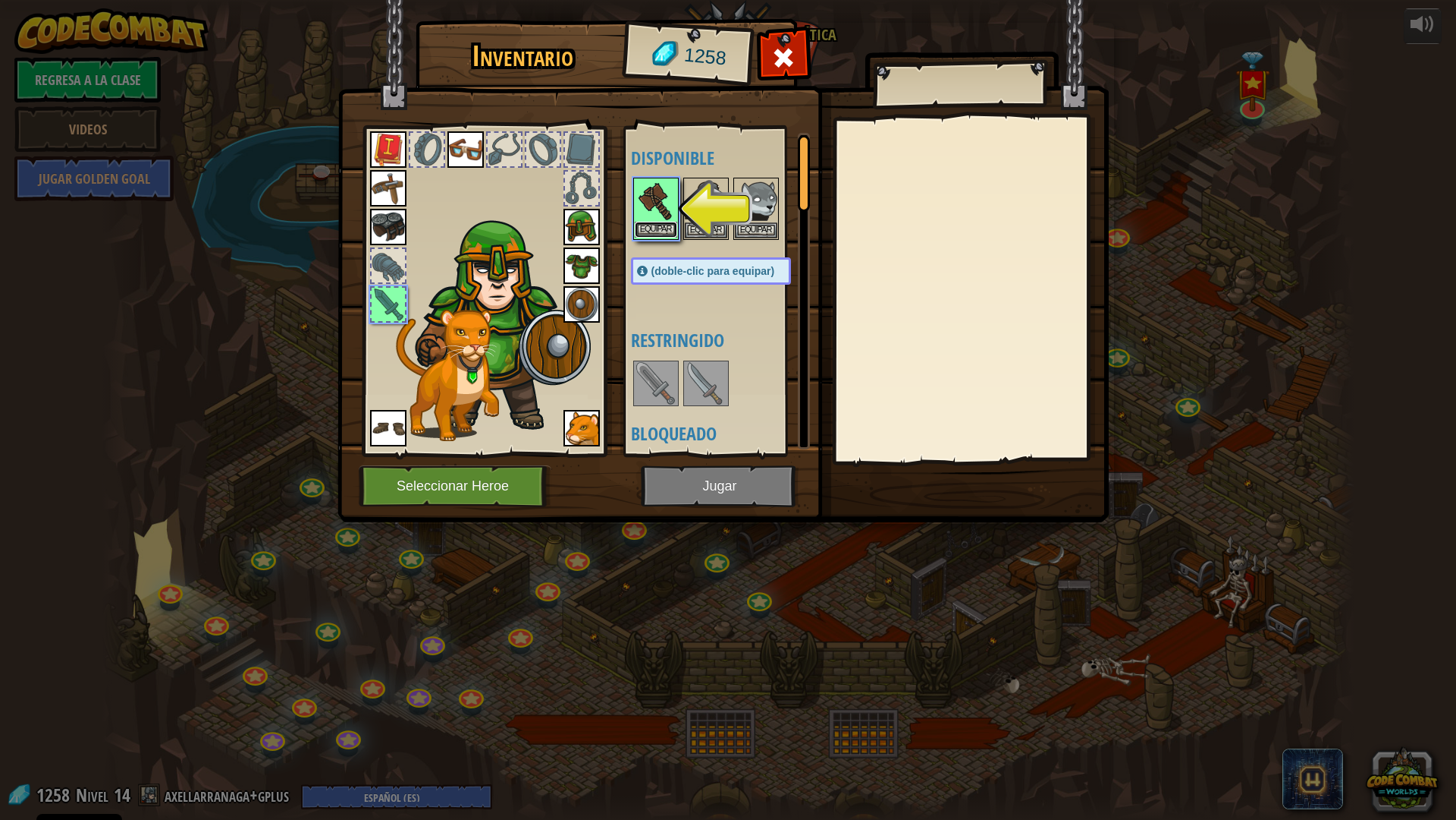
click at [662, 232] on button "Equipar" at bounding box center [656, 229] width 42 height 16
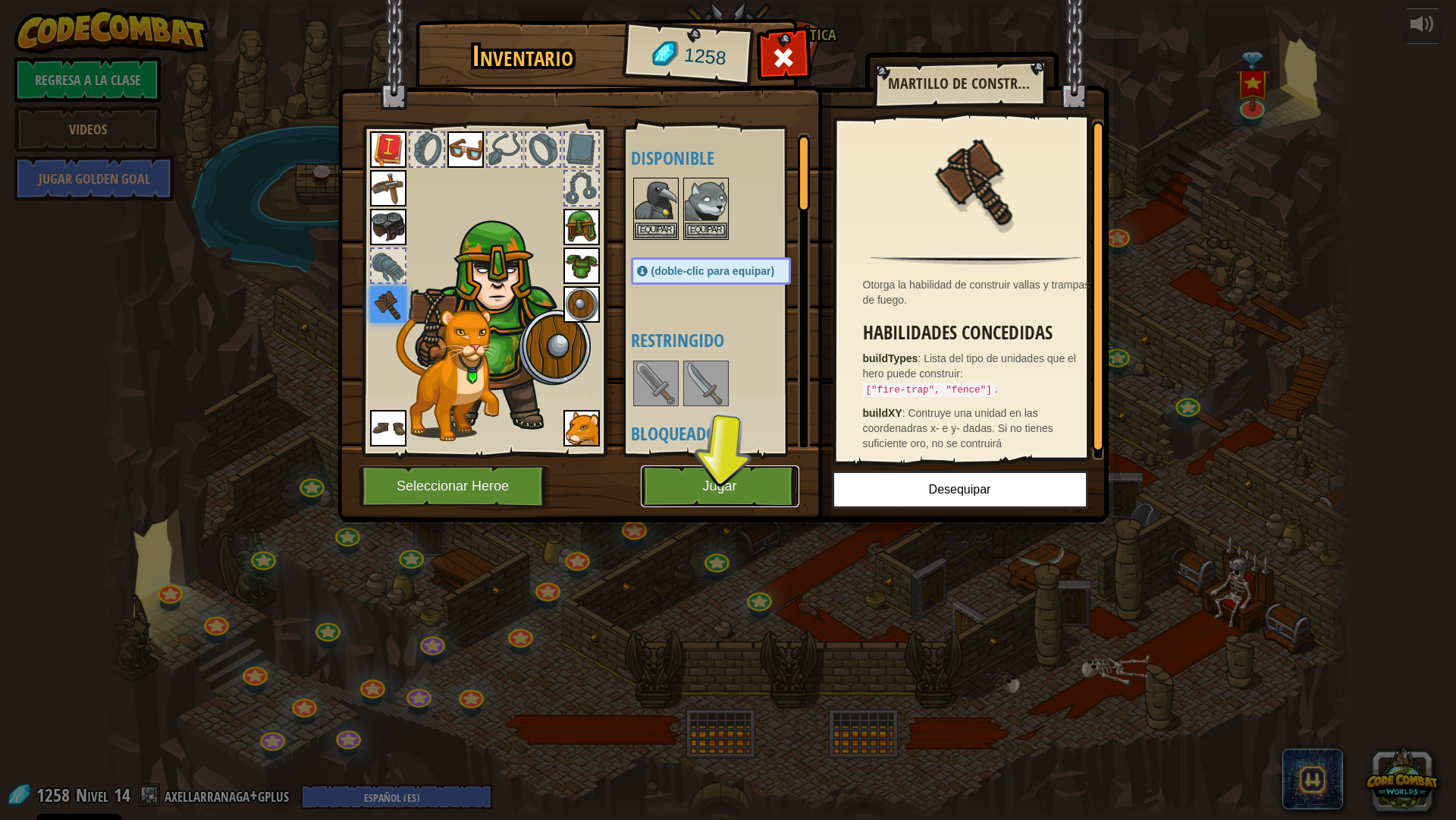
click at [705, 490] on button "Jugar" at bounding box center [720, 487] width 158 height 42
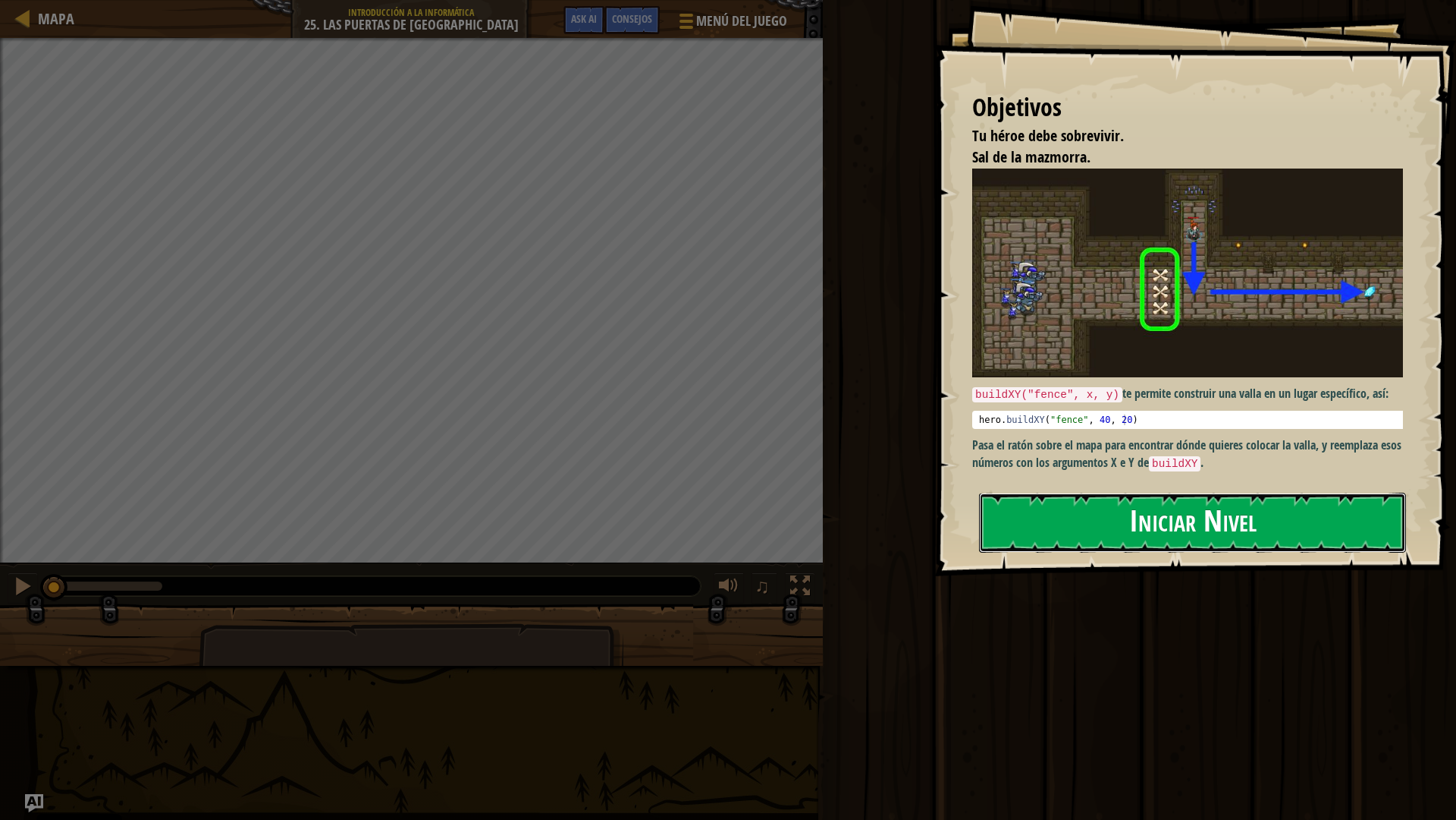
click at [1047, 528] on button "Iniciar Nivel" at bounding box center [1192, 522] width 427 height 60
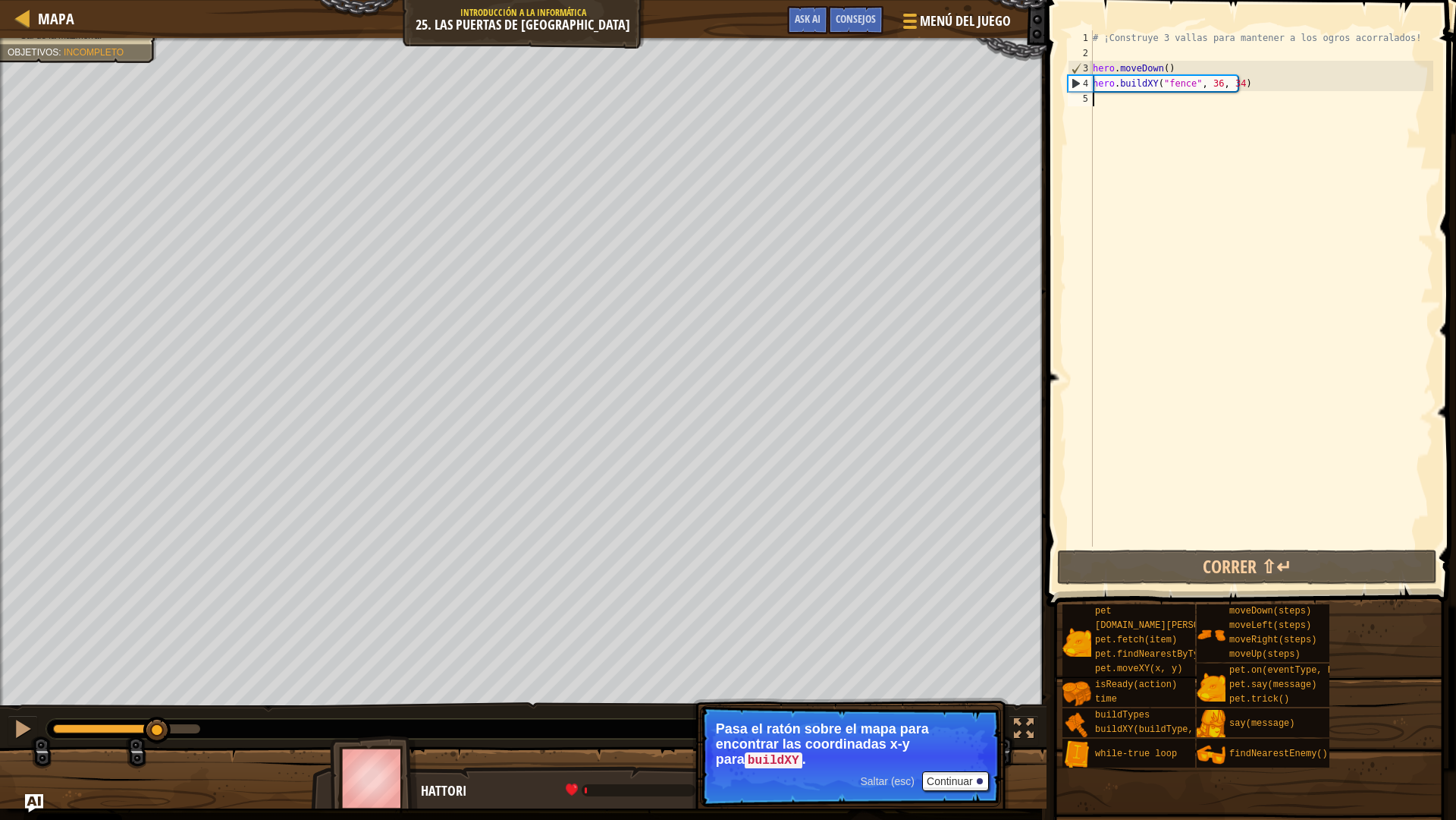
click at [1154, 104] on div "# ¡Construye 3 vallas para mantener a los ogros acorralados! hero . moveDown ( …" at bounding box center [1261, 303] width 343 height 546
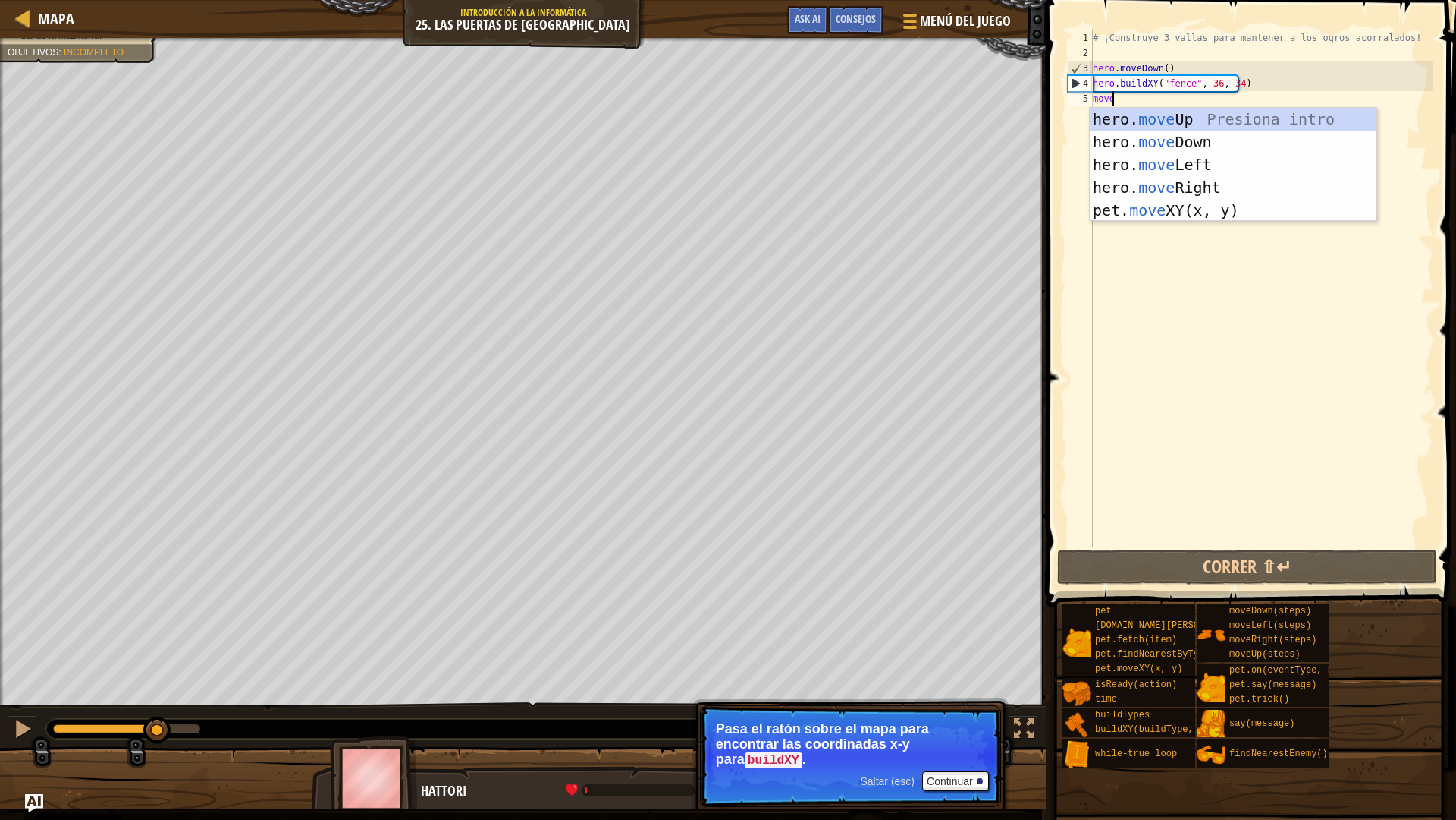
scroll to position [6, 0]
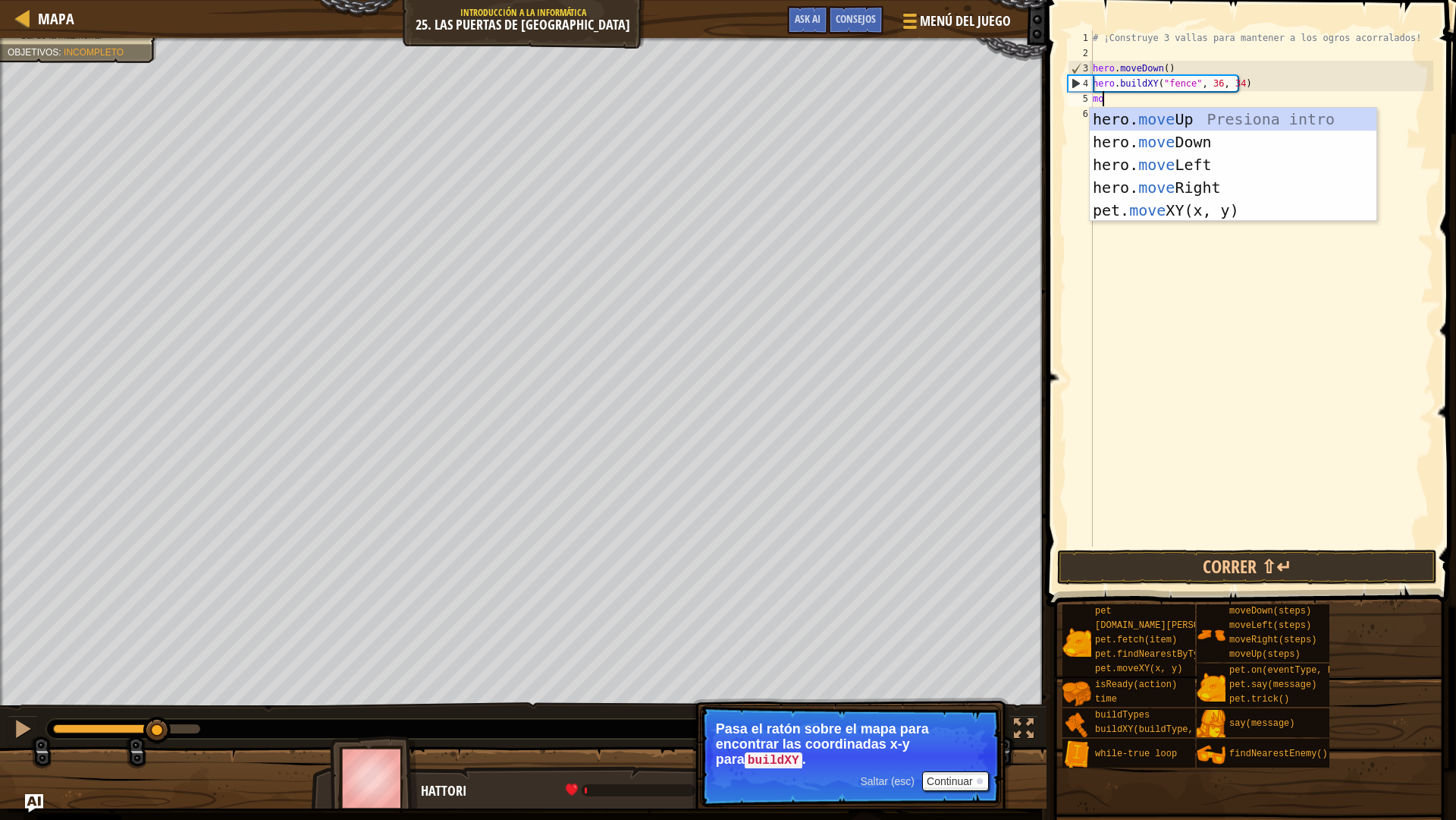
type textarea "m"
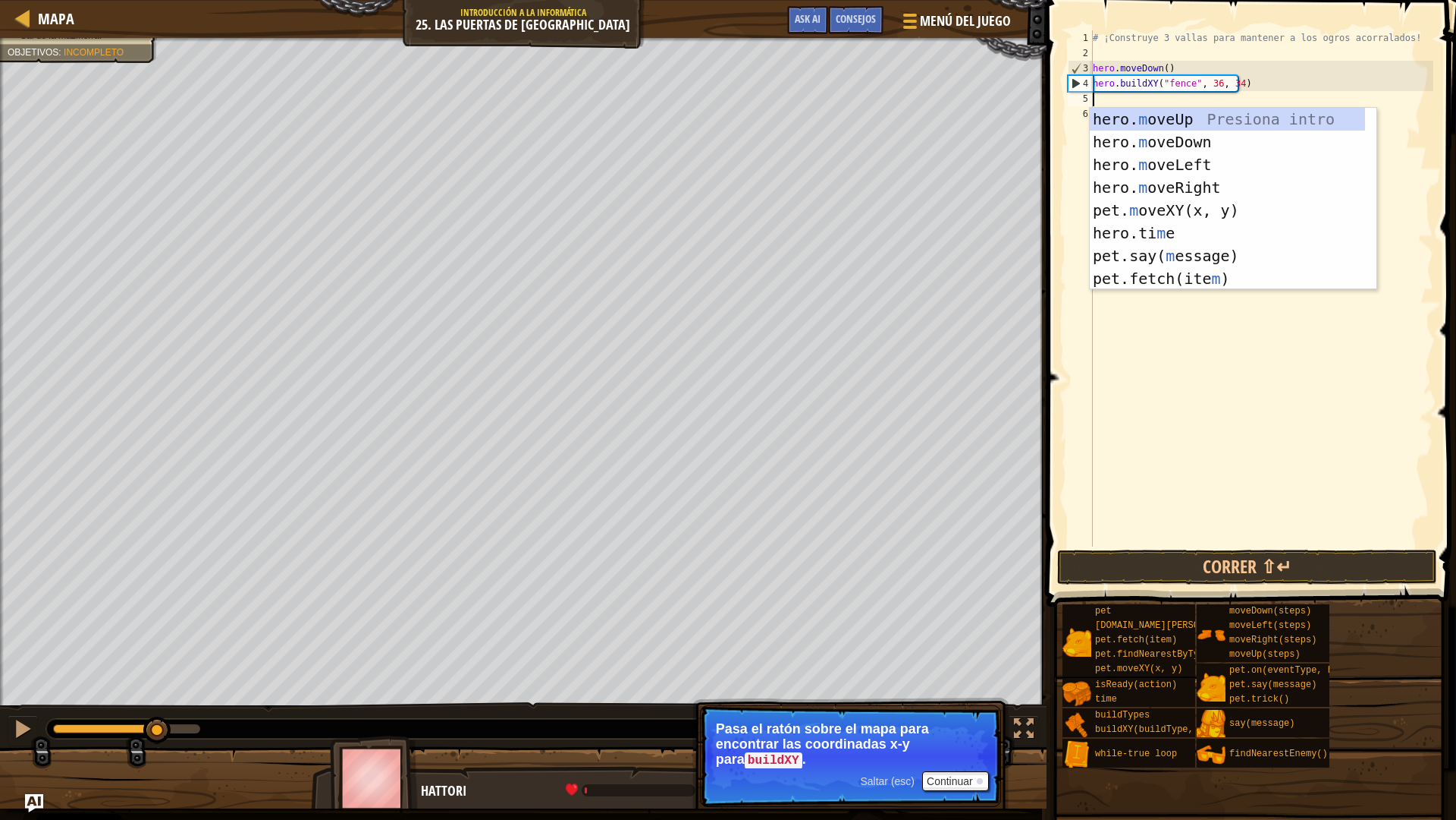
type textarea "whi"
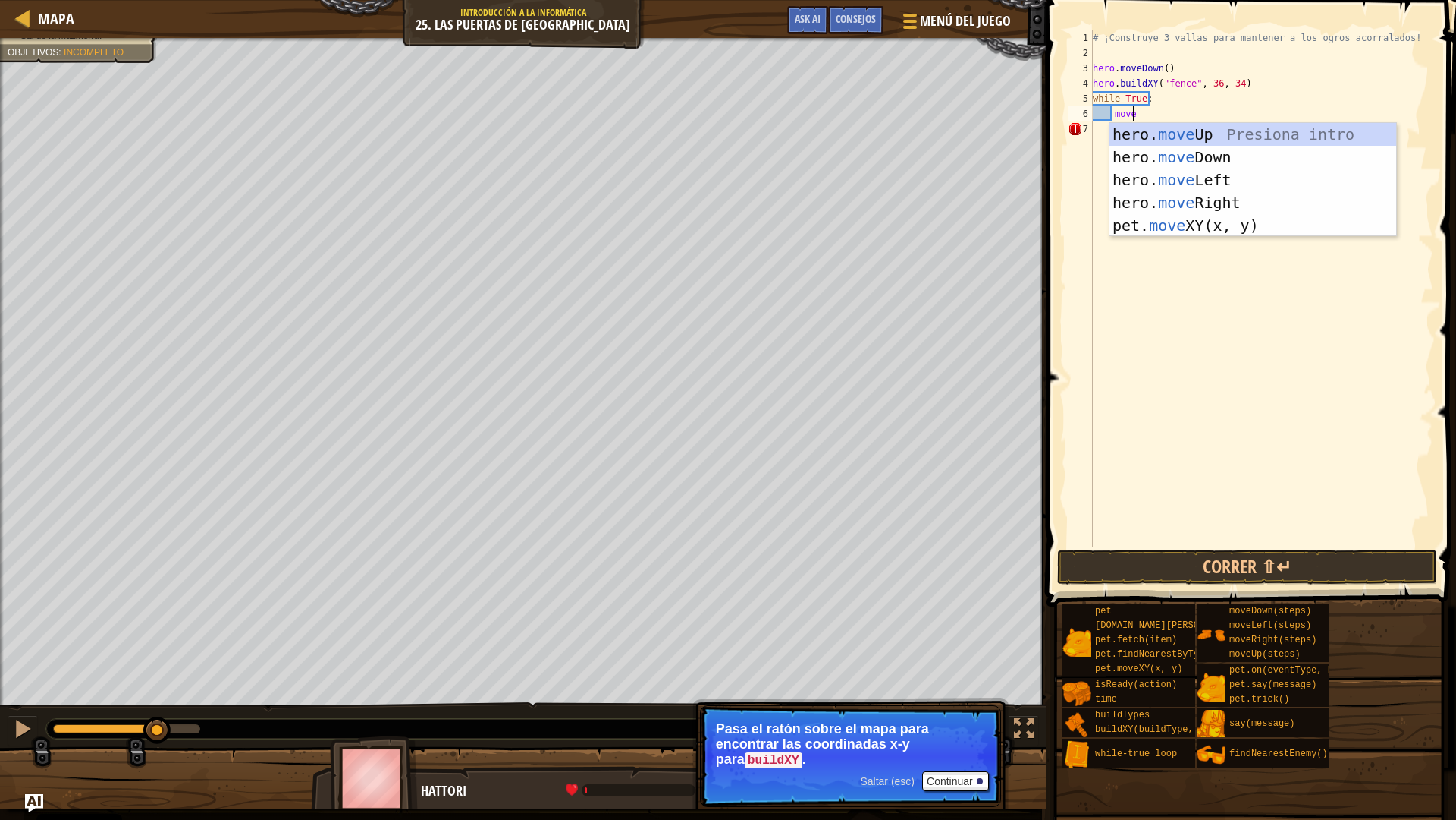
scroll to position [6, 2]
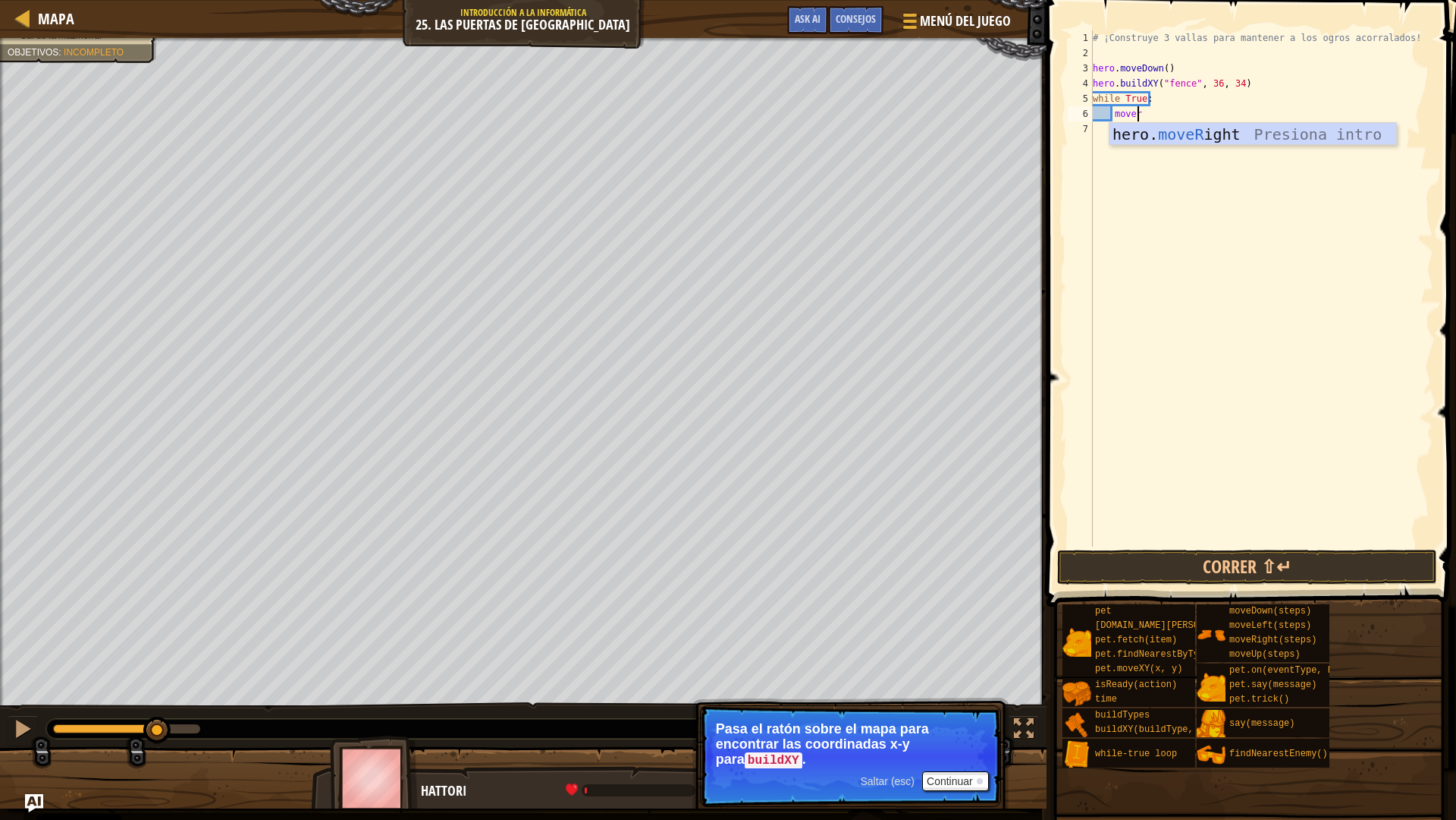
type textarea "moverigh"
click at [1246, 563] on button "Correr ⇧↵" at bounding box center [1247, 567] width 380 height 35
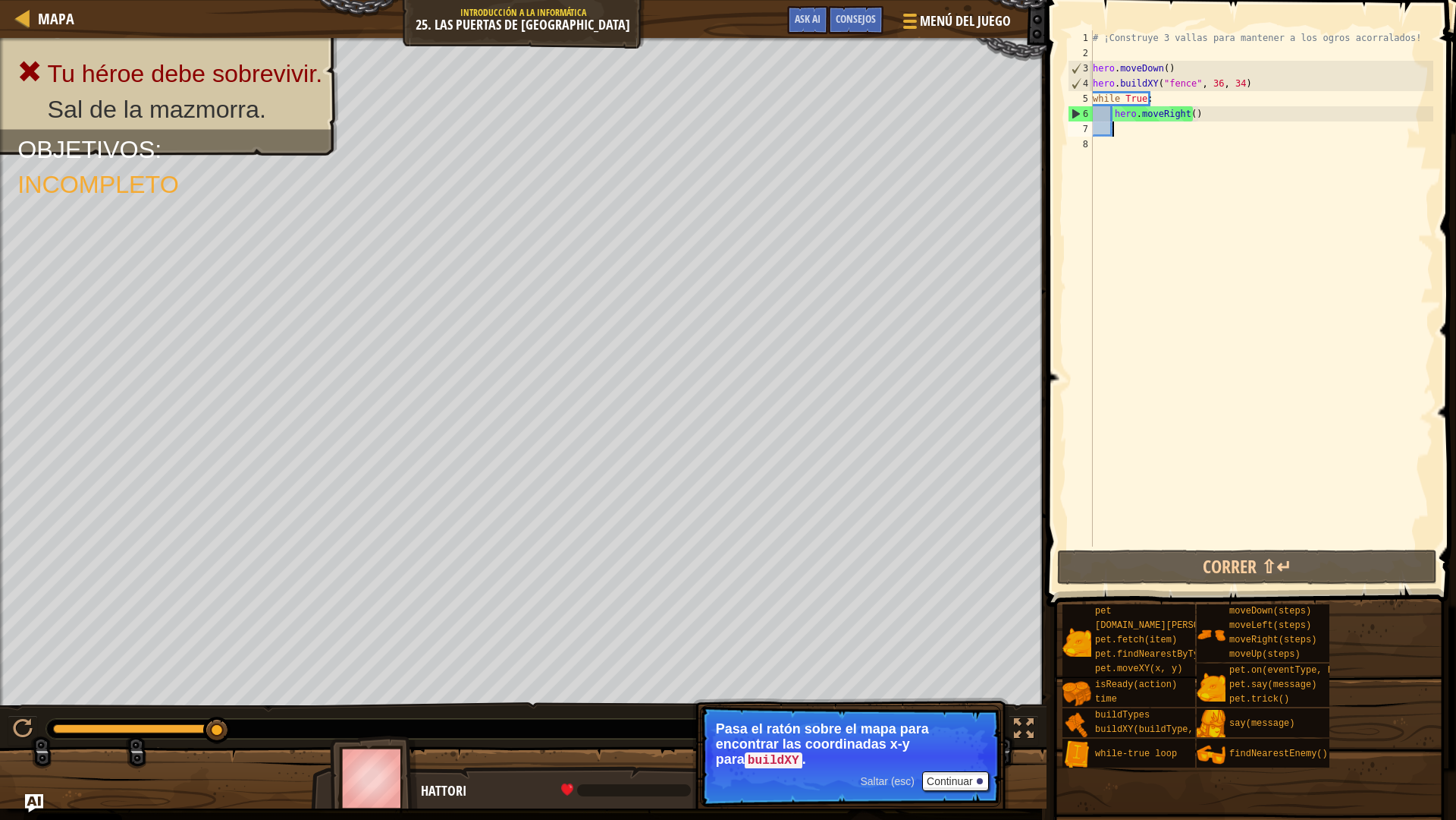
click at [1190, 118] on div "# ¡Construye 3 vallas para mantener a los ogros acorralados! hero . moveDown ( …" at bounding box center [1261, 303] width 343 height 546
click at [1187, 117] on div "# ¡Construye 3 vallas para mantener a los ogros acorralados! hero . moveDown ( …" at bounding box center [1261, 303] width 343 height 546
type textarea "hero.moveRight(3)"
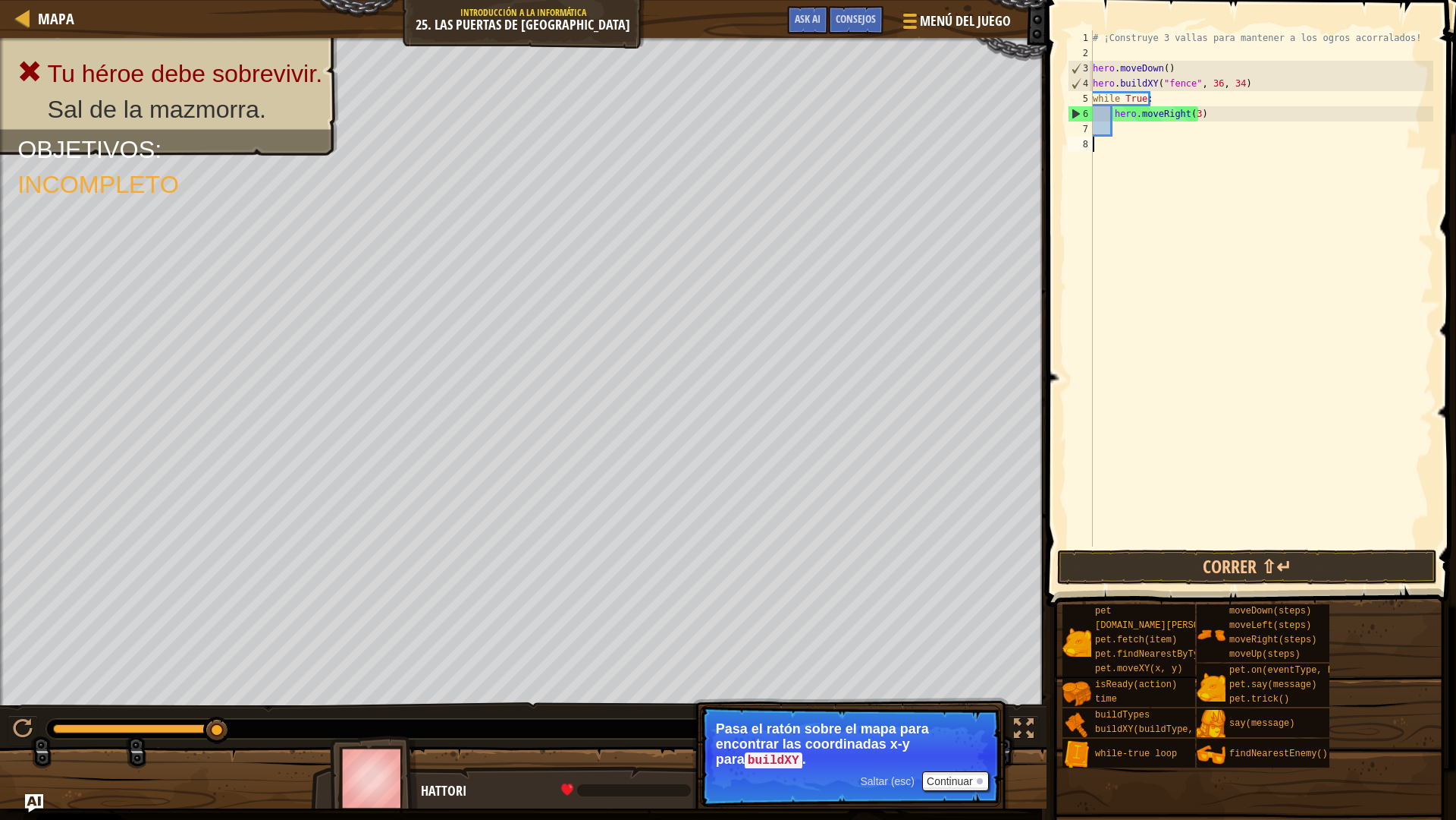
click at [1187, 257] on div "# ¡Construye 3 vallas para mantener a los ogros acorralados! hero . moveDown ( …" at bounding box center [1261, 303] width 343 height 546
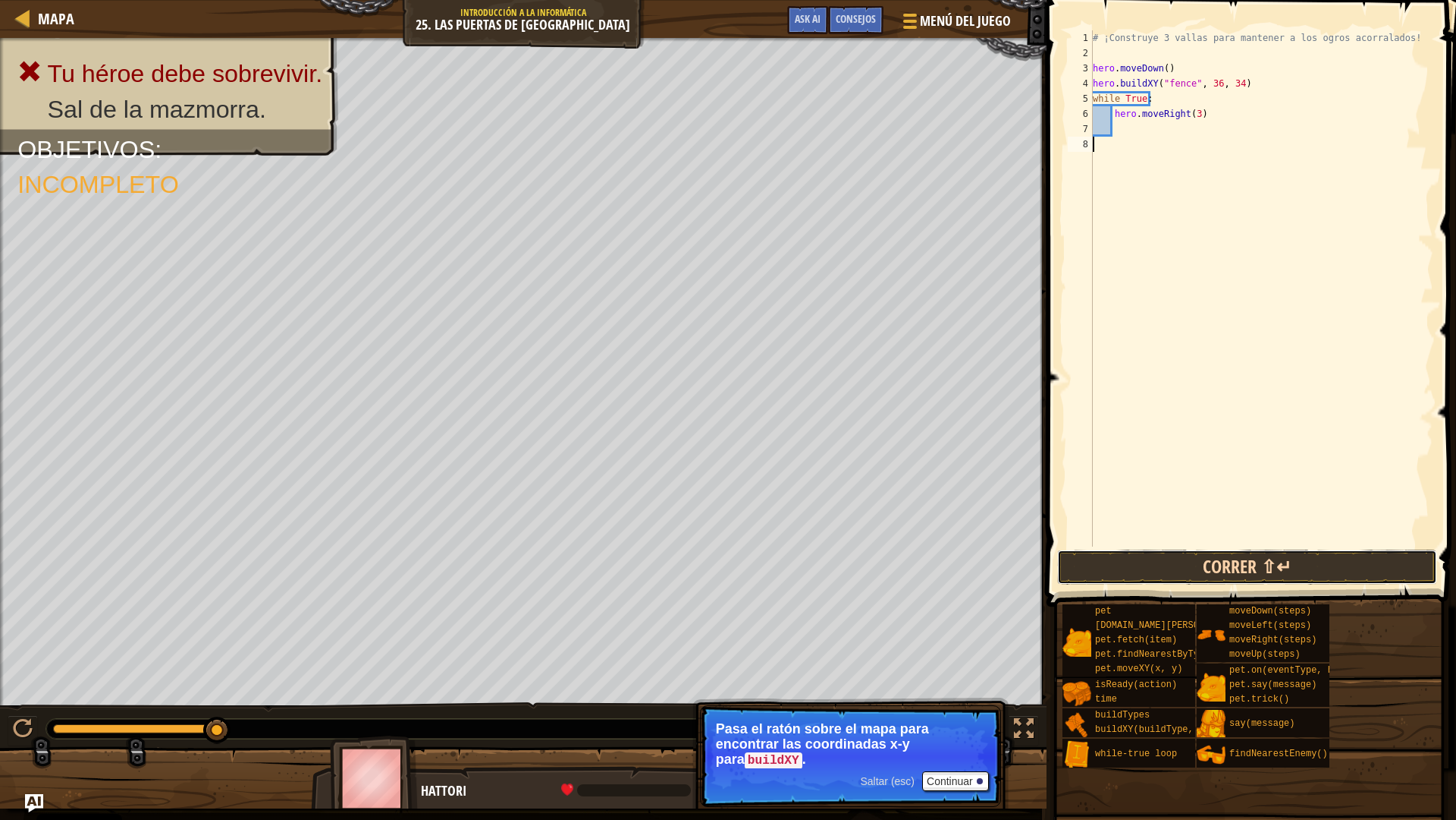
click at [1184, 564] on button "Correr ⇧↵" at bounding box center [1247, 567] width 380 height 35
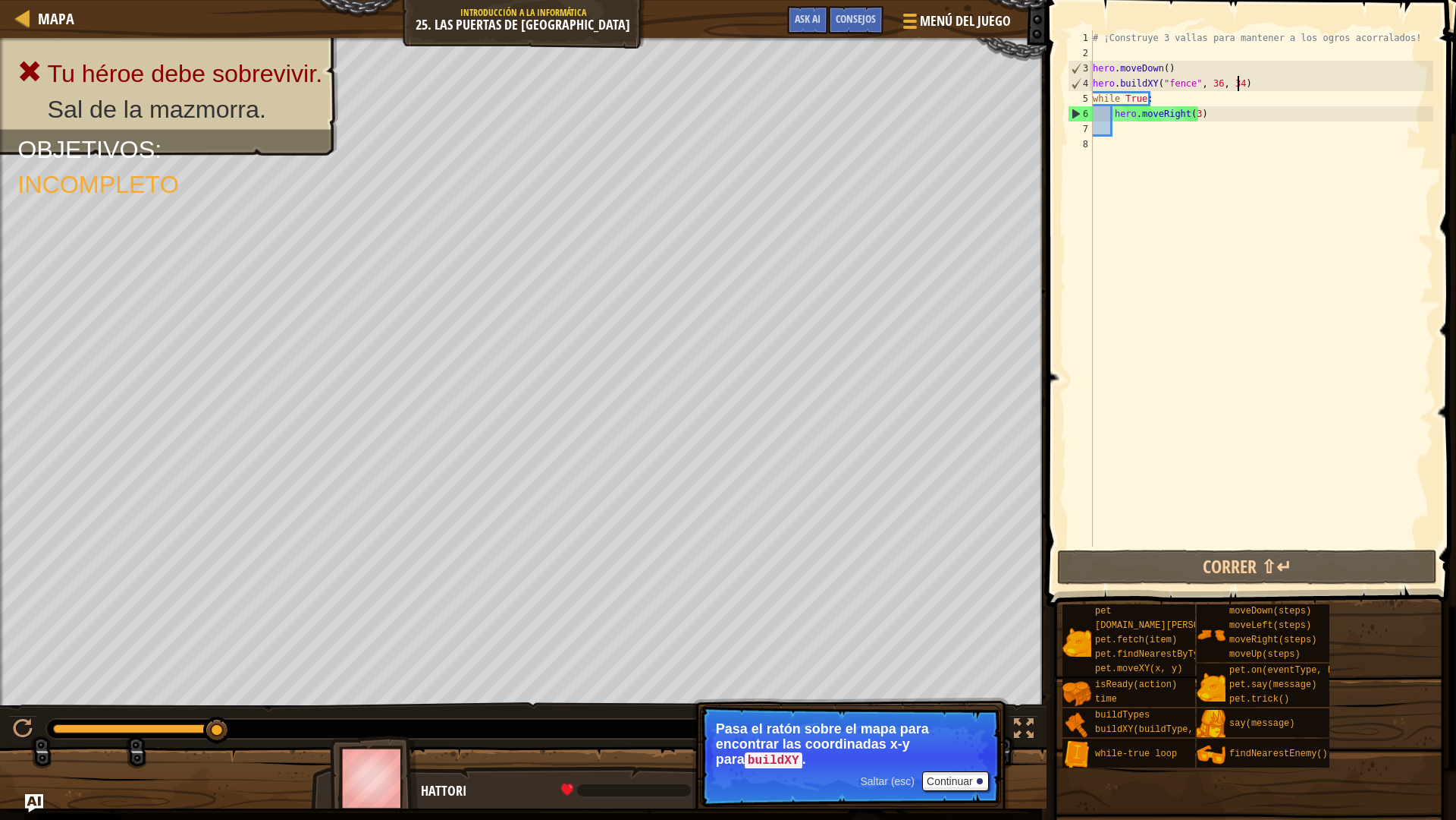
click at [1242, 85] on div "# ¡Construye 3 vallas para mantener a los ogros acorralados! hero . moveDown ( …" at bounding box center [1261, 303] width 343 height 546
type textarea "hero.buildXY("fence", 36, 34)"
drag, startPoint x: 1242, startPoint y: 85, endPoint x: 1094, endPoint y: 85, distance: 148.0
click at [1094, 85] on div "# ¡Construye 3 vallas para mantener a los ogros acorralados! hero . moveDown ( …" at bounding box center [1261, 303] width 343 height 546
click at [1247, 82] on div "# ¡Construye 3 vallas para mantener a los ogros acorralados! hero . moveDown ( …" at bounding box center [1261, 288] width 343 height 516
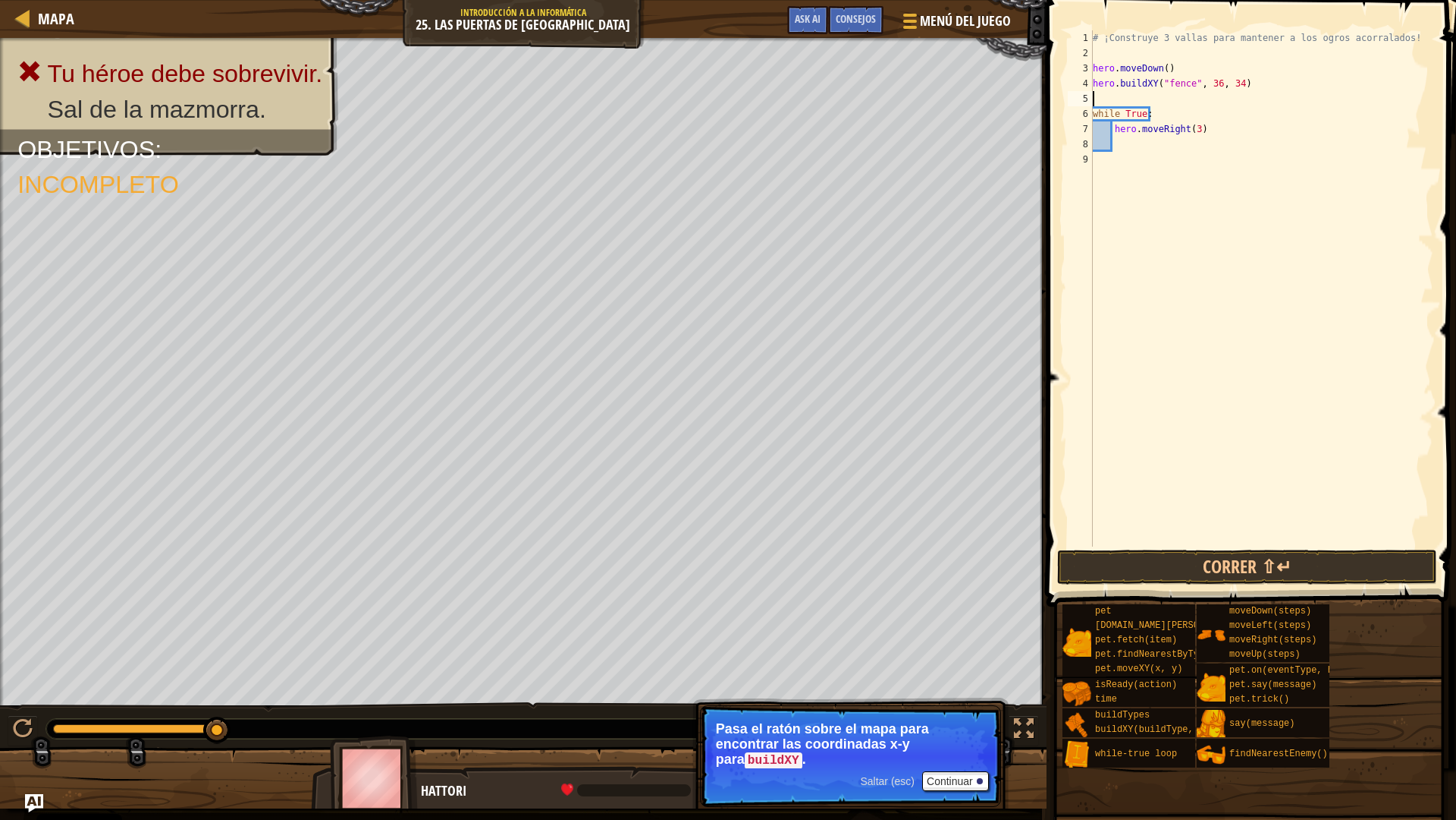
paste textarea "hero.buildXY("fence", 36, 34)"
type textarea "hero.buildXY("fence", 36, 34)"
paste textarea "hero.buildXY("fence", 36, 34)"
click at [1181, 566] on button "Correr ⇧↵" at bounding box center [1247, 567] width 380 height 35
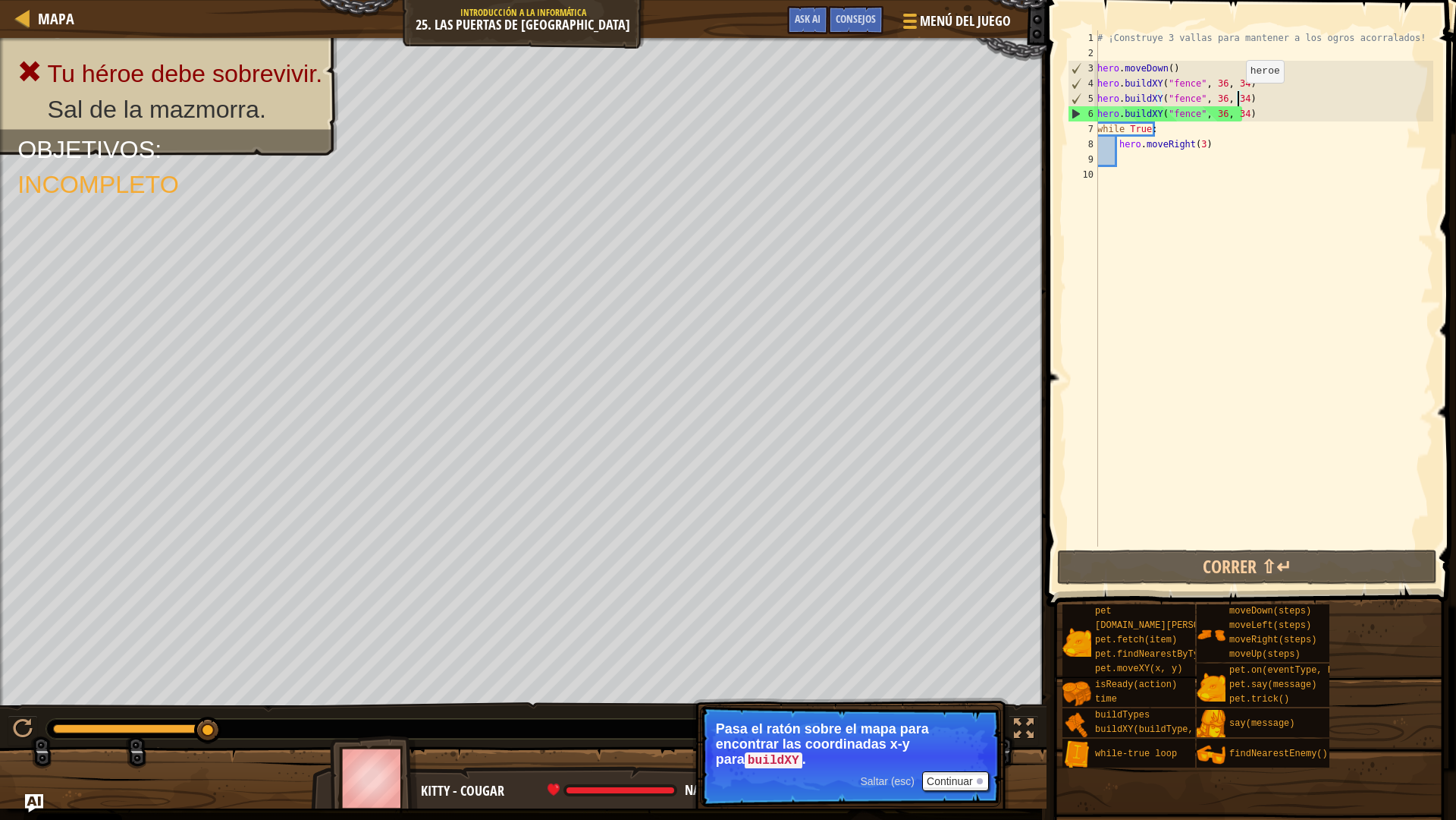
click at [1238, 98] on div "# ¡Construye 3 vallas para mantener a los ogros acorralados! hero . moveDown ( …" at bounding box center [1264, 303] width 339 height 546
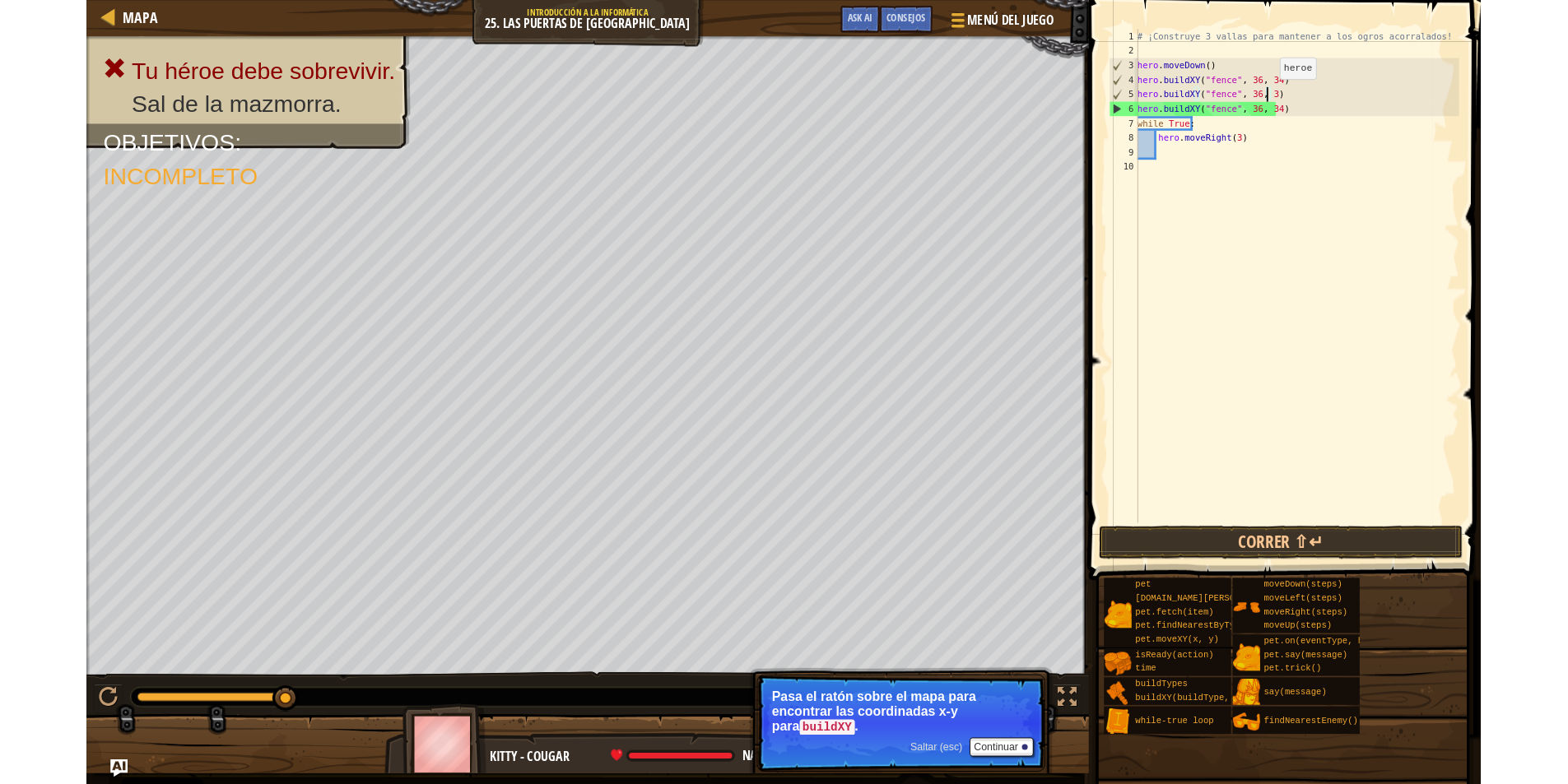
scroll to position [7, 12]
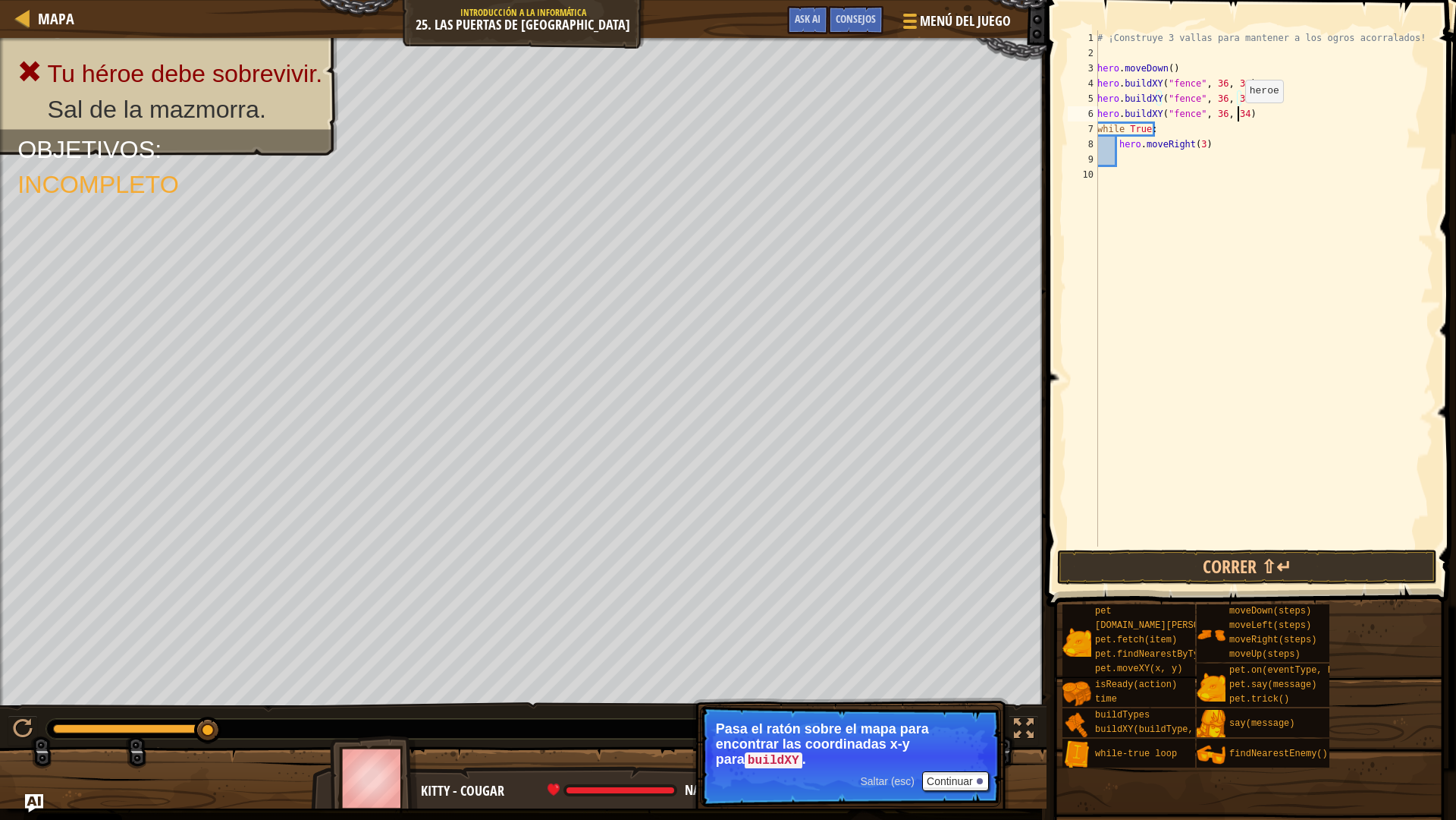
click at [1237, 117] on div "# ¡Construye 3 vallas para mantener a los ogros acorralados! hero . moveDown ( …" at bounding box center [1264, 303] width 339 height 546
type textarea "hero.buildXY("fence", 36, 27)"
click at [1212, 570] on button "Correr ⇧↵" at bounding box center [1247, 567] width 380 height 35
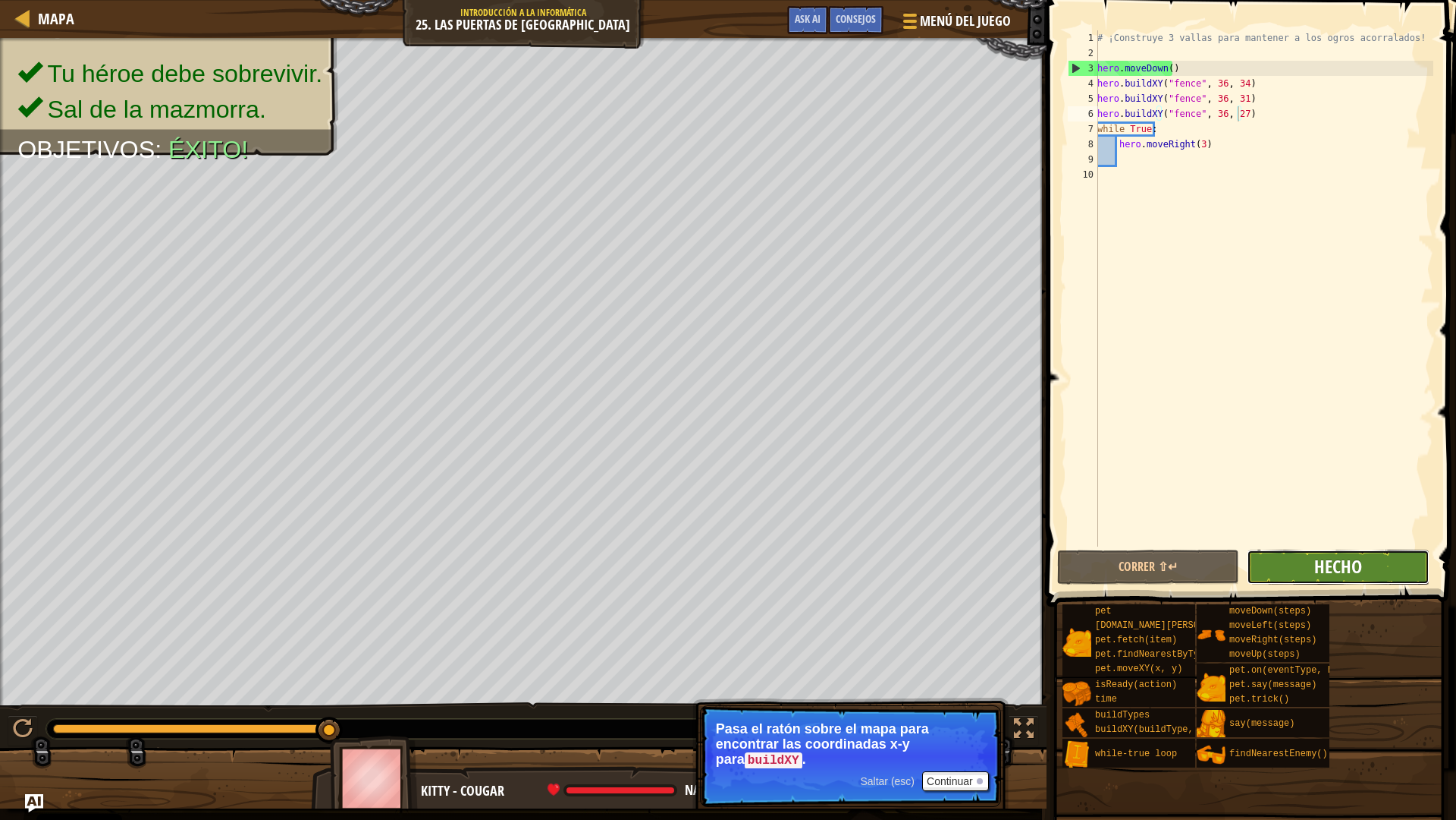
click at [1332, 560] on span "Hecho" at bounding box center [1338, 566] width 48 height 25
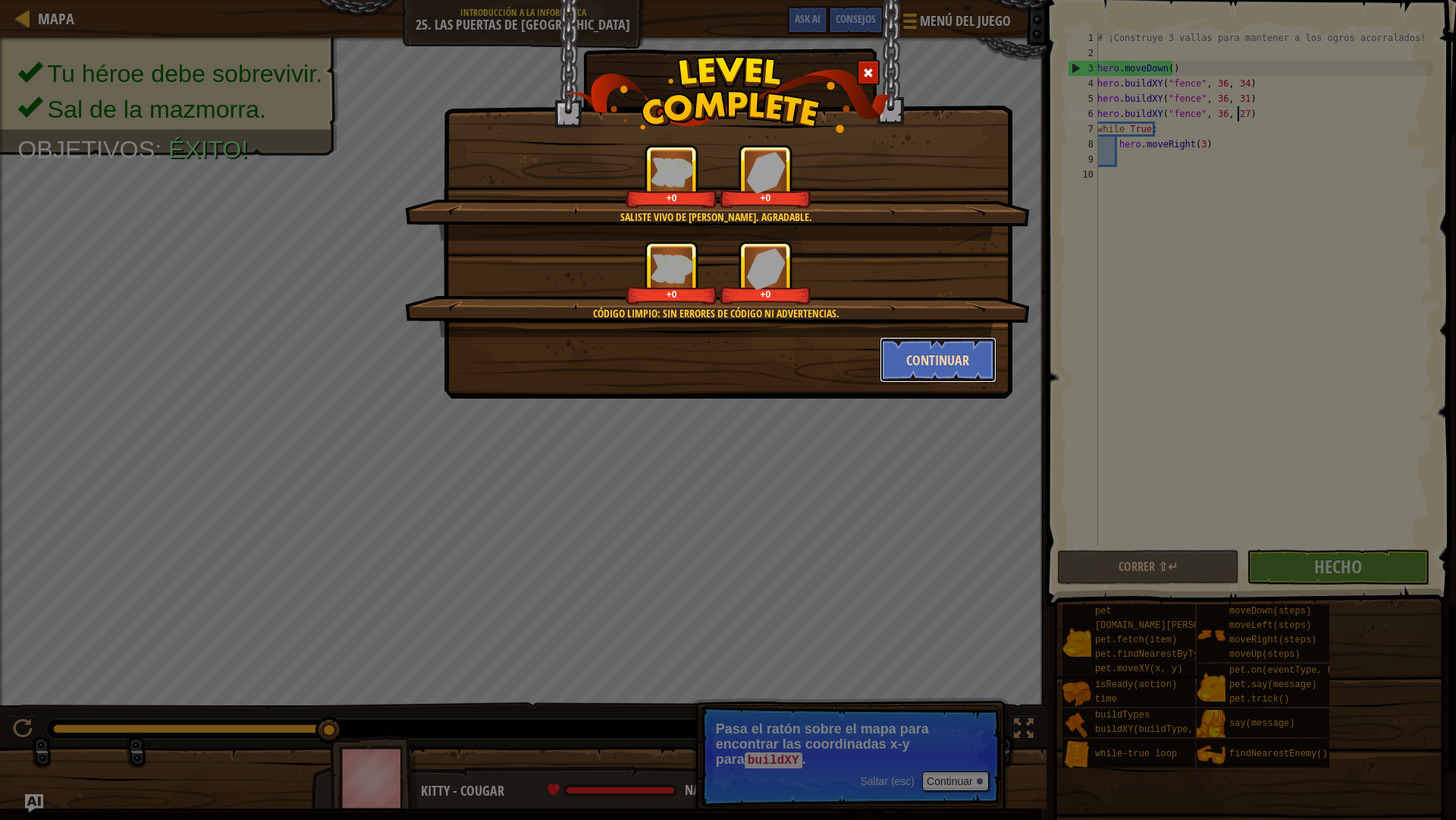
click at [964, 365] on button "Continuar" at bounding box center [939, 360] width 117 height 46
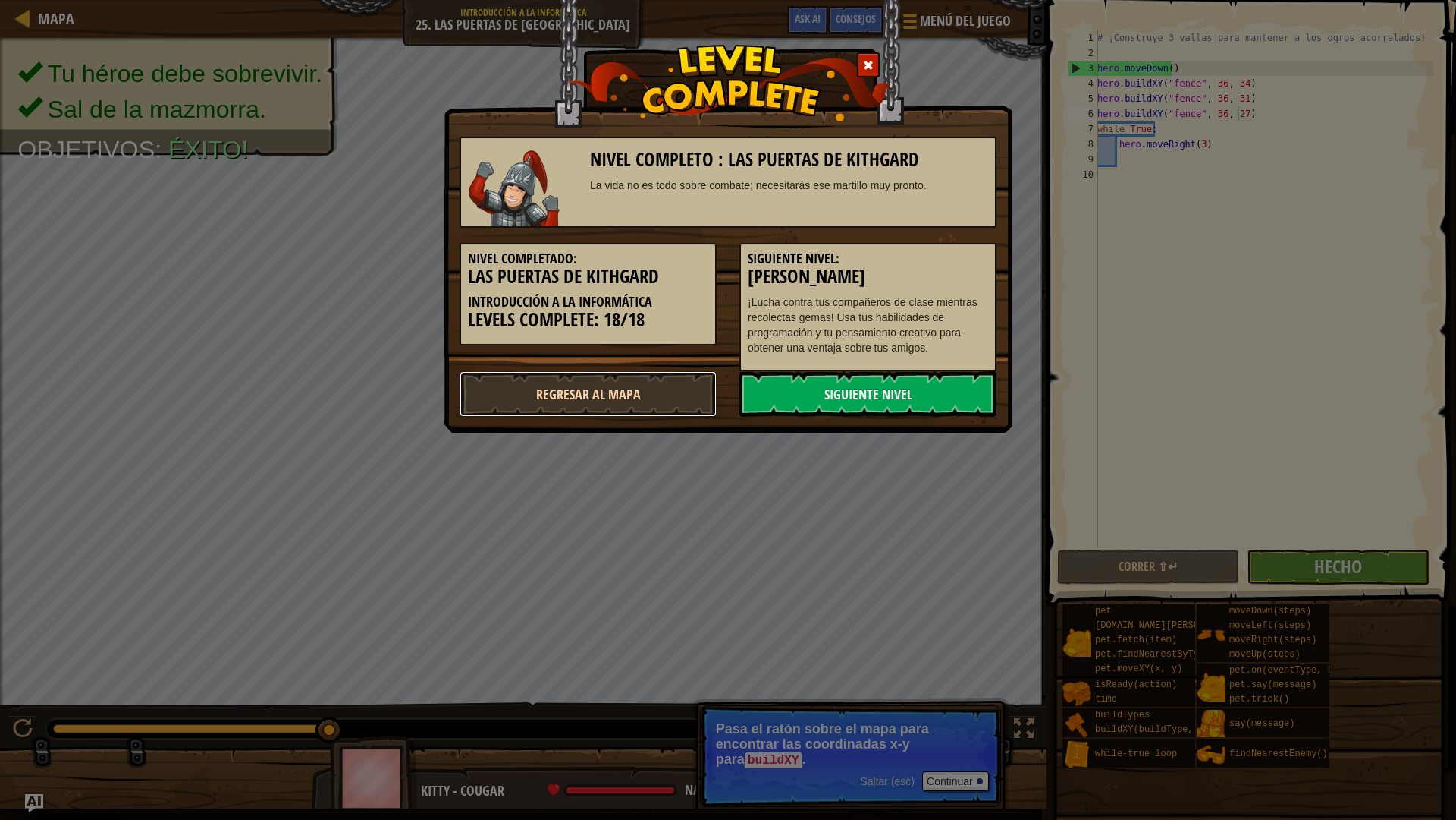
click at [652, 400] on link "Regresar al mapa" at bounding box center [588, 394] width 257 height 46
select select "es-ES"
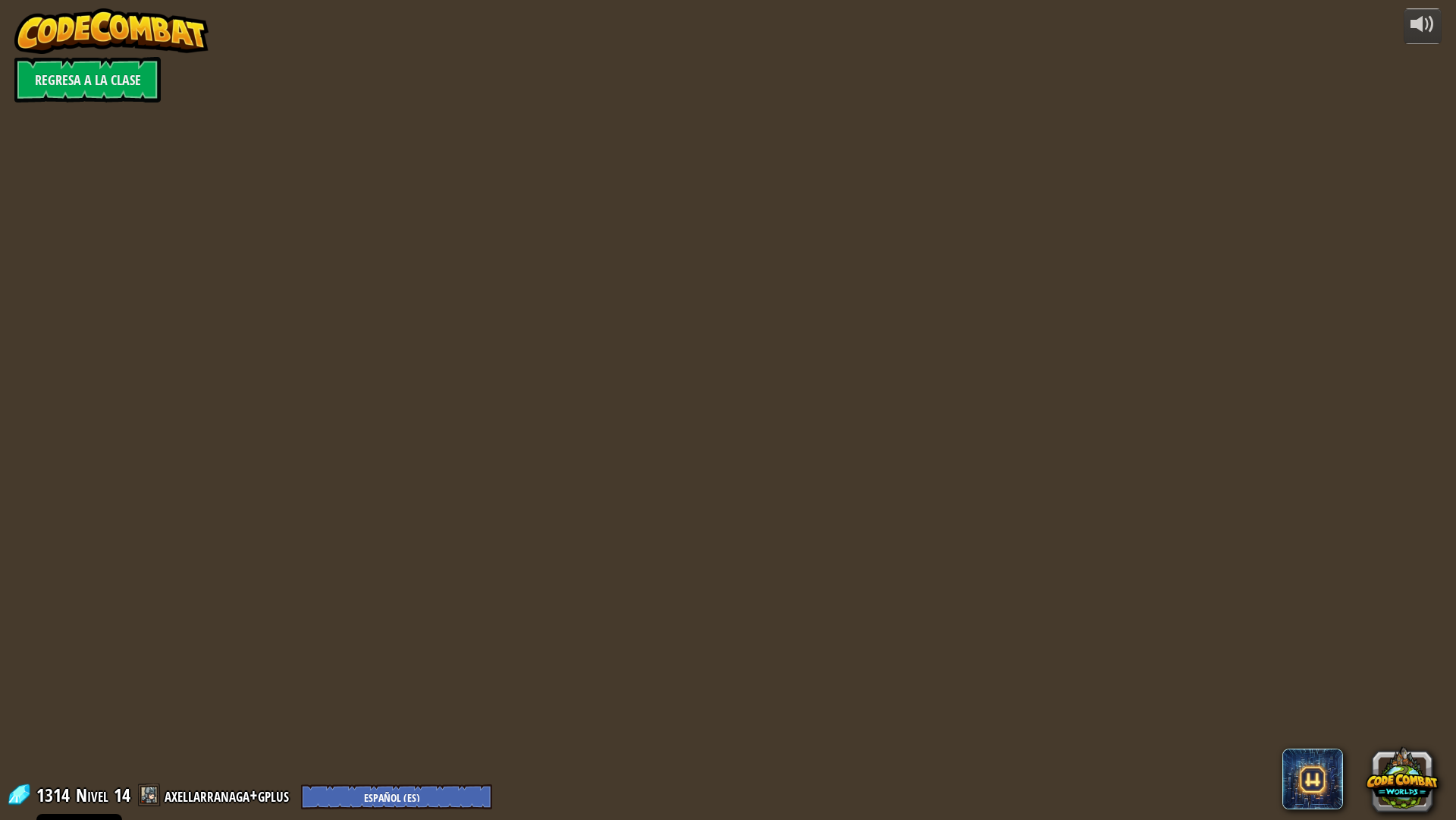
select select "es-ES"
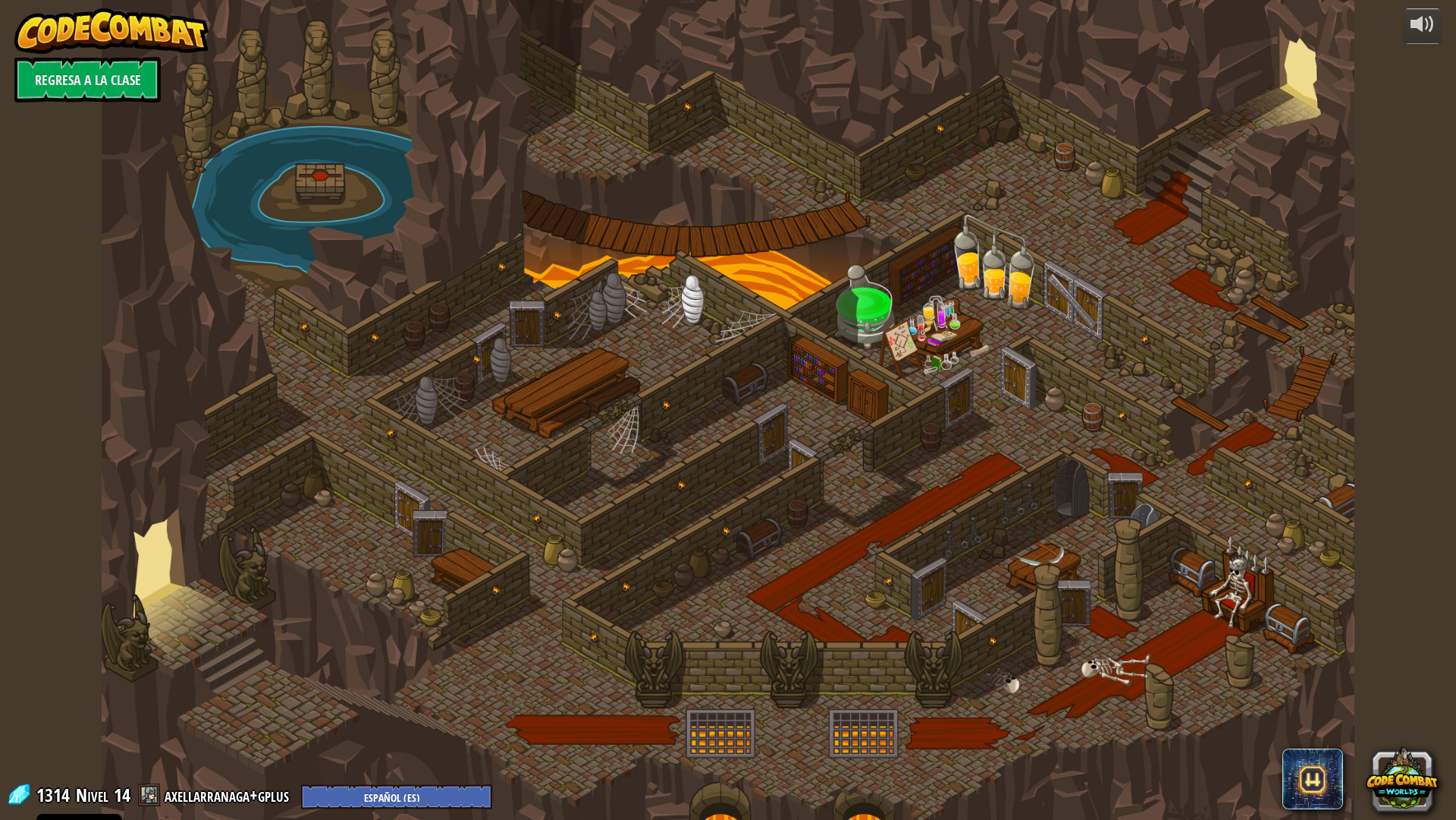
select select "es-ES"
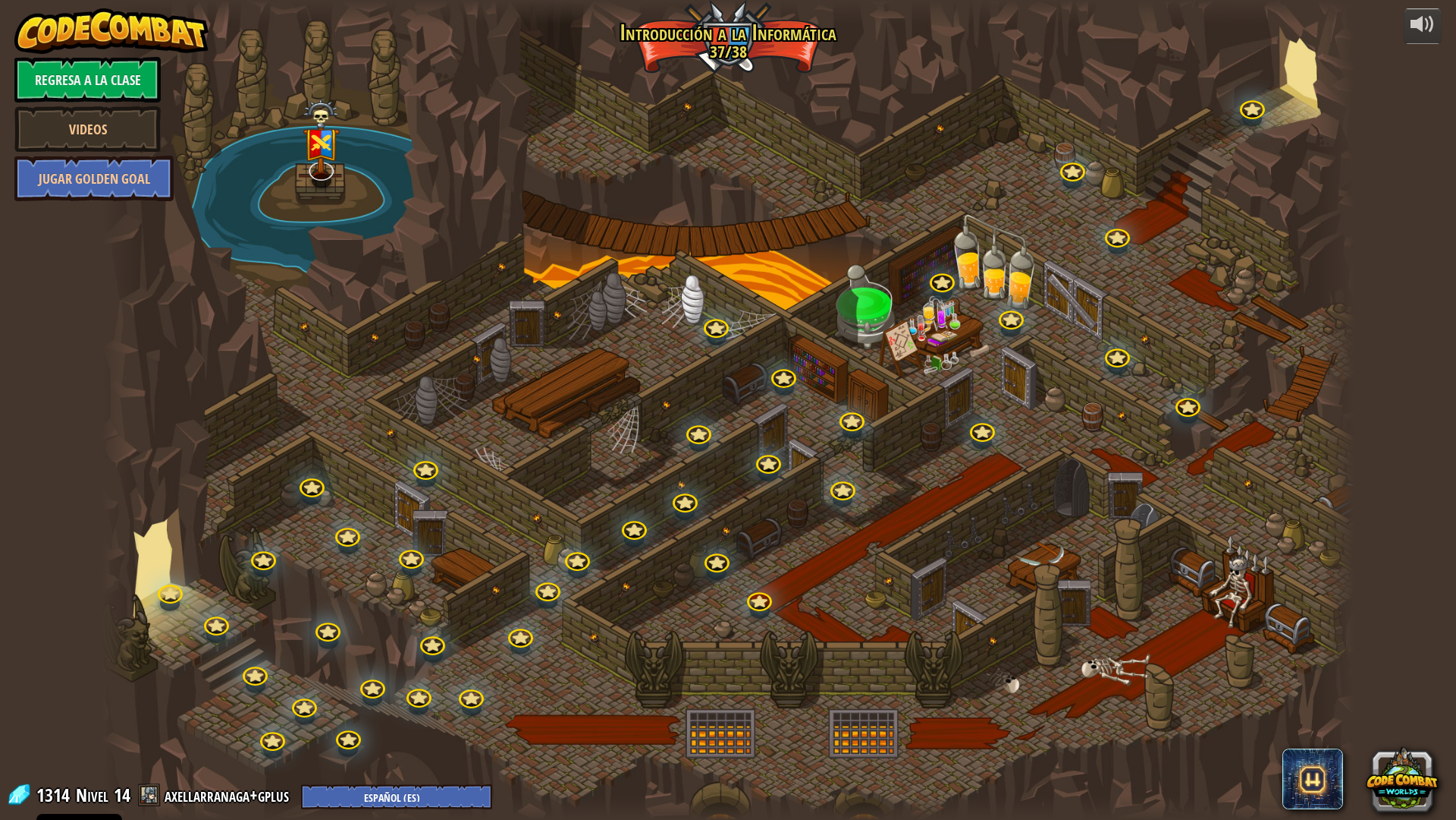
select select "es-ES"
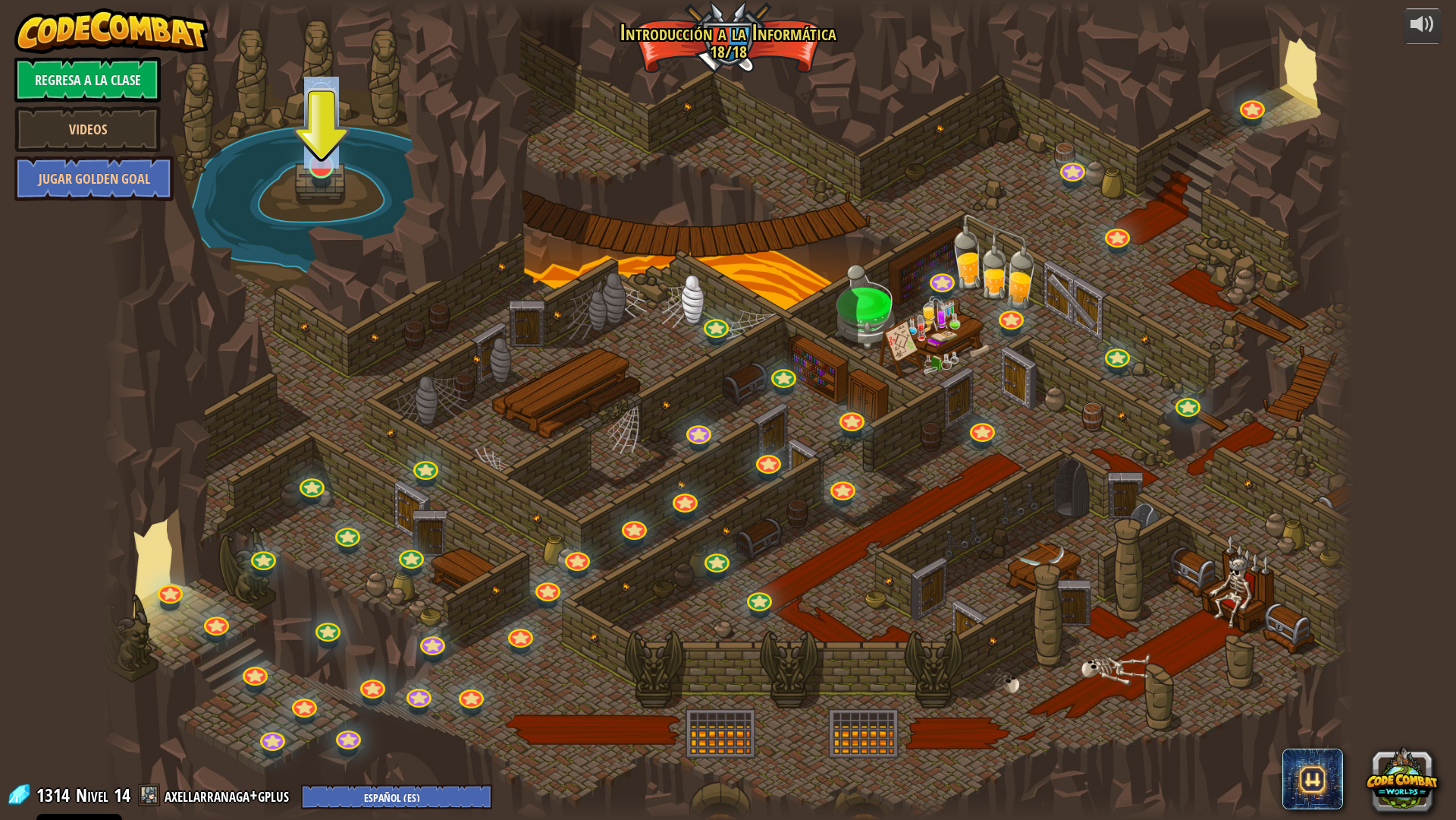
click at [323, 179] on div at bounding box center [321, 165] width 25 height 25
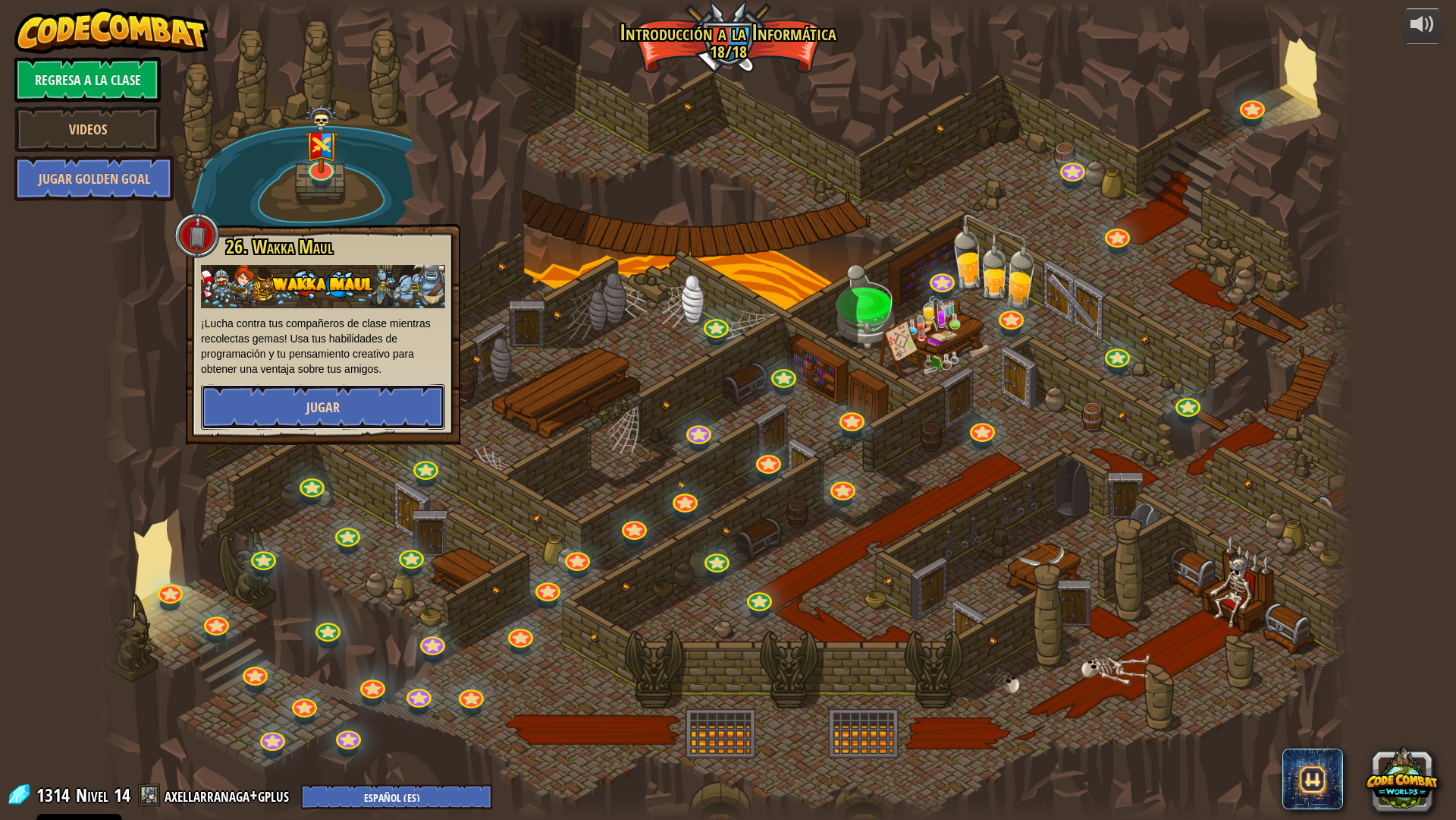
click at [355, 417] on button "Jugar" at bounding box center [323, 407] width 244 height 46
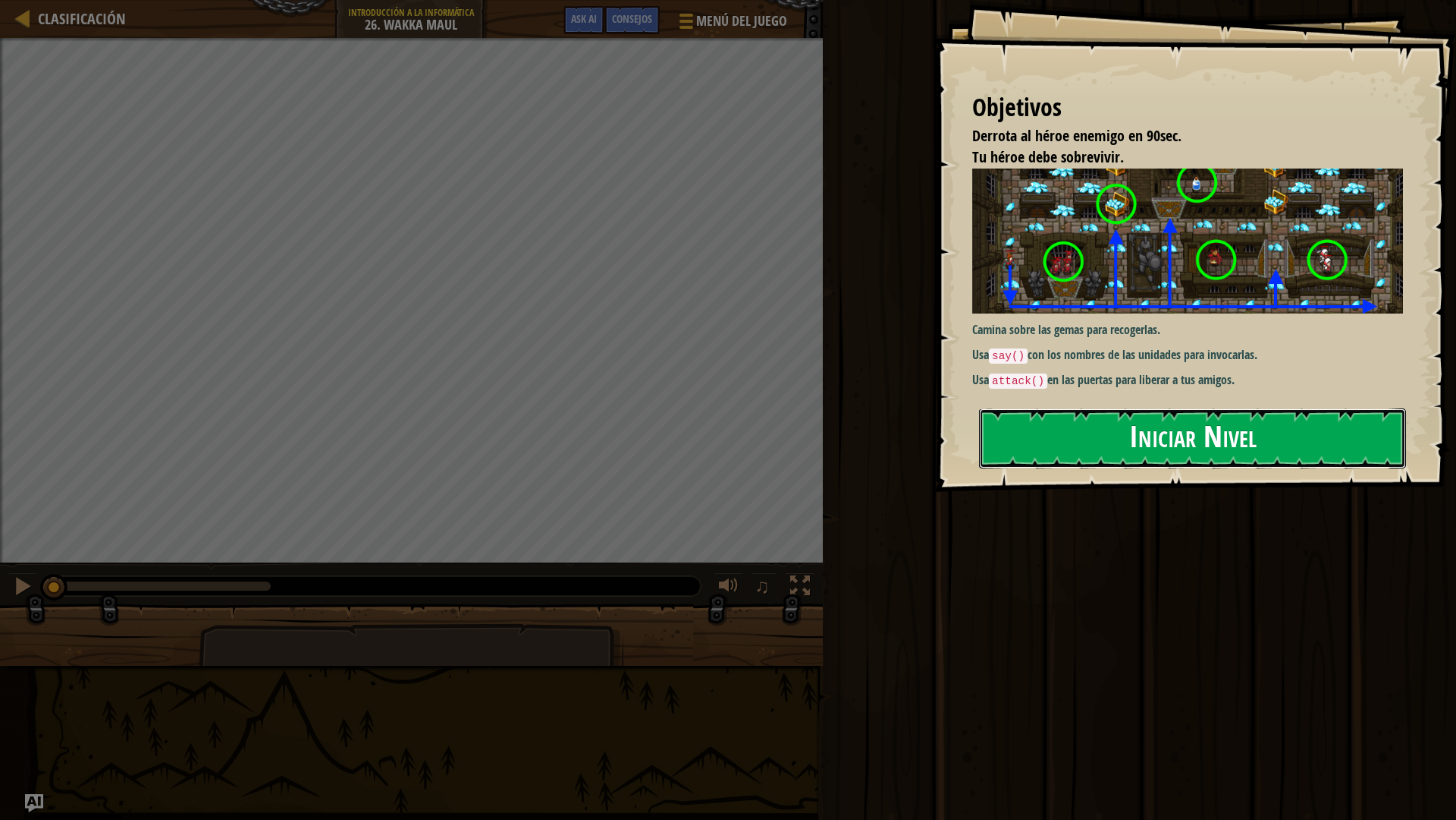
click at [1074, 453] on button "Iniciar Nivel" at bounding box center [1192, 438] width 427 height 60
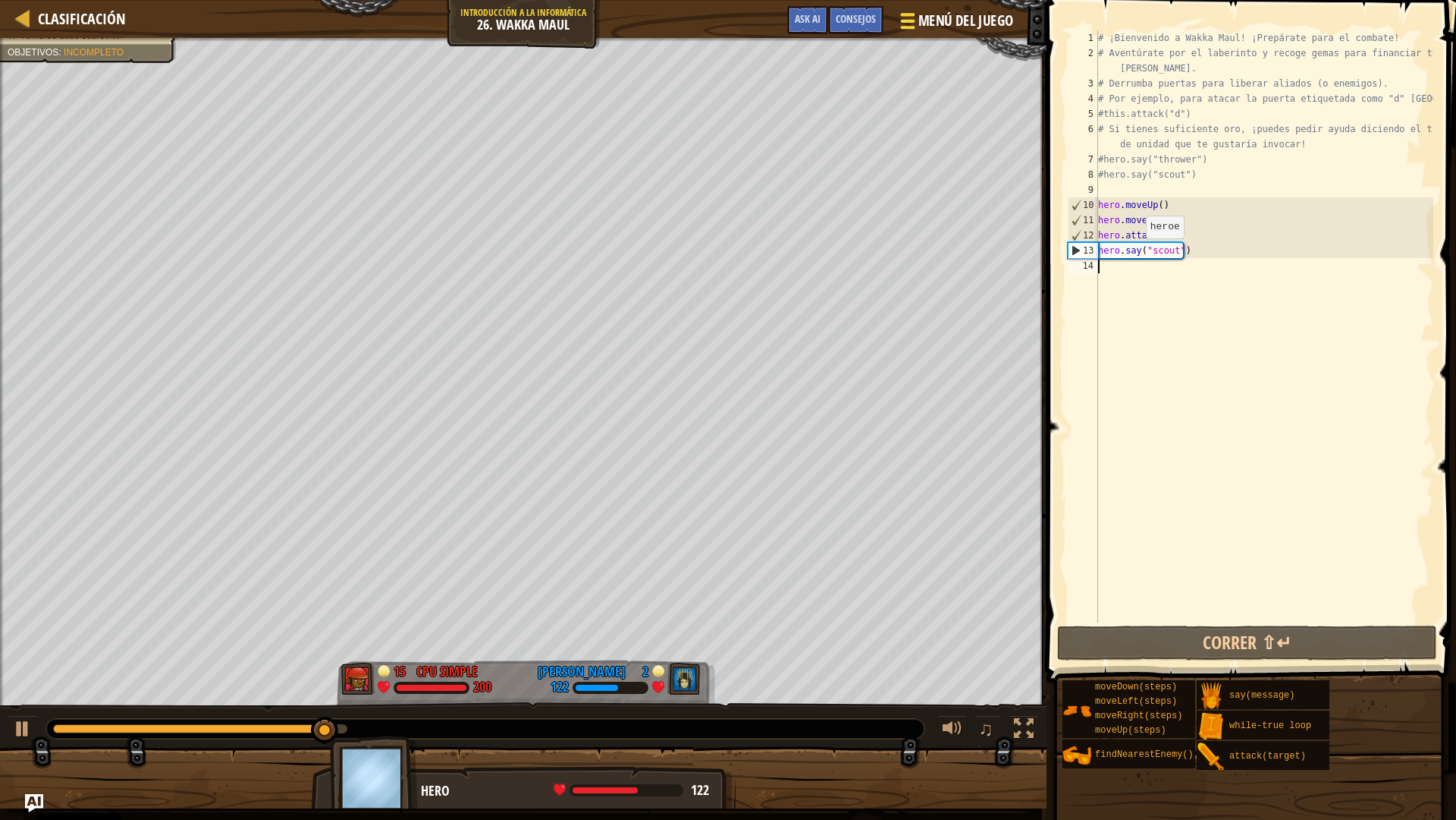
click at [914, 26] on span at bounding box center [907, 27] width 15 height 3
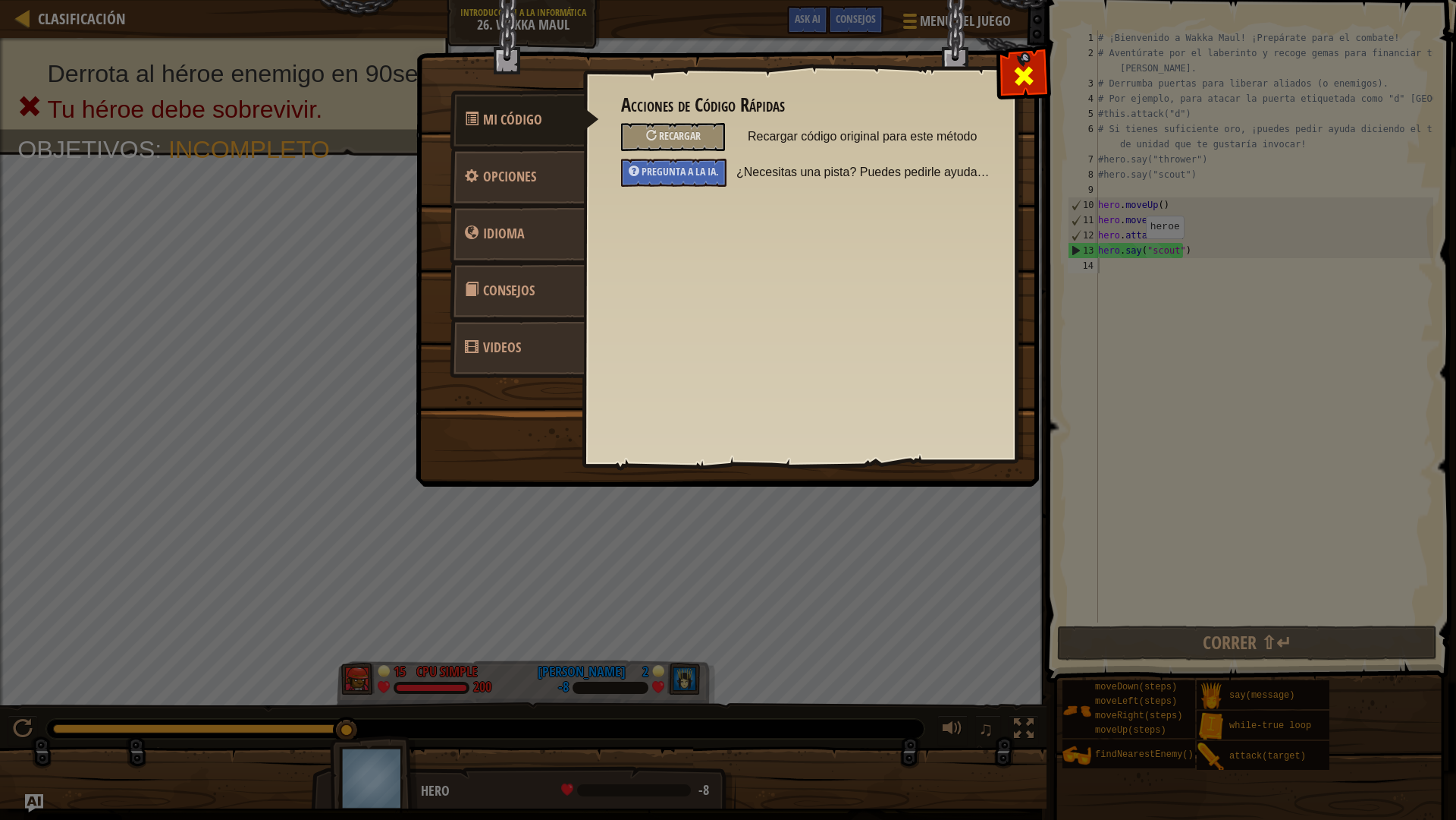
click at [1028, 68] on span at bounding box center [1024, 76] width 25 height 25
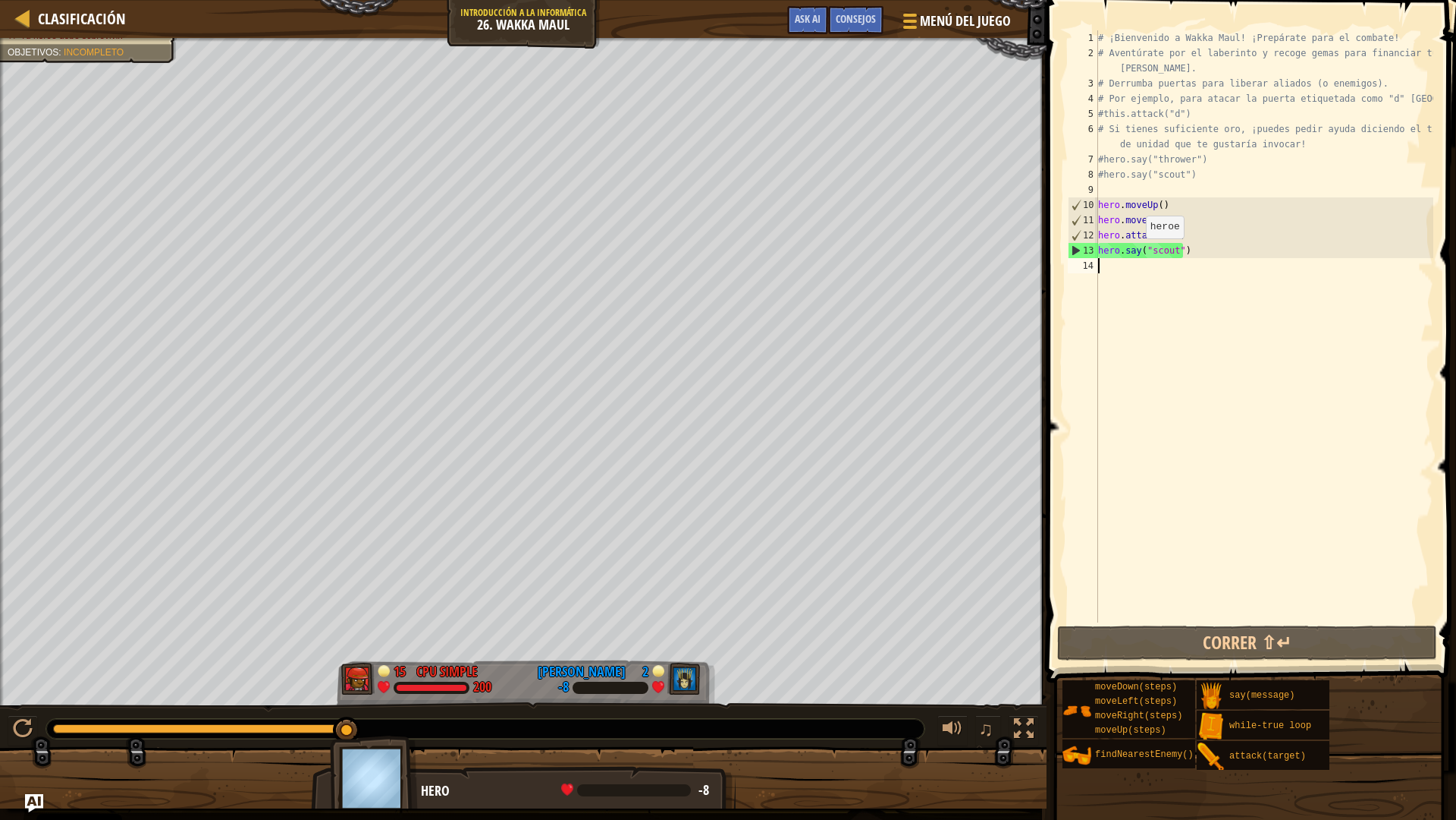
click at [11, 16] on div "Clasificación Introducción a la Informática 26. Wakka Maul Menú del Juego Hecho…" at bounding box center [523, 18] width 1047 height 38
click at [25, 18] on div at bounding box center [23, 17] width 19 height 19
